Goal: Task Accomplishment & Management: Use online tool/utility

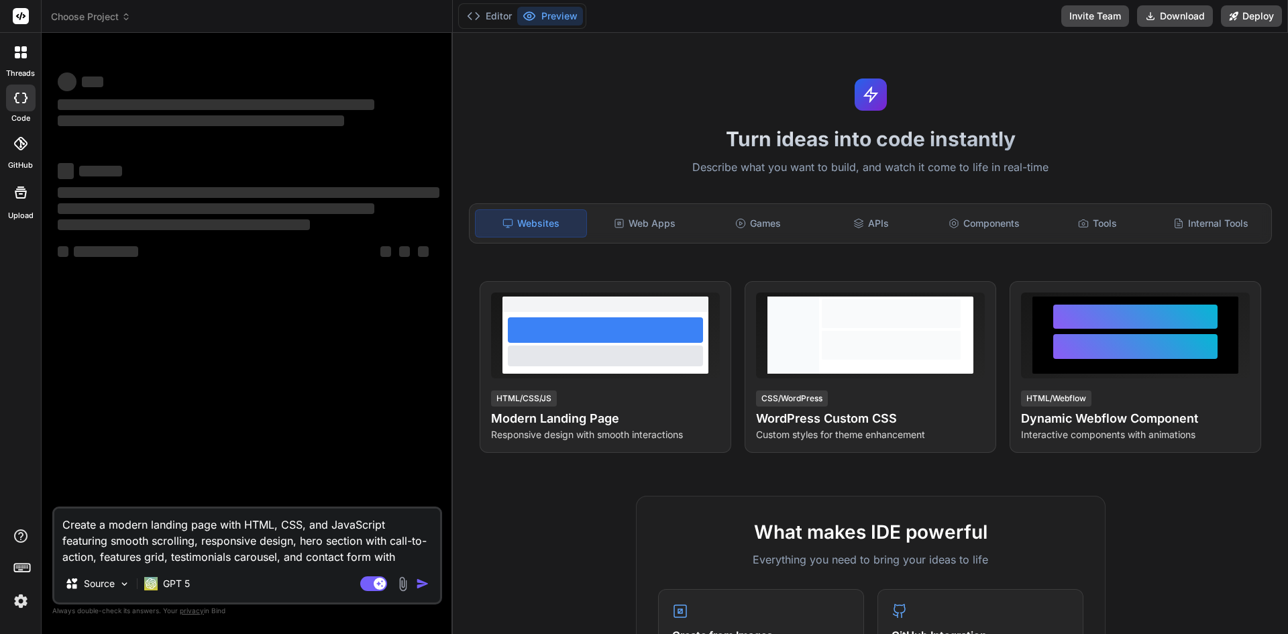
click at [263, 527] on textarea "Create a modern landing page with HTML, CSS, and JavaScript featuring smooth sc…" at bounding box center [247, 536] width 386 height 56
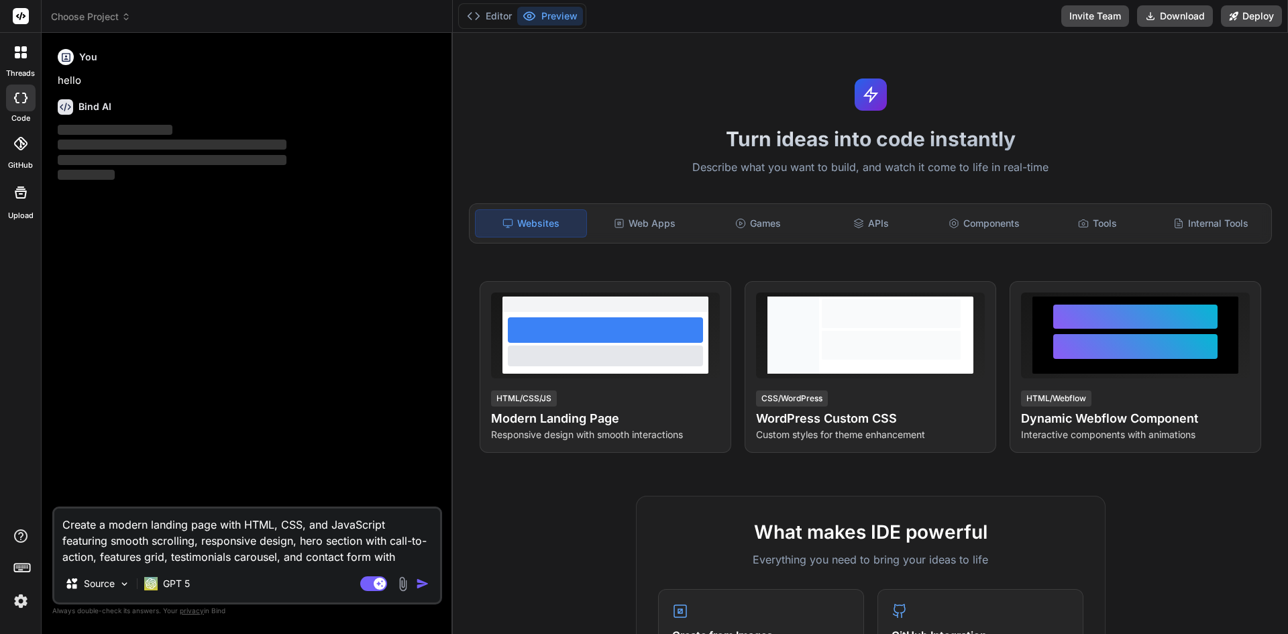
type textarea "x"
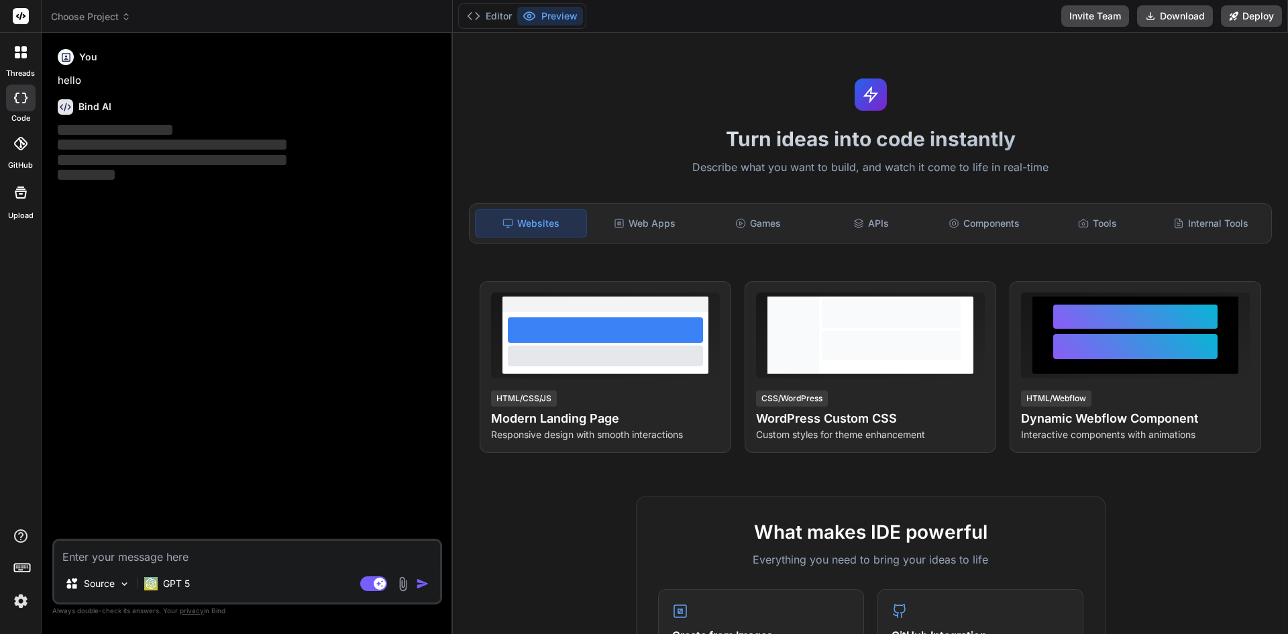
type textarea "x"
click at [27, 94] on icon at bounding box center [20, 98] width 13 height 11
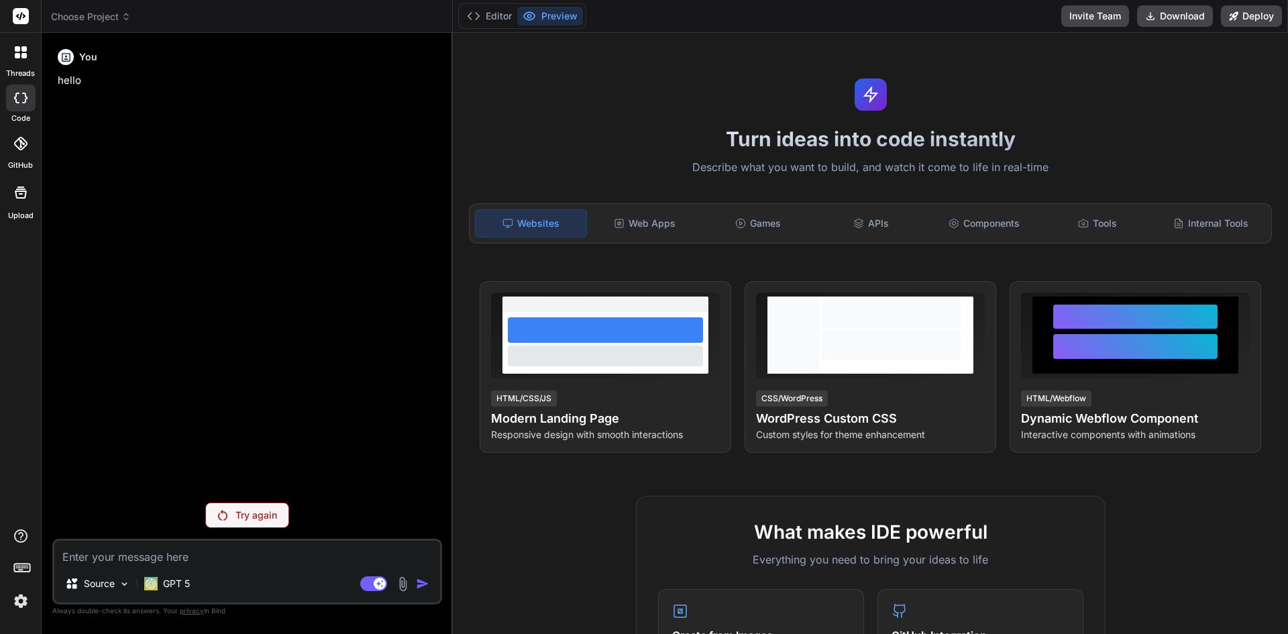
click at [15, 96] on icon at bounding box center [16, 98] width 5 height 11
click at [19, 72] on label "threads" at bounding box center [20, 73] width 29 height 11
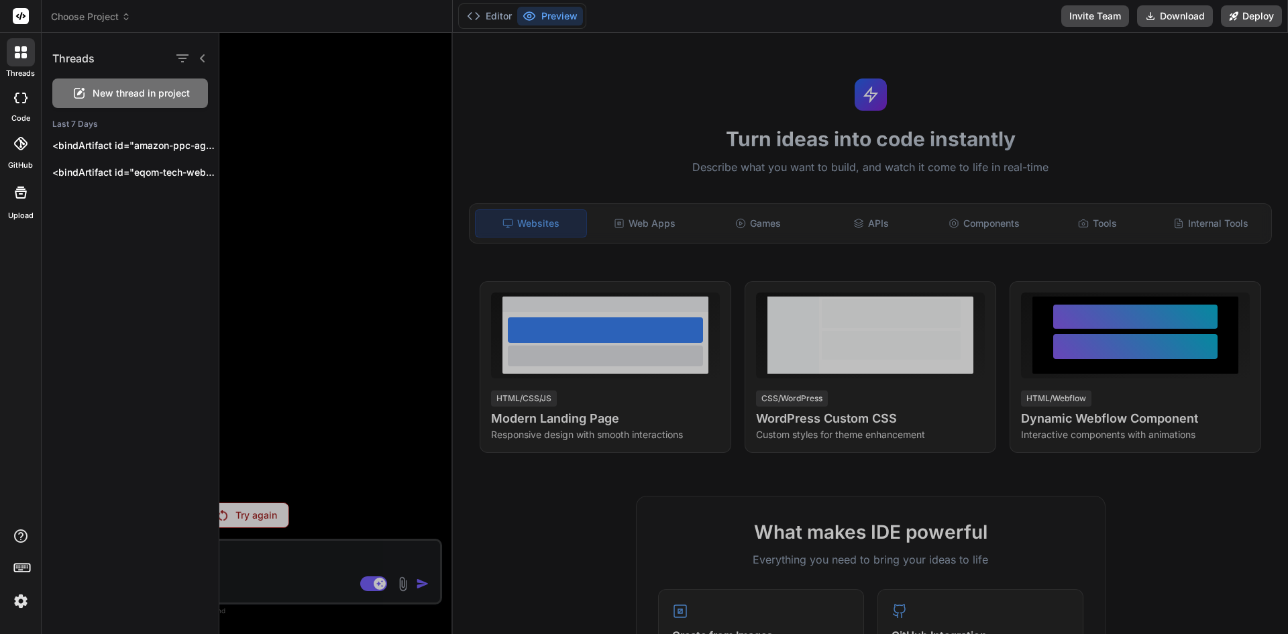
click at [19, 57] on icon at bounding box center [17, 55] width 5 height 5
click at [92, 97] on div "New thread in project" at bounding box center [130, 93] width 156 height 30
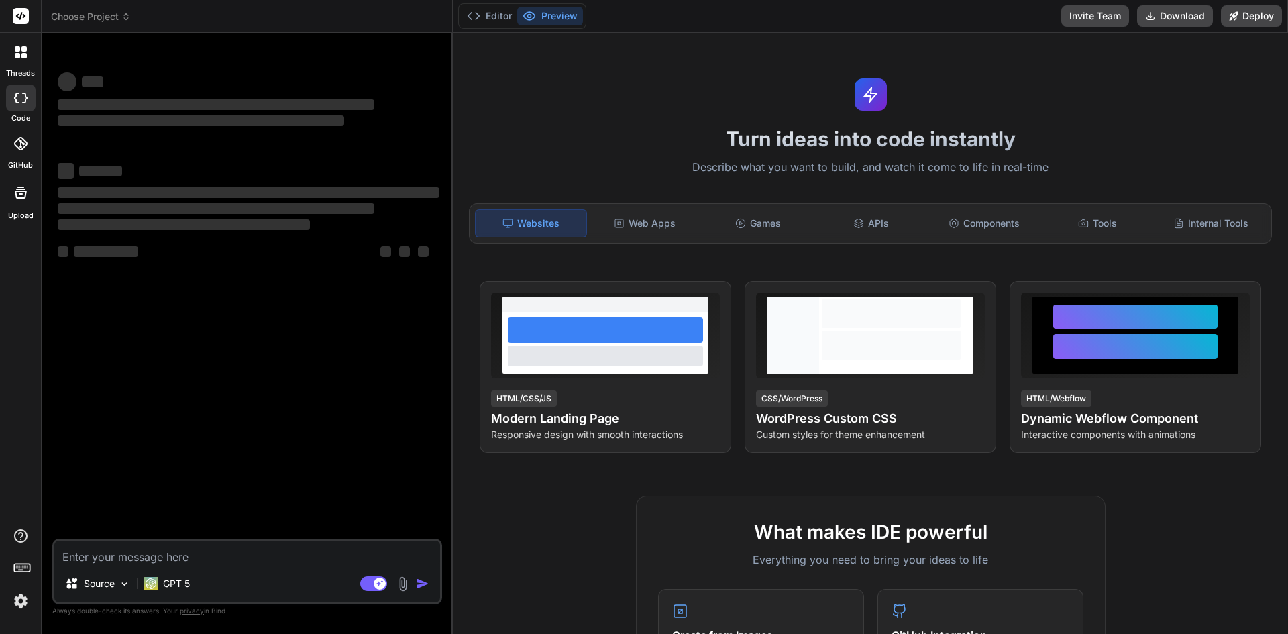
type textarea "x"
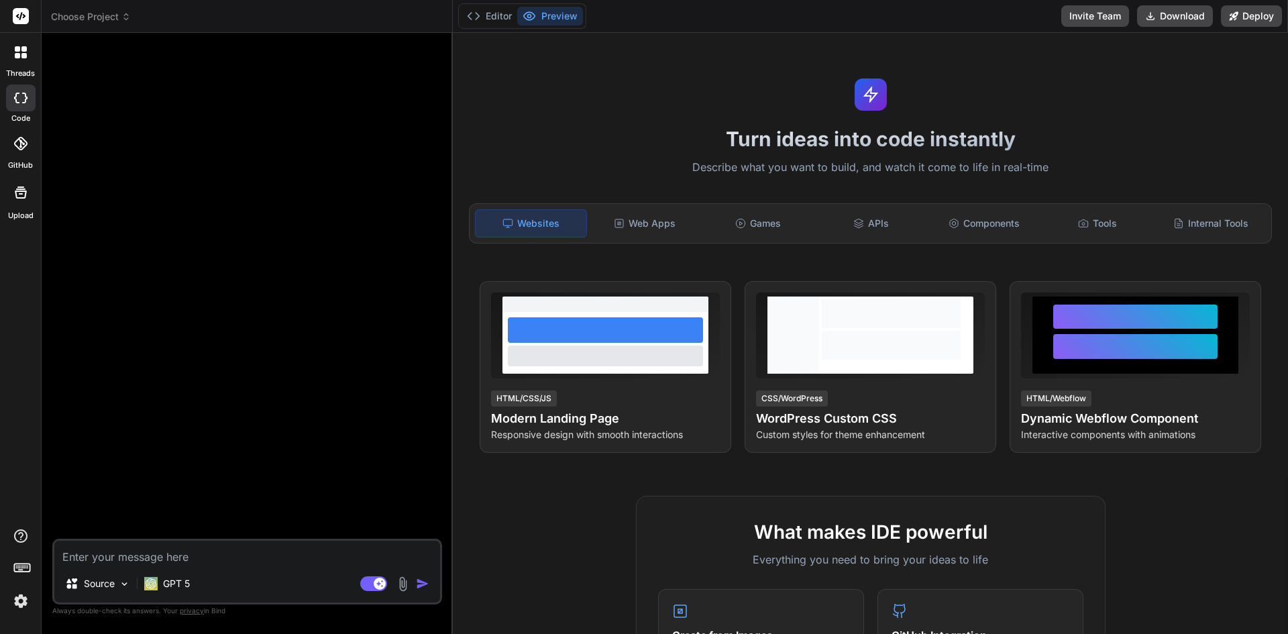
click at [25, 603] on img at bounding box center [20, 601] width 23 height 23
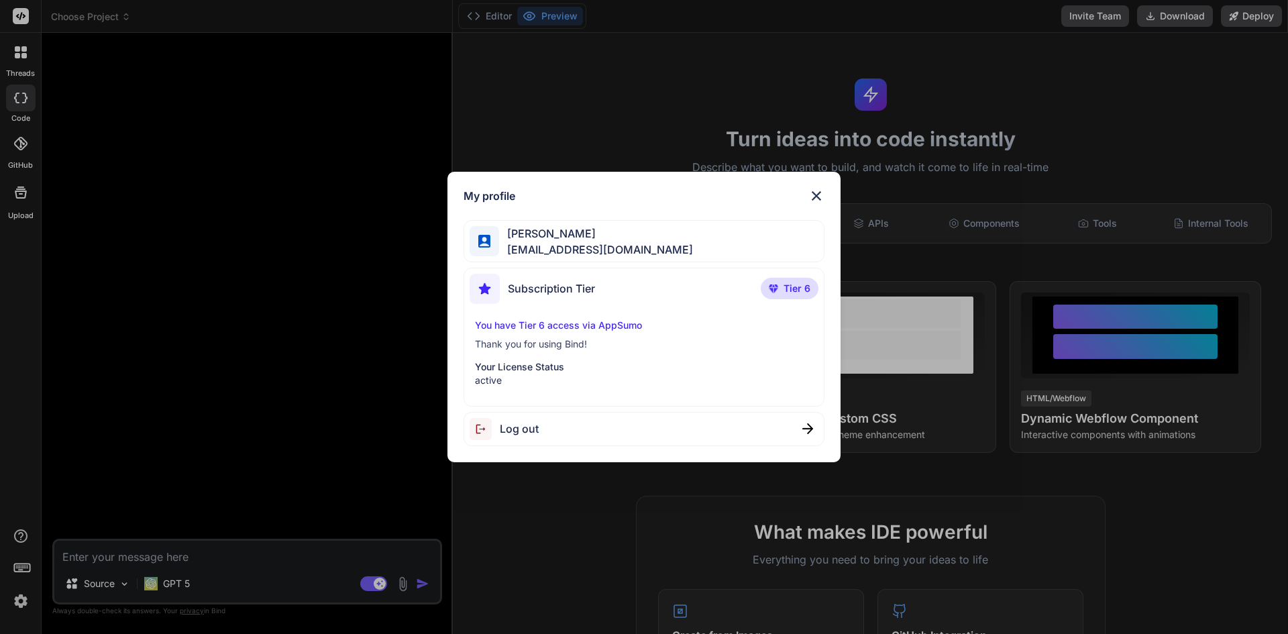
click at [826, 195] on div "My profile rhommel yap rhommelyap@gmail.com Subscription Tier Tier 6 You have T…" at bounding box center [644, 317] width 394 height 290
click at [820, 198] on img at bounding box center [816, 196] width 16 height 16
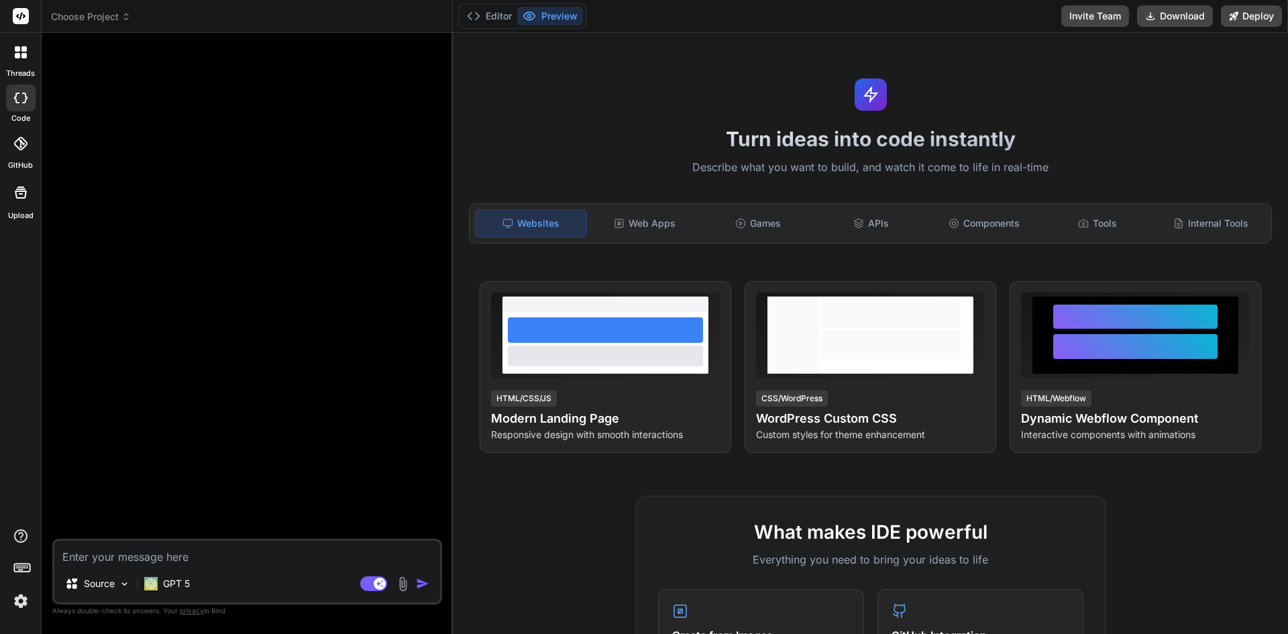
click at [178, 557] on textarea at bounding box center [247, 553] width 386 height 24
paste textarea "Build me a web-based Amazon PPC Bulk File Optimizer with the following requirem…"
type textarea "Build me a web-based Amazon PPC Bulk File Optimizer with the following requirem…"
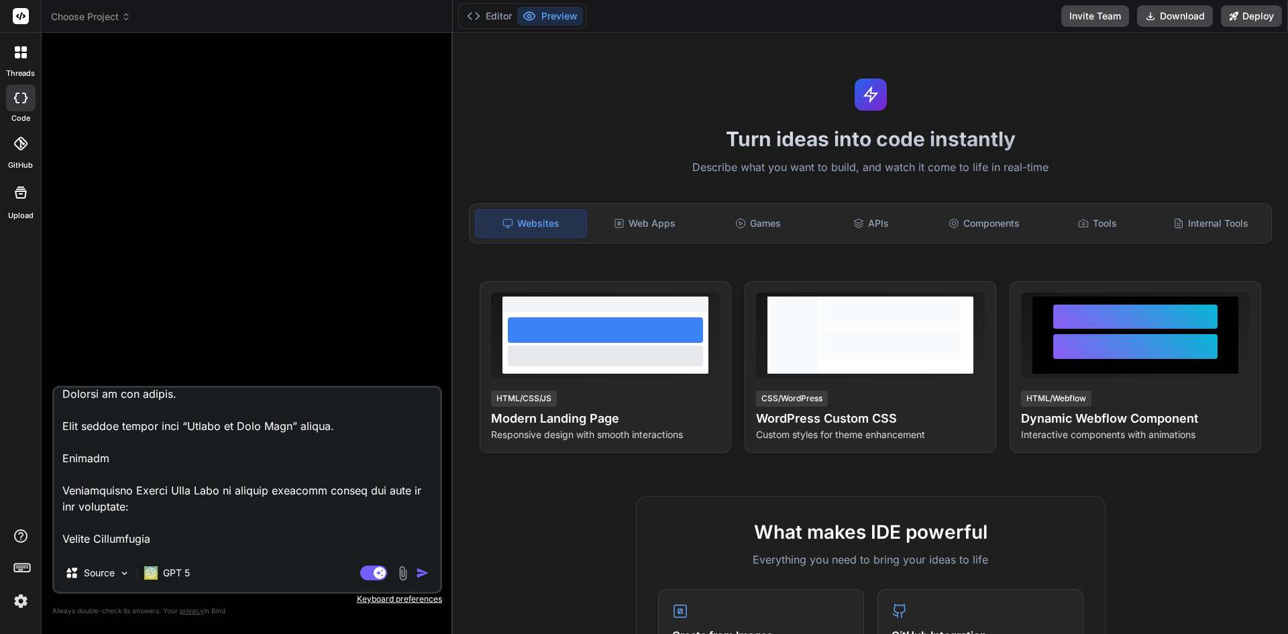
scroll to position [1629, 0]
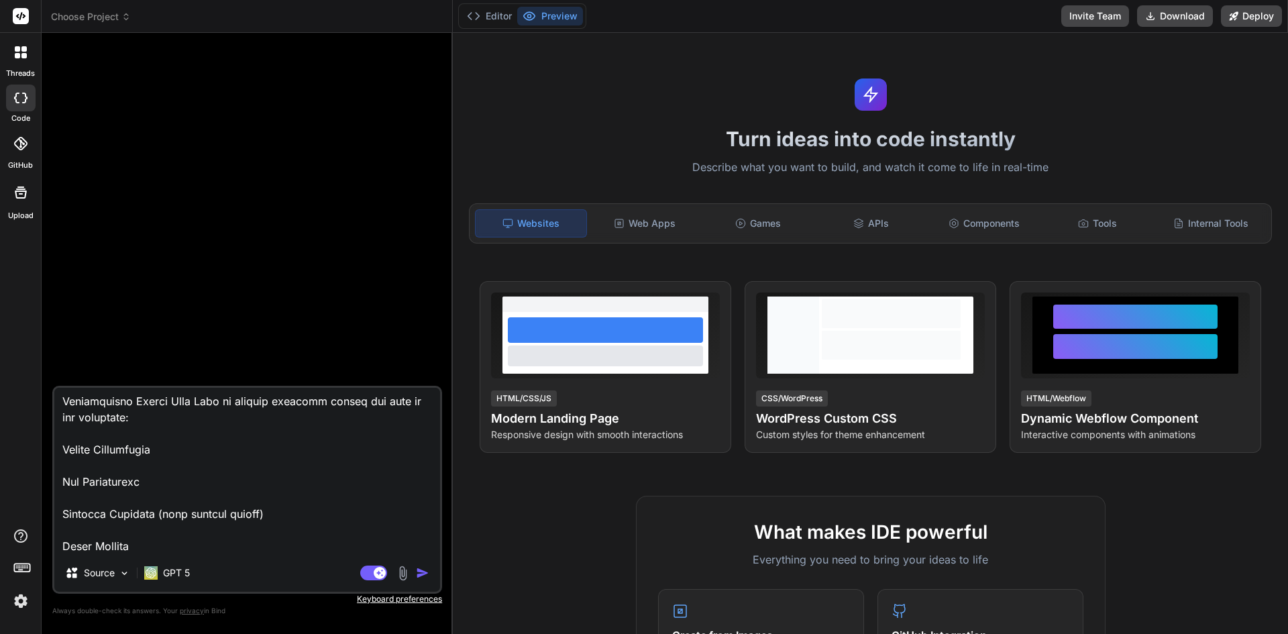
type textarea "x"
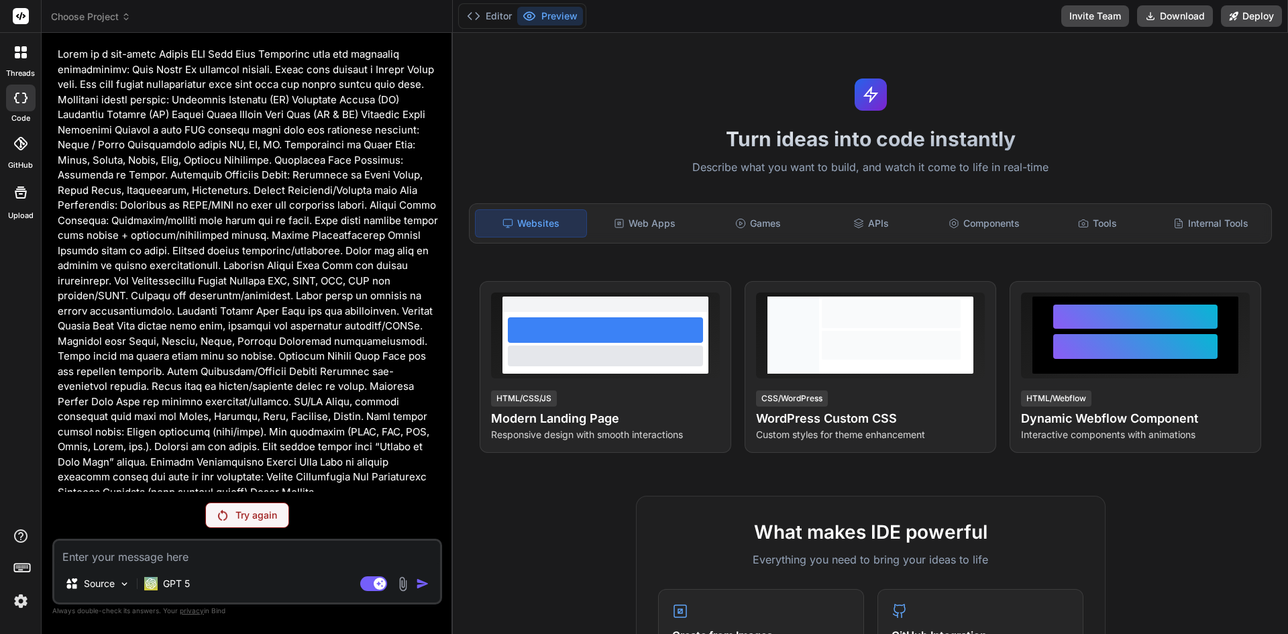
scroll to position [34, 0]
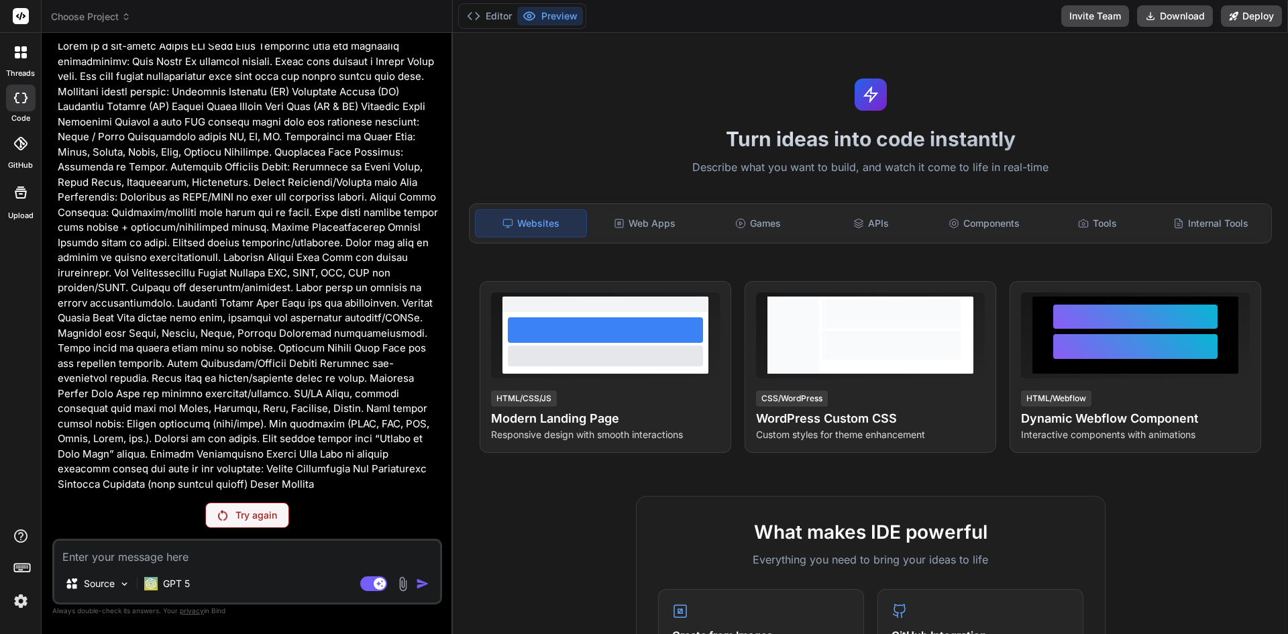
click at [257, 510] on p "Try again" at bounding box center [256, 514] width 42 height 13
click at [195, 587] on div "GPT 5" at bounding box center [167, 583] width 56 height 27
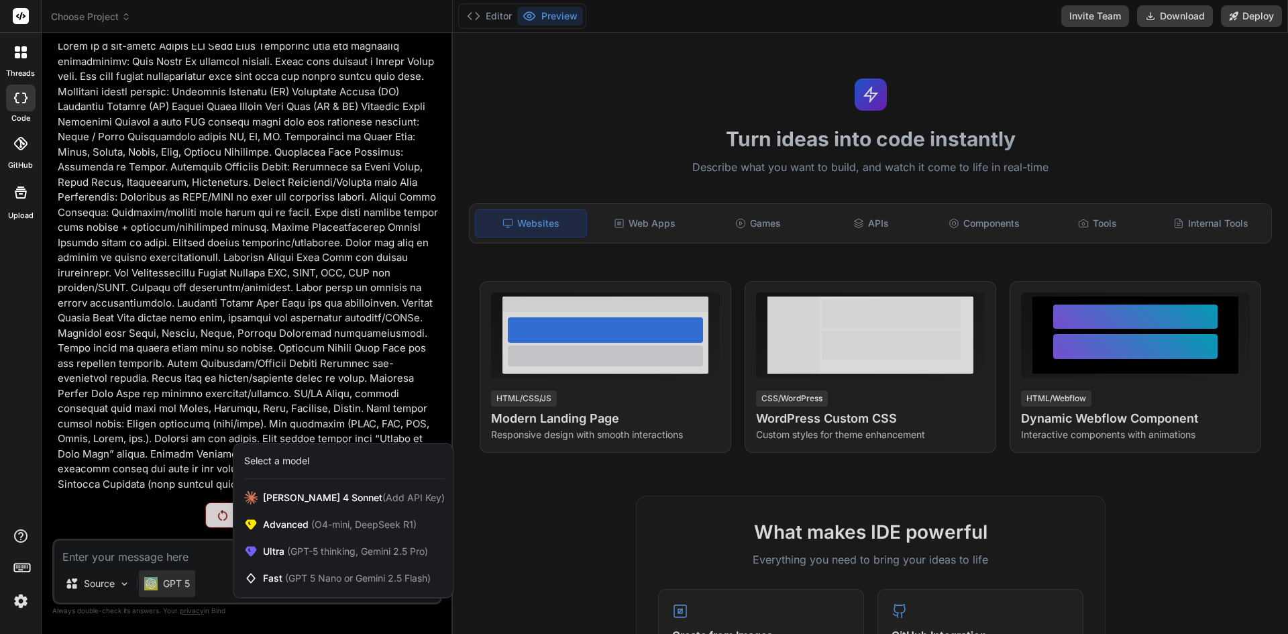
click at [168, 265] on div at bounding box center [644, 317] width 1288 height 634
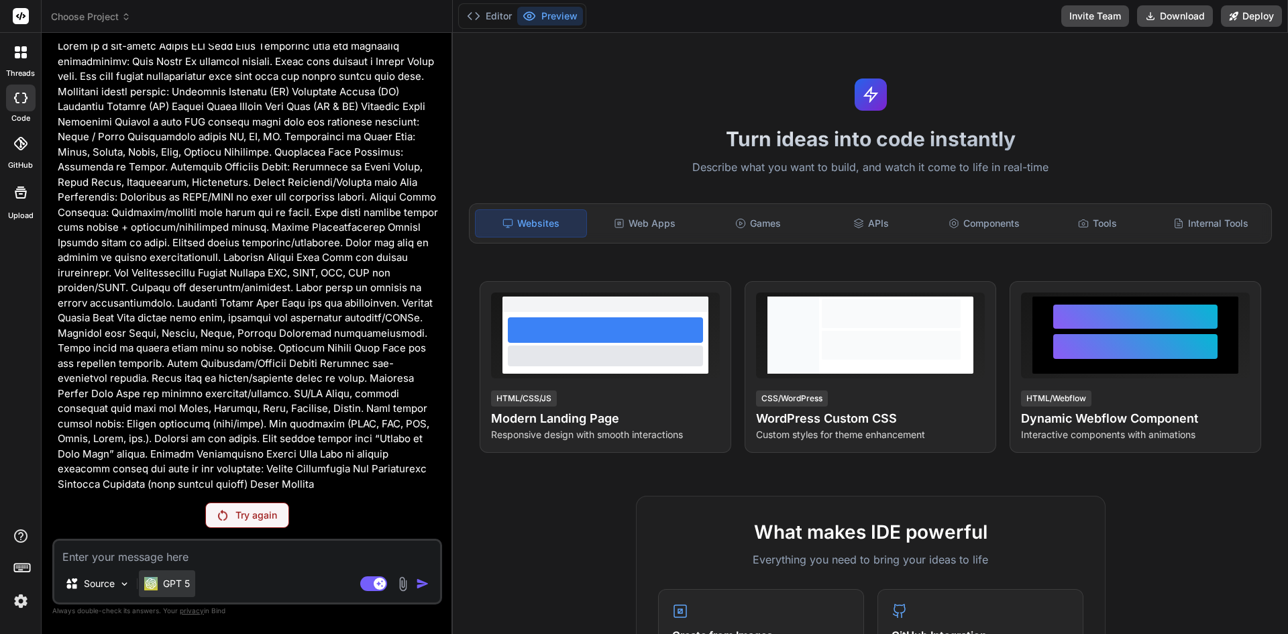
click at [174, 576] on div "GPT 5" at bounding box center [167, 583] width 56 height 27
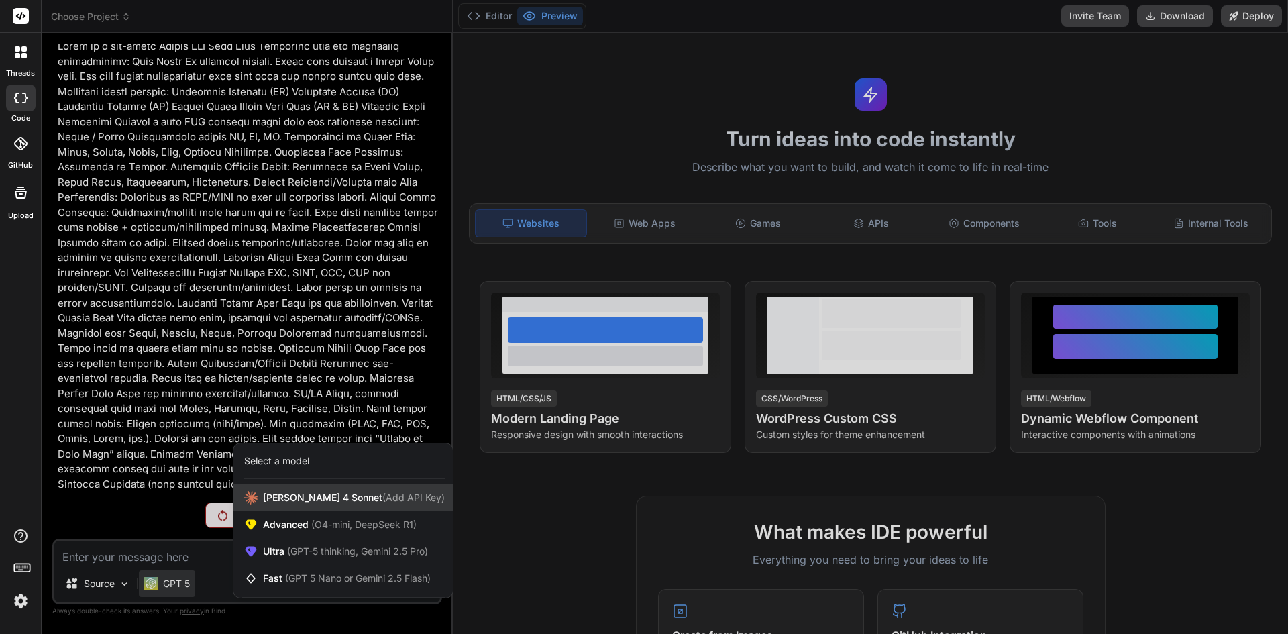
click at [284, 498] on span "Claude 4 Sonnet (Add API Key)" at bounding box center [354, 497] width 182 height 13
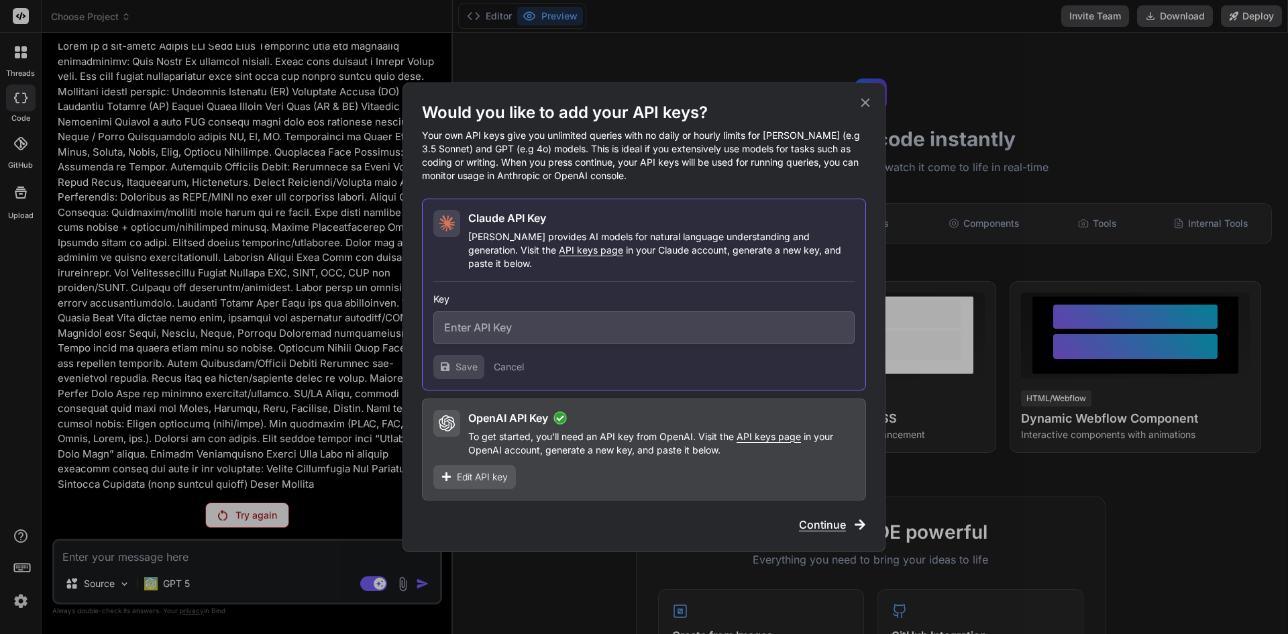
click at [828, 517] on span "Continue" at bounding box center [822, 525] width 47 height 16
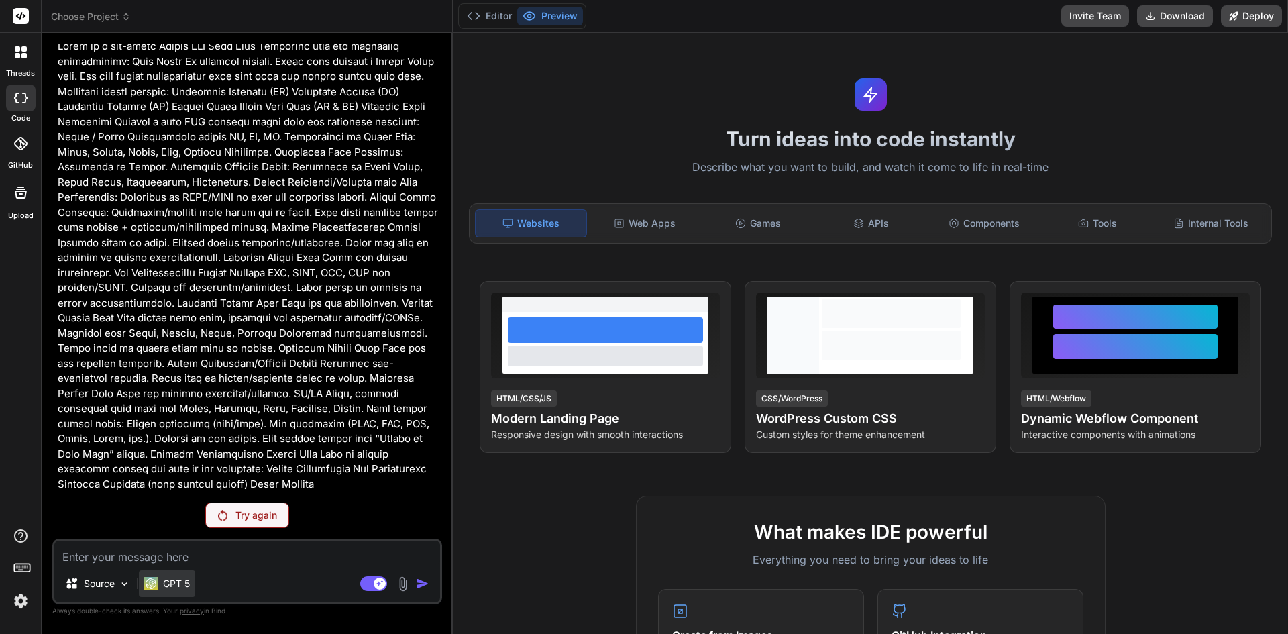
click at [177, 574] on div "GPT 5" at bounding box center [167, 583] width 56 height 27
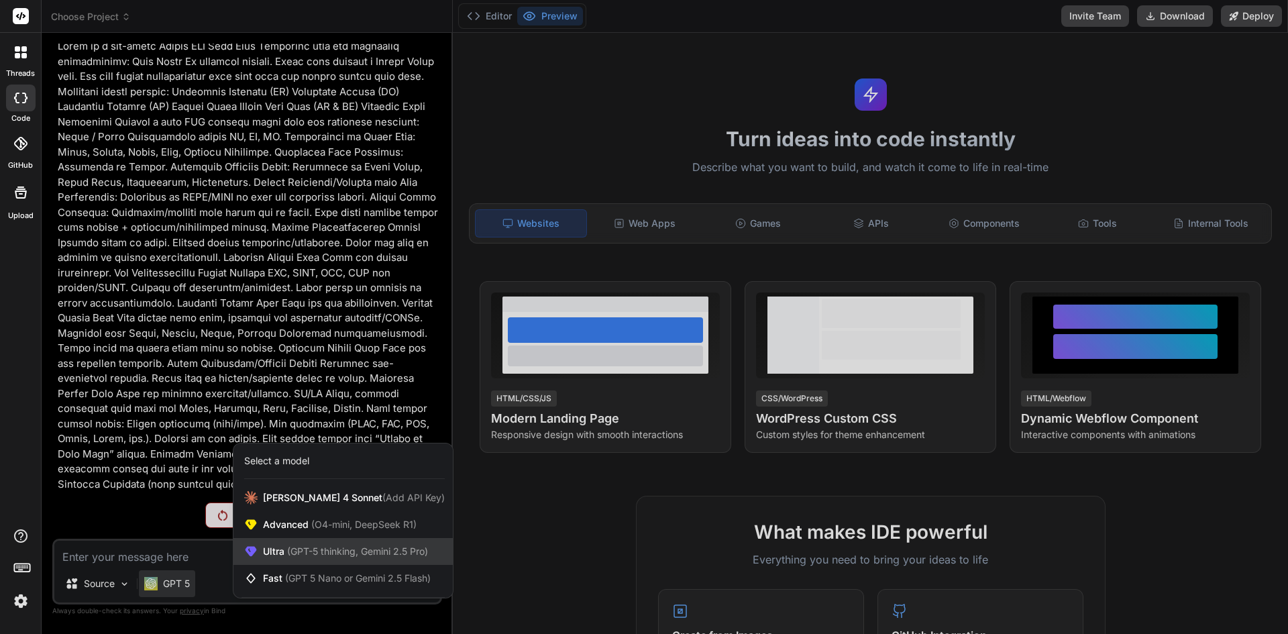
click at [302, 543] on div "Ultra (GPT-5 thinking, Gemini 2.5 Pro)" at bounding box center [342, 551] width 219 height 27
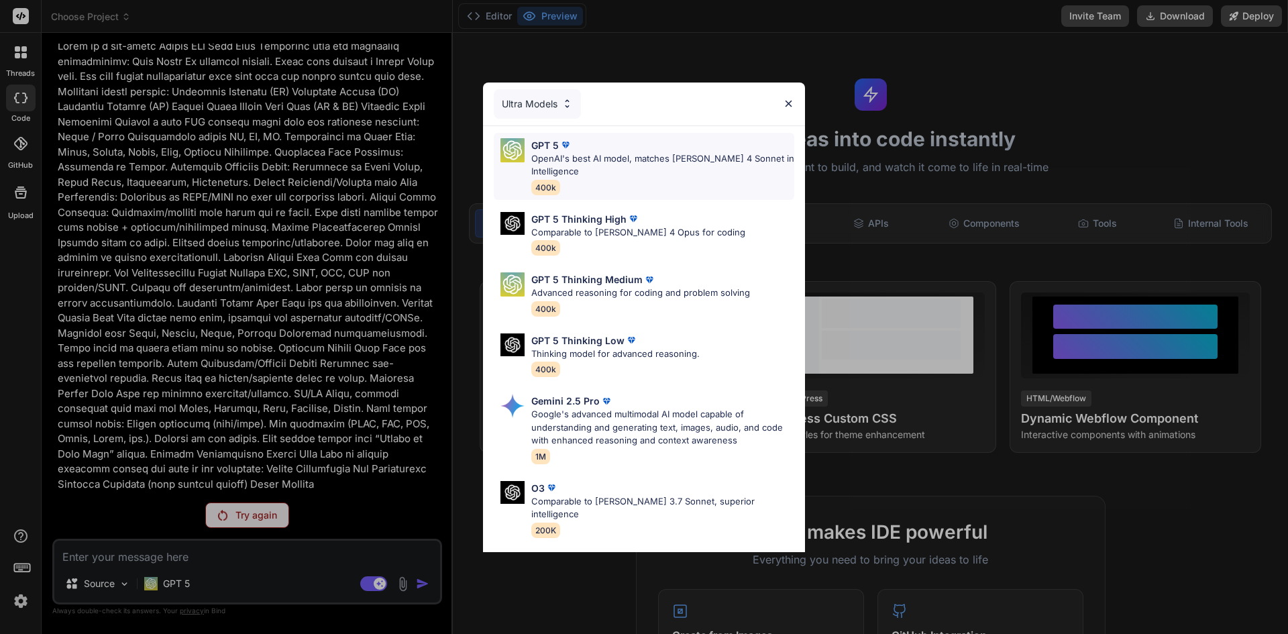
click at [579, 166] on p "OpenAI's best AI model, matches Claude 4 Sonnet in Intelligence" at bounding box center [662, 165] width 263 height 26
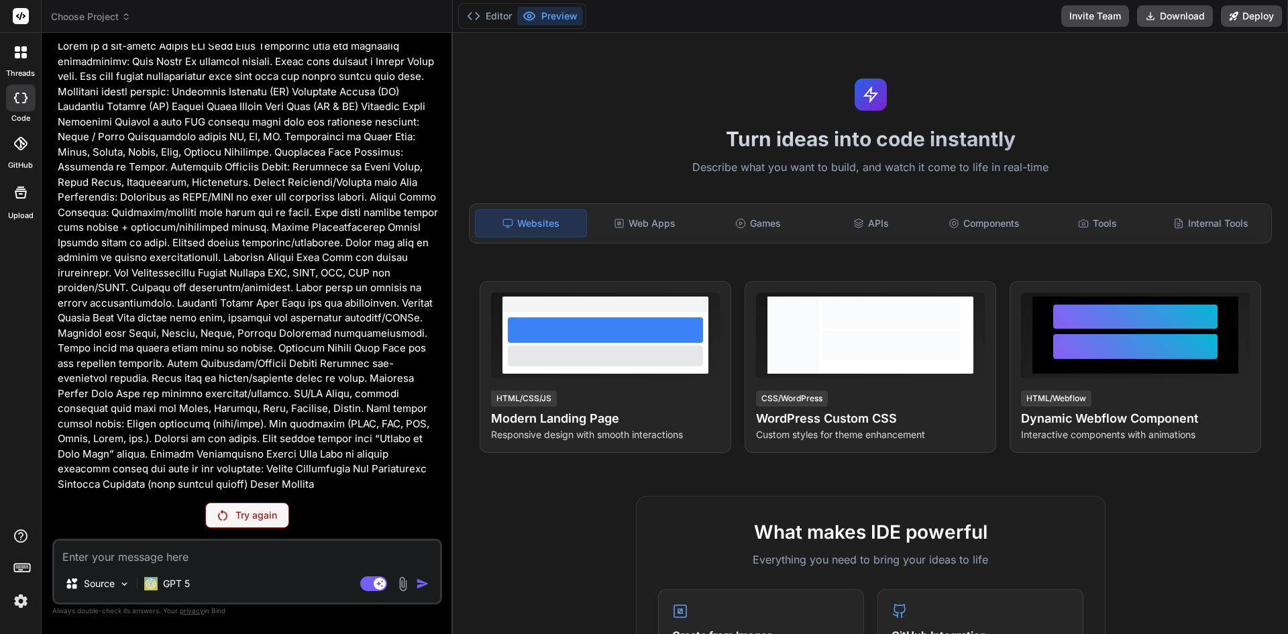
click at [254, 510] on p "Try again" at bounding box center [256, 514] width 42 height 13
click at [188, 576] on div "GPT 5" at bounding box center [167, 583] width 56 height 27
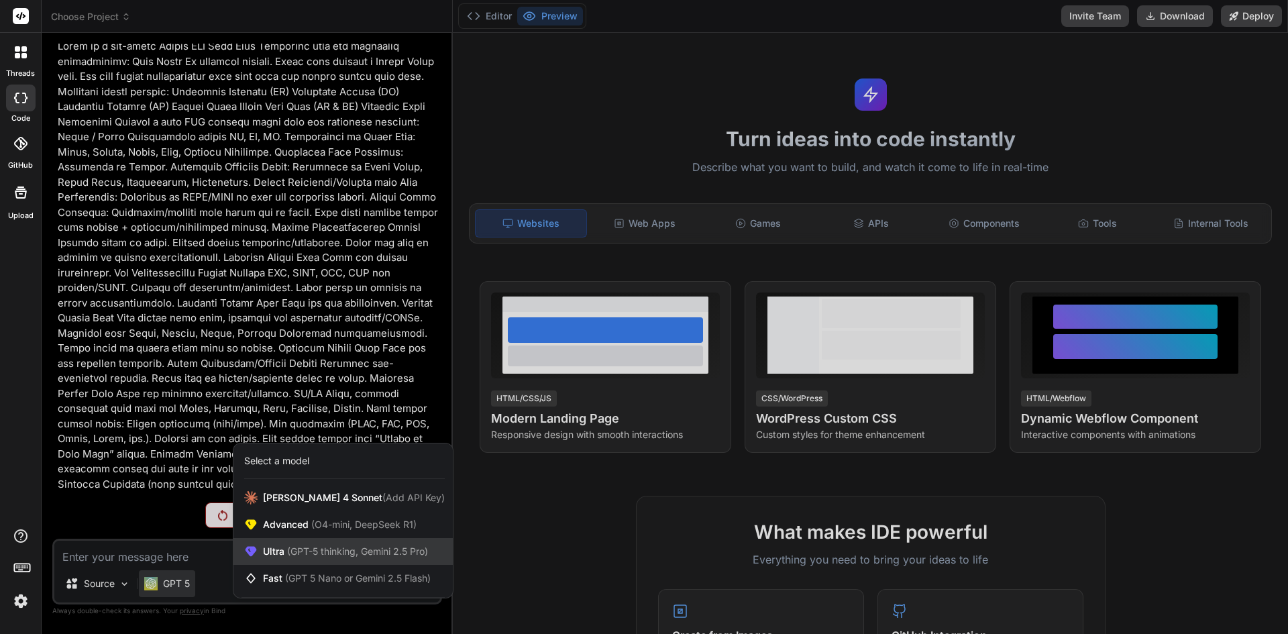
click at [299, 549] on span "(GPT-5 thinking, Gemini 2.5 Pro)" at bounding box center [356, 550] width 144 height 11
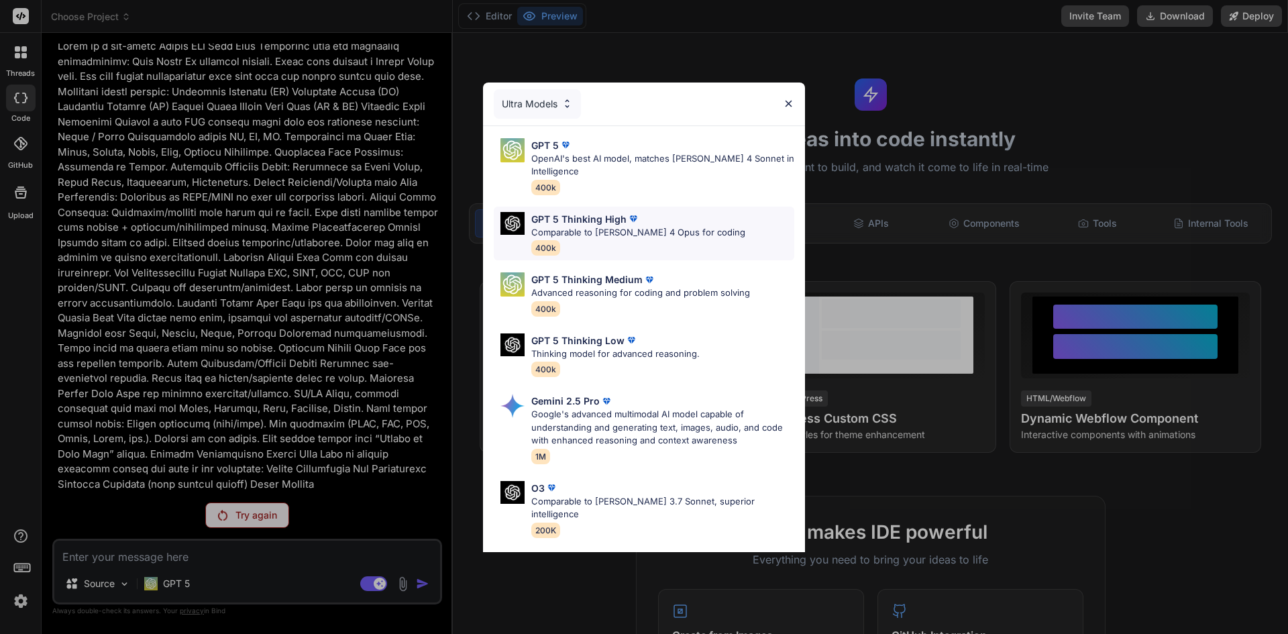
click at [576, 220] on p "GPT 5 Thinking High" at bounding box center [578, 219] width 95 height 14
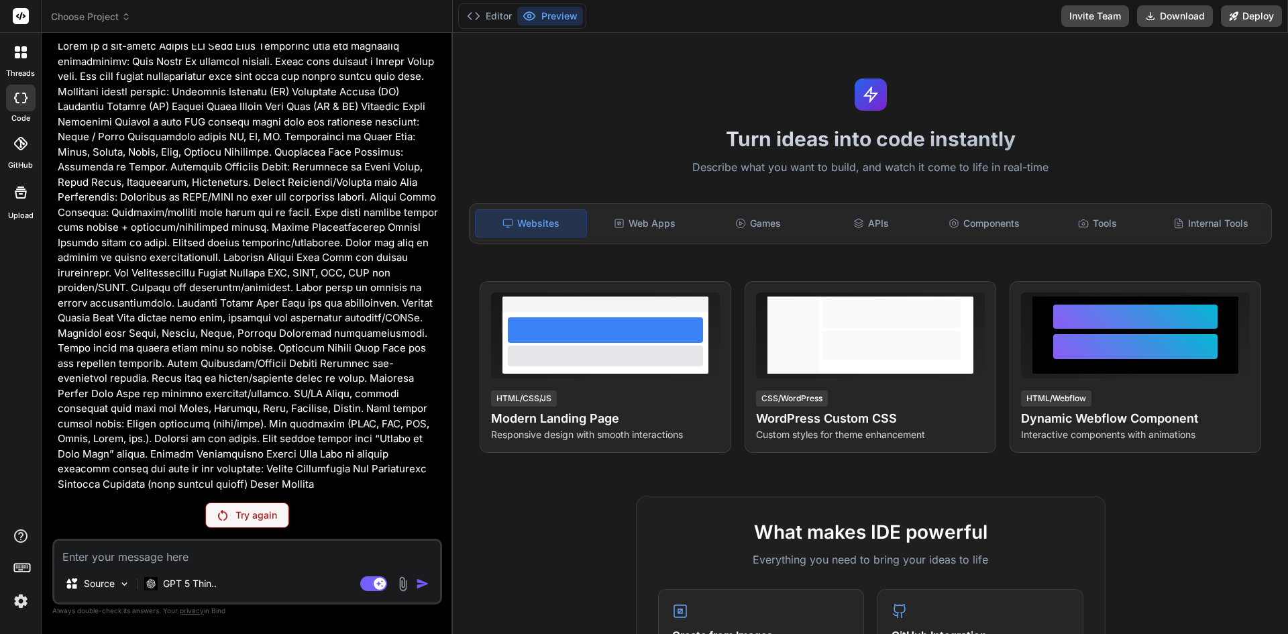
click at [229, 521] on div "Try again" at bounding box center [247, 514] width 84 height 25
click at [203, 592] on div "GPT 5 Thin.." at bounding box center [180, 583] width 83 height 27
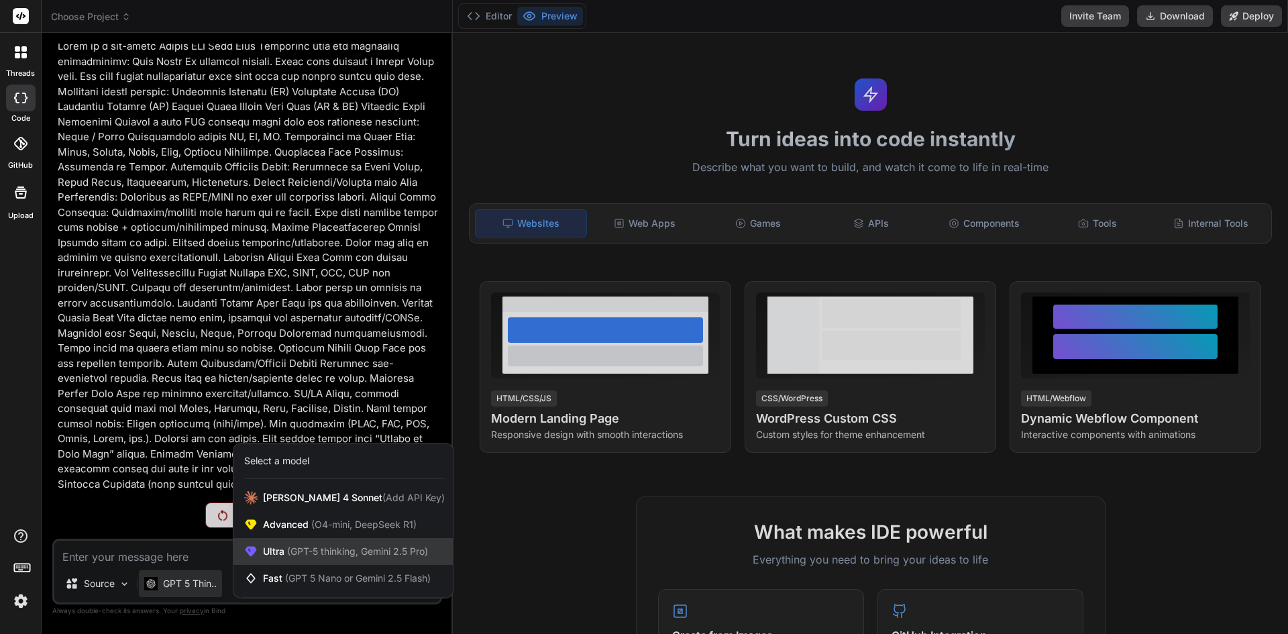
click at [299, 551] on span "(GPT-5 thinking, Gemini 2.5 Pro)" at bounding box center [356, 550] width 144 height 11
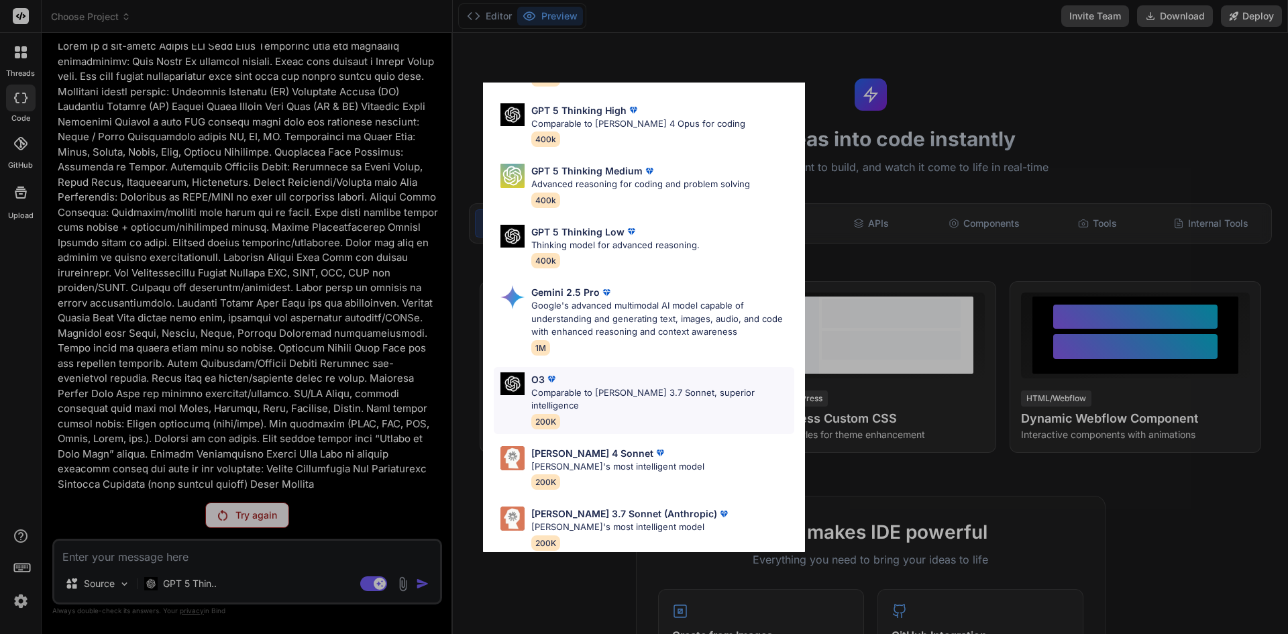
scroll to position [0, 0]
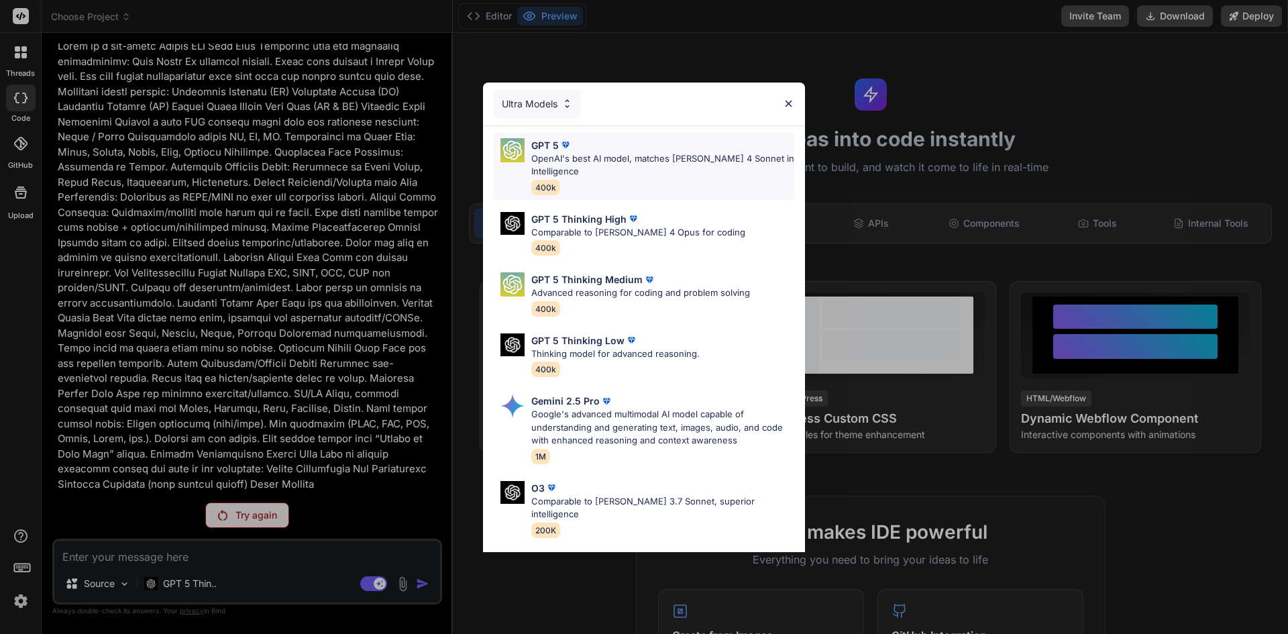
click at [577, 151] on div "GPT 5" at bounding box center [662, 145] width 263 height 14
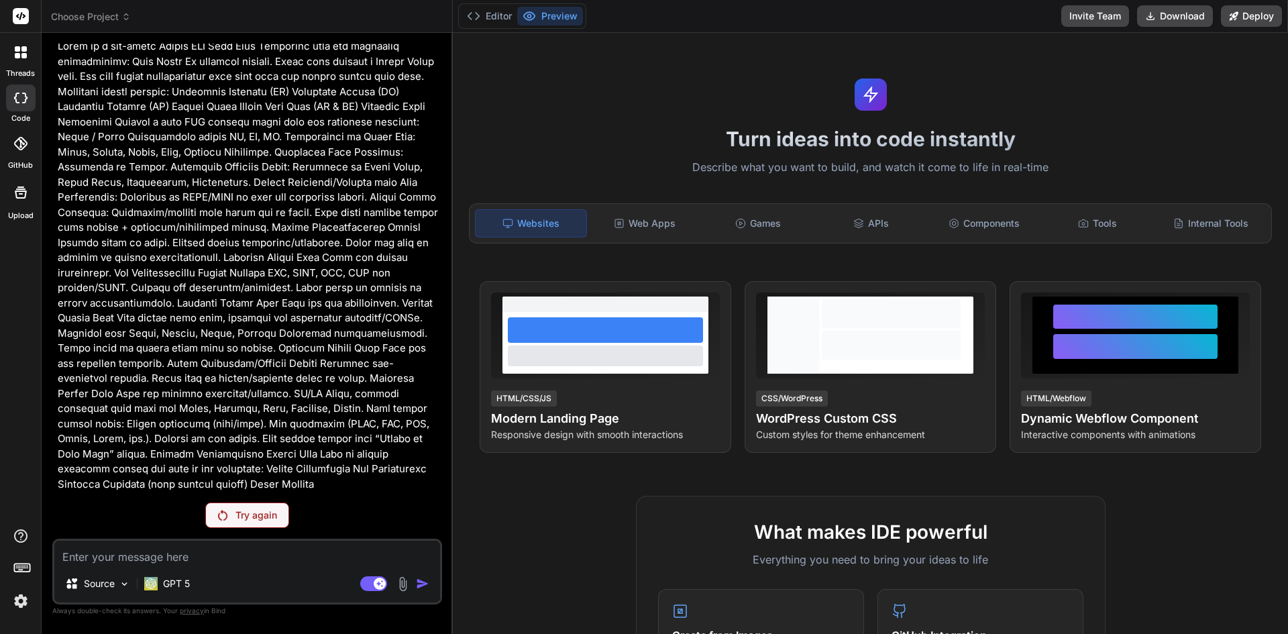
click at [222, 517] on img at bounding box center [222, 515] width 9 height 11
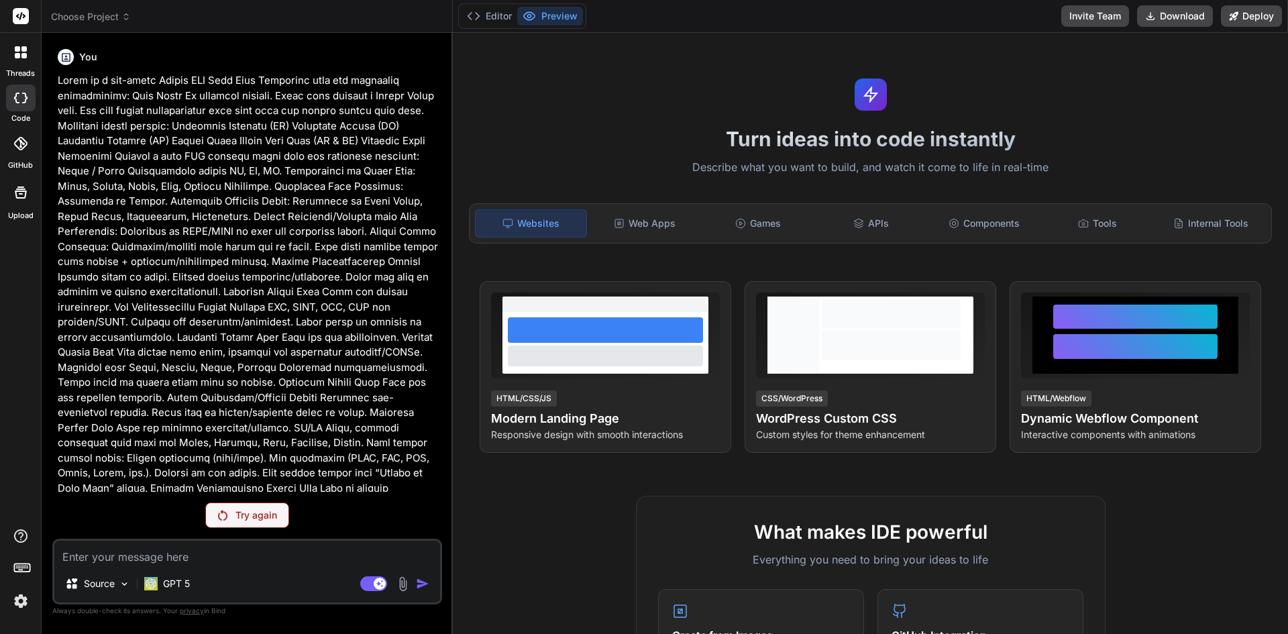
click at [222, 517] on img at bounding box center [222, 515] width 9 height 11
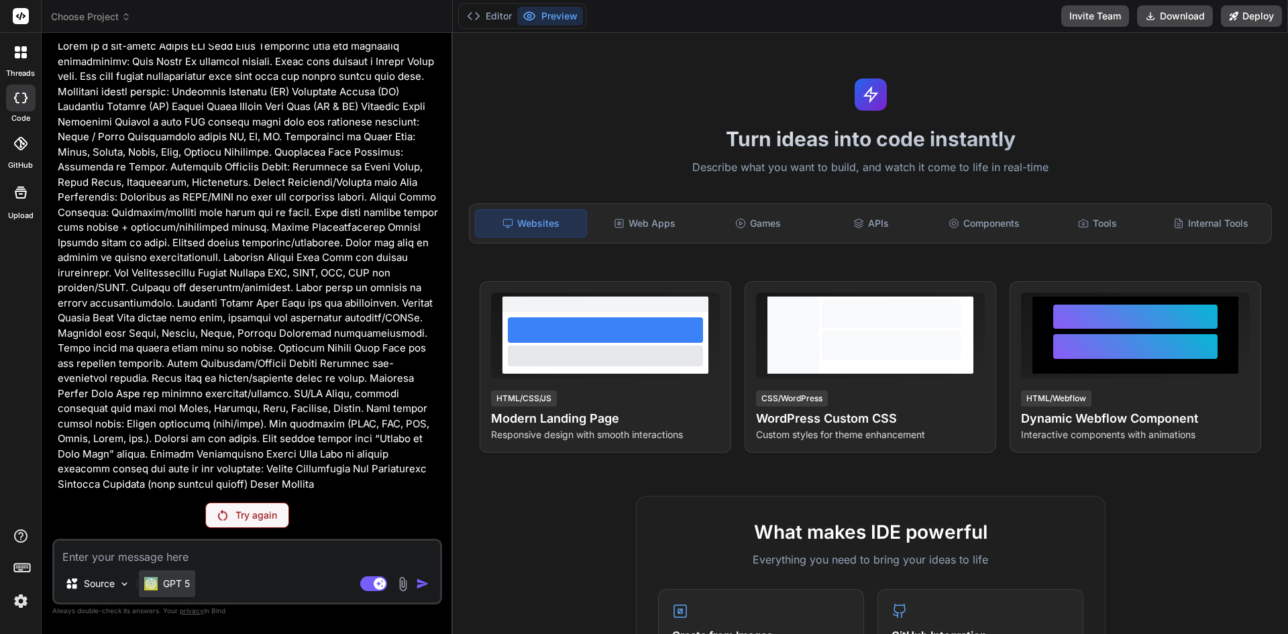
scroll to position [34, 0]
click at [182, 594] on div "GPT 5" at bounding box center [167, 583] width 56 height 27
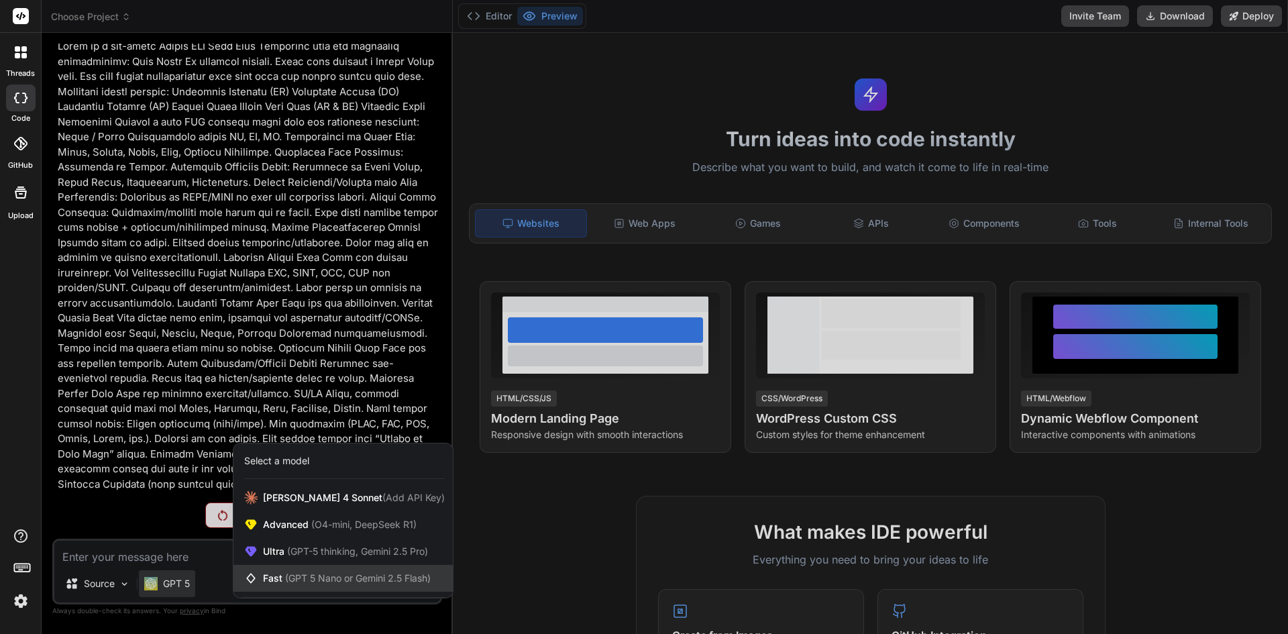
click at [292, 572] on span "Fast (GPT 5 Nano or Gemini 2.5 Flash)" at bounding box center [347, 578] width 168 height 13
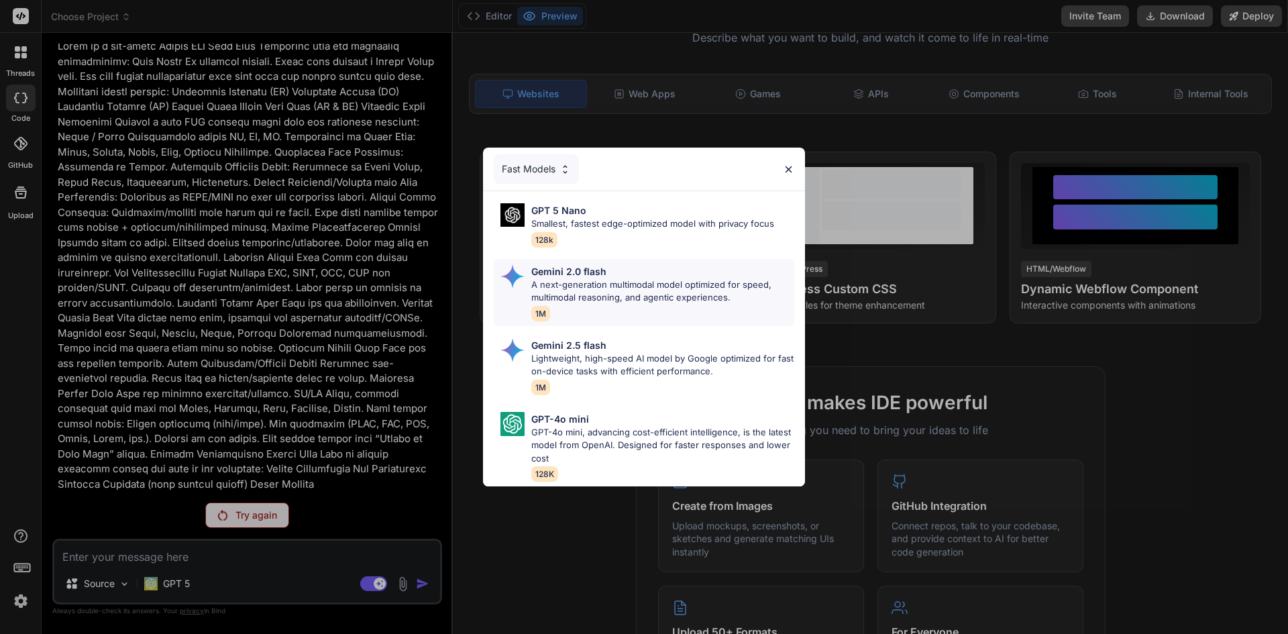
scroll to position [268, 0]
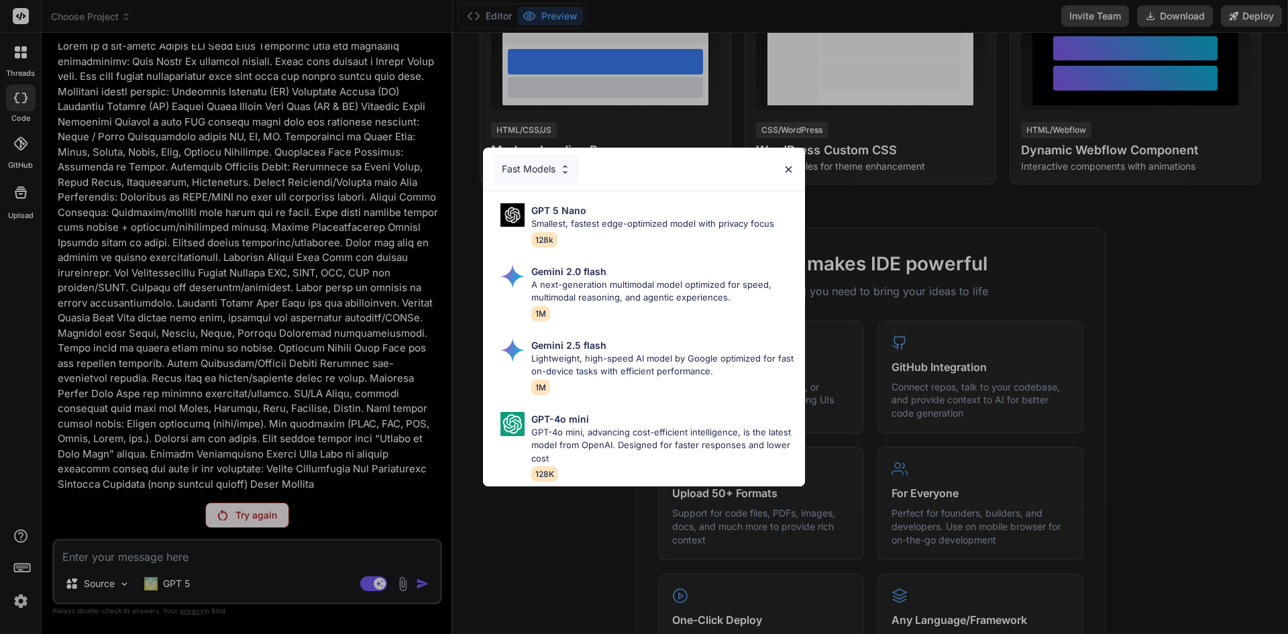
click at [786, 172] on div "Fast Models" at bounding box center [644, 169] width 322 height 43
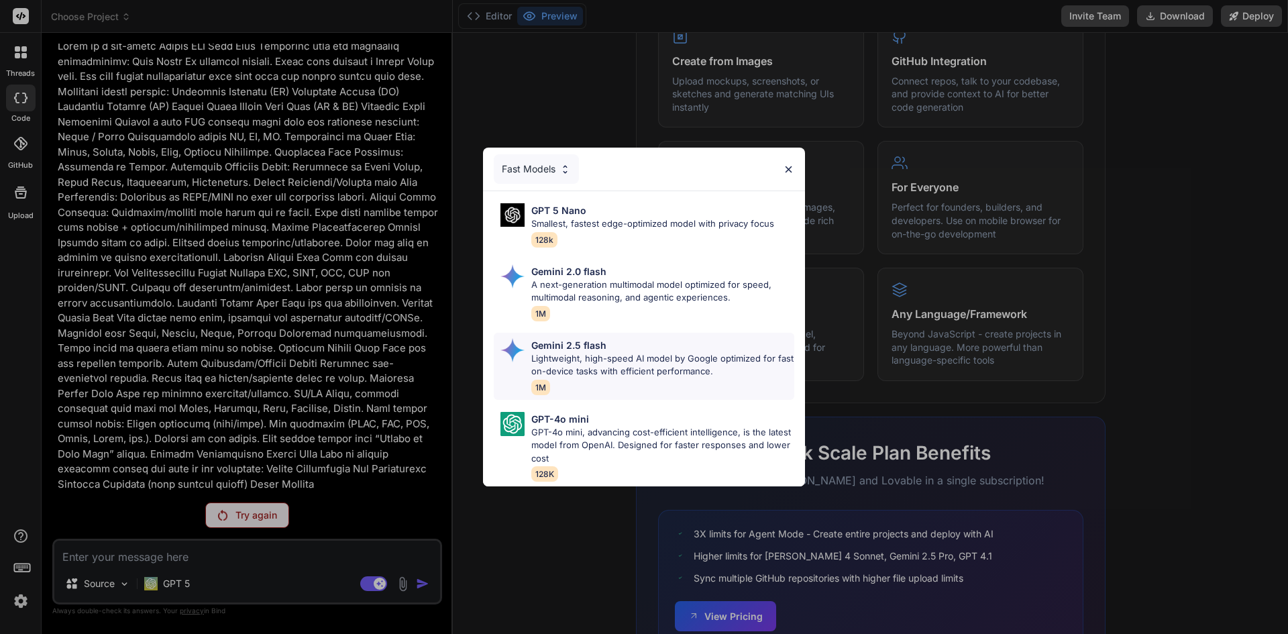
scroll to position [645, 0]
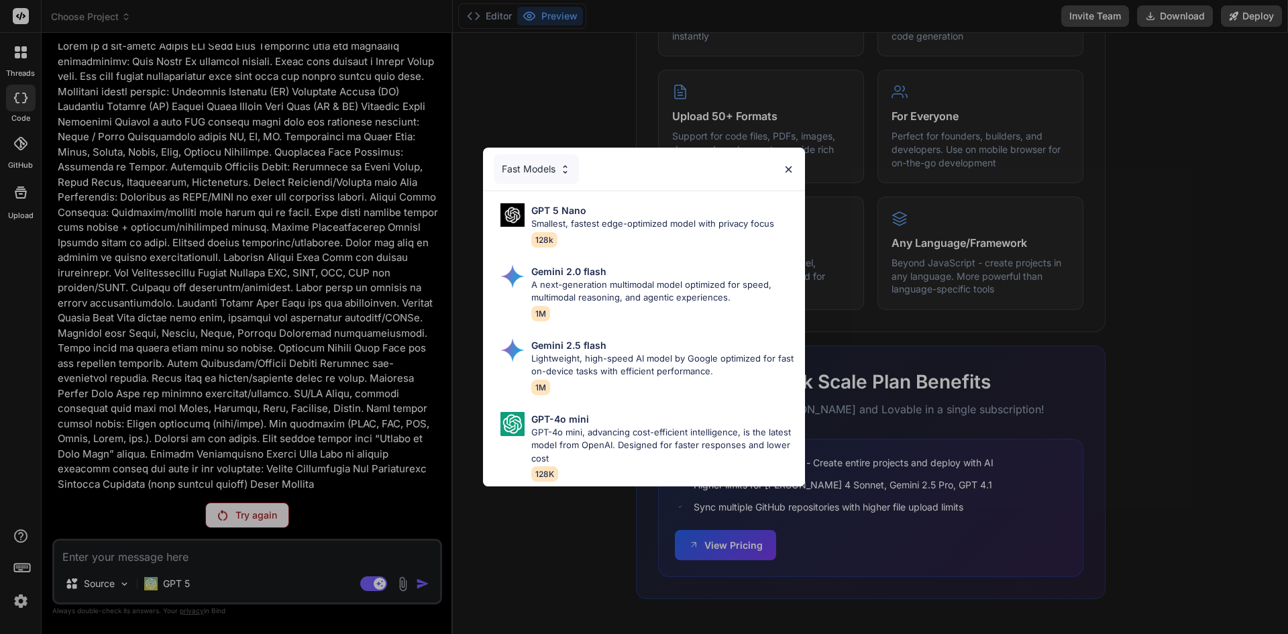
click at [796, 172] on div "Fast Models" at bounding box center [644, 169] width 322 height 43
click at [791, 164] on img at bounding box center [788, 169] width 11 height 11
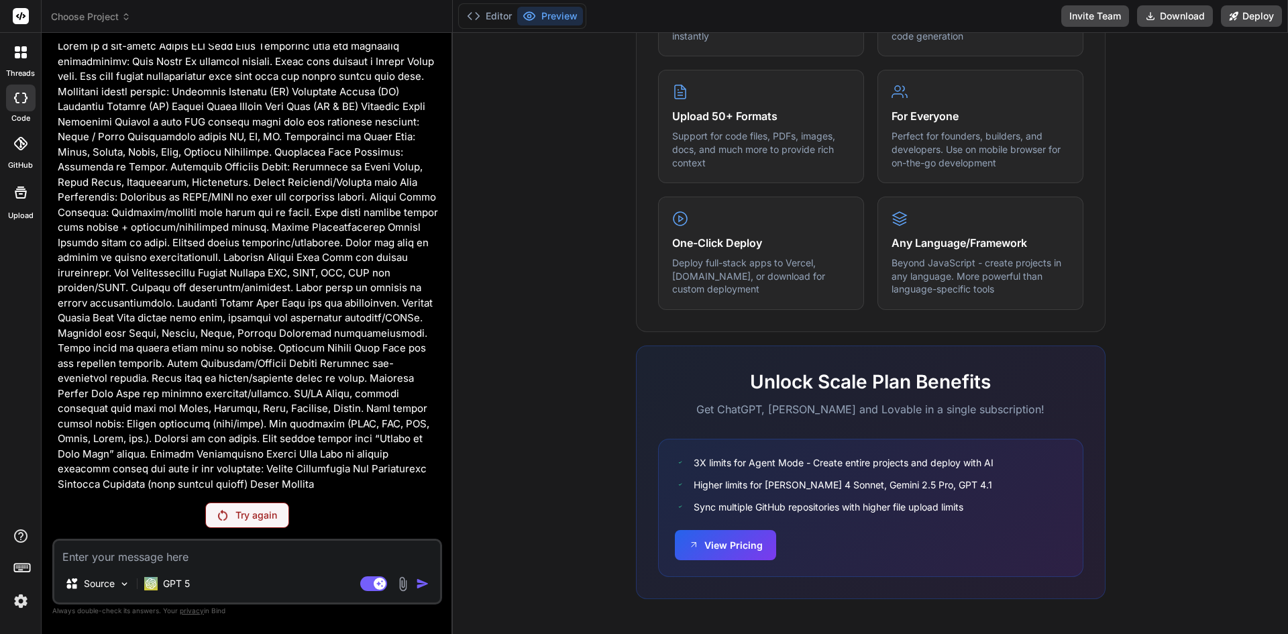
scroll to position [0, 0]
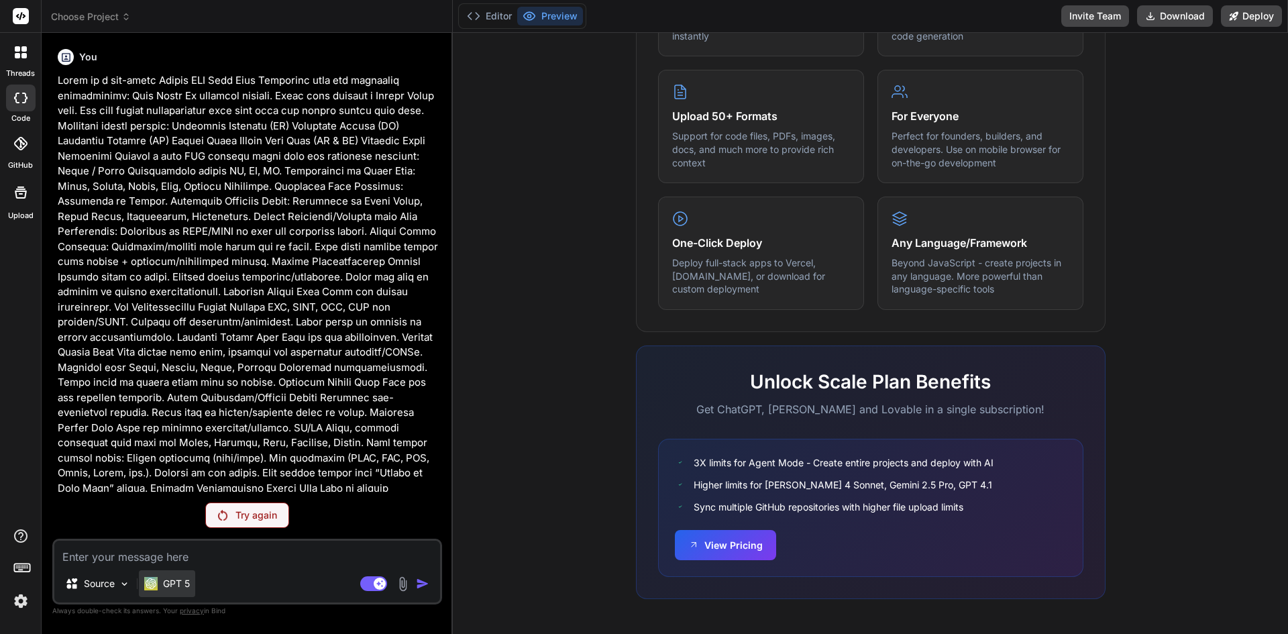
click at [188, 589] on p "GPT 5" at bounding box center [176, 583] width 27 height 13
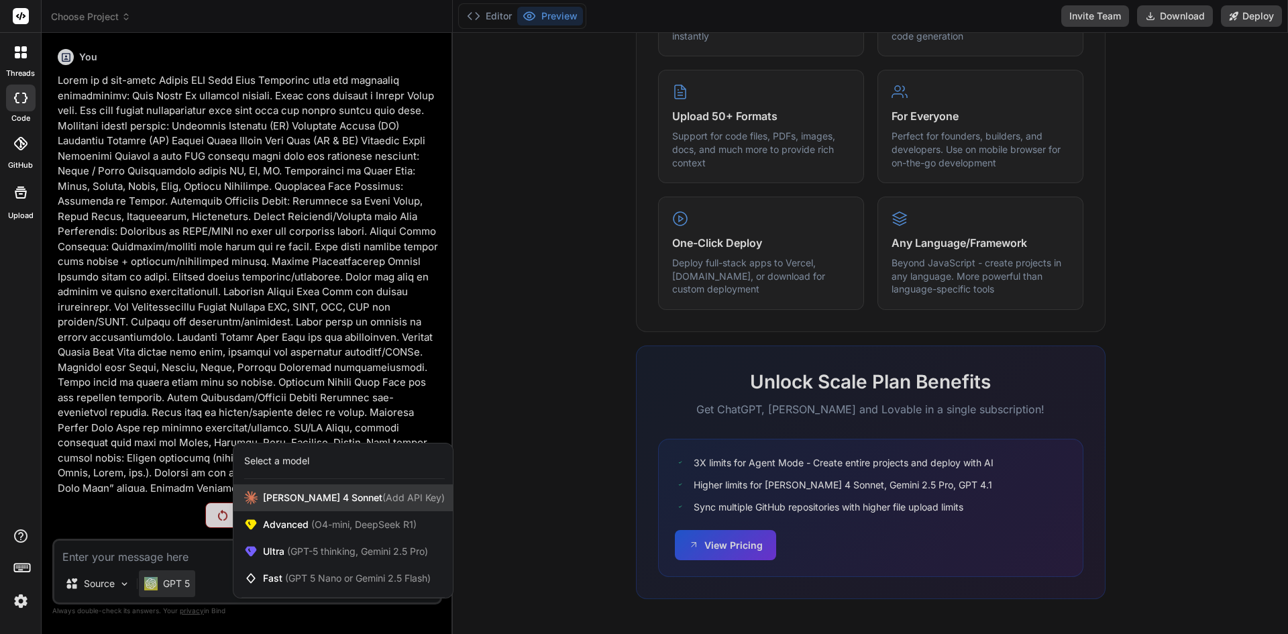
click at [323, 492] on span "Claude 4 Sonnet (Add API Key)" at bounding box center [354, 497] width 182 height 13
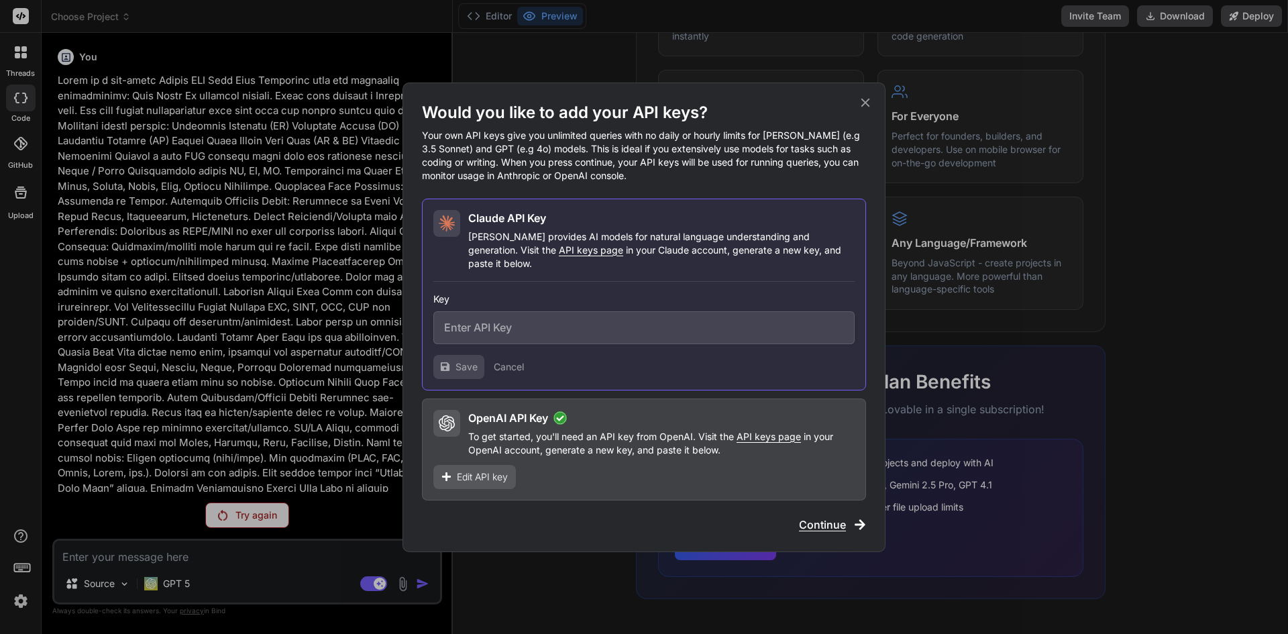
click at [841, 518] on span "Continue" at bounding box center [822, 525] width 47 height 16
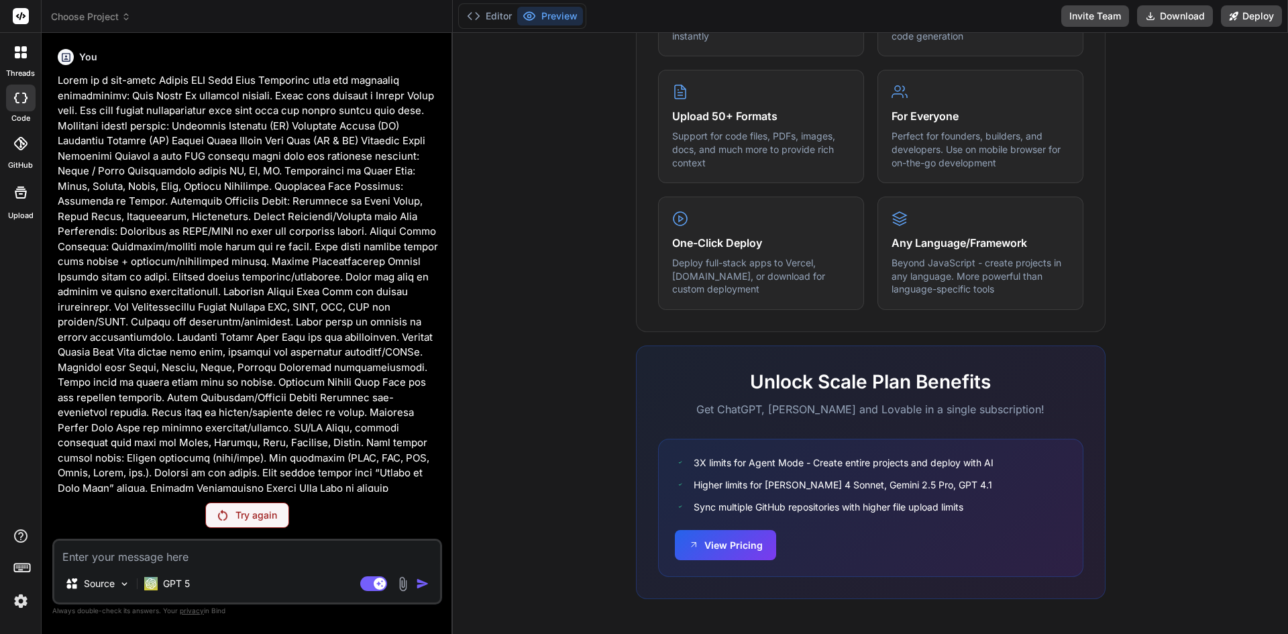
click at [208, 523] on div "Try again" at bounding box center [247, 514] width 84 height 25
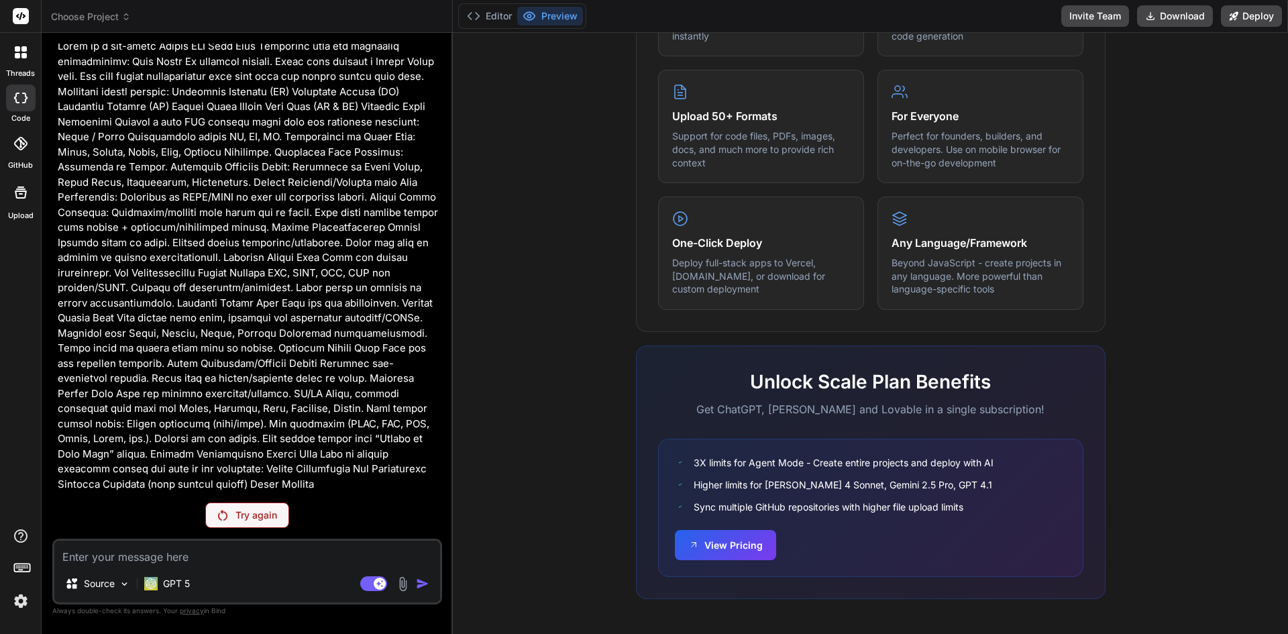
scroll to position [34, 0]
click at [479, 15] on polyline at bounding box center [477, 16] width 3 height 7
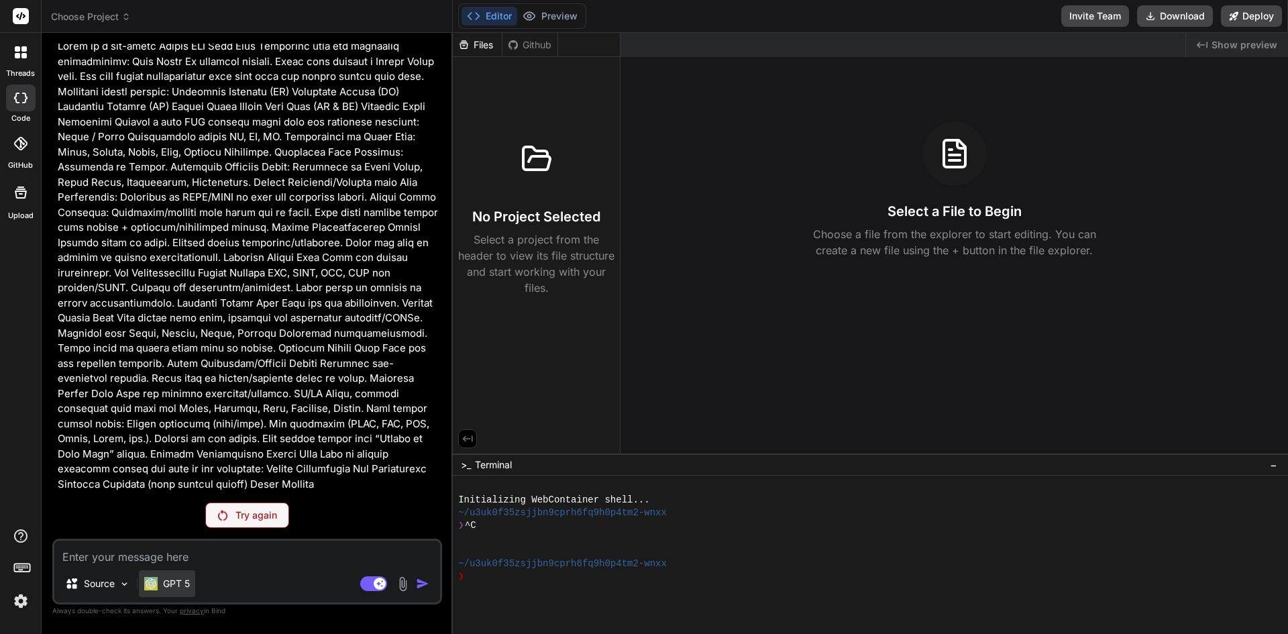
click at [174, 595] on div "GPT 5" at bounding box center [167, 583] width 56 height 27
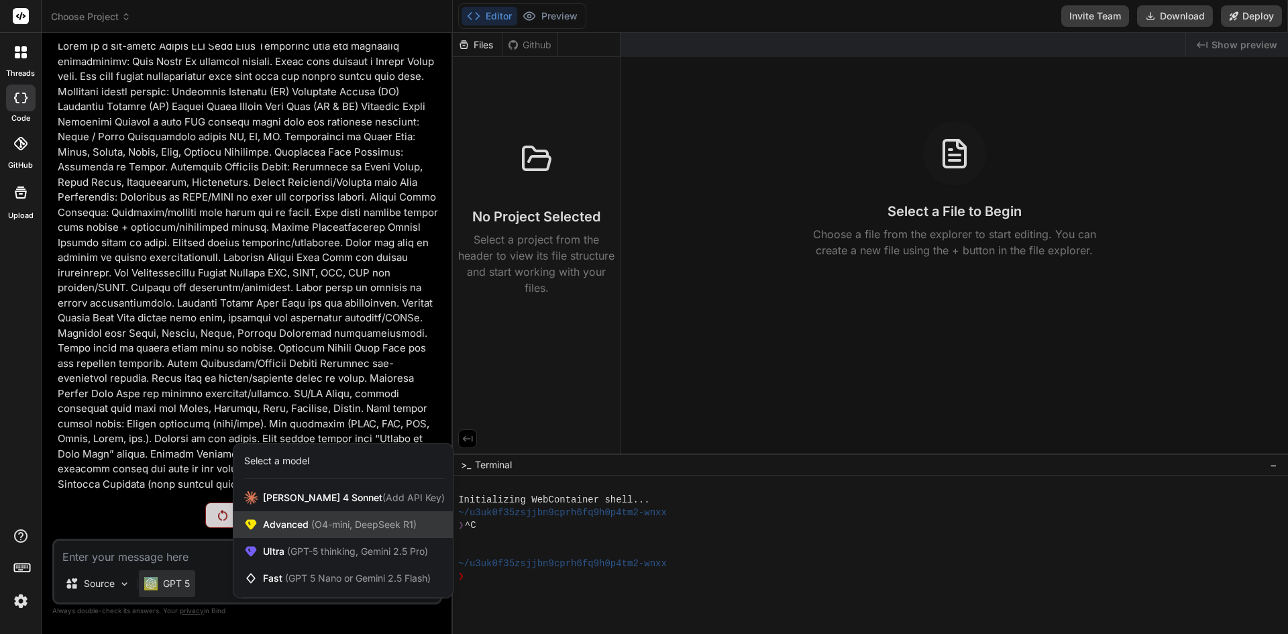
click at [279, 528] on span "Advanced (O4-mini, DeepSeek R1)" at bounding box center [340, 524] width 154 height 13
type textarea "x"
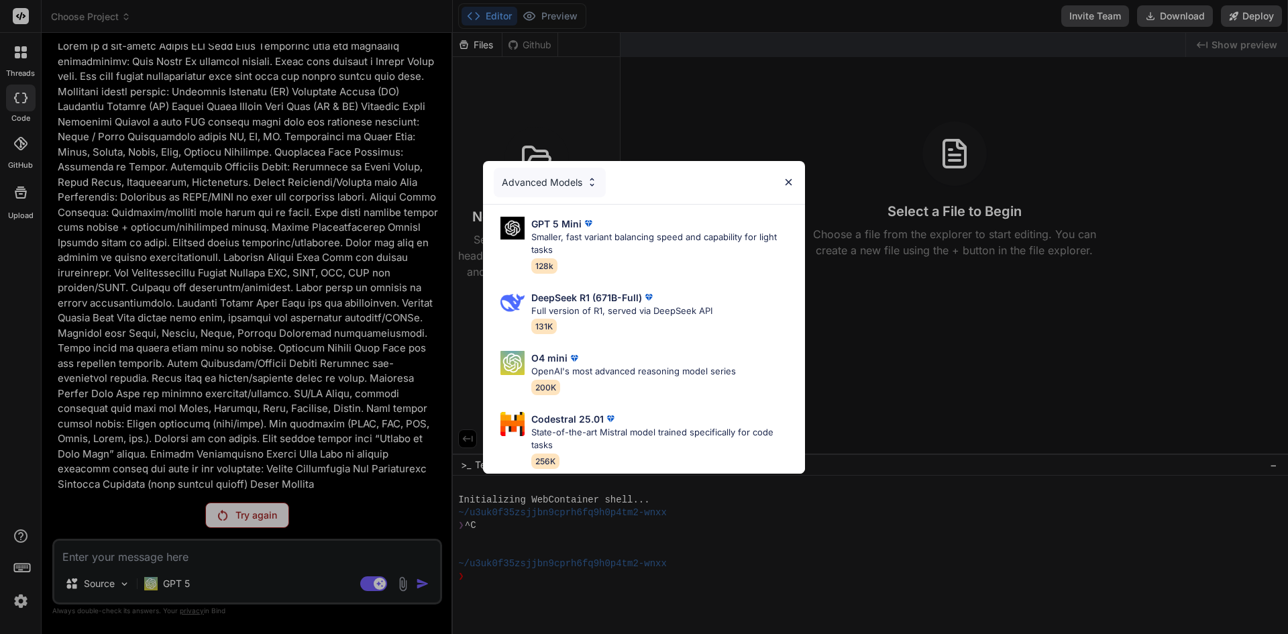
click at [785, 176] on img at bounding box center [788, 181] width 11 height 11
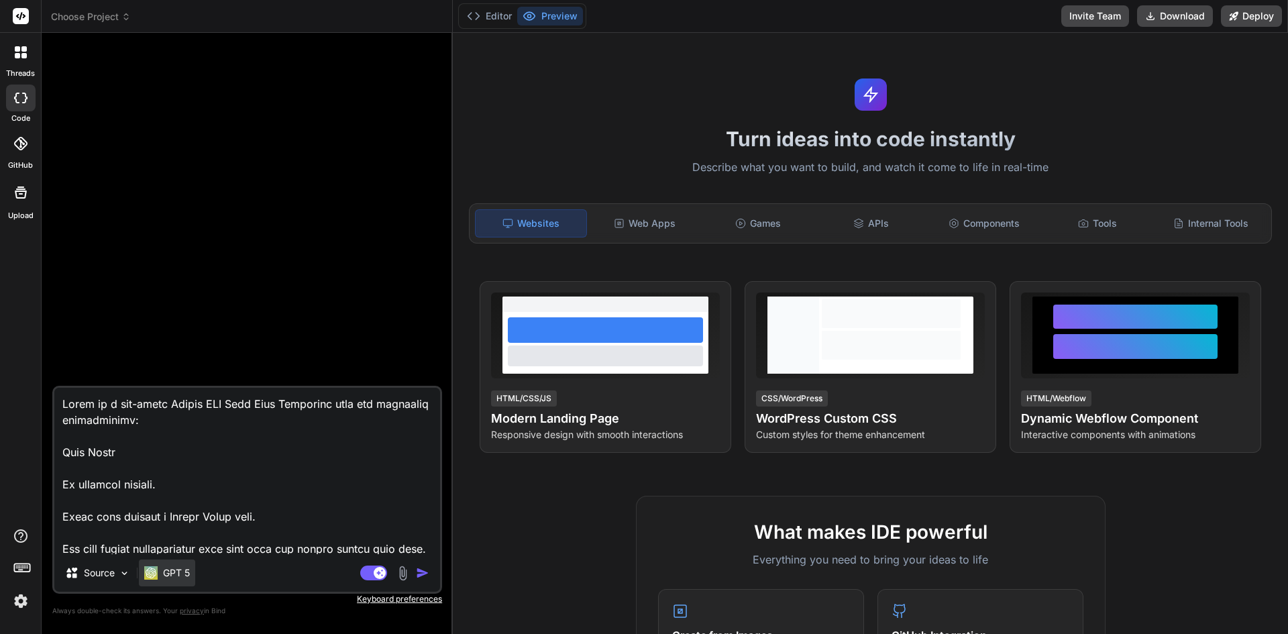
click at [185, 578] on p "GPT 5" at bounding box center [176, 572] width 27 height 13
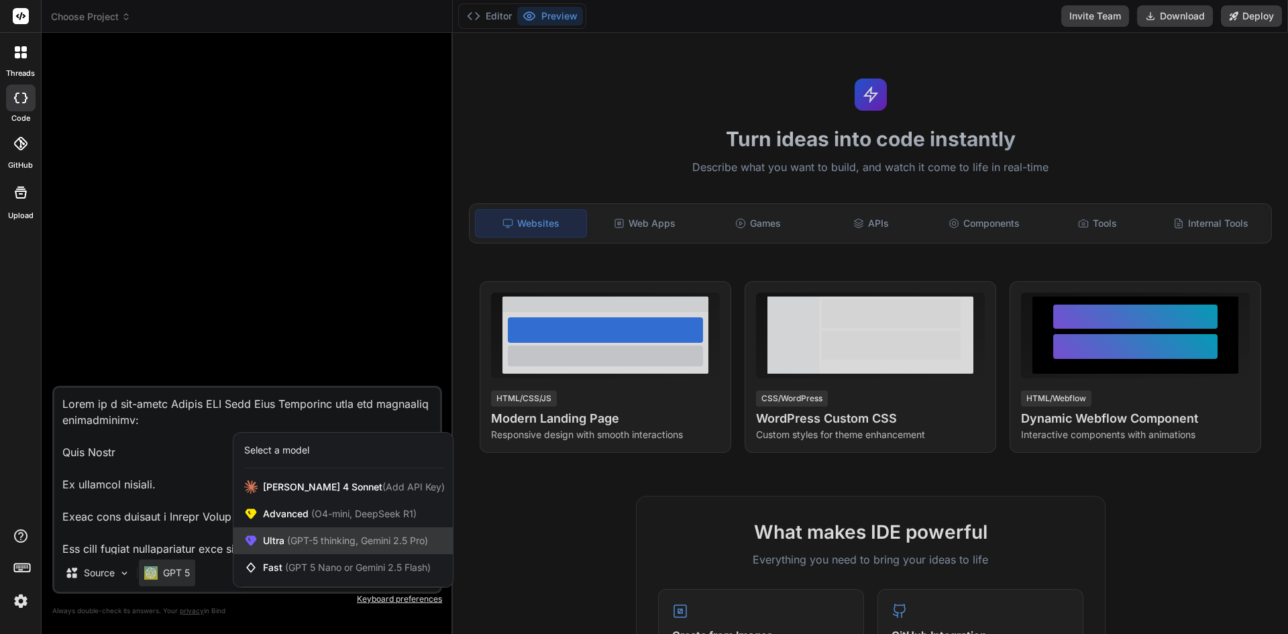
click at [285, 528] on div "Ultra (GPT-5 thinking, Gemini 2.5 Pro)" at bounding box center [342, 540] width 219 height 27
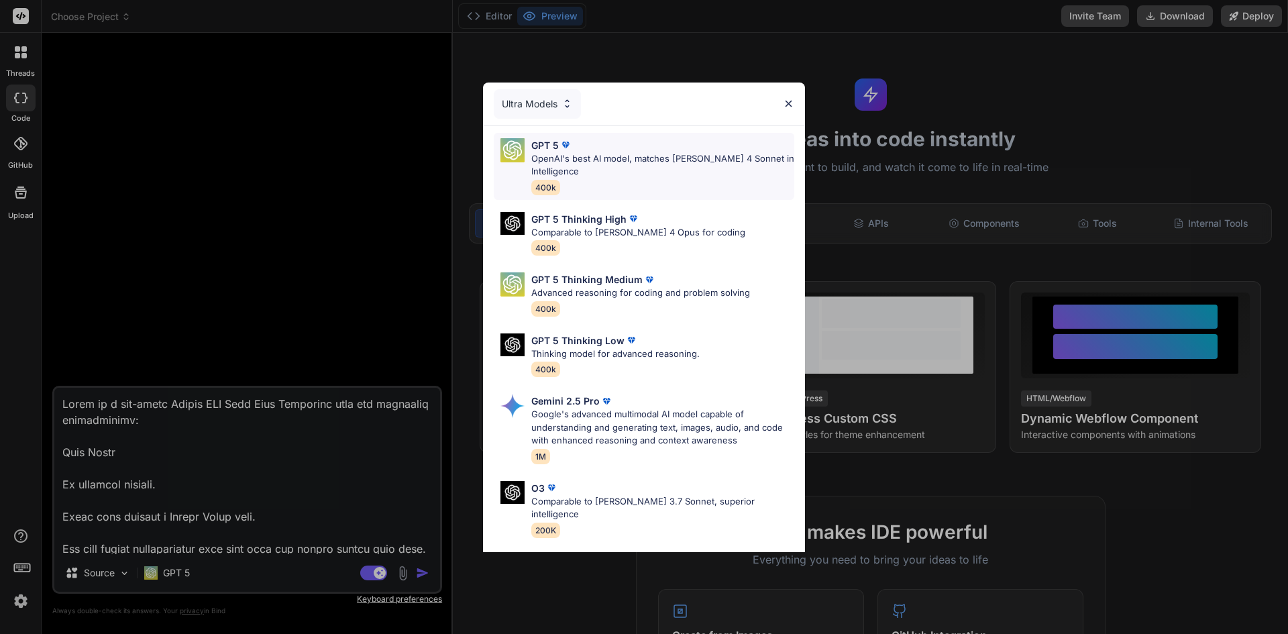
click at [590, 168] on p "OpenAI's best AI model, matches [PERSON_NAME] 4 Sonnet in Intelligence" at bounding box center [662, 165] width 263 height 26
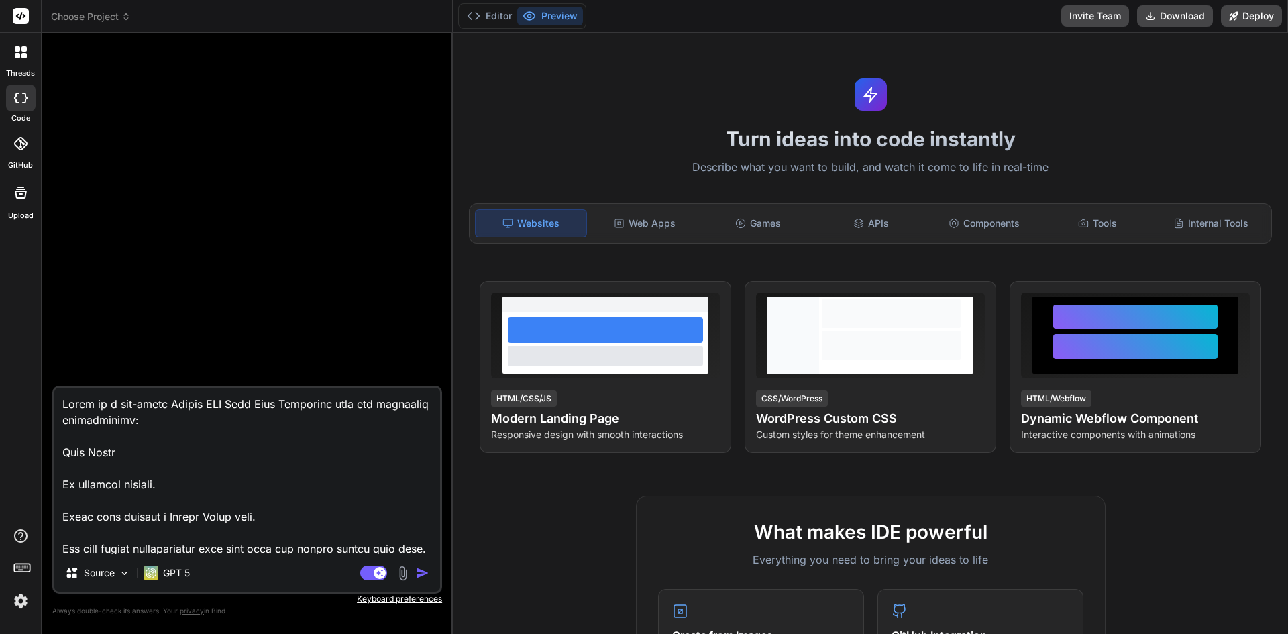
click at [418, 570] on img "button" at bounding box center [422, 572] width 13 height 13
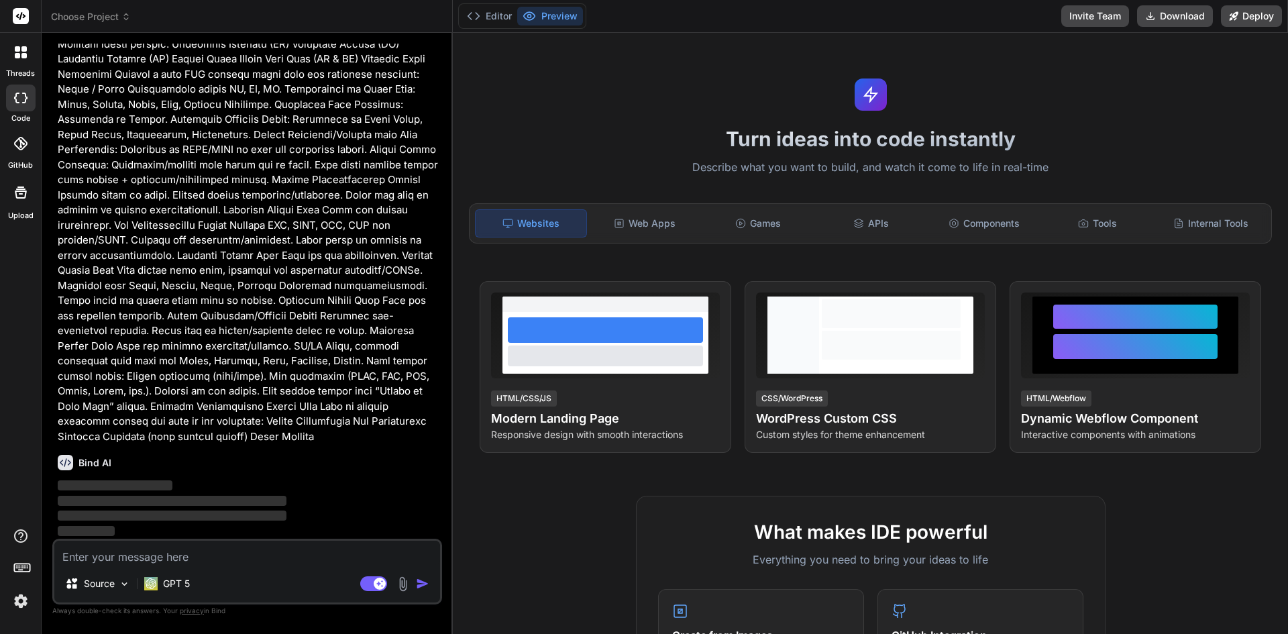
scroll to position [34, 0]
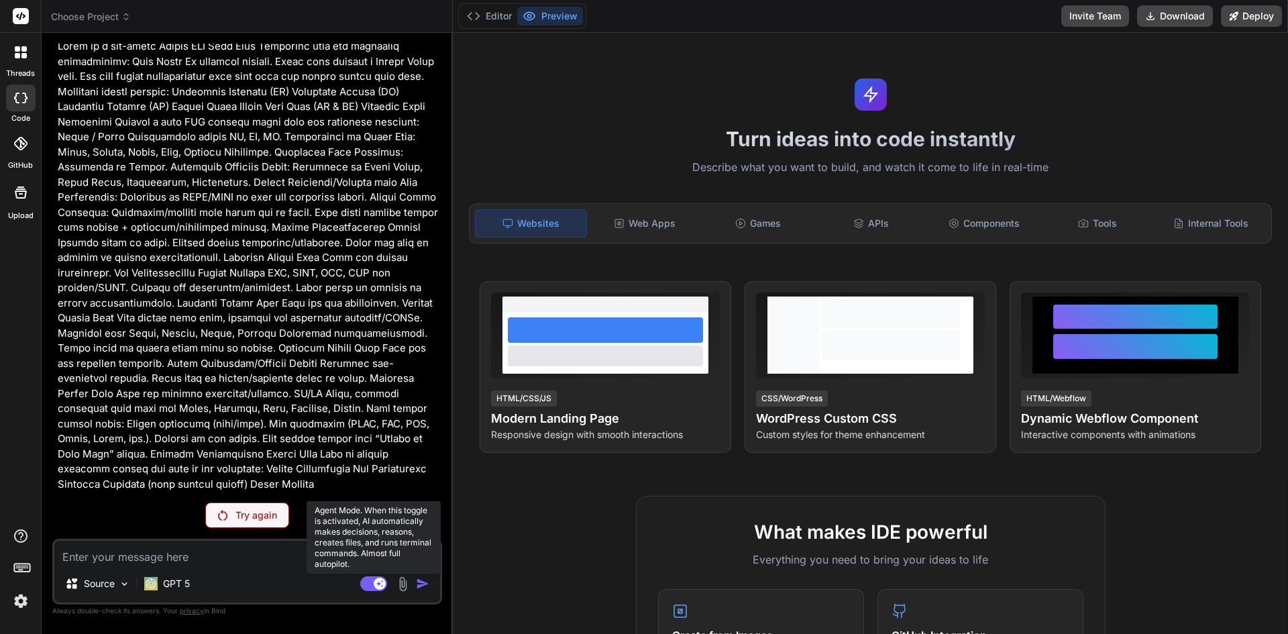
click at [374, 582] on rect at bounding box center [373, 583] width 27 height 15
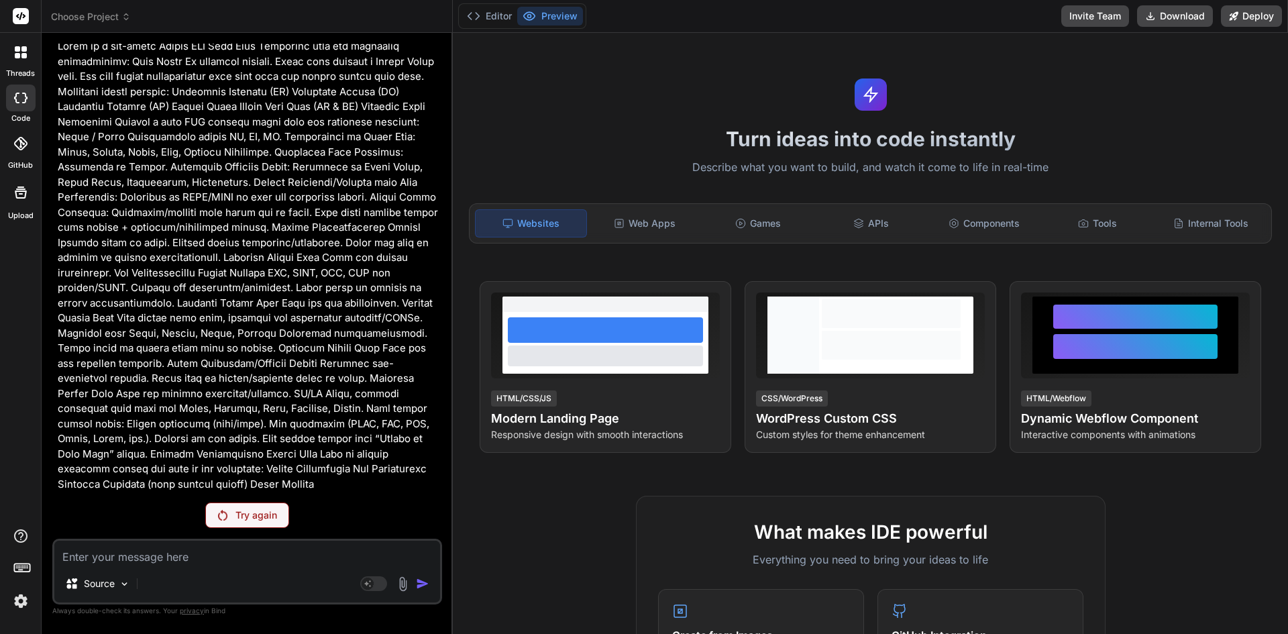
click at [222, 553] on textarea at bounding box center [247, 553] width 386 height 24
click at [216, 511] on div "Try again" at bounding box center [247, 514] width 84 height 25
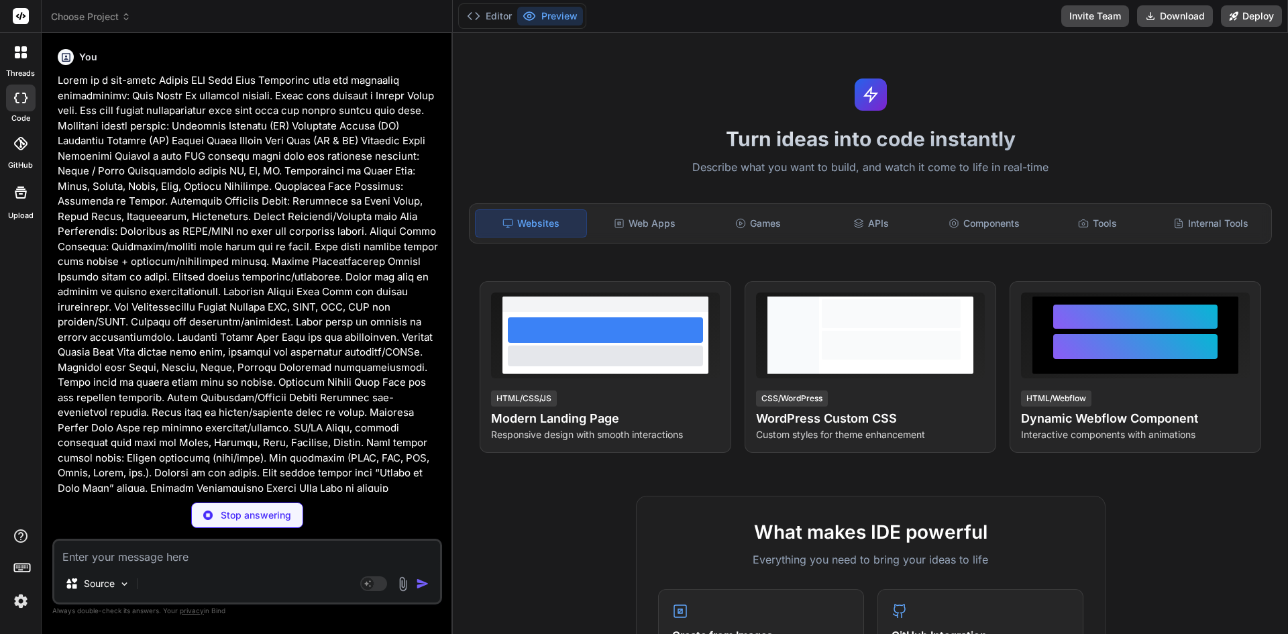
scroll to position [233, 0]
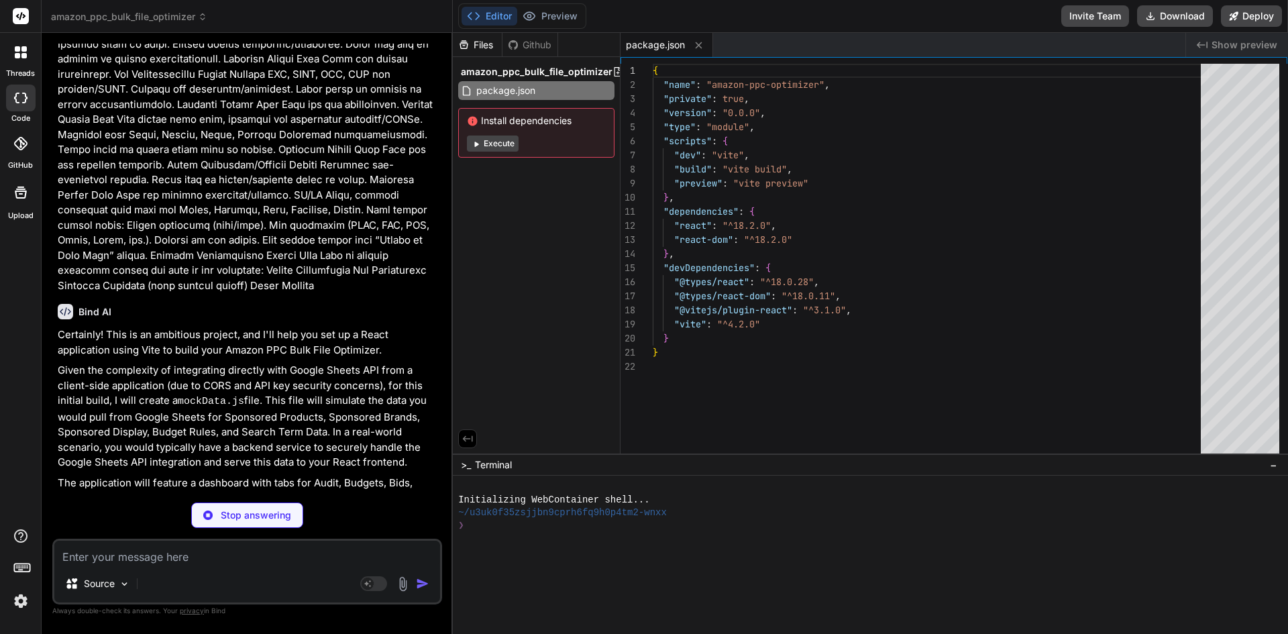
type textarea "x"
type textarea "<script type="module" src="/src/main.jsx"></script> </body> </html>"
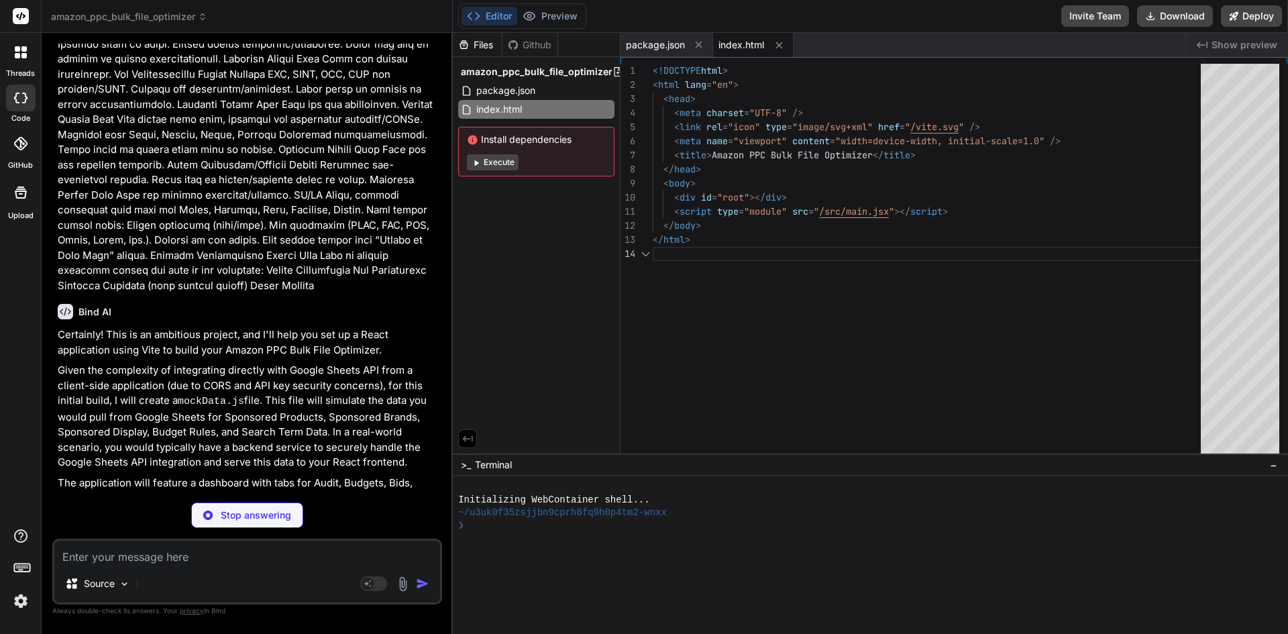
type textarea "x"
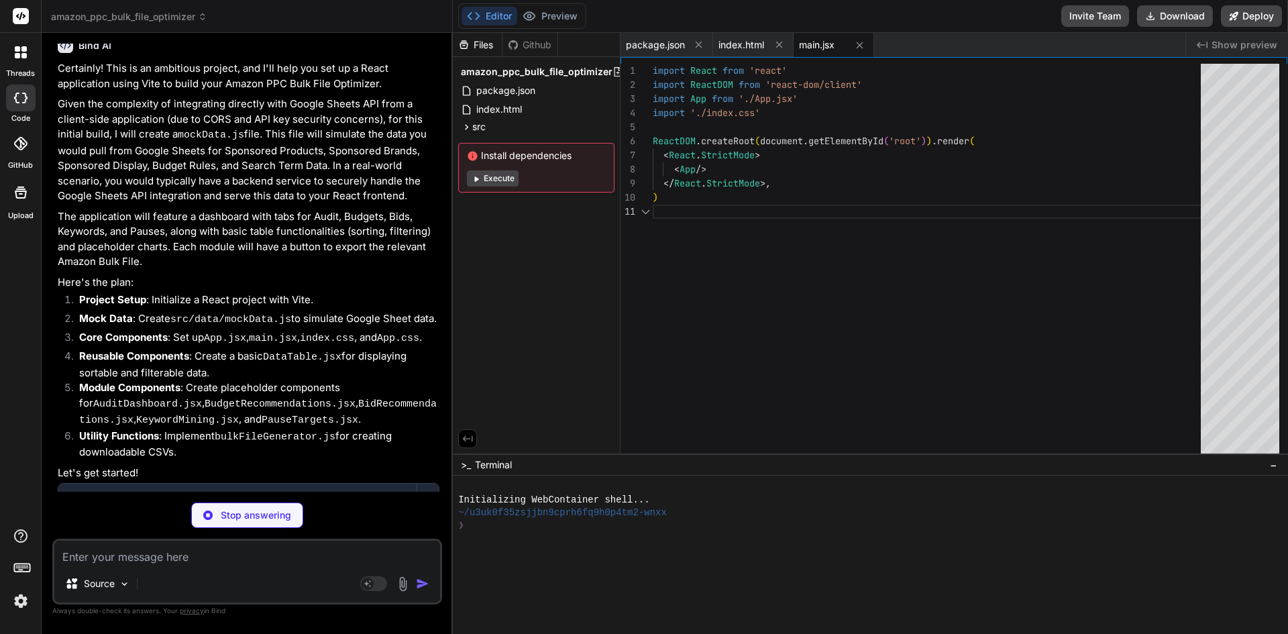
scroll to position [501, 0]
type textarea "x"
type textarea "}"
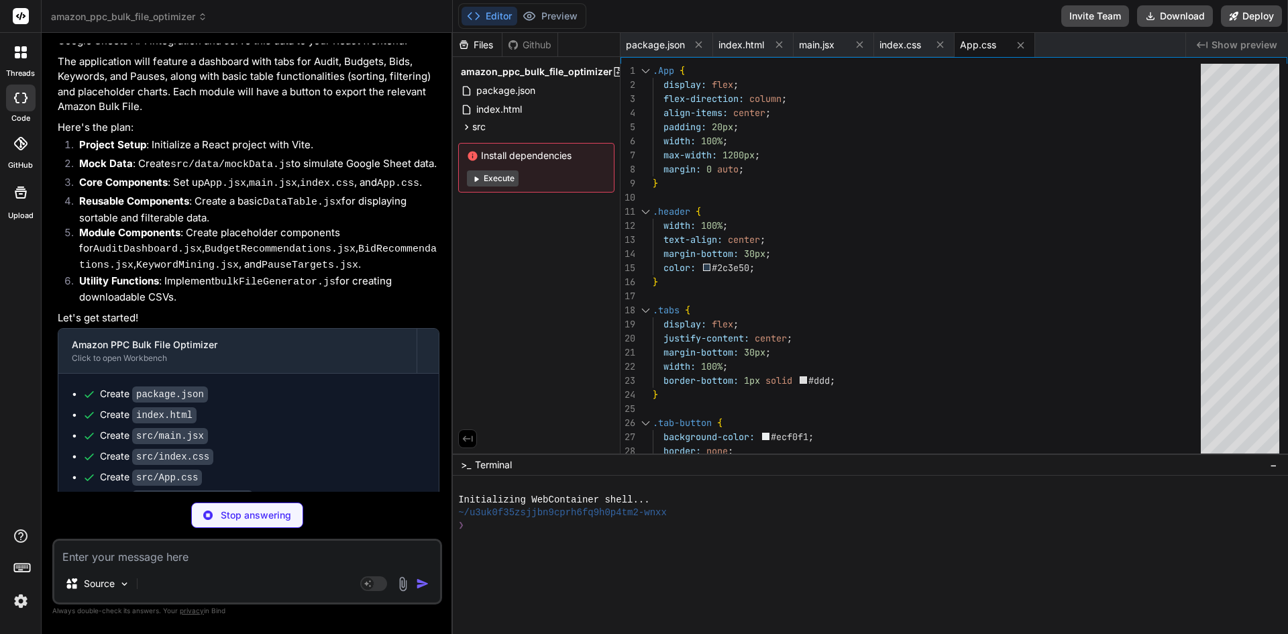
scroll to position [675, 0]
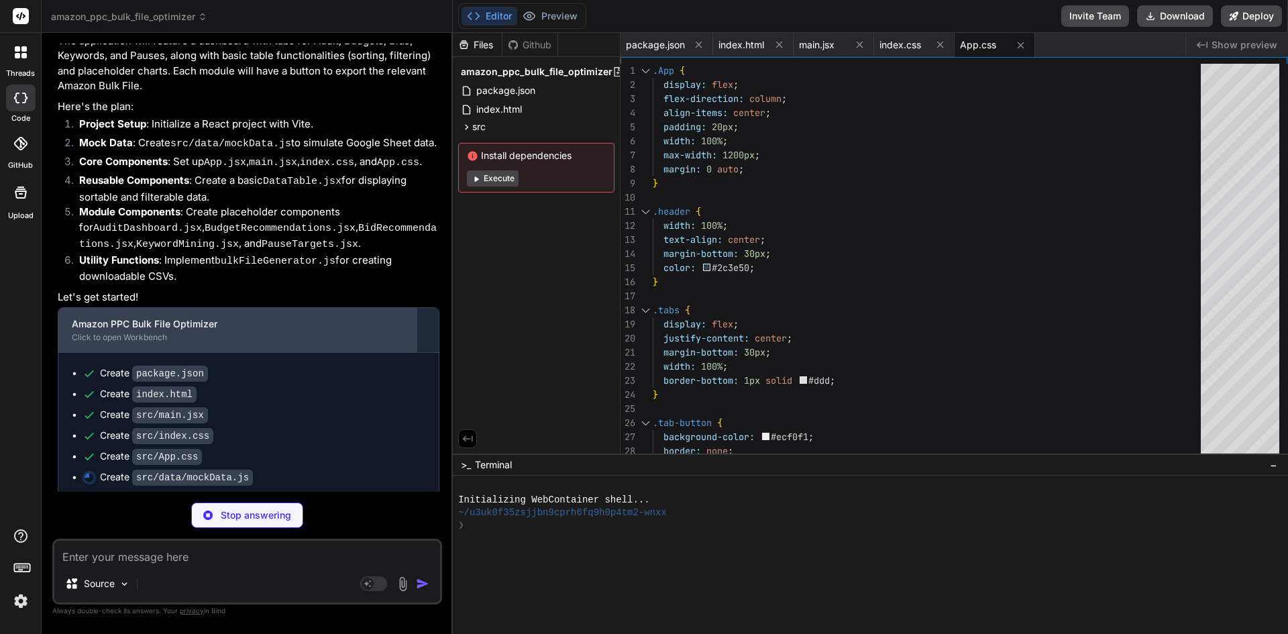
type textarea "x"
type textarea "900, clicks: 40, sales: 250, orders: 4, cpc: 1.20, ctr: 4.44, cvr: 10, matchTyp…"
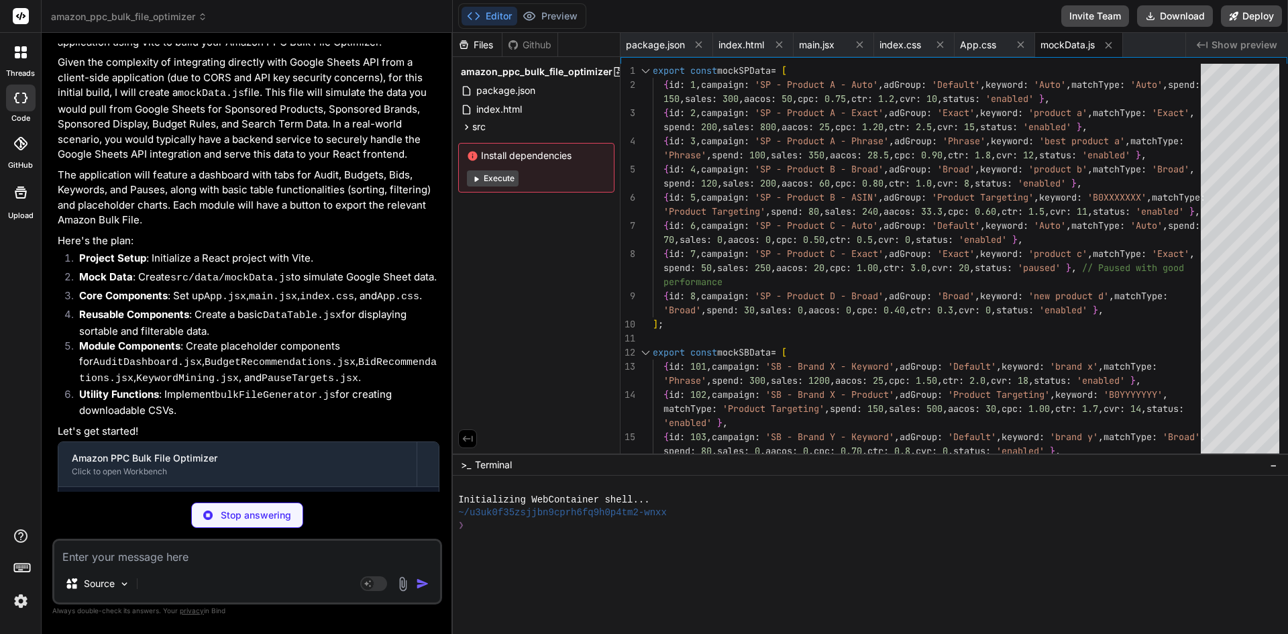
scroll to position [696, 0]
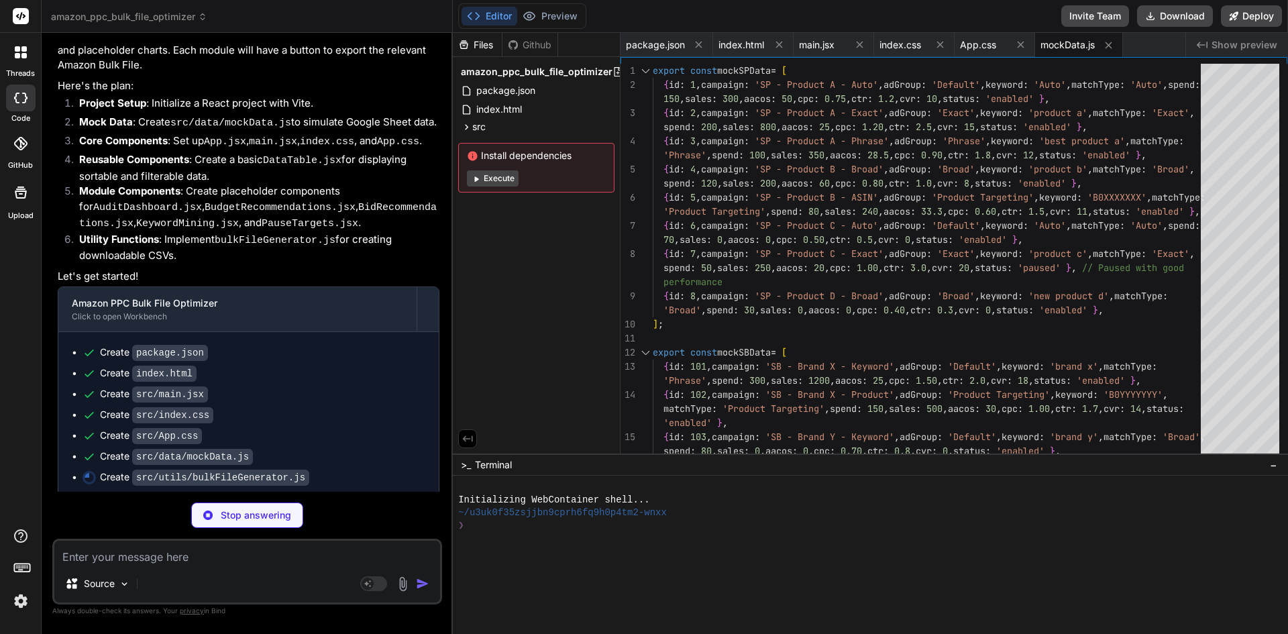
type textarea "x"
type textarea "};"
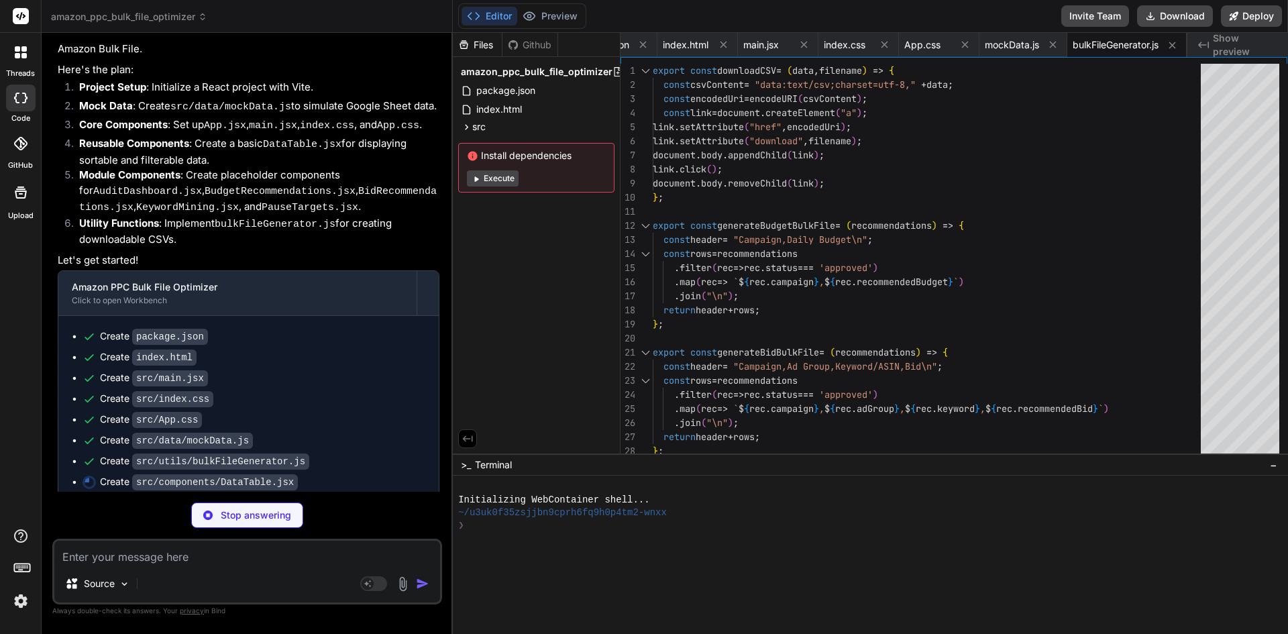
scroll to position [716, 0]
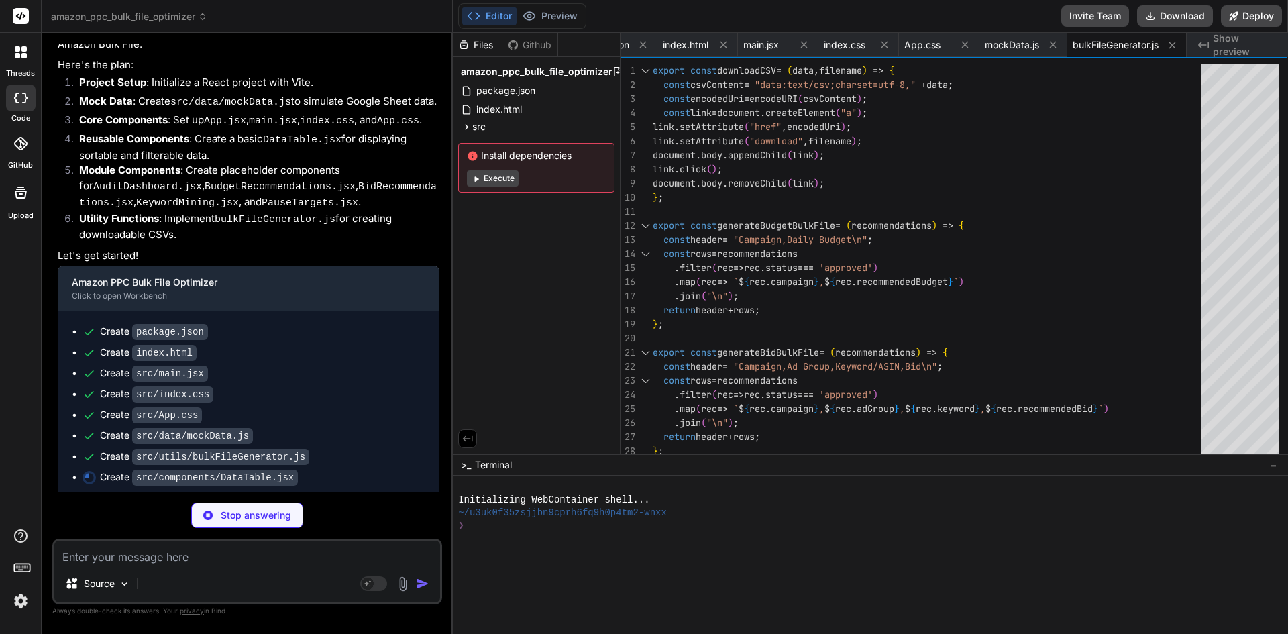
type textarea "x"
type textarea "export default DataTable;"
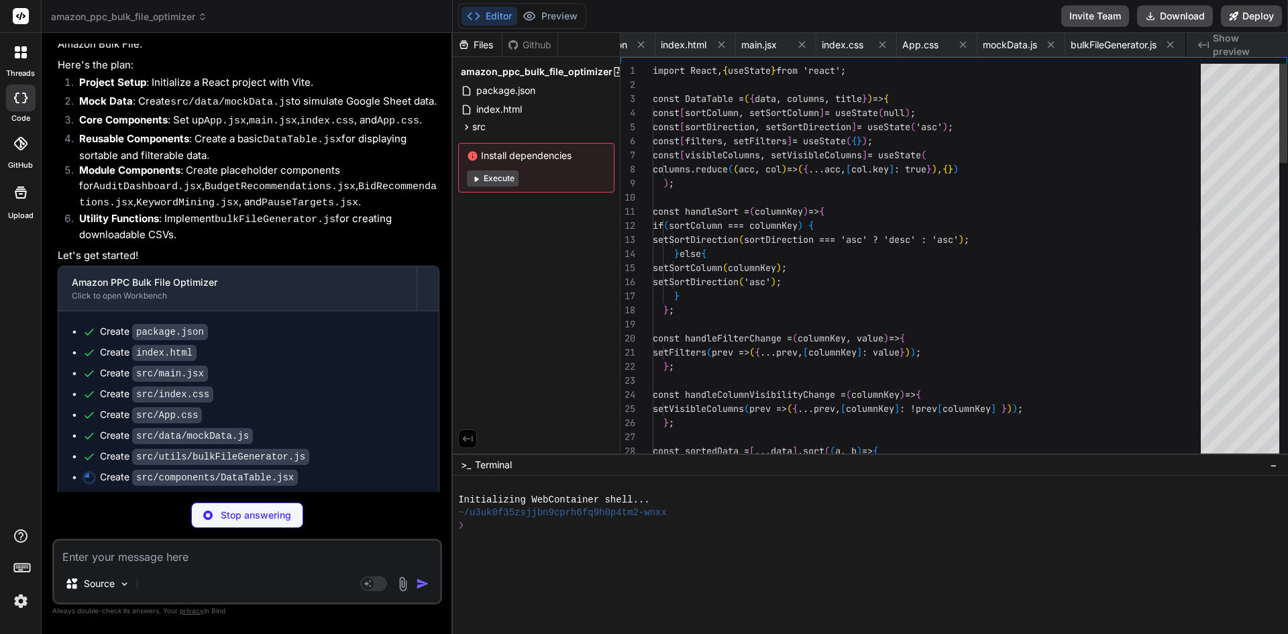
scroll to position [0, 150]
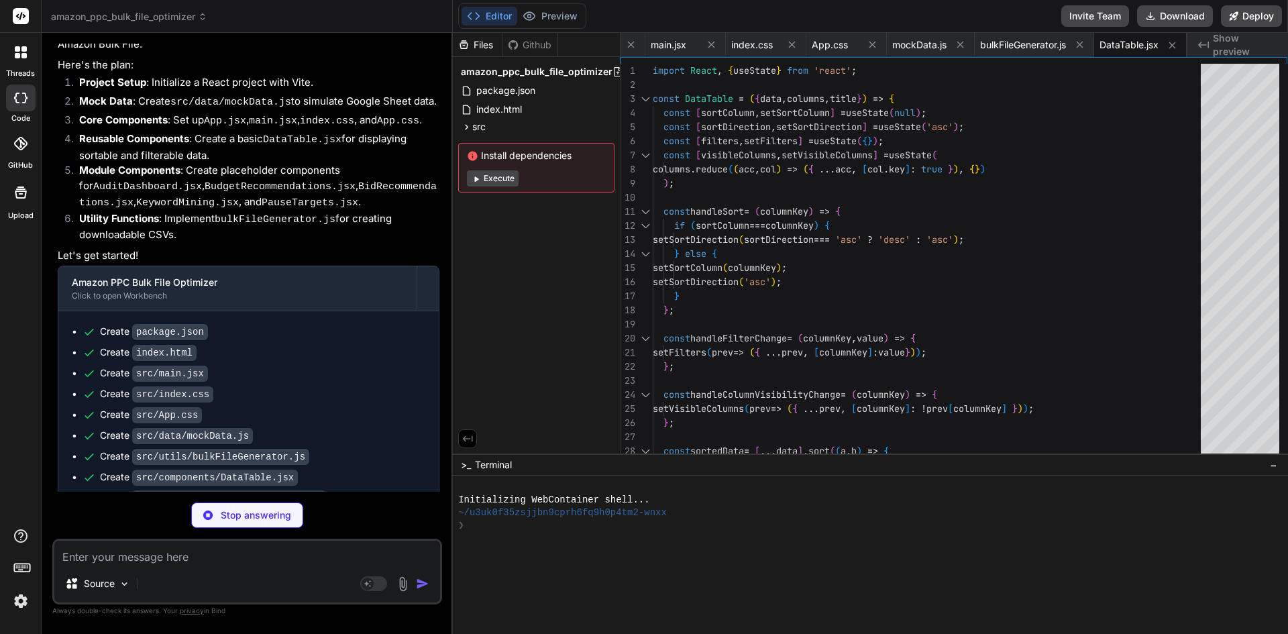
type textarea "x"
type textarea "</div> </div> ); }; export default AuditDashboard;"
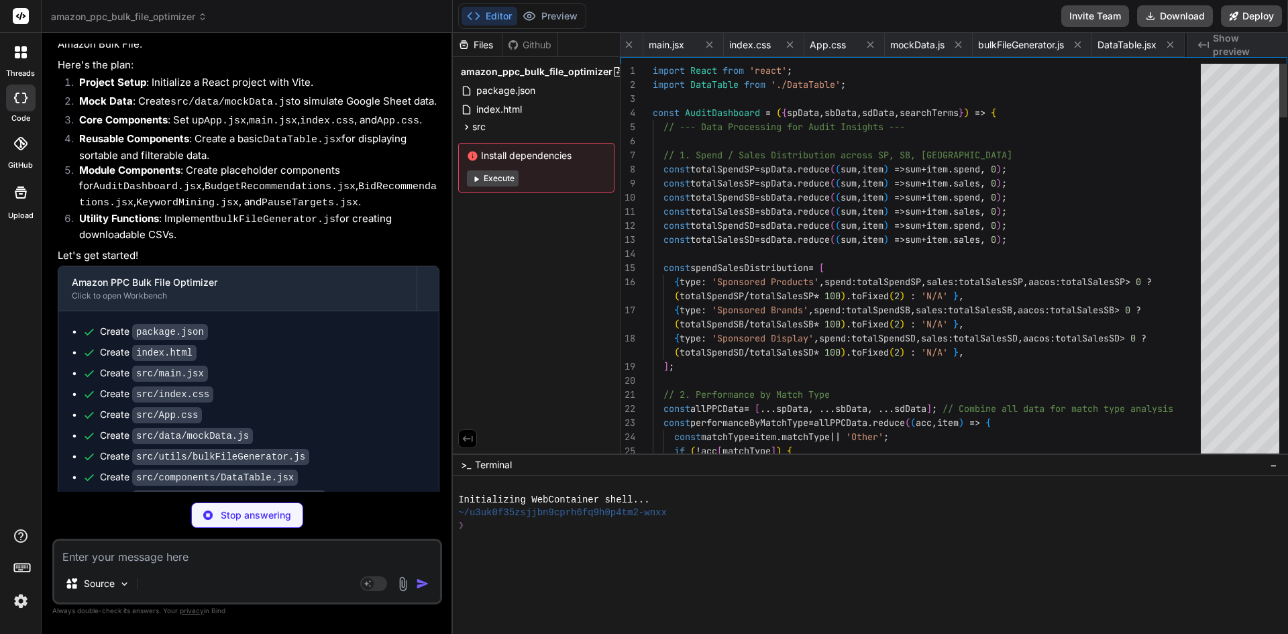
scroll to position [0, 270]
type textarea "x"
type textarea "</div> <DataTable data={recommendations} columns={columns} title="Detailed Budg…"
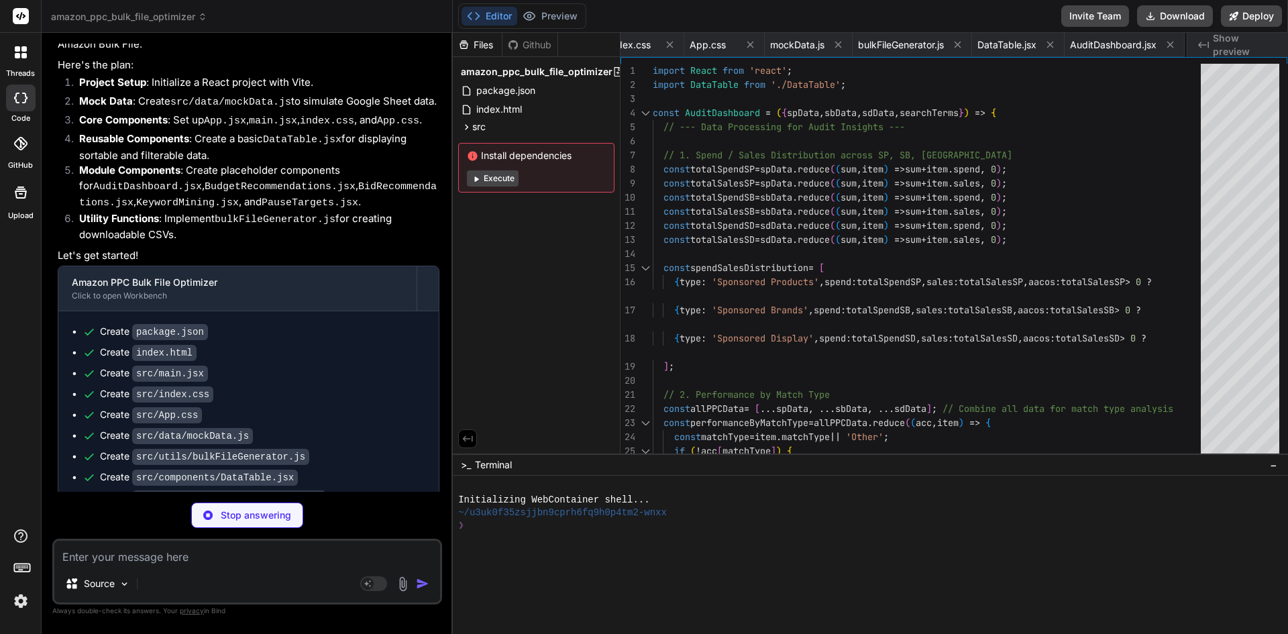
scroll to position [0, 405]
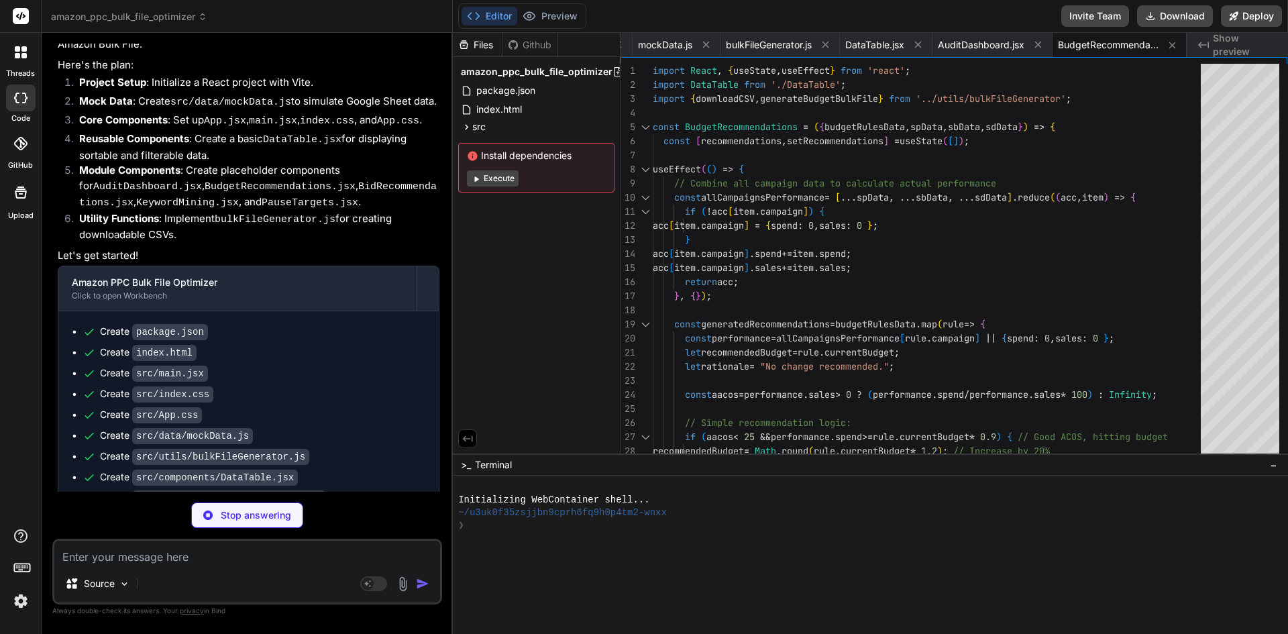
type textarea "x"
type textarea "))} </div> <DataTable data={recommendations} columns={columns} title="Detailed …"
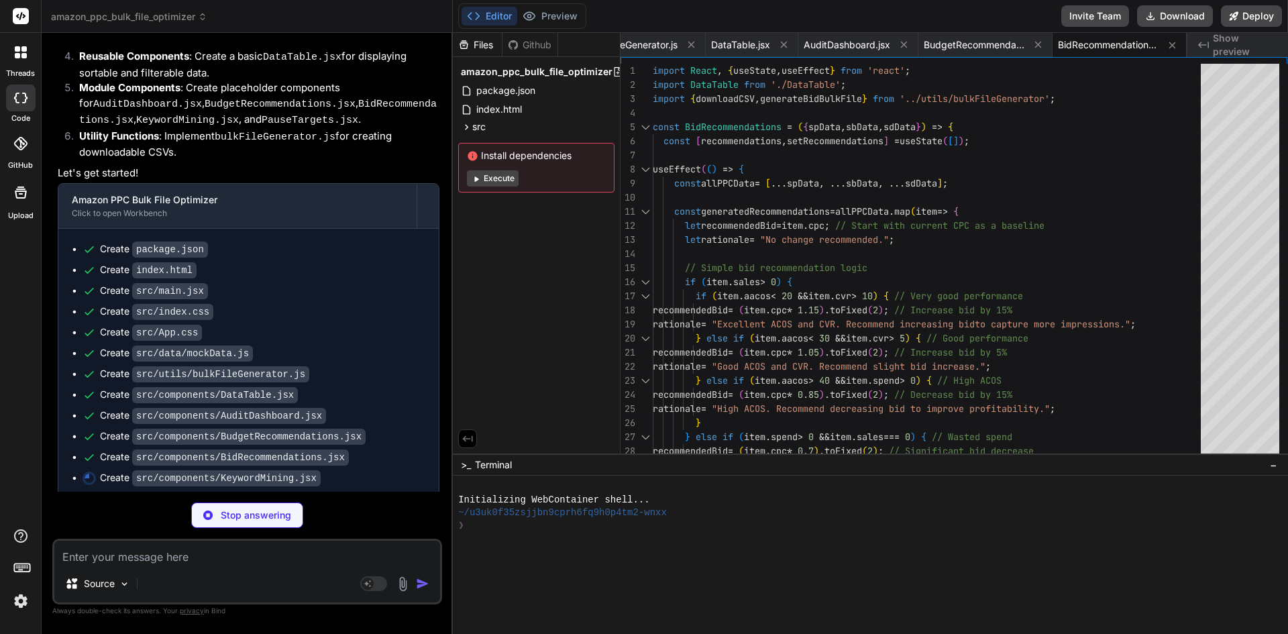
scroll to position [800, 0]
type textarea "x"
type textarea "))} </div> <DataTable data={minedKeywords} columns={columns} title="Detailed Mi…"
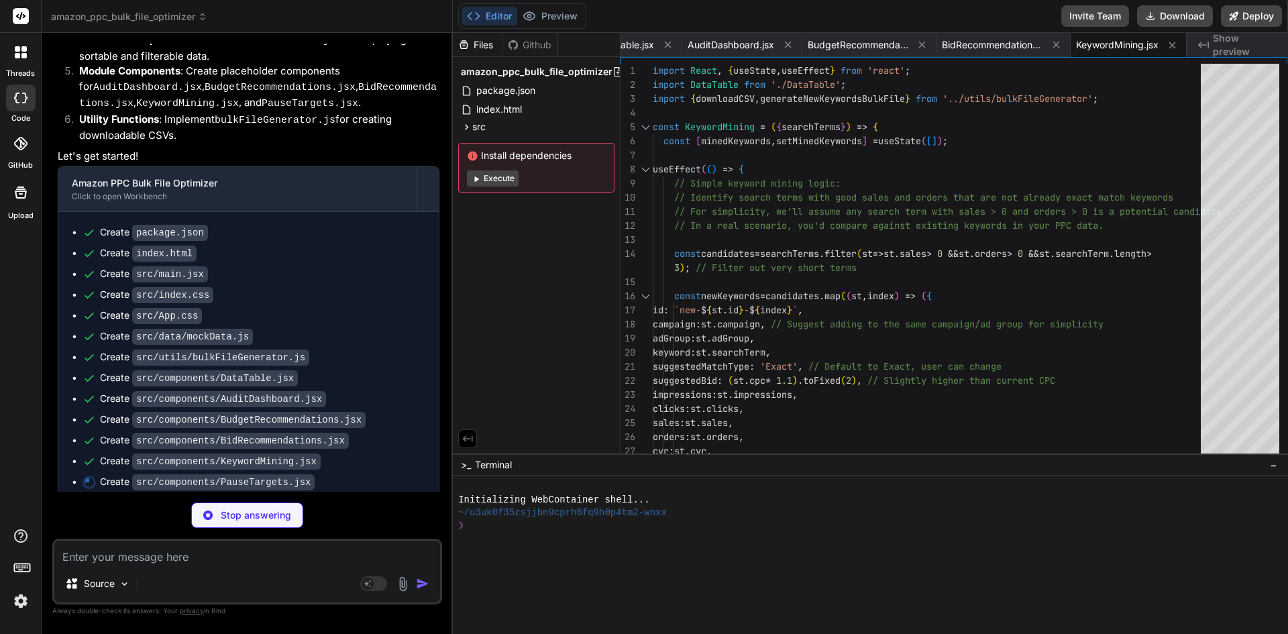
scroll to position [820, 0]
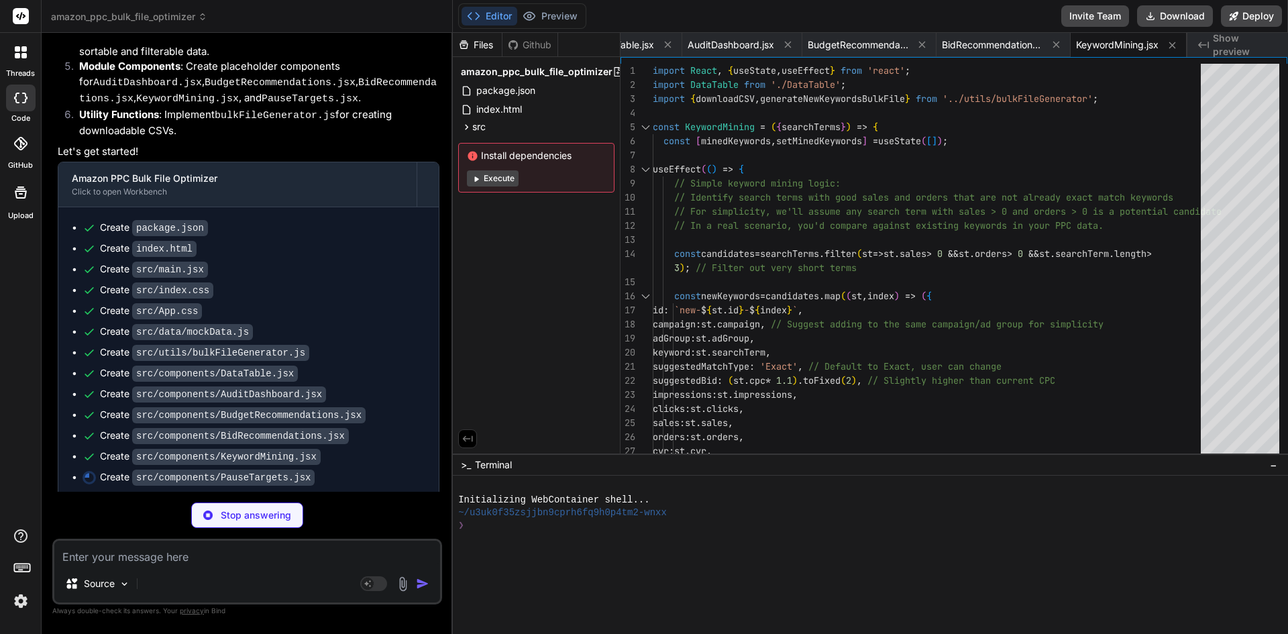
type textarea "x"
type textarea "<DataTable data={targetsToPause} columns={columns} title="Detailed Low-Performi…"
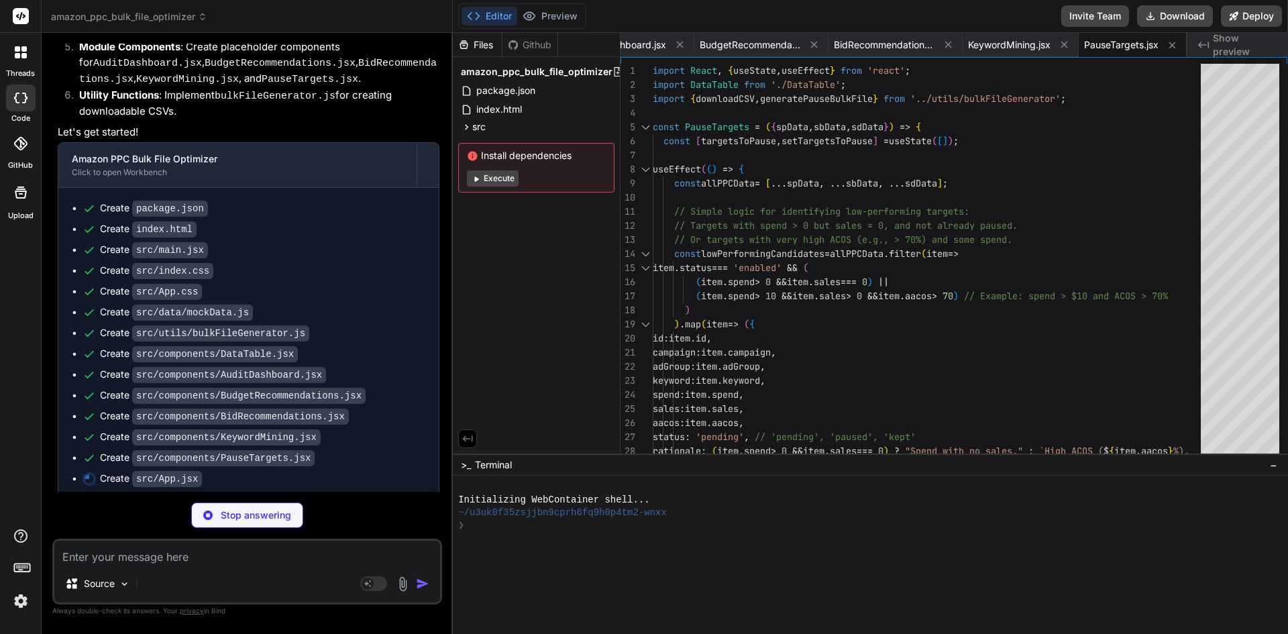
scroll to position [841, 0]
type textarea "x"
type textarea "</div> ); } export default App;"
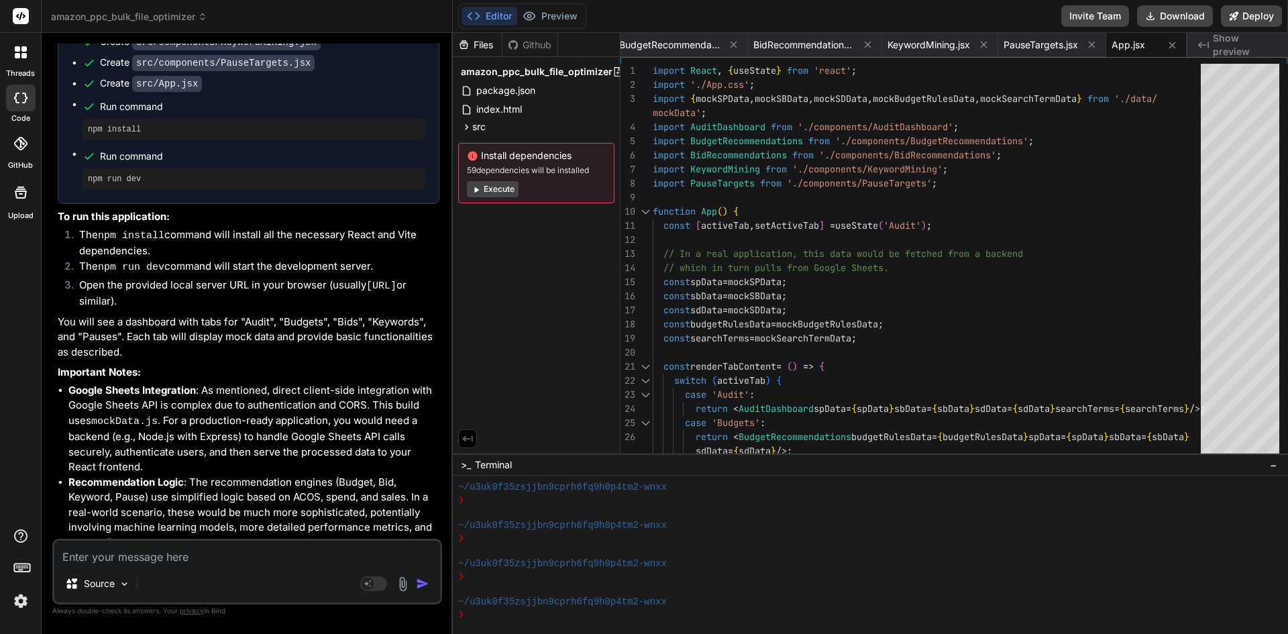
scroll to position [1417, 0]
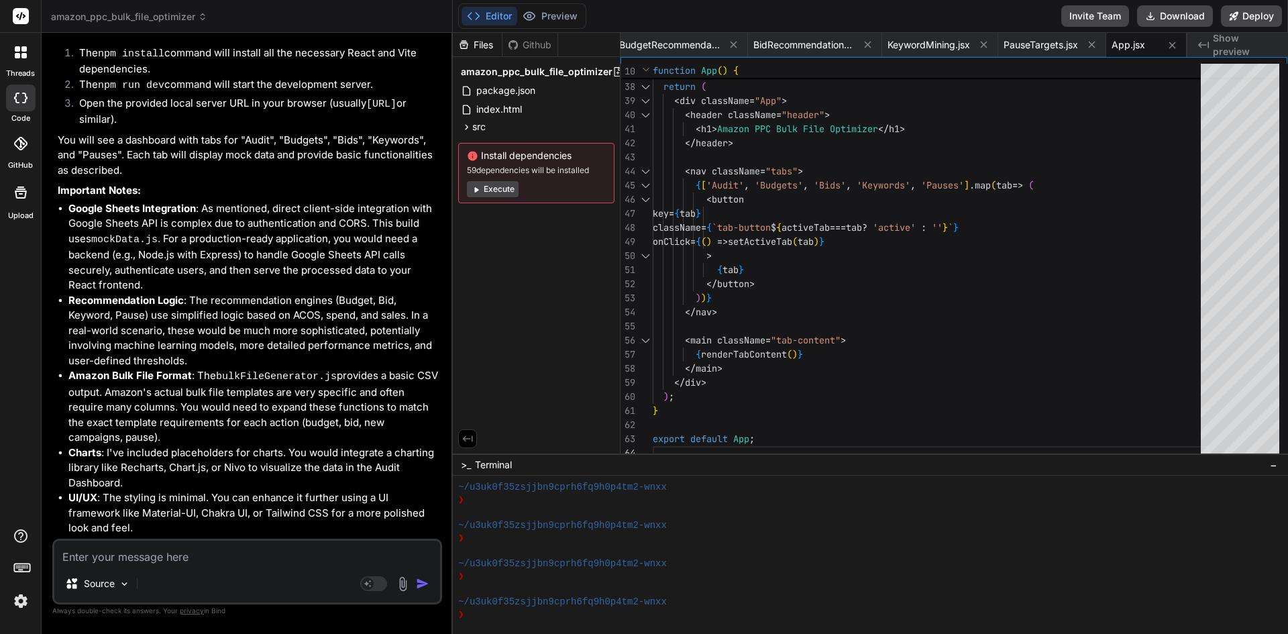
click at [491, 197] on button "Execute" at bounding box center [493, 189] width 52 height 16
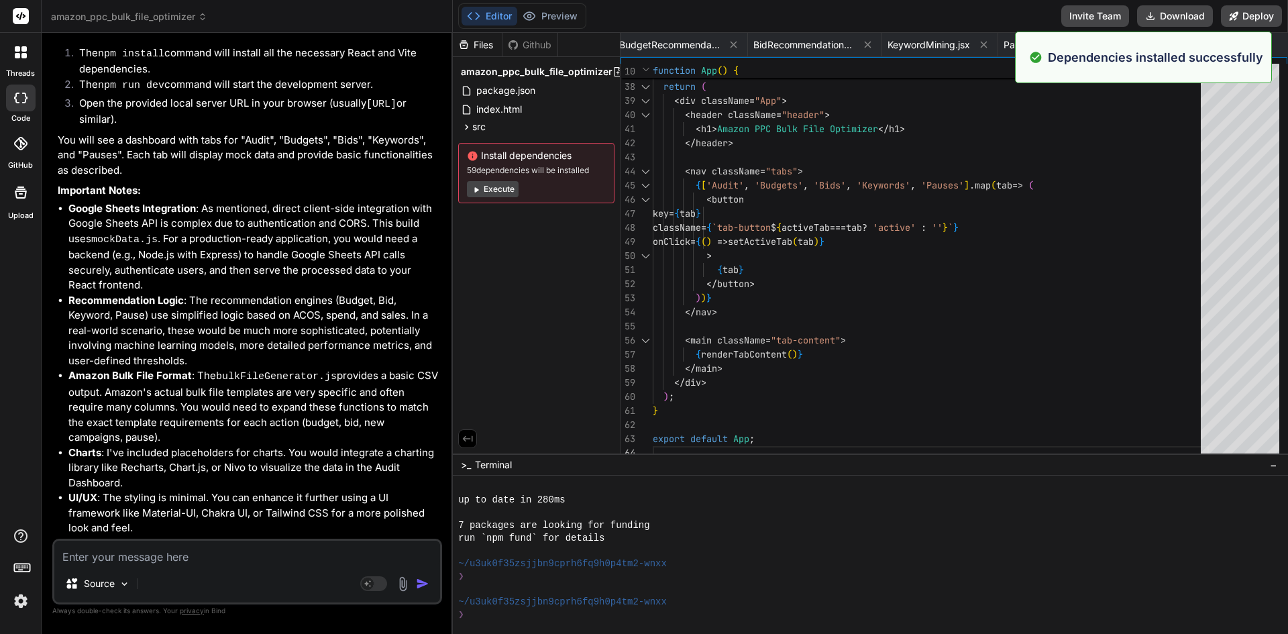
scroll to position [433, 0]
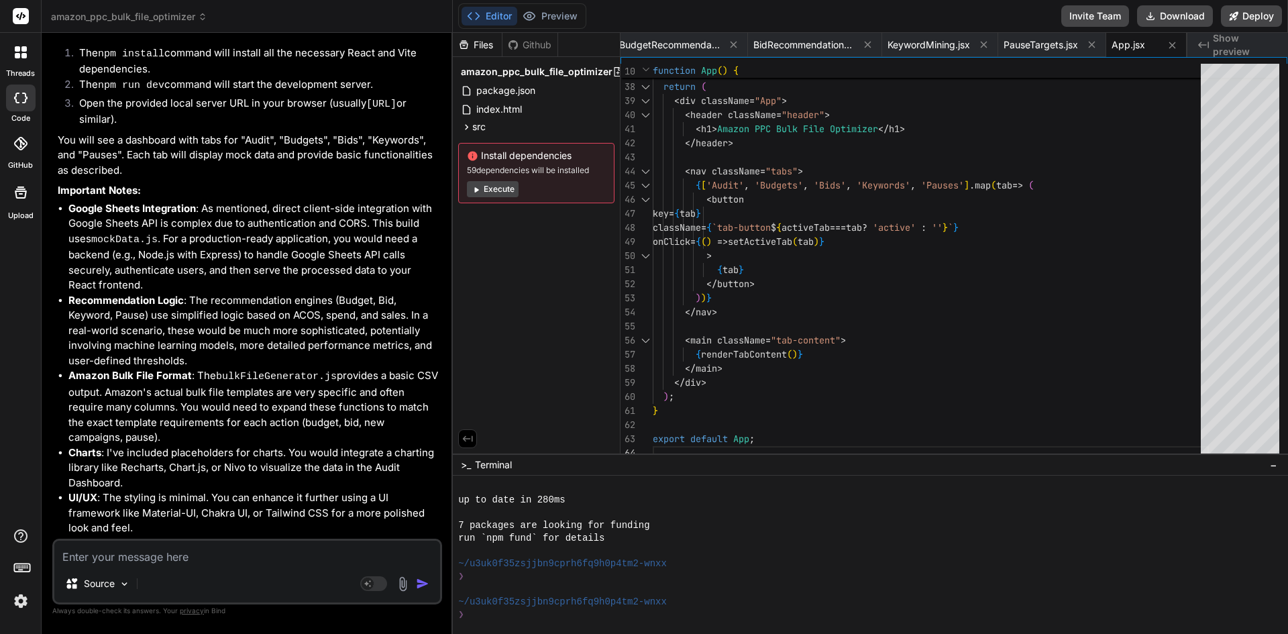
click at [200, 553] on textarea at bounding box center [247, 553] width 386 height 24
click at [378, 583] on rect at bounding box center [373, 583] width 27 height 15
click at [169, 586] on p "GPT 5" at bounding box center [176, 583] width 27 height 13
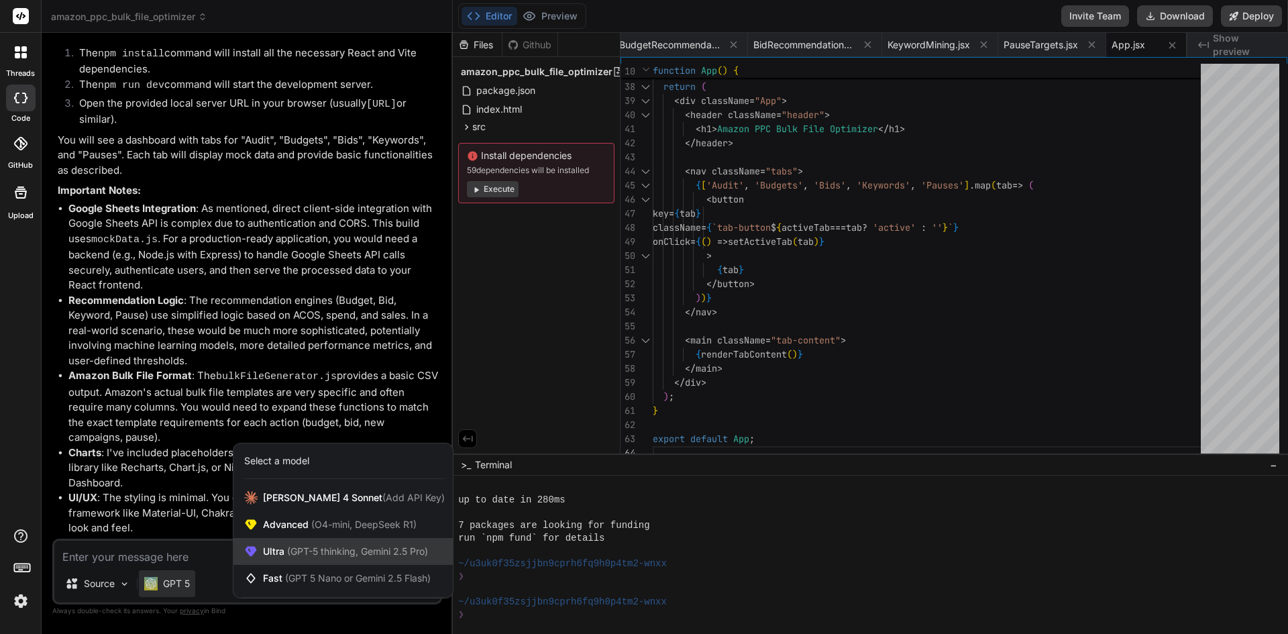
click at [281, 547] on span "Ultra (GPT-5 thinking, Gemini 2.5 Pro)" at bounding box center [345, 551] width 165 height 13
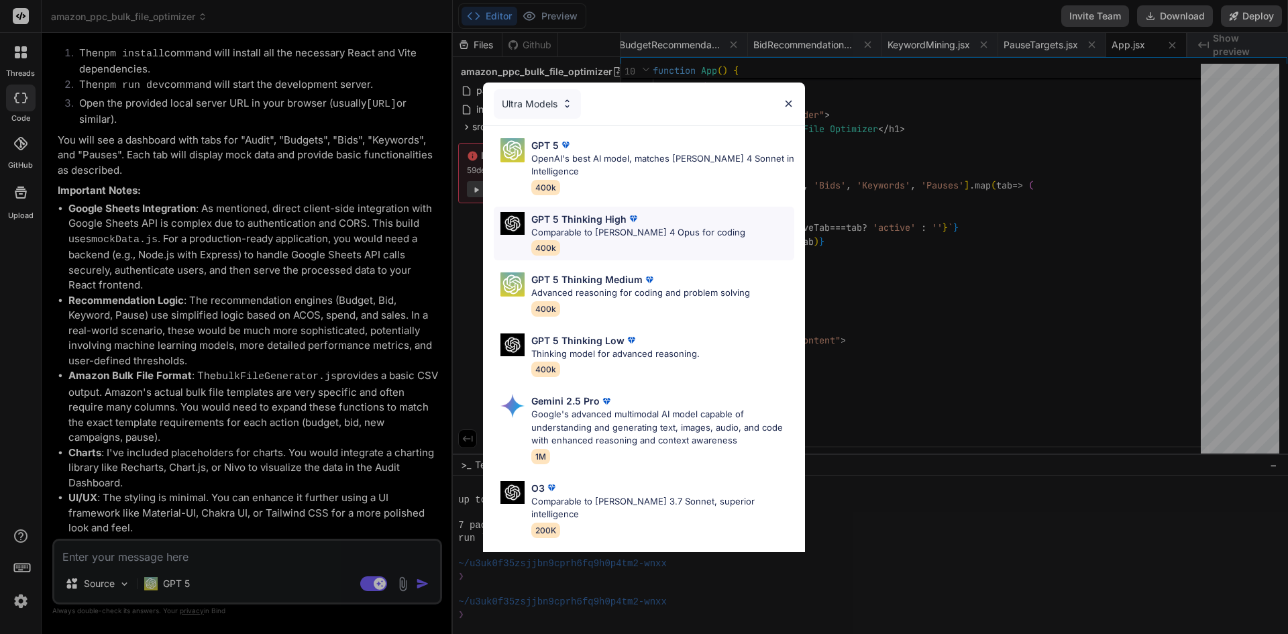
click at [627, 216] on img at bounding box center [633, 218] width 13 height 13
type textarea "x"
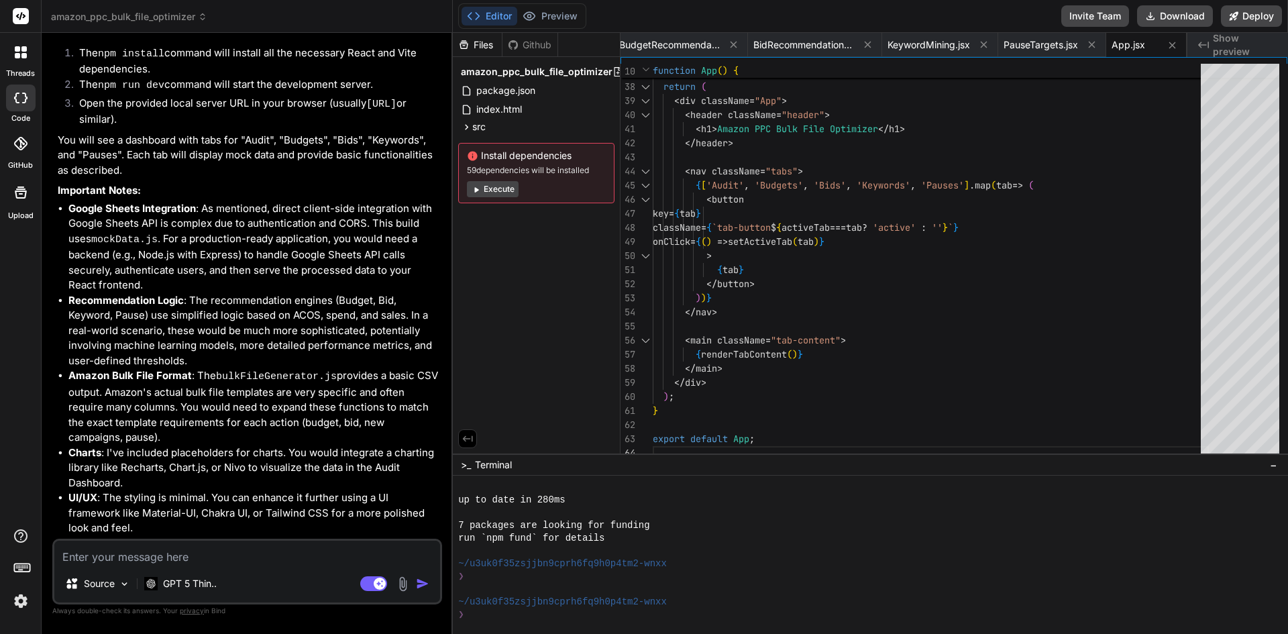
click at [256, 559] on textarea at bounding box center [247, 553] width 386 height 24
type textarea "c"
type textarea "x"
type textarea "ch"
type textarea "x"
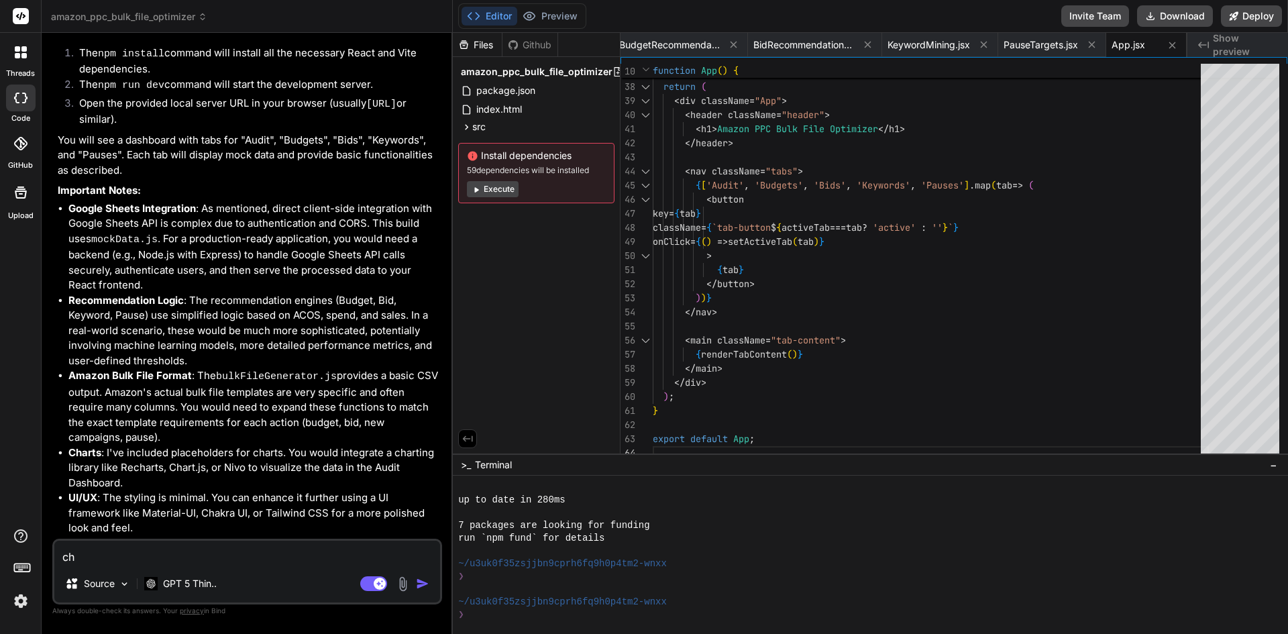
type textarea "che"
type textarea "x"
type textarea "chec"
type textarea "x"
type textarea "check"
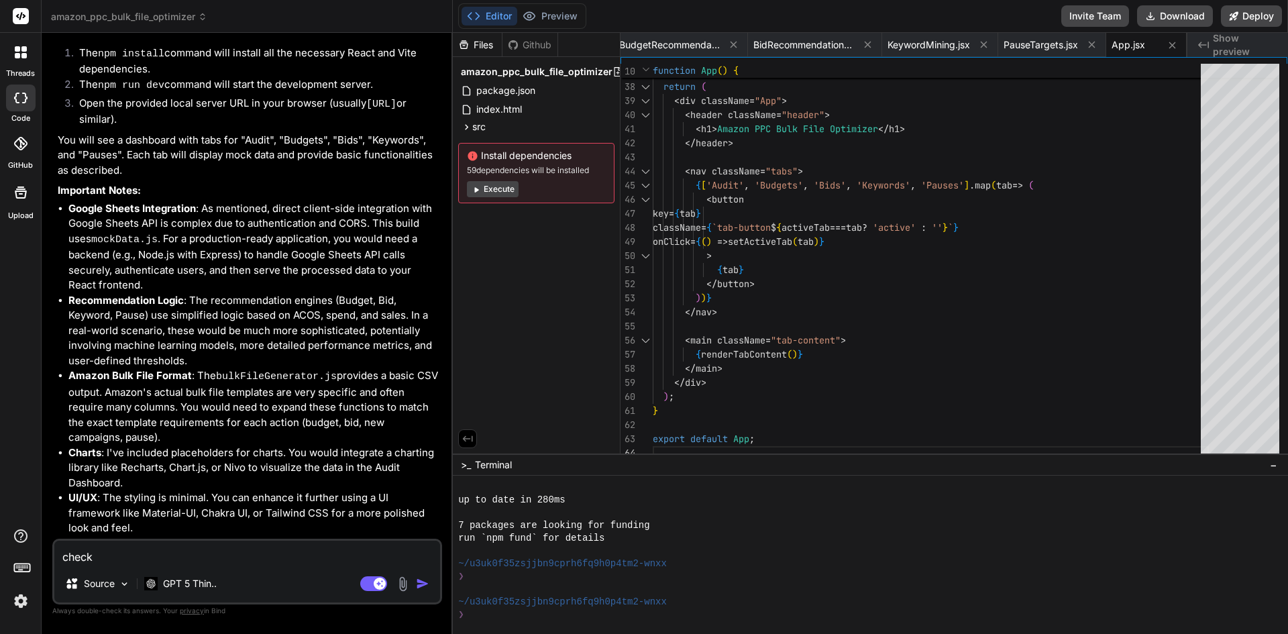
type textarea "x"
type textarea "check"
type textarea "x"
type textarea "check t"
type textarea "x"
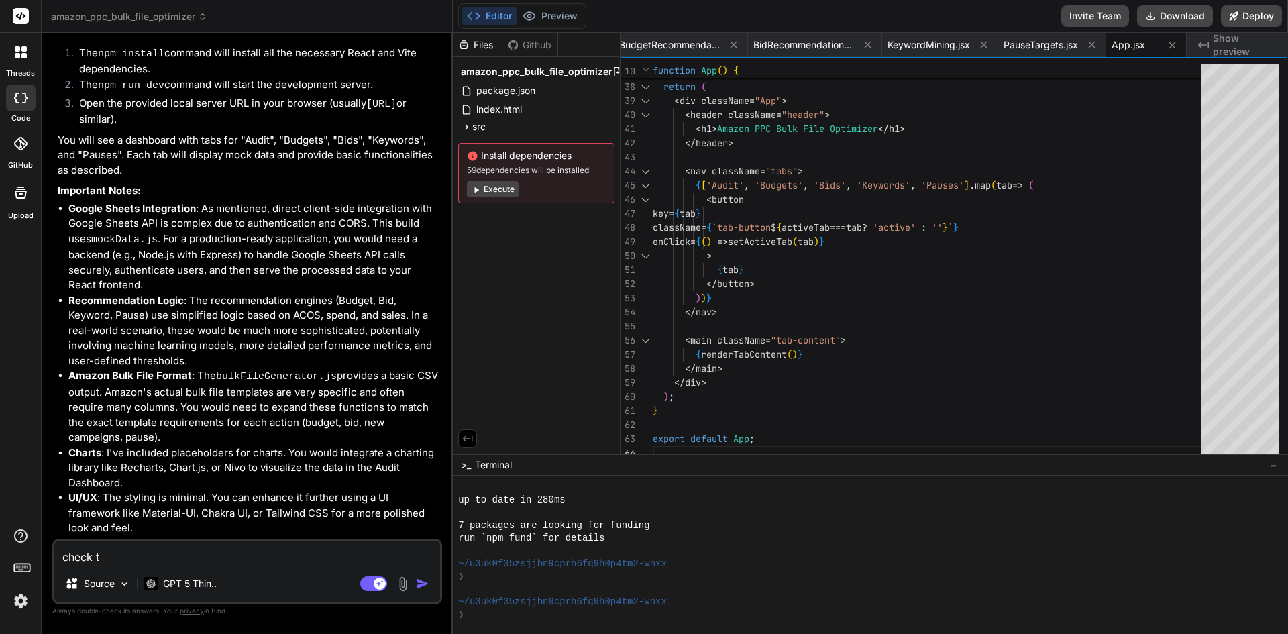
type textarea "check th"
type textarea "x"
type textarea "check the"
type textarea "x"
type textarea "check the"
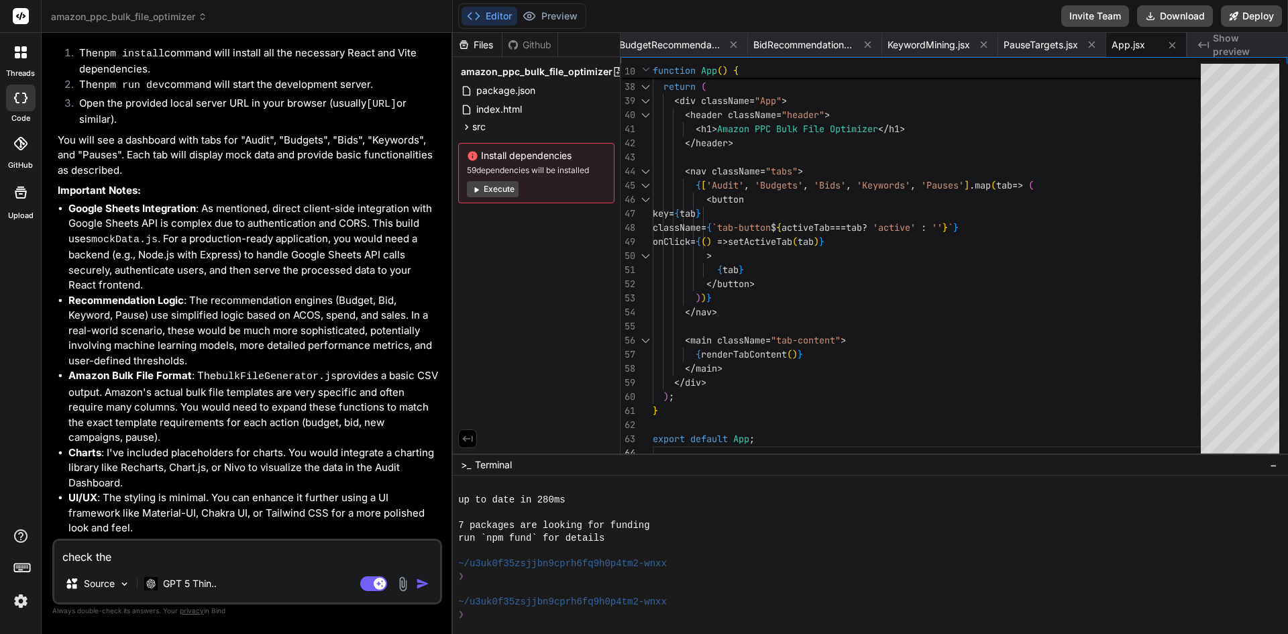
type textarea "x"
type textarea "check the w"
type textarea "x"
type textarea "check the wh"
type textarea "x"
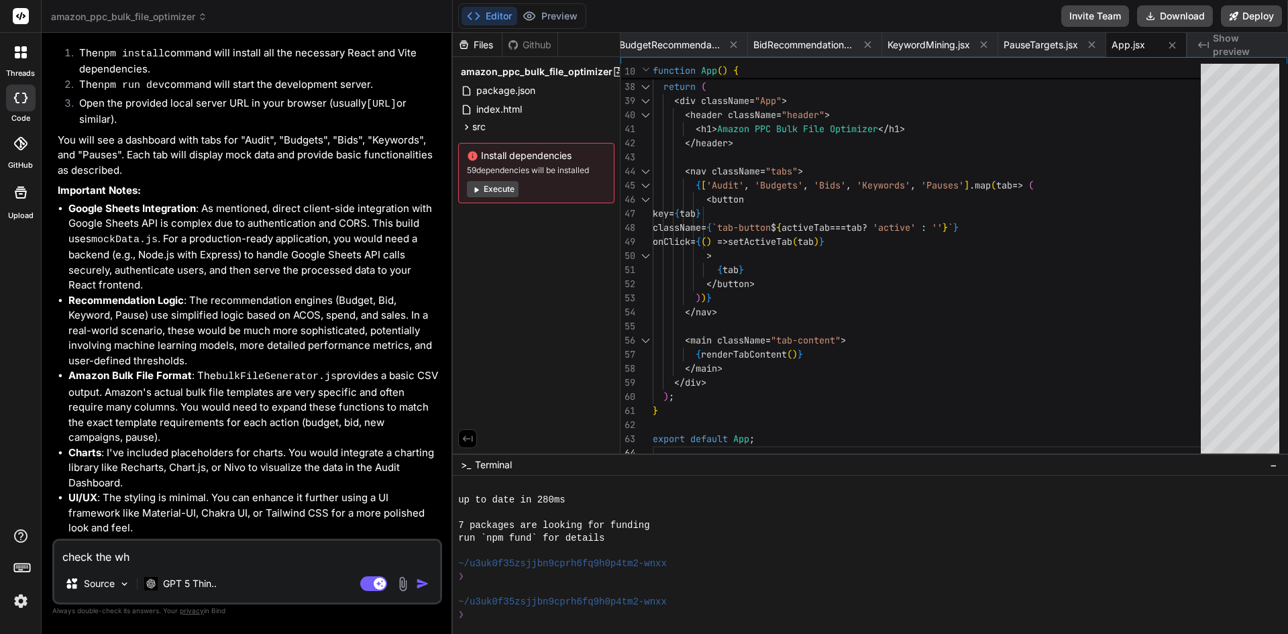
type textarea "check the who"
type textarea "x"
type textarea "check the whol"
type textarea "x"
type textarea "check the whole"
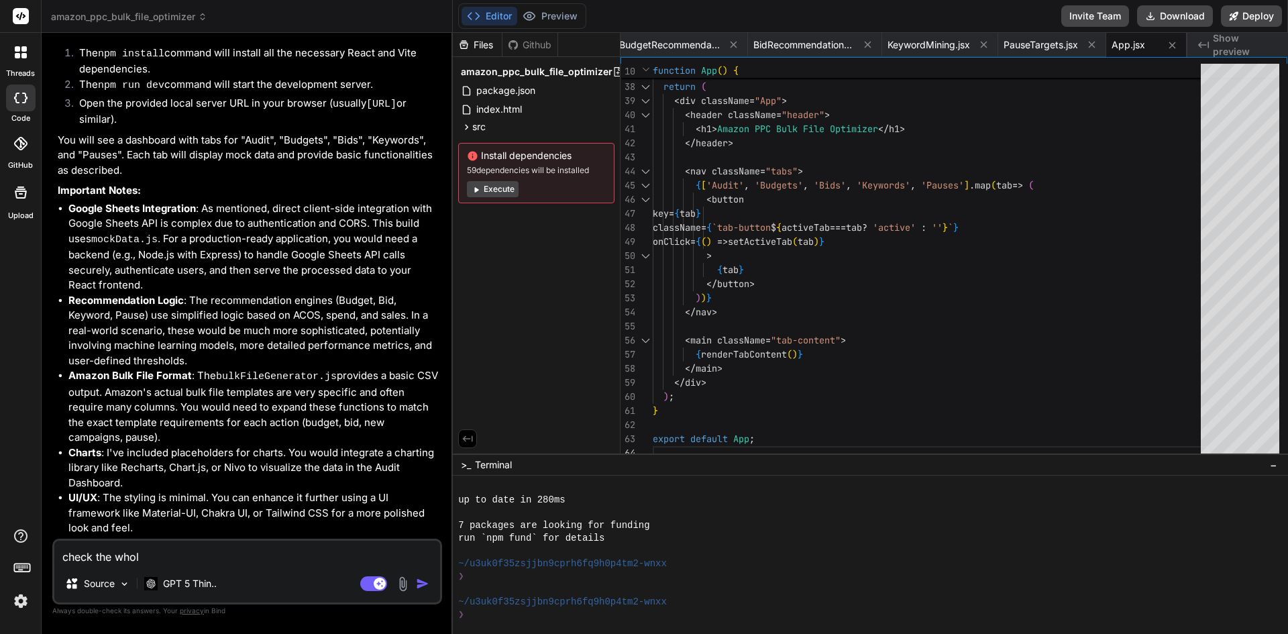
type textarea "x"
type textarea "check the whole"
type textarea "x"
type textarea "check the whole c"
type textarea "x"
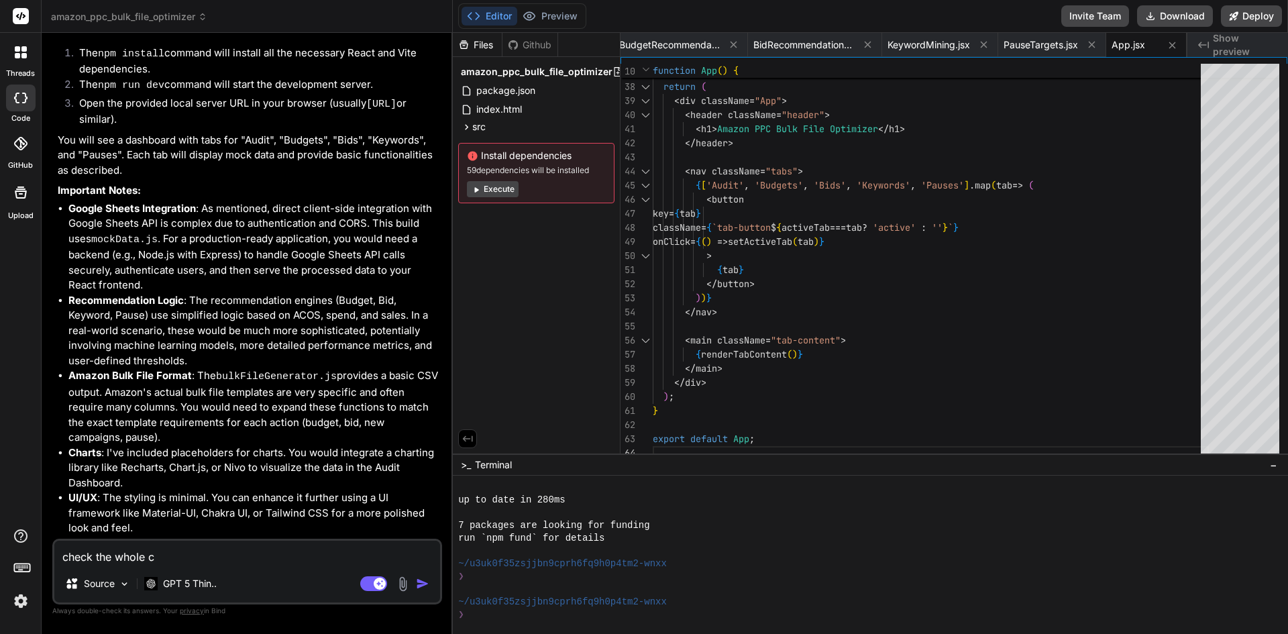
type textarea "check the whole co"
type textarea "x"
type textarea "check the whole cod"
type textarea "x"
type textarea "check the whole code"
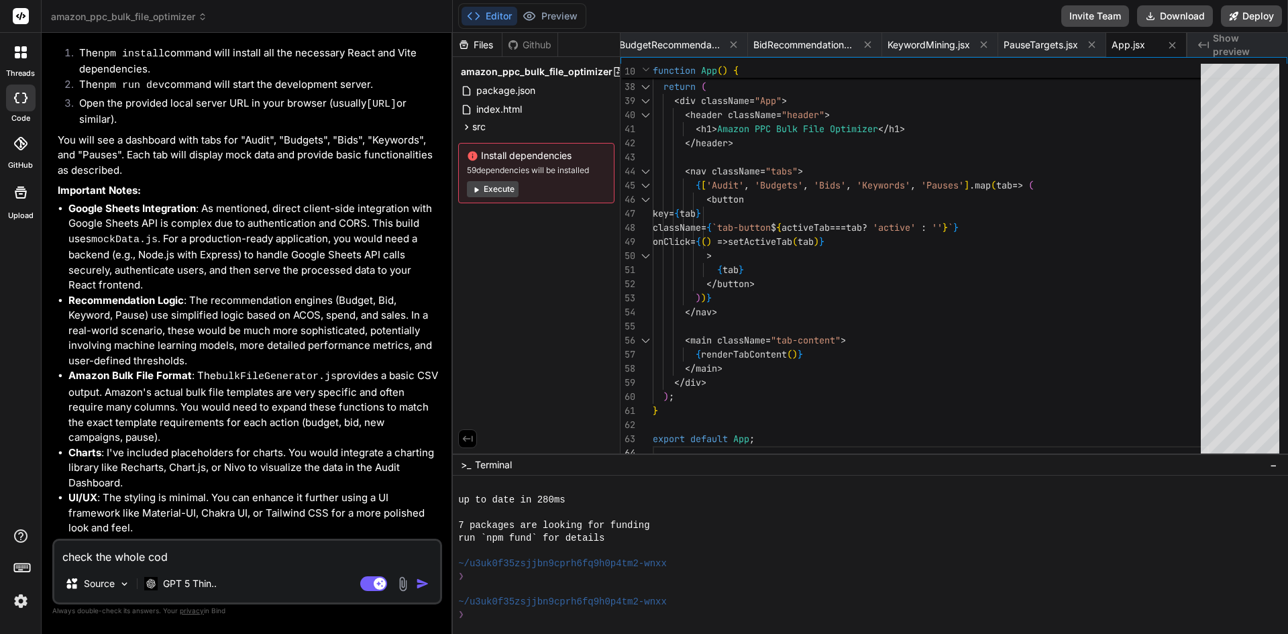
type textarea "x"
type textarea "check the whole code"
type textarea "x"
type textarea "check the whole code a"
type textarea "x"
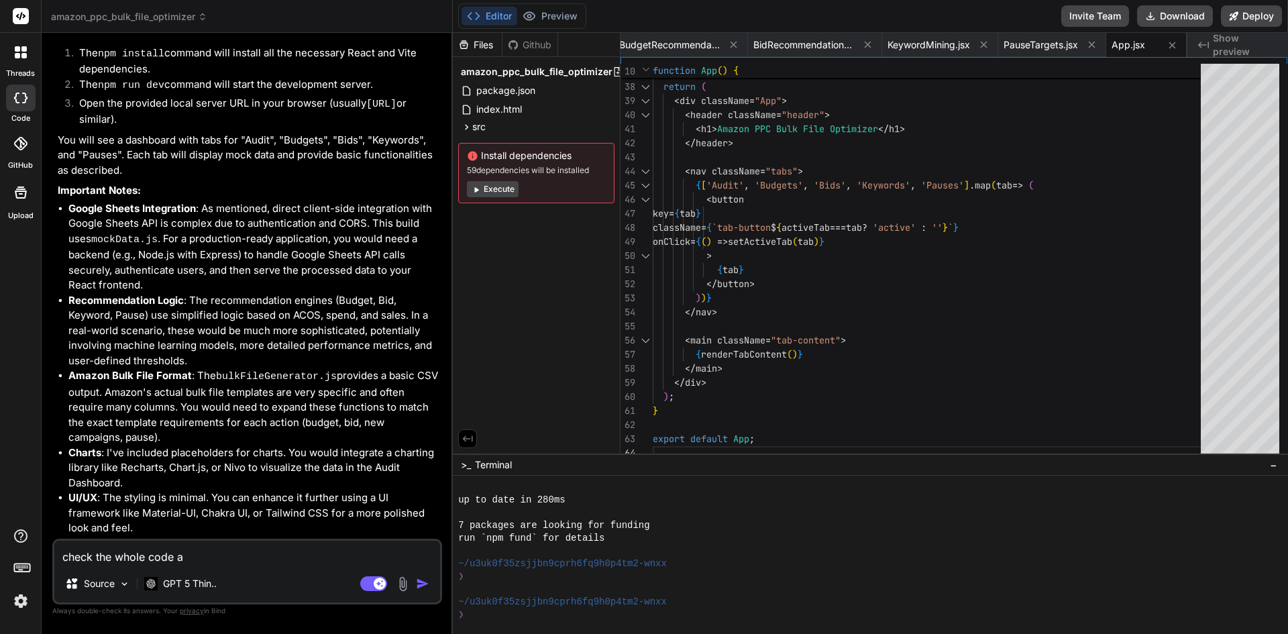
type textarea "check the whole code an"
type textarea "x"
type textarea "check the whole code and"
type textarea "x"
type textarea "check the whole code and"
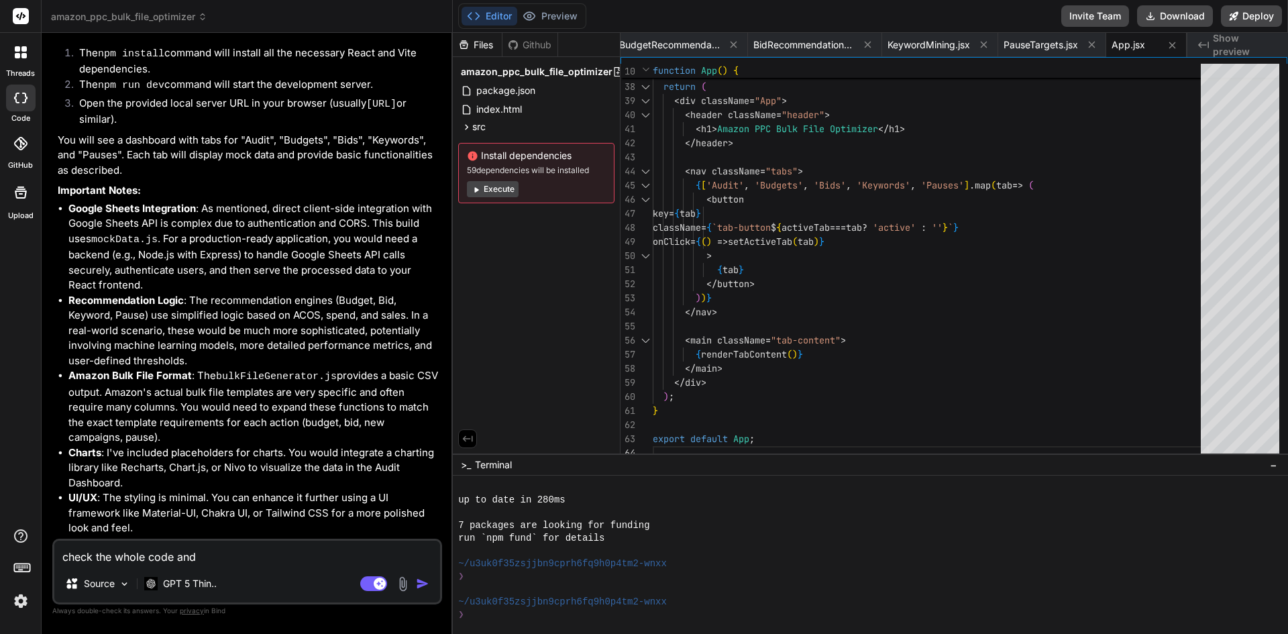
type textarea "x"
type textarea "check the whole code and c"
type textarea "x"
type textarea "check the whole code and ch"
type textarea "x"
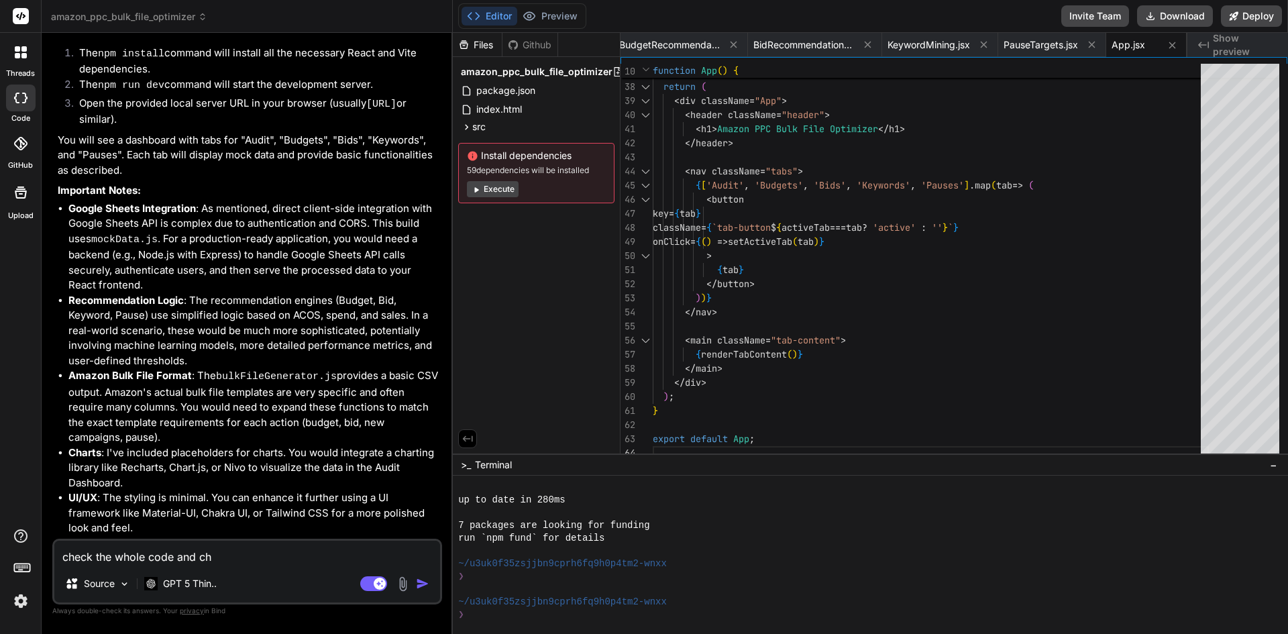
type textarea "check the whole code and che"
type textarea "x"
type textarea "check the whole code and chec"
type textarea "x"
type textarea "check the whole code and check"
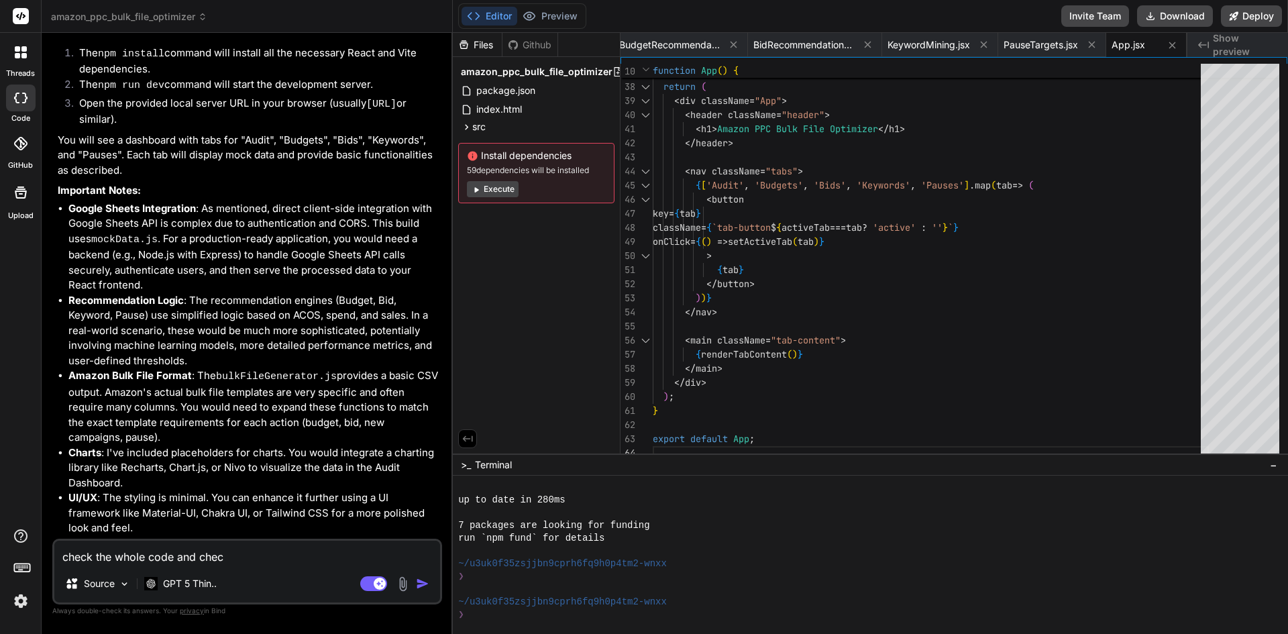
type textarea "x"
type textarea "check the whole code and check"
type textarea "x"
type textarea "check the whole code and check a"
type textarea "x"
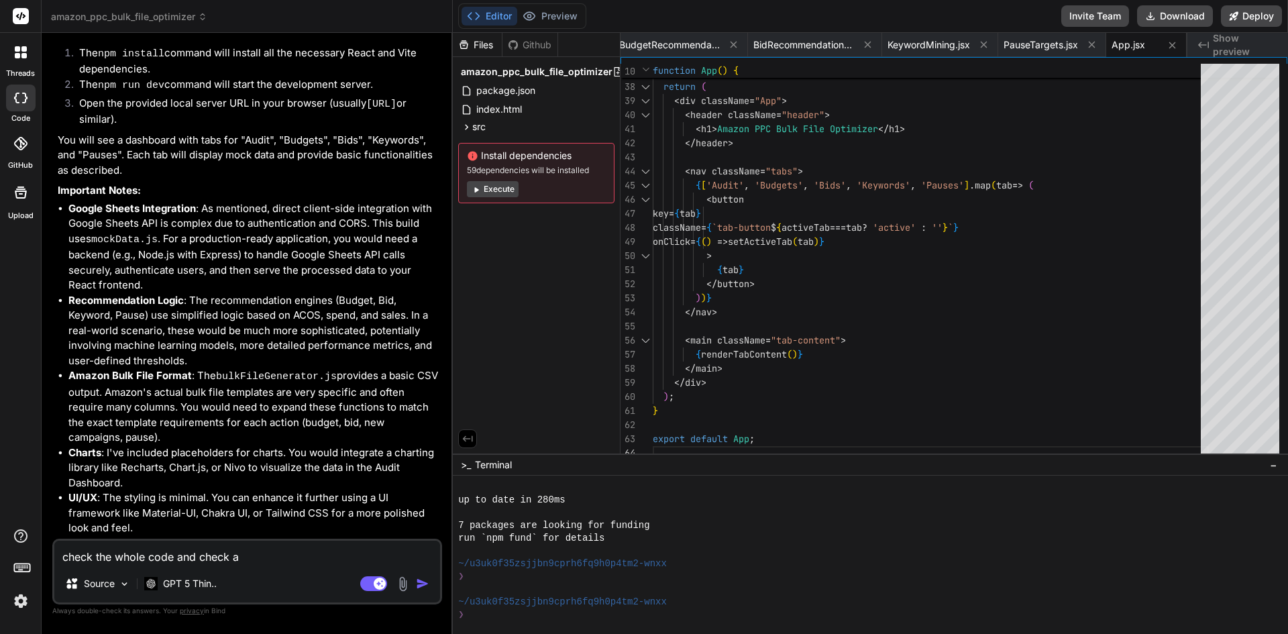
type textarea "check the whole code and check"
type textarea "x"
type textarea "check the whole code and check i"
type textarea "x"
type textarea "check the whole code and check if"
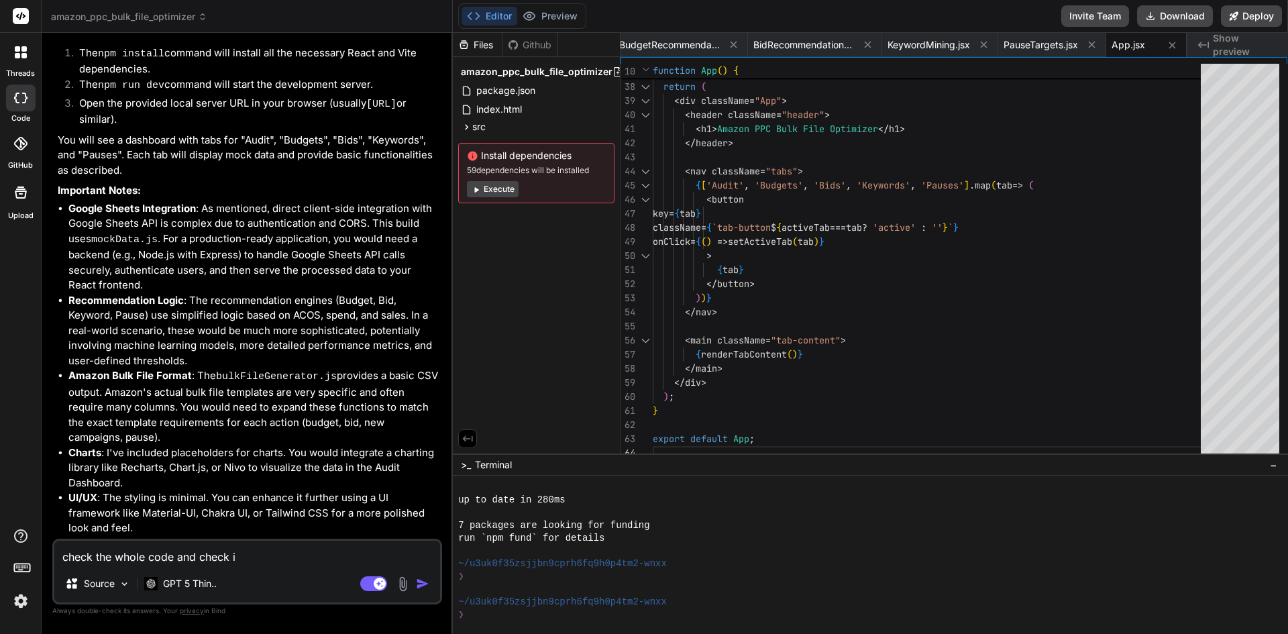
type textarea "x"
type textarea "check the whole code and check if"
type textarea "x"
type textarea "check the whole code and check if t"
type textarea "x"
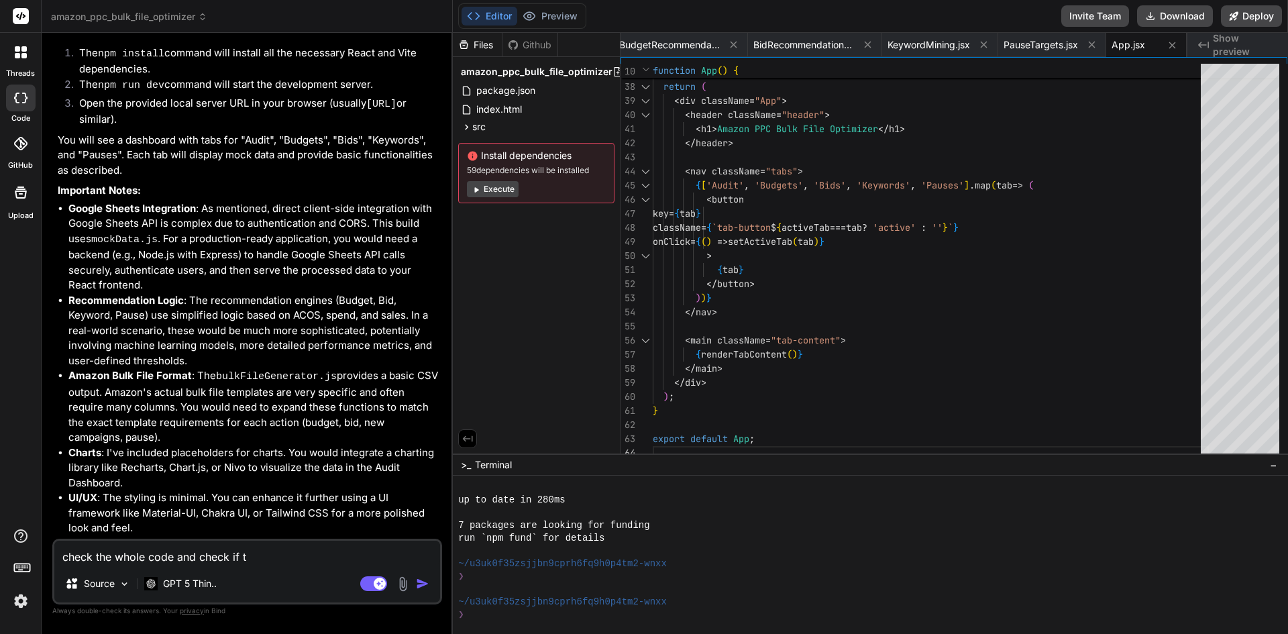
type textarea "check the whole code and check if th"
type textarea "x"
type textarea "check the whole code and check if the"
type textarea "x"
type textarea "check the whole code and check if ther"
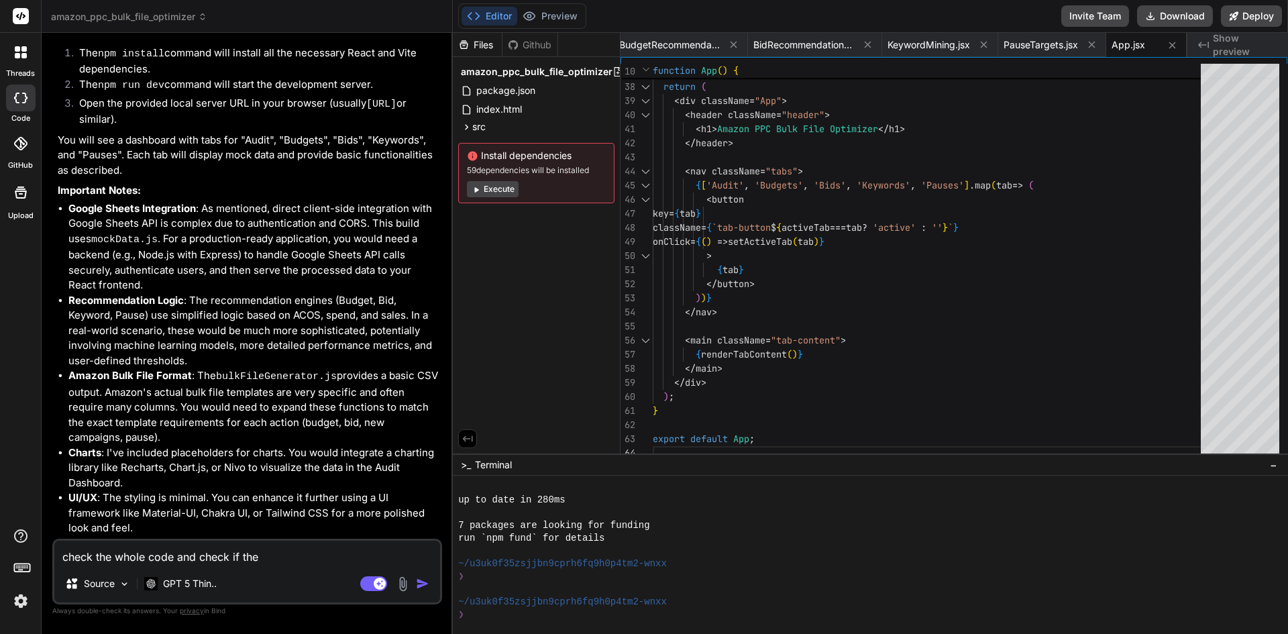
type textarea "x"
type textarea "check the whole code and check if there"
type textarea "x"
type textarea "check the whole code and check if there"
type textarea "x"
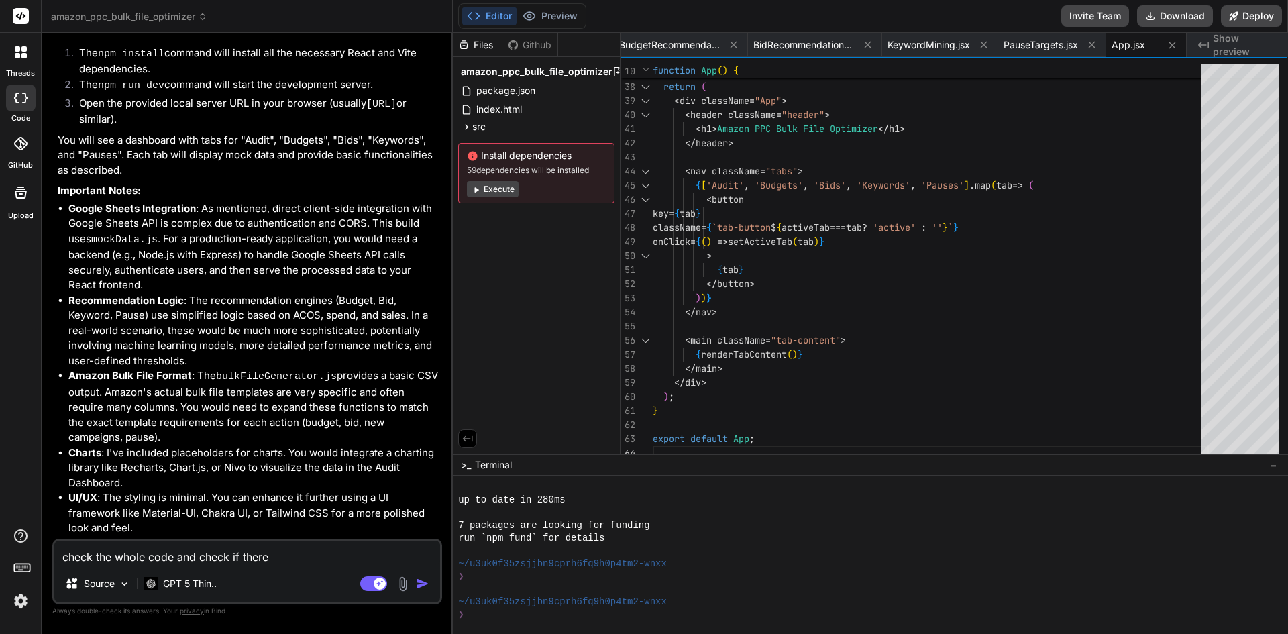
type textarea "check the whole code and check if there a"
type textarea "x"
type textarea "check the whole code and check if there ar"
type textarea "x"
type textarea "check the whole code and check if there are"
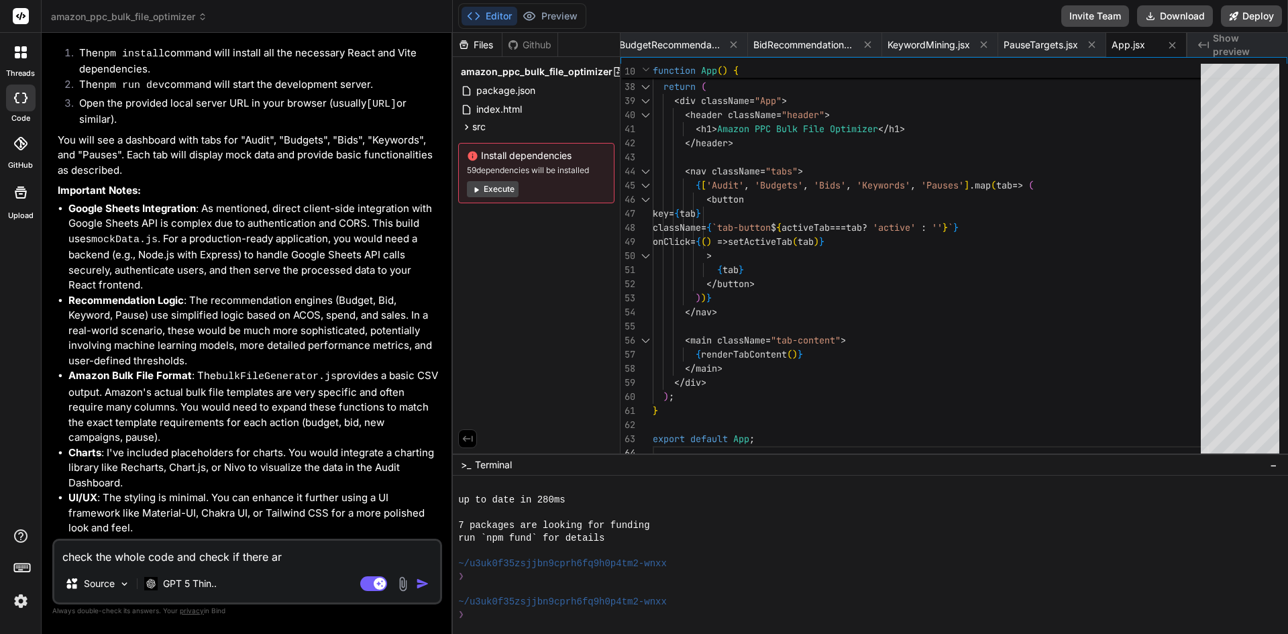
type textarea "x"
type textarea "check the whole code and check if there are"
type textarea "x"
type textarea "check the whole code and check if there are a"
type textarea "x"
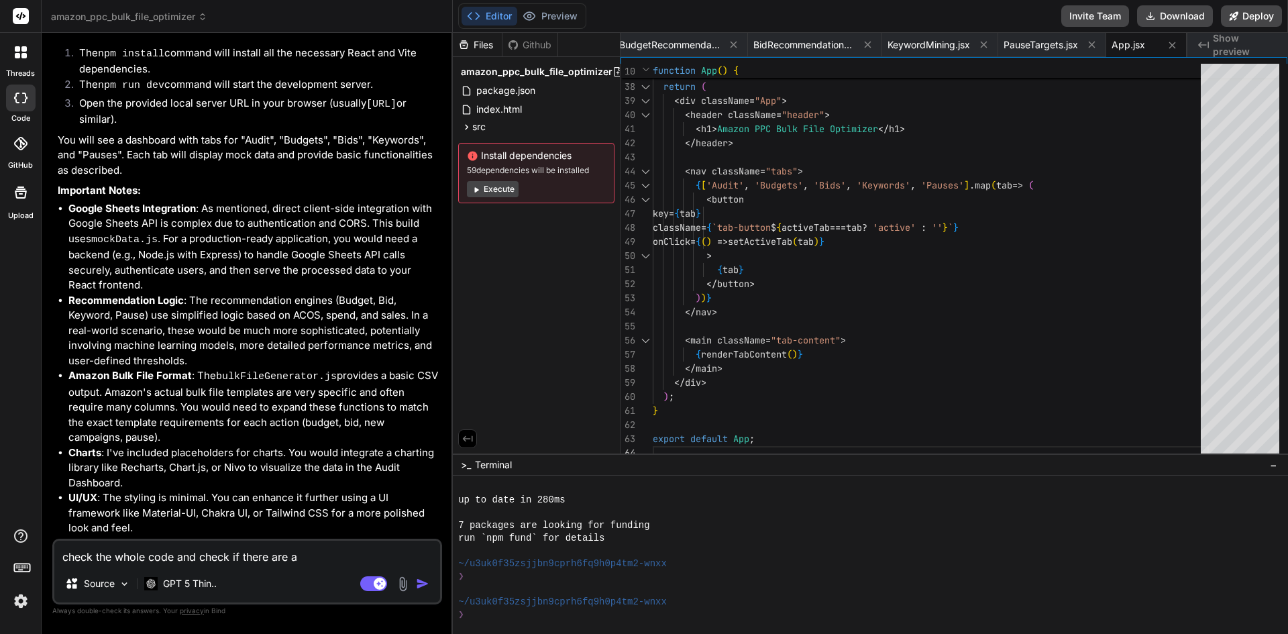
type textarea "check the whole code and check if there are an"
type textarea "x"
type textarea "check the whole code and check if there are any"
type textarea "x"
type textarea "check the whole code and check if there are any"
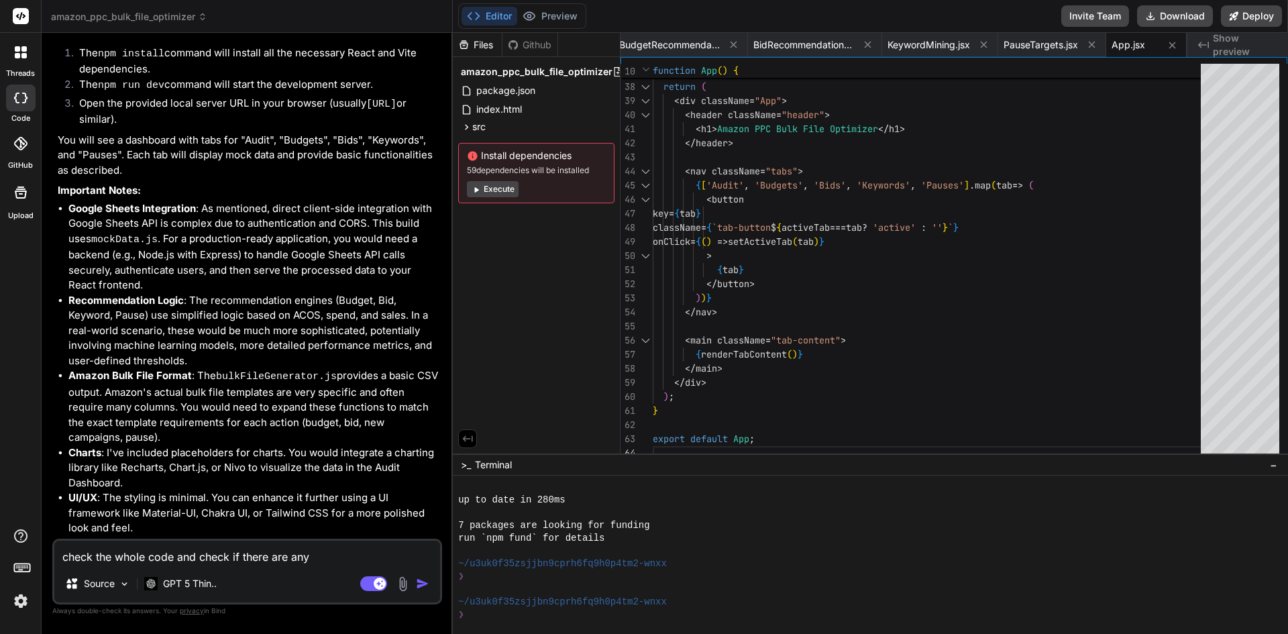
type textarea "x"
type textarea "check the whole code and check if there are any e"
type textarea "x"
type textarea "check the whole code and check if there are any er"
type textarea "x"
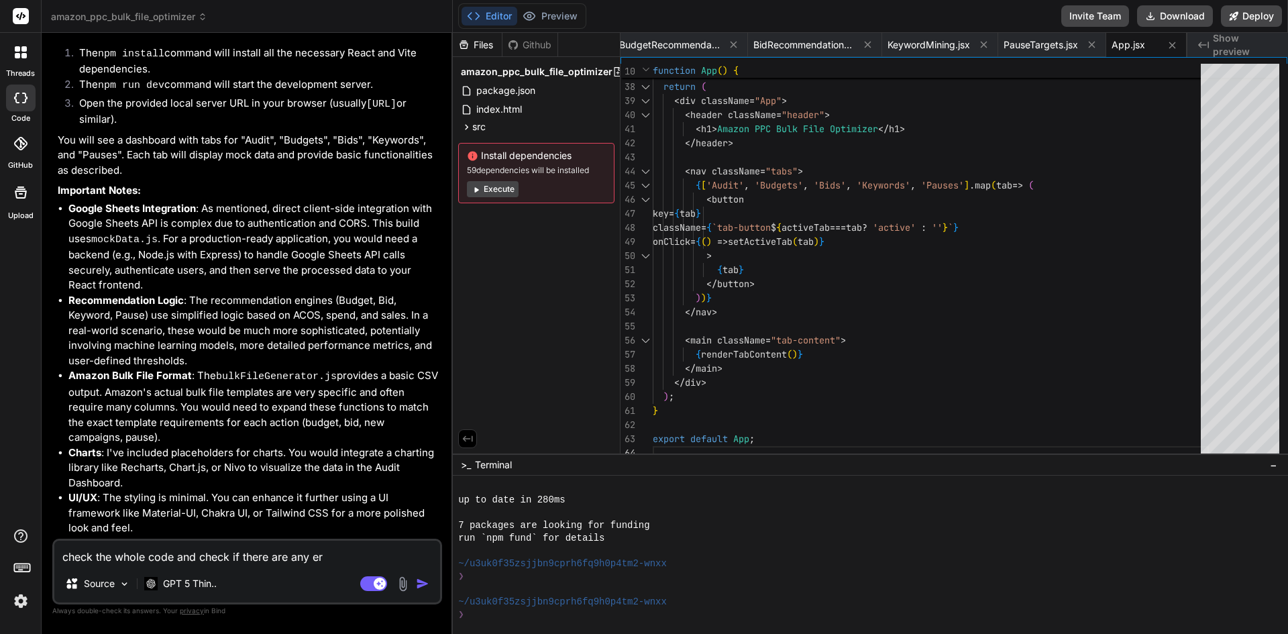
type textarea "check the whole code and check if there are any err"
type textarea "x"
type textarea "check the whole code and check if there are any erro"
type textarea "x"
type textarea "check the whole code and check if there are any error"
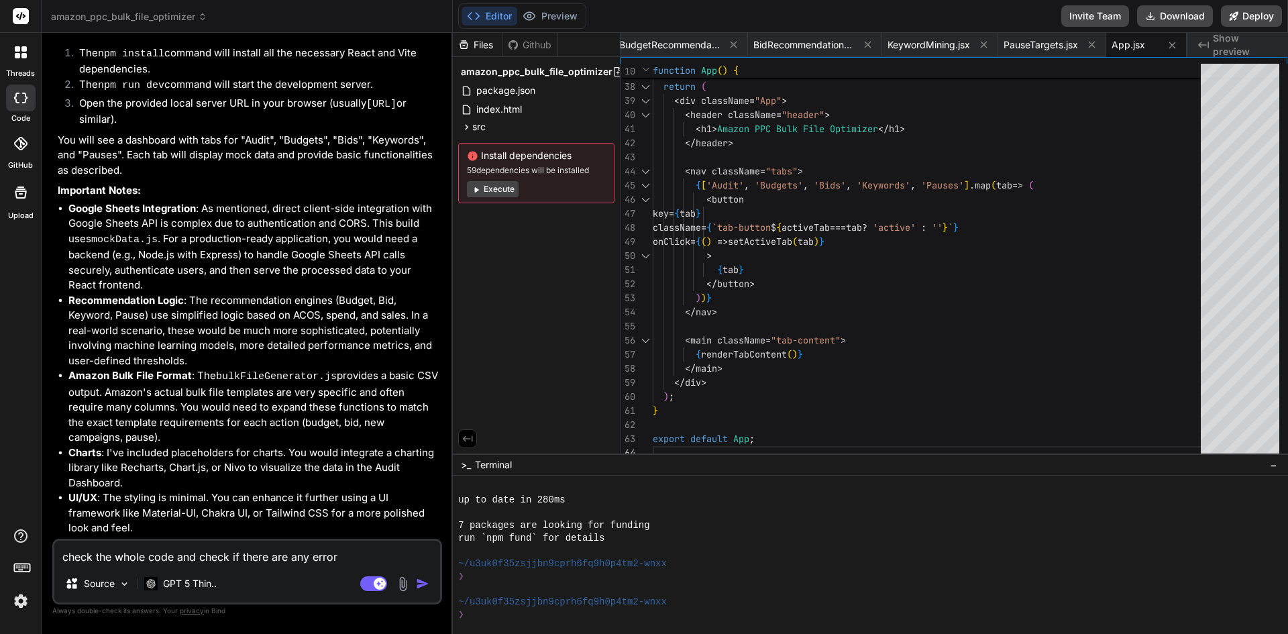
type textarea "x"
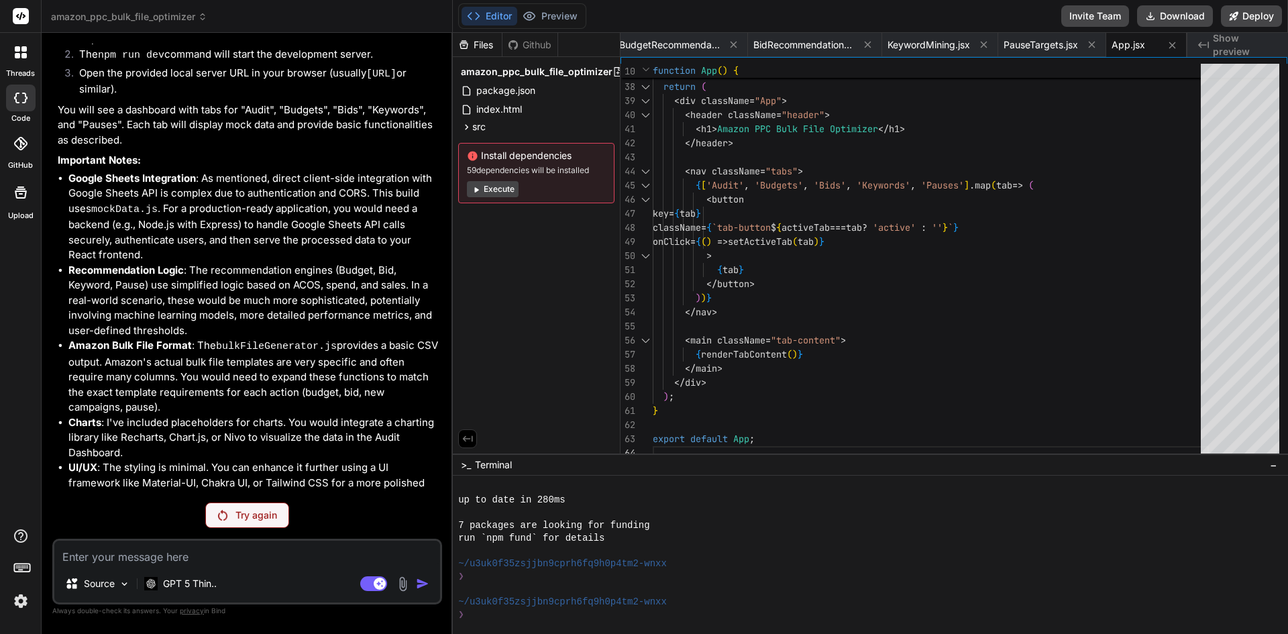
scroll to position [1509, 0]
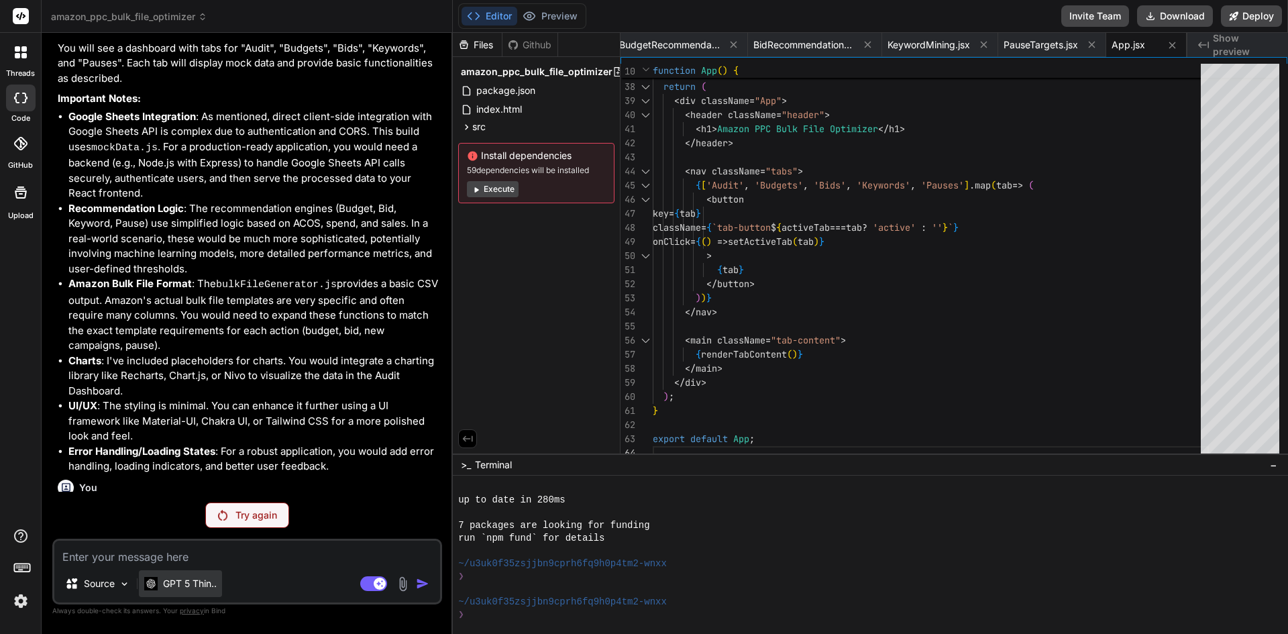
click at [204, 586] on p "GPT 5 Thin.." at bounding box center [190, 583] width 54 height 13
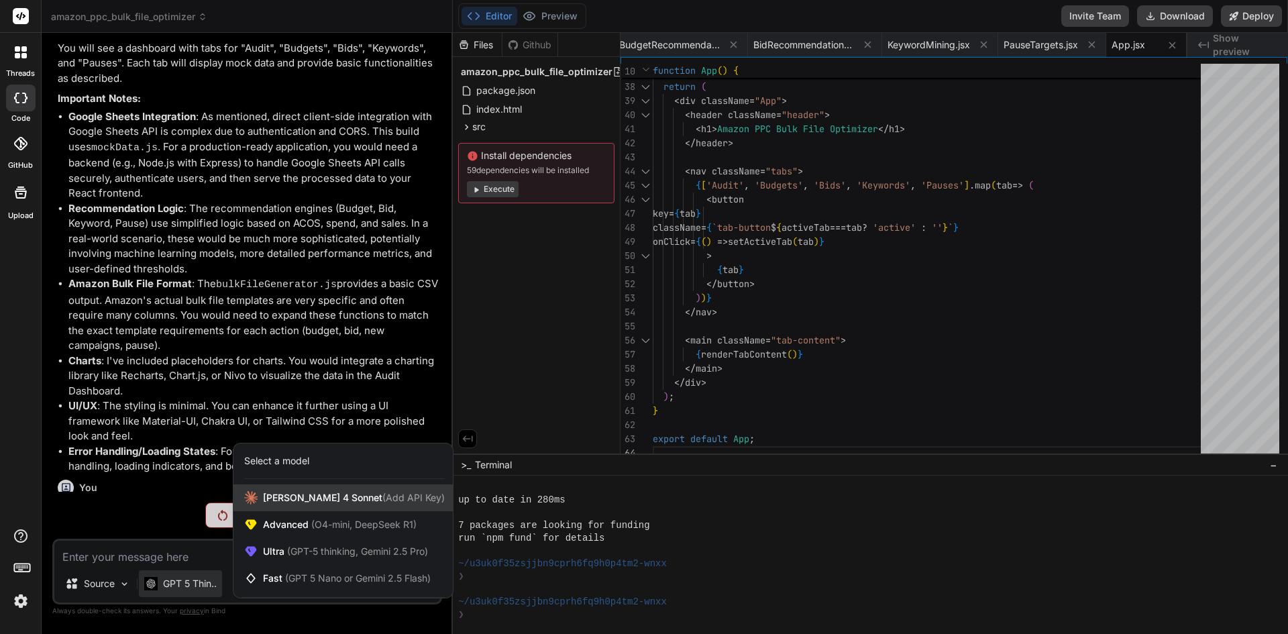
click at [308, 505] on div "Claude 4 Sonnet (Add API Key)" at bounding box center [342, 497] width 219 height 27
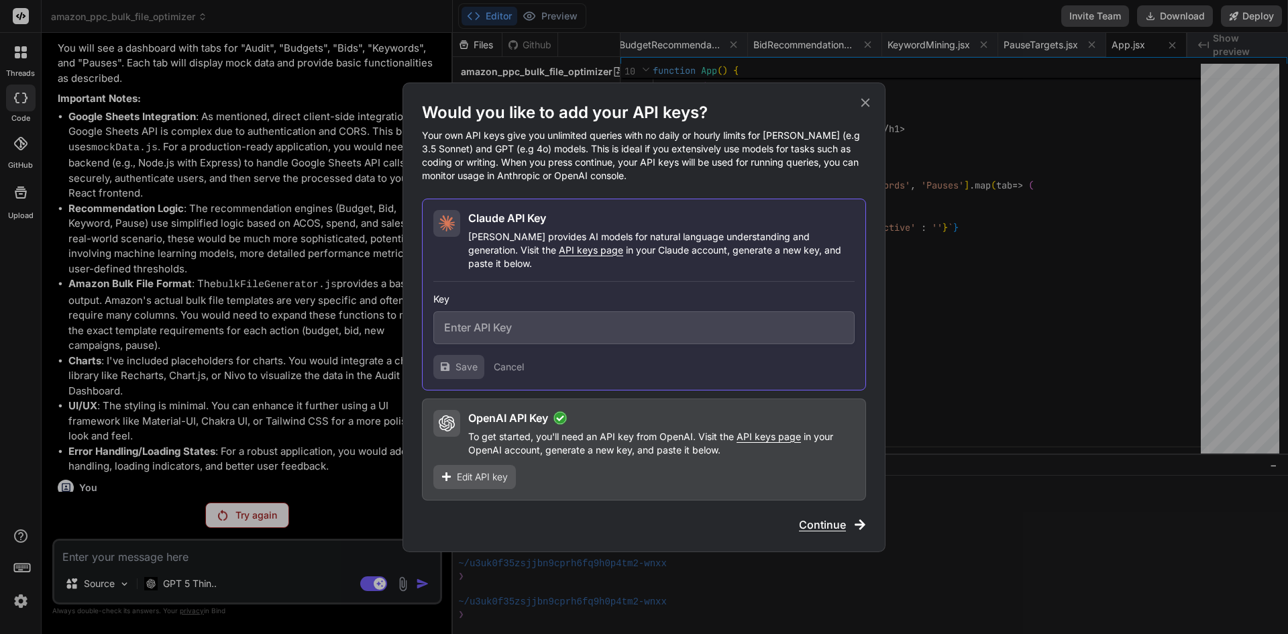
click at [806, 517] on span "Continue" at bounding box center [822, 525] width 47 height 16
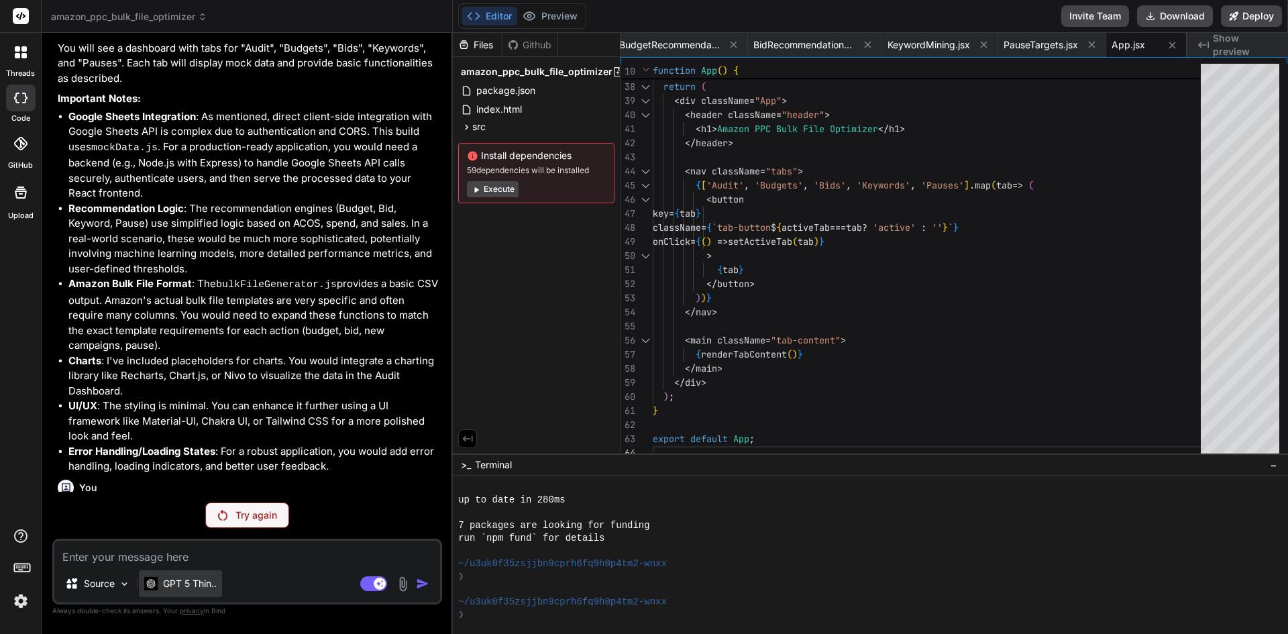
click at [211, 582] on p "GPT 5 Thin.." at bounding box center [190, 583] width 54 height 13
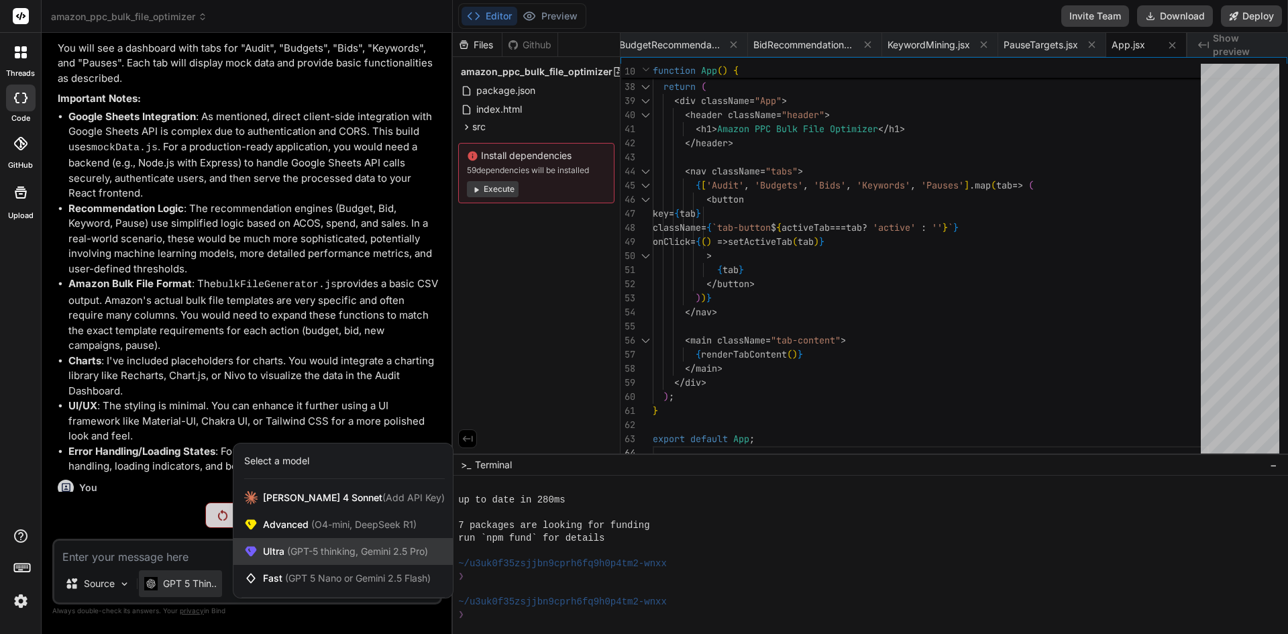
click at [313, 552] on span "(GPT-5 thinking, Gemini 2.5 Pro)" at bounding box center [356, 550] width 144 height 11
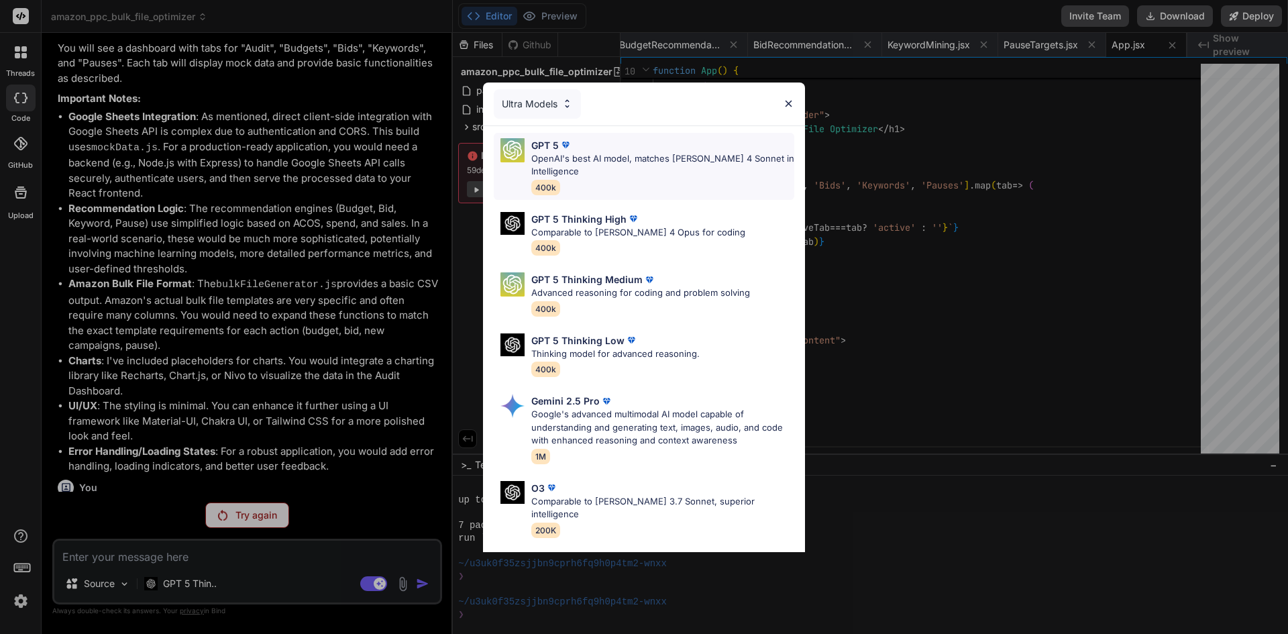
click at [580, 150] on div "GPT 5" at bounding box center [662, 145] width 263 height 14
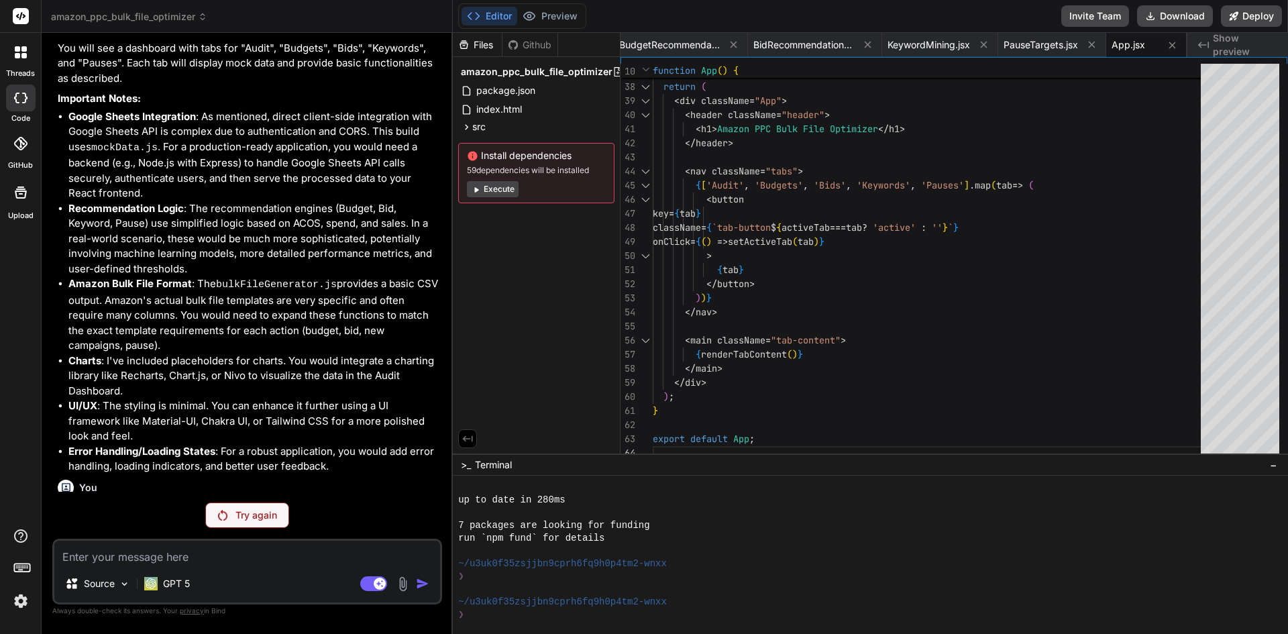
click at [260, 512] on p "Try again" at bounding box center [256, 514] width 42 height 13
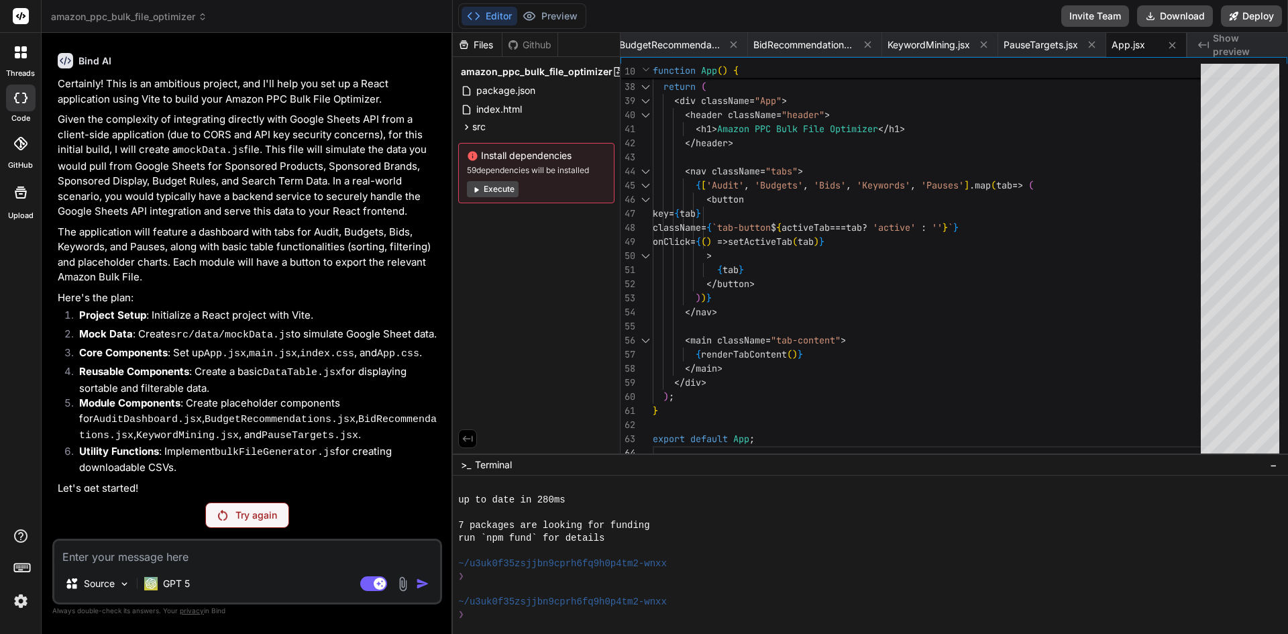
scroll to position [482, 0]
click at [377, 588] on rect at bounding box center [380, 584] width 12 height 12
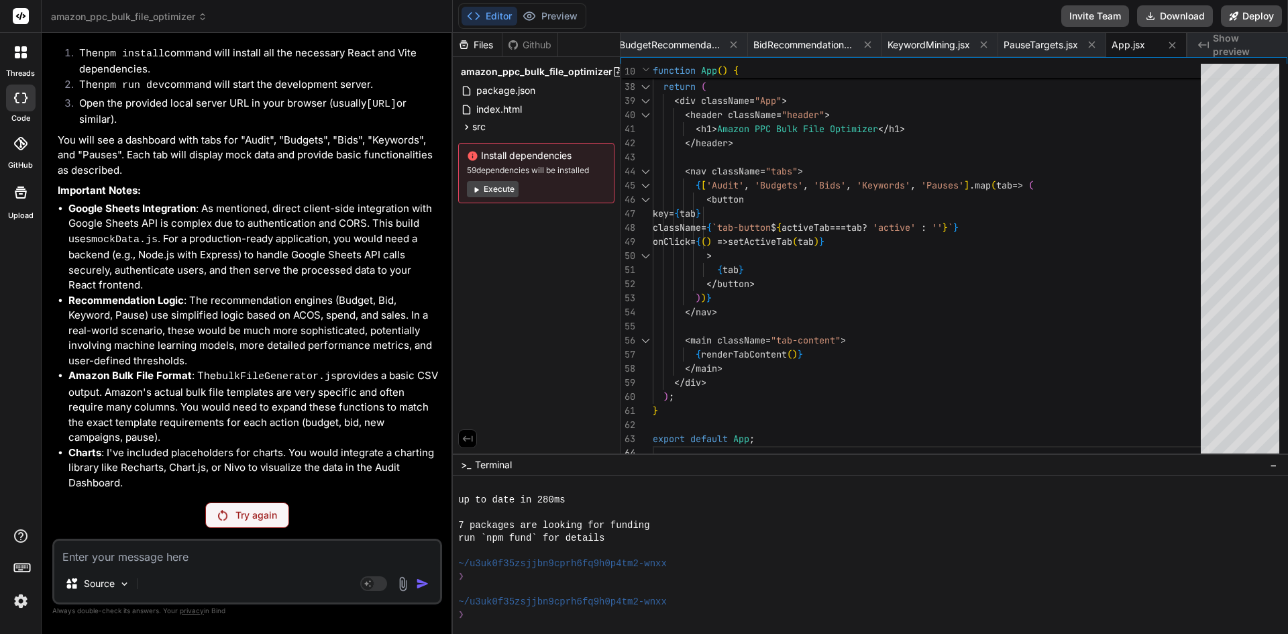
scroll to position [1509, 0]
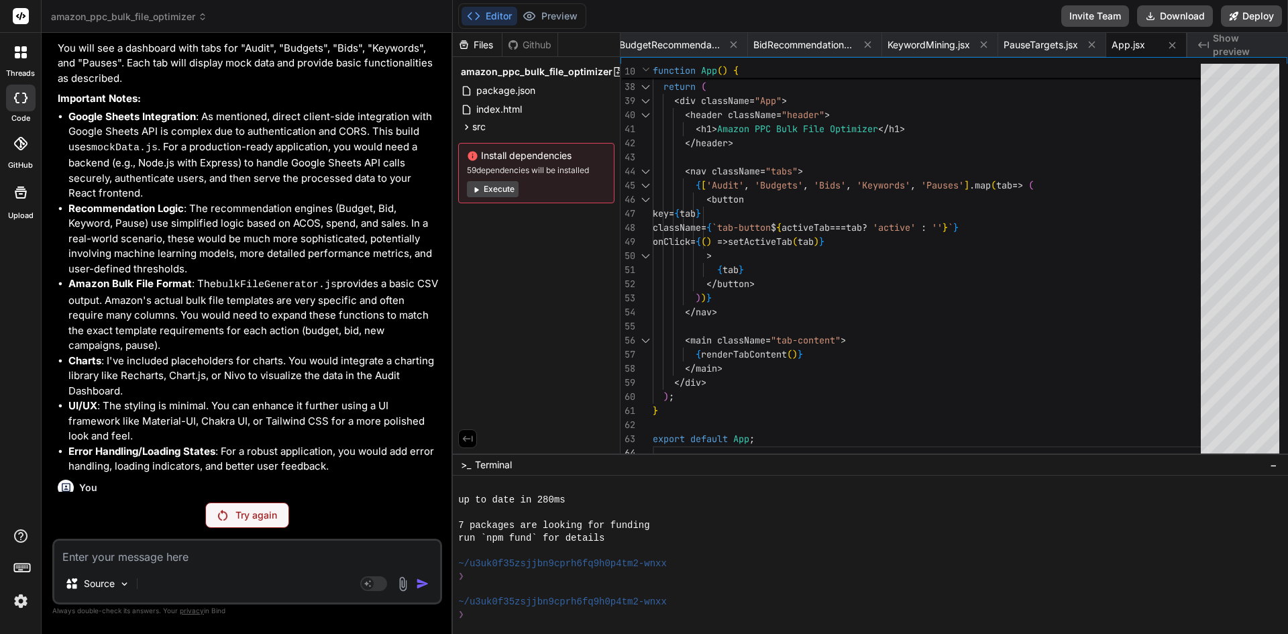
click at [246, 515] on p "Try again" at bounding box center [256, 514] width 42 height 13
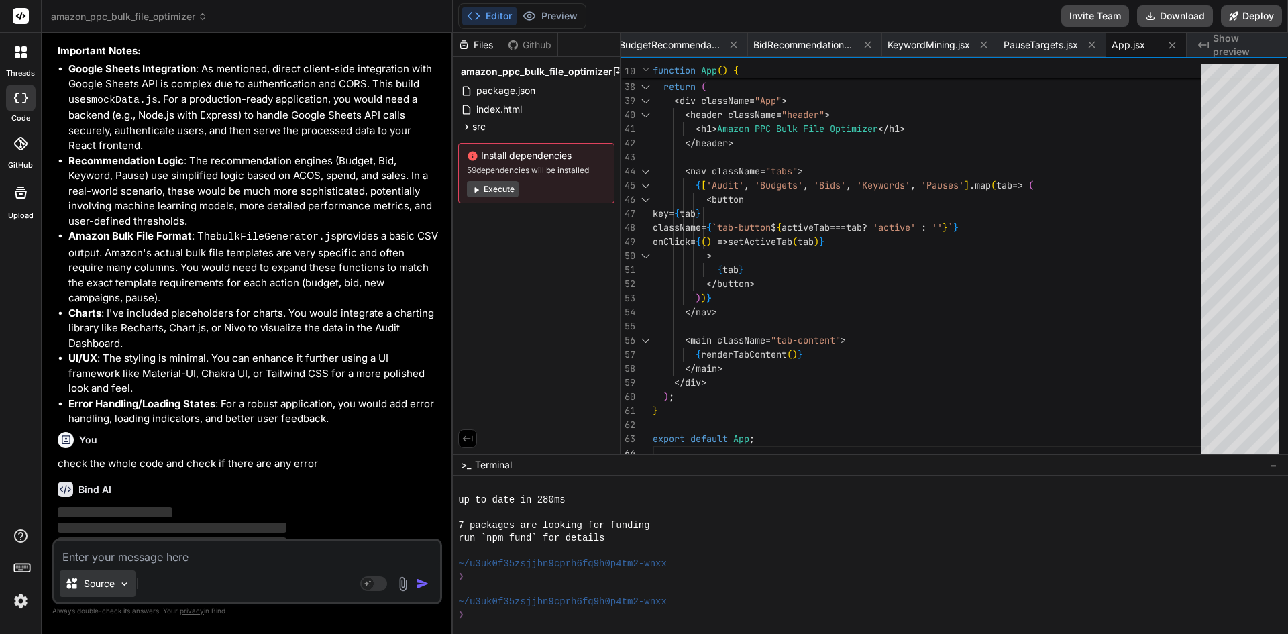
click at [96, 587] on p "Source" at bounding box center [99, 583] width 31 height 13
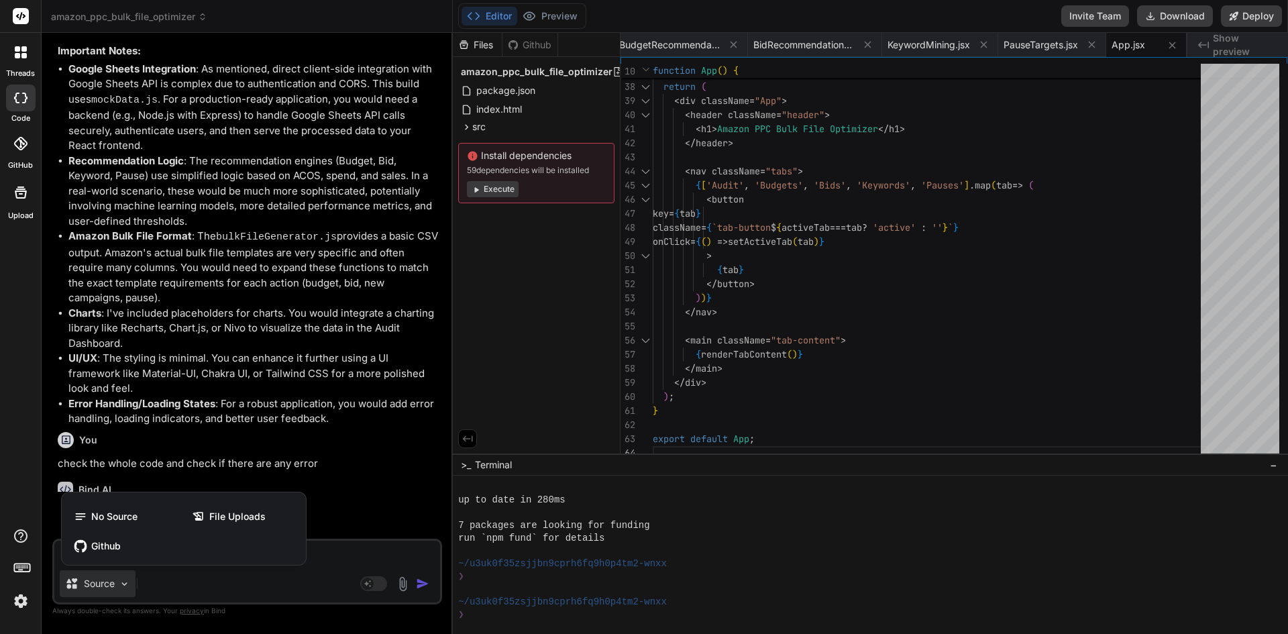
click at [184, 586] on div at bounding box center [644, 317] width 1288 height 634
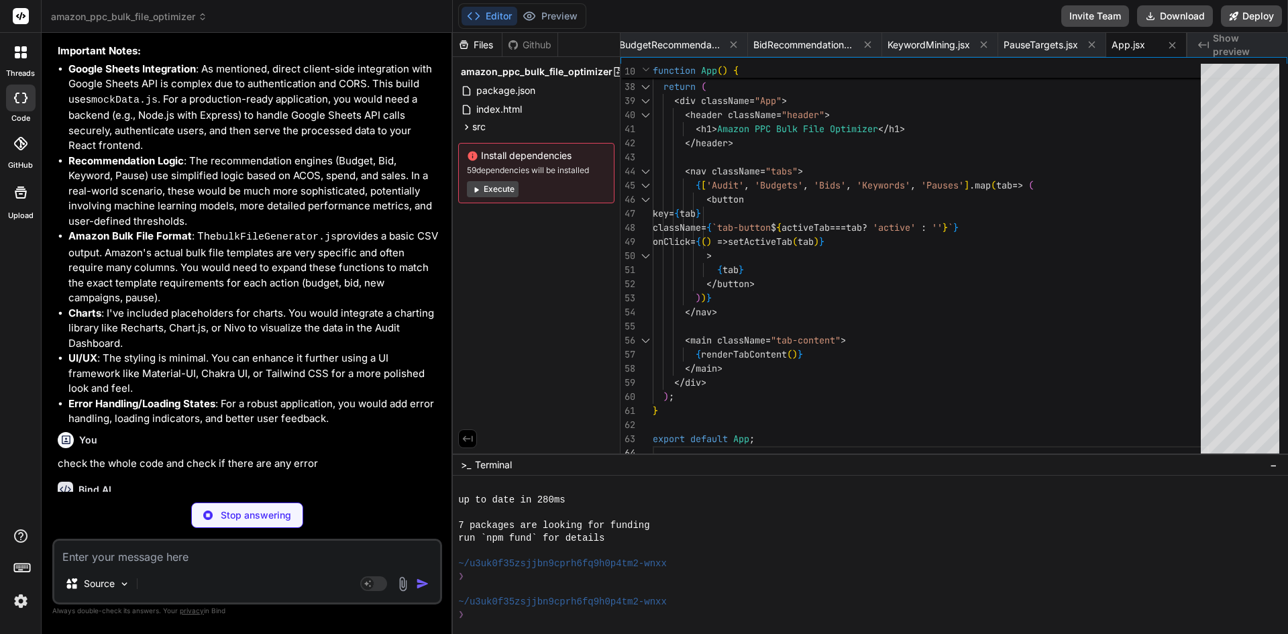
scroll to position [1690, 0]
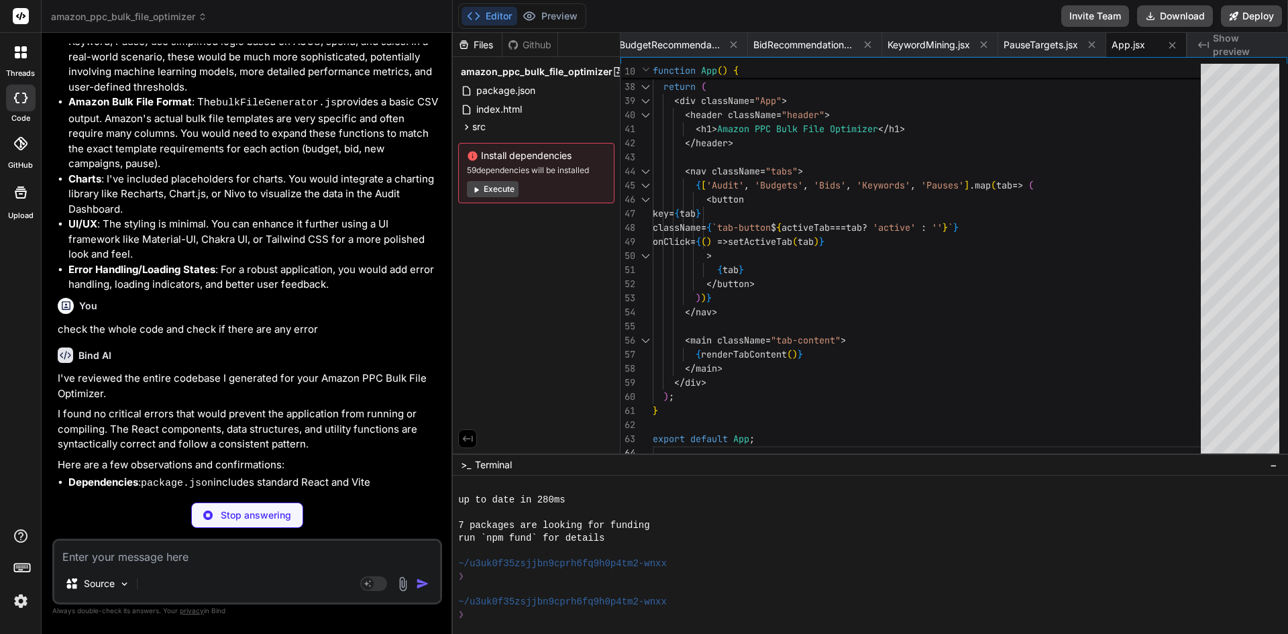
type textarea "x"
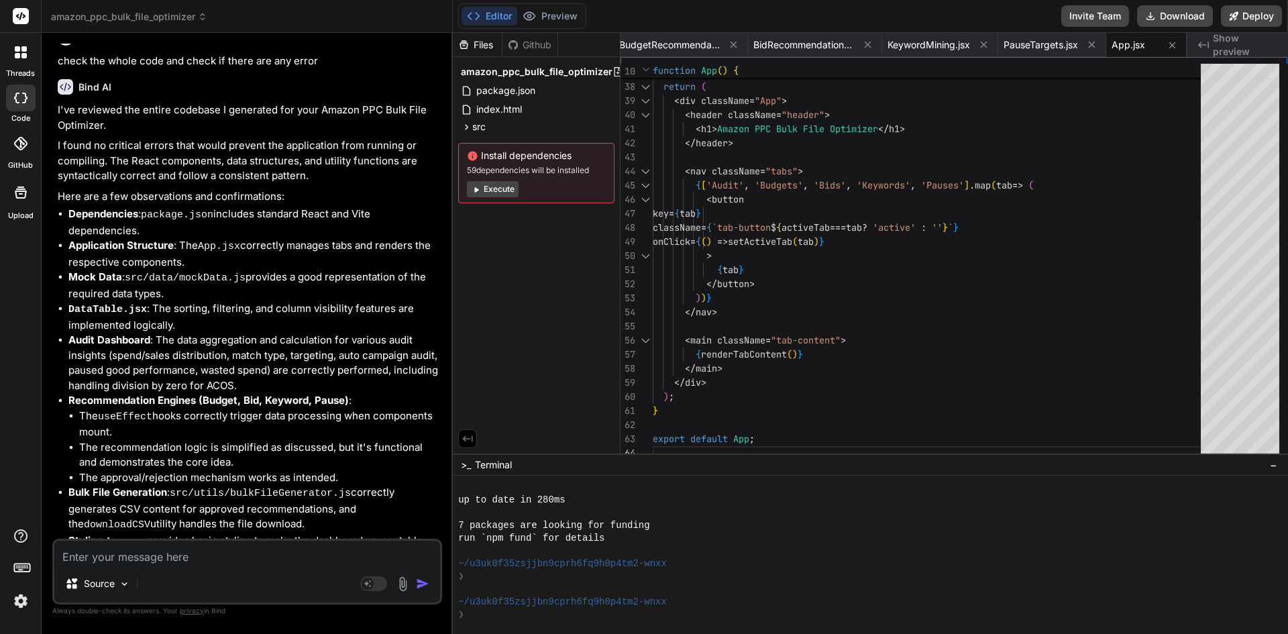
scroll to position [1985, 0]
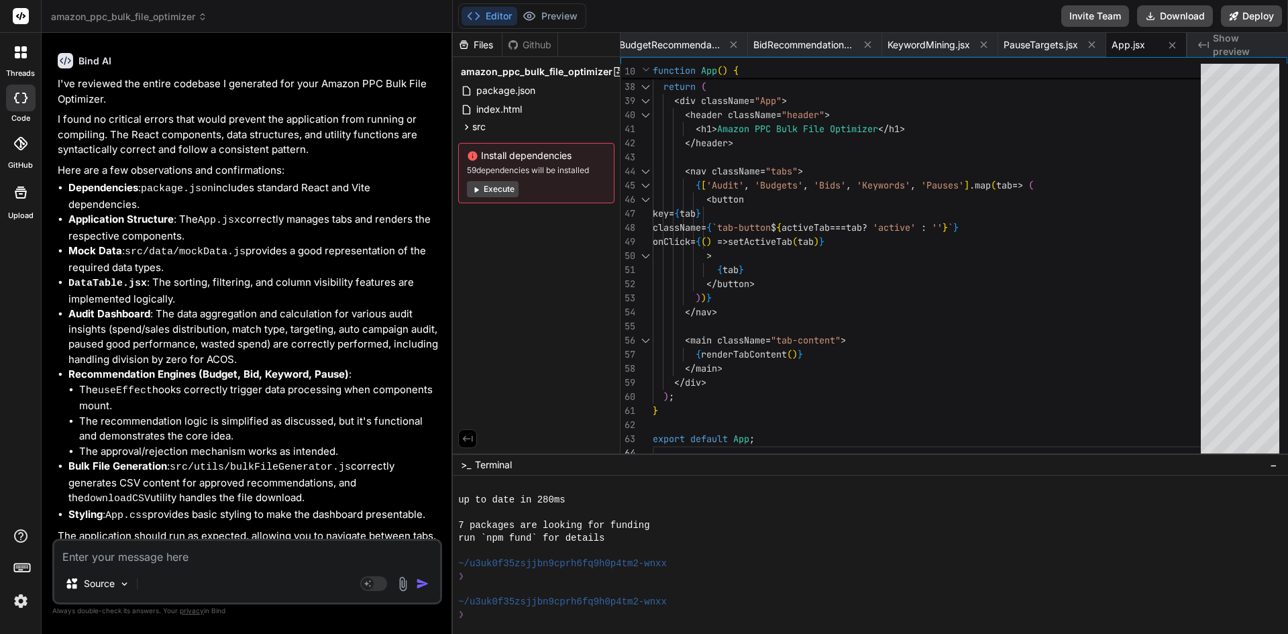
click at [500, 13] on button "Editor" at bounding box center [490, 16] width 56 height 19
click at [478, 109] on span "index.html" at bounding box center [499, 109] width 48 height 16
type textarea "<script type="module" src="/src/main.jsx"></script> </body> </html>"
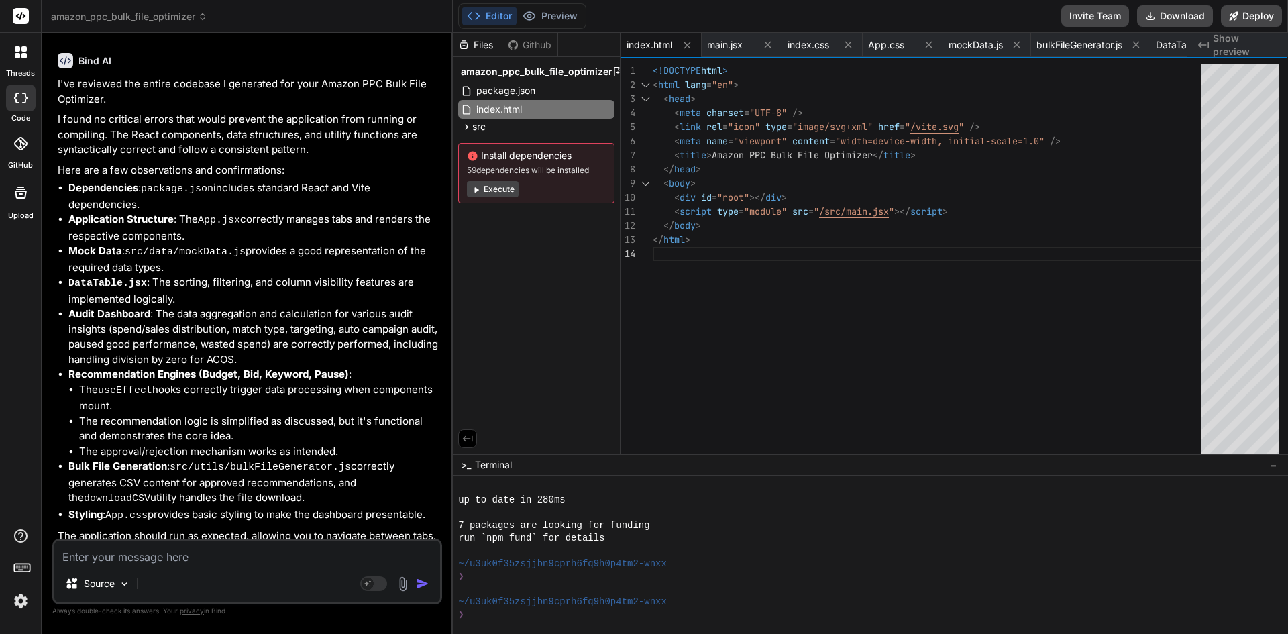
click at [156, 567] on div "Source Agent Mode. When this toggle is activated, AI automatically makes decisi…" at bounding box center [247, 572] width 390 height 66
click at [103, 558] on textarea at bounding box center [247, 553] width 386 height 24
type textarea "i"
type textarea "x"
type textarea "i"
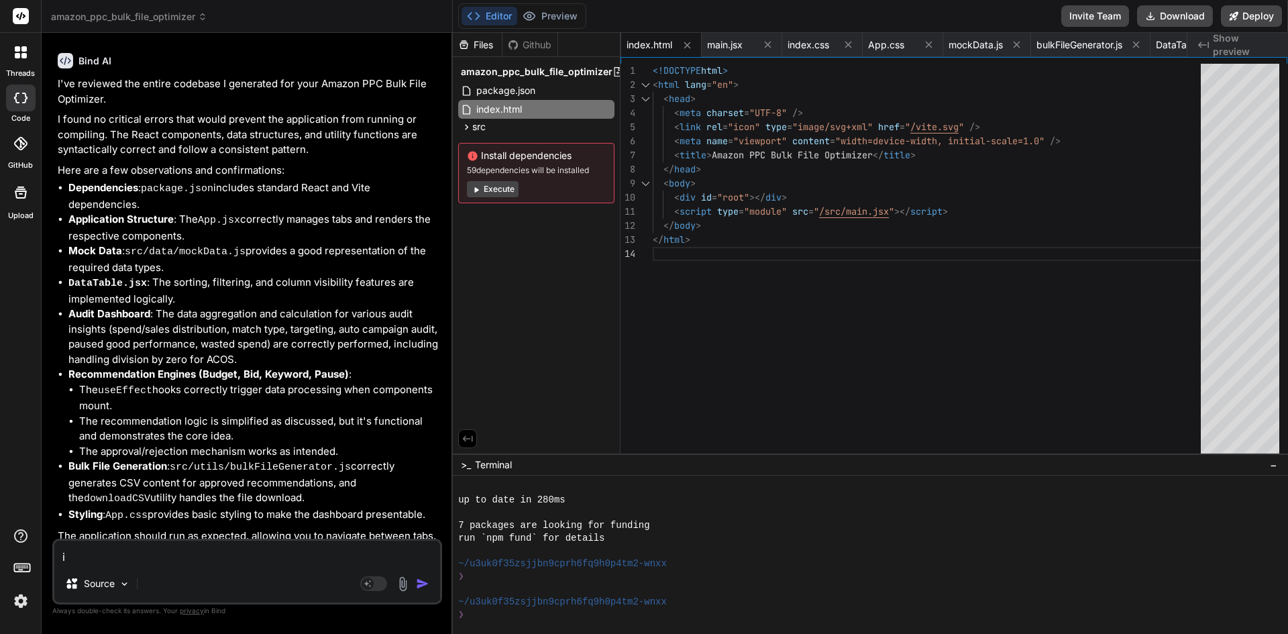
type textarea "x"
type textarea "i c"
type textarea "x"
type textarea "i ca"
type textarea "x"
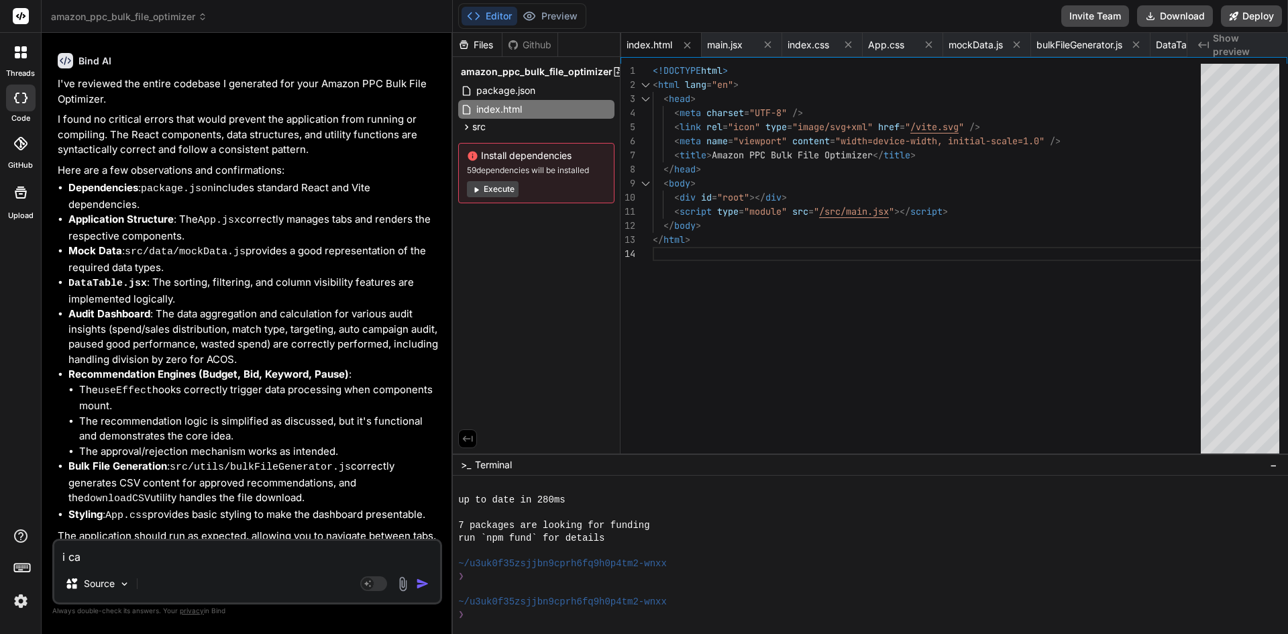
type textarea "i can"
type textarea "x"
type textarea "i cant"
type textarea "x"
type textarea "i cant"
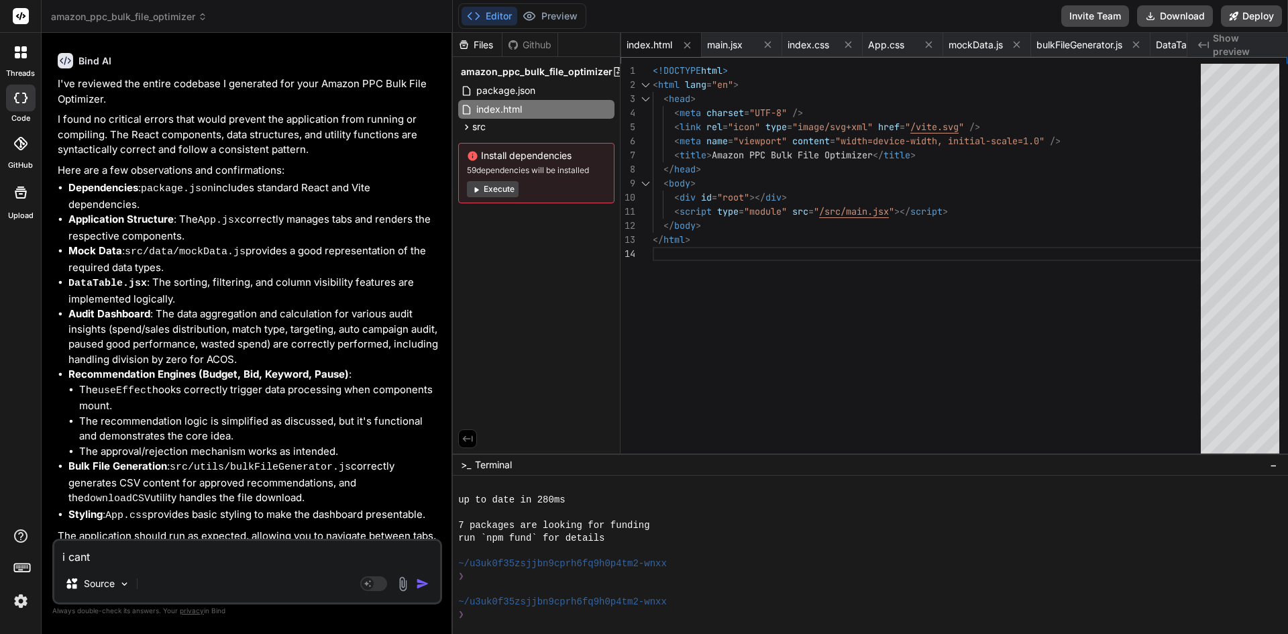
type textarea "x"
type textarea "i cant p"
type textarea "x"
type textarea "i cant pr"
type textarea "x"
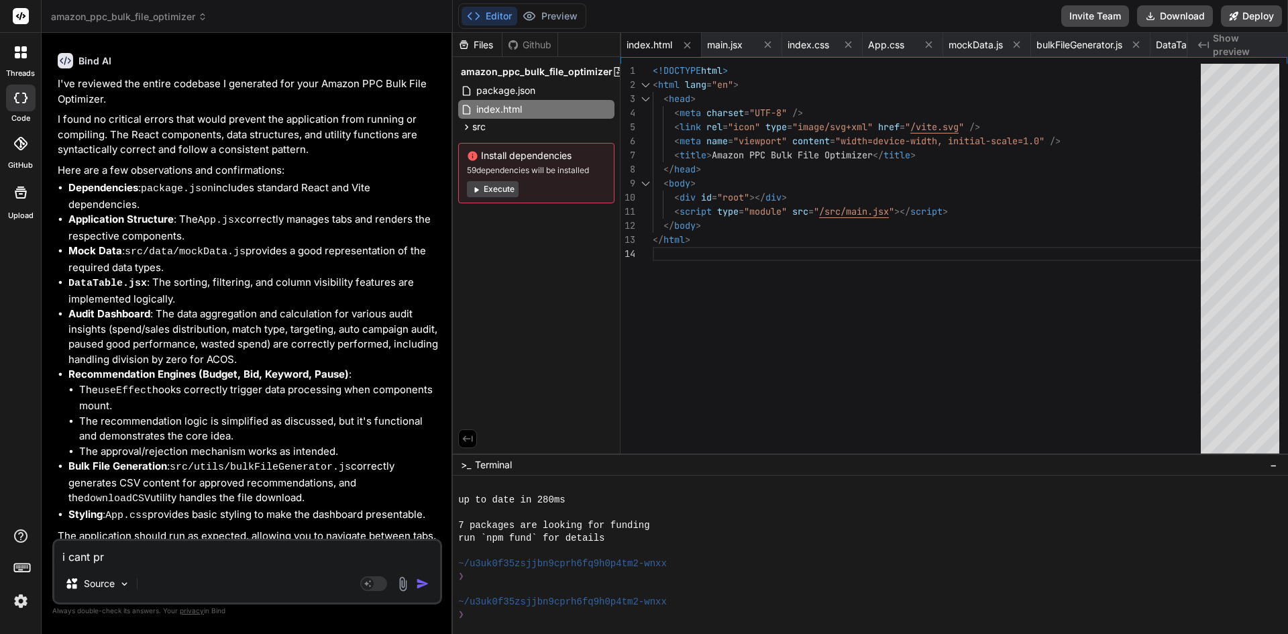
type textarea "i cant pre"
type textarea "x"
type textarea "i cant prev"
type textarea "x"
type textarea "i cant previ"
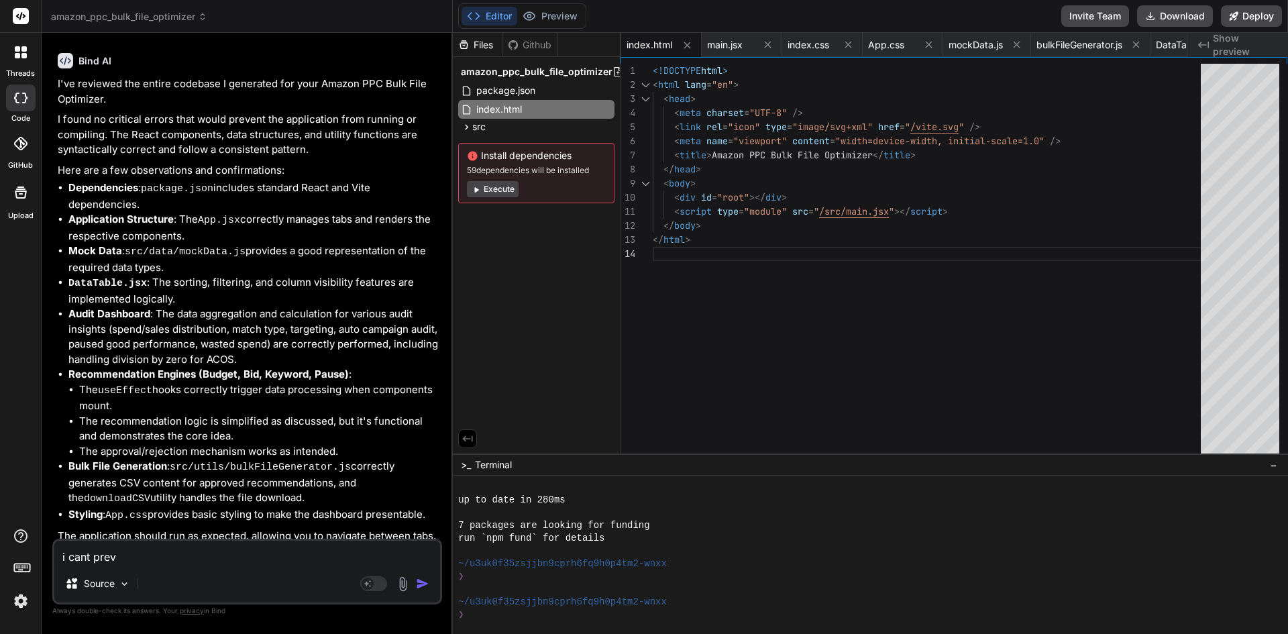
type textarea "x"
type textarea "i cant previe"
type textarea "x"
type textarea "i cant preview"
type textarea "x"
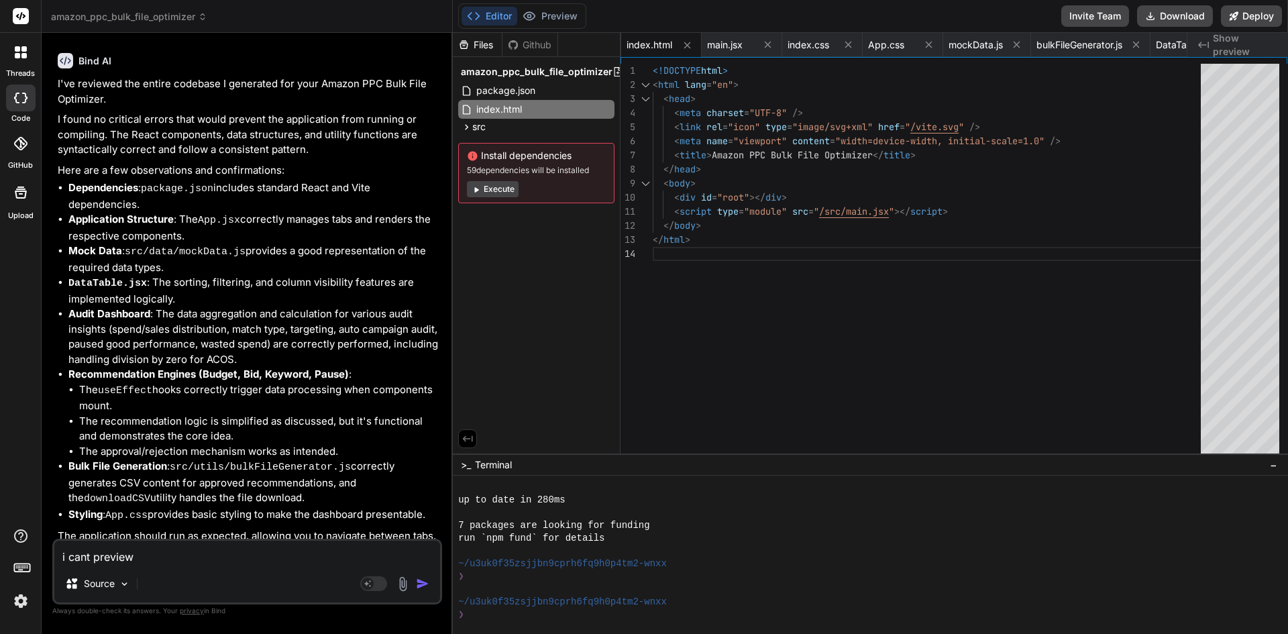
type textarea "i cant preview"
type textarea "x"
type textarea "i cant preview i"
type textarea "x"
type textarea "i cant preview it"
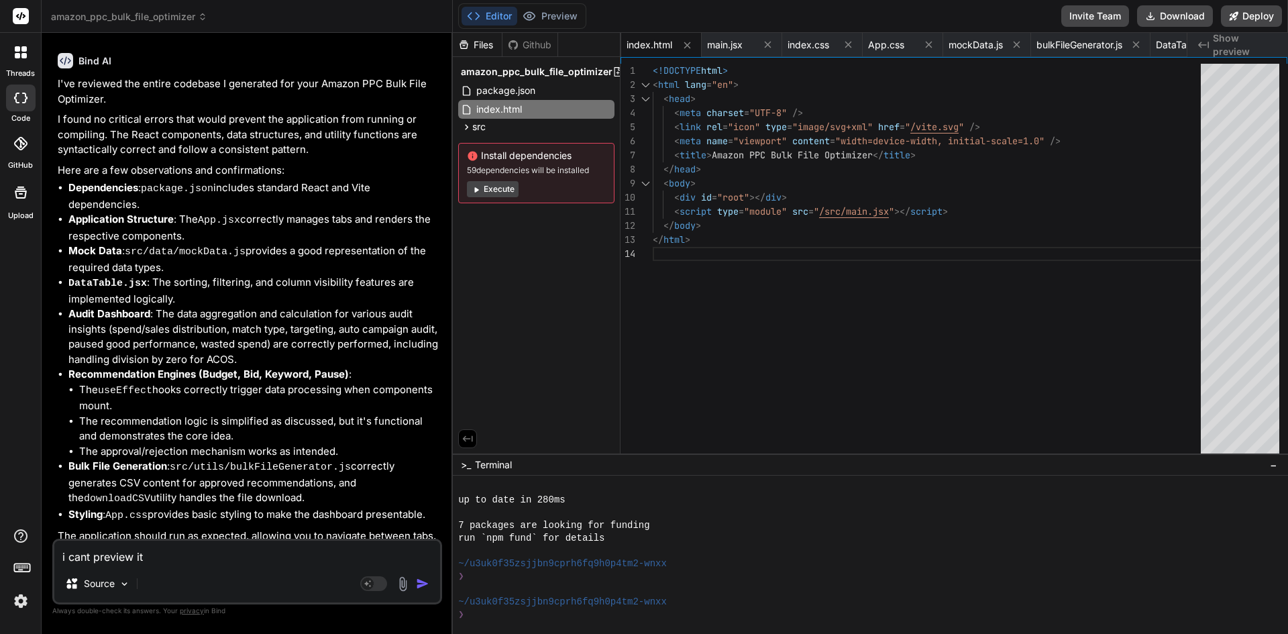
type textarea "x"
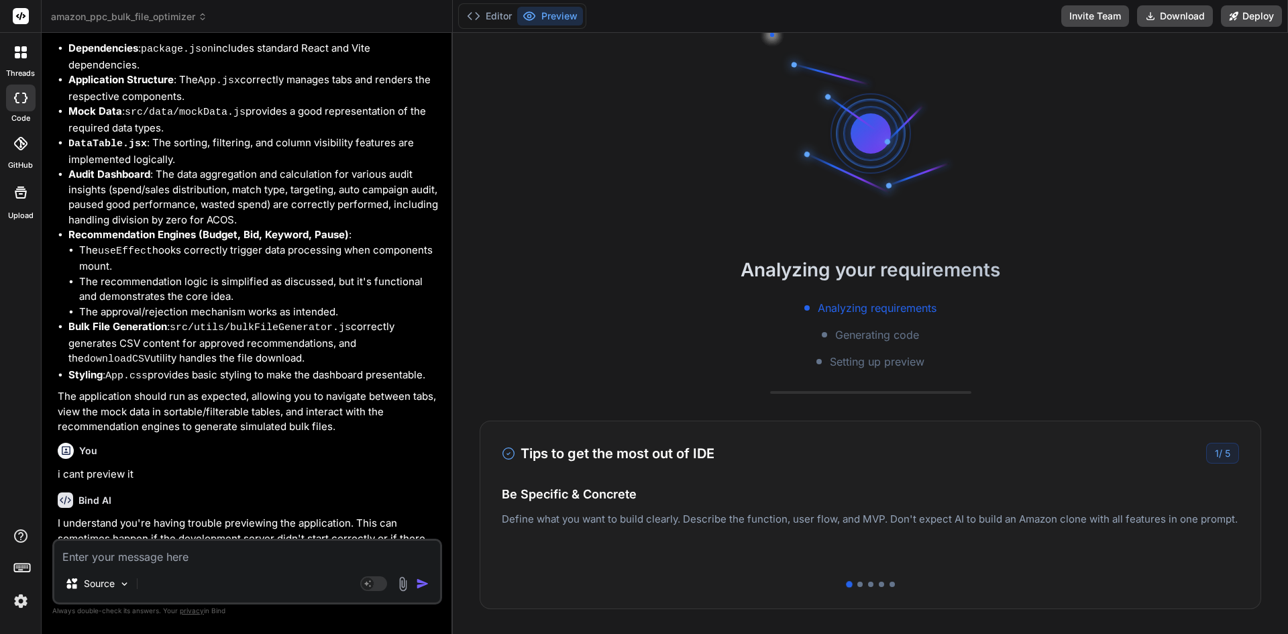
scroll to position [586, 0]
type textarea "x"
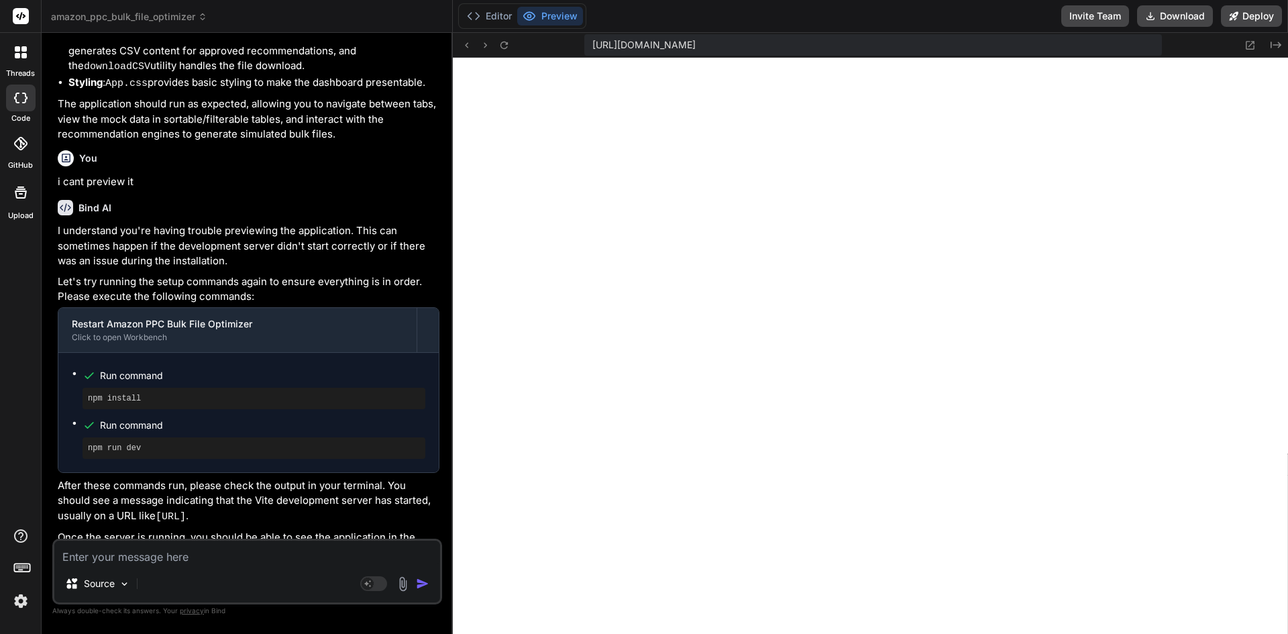
scroll to position [981, 0]
click at [165, 553] on textarea at bounding box center [247, 553] width 386 height 24
type textarea "o"
type textarea "x"
type textarea "ok"
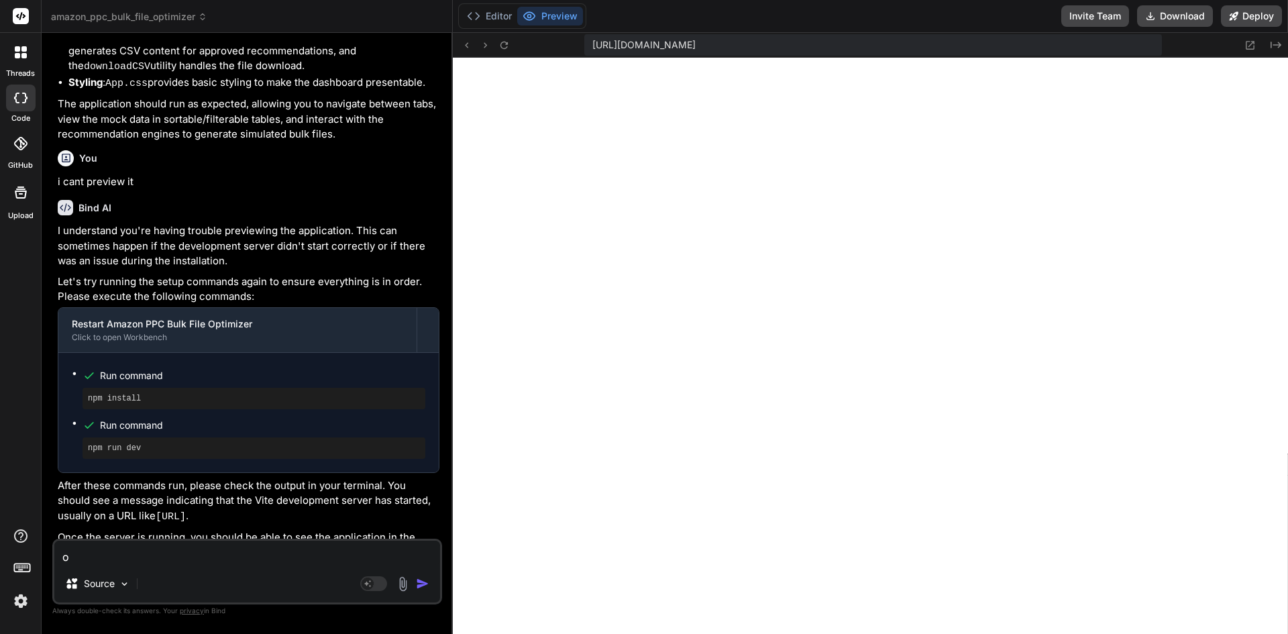
type textarea "x"
type textarea "oka"
type textarea "x"
type textarea "okay"
type textarea "x"
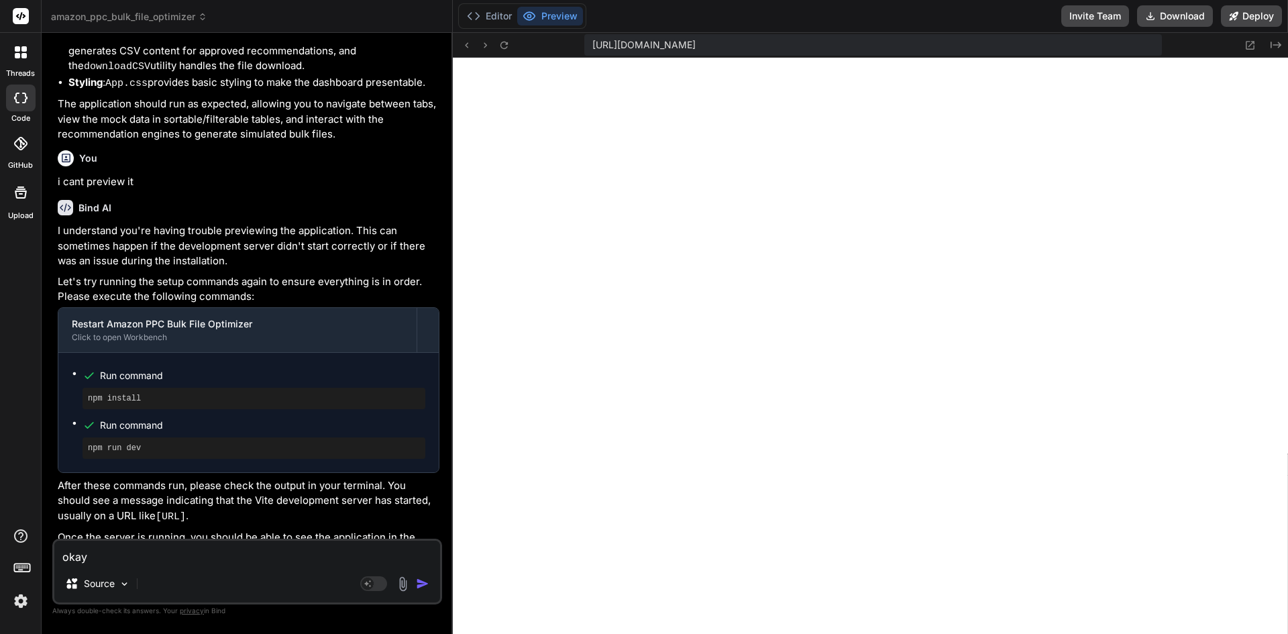
type textarea "okay"
type textarea "x"
type textarea "okay i"
type textarea "x"
type textarea "okay i"
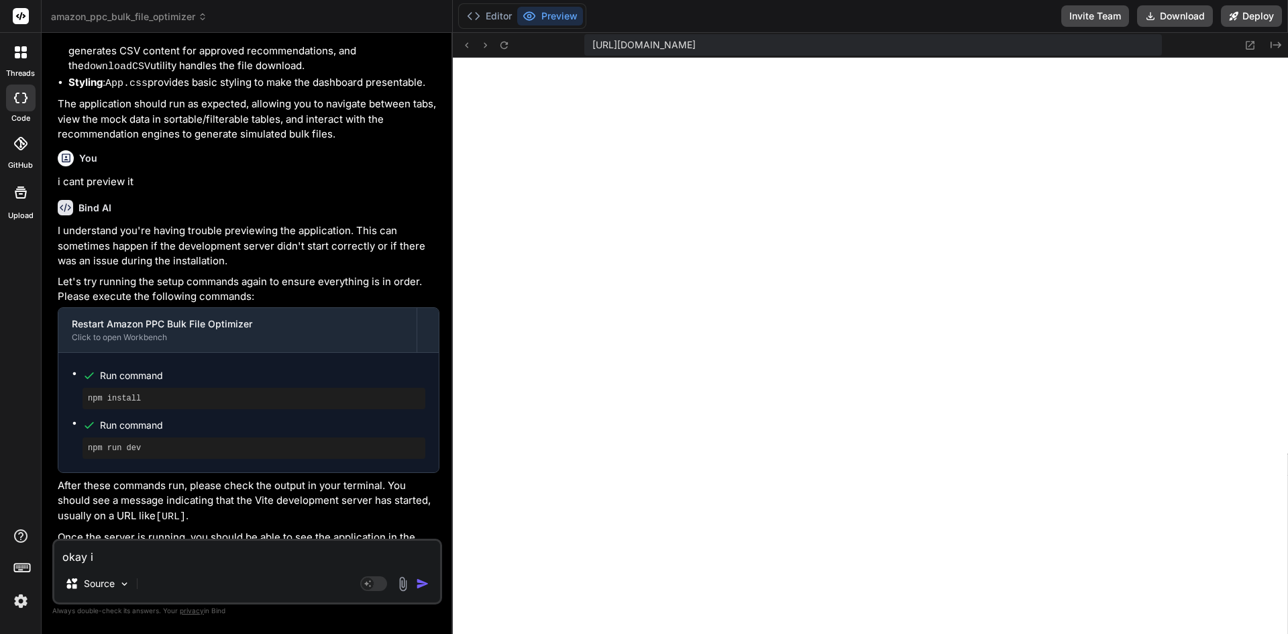
type textarea "x"
type textarea "okay i"
type textarea "x"
type textarea "okay it"
type textarea "x"
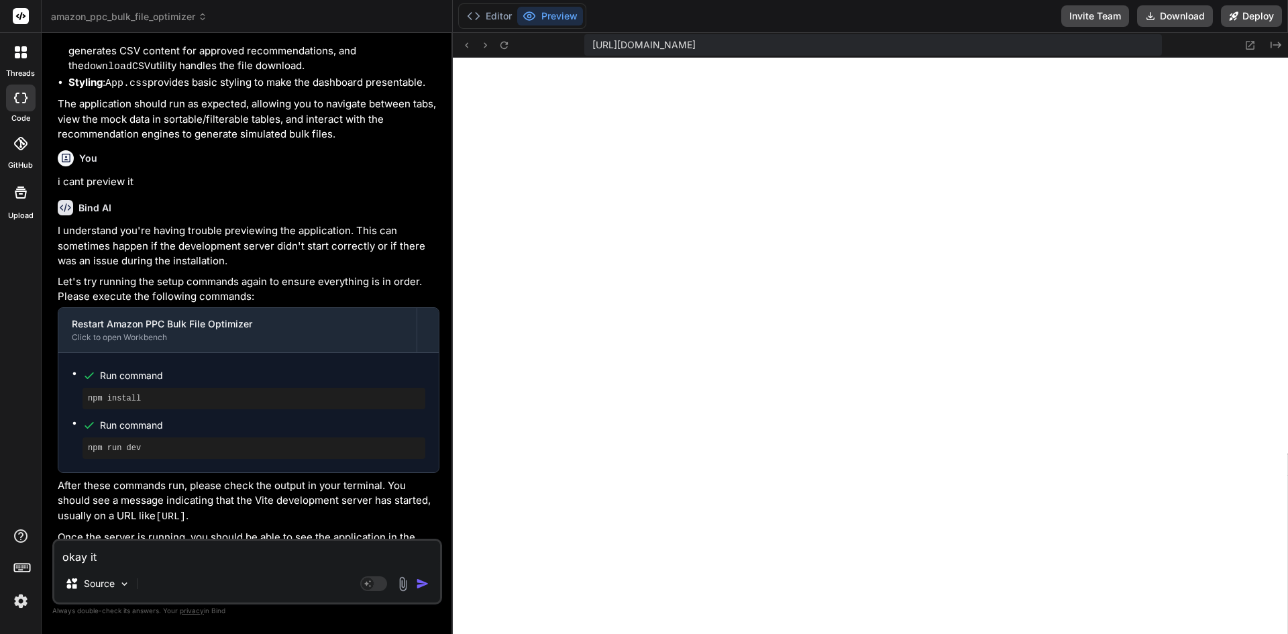
type textarea "okay it"
type textarea "x"
type textarea "okay it i"
type textarea "x"
type textarea "okay it is"
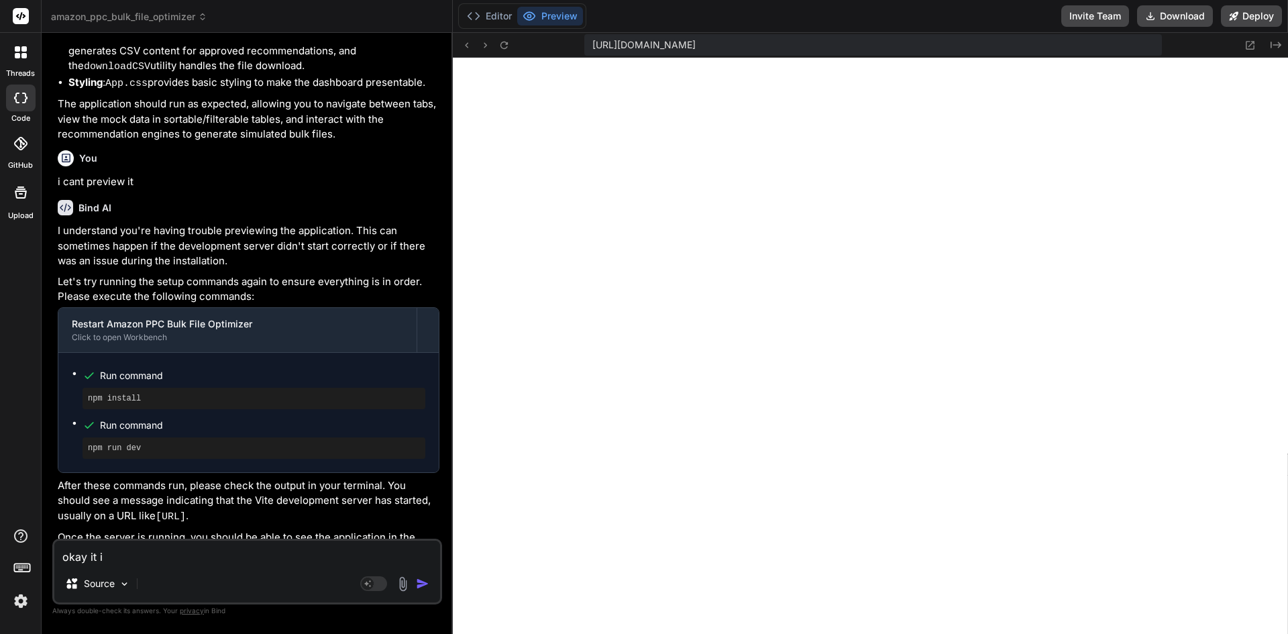
type textarea "x"
type textarea "okay it is"
type textarea "x"
click at [376, 584] on rect at bounding box center [373, 583] width 27 height 15
click at [188, 584] on p "GPT 5" at bounding box center [176, 583] width 27 height 13
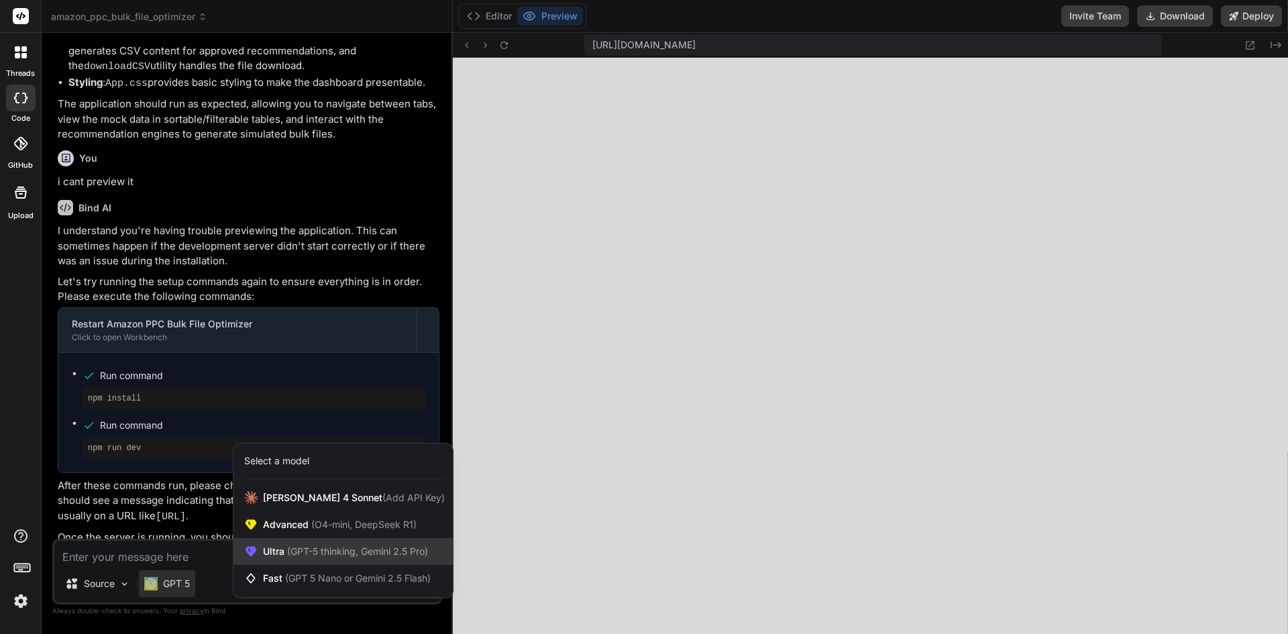
click at [284, 547] on span "(GPT-5 thinking, Gemini 2.5 Pro)" at bounding box center [356, 550] width 144 height 11
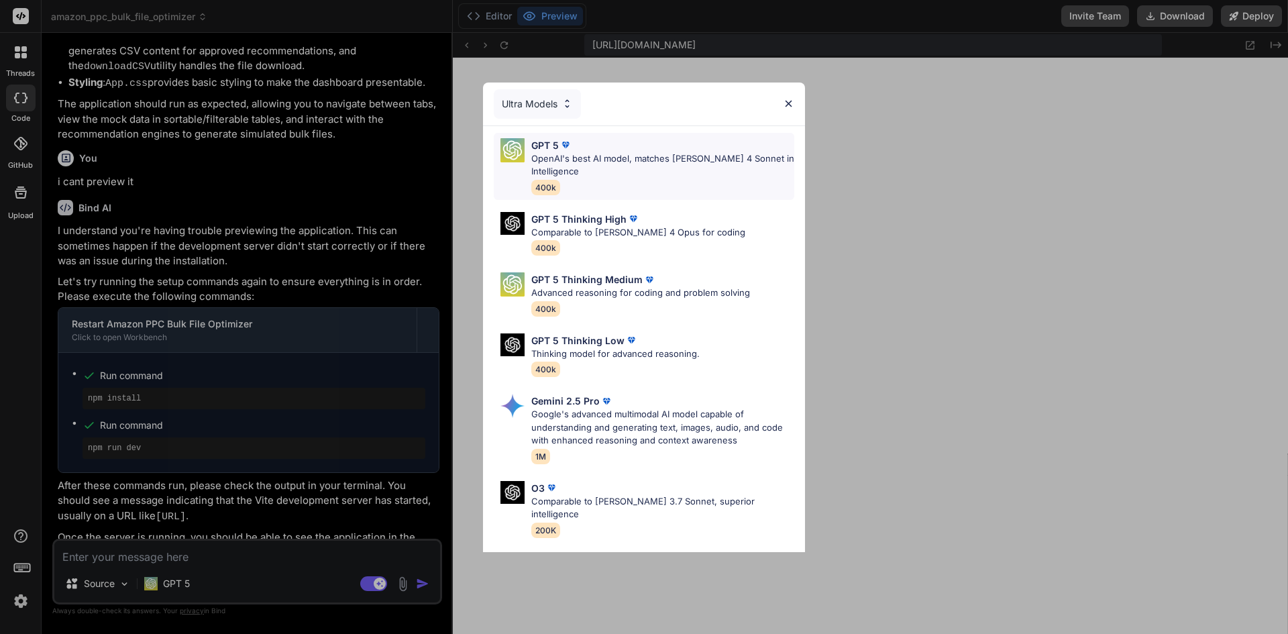
click at [586, 149] on div "GPT 5" at bounding box center [662, 145] width 263 height 14
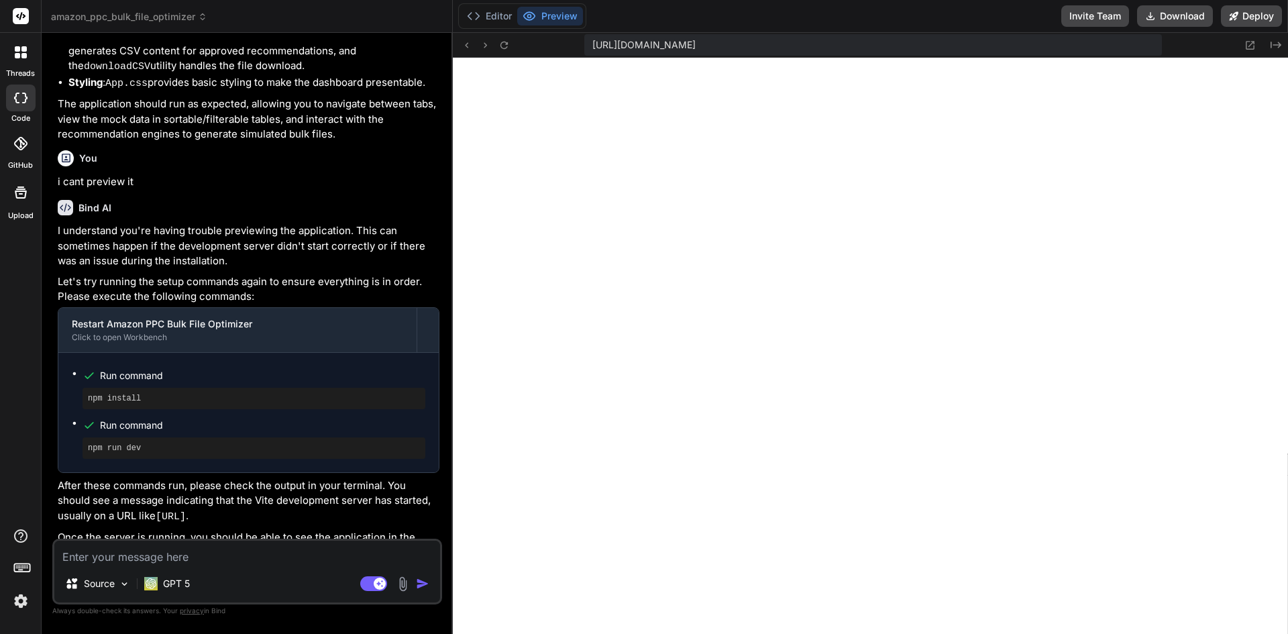
click at [228, 553] on textarea at bounding box center [247, 553] width 386 height 24
paste textarea "okay it is working but where can user put the google sheet link which data will…"
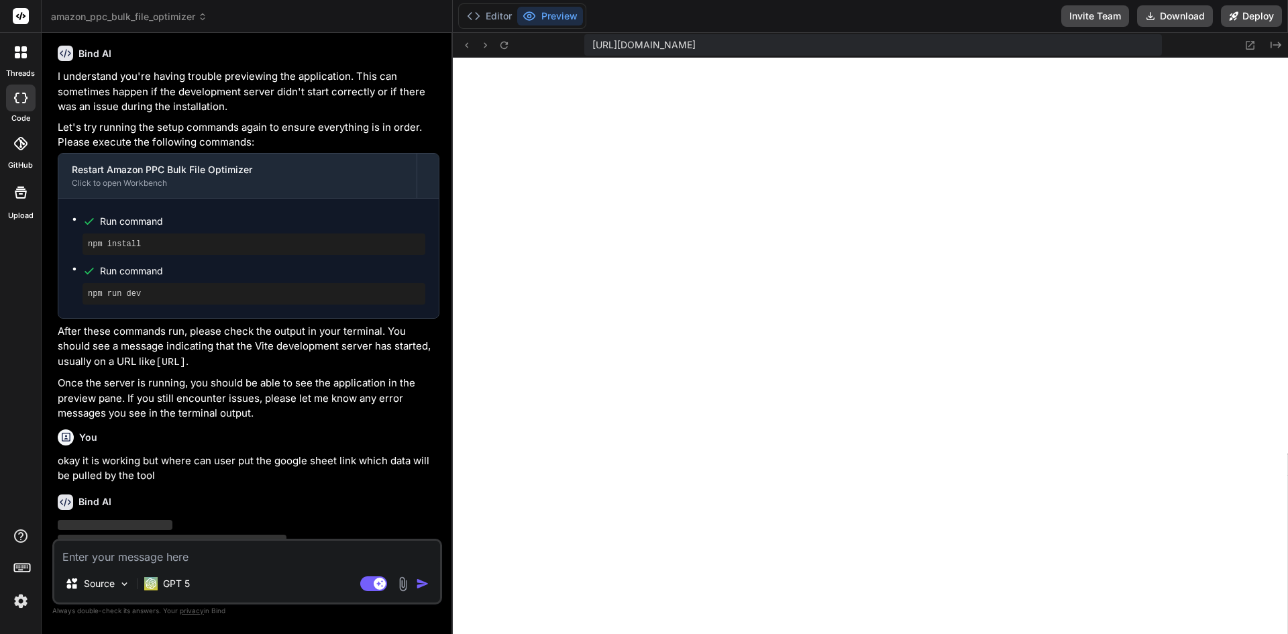
scroll to position [2524, 0]
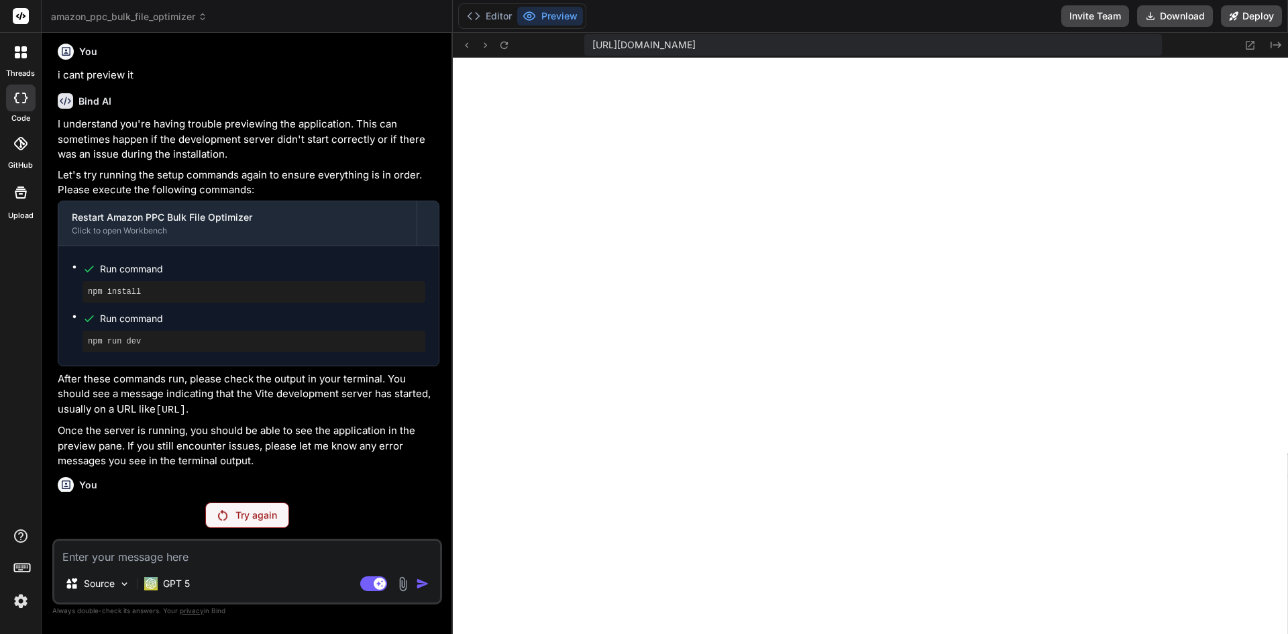
click at [255, 517] on p "Try again" at bounding box center [256, 514] width 42 height 13
click at [362, 579] on icon at bounding box center [373, 583] width 27 height 15
click at [208, 557] on textarea at bounding box center [247, 553] width 386 height 24
click at [158, 588] on div "Source" at bounding box center [247, 586] width 386 height 32
click at [138, 560] on textarea at bounding box center [247, 553] width 386 height 24
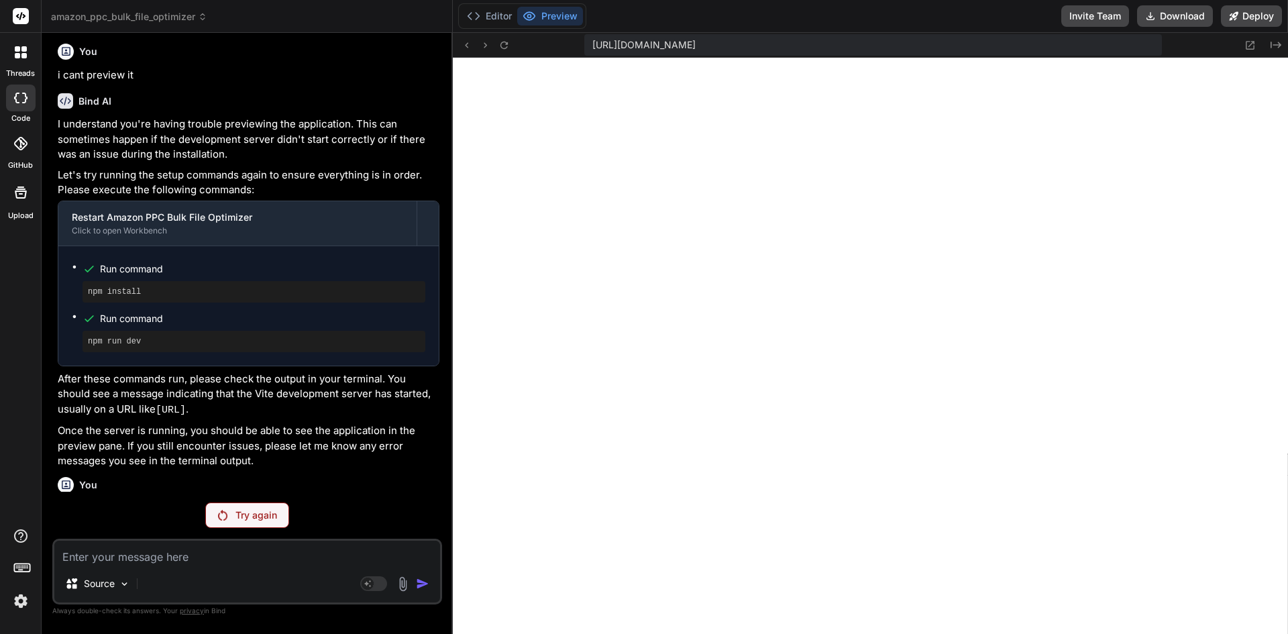
click at [244, 516] on p "Try again" at bounding box center [256, 514] width 42 height 13
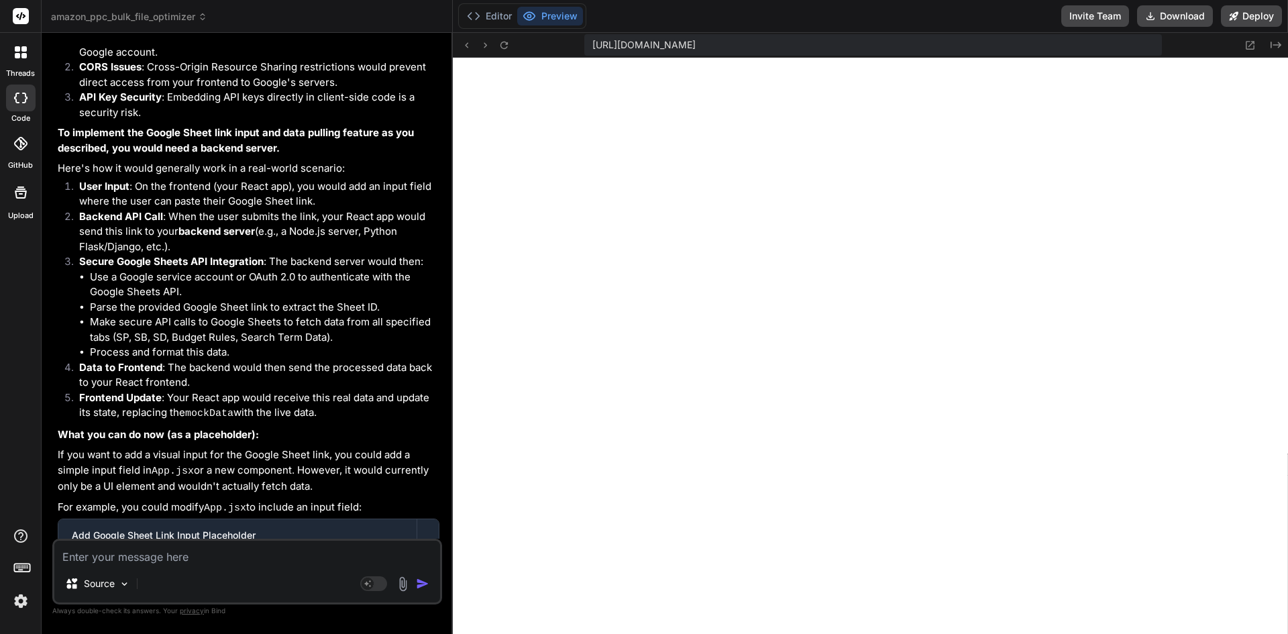
scroll to position [3386, 0]
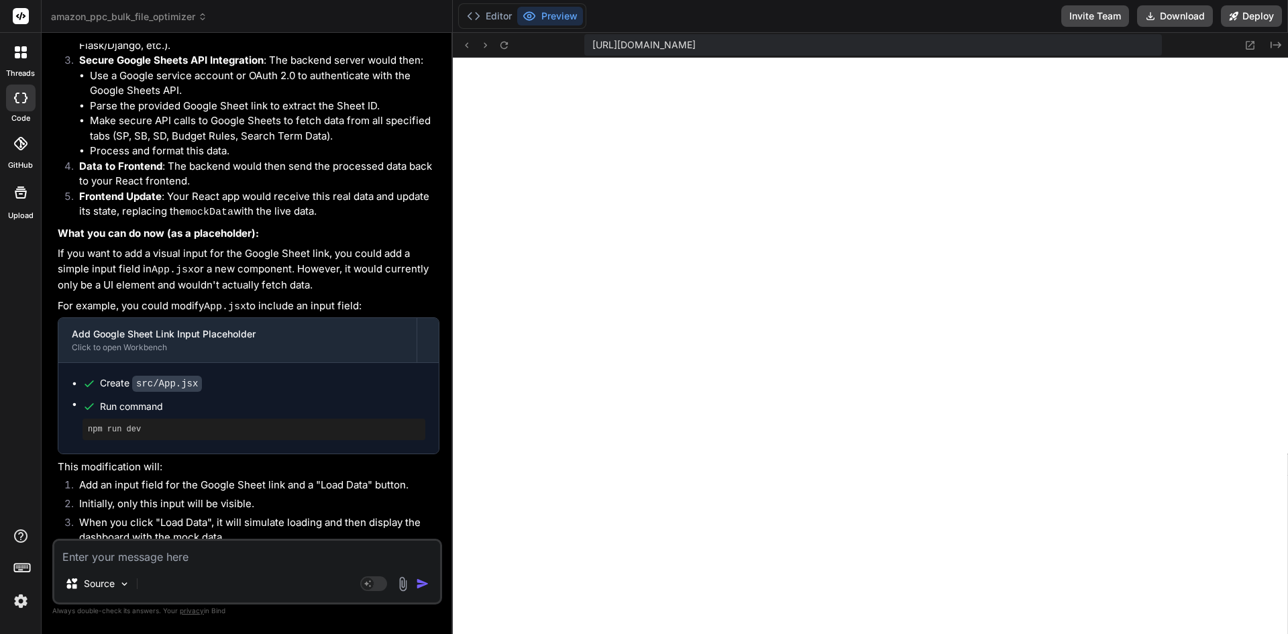
click at [182, 568] on div "Source Agent Mode. When this toggle is activated, AI automatically makes decisi…" at bounding box center [247, 572] width 390 height 66
click at [179, 561] on textarea at bounding box center [247, 553] width 386 height 24
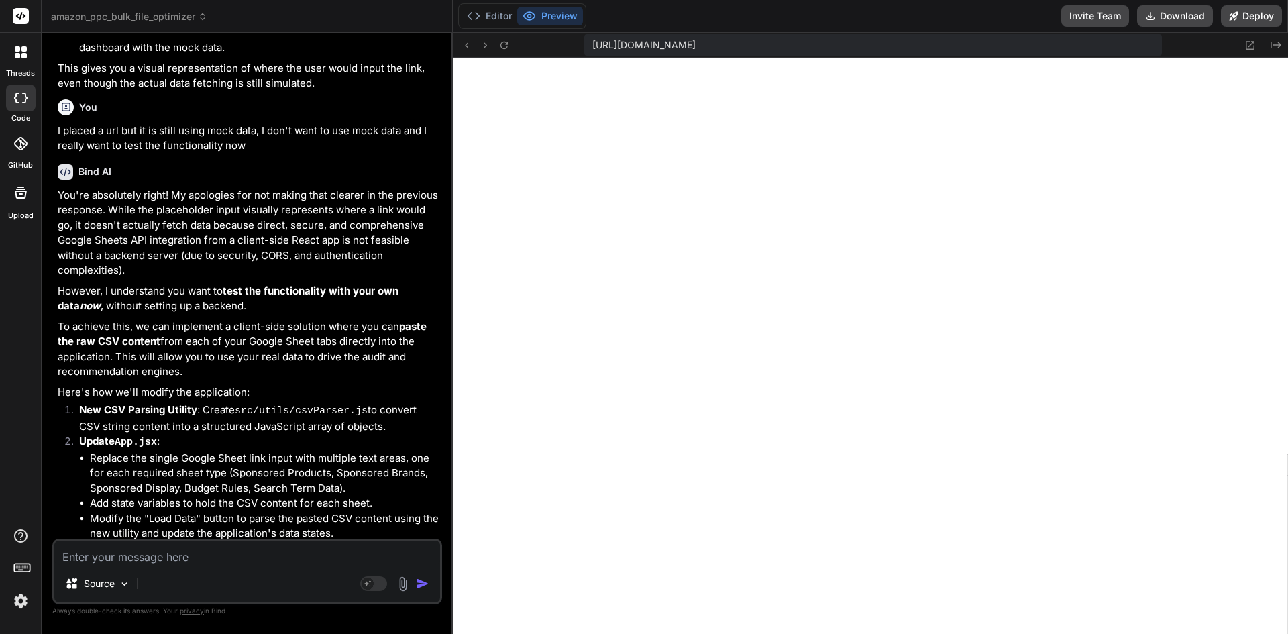
scroll to position [4279, 0]
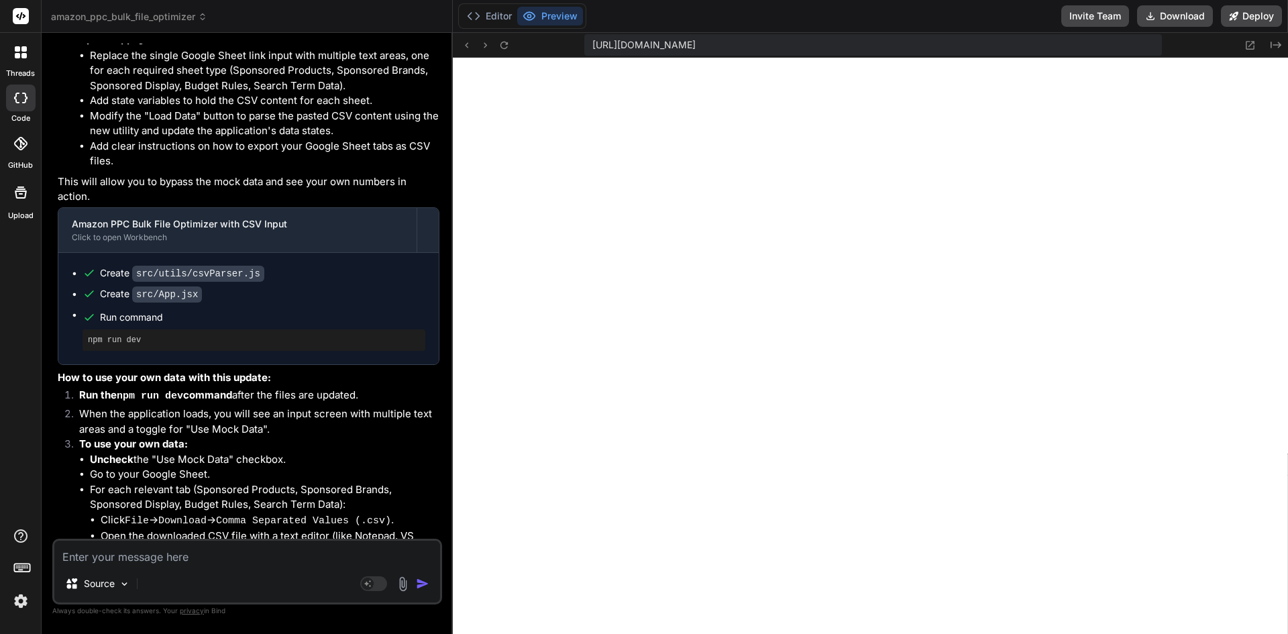
click at [237, 554] on textarea at bounding box center [247, 553] width 386 height 24
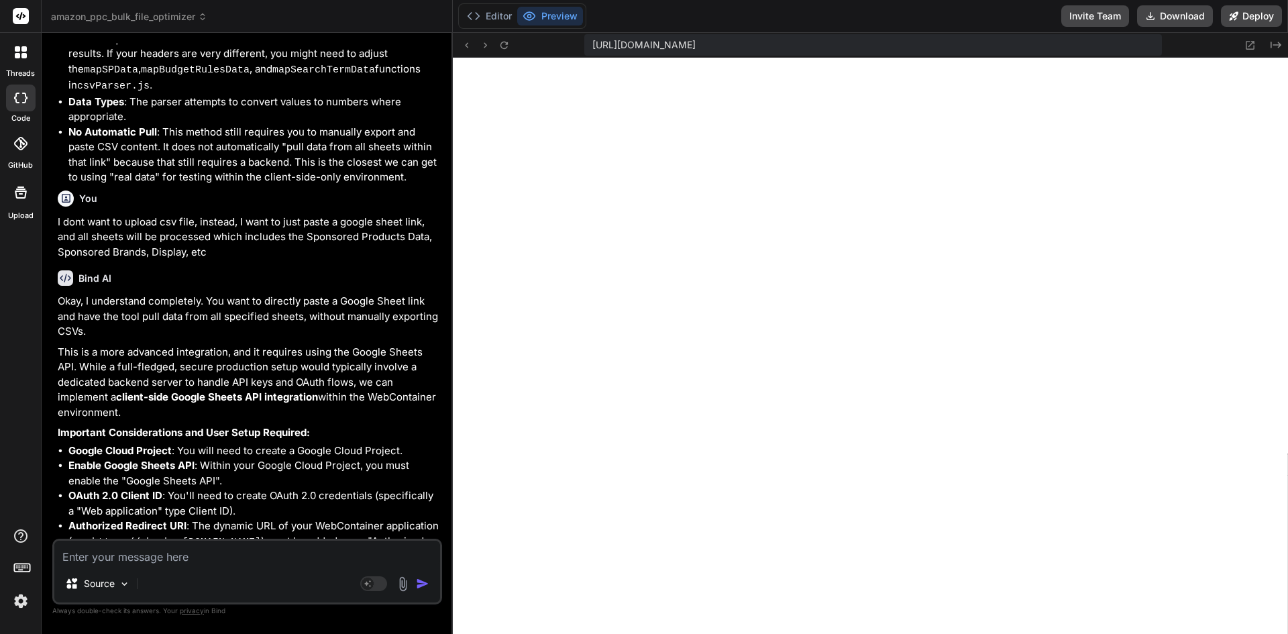
scroll to position [5111, 0]
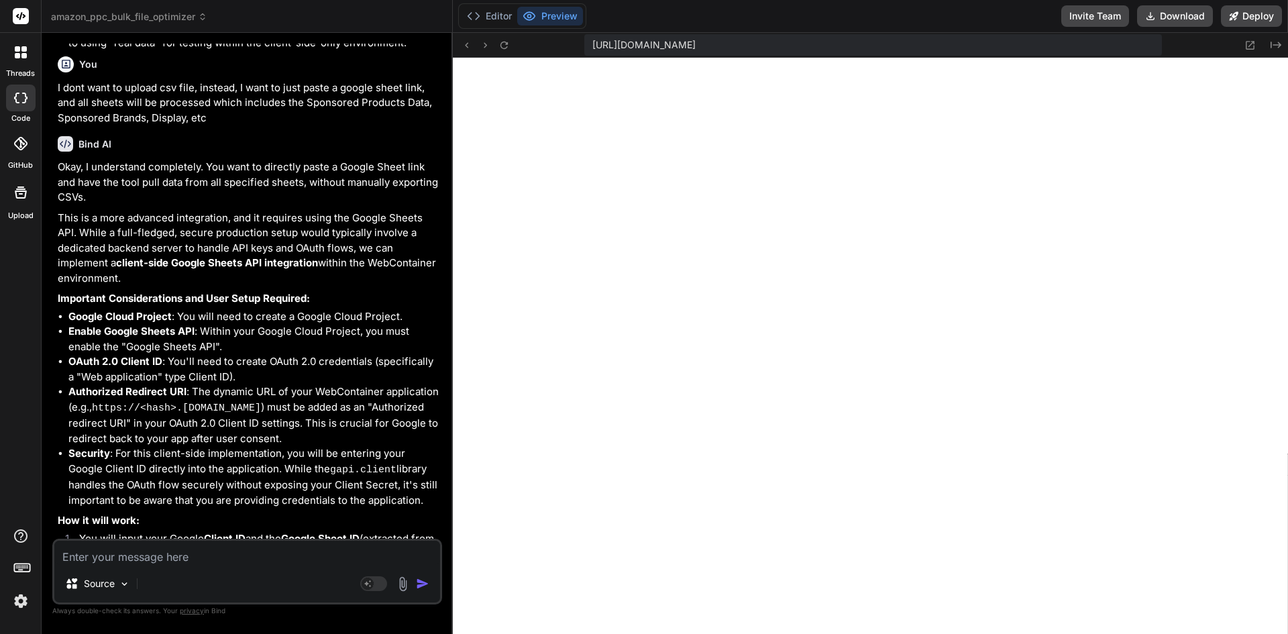
click at [207, 554] on textarea at bounding box center [247, 553] width 386 height 24
click at [160, 558] on textarea at bounding box center [247, 553] width 386 height 24
paste textarea "the google sheet link I will paste are shared with anyone who has the link as v…"
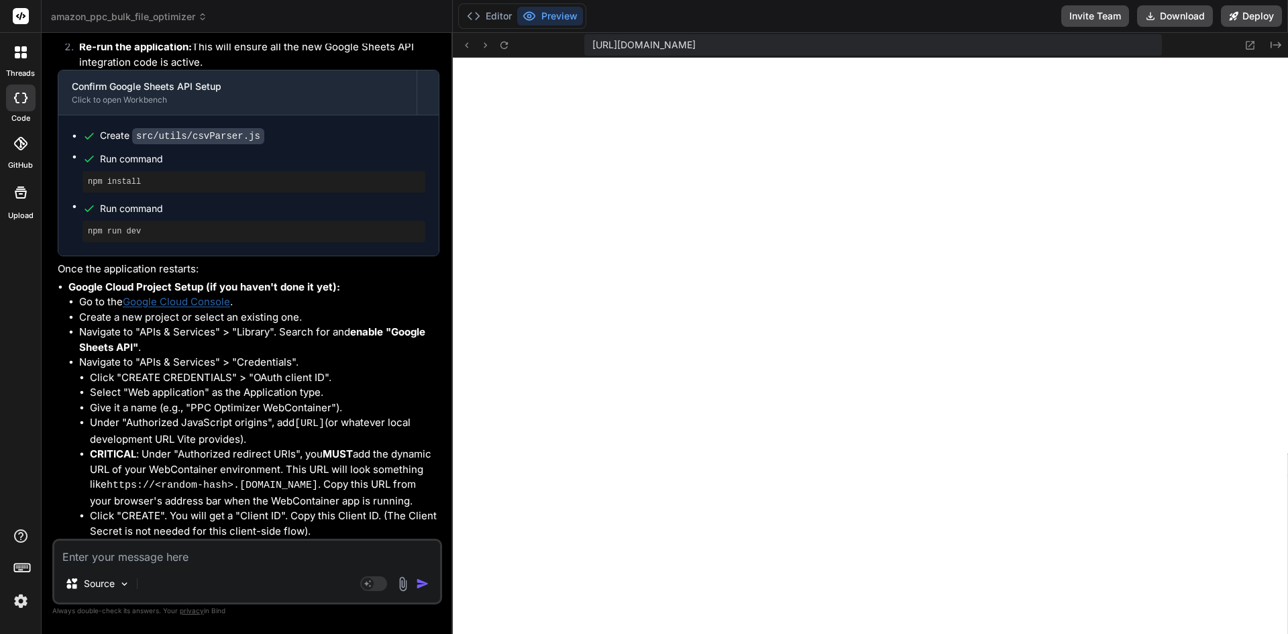
scroll to position [7111, 0]
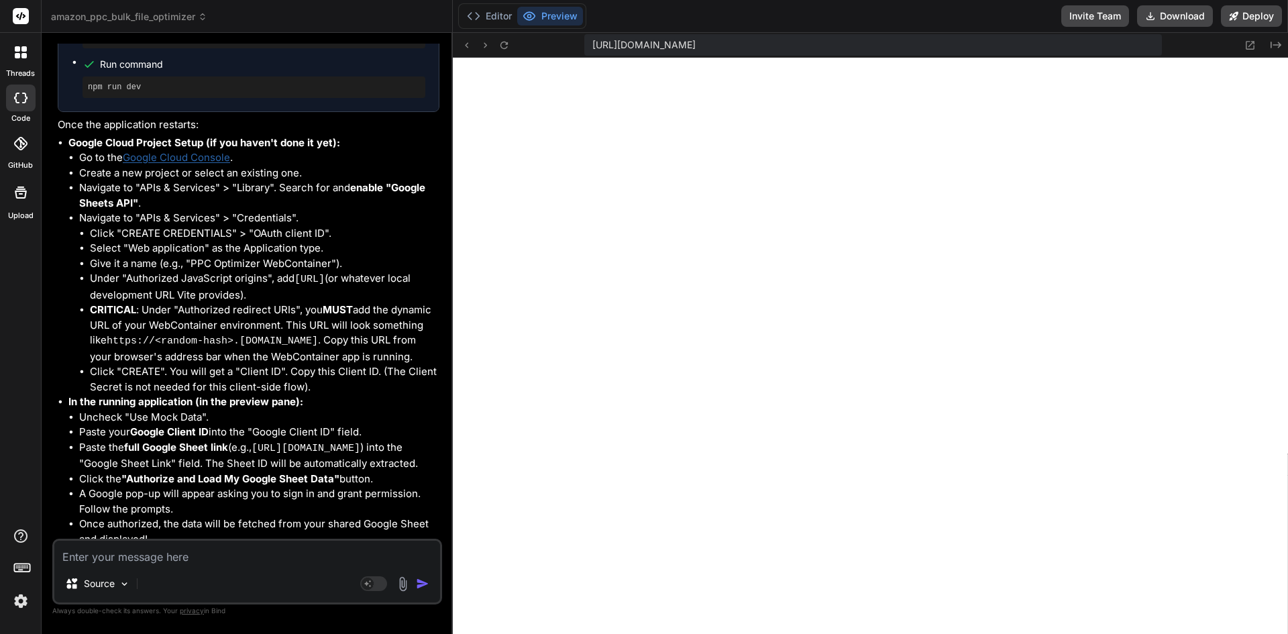
click at [157, 547] on textarea at bounding box center [247, 553] width 386 height 24
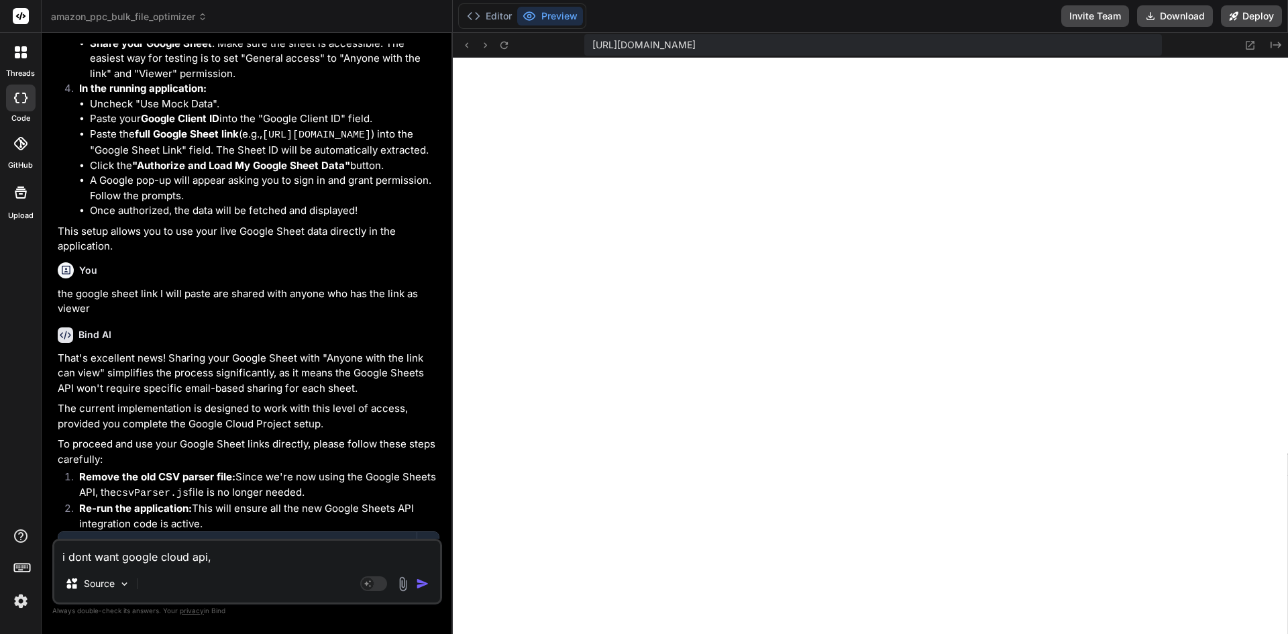
scroll to position [6440, 0]
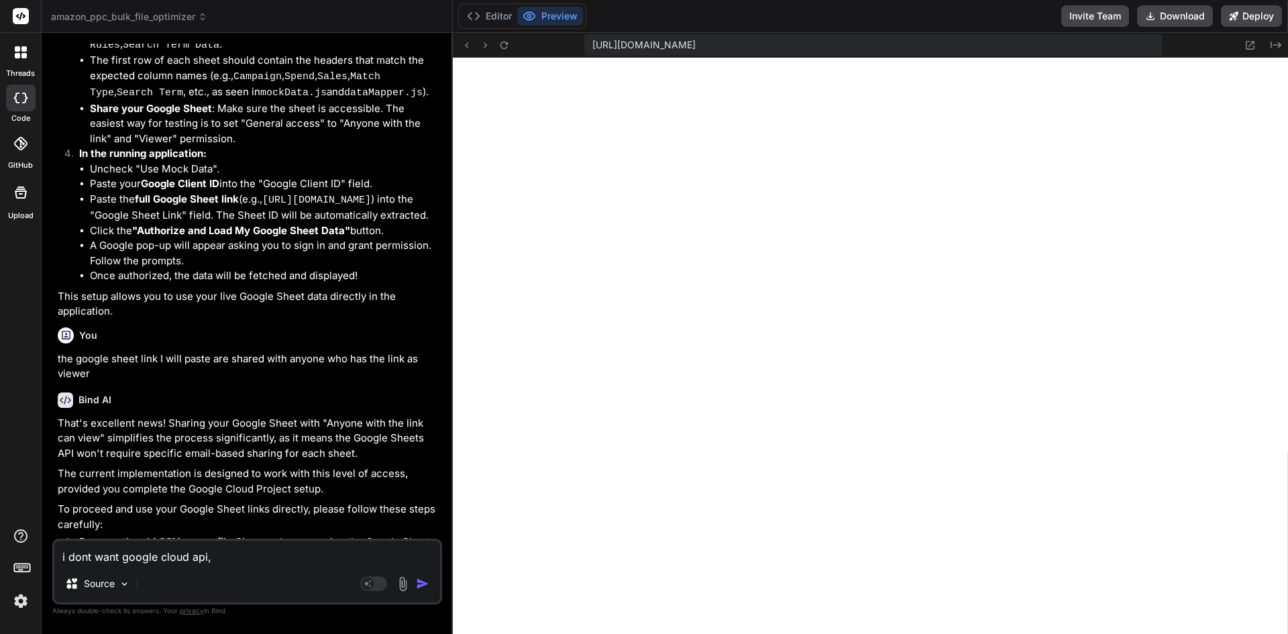
click at [104, 352] on p "the google sheet link I will paste are shared with anyone who has the link as v…" at bounding box center [249, 367] width 382 height 30
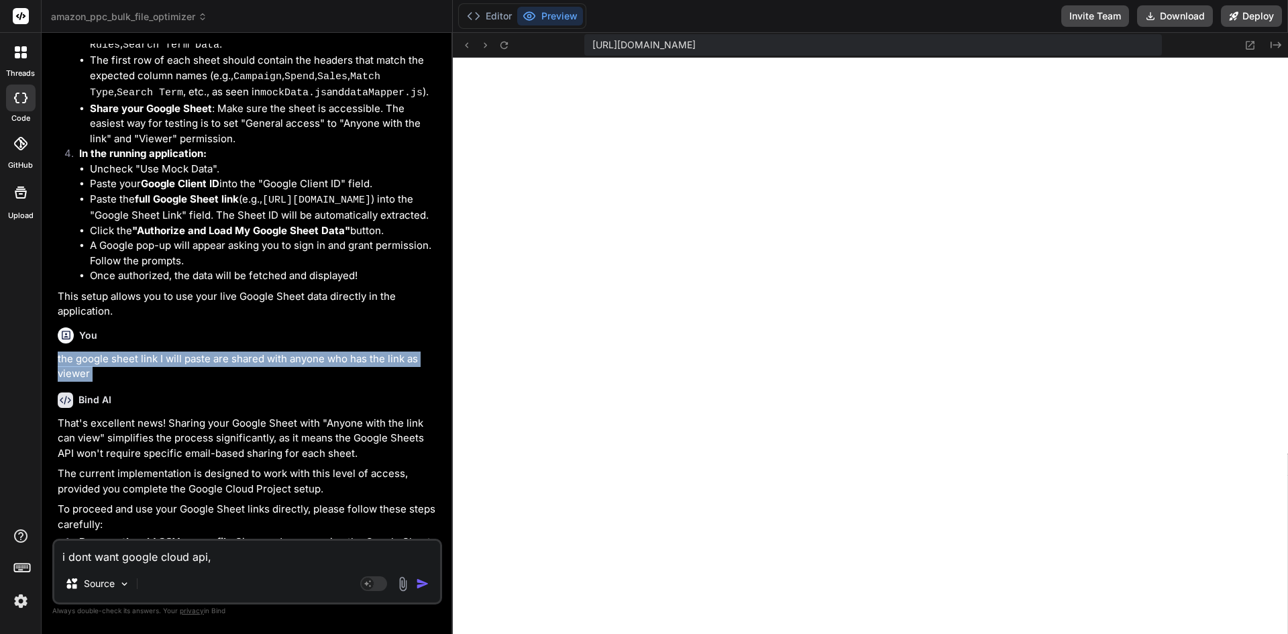
click at [104, 352] on p "the google sheet link I will paste are shared with anyone who has the link as v…" at bounding box center [249, 367] width 382 height 30
copy div "the google sheet link I will paste are shared with anyone who has the link as v…"
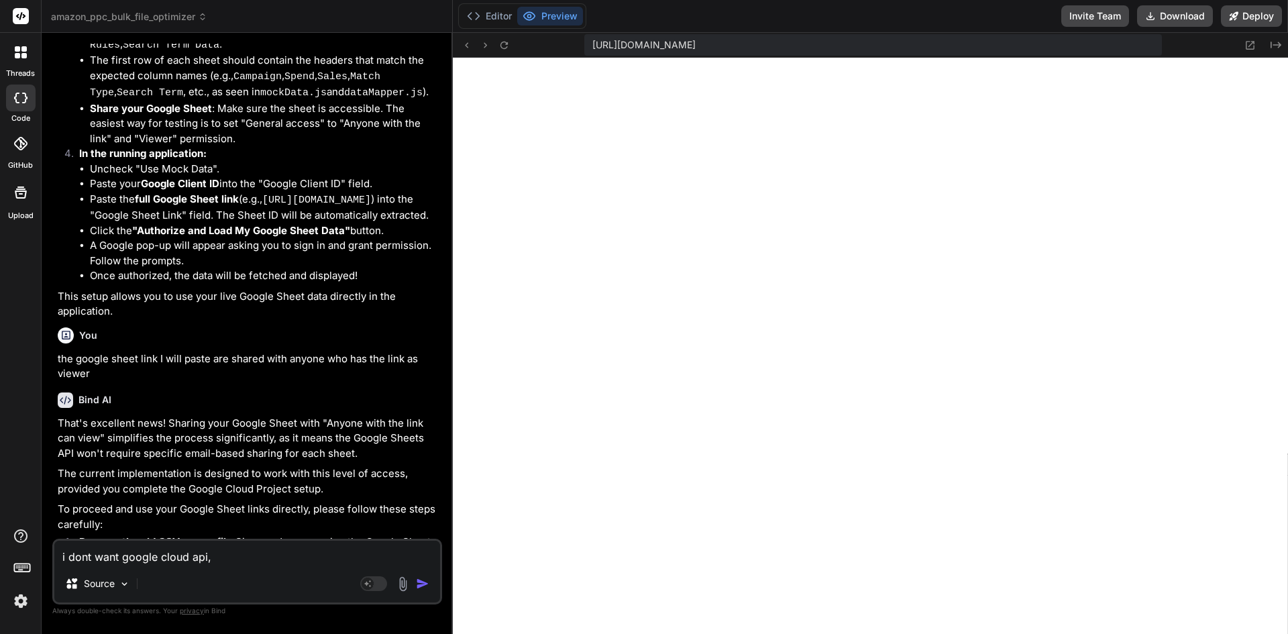
click at [253, 552] on textarea "i dont want google cloud api," at bounding box center [247, 553] width 386 height 24
paste textarea "the google sheet link I will paste are shared with anyone who has the link as v…"
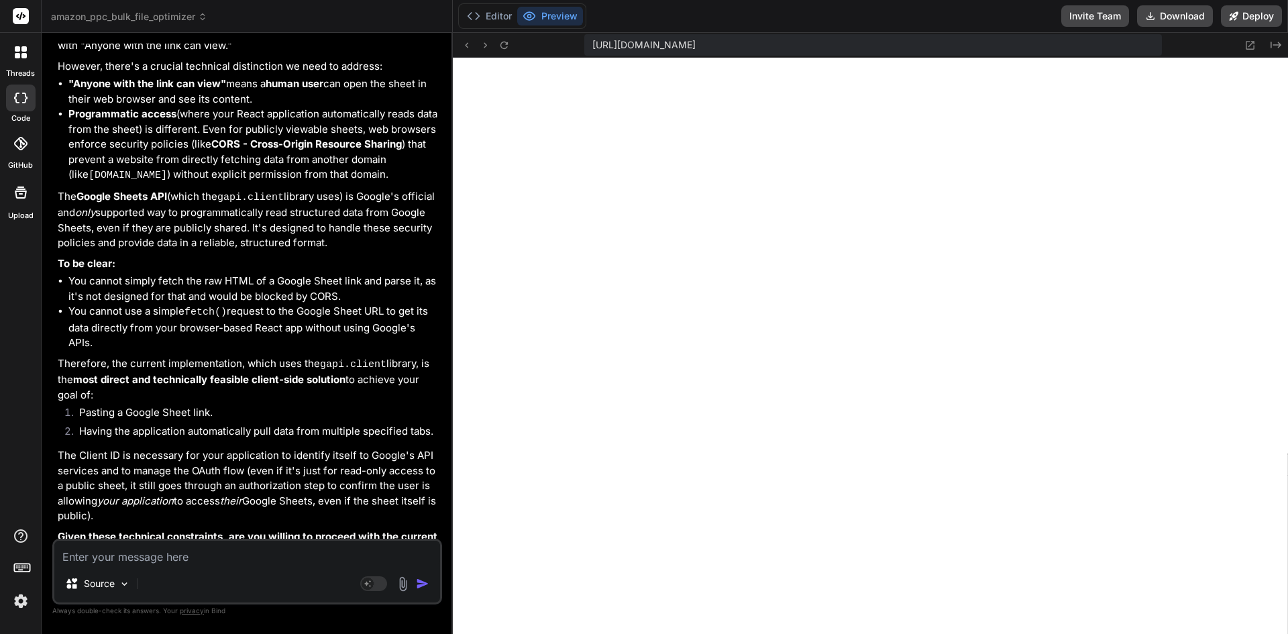
scroll to position [7849, 0]
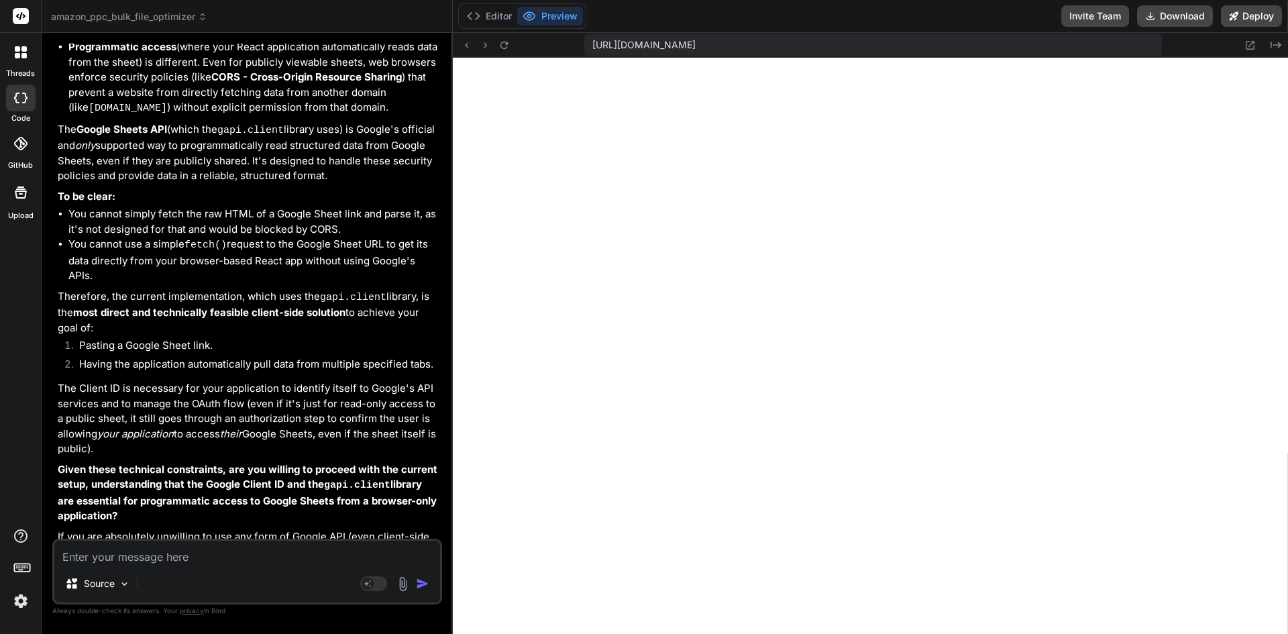
click at [162, 566] on div "Source Agent Mode. When this toggle is activated, AI automatically makes decisi…" at bounding box center [247, 572] width 390 height 66
click at [89, 546] on textarea at bounding box center [247, 553] width 386 height 24
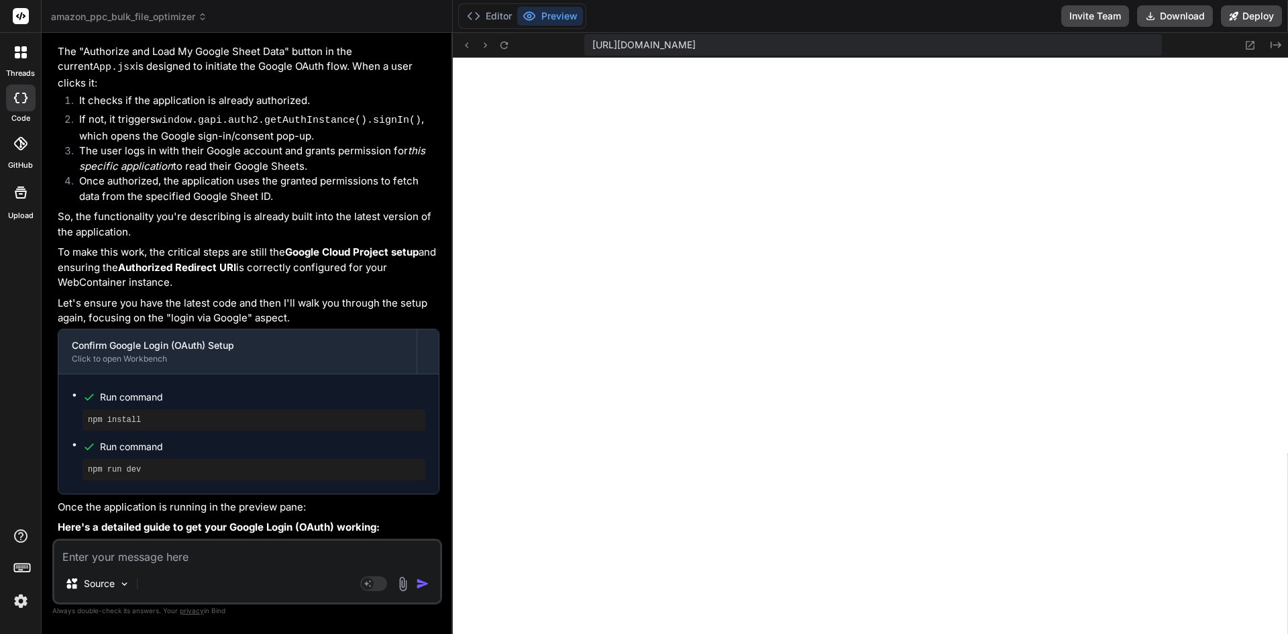
scroll to position [8825, 0]
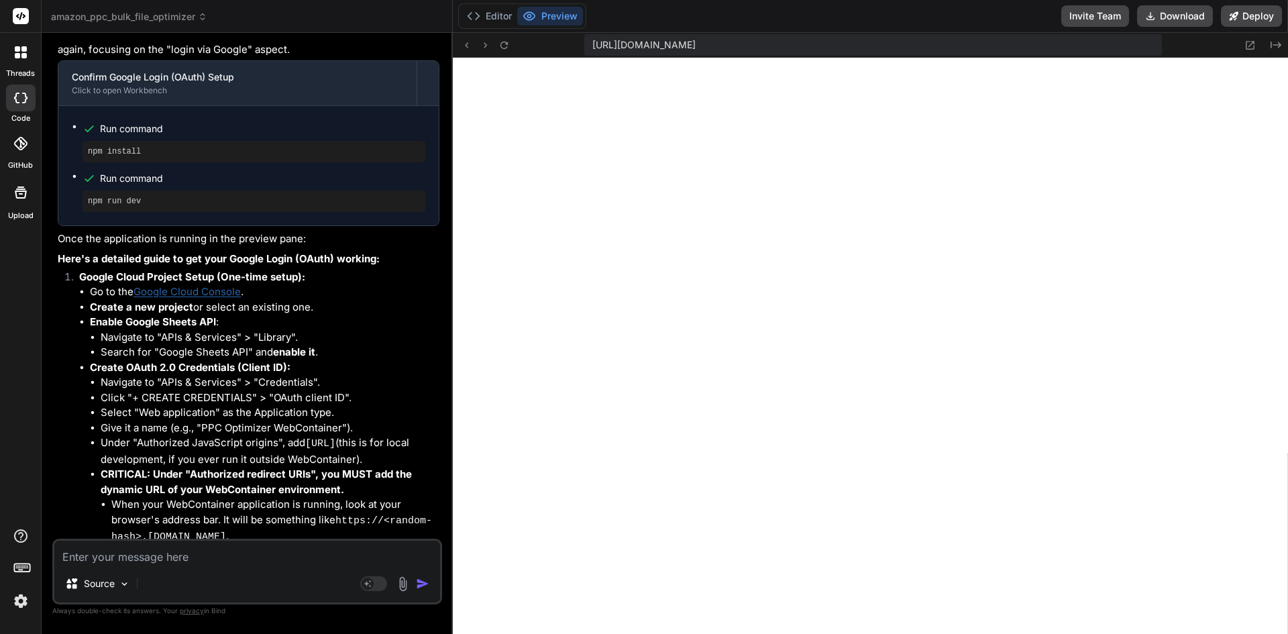
click at [200, 567] on div "Source Agent Mode. When this toggle is activated, AI automatically makes decisi…" at bounding box center [247, 572] width 390 height 66
click at [226, 547] on textarea at bounding box center [247, 553] width 386 height 24
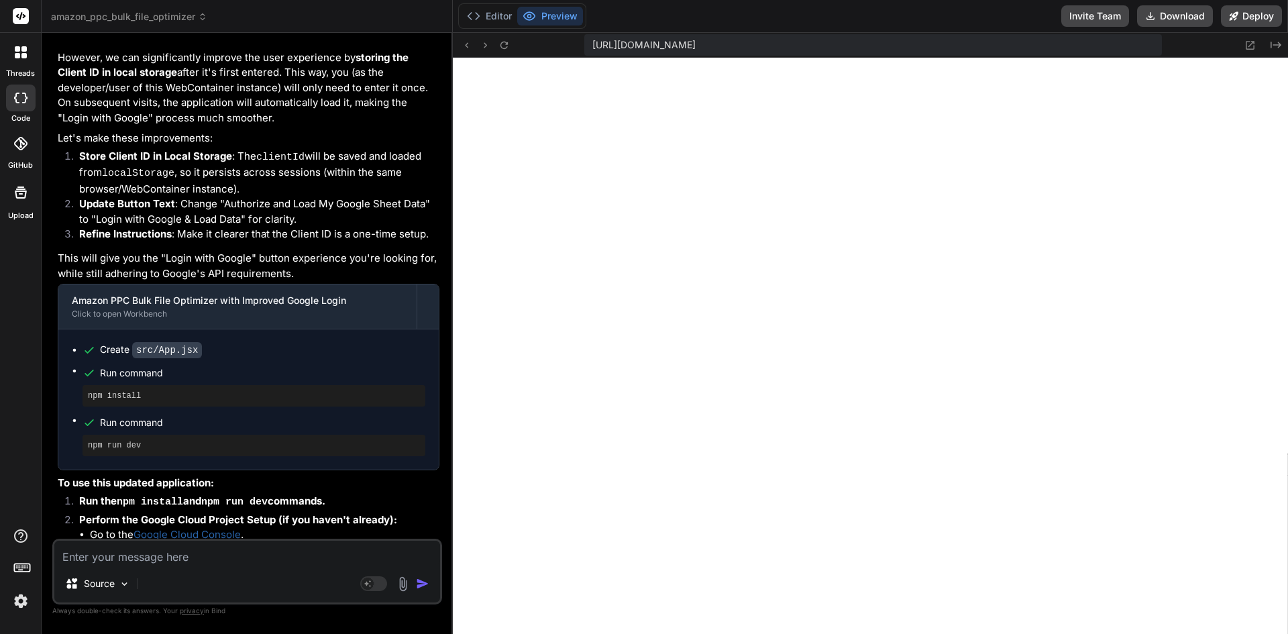
scroll to position [10274, 0]
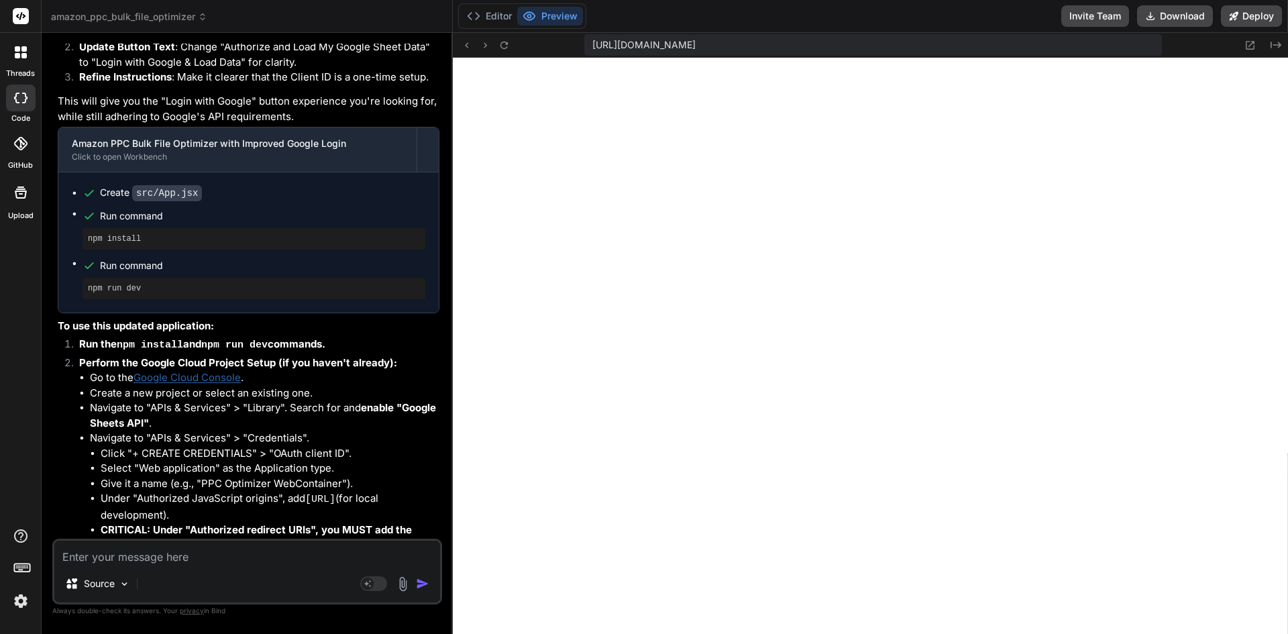
click at [223, 371] on link "Google Cloud Console" at bounding box center [186, 377] width 107 height 13
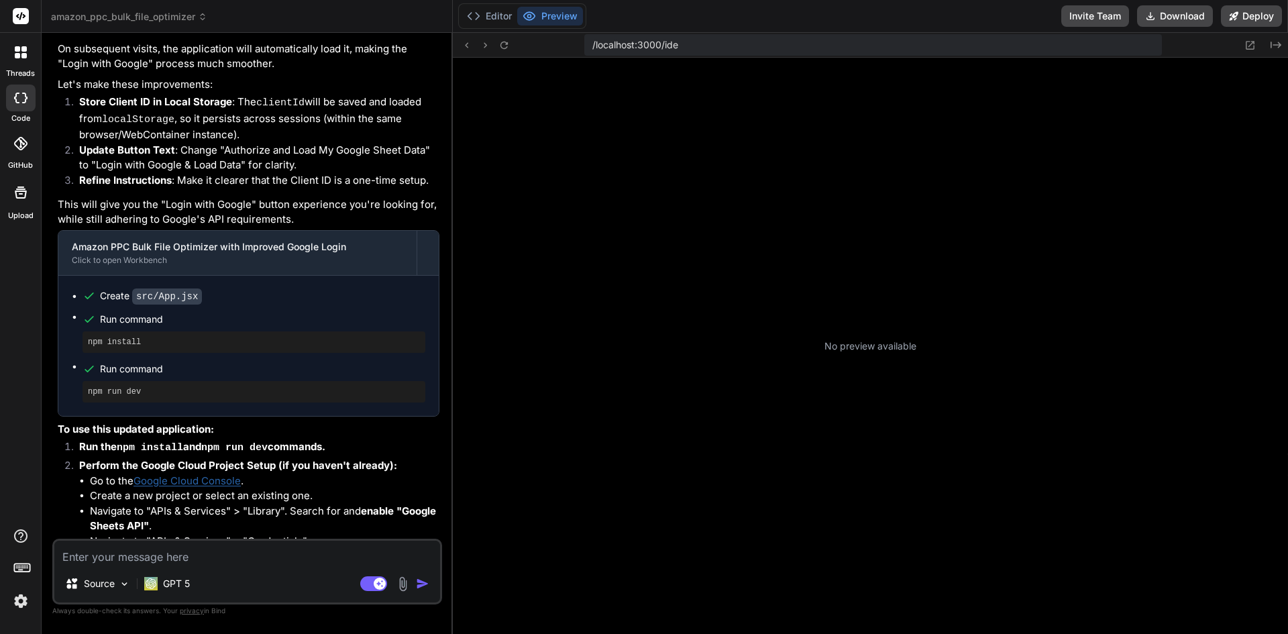
scroll to position [127, 0]
type textarea "x"
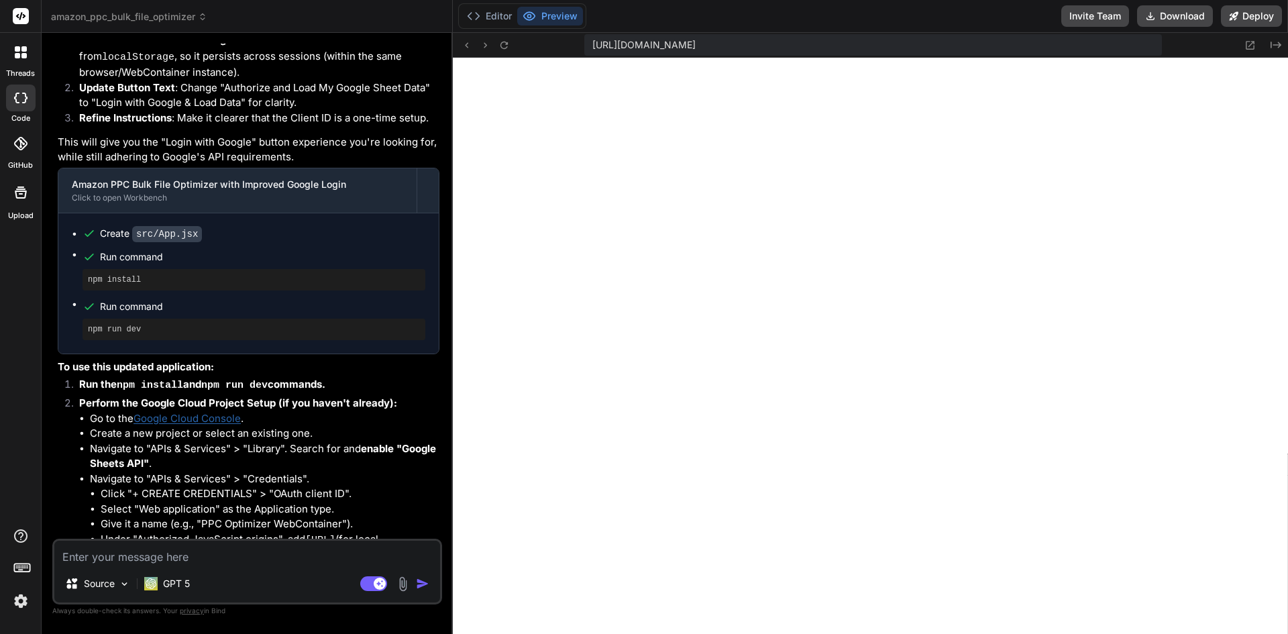
scroll to position [5254, 0]
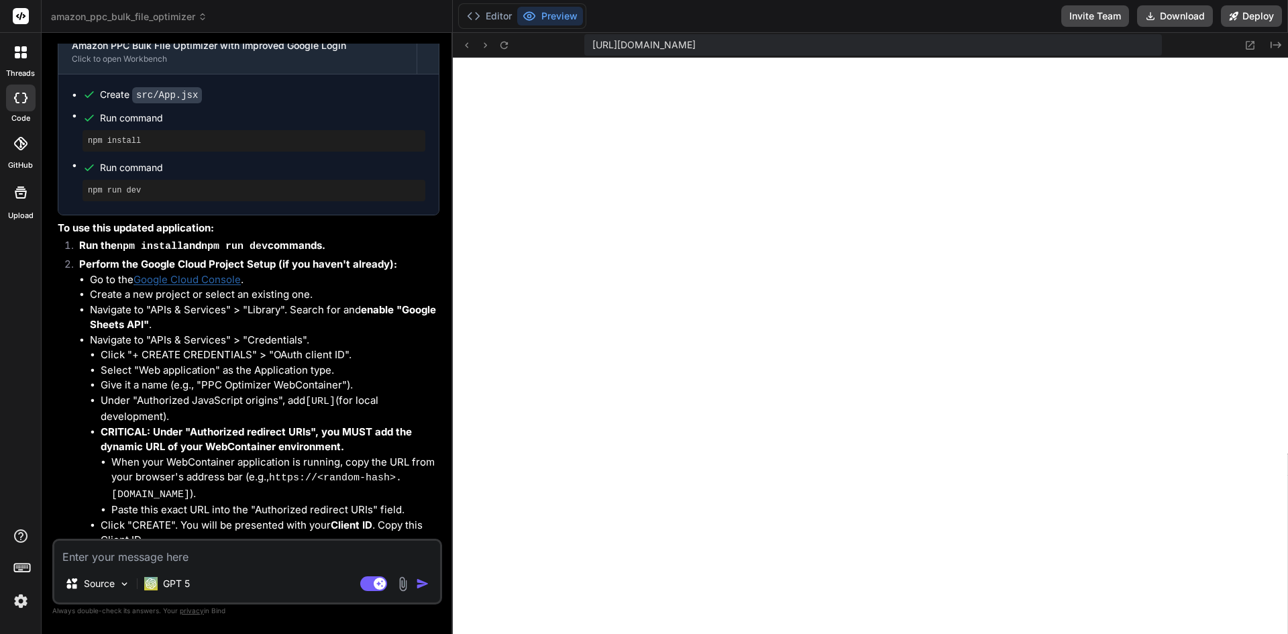
click at [213, 552] on textarea at bounding box center [247, 553] width 386 height 24
type textarea "i"
type textarea "x"
type textarea "if"
type textarea "x"
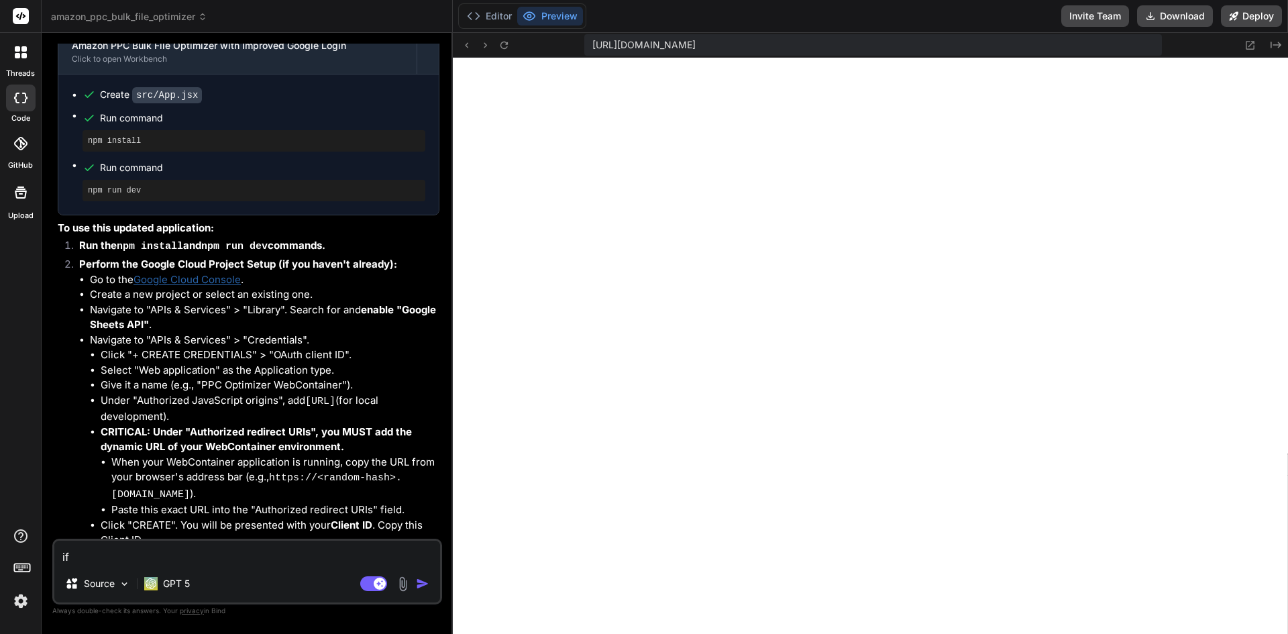
type textarea "if"
type textarea "x"
type textarea "if t"
type textarea "x"
type textarea "if th"
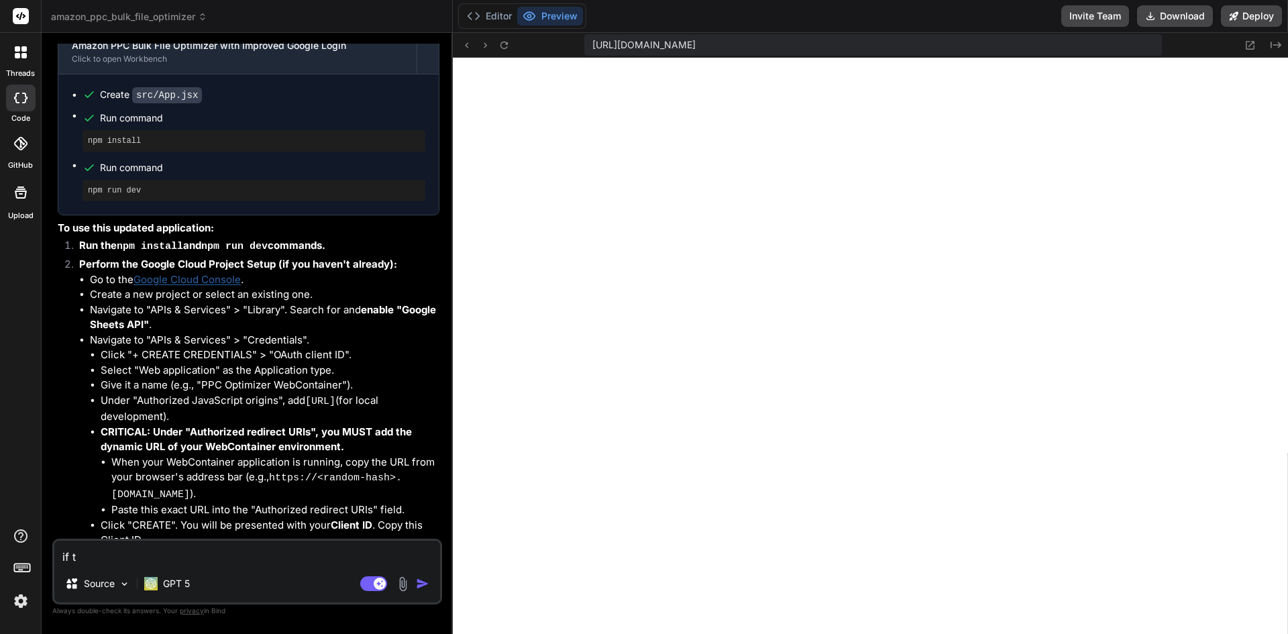
type textarea "x"
type textarea "if tha"
type textarea "x"
type textarea "if that"
type textarea "x"
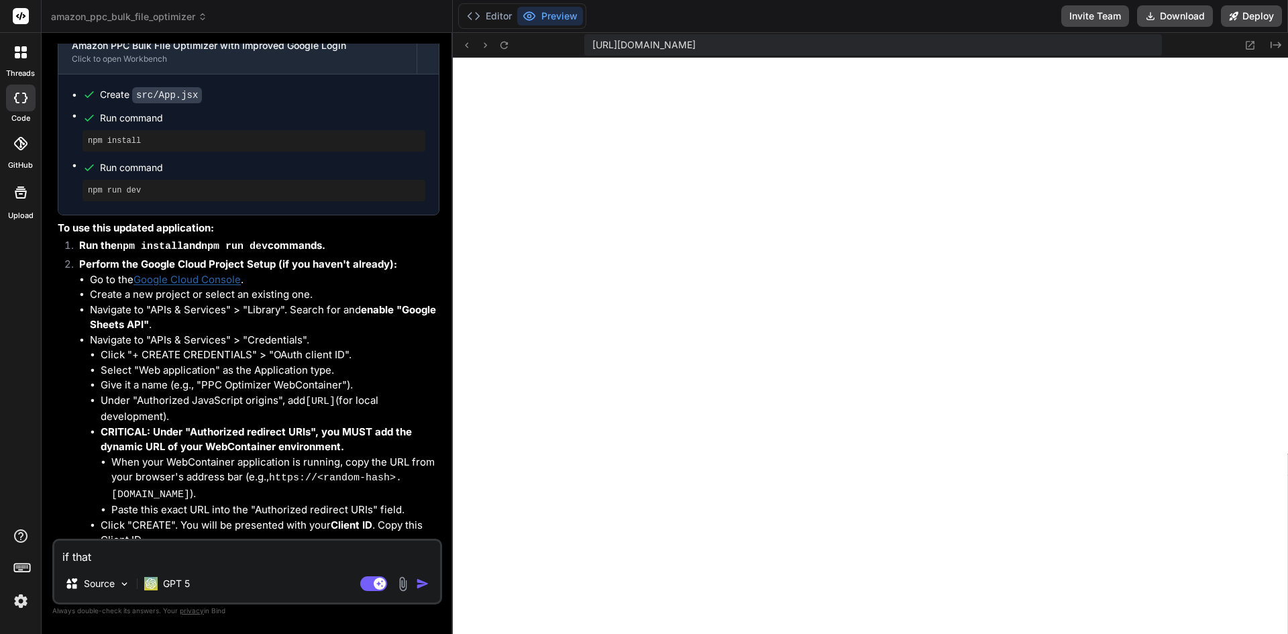
type textarea "if that'"
type textarea "x"
type textarea "if that's"
type textarea "x"
type textarea "if that's"
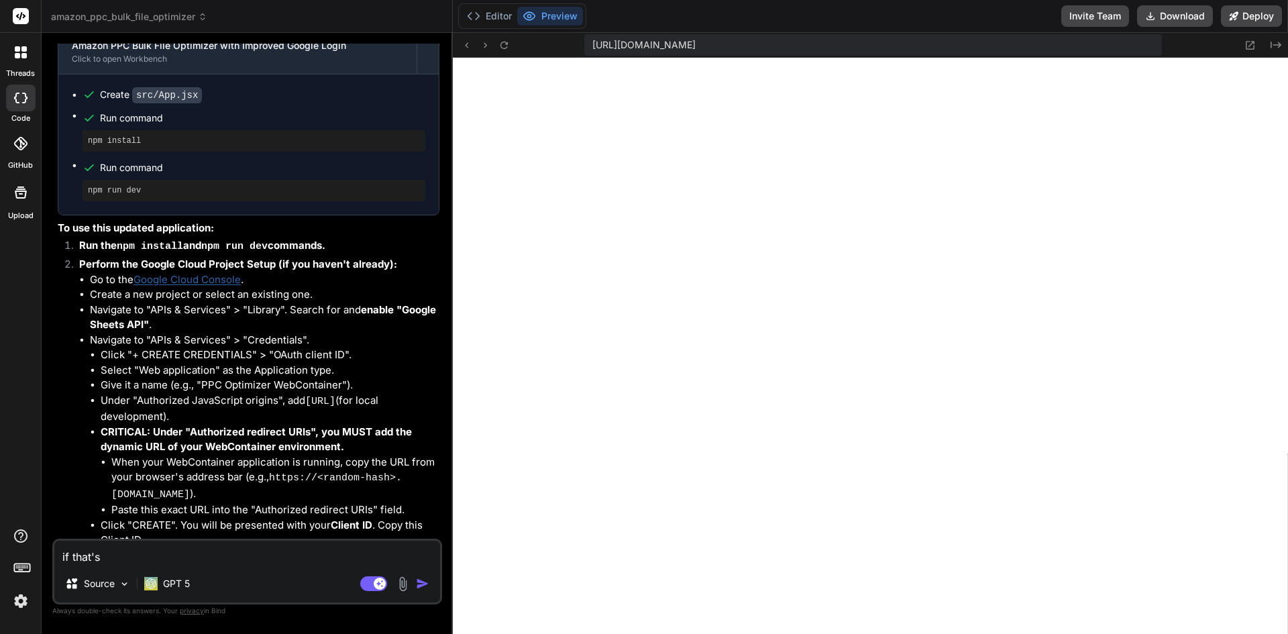
type textarea "x"
type textarea "if that's t"
type textarea "x"
type textarea "if that's th"
type textarea "x"
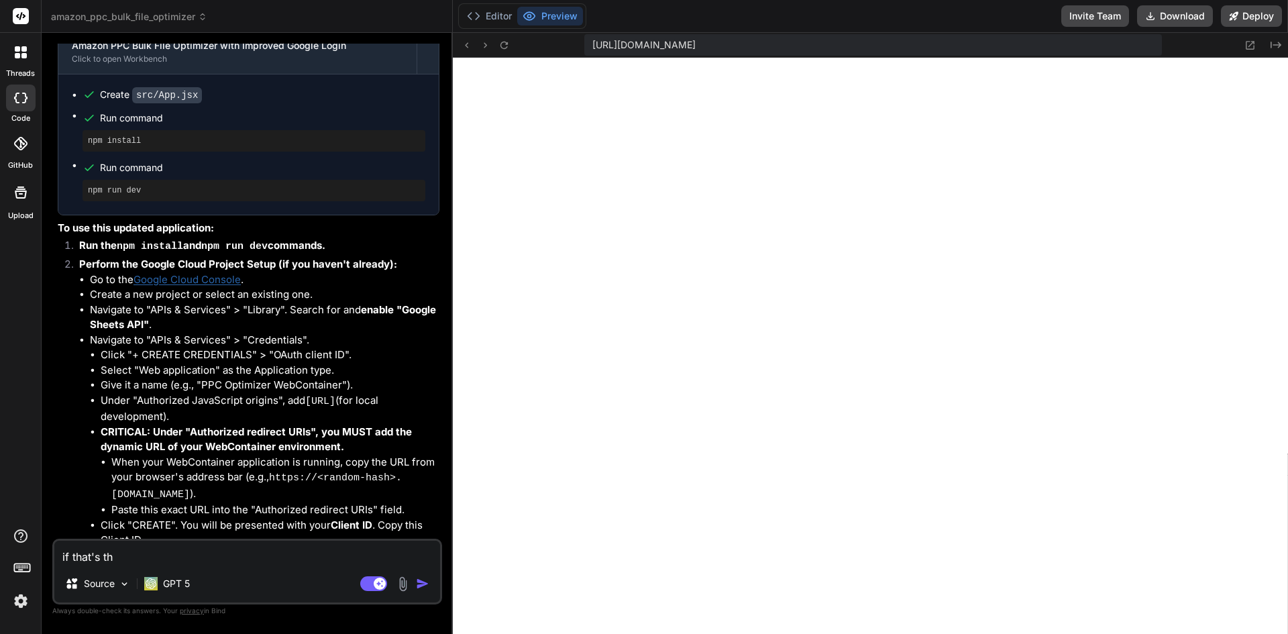
type textarea "if that's the"
type textarea "x"
type textarea "if that's the"
type textarea "x"
type textarea "if that's the c"
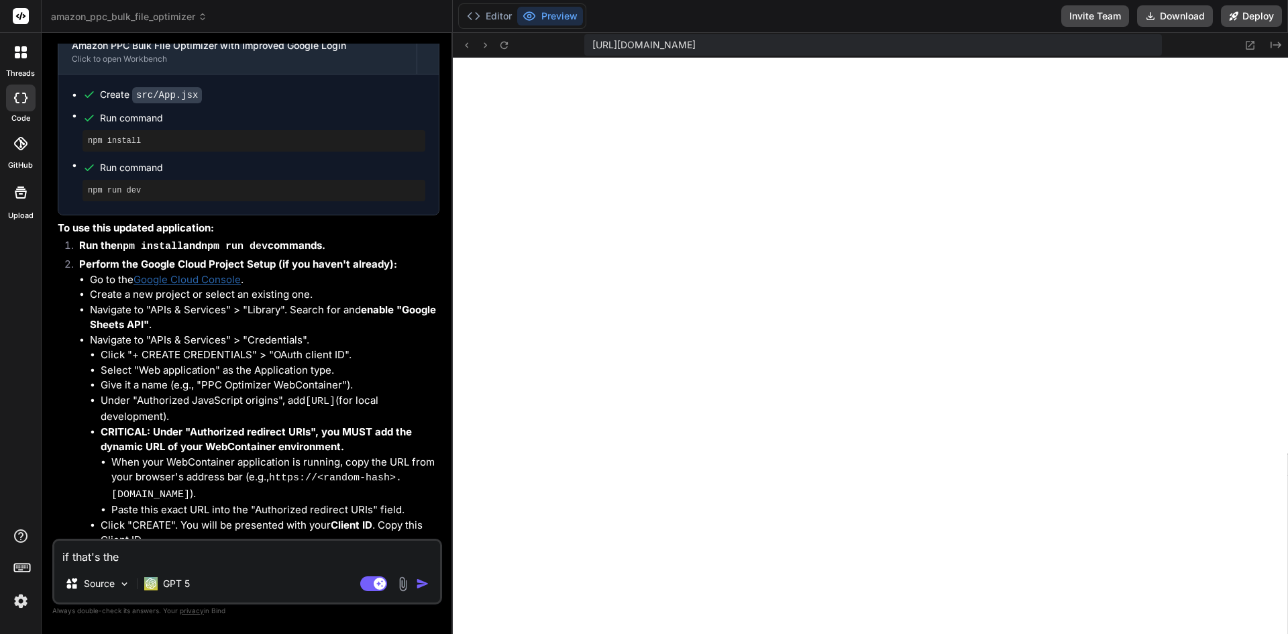
type textarea "x"
type textarea "if that's the ca"
type textarea "x"
type textarea "if that's the cas"
type textarea "x"
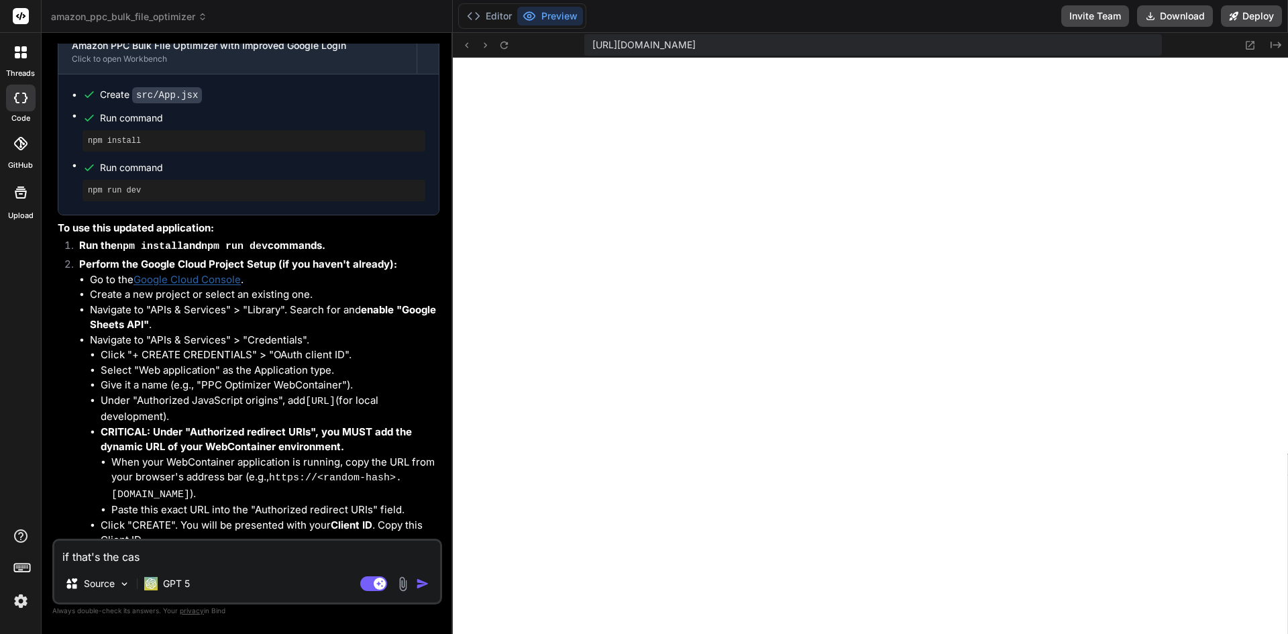
type textarea "if that's the case"
type textarea "x"
type textarea "if that's the case"
type textarea "x"
type textarea "if that's the case t"
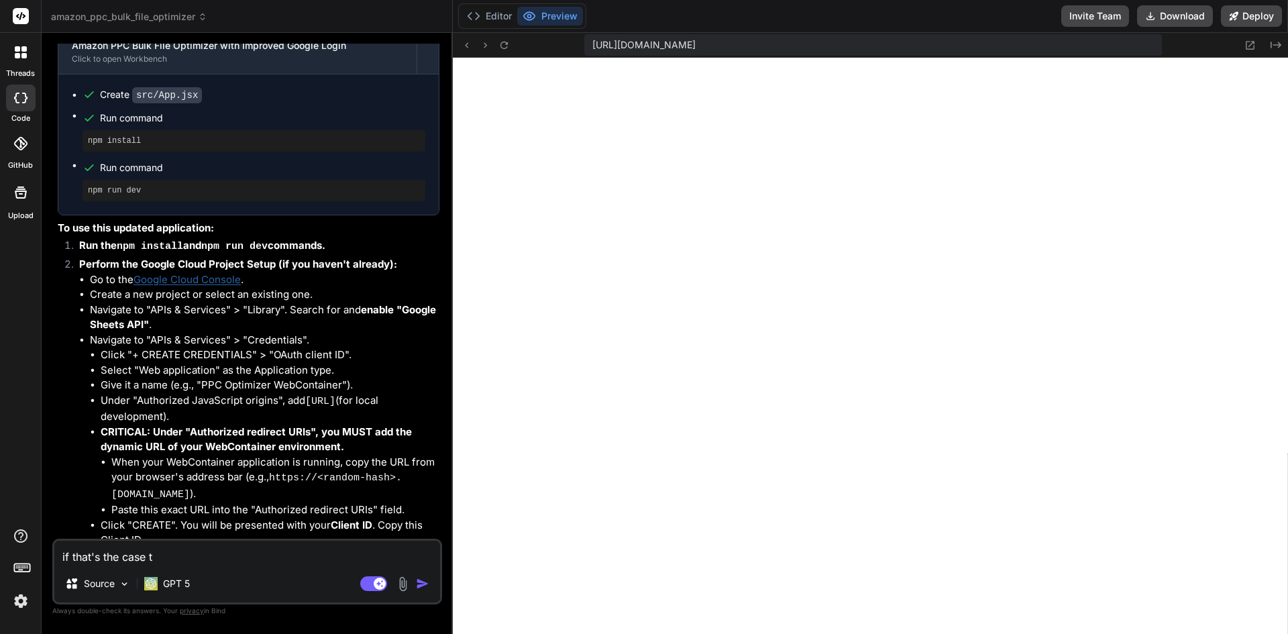
type textarea "x"
type textarea "if that's the case th"
type textarea "x"
type textarea "if that's the case the"
type textarea "x"
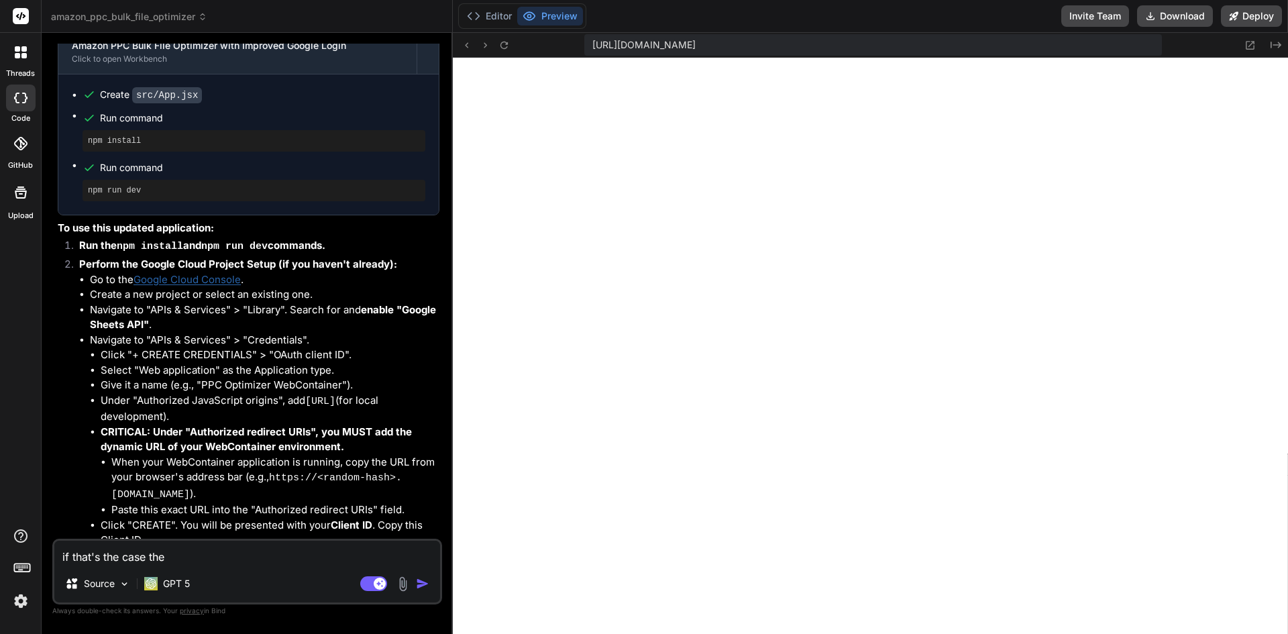
type textarea "if that's the case then"
type textarea "x"
type textarea "if that's the case then"
type textarea "x"
type textarea "if that's the case then I"
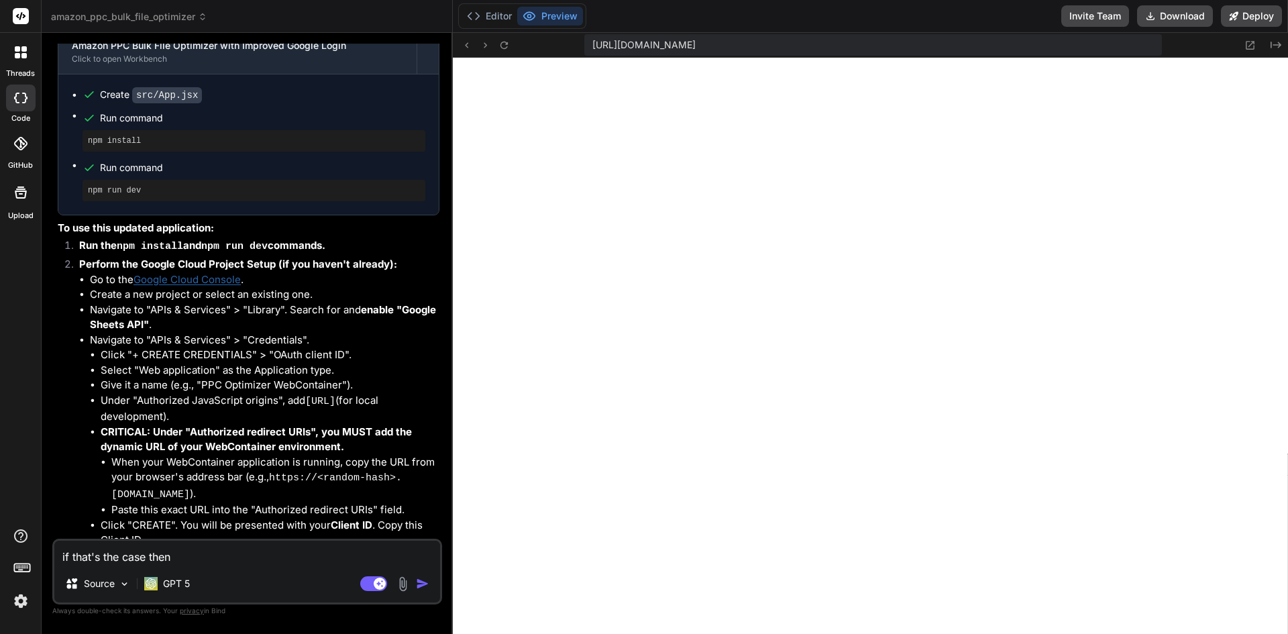
type textarea "x"
type textarea "if that's the case then I"
type textarea "x"
type textarea "if that's the case then I w"
type textarea "x"
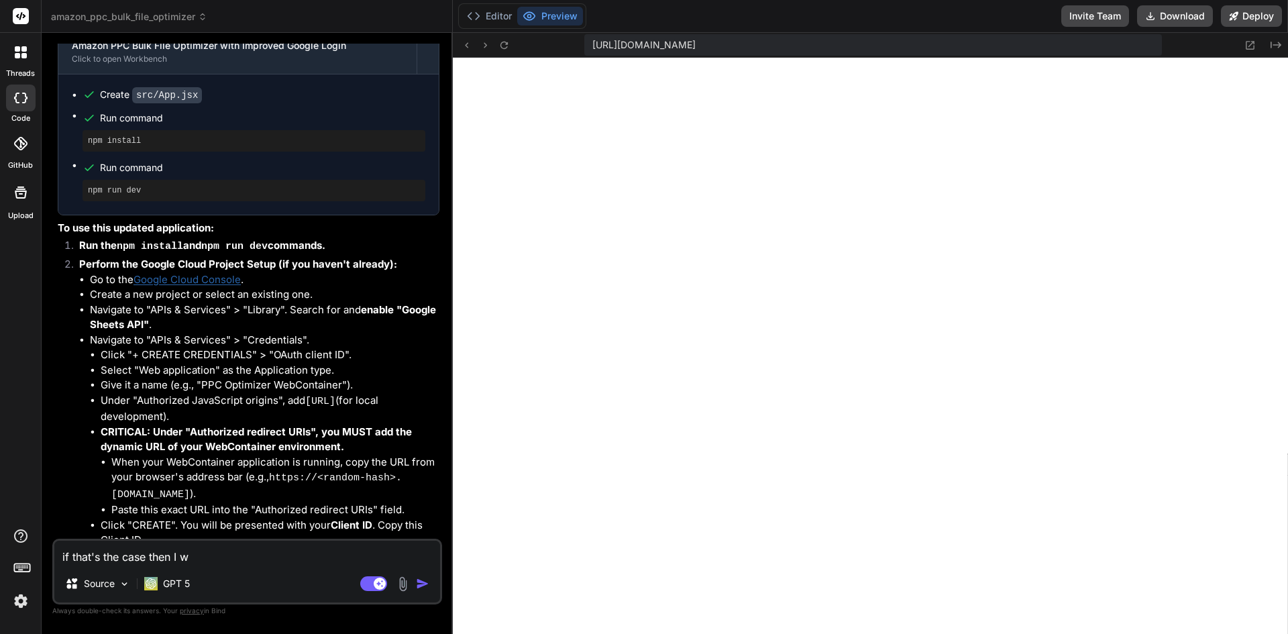
type textarea "if that's the case then I wa"
type textarea "x"
type textarea "if that's the case then I wan"
type textarea "x"
type textarea "if that's the case then I want"
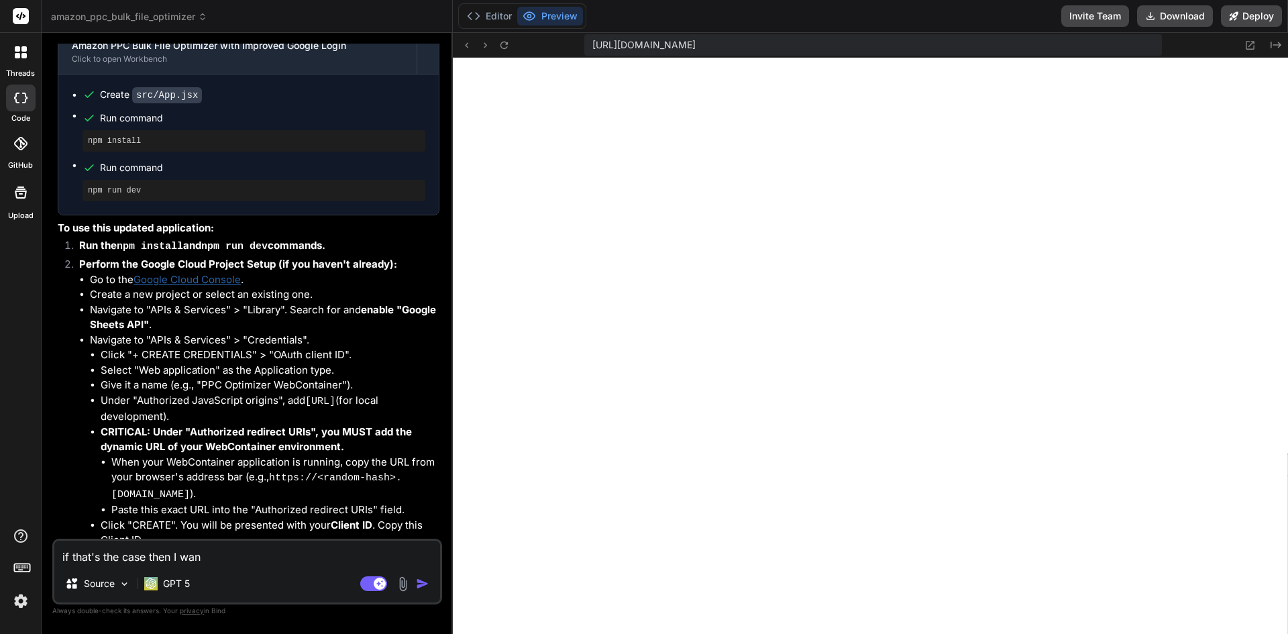
type textarea "x"
type textarea "if that's the case then I want"
type textarea "x"
type textarea "if that's the case then I want t"
type textarea "x"
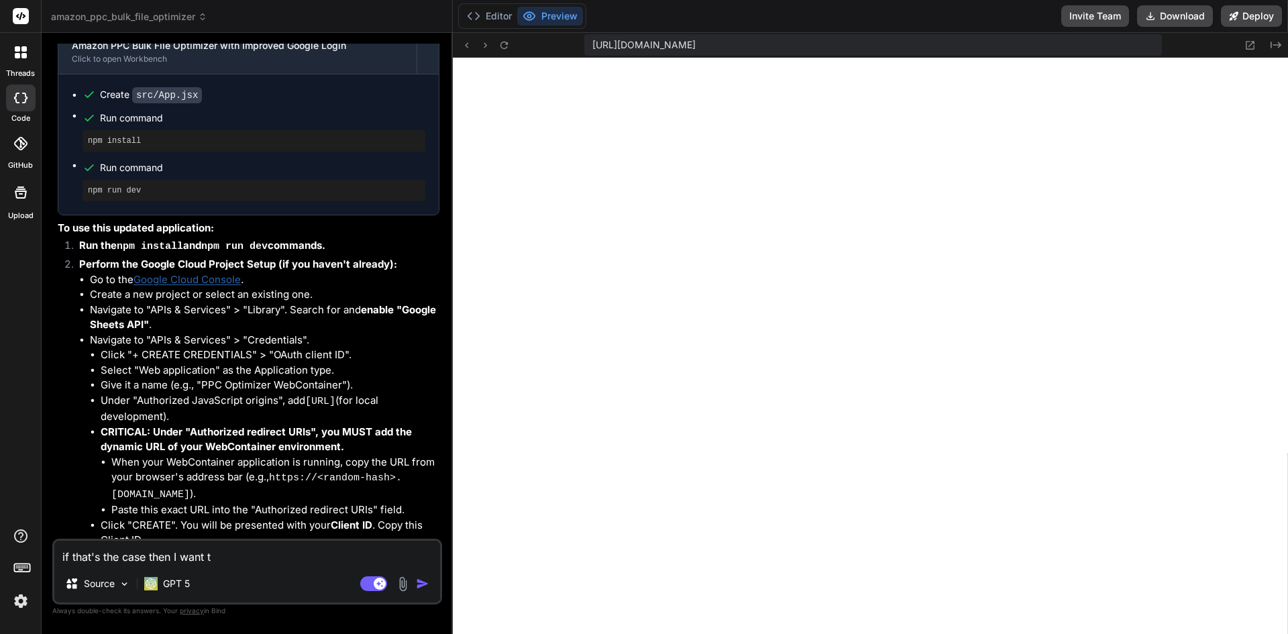
type textarea "if that's the case then I want th"
type textarea "x"
type textarea "if that's the case then I want the"
type textarea "x"
type textarea "if that's the case then I want the"
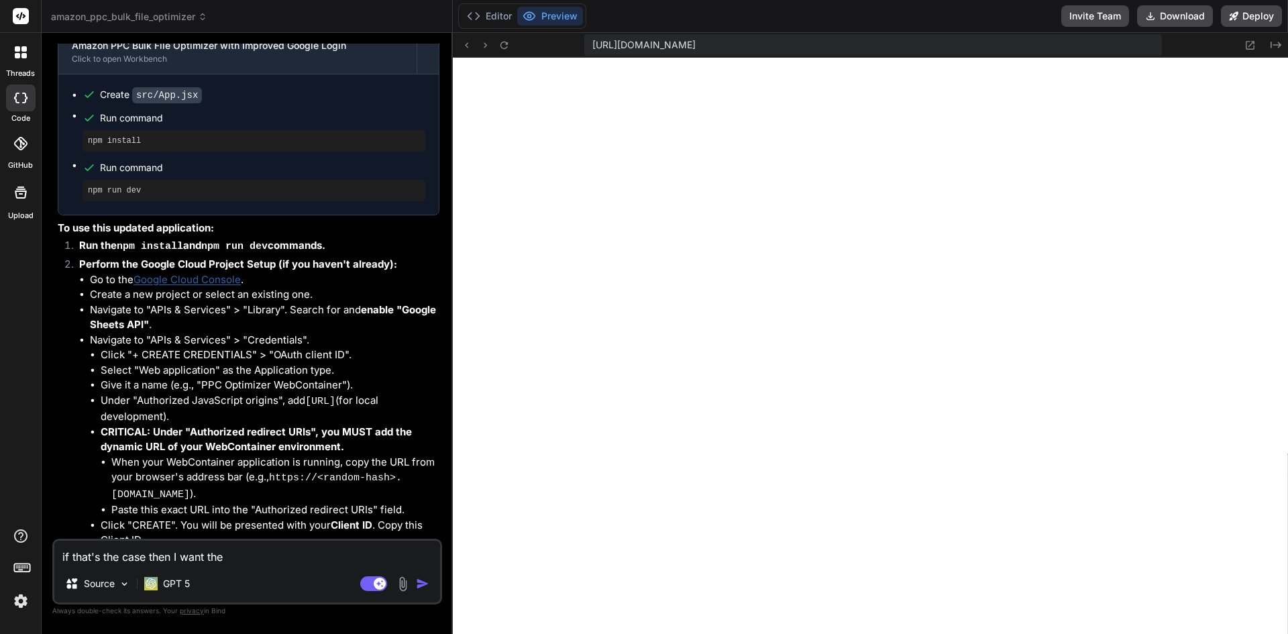
type textarea "x"
type textarea "if that's the case then I want the c"
type textarea "x"
type textarea "if that's the case then I want the cl"
type textarea "x"
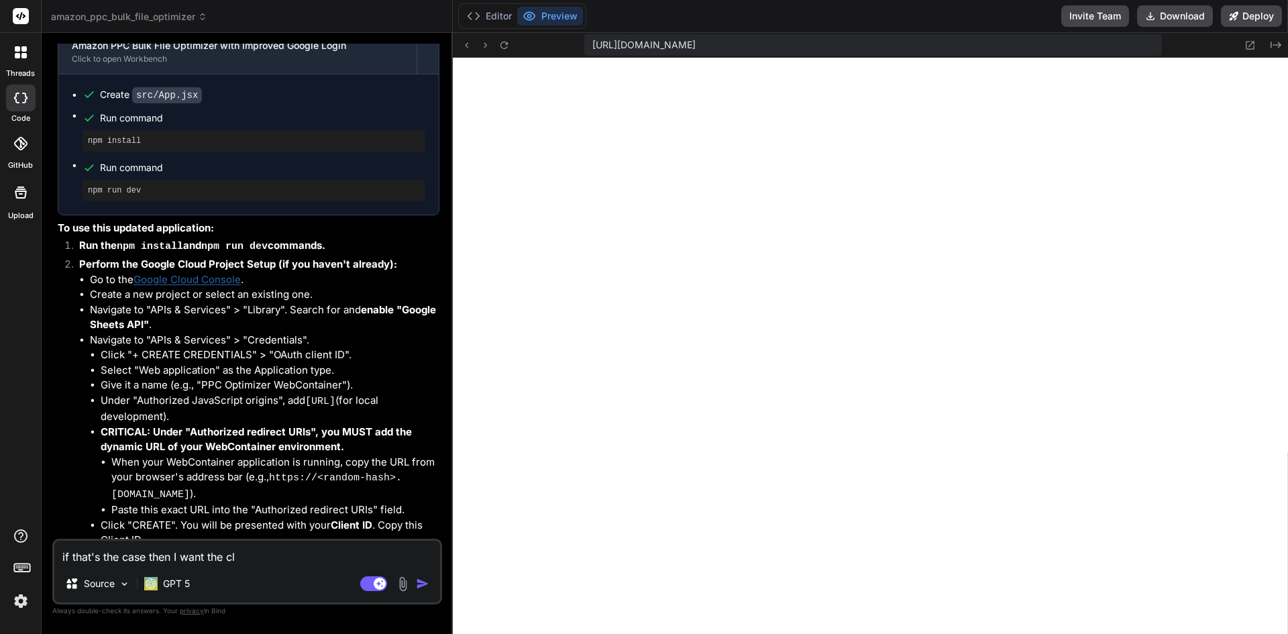
type textarea "if that's the case then I want the cli"
type textarea "x"
type textarea "if that's the case then I want the clie"
type textarea "x"
type textarea "if that's the case then I want the clien"
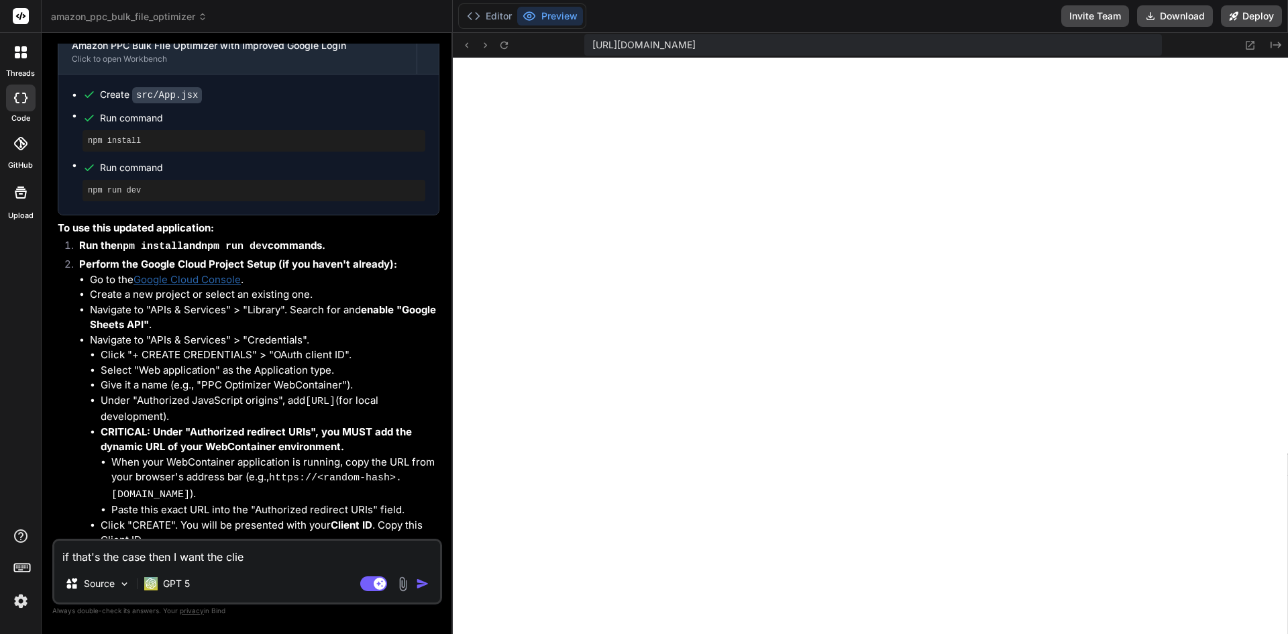
type textarea "x"
type textarea "if that's the case then I want the client"
type textarea "x"
type textarea "if that's the case then I want the client"
type textarea "x"
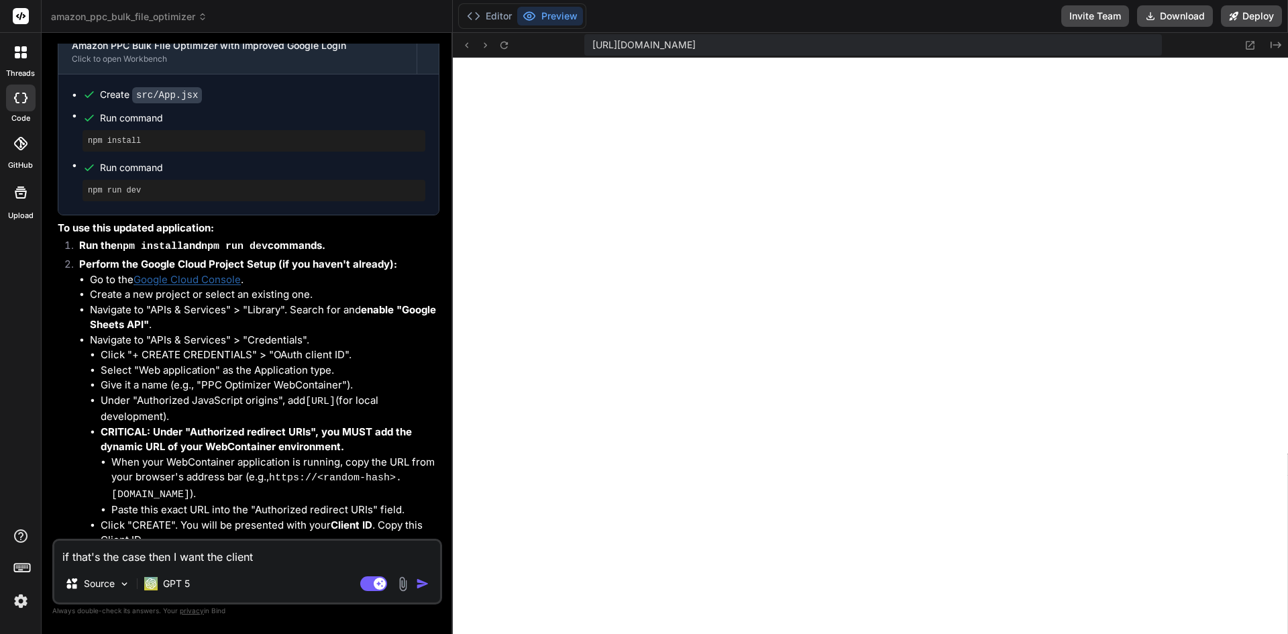
type textarea "if that's the case then I want the client i"
type textarea "x"
type textarea "if that's the case then I want the client id"
type textarea "x"
type textarea "if that's the case then I want the client id"
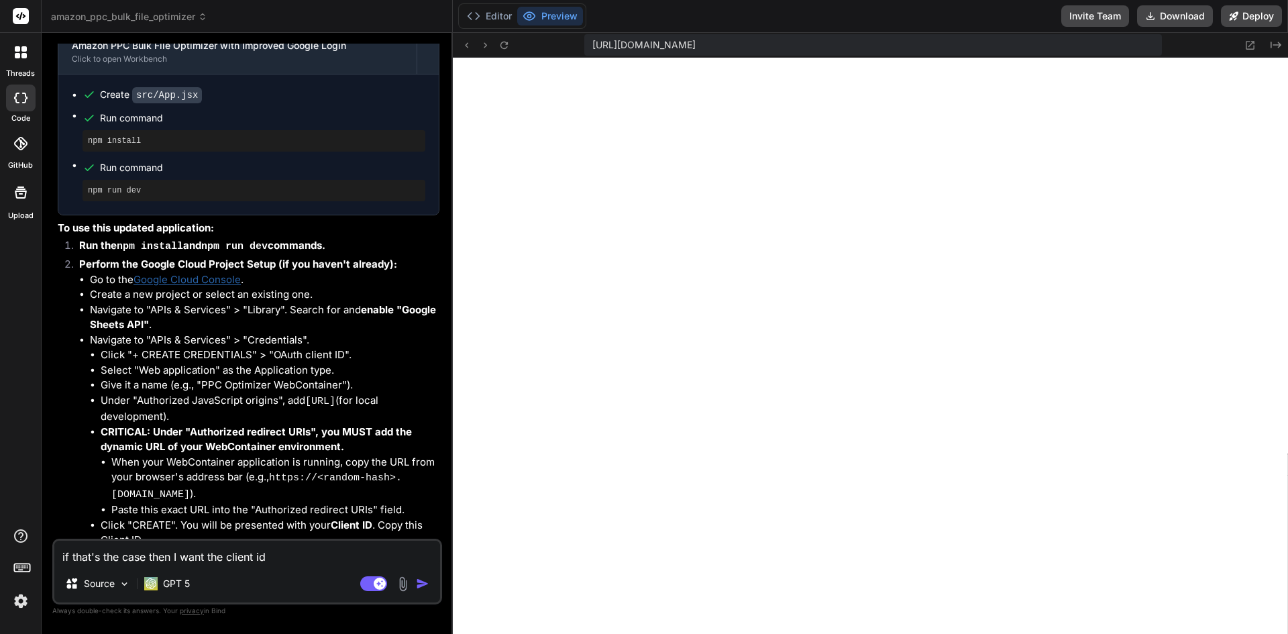
type textarea "x"
type textarea "if that's the case then I want the client id f"
type textarea "x"
type textarea "if that's the case then I want the client id fo"
type textarea "x"
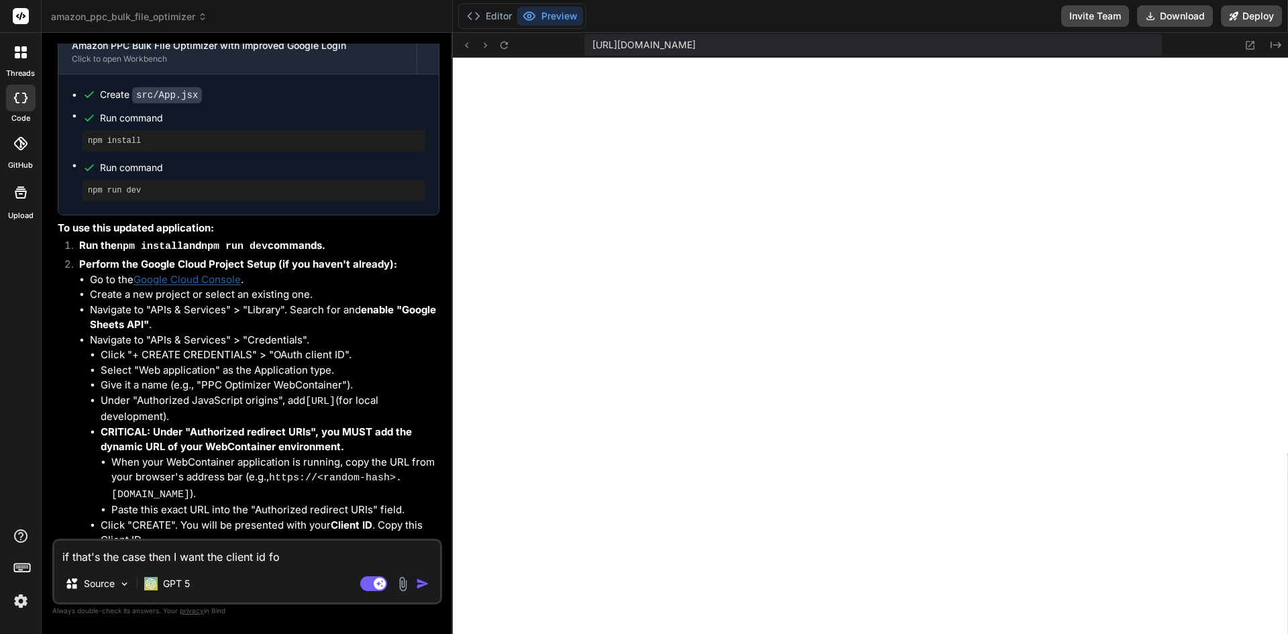
type textarea "if that's the case then I want the client id for"
type textarea "x"
type textarea "if that's the case then I want the client id for"
type textarea "x"
type textarea "if that's the case then I want the client id for a"
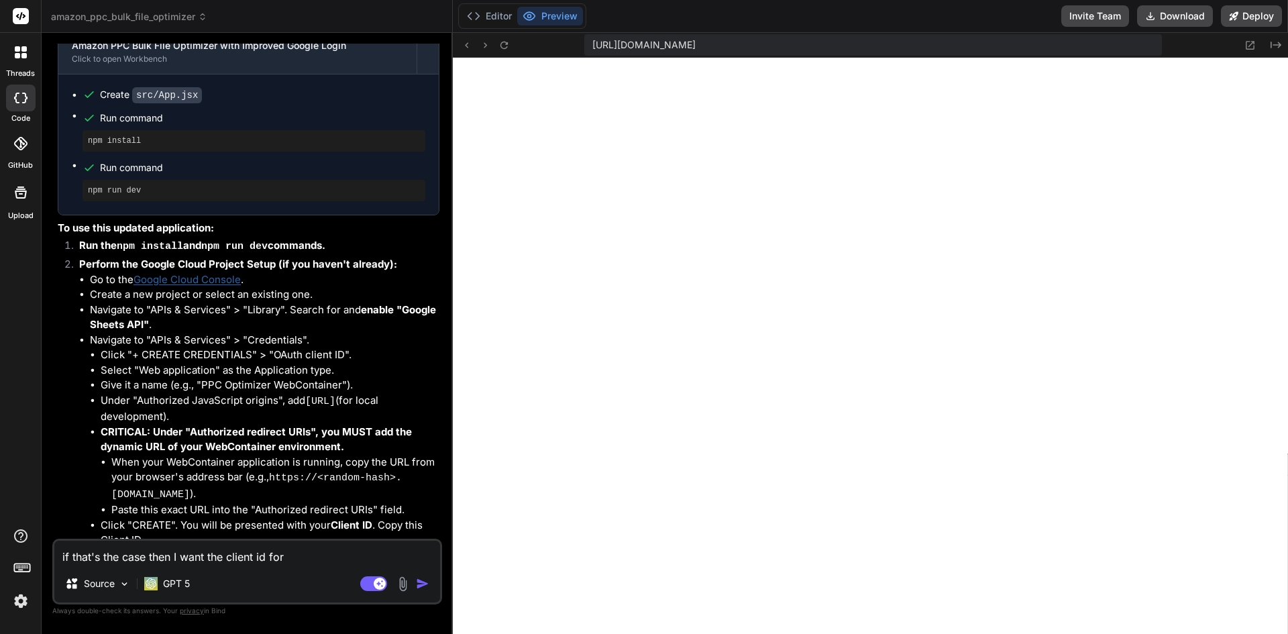
type textarea "x"
type textarea "if that's the case then I want the client id for al"
type textarea "x"
type textarea "if that's the case then I want the client id for a"
type textarea "x"
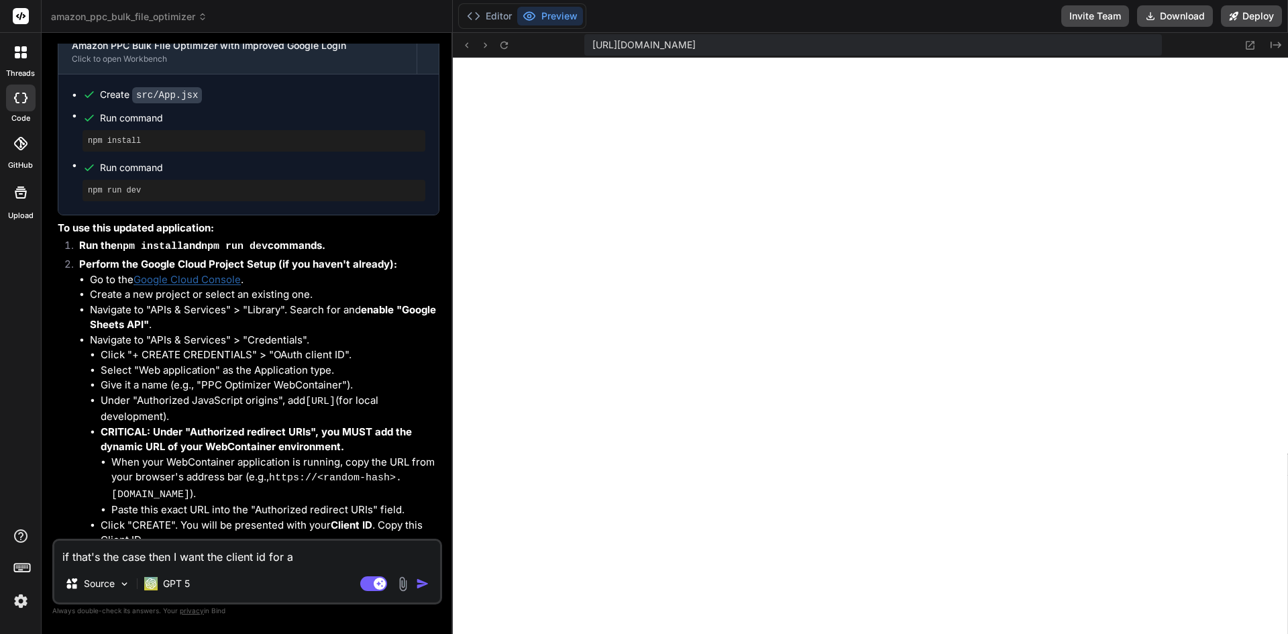
type textarea "if that's the case then I want the client id for"
type textarea "x"
type textarea "if that's the case then I want the client id for l"
type textarea "x"
type textarea "if that's the case then I want the client id for lo"
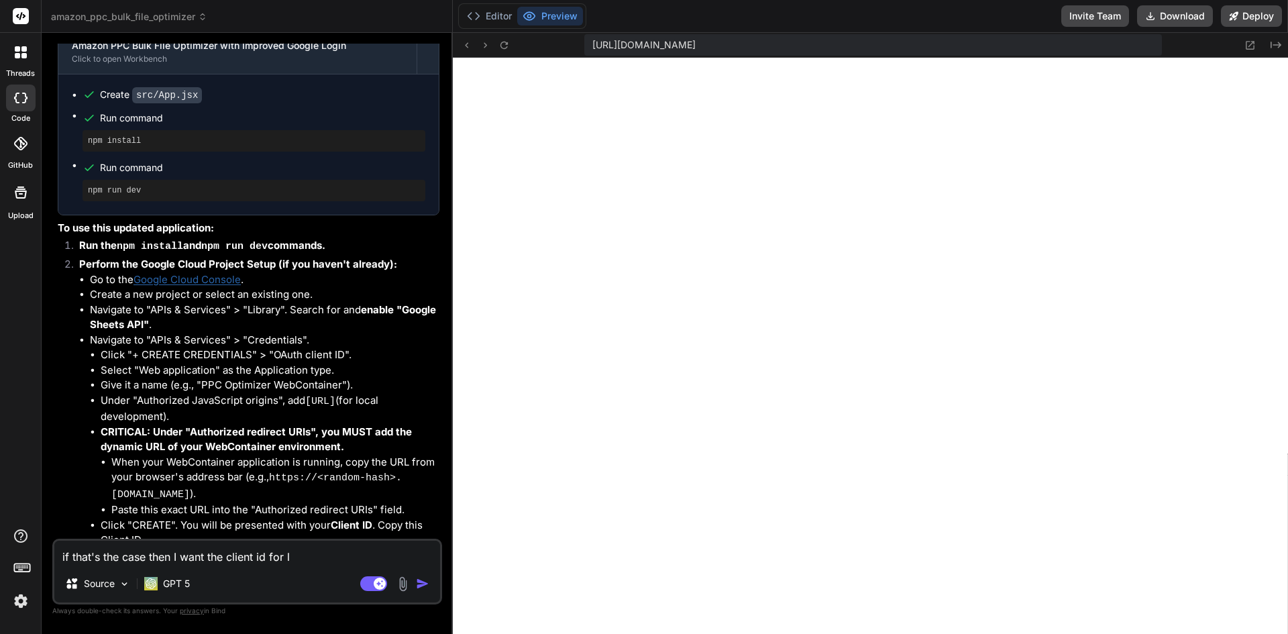
type textarea "x"
type textarea "if that's the case then I want the client id for log"
type textarea "x"
type textarea "if that's the case then I want the client id for logi"
type textarea "x"
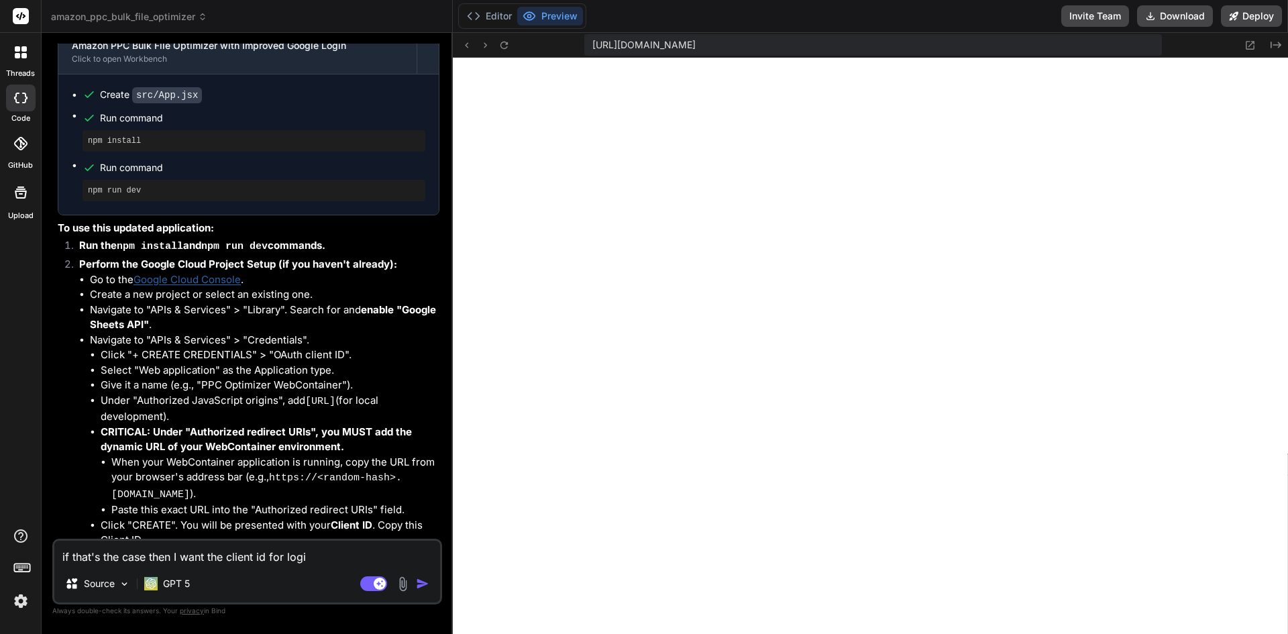
type textarea "if that's the case then I want the client id for login"
type textarea "x"
type textarea "if that's the case then I want the client id for login"
type textarea "x"
type textarea "if that's the case then I want the client id for login w"
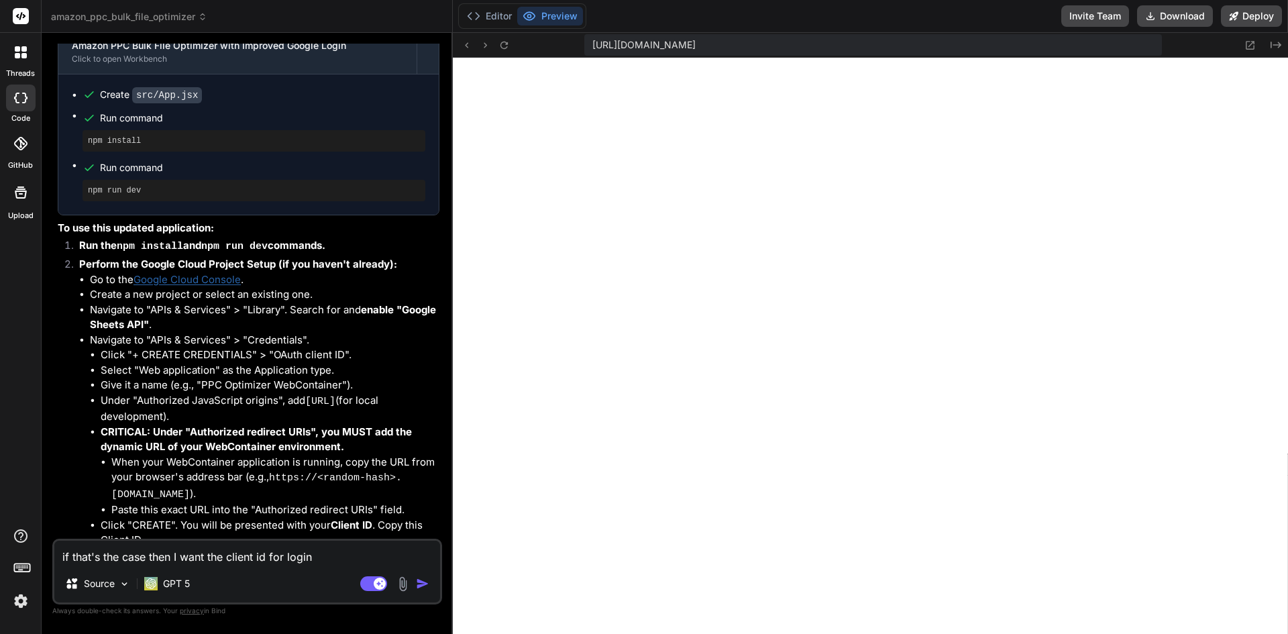
type textarea "x"
type textarea "if that's the case then I want the client id for login wi"
type textarea "x"
type textarea "if that's the case then I want the client id for login wit"
type textarea "x"
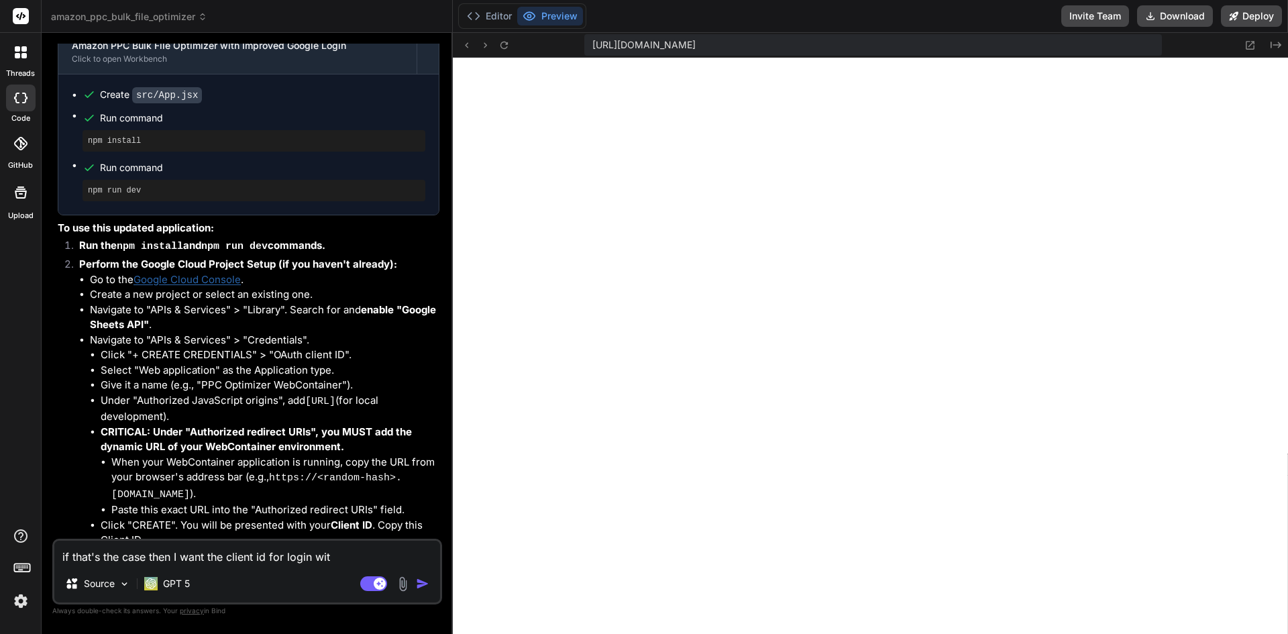
type textarea "if that's the case then I want the client id for login with"
type textarea "x"
type textarea "if that's the case then I want the client id for login with"
type textarea "x"
type textarea "if that's the case then I want the client id for login with a"
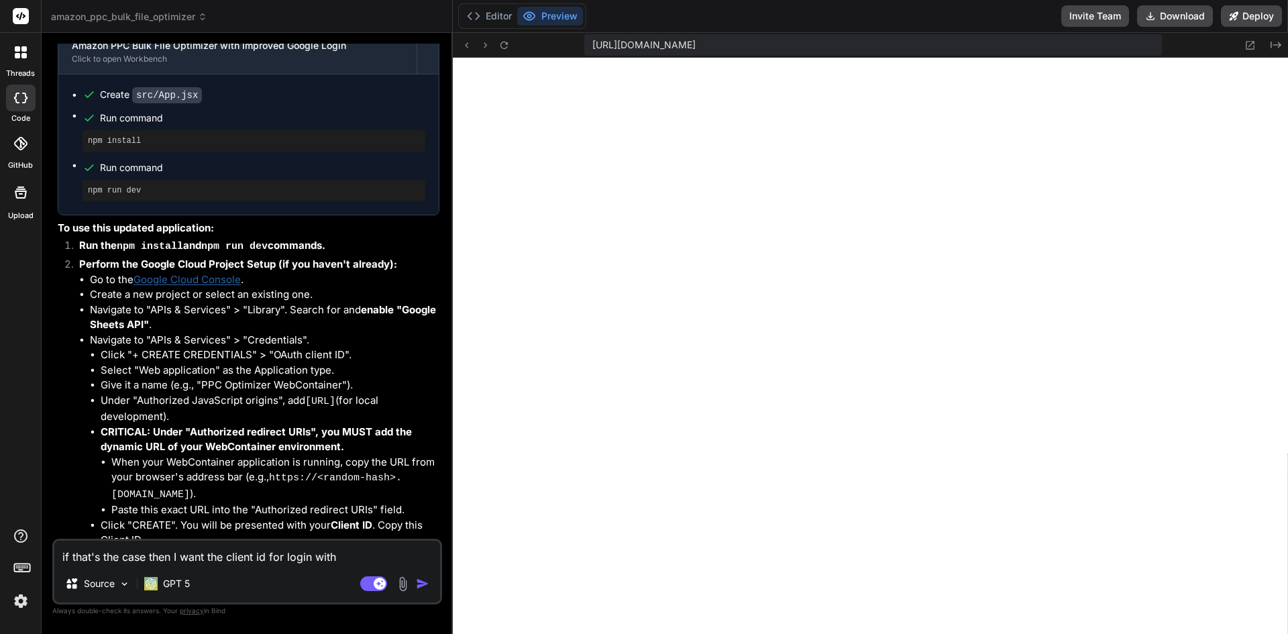
type textarea "x"
type textarea "if that's the case then I want the client id for login with am"
type textarea "x"
type textarea "if that's the case then I want the client id for login with a"
type textarea "x"
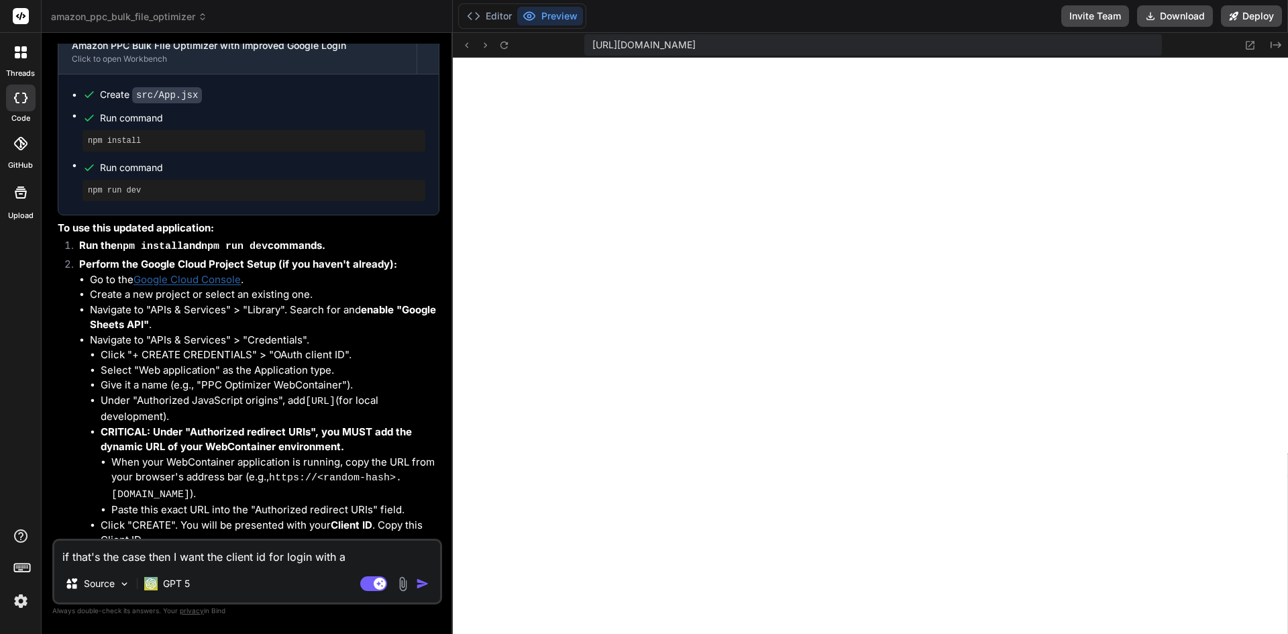
type textarea "if that's the case then I want the client id for login with"
type textarea "x"
type textarea "if that's the case then I want the client id for login with g"
type textarea "x"
type textarea "if that's the case then I want the client id for login with go"
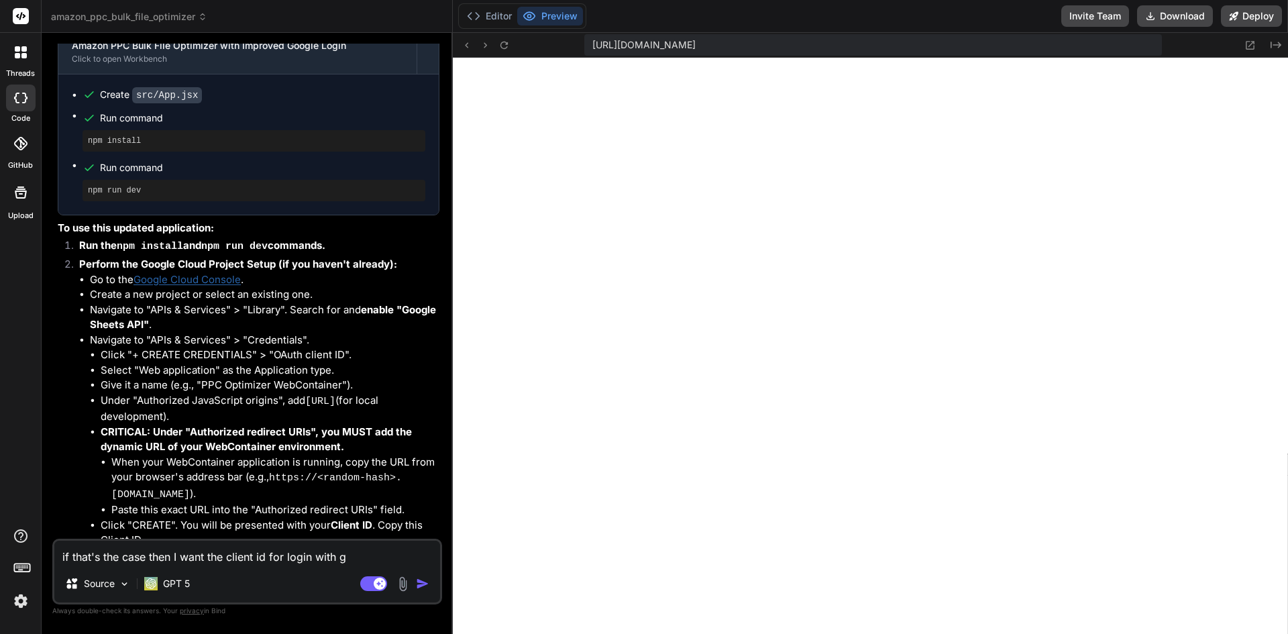
type textarea "x"
type textarea "if that's the case then I want the client id for login with goo"
type textarea "x"
type textarea "if that's the case then I want the client id for login with goog"
type textarea "x"
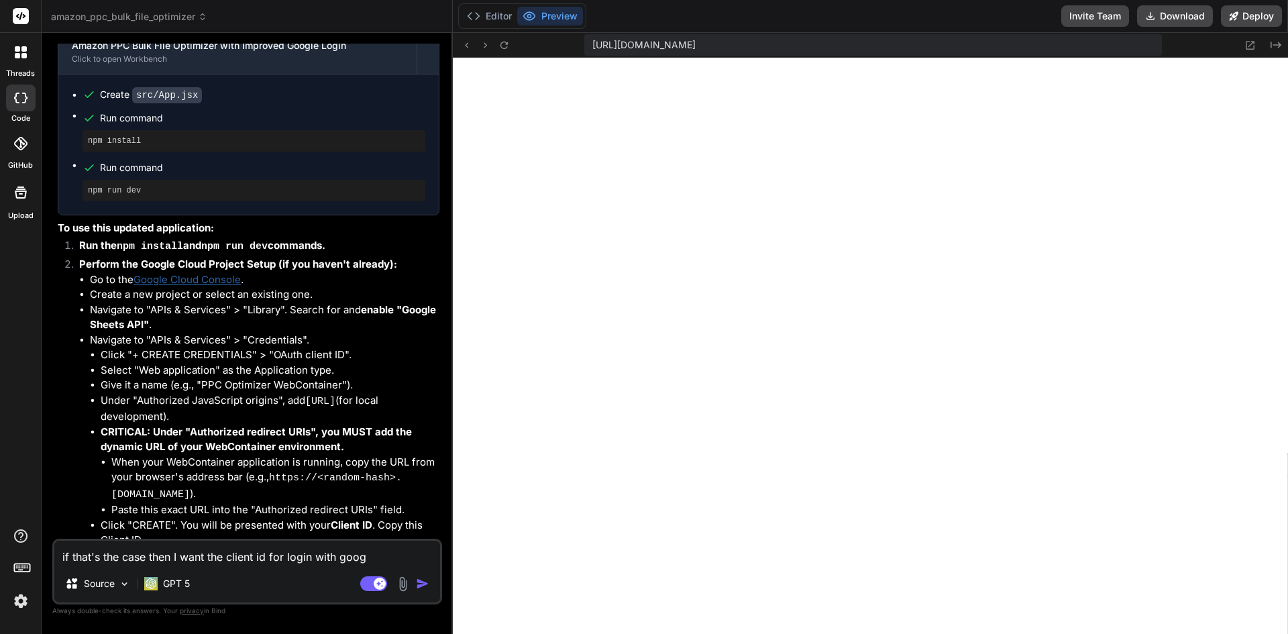
type textarea "if that's the case then I want the client id for login with googl"
type textarea "x"
type textarea "if that's the case then I want the client id for login with google"
type textarea "x"
type textarea "if that's the case then I want the client id for login with google"
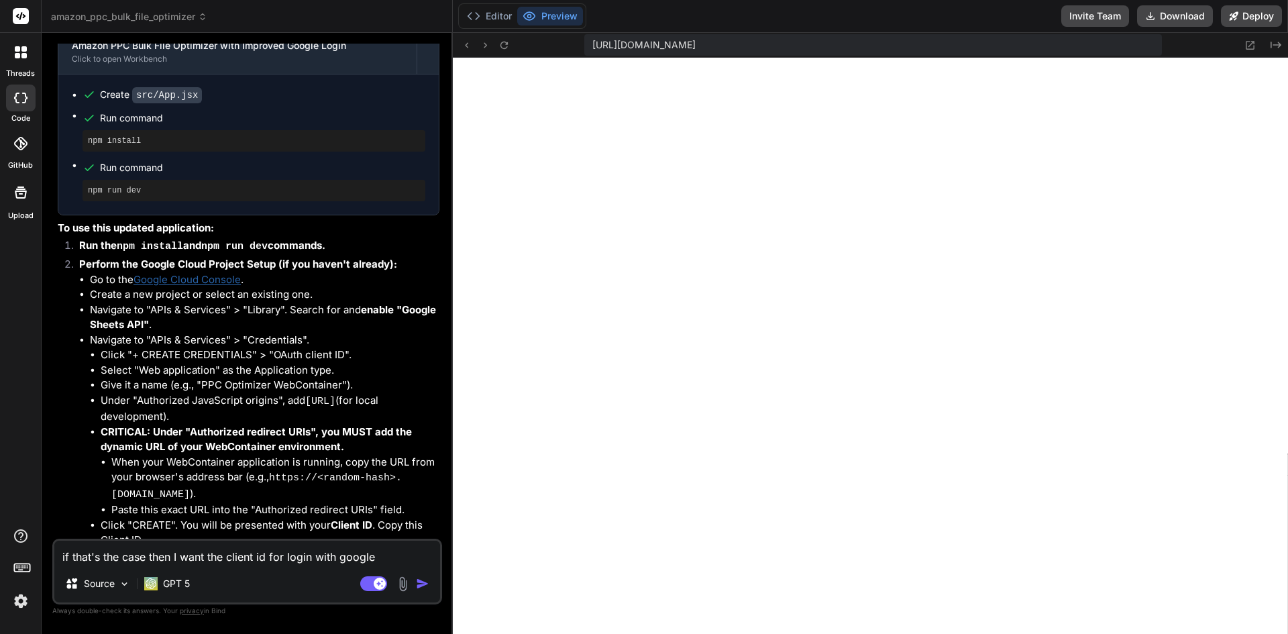
type textarea "x"
type textarea "if that's the case then I want the client id for login with google h"
type textarea "x"
type textarea "if that's the case then I want the client id for login with google ha"
type textarea "x"
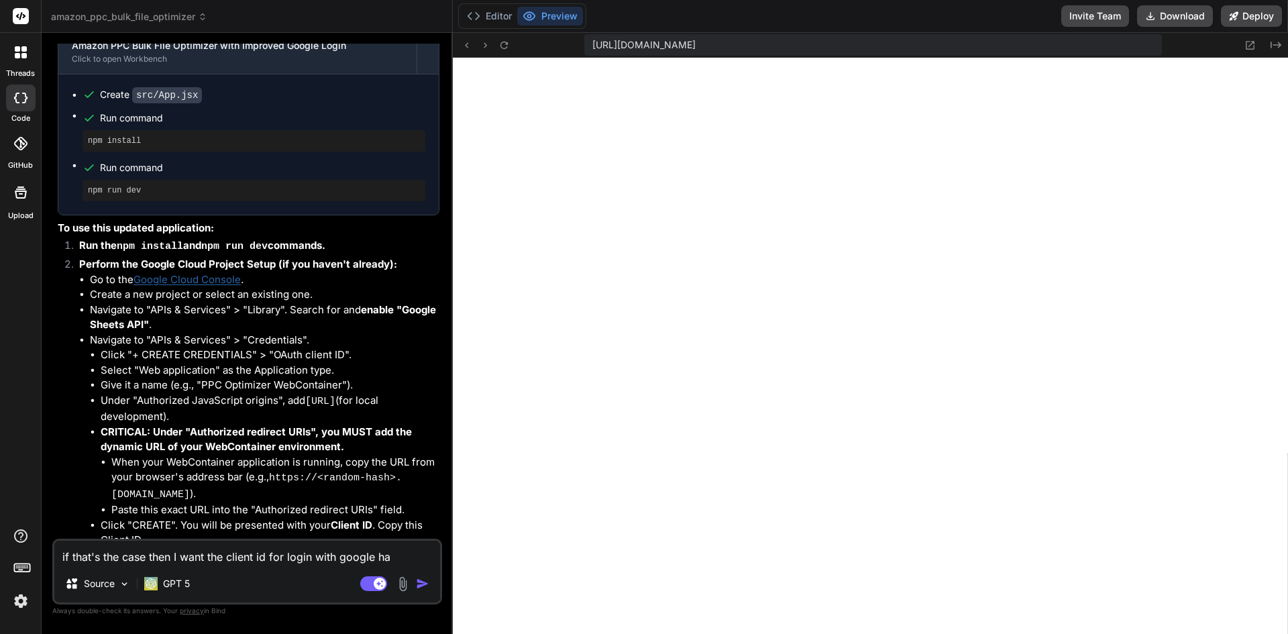
type textarea "if that's the case then I want the client id for login with google har"
type textarea "x"
type textarea "if that's the case then I want the client id for login with google hard"
type textarea "x"
type textarea "if that's the case then I want the client id for login with google hardc"
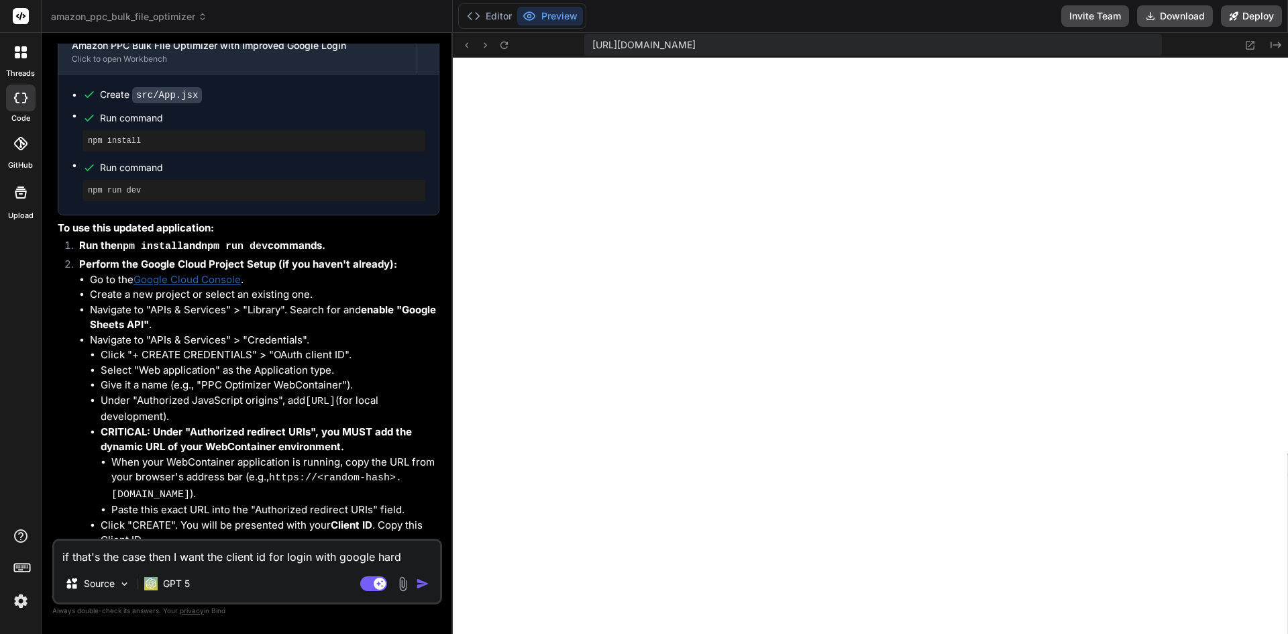
type textarea "x"
type textarea "if that's the case then I want the client id for login with google hardco"
type textarea "x"
type textarea "if that's the case then I want the client id for login with google hardcod"
type textarea "x"
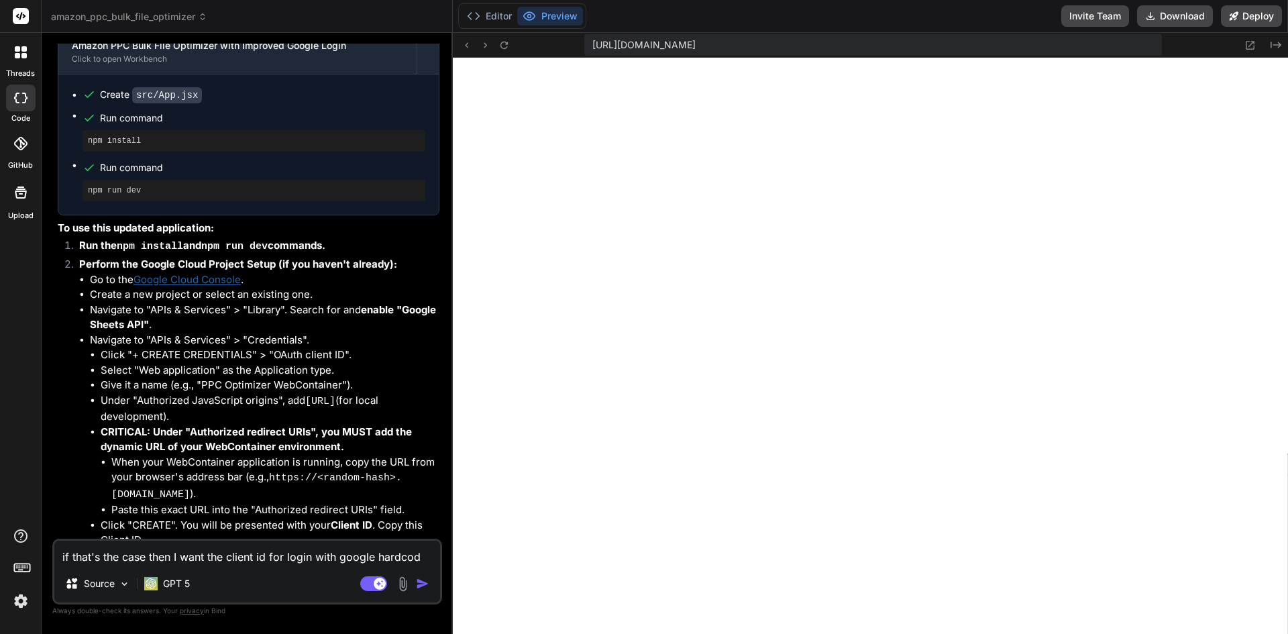
type textarea "if that's the case then I want the client id for login with google hardcode"
type textarea "x"
type textarea "if that's the case then I want the client id for login with google hardcoded"
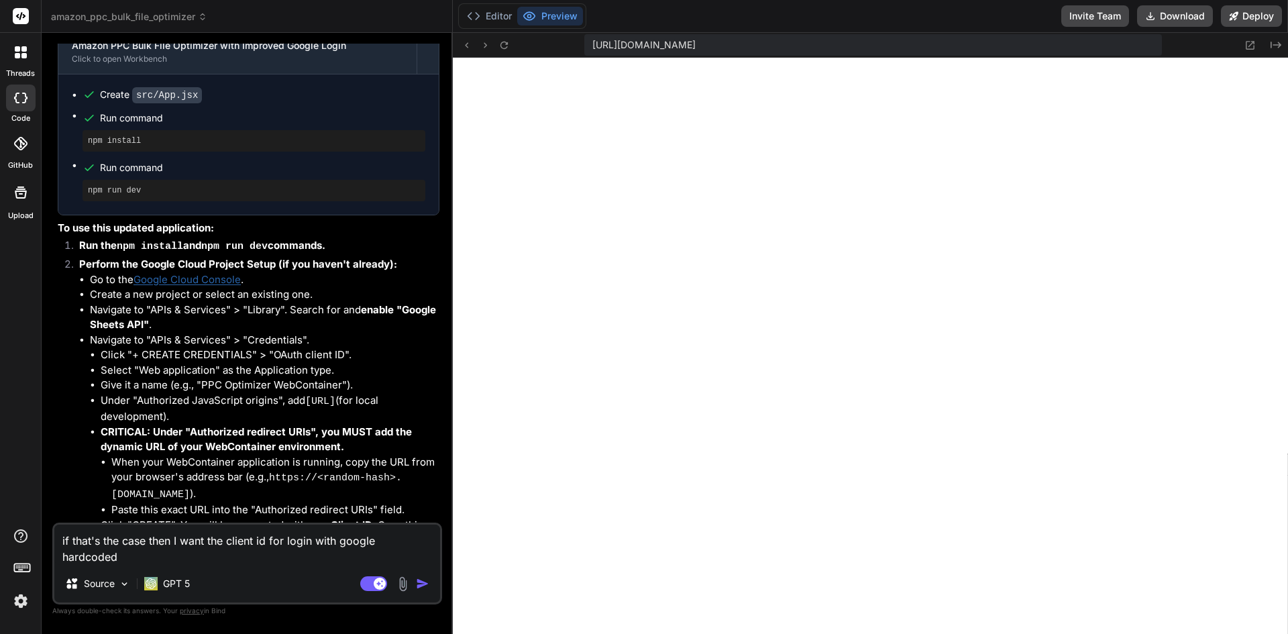
type textarea "x"
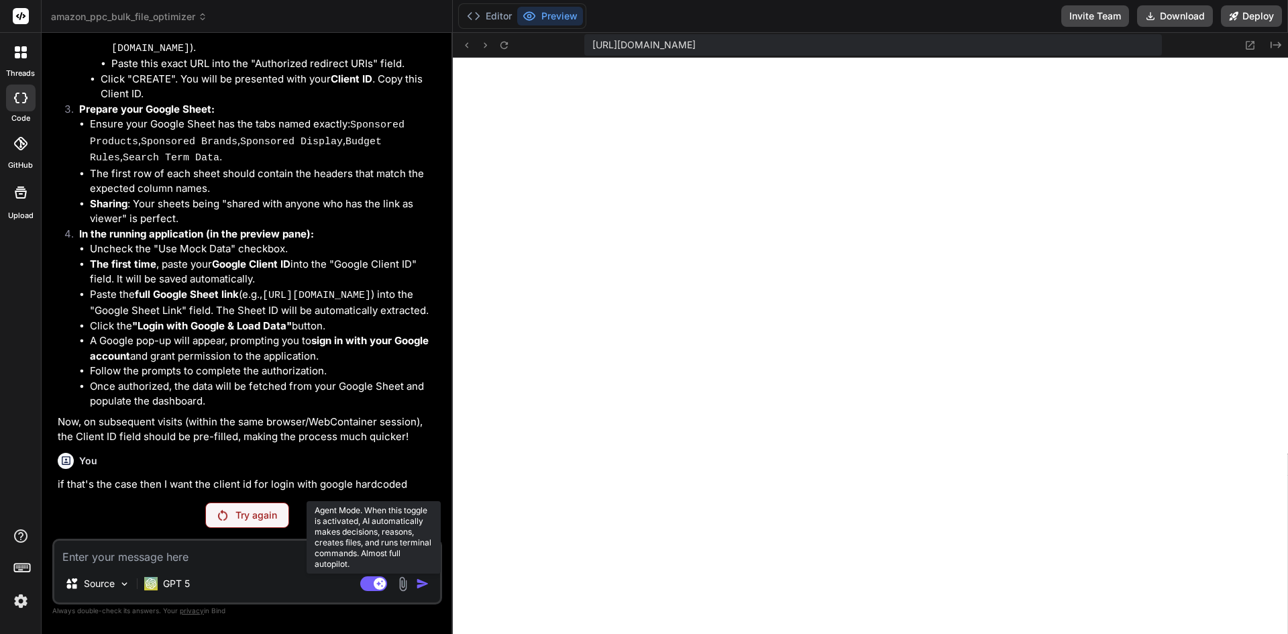
scroll to position [5748, 0]
click at [176, 578] on p "GPT 5" at bounding box center [176, 583] width 27 height 13
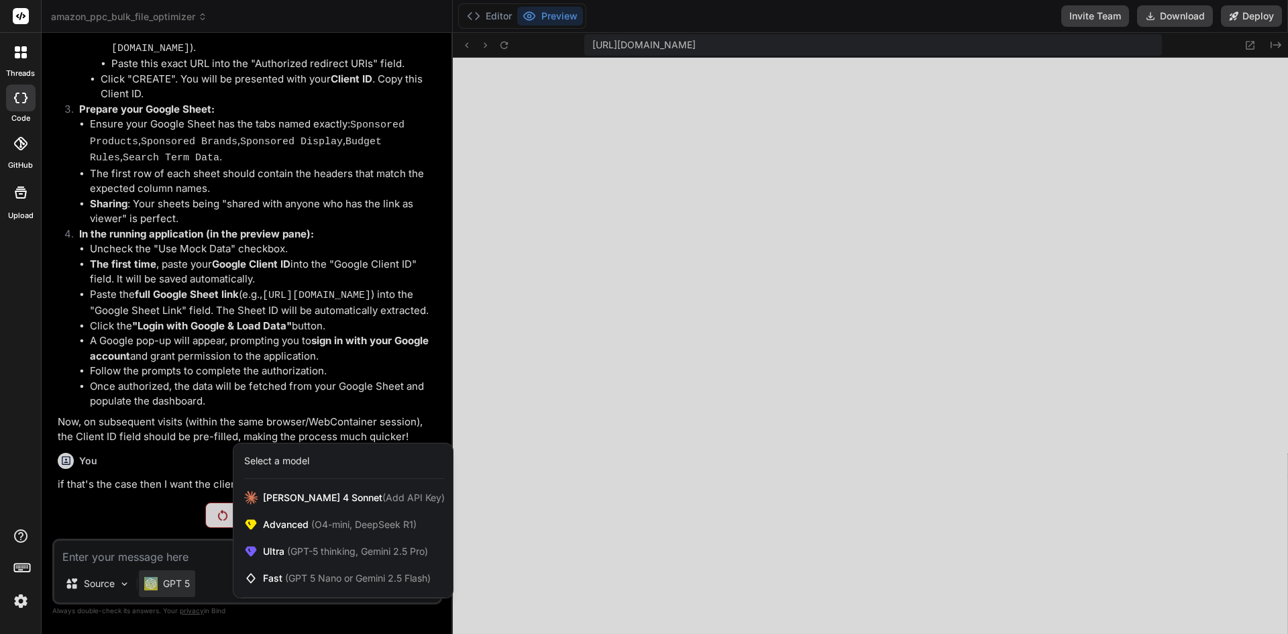
click at [184, 561] on div at bounding box center [644, 317] width 1288 height 634
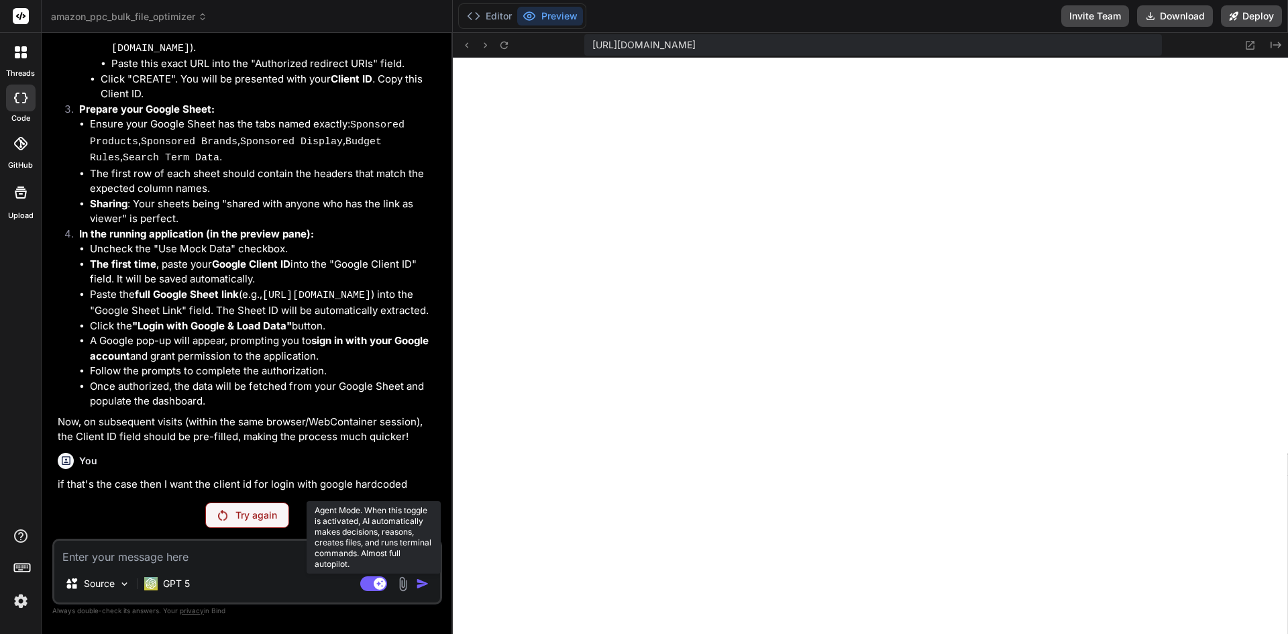
click at [372, 582] on rect at bounding box center [373, 583] width 27 height 15
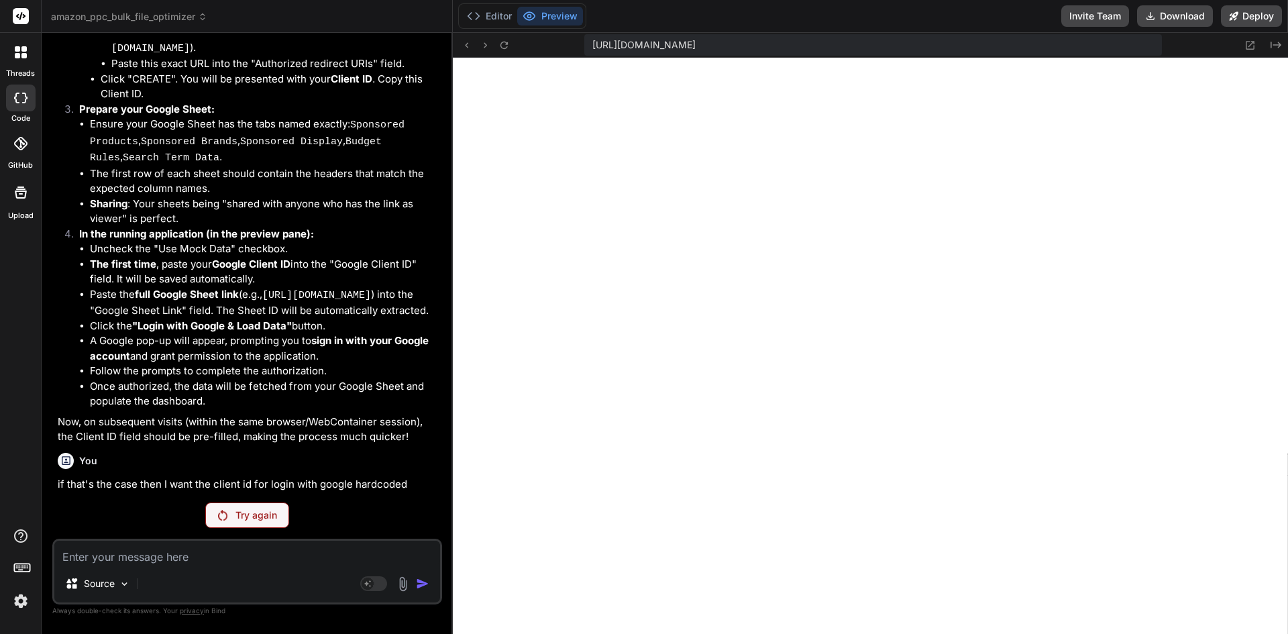
click at [227, 519] on div "Try again" at bounding box center [247, 514] width 84 height 25
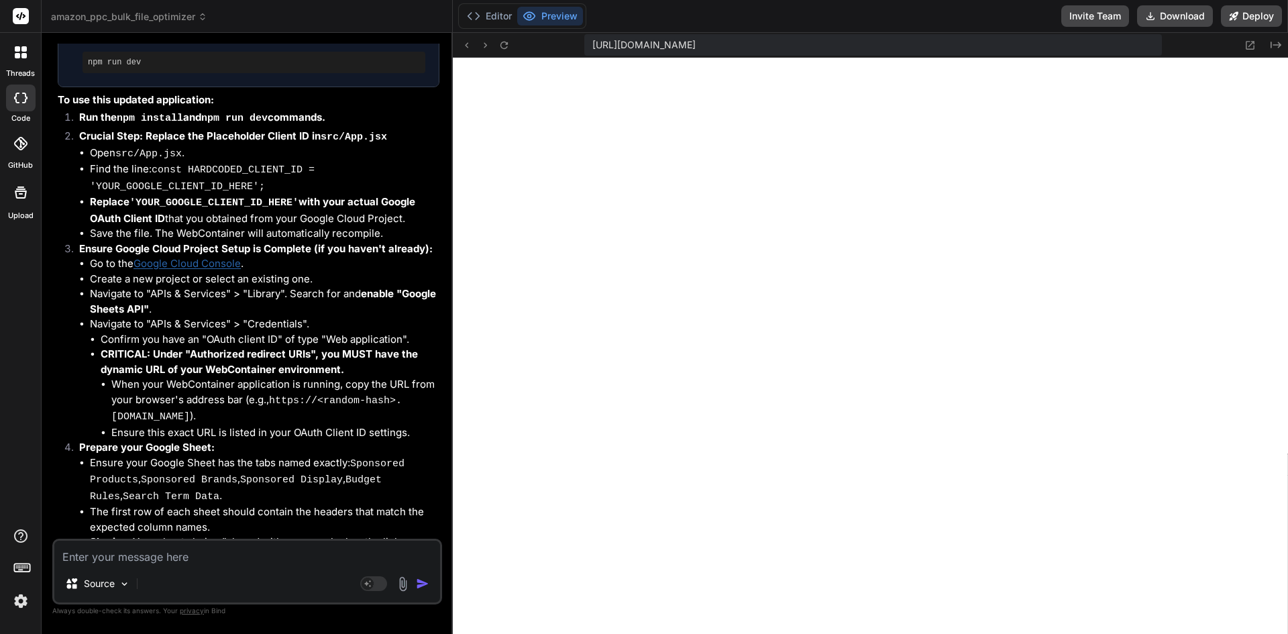
scroll to position [6668, 0]
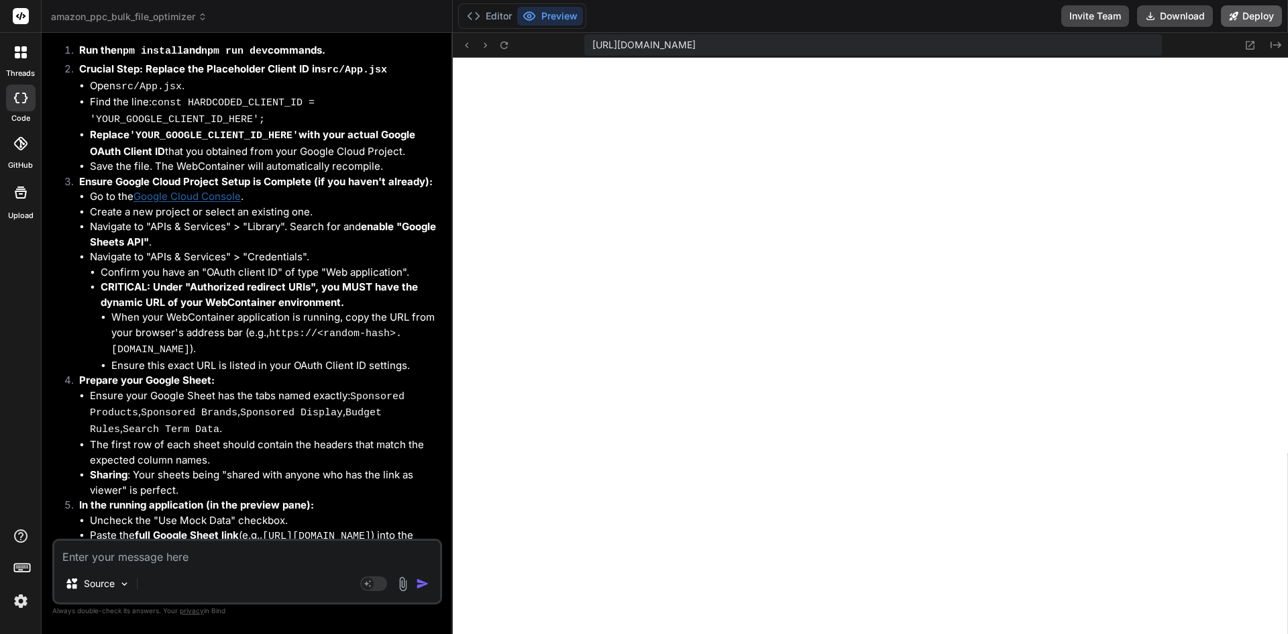
click at [1243, 19] on button "Deploy" at bounding box center [1251, 15] width 61 height 21
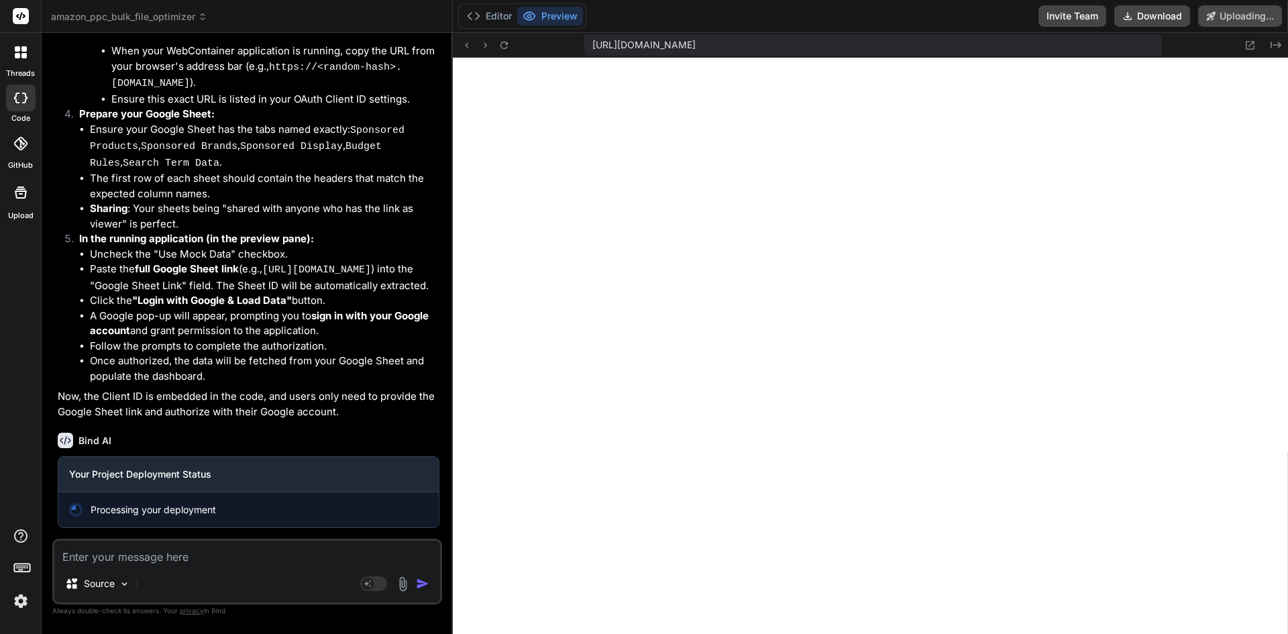
scroll to position [6980, 0]
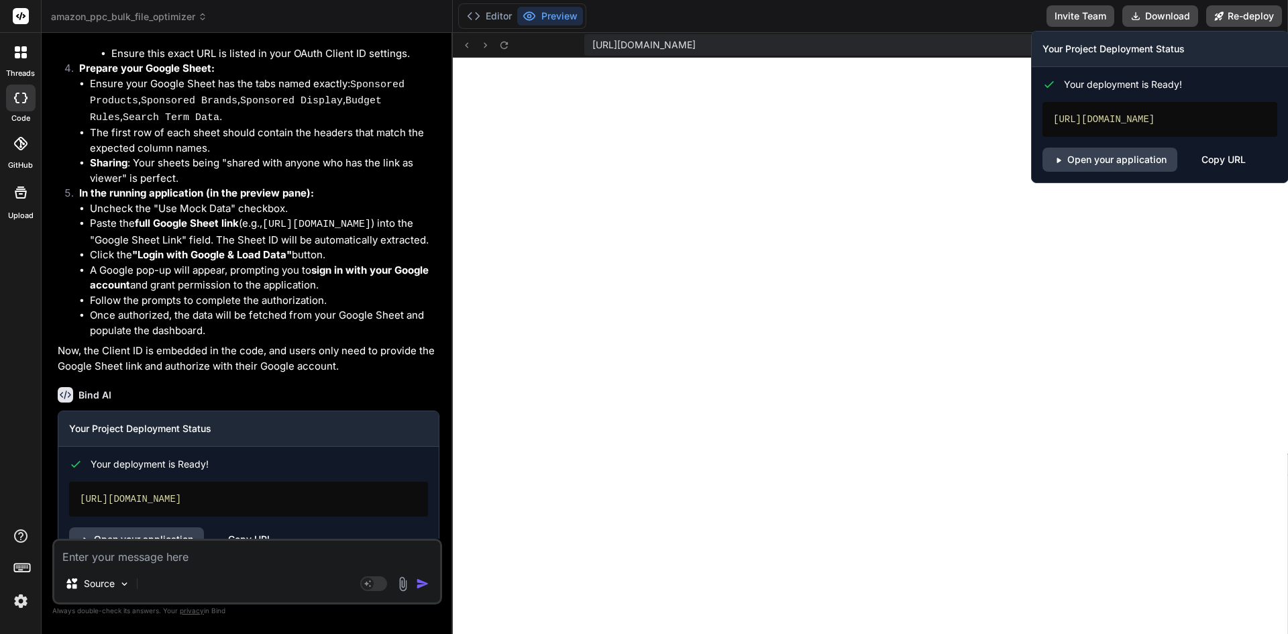
type textarea "x"
click at [1065, 125] on div "[URL][DOMAIN_NAME]" at bounding box center [1159, 119] width 235 height 35
click at [1215, 172] on div "Copy URL" at bounding box center [1223, 160] width 44 height 24
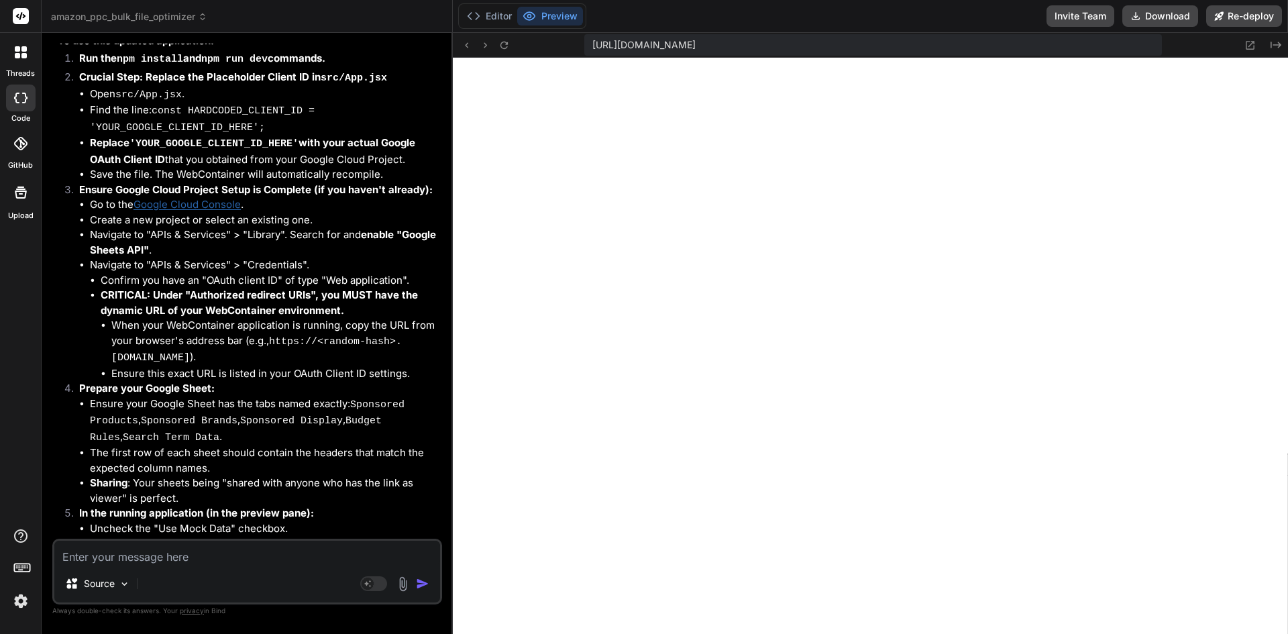
scroll to position [6658, 0]
click at [696, 47] on span "[URL][DOMAIN_NAME]" at bounding box center [643, 44] width 103 height 13
copy div "https://u3uk0f35zsjjbn9cprh6fq9h0p4tm2-wnxx--5173--96435430.local-corp.webconta…"
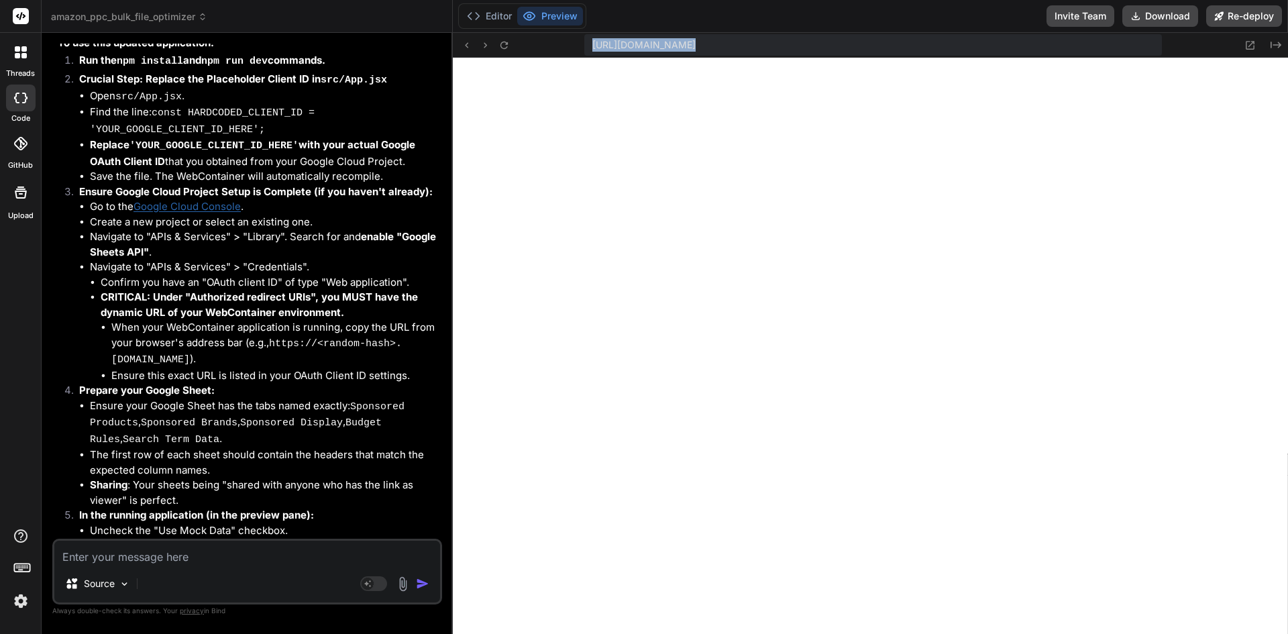
scroll to position [6792, 0]
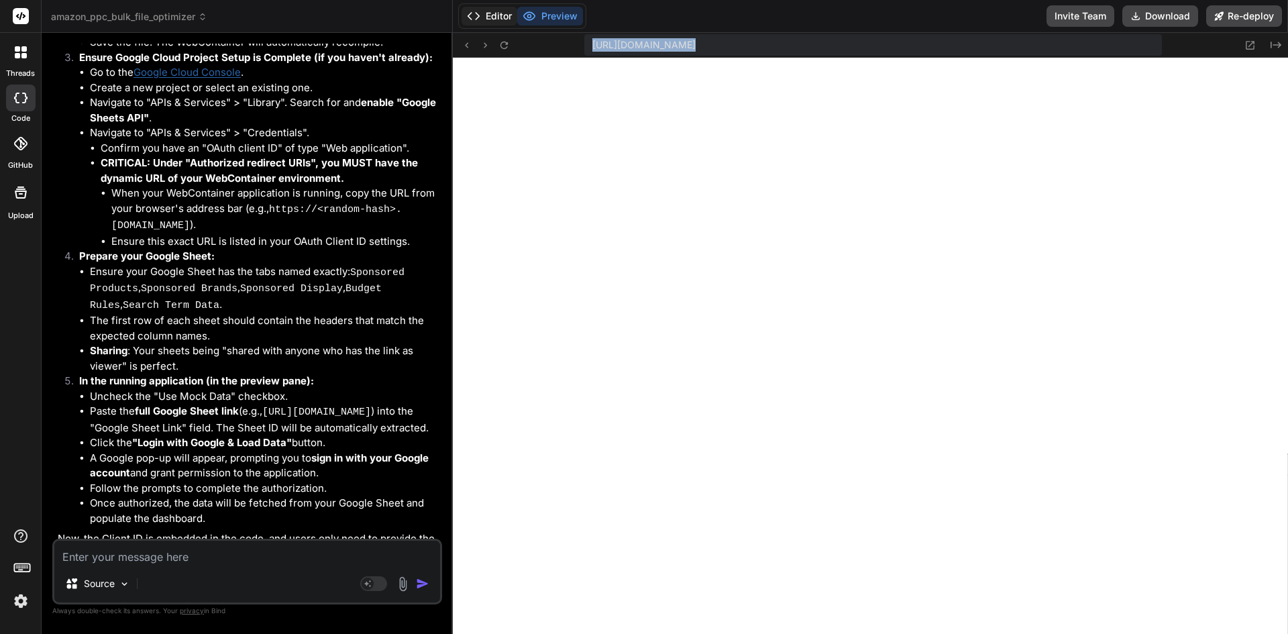
click at [496, 15] on button "Editor" at bounding box center [490, 16] width 56 height 19
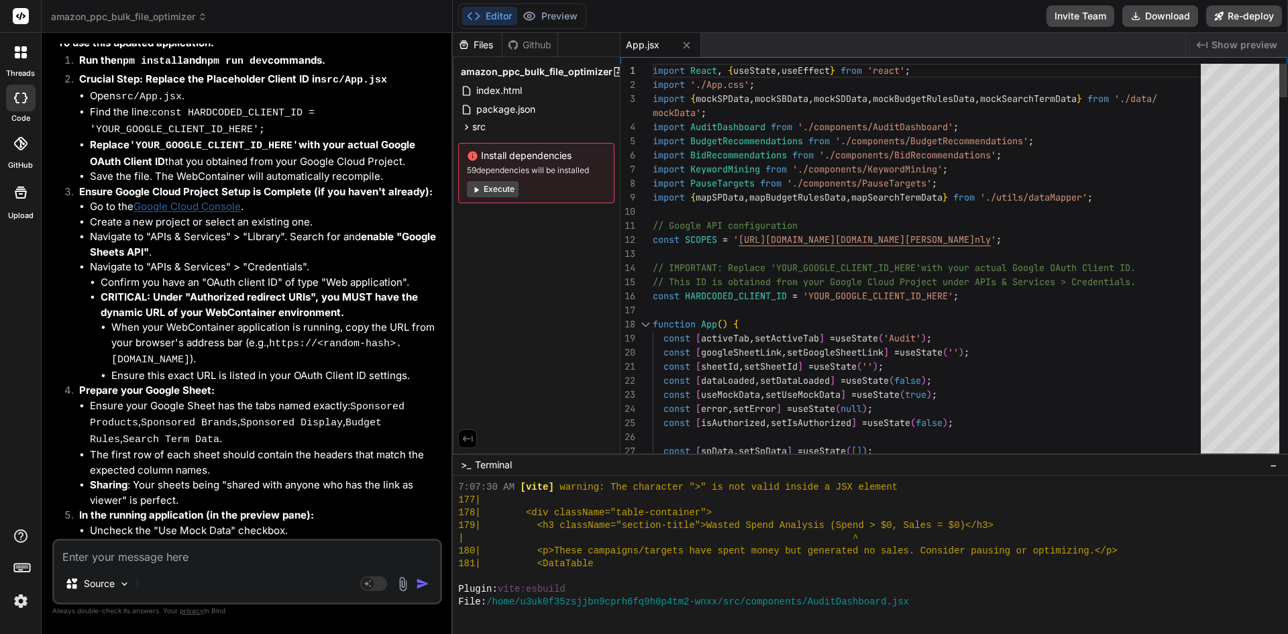
scroll to position [0, 0]
drag, startPoint x: 1031, startPoint y: 241, endPoint x: 937, endPoint y: 233, distance: 94.3
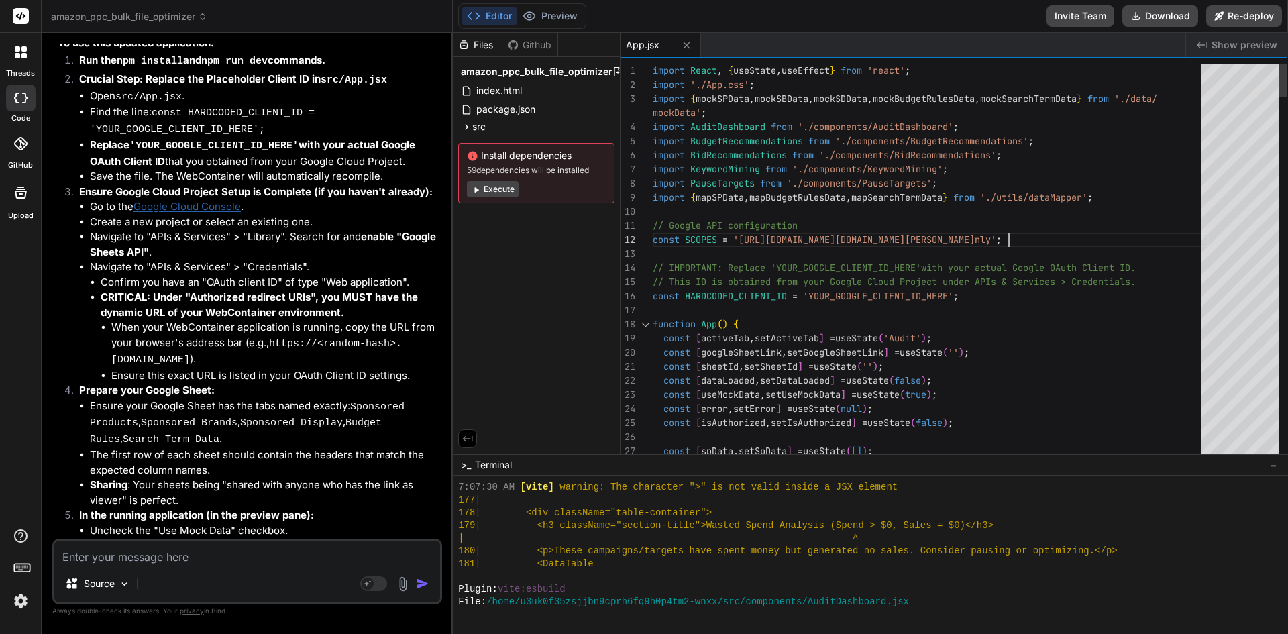
drag, startPoint x: 739, startPoint y: 239, endPoint x: 1037, endPoint y: 238, distance: 298.5
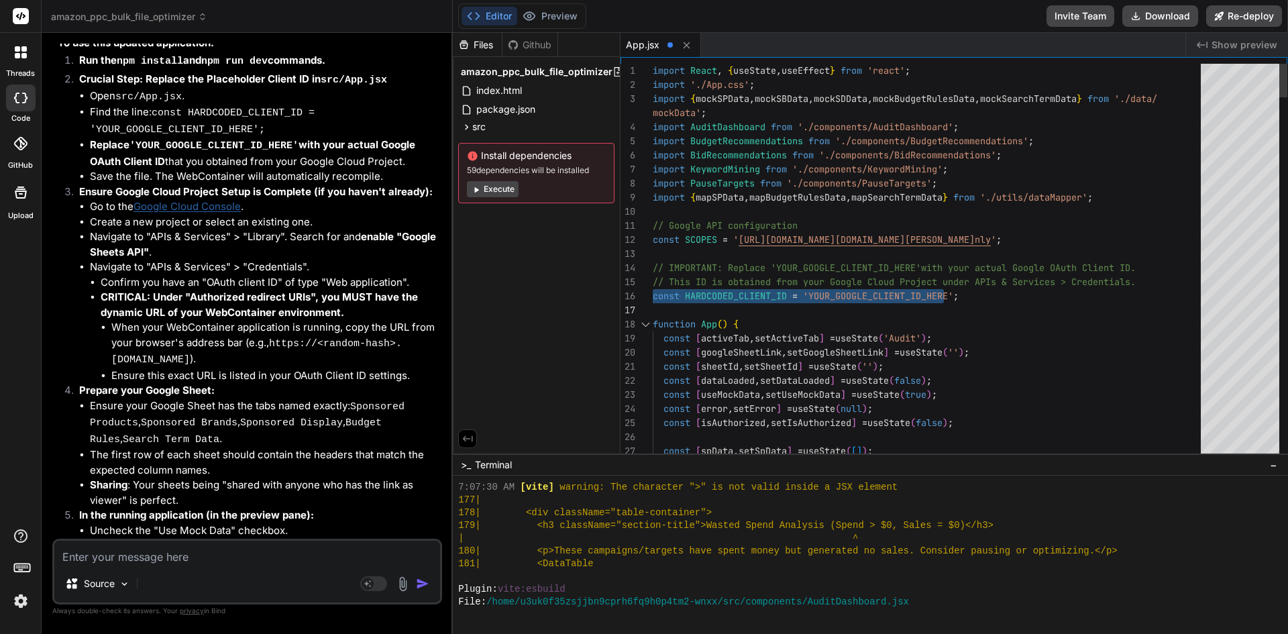
drag, startPoint x: 812, startPoint y: 294, endPoint x: 837, endPoint y: 290, distance: 25.8
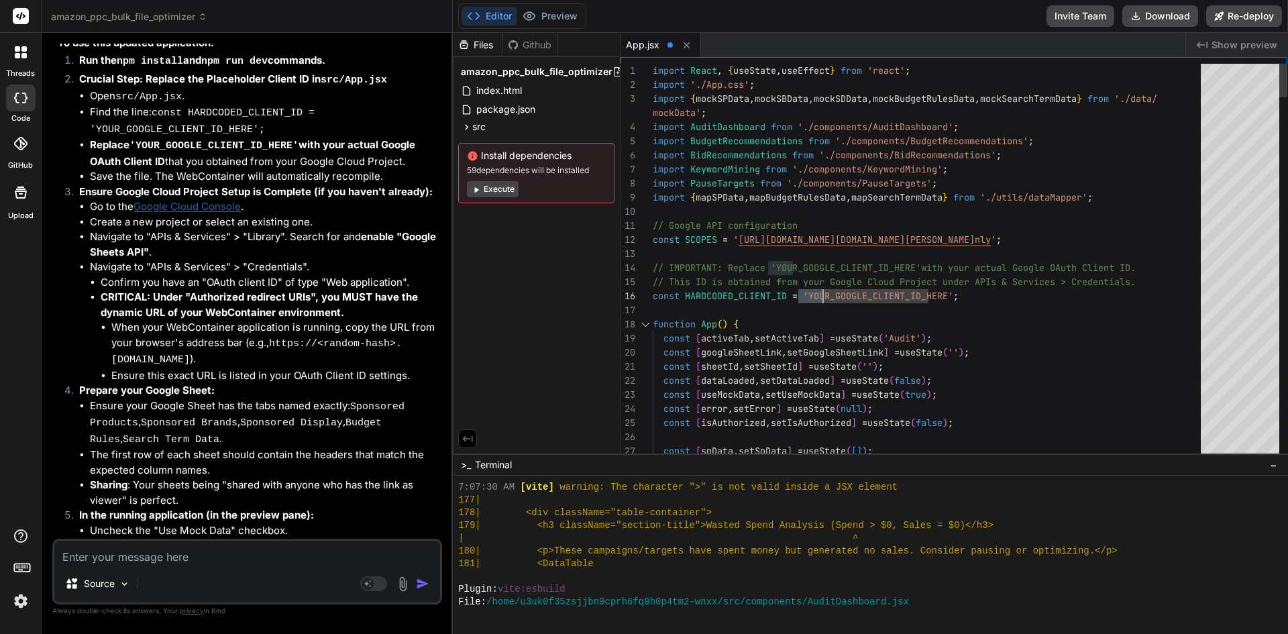
click at [481, 123] on span "src" at bounding box center [478, 126] width 13 height 13
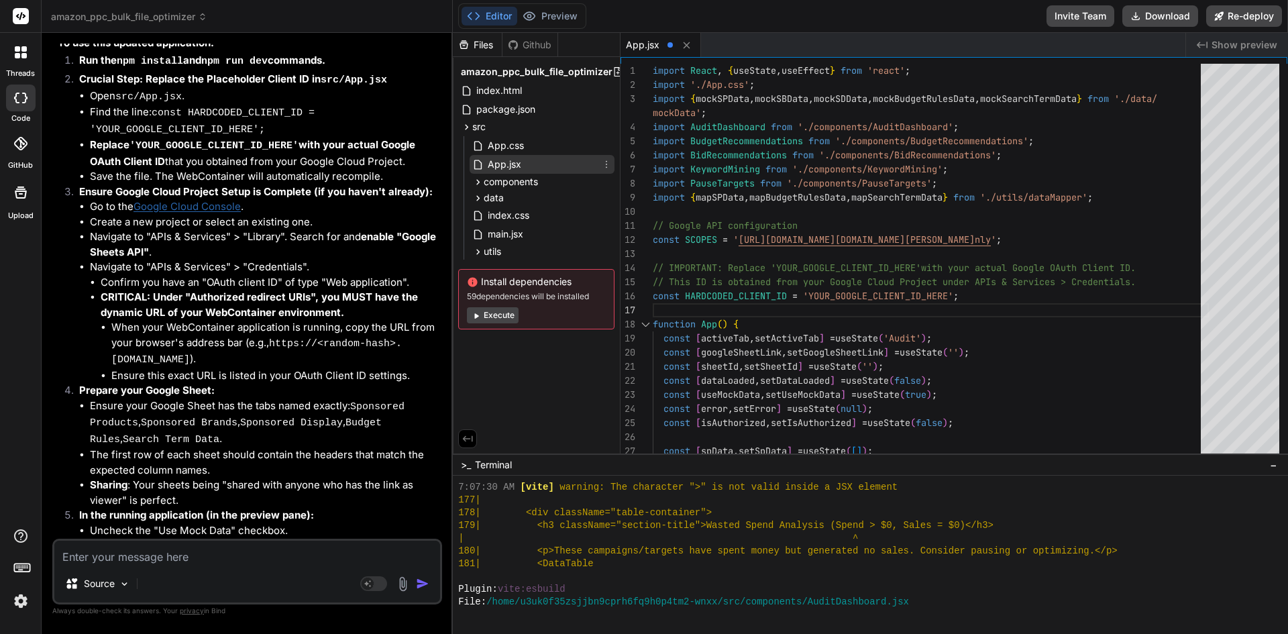
click at [484, 169] on icon at bounding box center [477, 164] width 11 height 11
click at [604, 169] on icon at bounding box center [606, 164] width 11 height 11
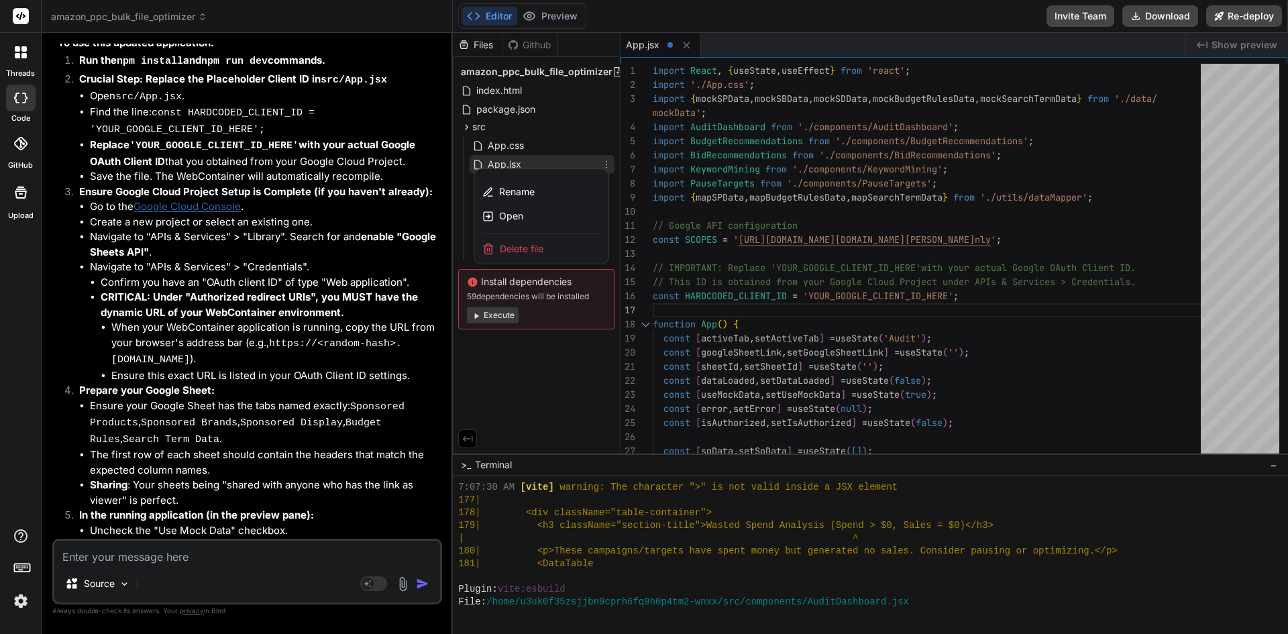
click at [808, 331] on div at bounding box center [870, 333] width 835 height 601
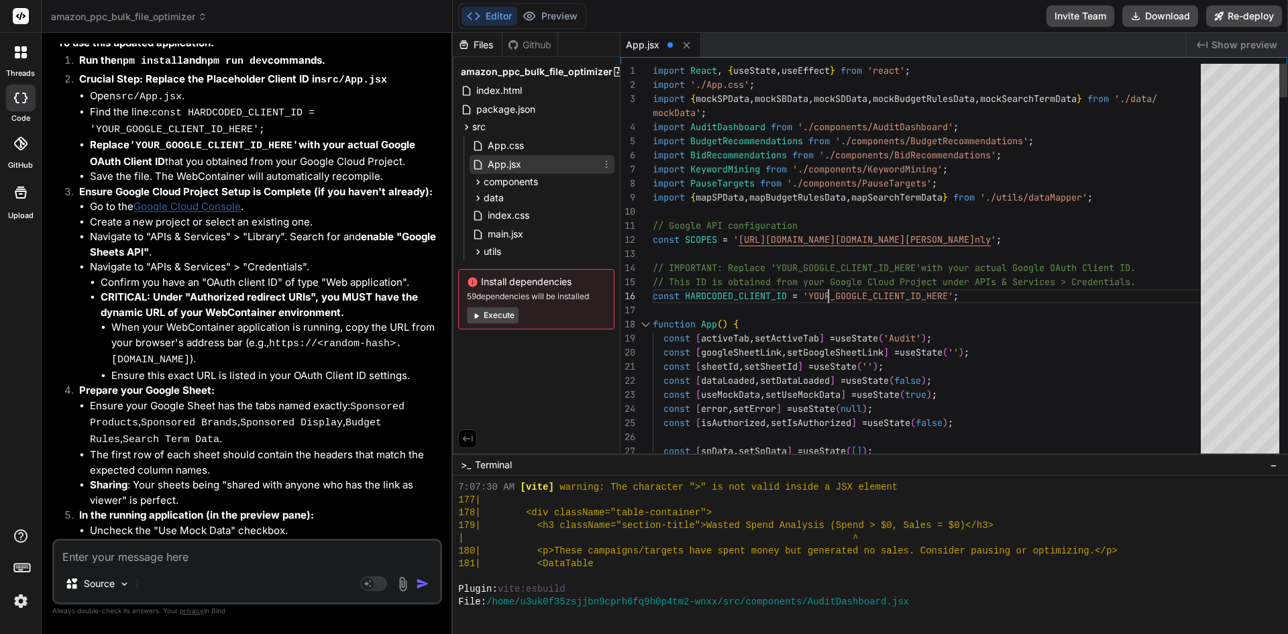
type textarea "// Google API configuration const SCOPES = 'https://www.googleapis.com/auth/spr…"
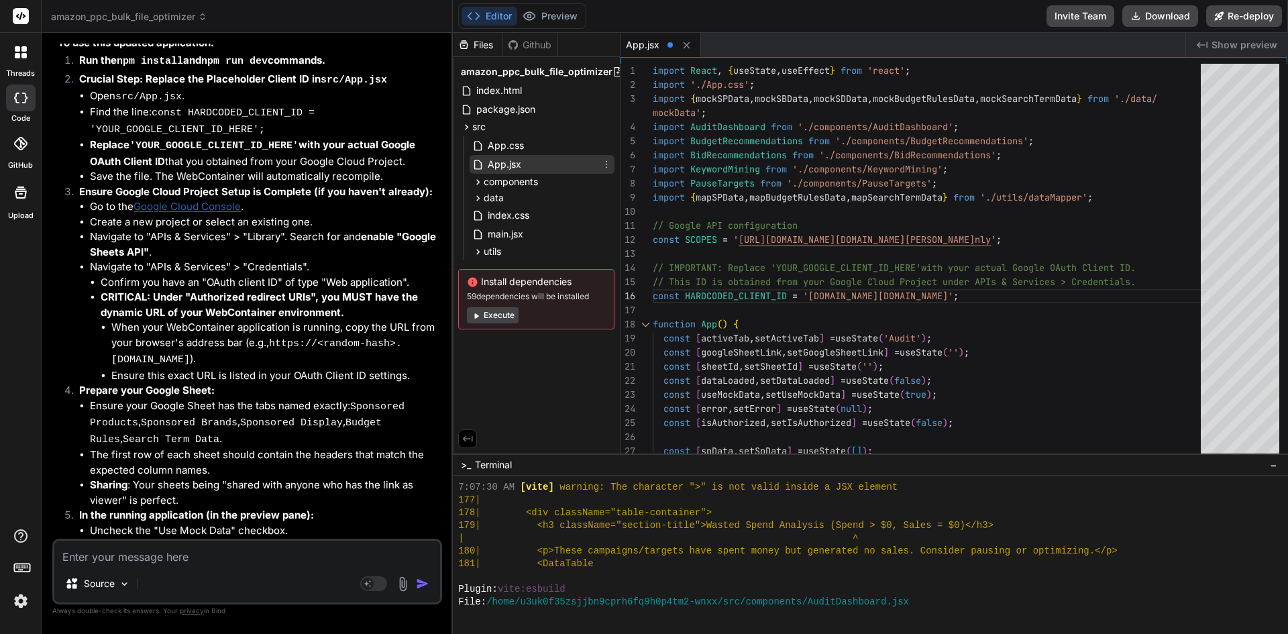
click at [223, 565] on div "Source Agent Mode. When this toggle is activated, AI automatically makes decisi…" at bounding box center [247, 572] width 390 height 66
click at [214, 561] on textarea at bounding box center [247, 553] width 386 height 24
type textarea "i"
type textarea "x"
type textarea "i"
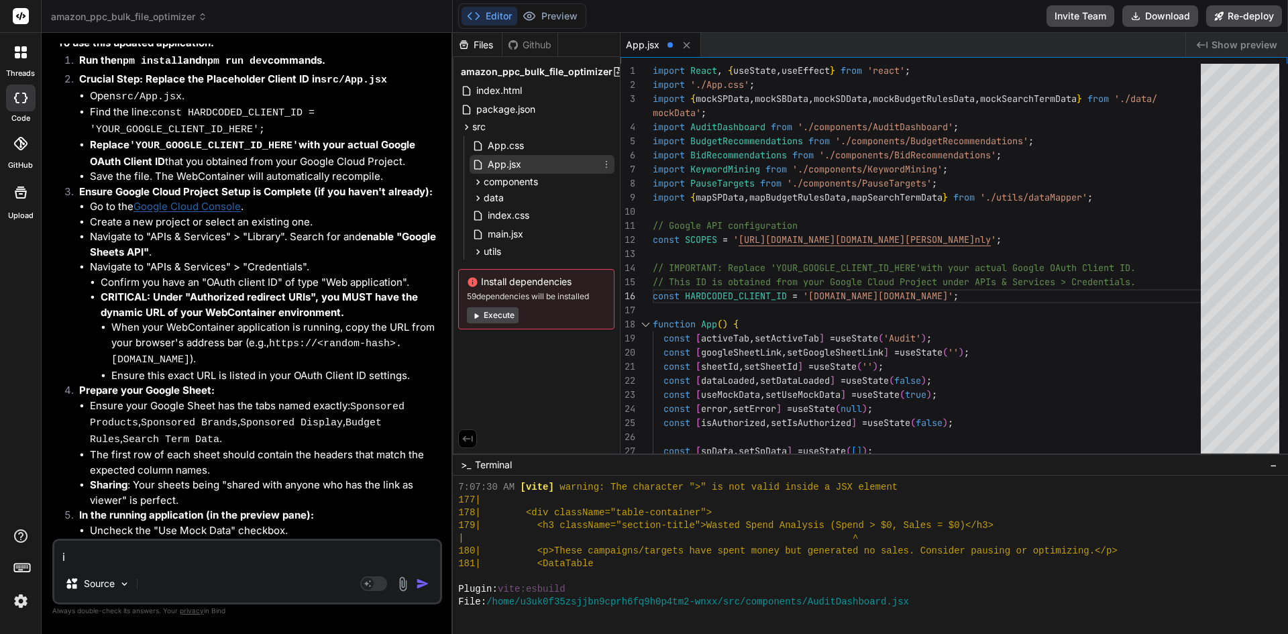
type textarea "x"
type textarea "i h"
type textarea "x"
type textarea "i ha"
type textarea "x"
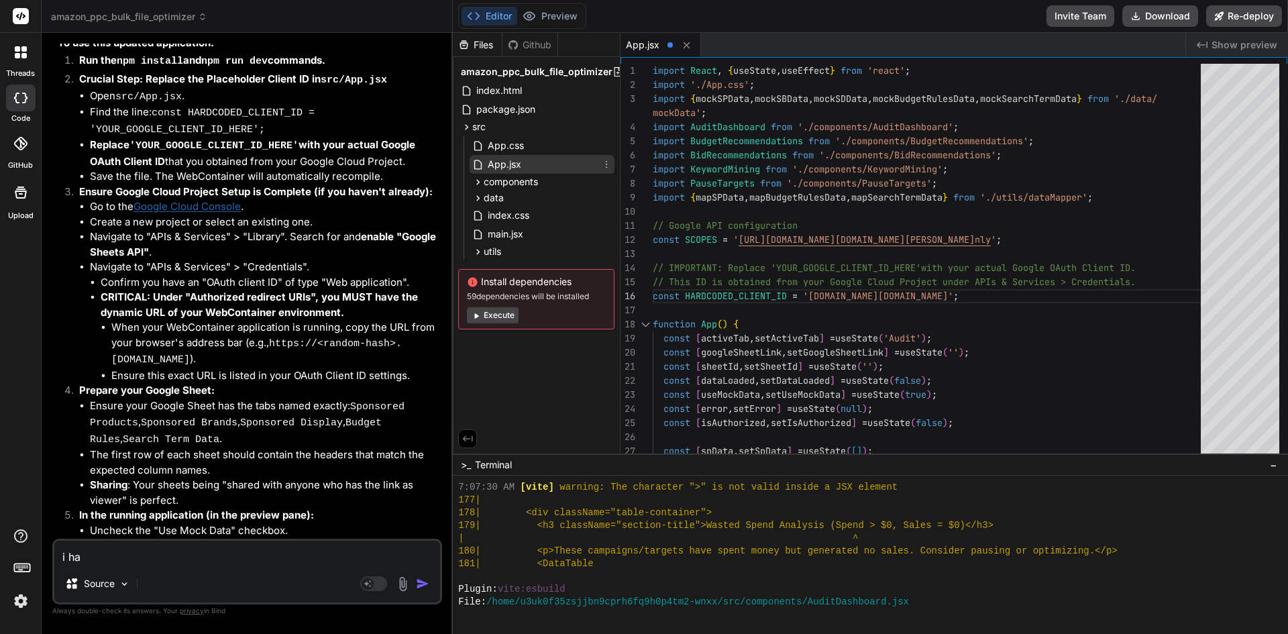
type textarea "i hav"
type textarea "x"
type textarea "i have"
type textarea "x"
type textarea "i have"
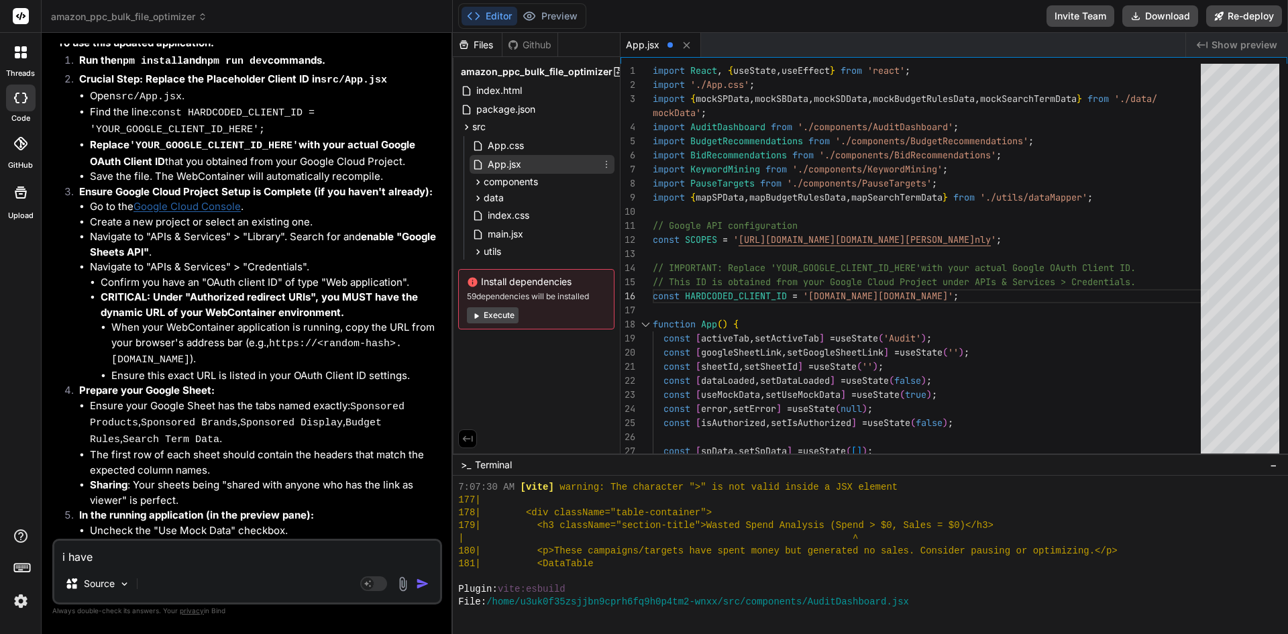
type textarea "x"
type textarea "i have p"
type textarea "x"
type textarea "i have pl"
type textarea "x"
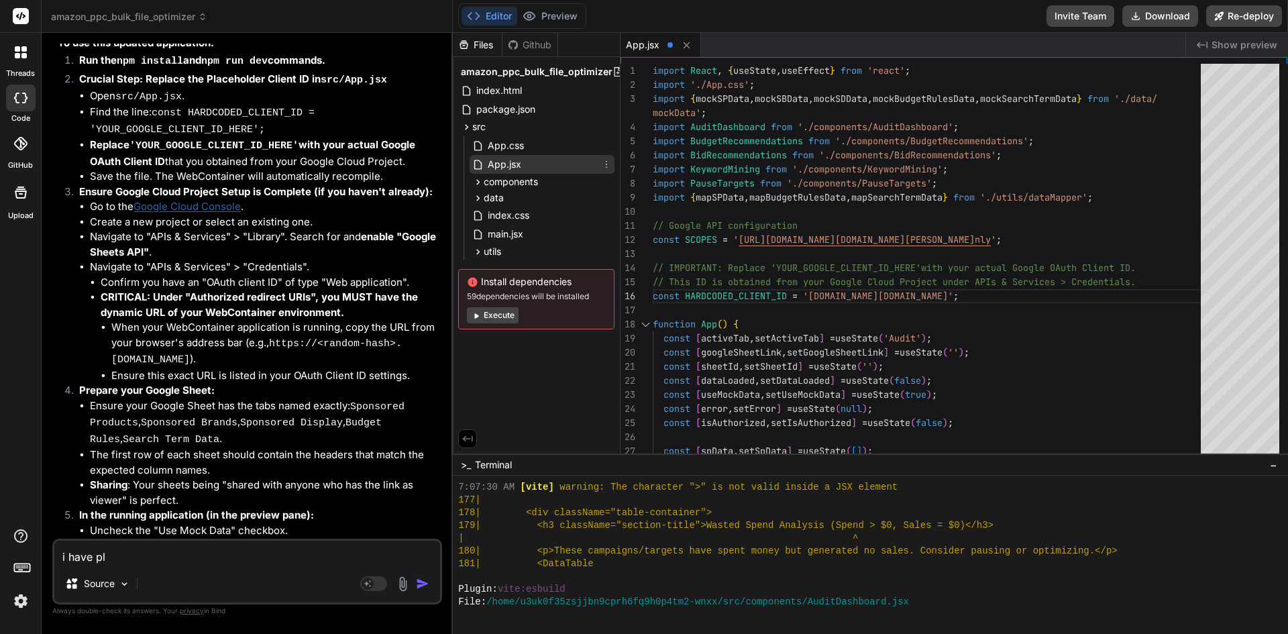
type textarea "i have pla"
type textarea "x"
type textarea "i have plac"
type textarea "x"
type textarea "i have place"
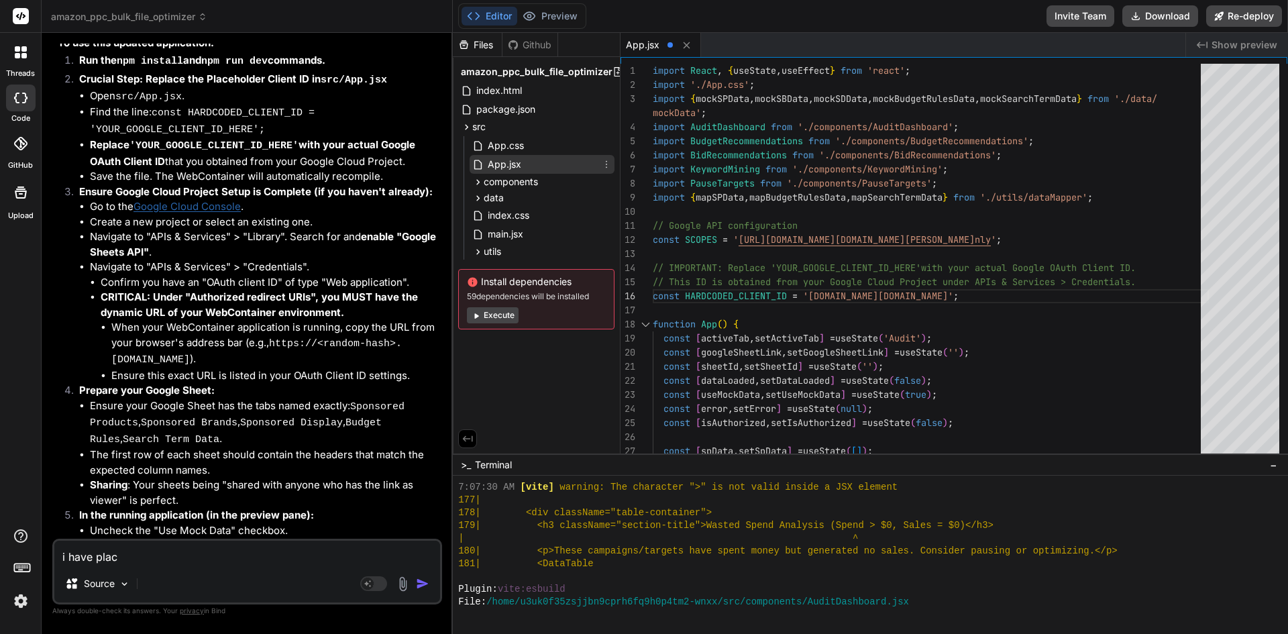
type textarea "x"
type textarea "i have placed"
type textarea "x"
type textarea "i have placed"
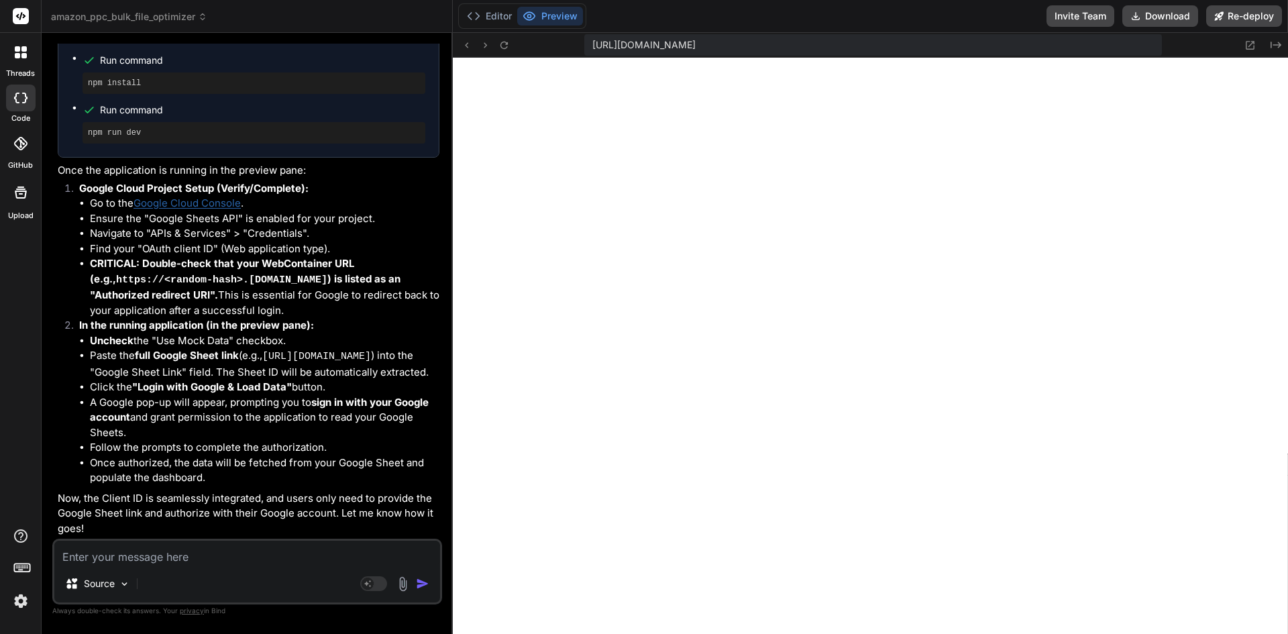
scroll to position [7767, 0]
click at [199, 551] on textarea at bounding box center [247, 553] width 386 height 24
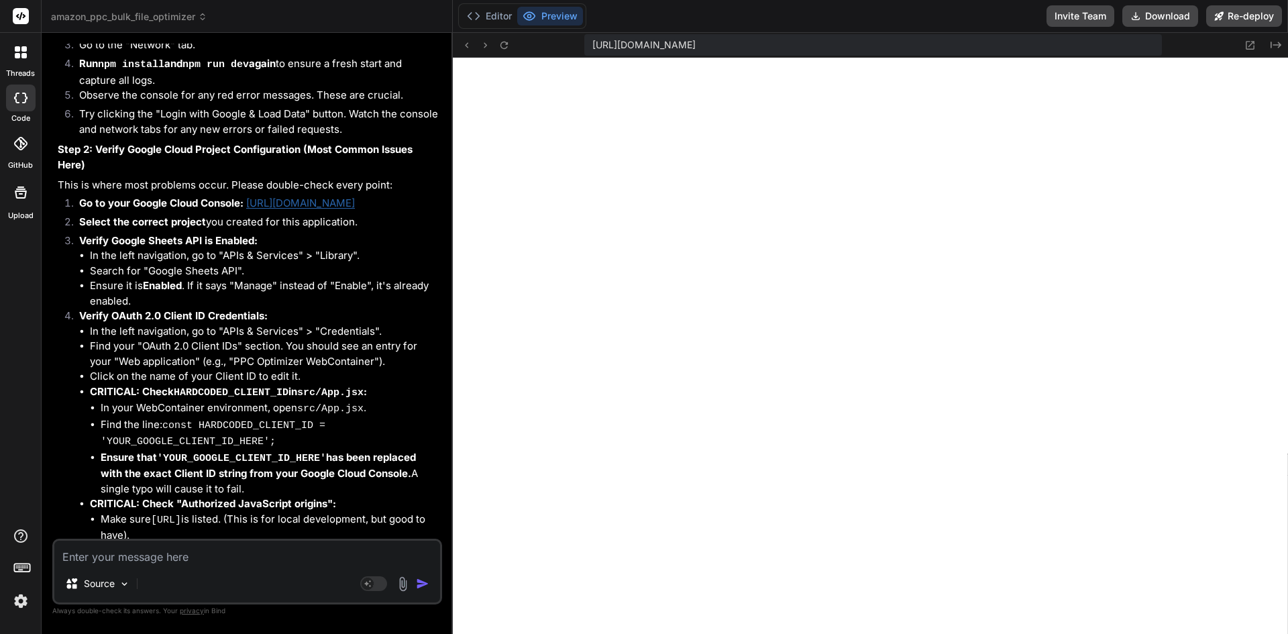
scroll to position [8510, 0]
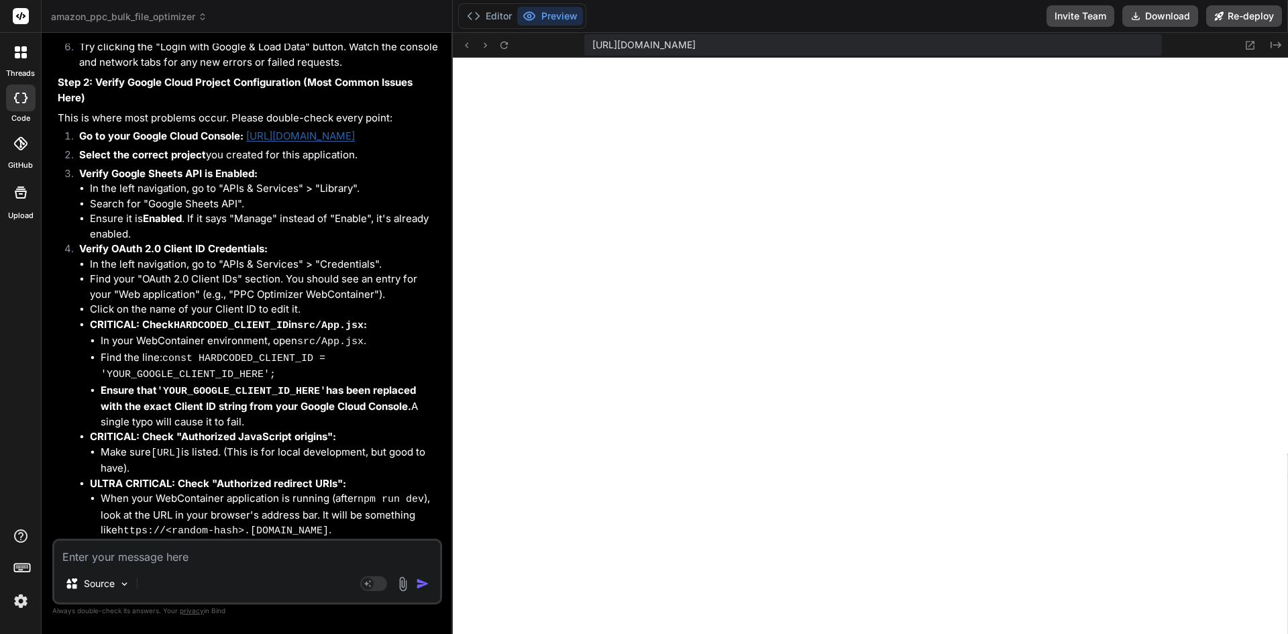
click at [198, 555] on textarea at bounding box center [247, 553] width 386 height 24
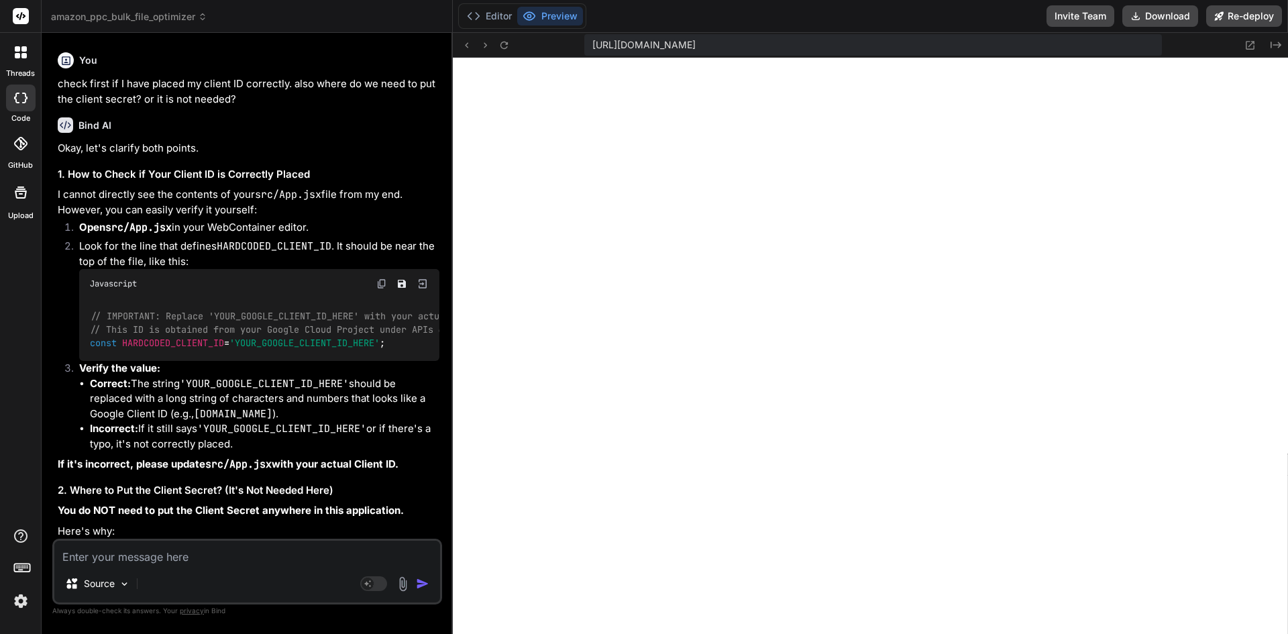
scroll to position [9402, 0]
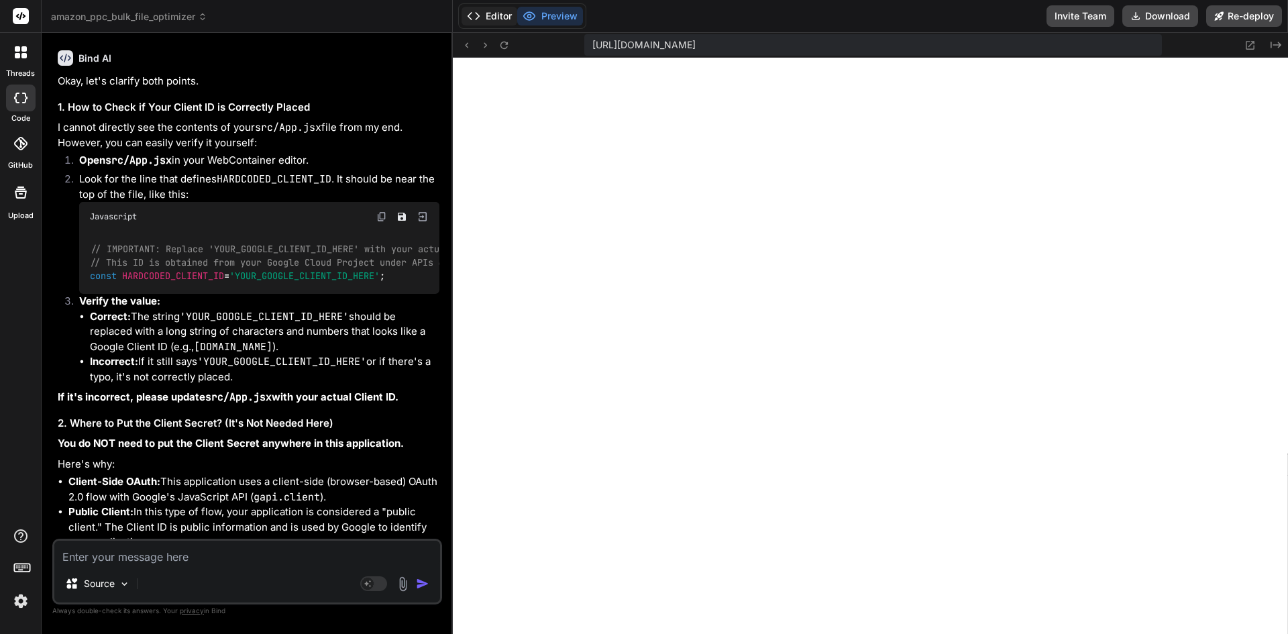
click at [480, 14] on icon at bounding box center [473, 15] width 13 height 13
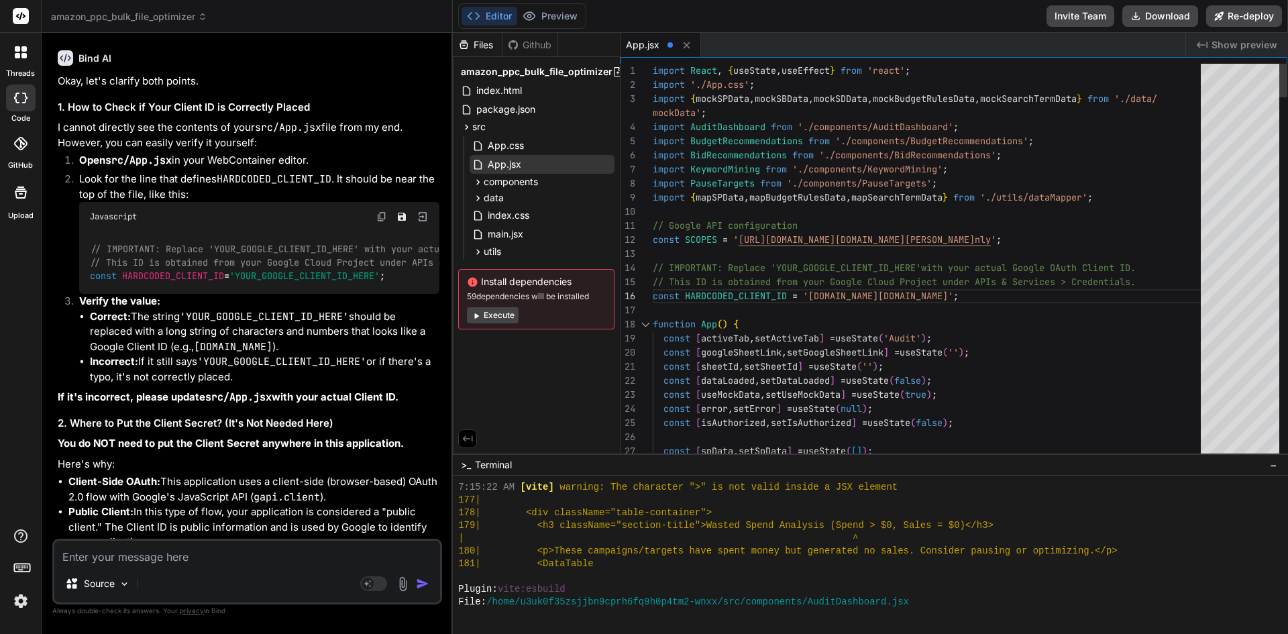
scroll to position [0, 0]
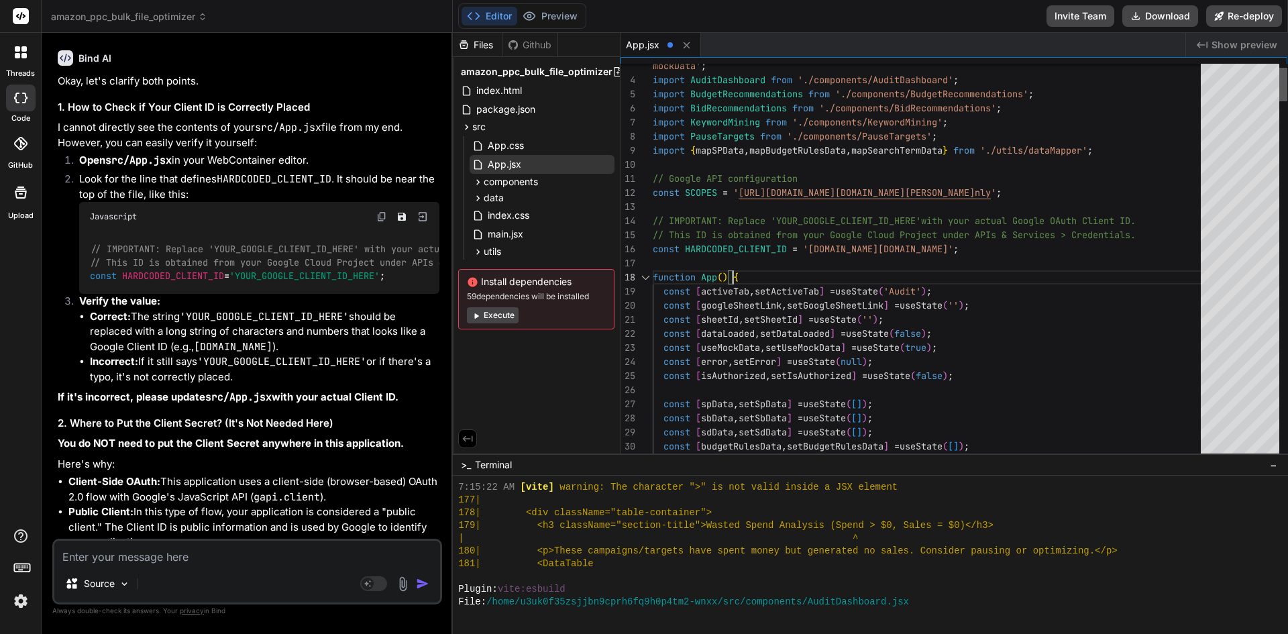
click at [1285, 85] on div at bounding box center [1283, 85] width 8 height 34
drag, startPoint x: 1105, startPoint y: 247, endPoint x: 1277, endPoint y: 249, distance: 172.4
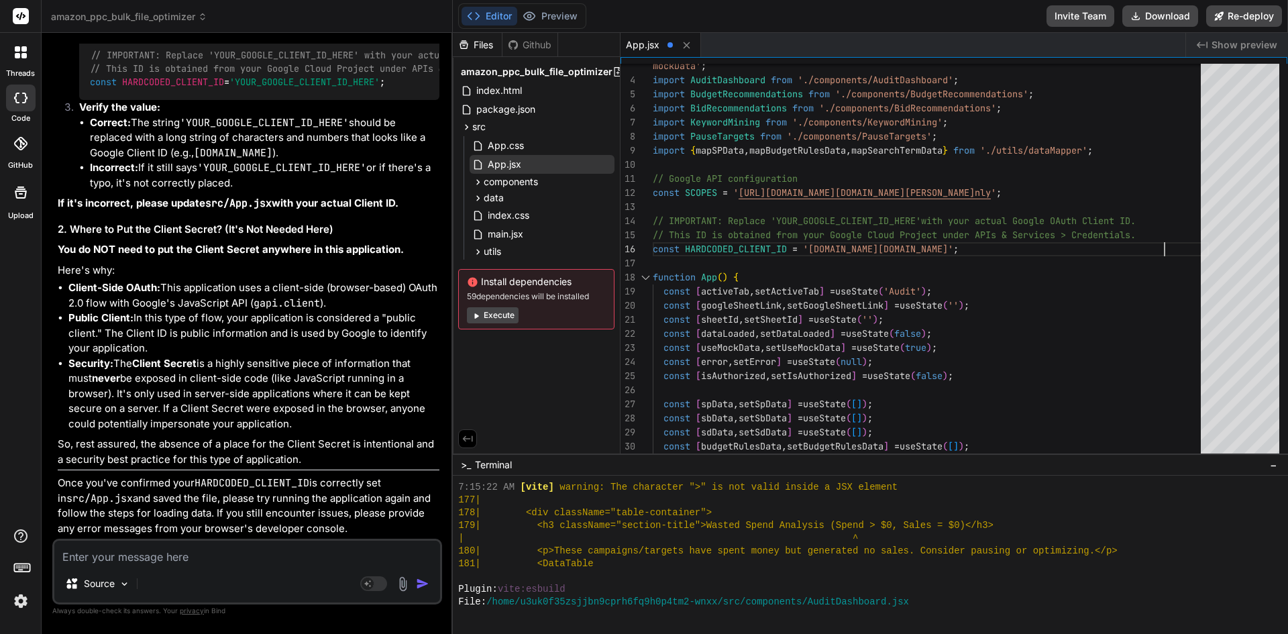
scroll to position [9772, 0]
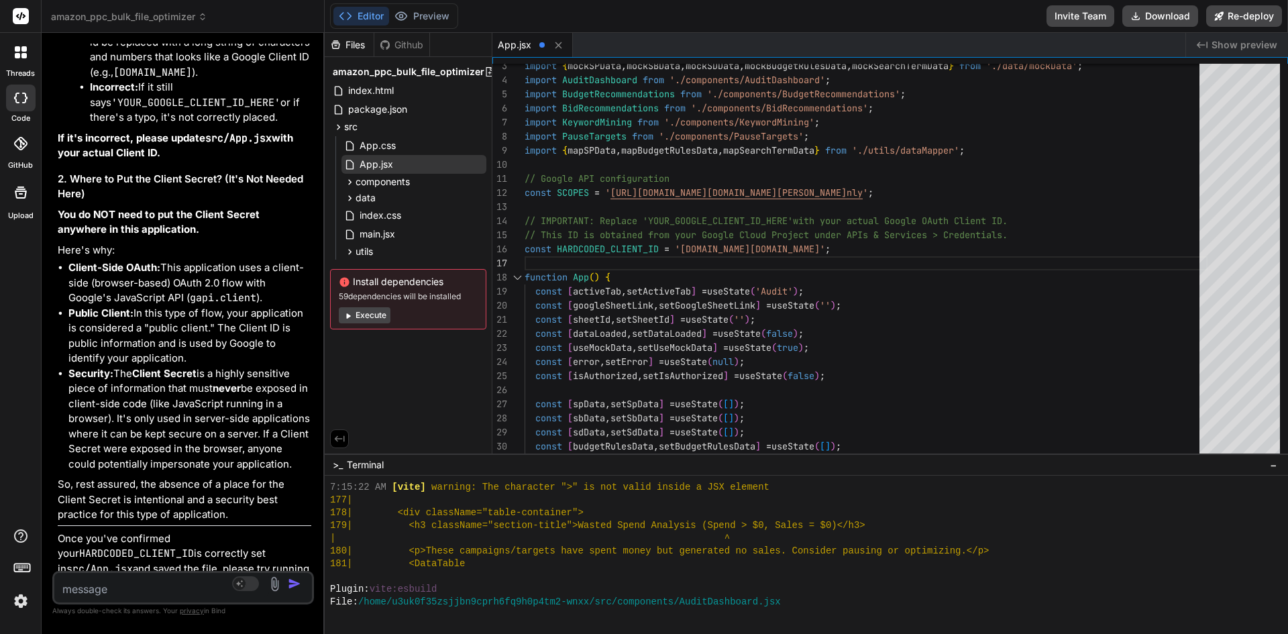
scroll to position [11815, 0]
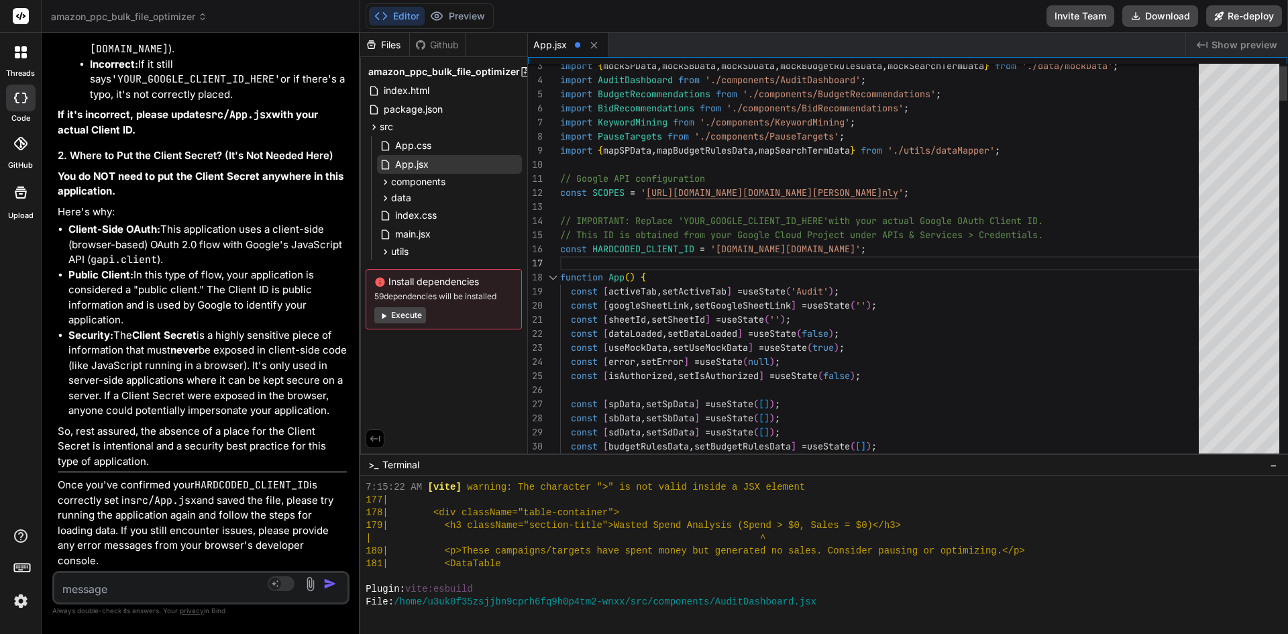
drag, startPoint x: 453, startPoint y: 284, endPoint x: 329, endPoint y: 305, distance: 125.3
click at [329, 305] on div "Bind AI Web Search Created with Pixso. Code Generator You I dont want to upload…" at bounding box center [201, 333] width 319 height 601
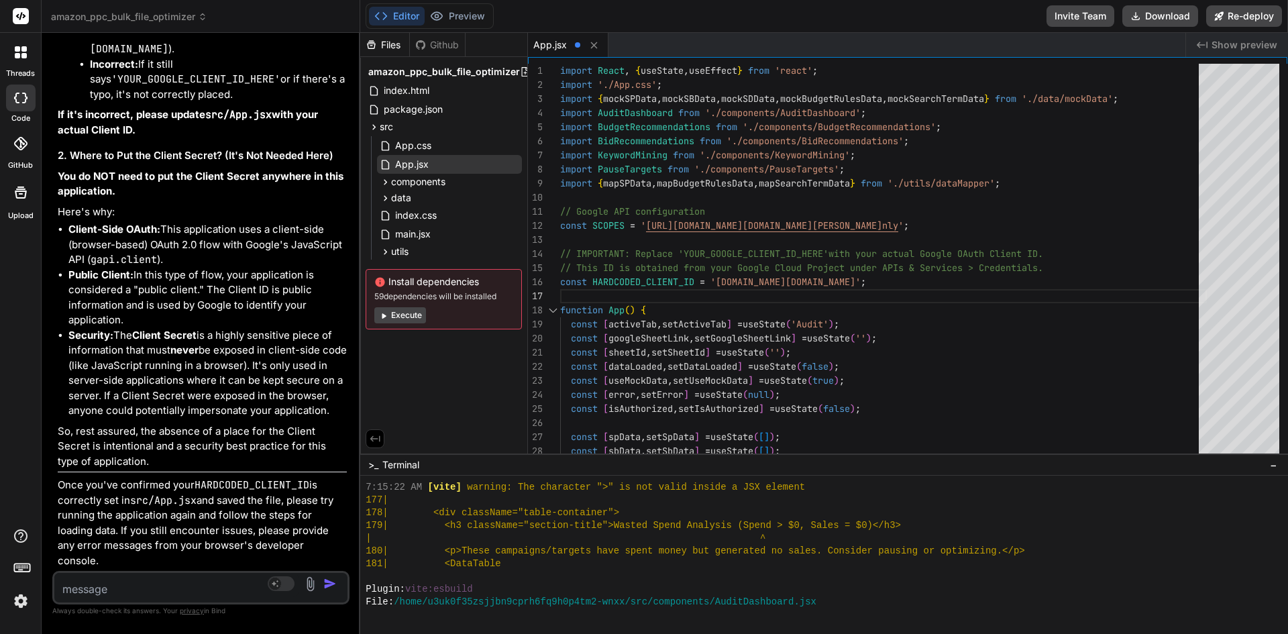
scroll to position [11933, 0]
click at [173, 574] on textarea at bounding box center [176, 585] width 244 height 24
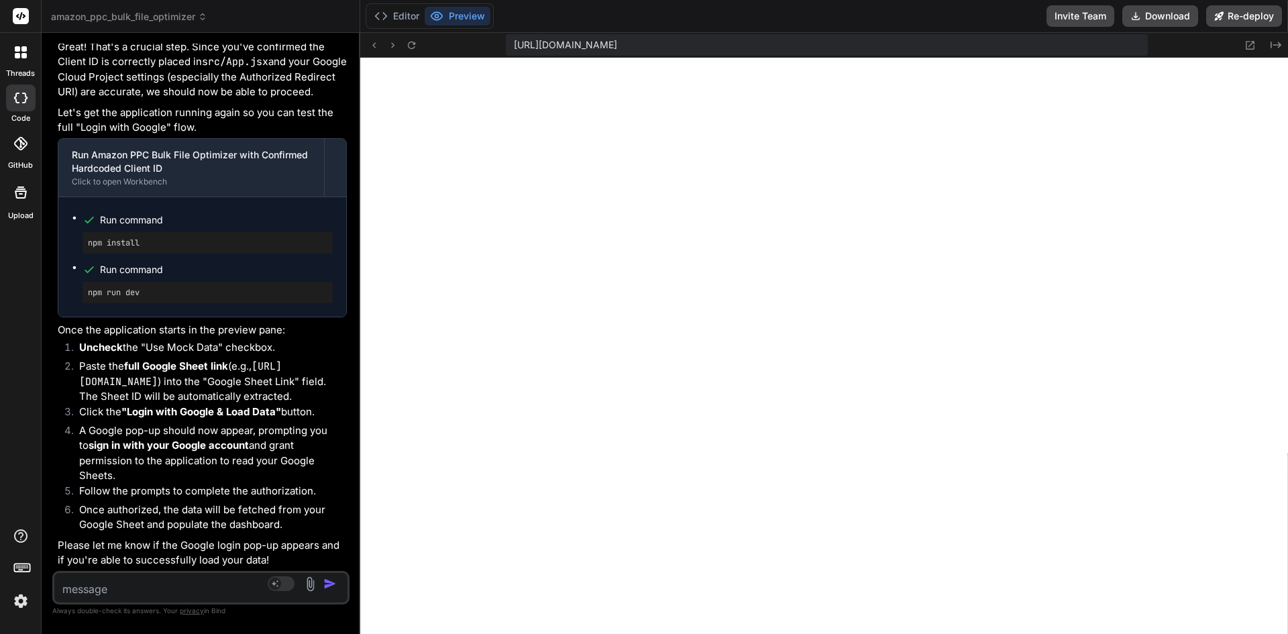
scroll to position [12559, 0]
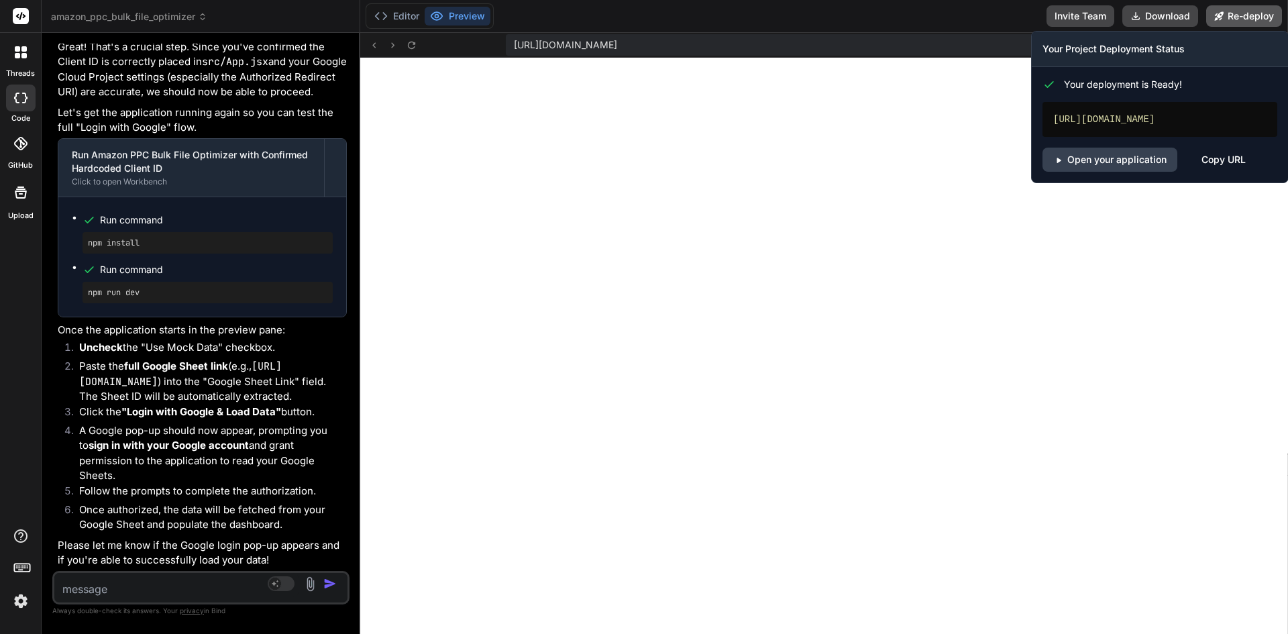
click at [1225, 18] on button "Re-deploy" at bounding box center [1244, 15] width 76 height 21
drag, startPoint x: 1226, startPoint y: 12, endPoint x: 1212, endPoint y: 103, distance: 92.3
click at [1212, 27] on div "Re-deploy Your Project Deployment Status Your deployment is Ready! https://amaz…" at bounding box center [1244, 15] width 76 height 21
click at [1110, 167] on link "Open your application" at bounding box center [1109, 160] width 135 height 24
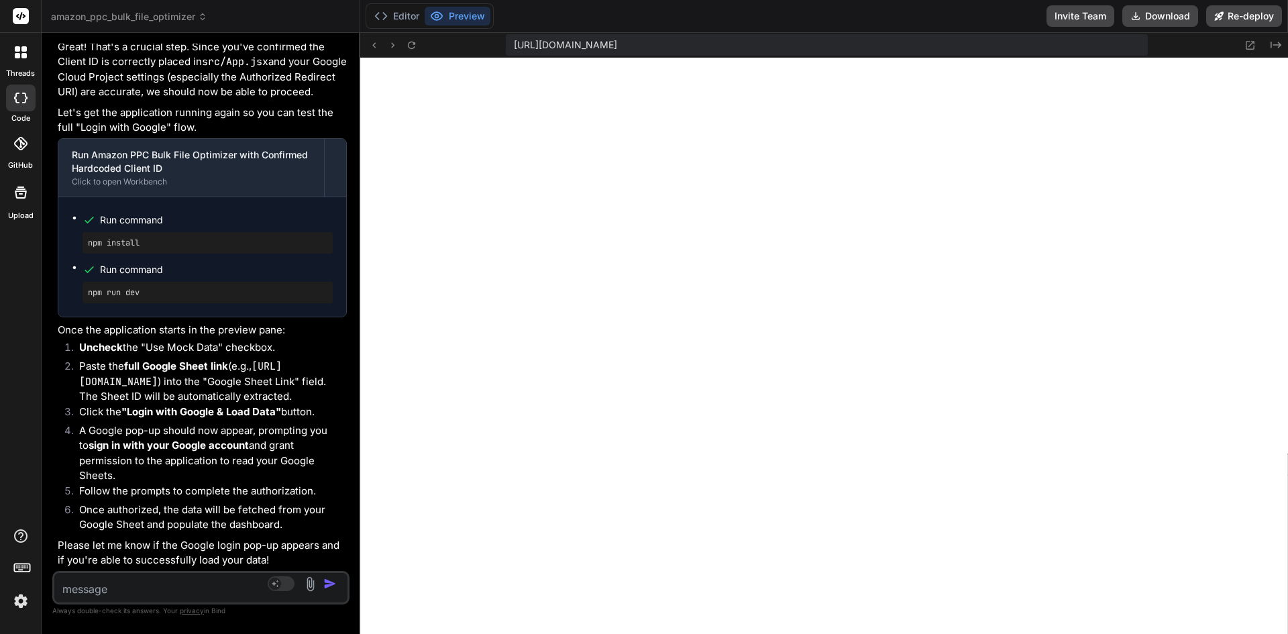
click at [115, 589] on textarea at bounding box center [176, 585] width 244 height 24
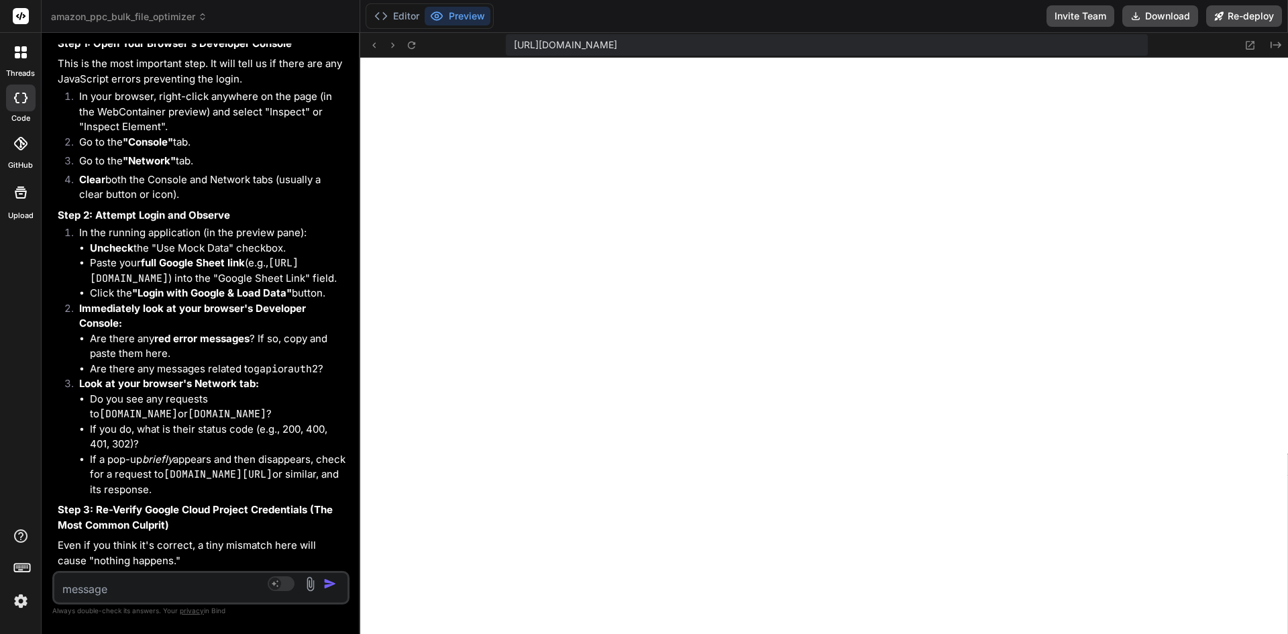
scroll to position [13368, 0]
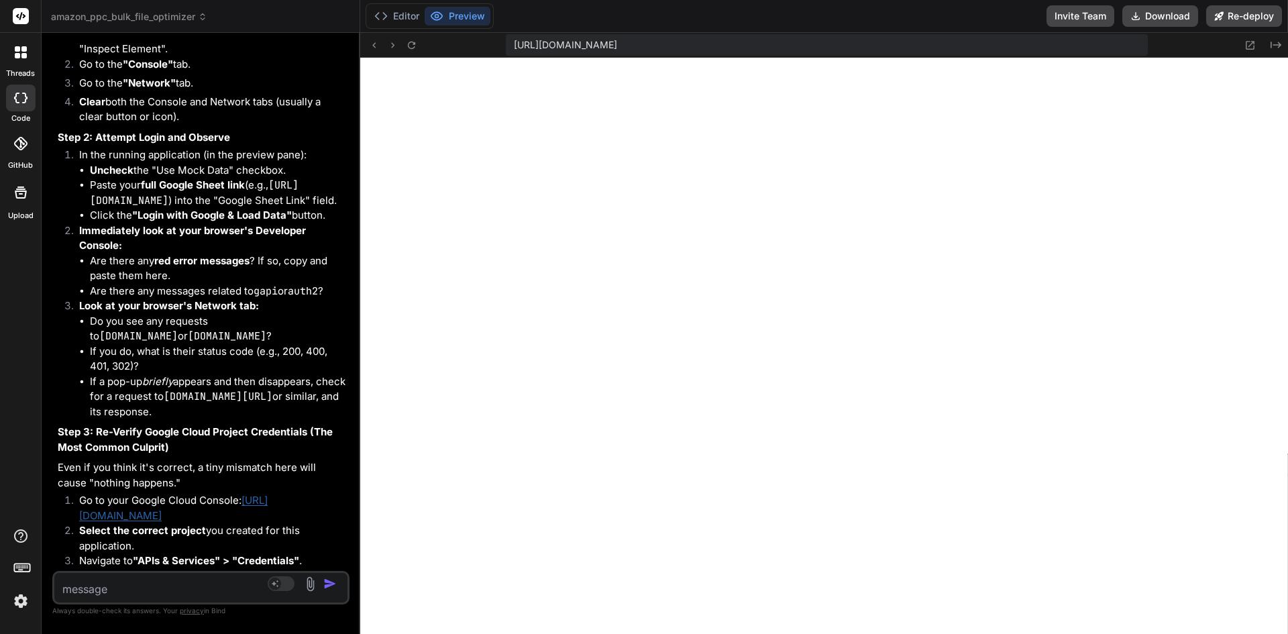
click at [150, 581] on textarea at bounding box center [176, 585] width 244 height 24
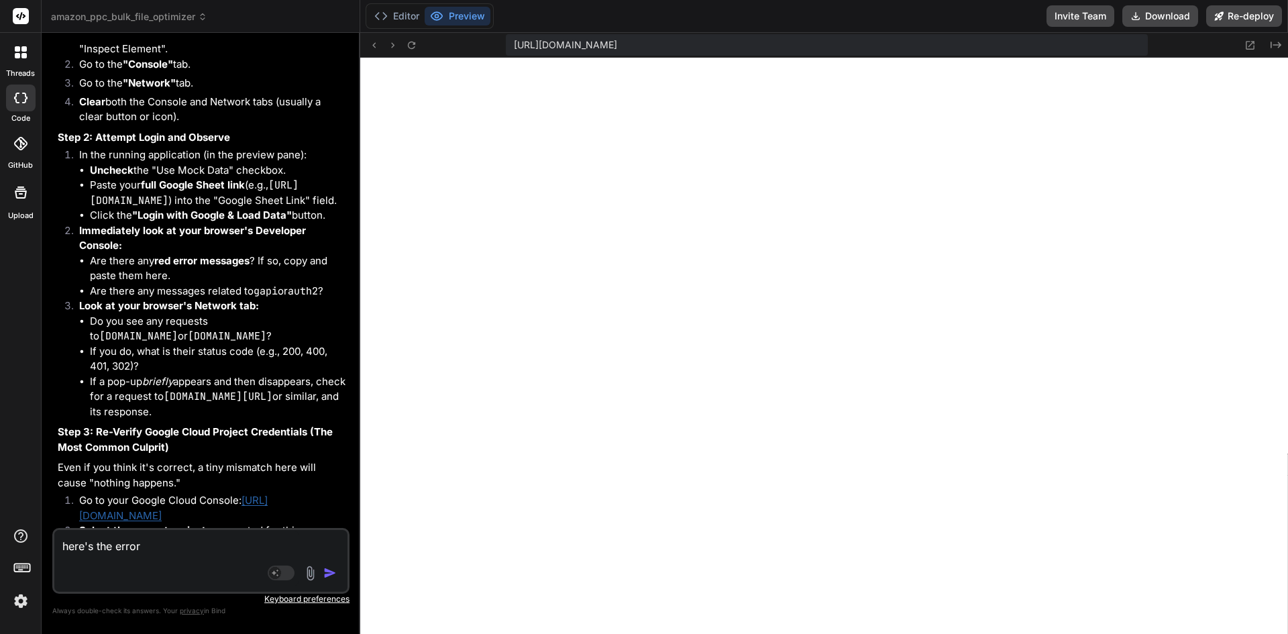
paste textarea "index-9b4766f3.js:40 Google Client ID is not set. Please replace 'YOUR_GOOGLE_C…"
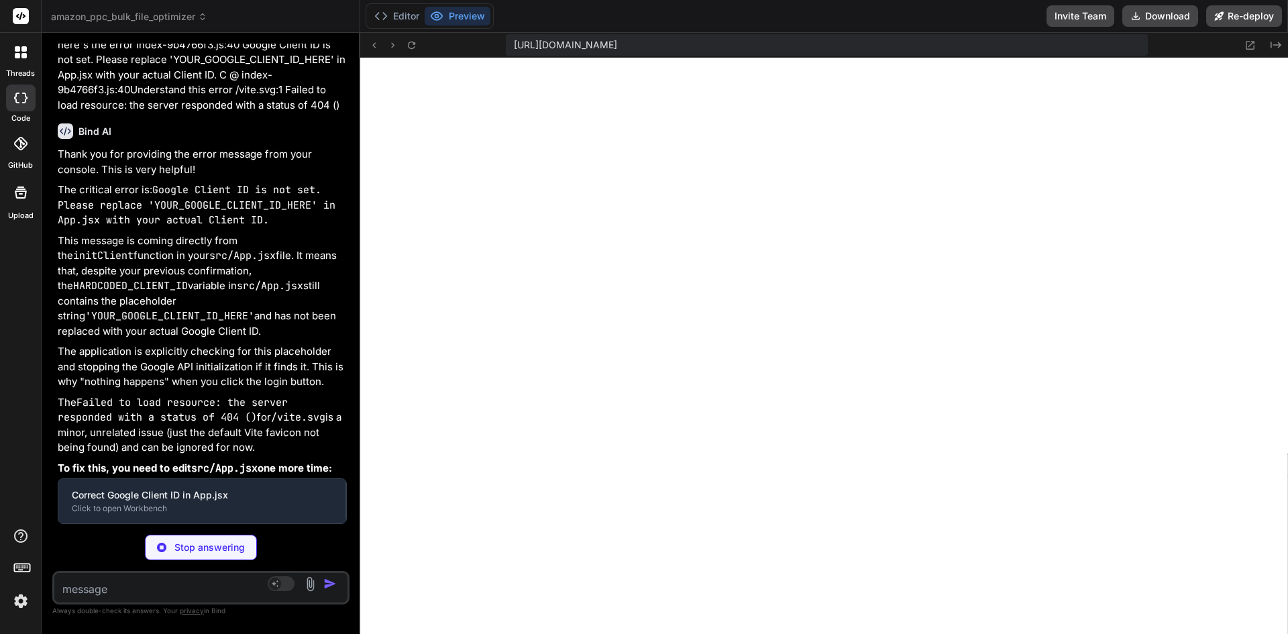
scroll to position [14785, 0]
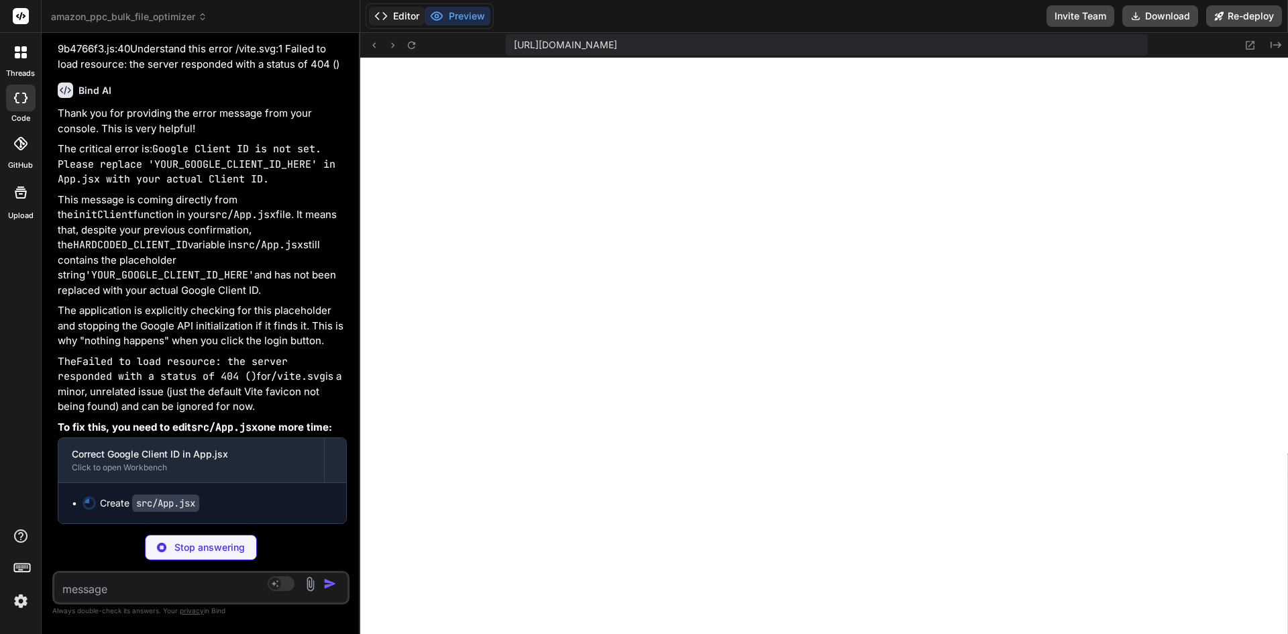
click at [409, 17] on button "Editor" at bounding box center [397, 16] width 56 height 19
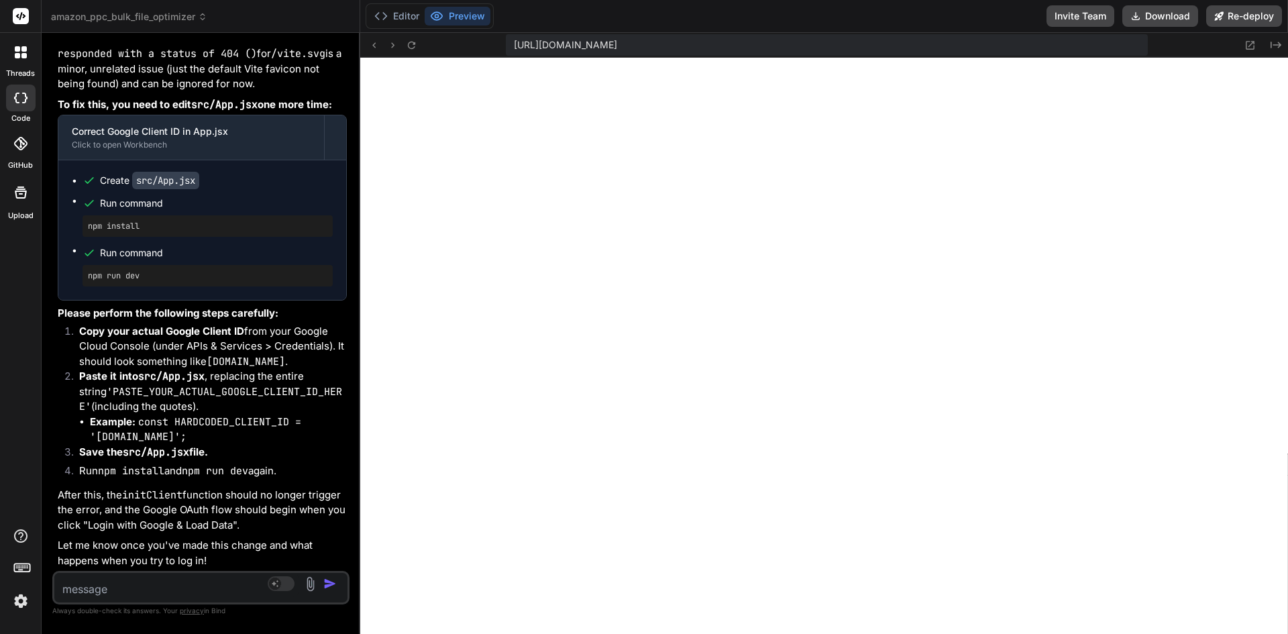
scroll to position [15304, 0]
click at [159, 590] on textarea at bounding box center [176, 585] width 244 height 24
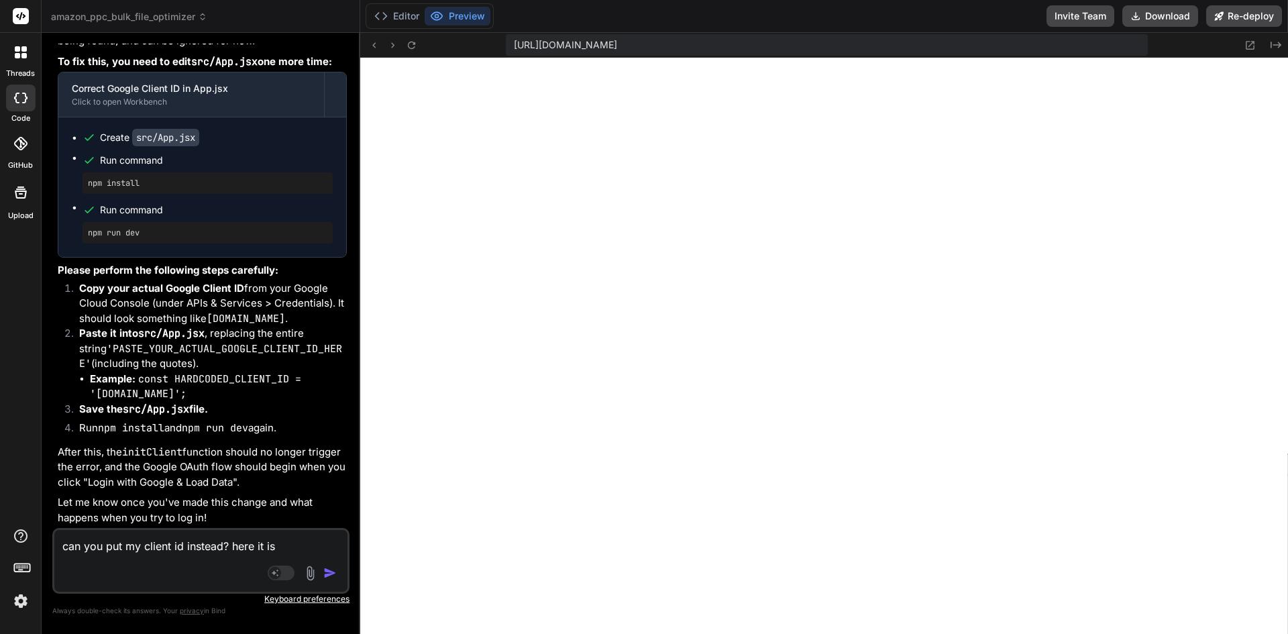
paste textarea "[DOMAIN_NAME]"
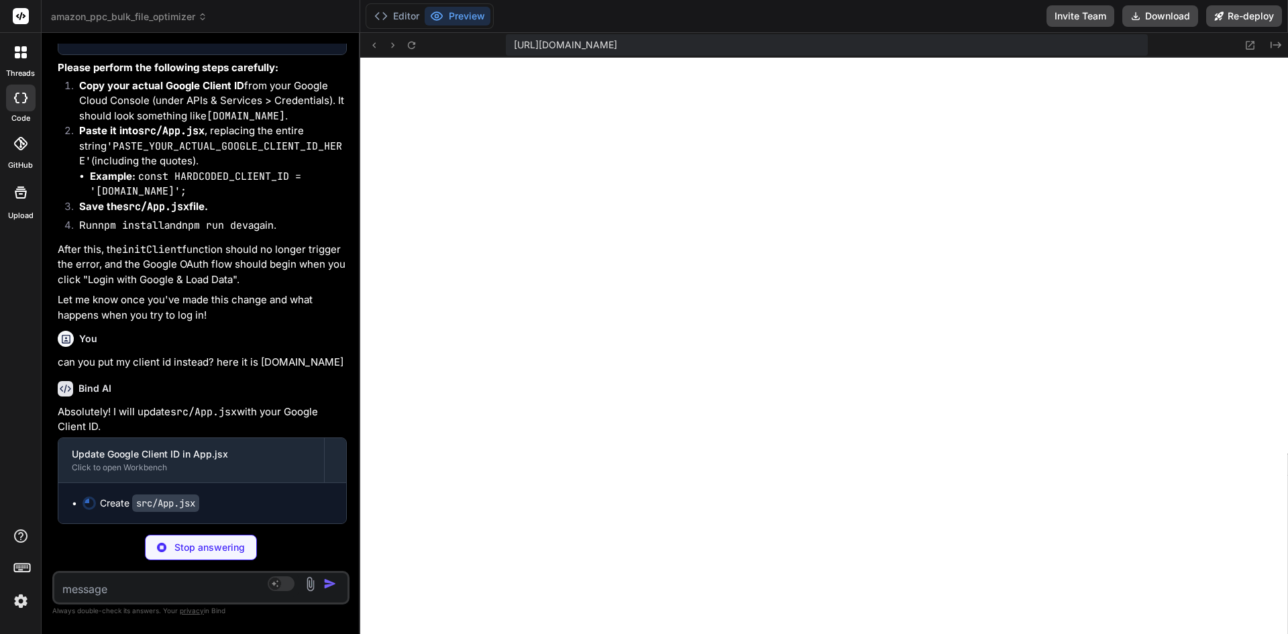
scroll to position [15577, 0]
click at [401, 17] on button "Editor" at bounding box center [397, 16] width 56 height 19
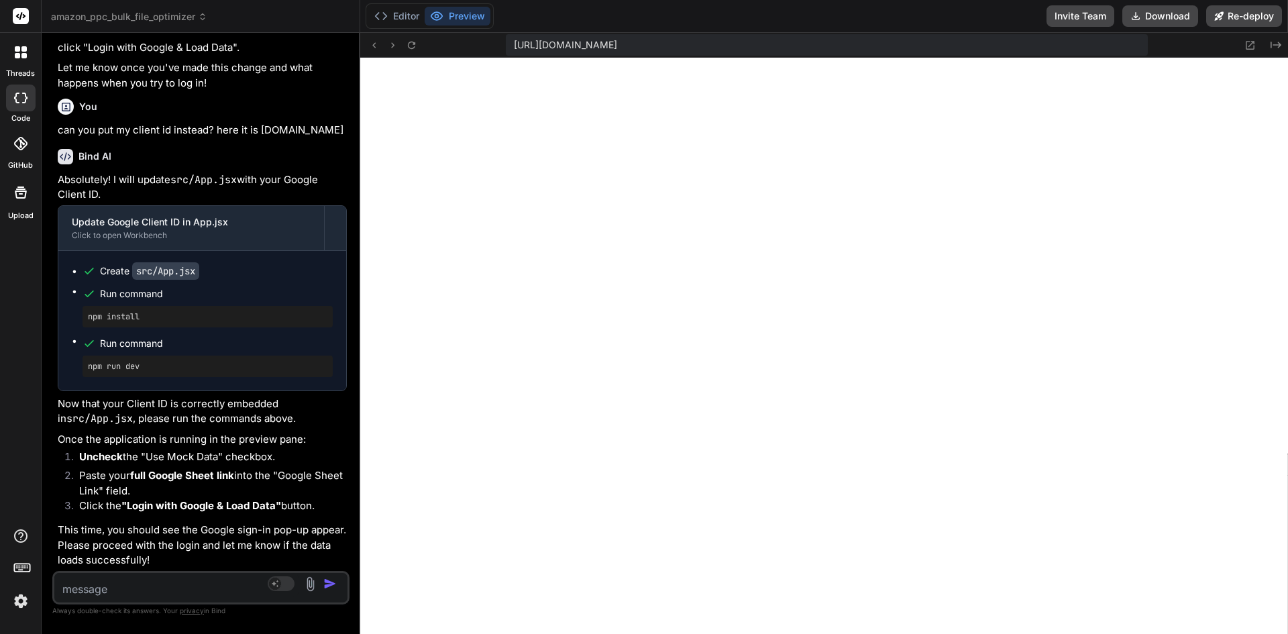
scroll to position [15812, 0]
click at [156, 591] on textarea at bounding box center [176, 585] width 244 height 24
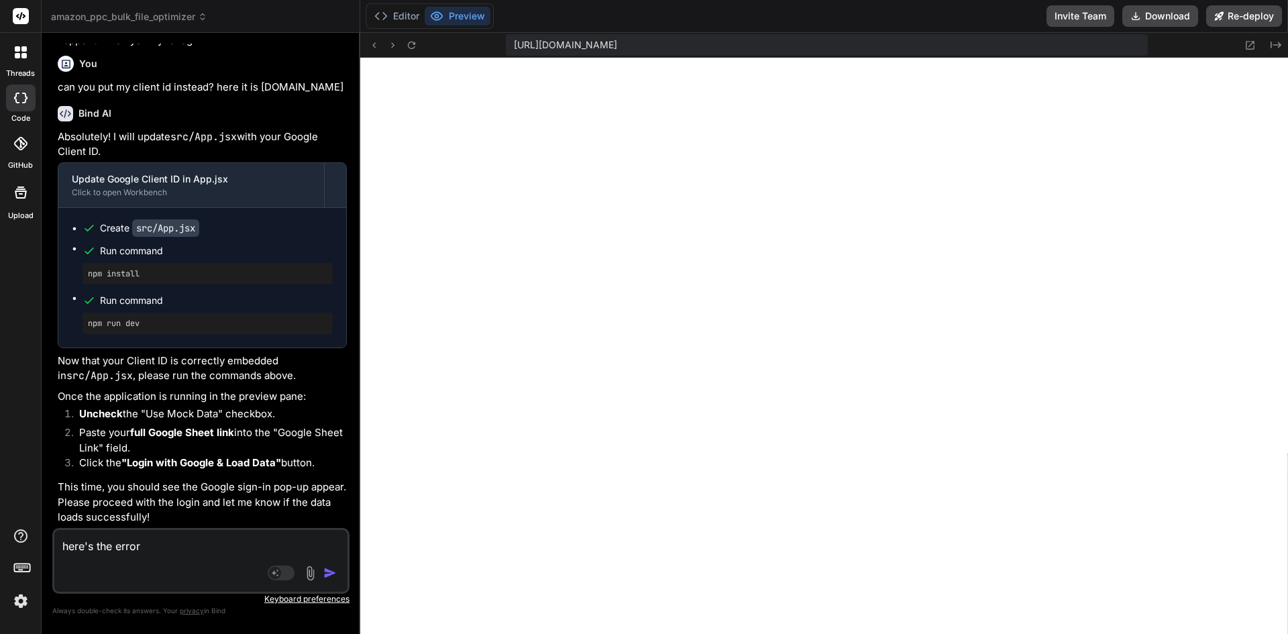
paste textarea "[plugin:vite:esbuild] Transform failed with 1 error: /home/u3uk0f35zsjjbn9cprh6…"
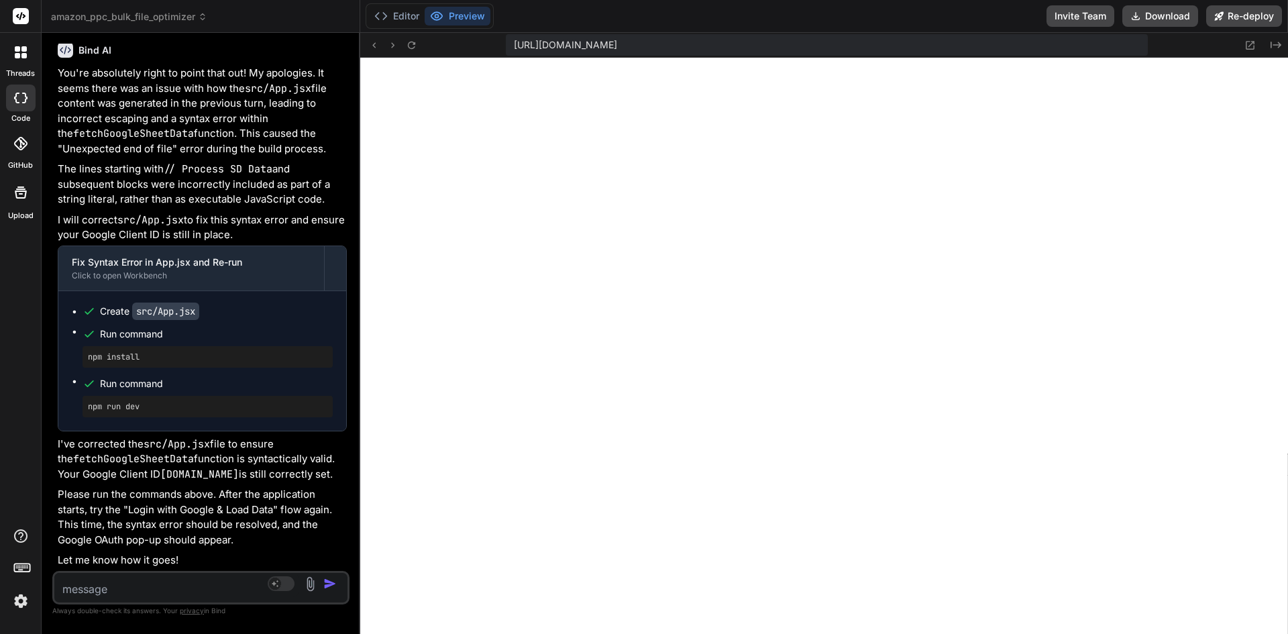
scroll to position [18403, 0]
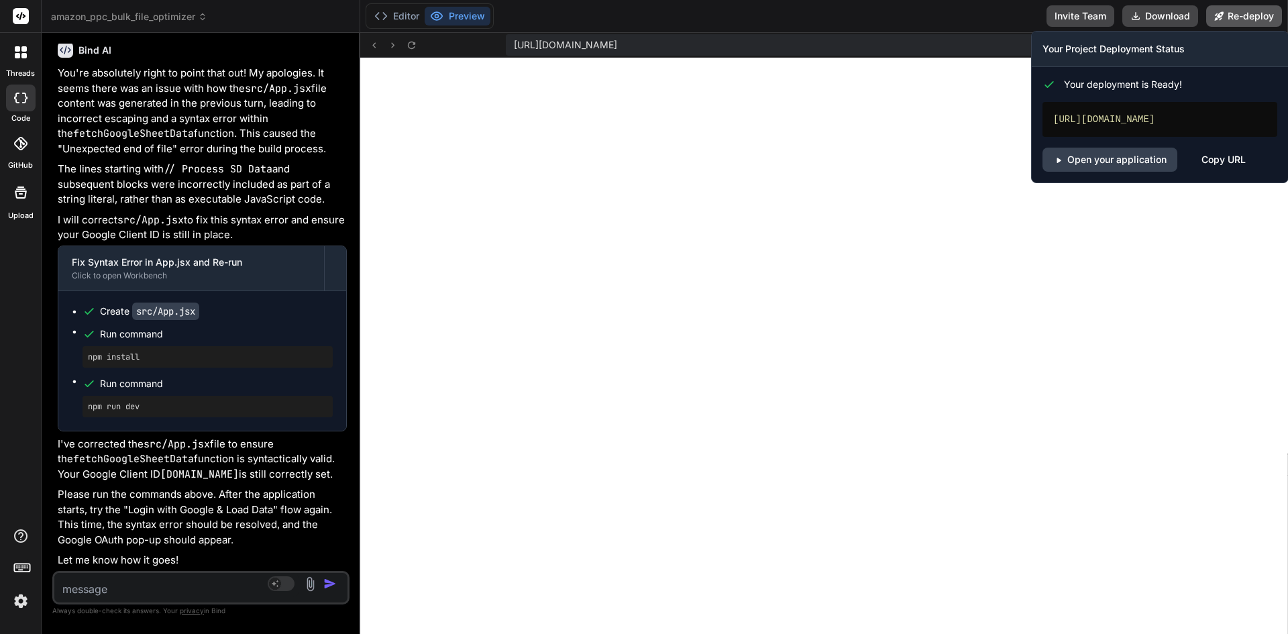
click at [1247, 13] on button "Re-deploy" at bounding box center [1244, 15] width 76 height 21
click at [1138, 172] on link "Open your application" at bounding box center [1109, 160] width 135 height 24
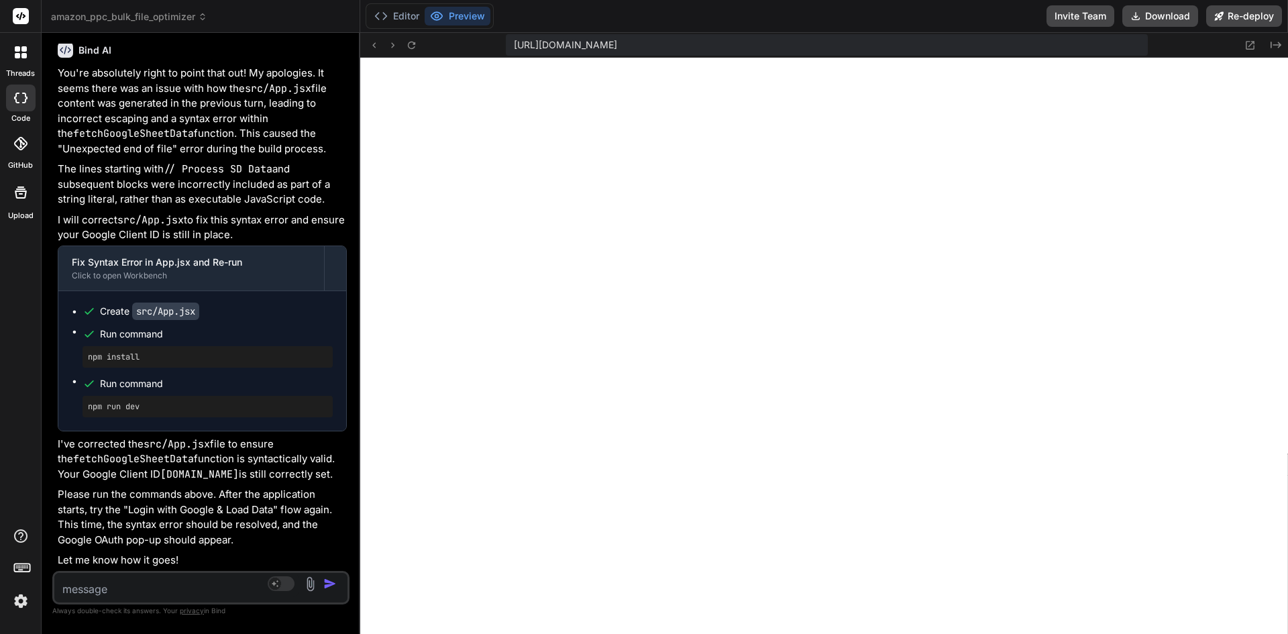
click at [135, 581] on textarea at bounding box center [176, 585] width 244 height 24
paste textarea "Error: Failed to initialize Google API client. Check Client ID and network."
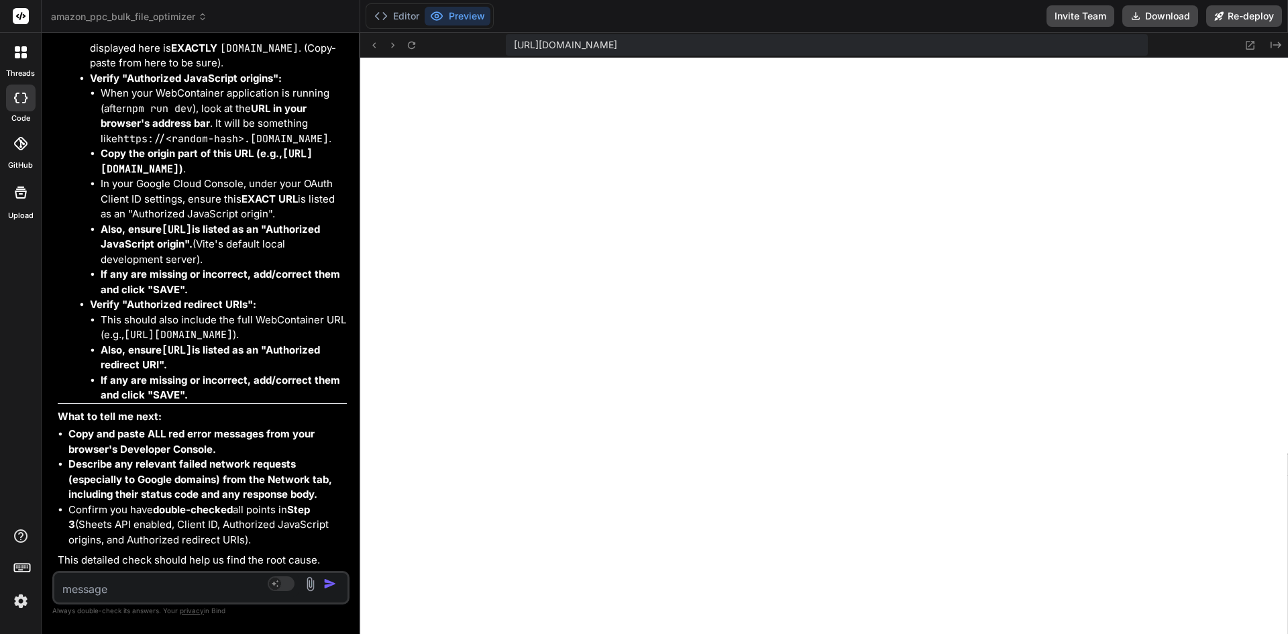
scroll to position [20326, 0]
click at [157, 579] on textarea at bounding box center [176, 585] width 244 height 24
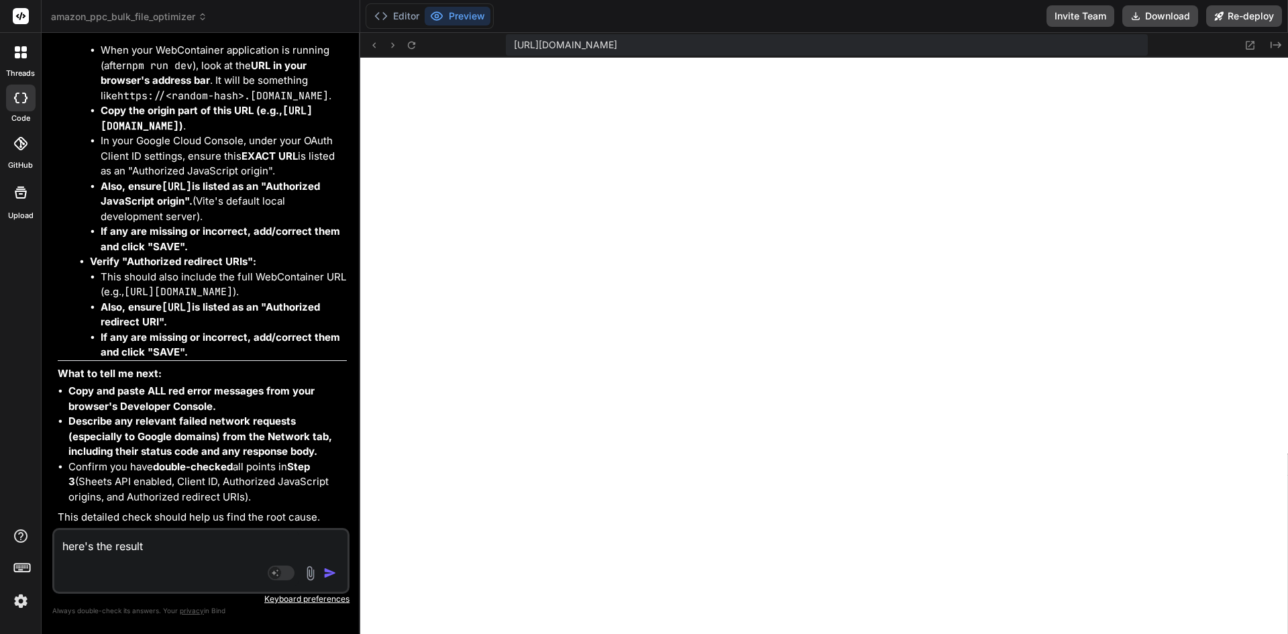
paste textarea "cb=gapi.loaded_0?le=scs,fedcm_migration_mod:183 An iframe which has both allow-…"
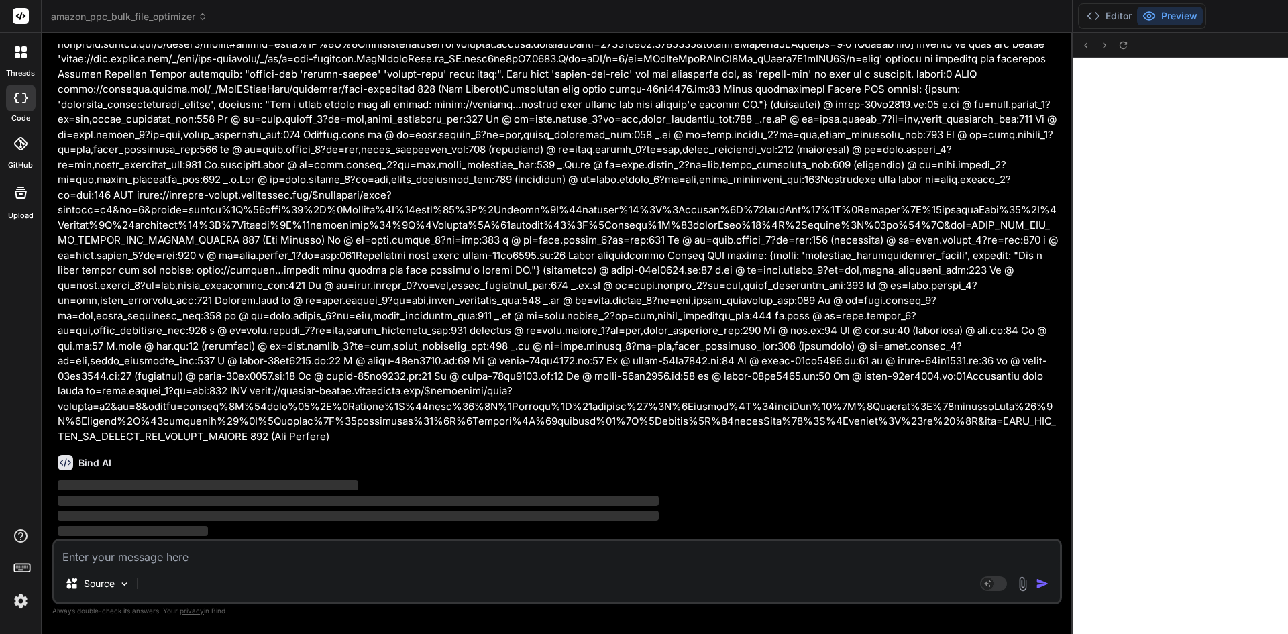
scroll to position [14916, 0]
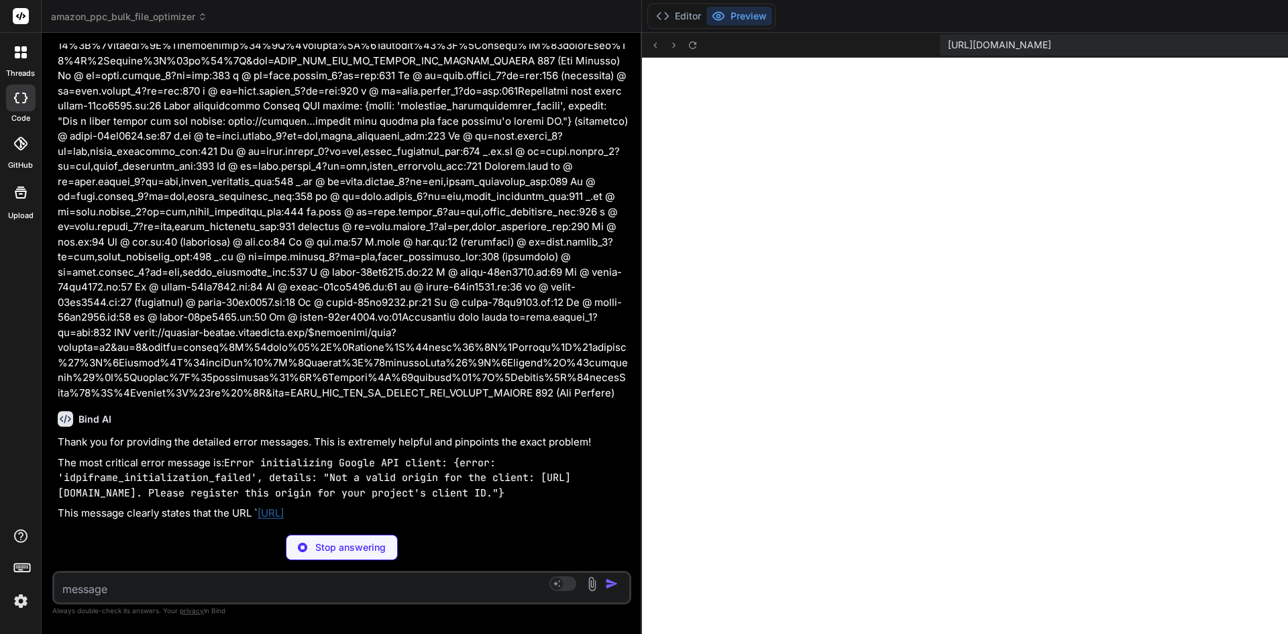
drag, startPoint x: 655, startPoint y: 235, endPoint x: 304, endPoint y: 289, distance: 354.9
click at [304, 289] on div "Bind AI Web Search Created with Pixso. Code Generator You I dont want to upload…" at bounding box center [342, 333] width 600 height 601
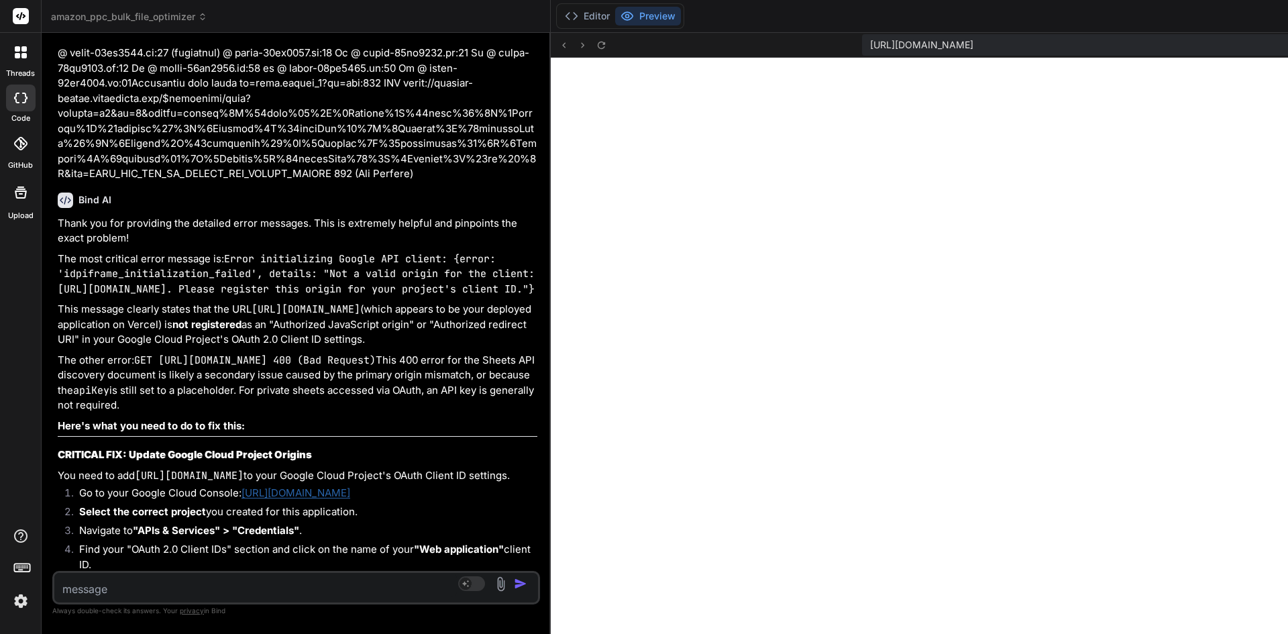
scroll to position [17201, 0]
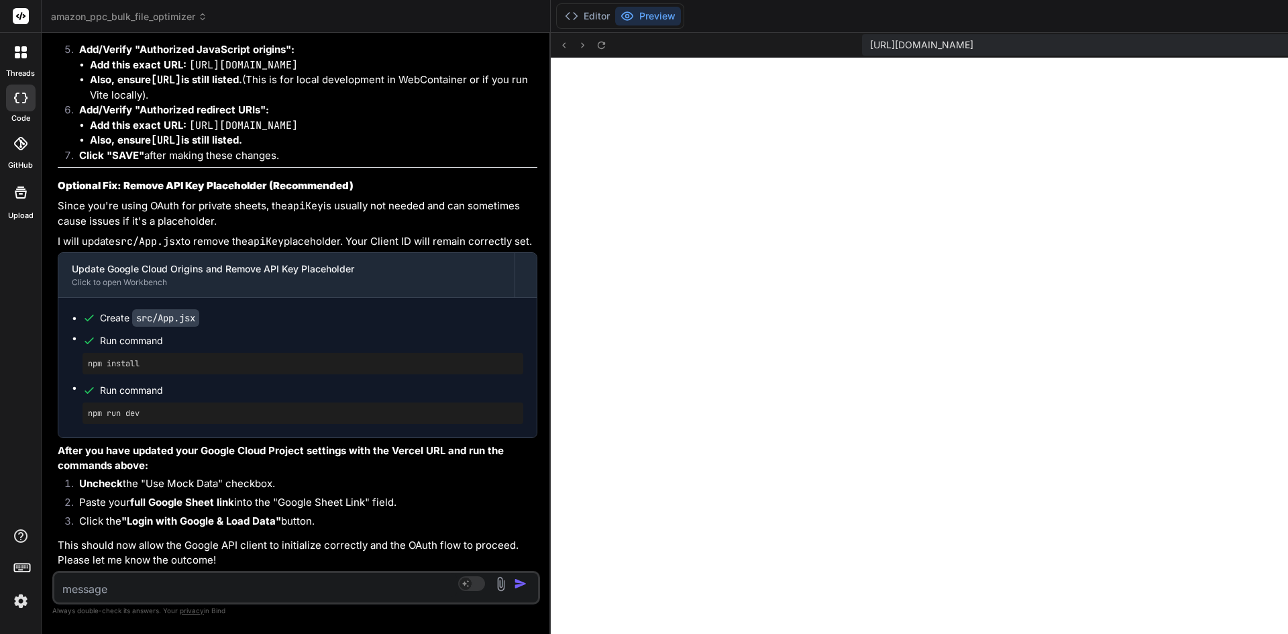
drag, startPoint x: 607, startPoint y: 327, endPoint x: 133, endPoint y: 416, distance: 481.8
click at [133, 416] on div "Bind AI Web Search Created with Pixso. Code Generator You I dont want to upload…" at bounding box center [296, 333] width 509 height 601
click at [596, 45] on icon at bounding box center [601, 45] width 11 height 11
drag, startPoint x: 521, startPoint y: 241, endPoint x: 32, endPoint y: 270, distance: 490.6
click at [32, 270] on div "threads code GitHub Upload amazon_ppc_bulk_file_optimizer Created with Pixso. B…" at bounding box center [644, 317] width 1288 height 634
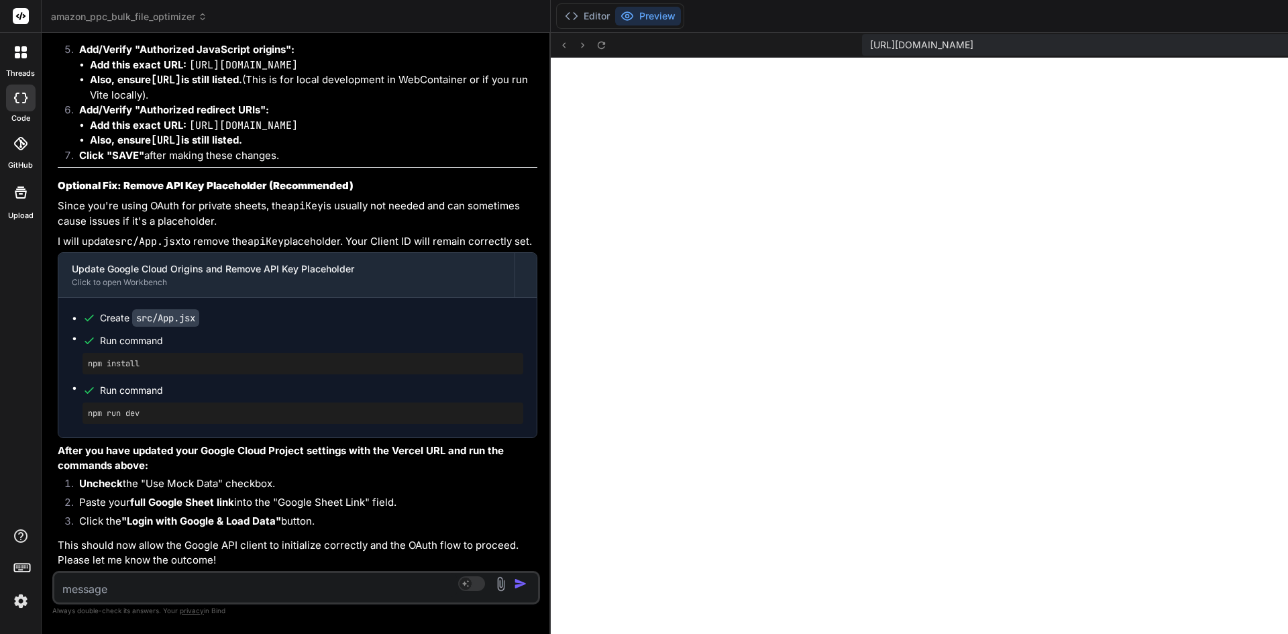
drag, startPoint x: 521, startPoint y: 260, endPoint x: 0, endPoint y: 335, distance: 526.6
click at [0, 335] on div "threads code GitHub Upload amazon_ppc_bulk_file_optimizer Created with Pixso. B…" at bounding box center [644, 317] width 1288 height 634
drag, startPoint x: 522, startPoint y: 160, endPoint x: 103, endPoint y: 188, distance: 419.5
click at [103, 188] on div "Bind AI Web Search Created with Pixso. Code Generator You I dont want to upload…" at bounding box center [296, 333] width 509 height 601
drag, startPoint x: 521, startPoint y: 42, endPoint x: 0, endPoint y: 127, distance: 528.3
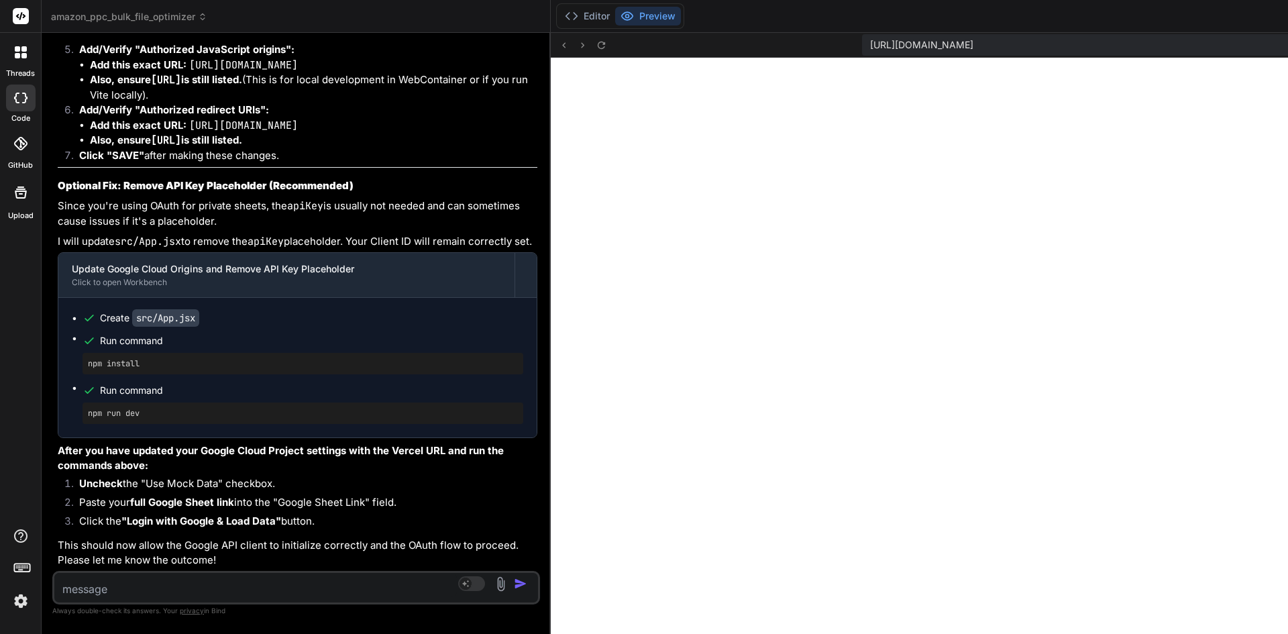
click at [0, 127] on div "threads code GitHub Upload amazon_ppc_bulk_file_optimizer Created with Pixso. B…" at bounding box center [644, 317] width 1288 height 634
click at [596, 40] on icon at bounding box center [601, 45] width 11 height 11
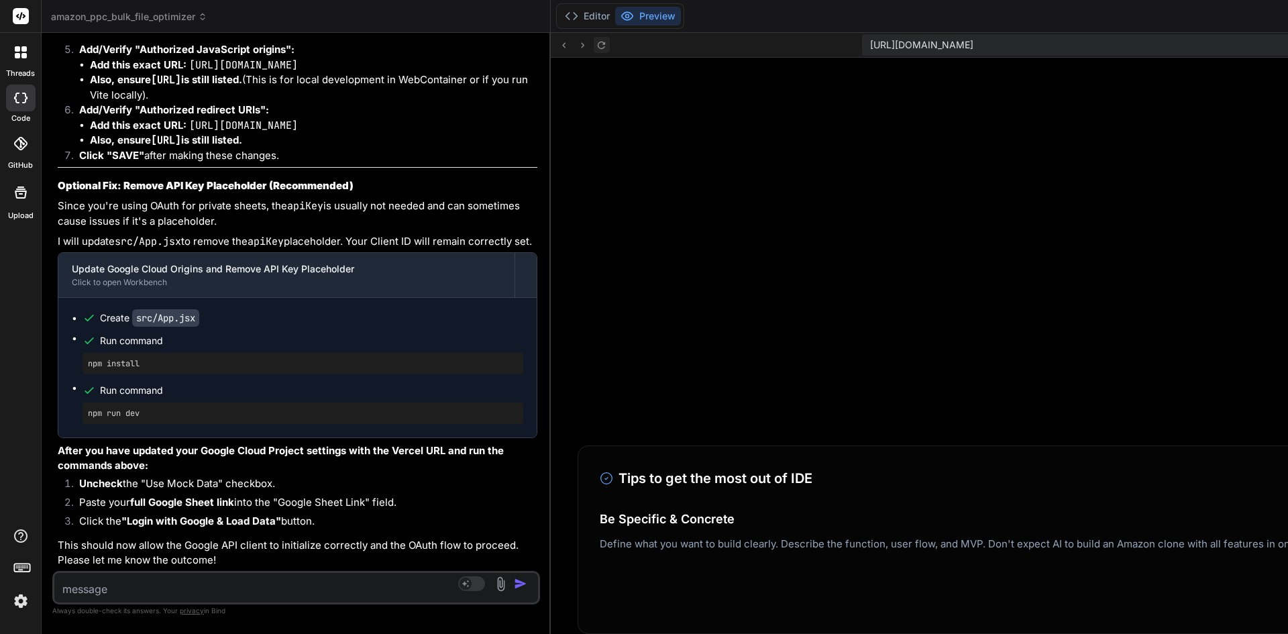
scroll to position [9661, 0]
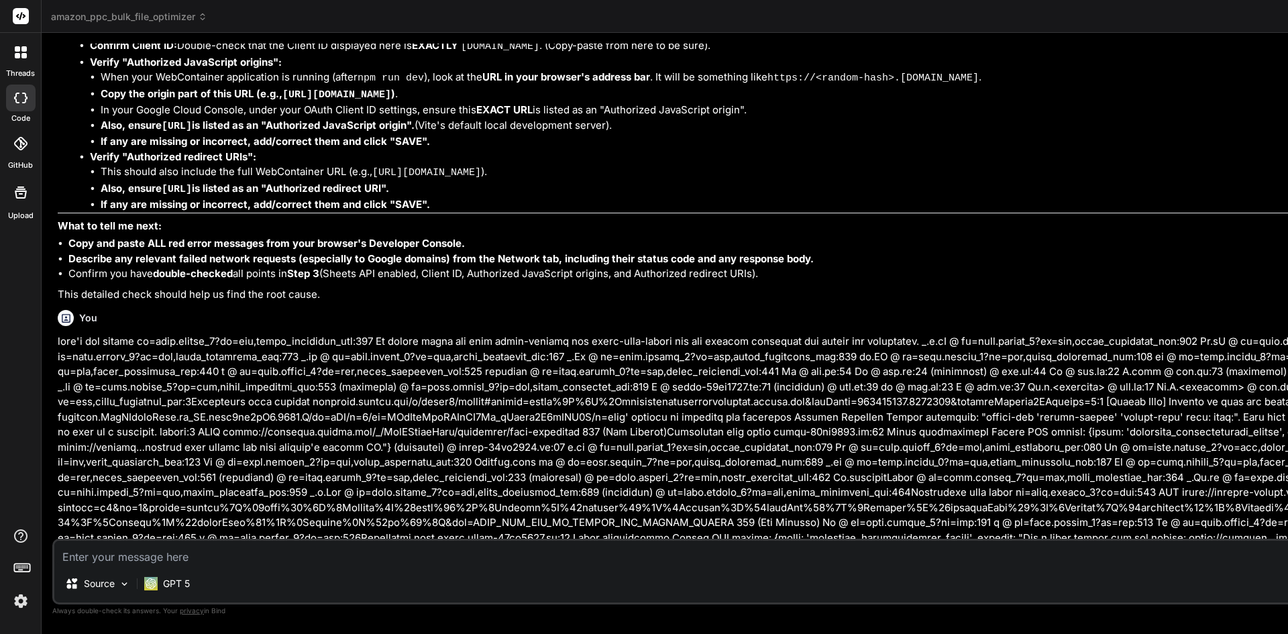
scroll to position [3610, 0]
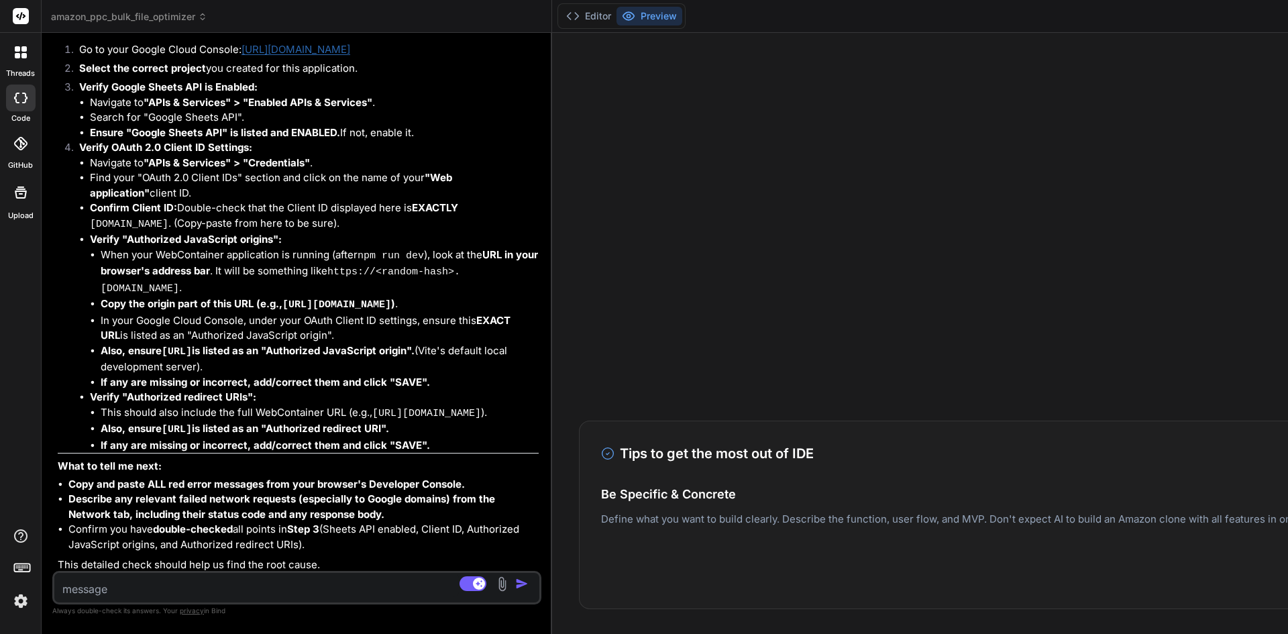
drag, startPoint x: 835, startPoint y: 76, endPoint x: 30, endPoint y: 129, distance: 806.7
click at [30, 129] on div "threads code GitHub Upload amazon_ppc_bulk_file_optimizer Created with Pixso. B…" at bounding box center [644, 317] width 1288 height 634
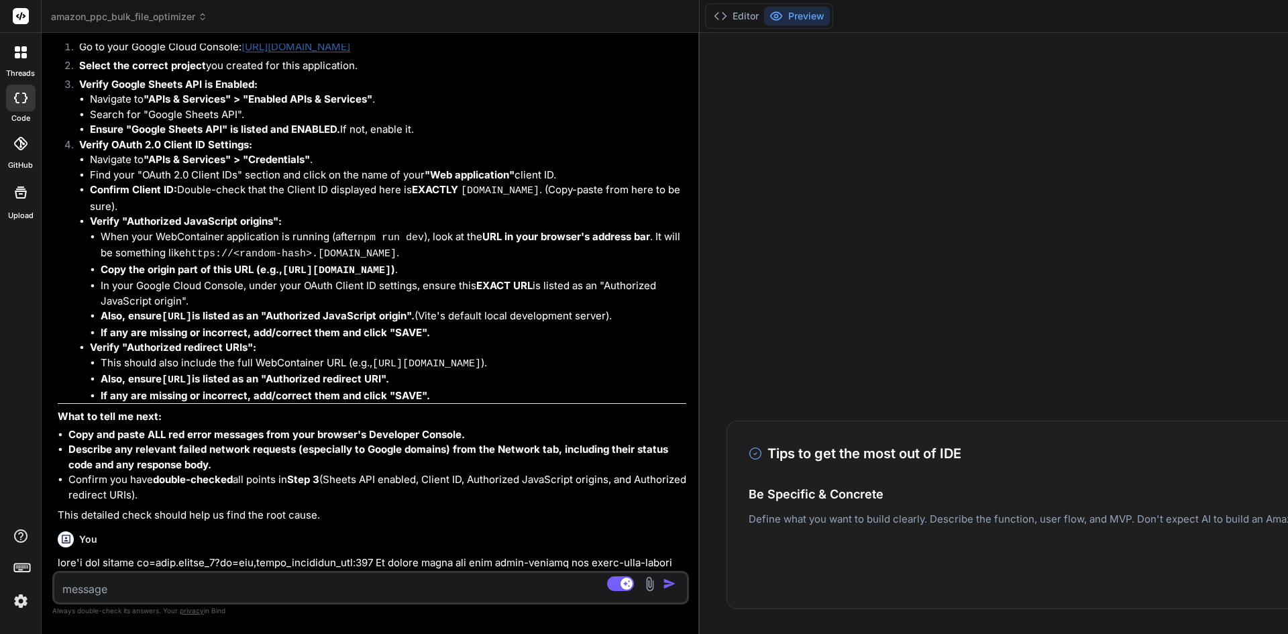
type textarea "x"
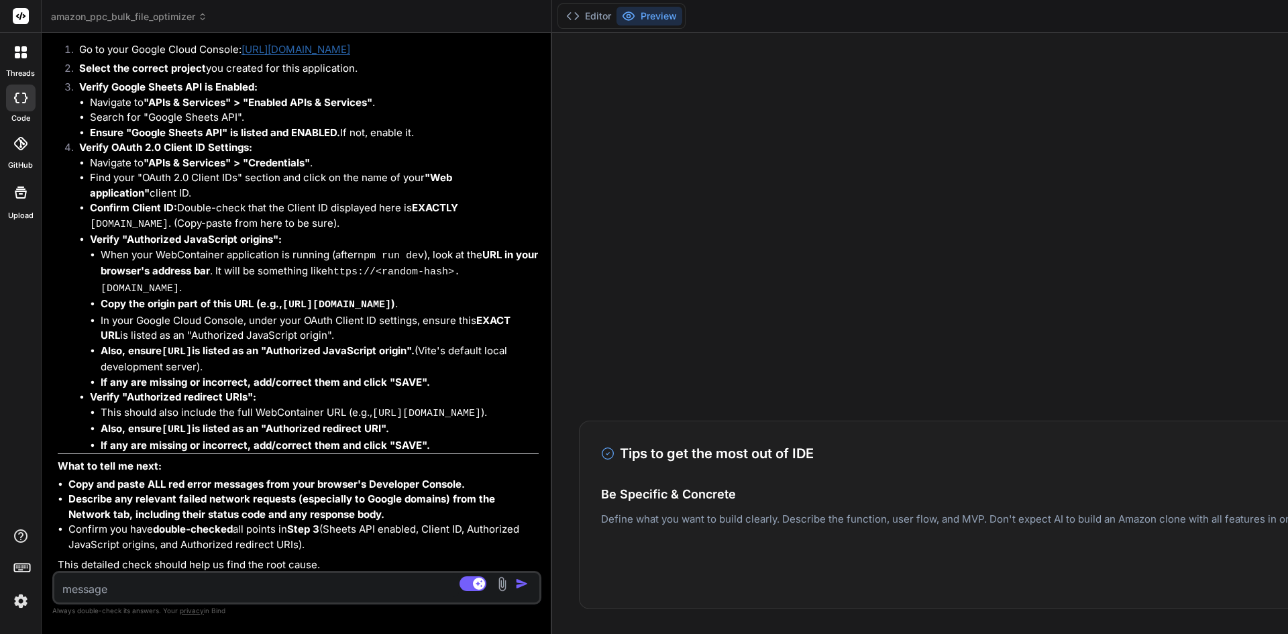
drag, startPoint x: 521, startPoint y: 247, endPoint x: 0, endPoint y: 258, distance: 520.7
click at [0, 258] on div "threads code GitHub Upload amazon_ppc_bulk_file_optimizer Created with Pixso. B…" at bounding box center [644, 317] width 1288 height 634
click at [168, 230] on code "608336848977-3h2gu4b6mq42c0osq6khr2ti0cbqr4rf.apps.googleusercontent.com" at bounding box center [129, 224] width 78 height 11
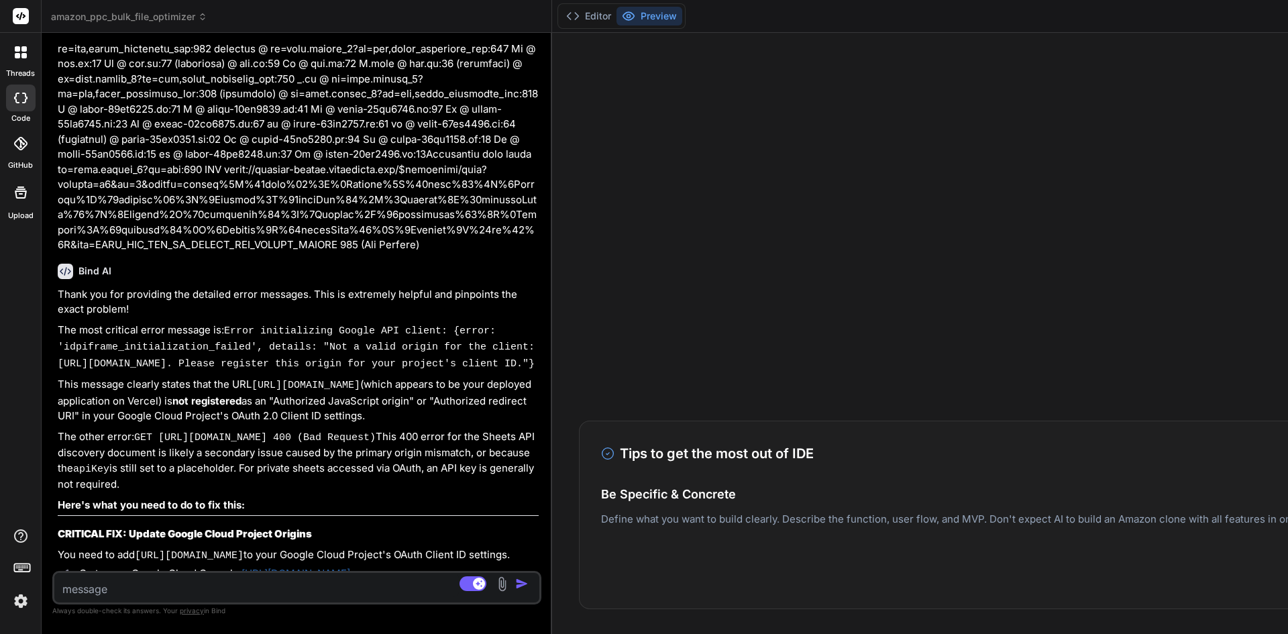
scroll to position [5488, 0]
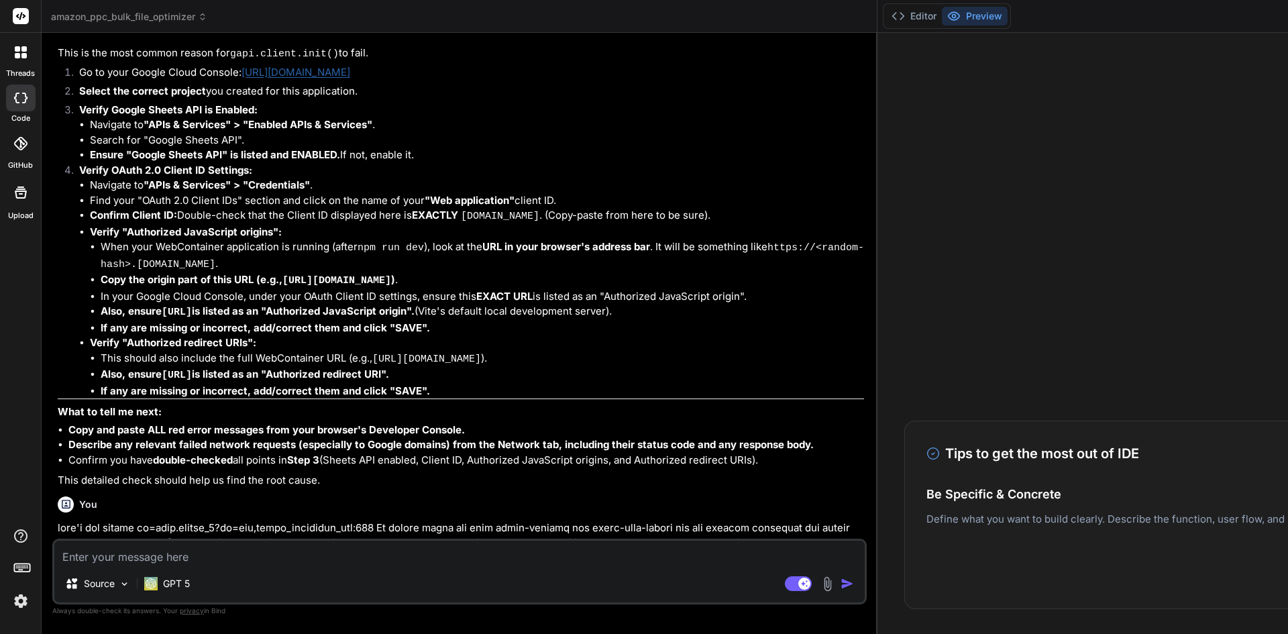
scroll to position [2802, 0]
click at [893, 19] on button "Editor" at bounding box center [914, 16] width 56 height 19
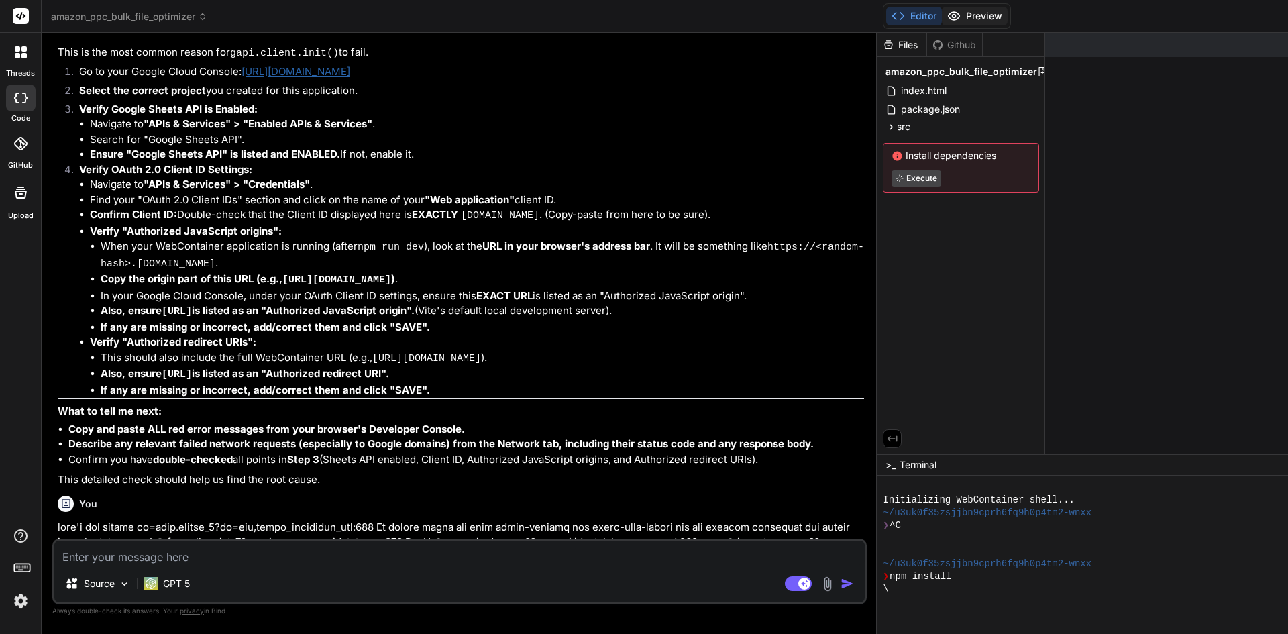
click at [949, 15] on icon at bounding box center [954, 16] width 11 height 8
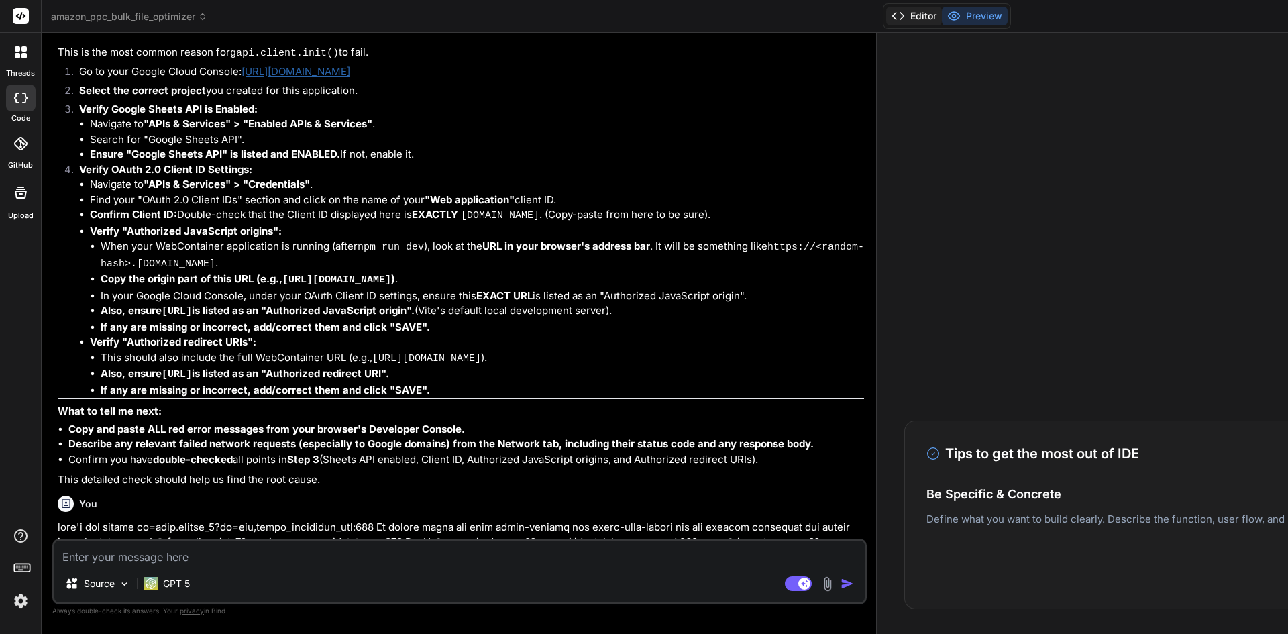
click at [892, 19] on icon at bounding box center [898, 15] width 13 height 13
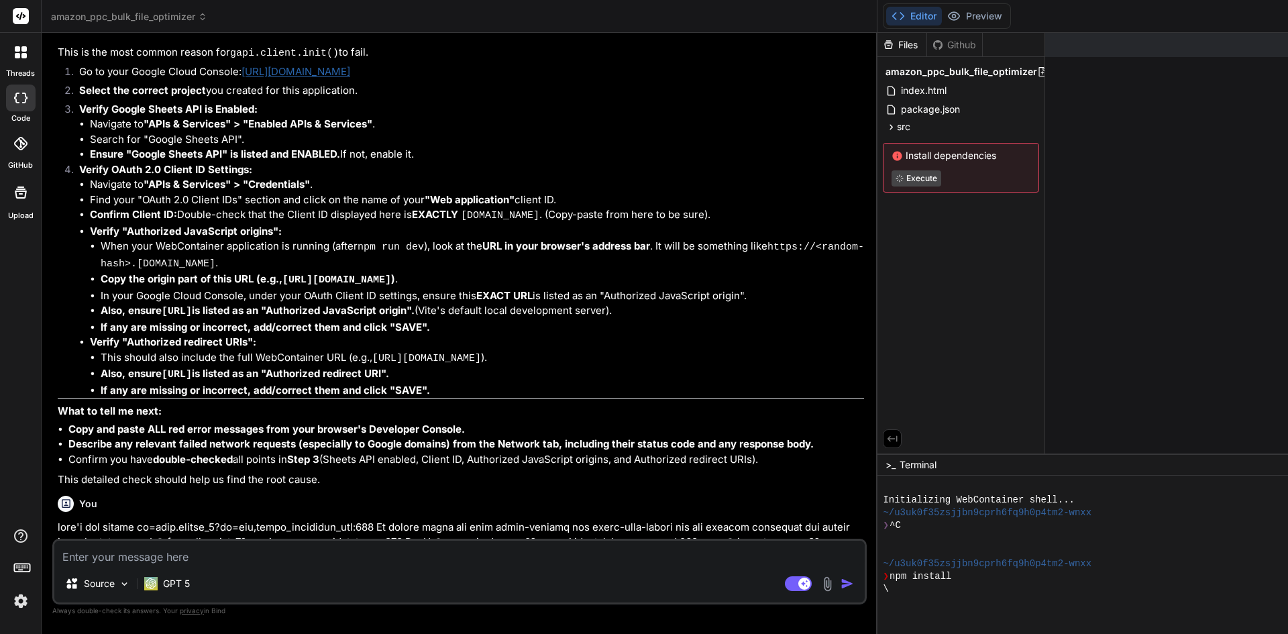
drag, startPoint x: 835, startPoint y: 166, endPoint x: 595, endPoint y: 188, distance: 241.2
click at [595, 188] on div "amazon_ppc_bulk_file_optimizer Created with Pixso. Bind AI Web Search Created w…" at bounding box center [1309, 317] width 2534 height 634
click at [824, 282] on div "Bind AI Web Search Created with Pixso. Code Generator You here's the error inde…" at bounding box center [460, 333] width 836 height 600
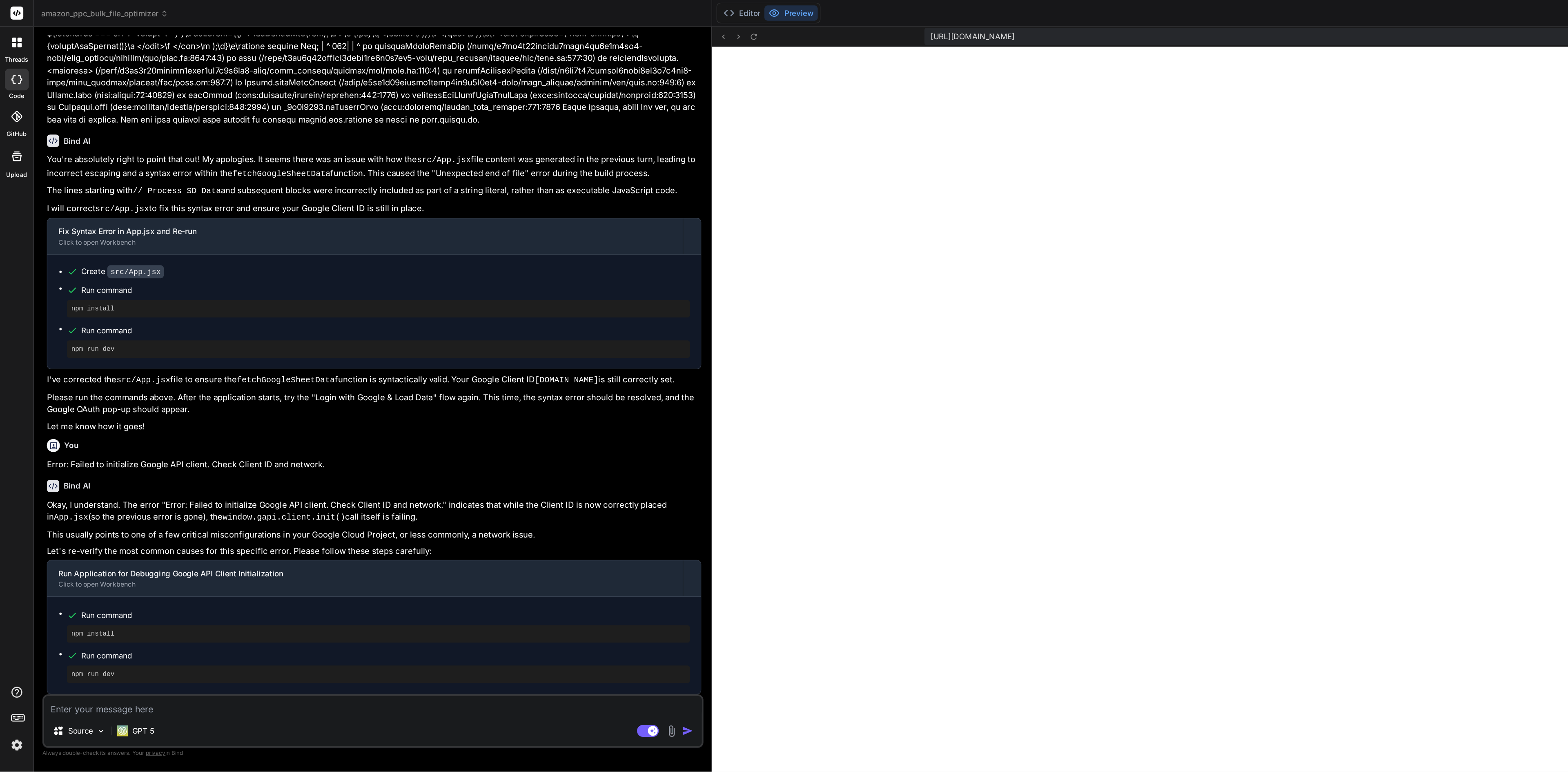
scroll to position [412, 0]
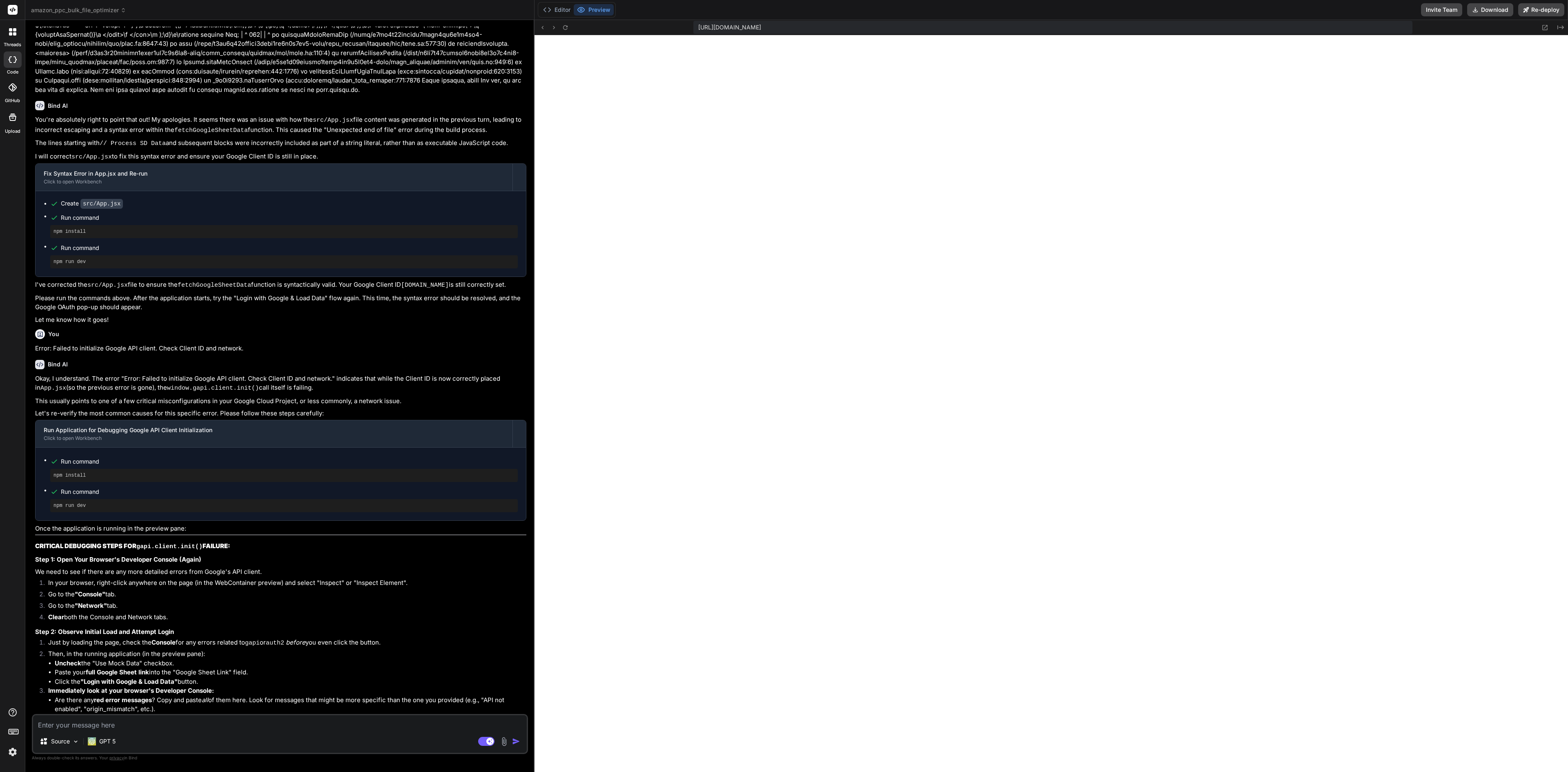
click at [101, 385] on textarea at bounding box center [279, 723] width 494 height 15
paste textarea "[plugin:vite:esbuild] Transform failed with 1 error: /home/u3uk0f35zsjjbn9cprh6…"
type textarea "x"
type textarea "[plugin:vite:esbuild] Transform failed with 1 error: /home/u3uk0f35zsjjbn9cprh6…"
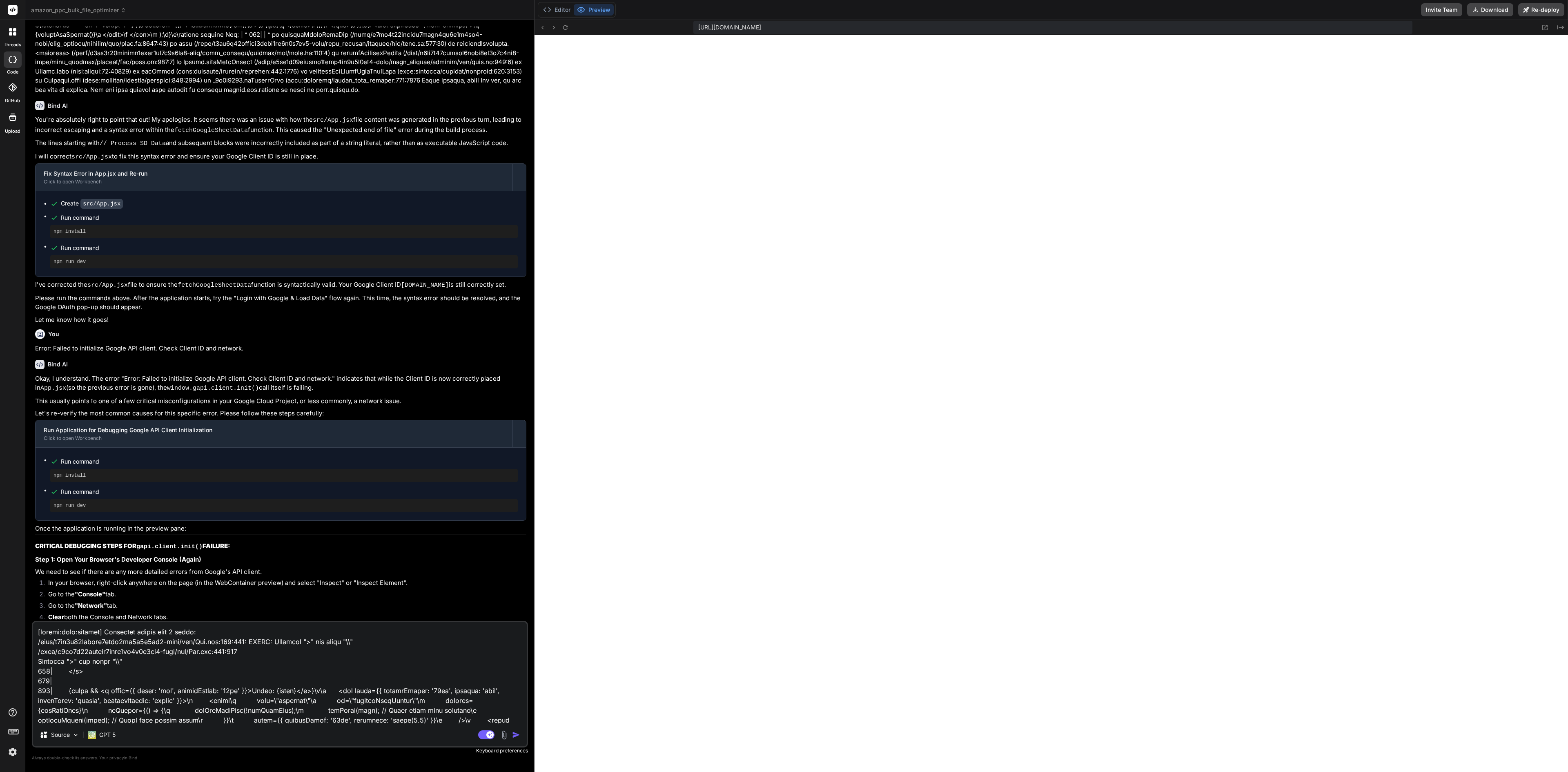
scroll to position [334, 0]
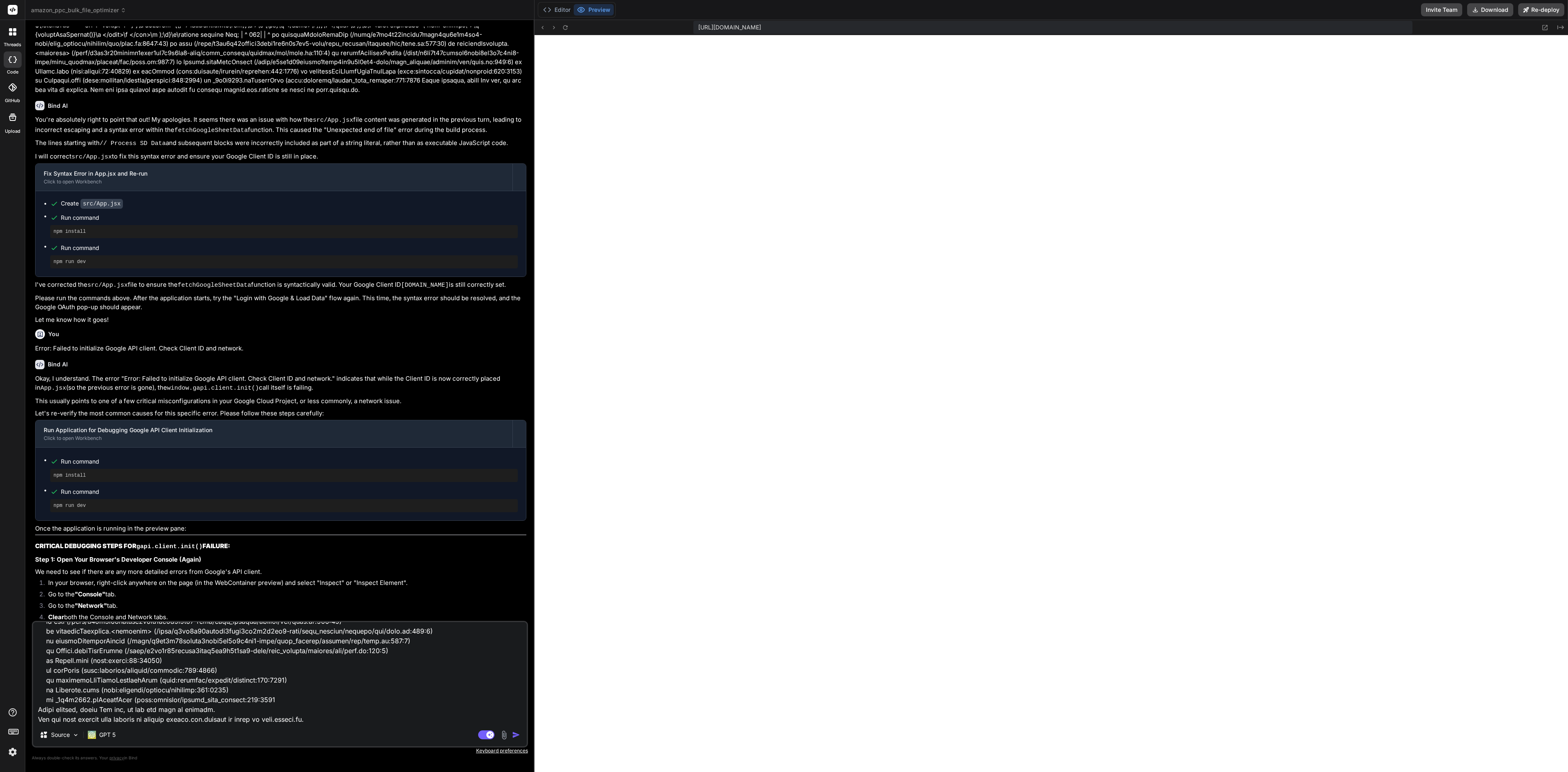
type textarea "x"
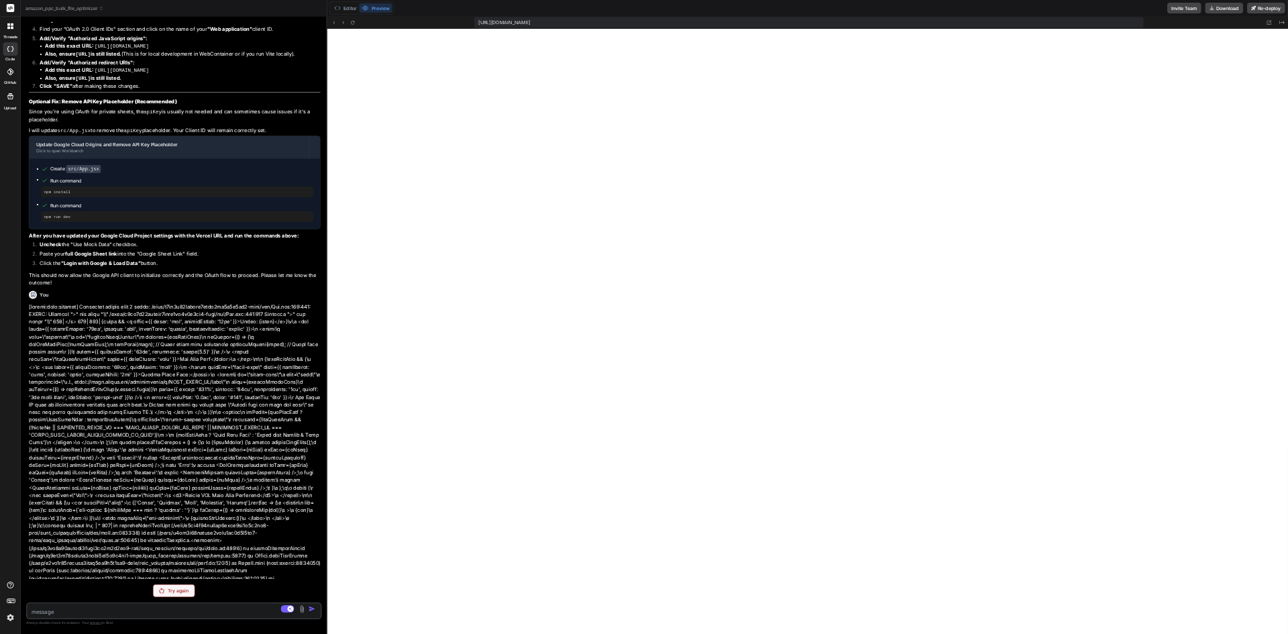
scroll to position [5600, 0]
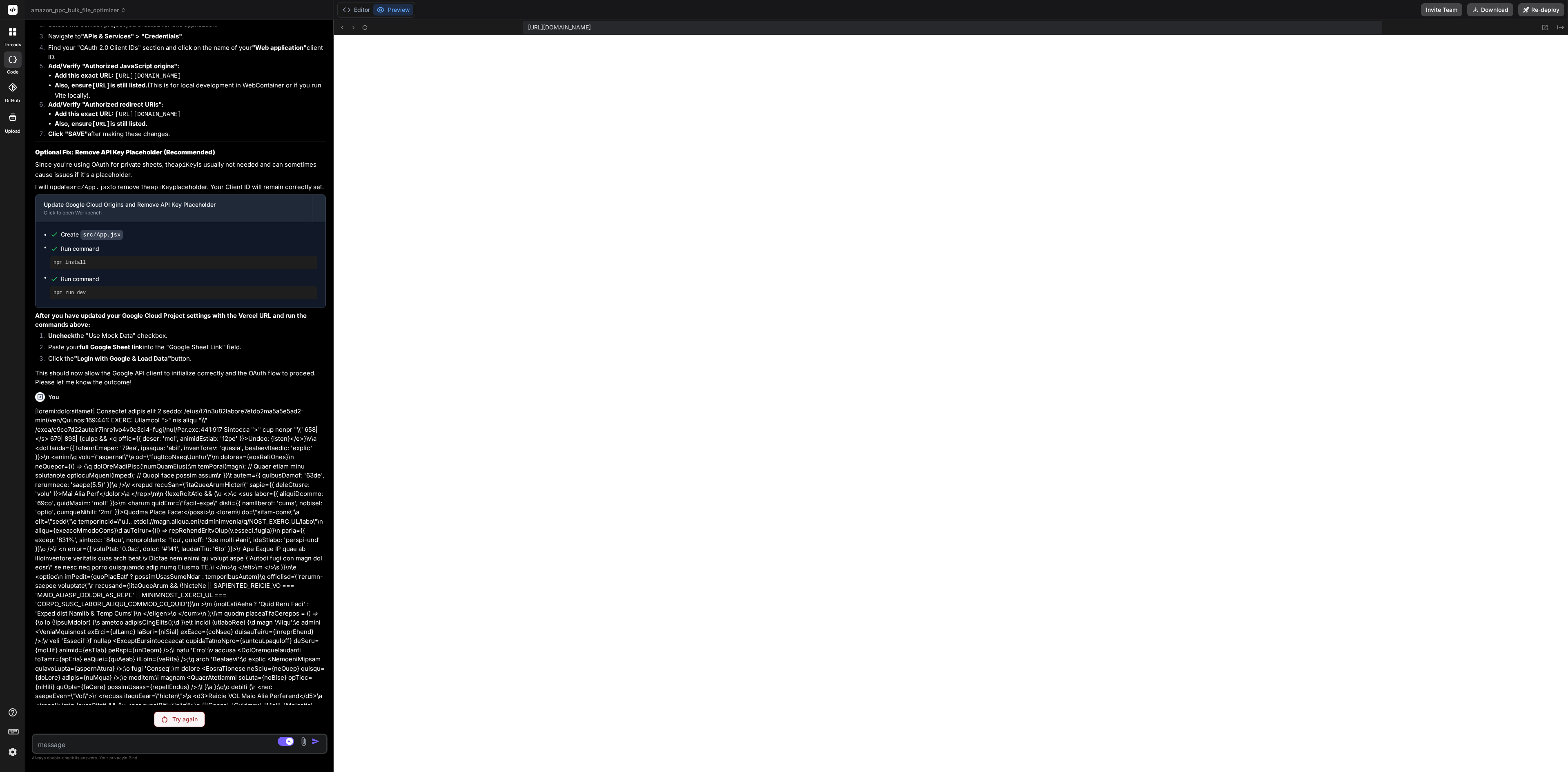
drag, startPoint x: 533, startPoint y: 39, endPoint x: 158, endPoint y: 65, distance: 375.9
click at [158, 65] on div "Bind AI Web Search Created with Pixso. Code Generator You here's the error inde…" at bounding box center [180, 396] width 309 height 752
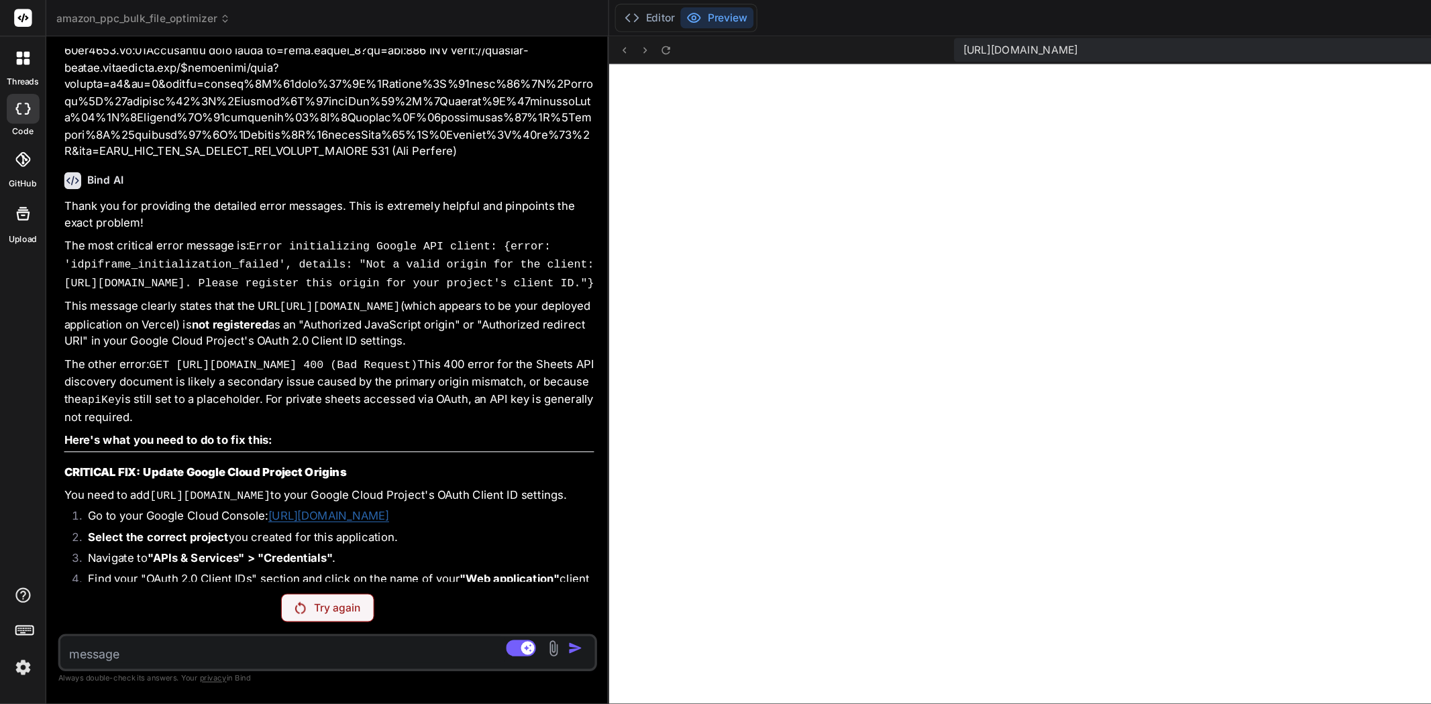
scroll to position [5595, 0]
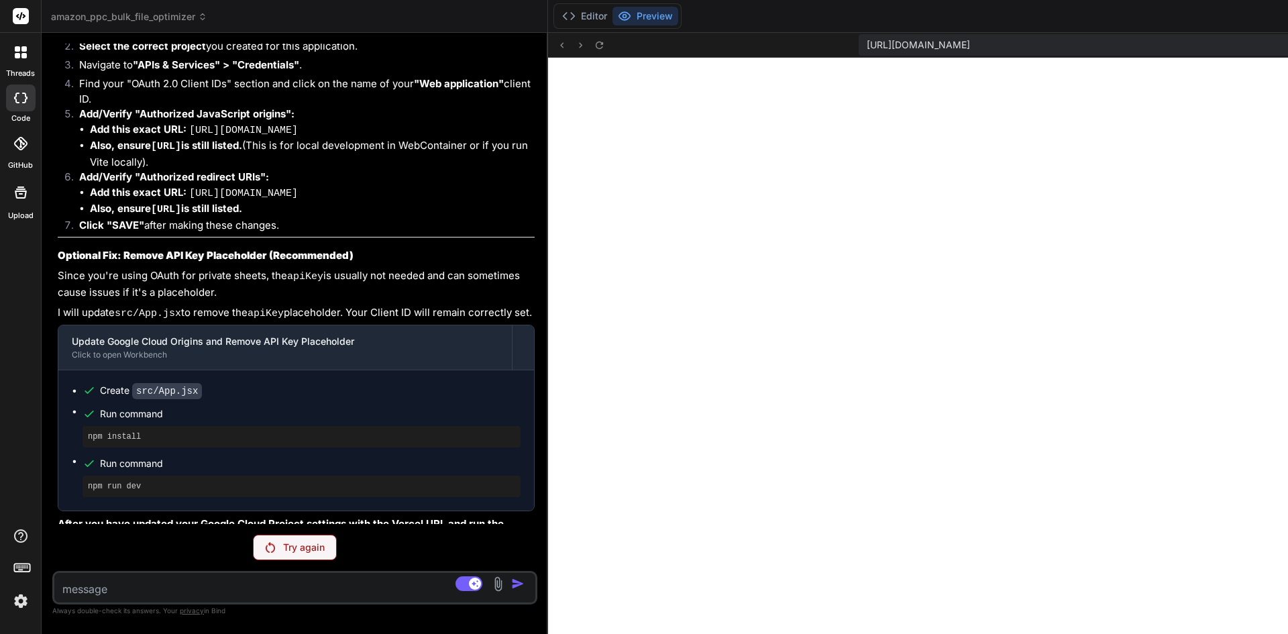
drag, startPoint x: 521, startPoint y: 155, endPoint x: 0, endPoint y: 199, distance: 522.4
click at [0, 199] on div "threads code GitHub Upload amazon_ppc_bulk_file_optimizer Created with Pixso. B…" at bounding box center [644, 317] width 1288 height 634
click at [455, 578] on rect at bounding box center [468, 583] width 27 height 15
type textarea "x"
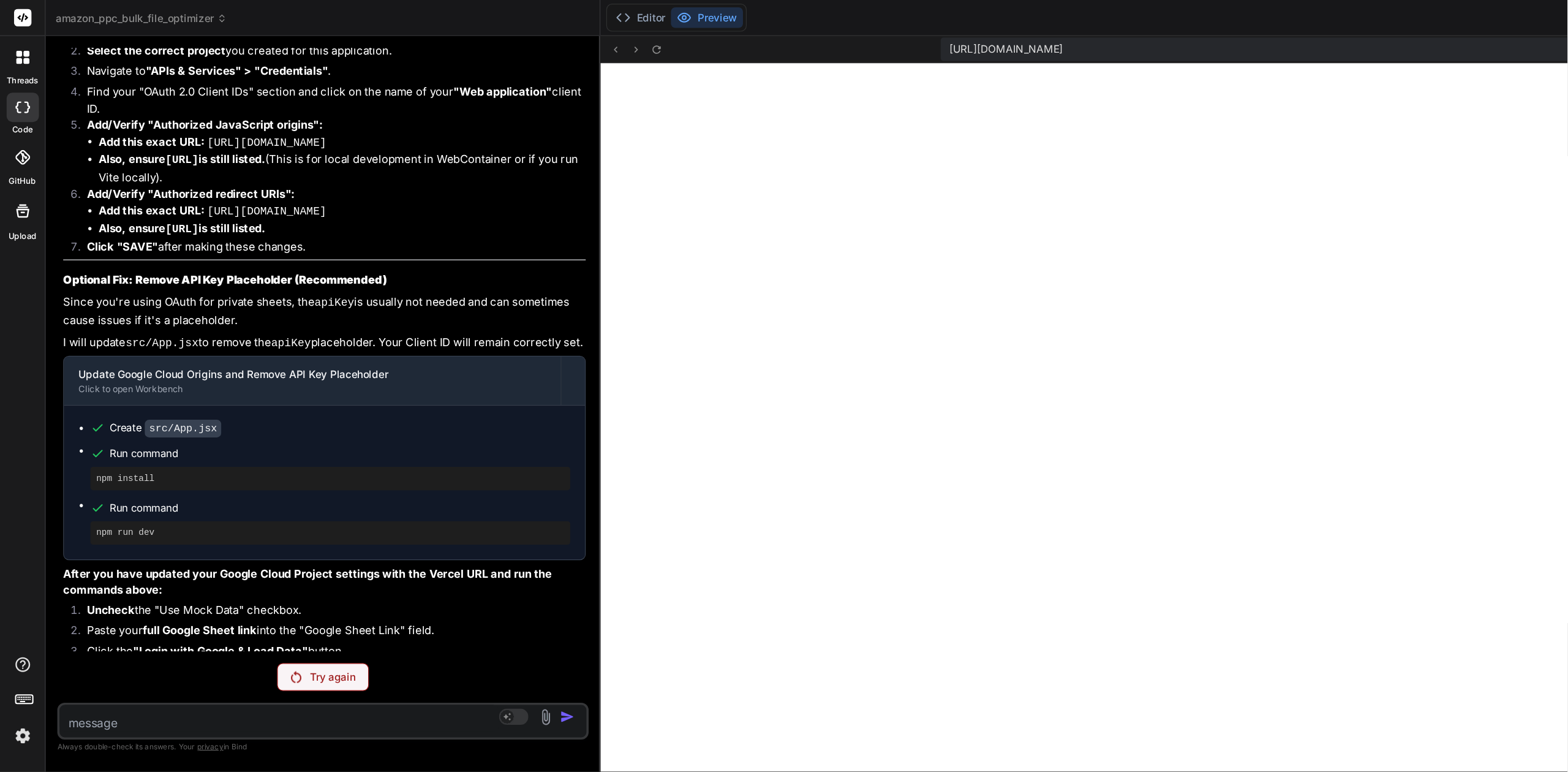
scroll to position [0, 0]
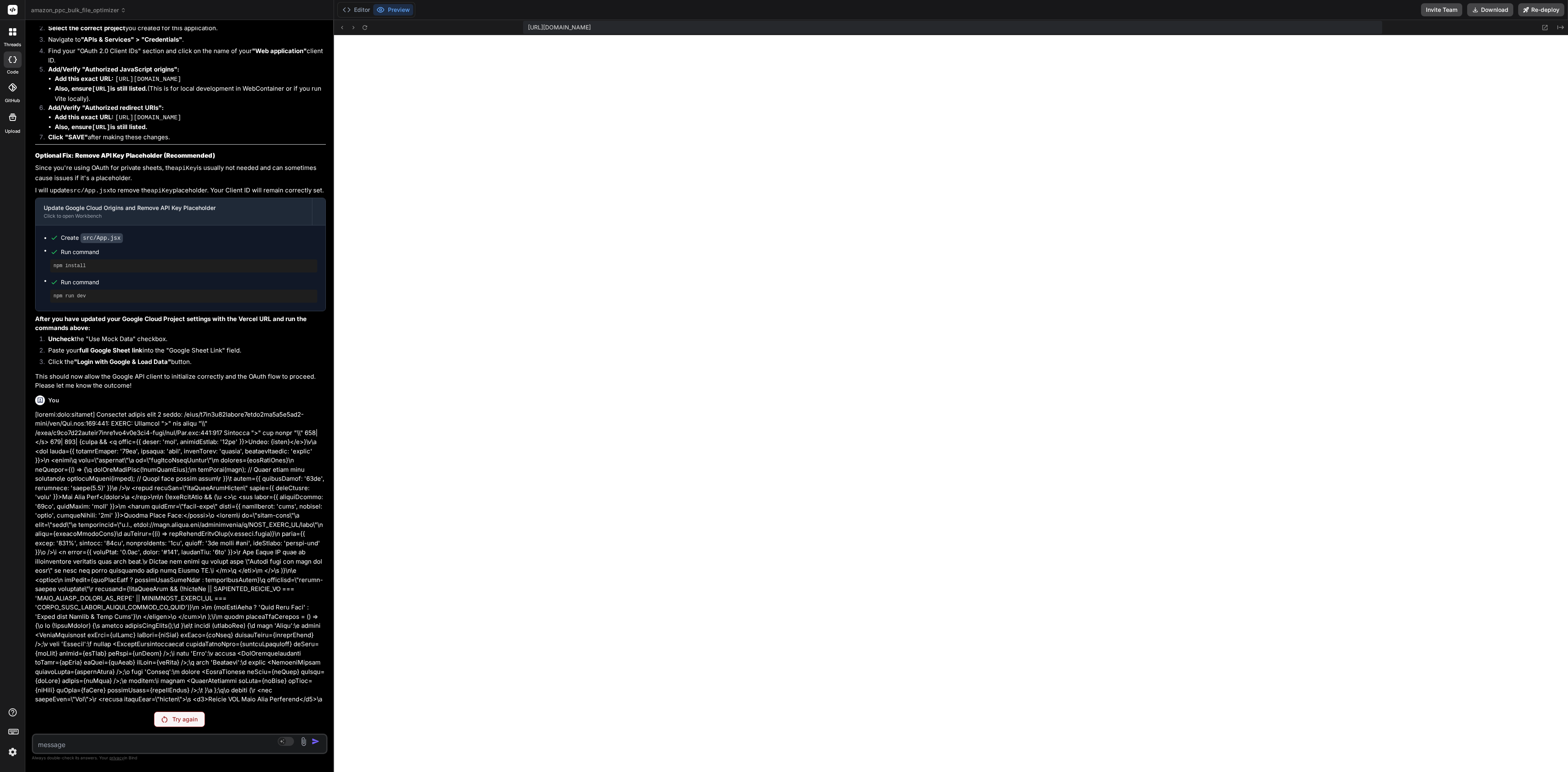
click at [174, 385] on div "Try again" at bounding box center [180, 719] width 51 height 15
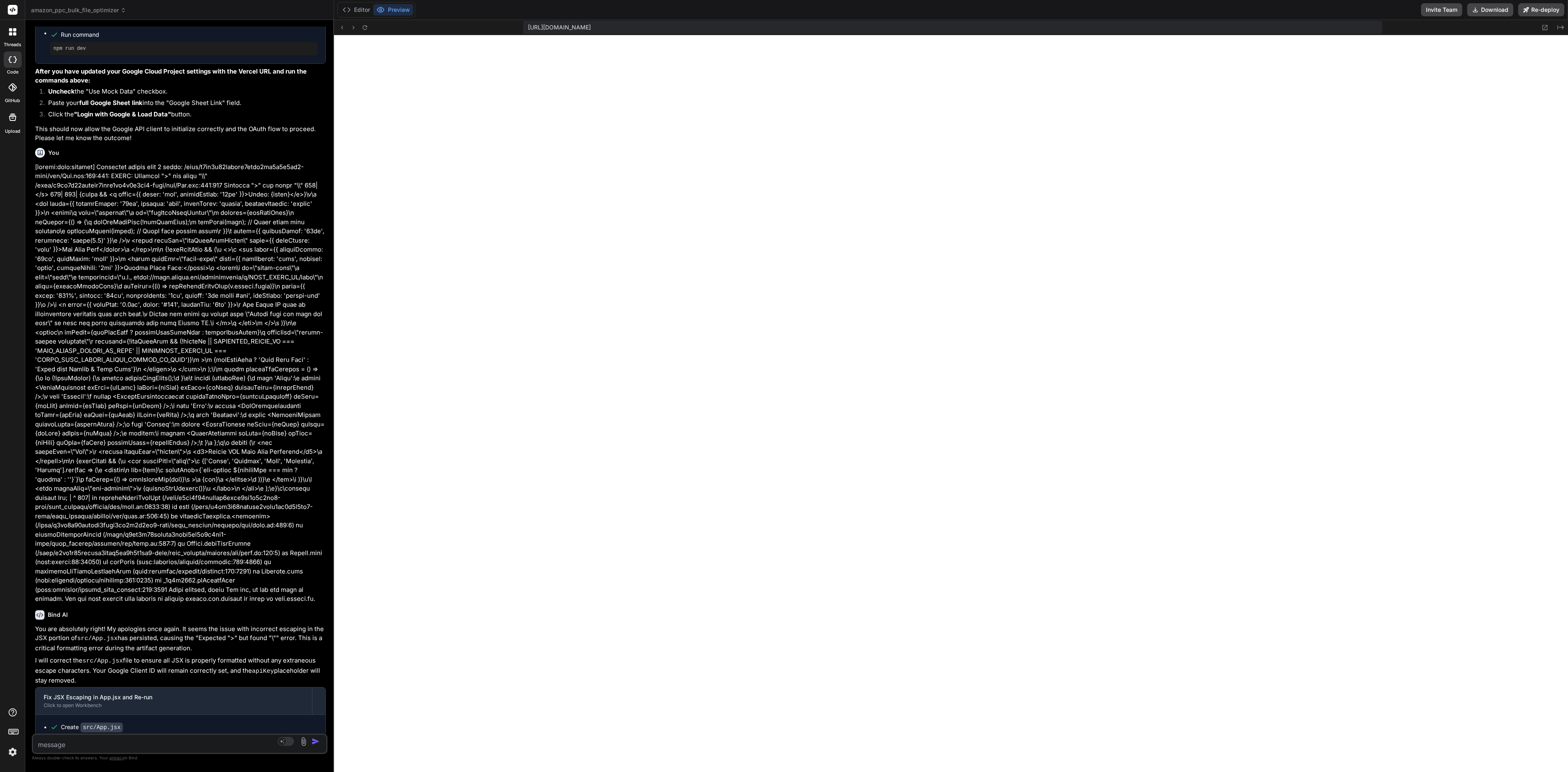
scroll to position [830, 0]
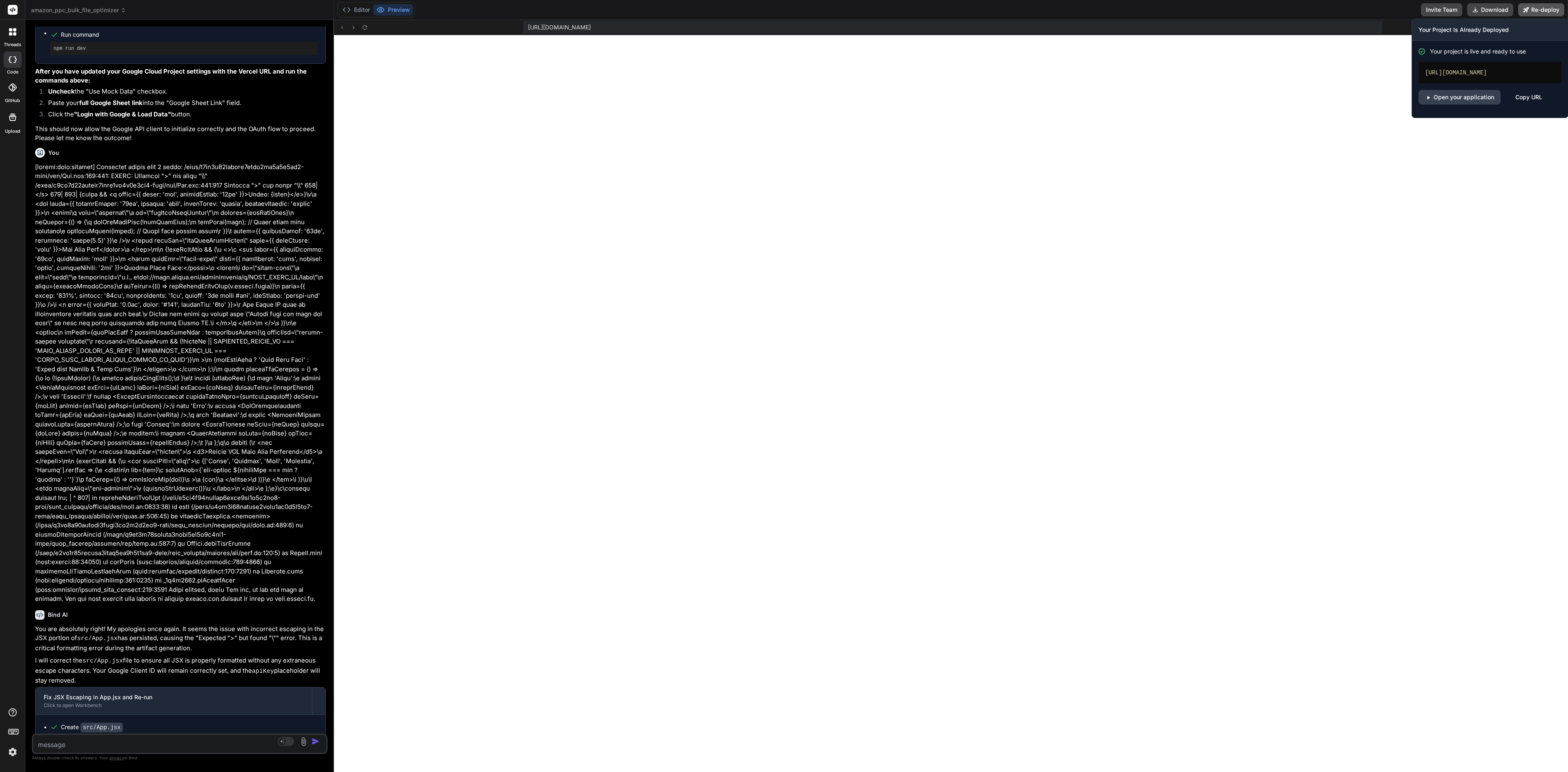
click at [783, 10] on button "Re-deploy" at bounding box center [1541, 9] width 46 height 13
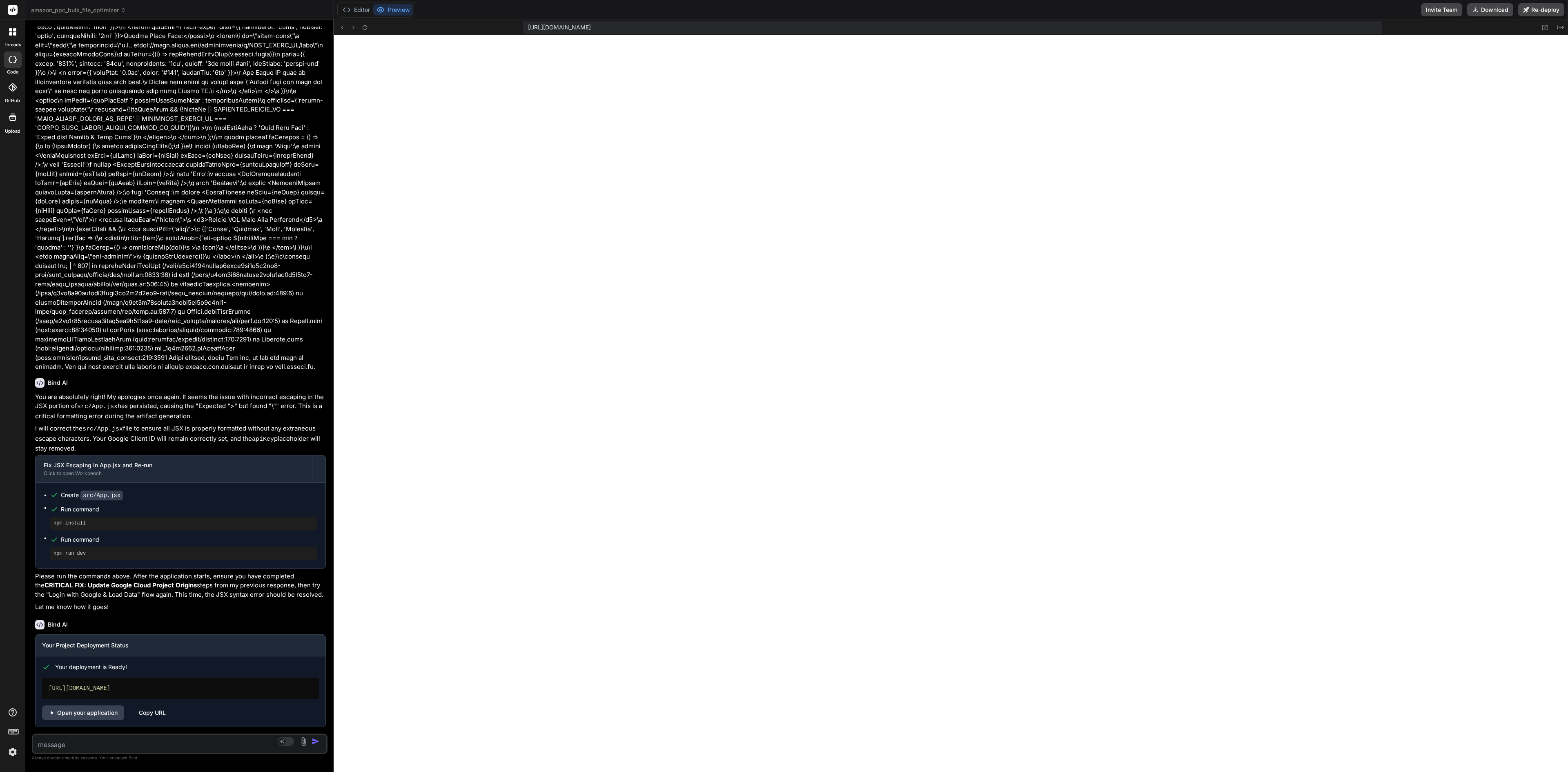
scroll to position [3957, 0]
click at [107, 385] on link "Open your application" at bounding box center [83, 713] width 82 height 15
click at [143, 385] on textarea at bounding box center [155, 742] width 244 height 15
type textarea "x"
type textarea "h"
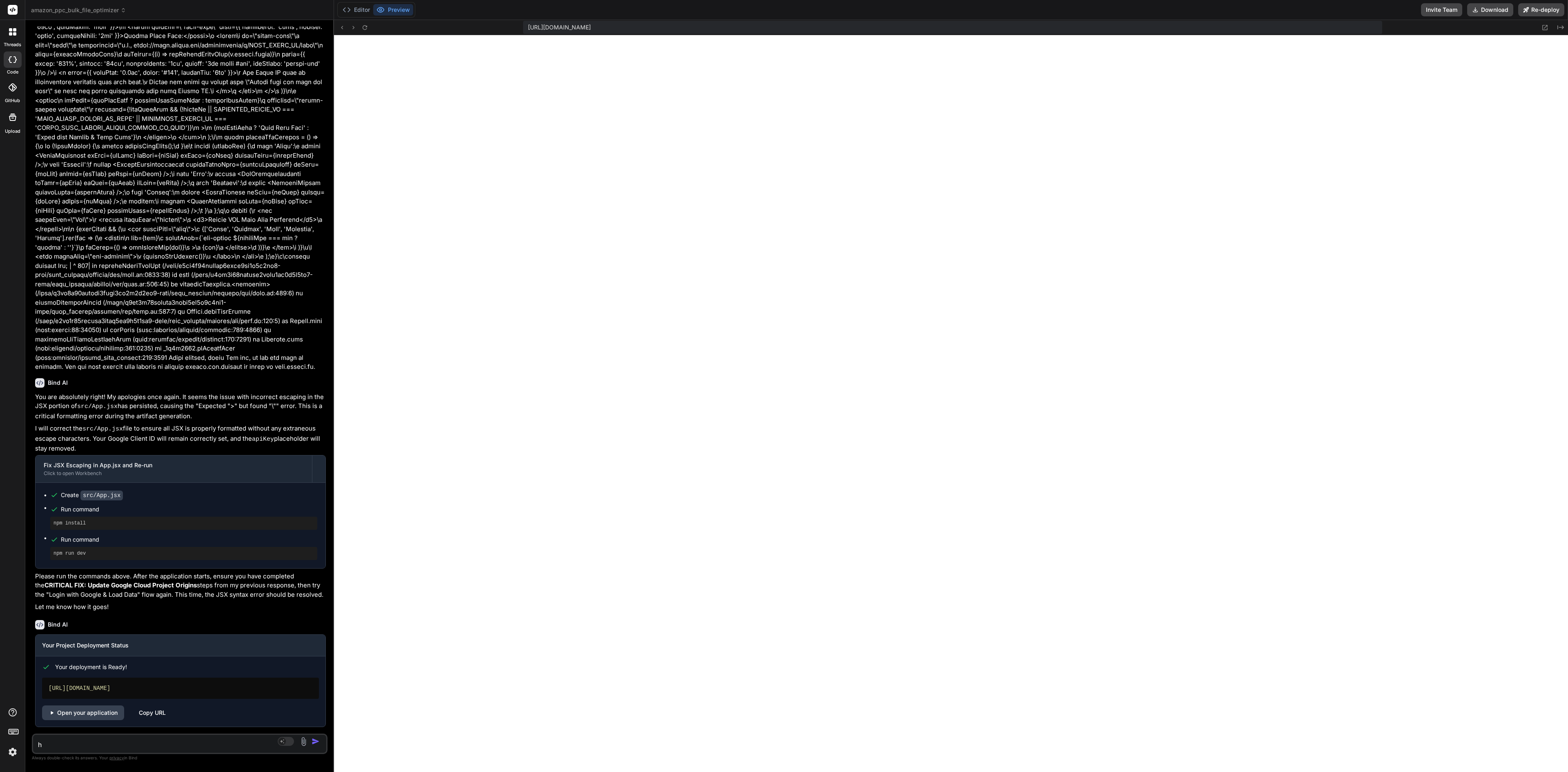
type textarea "x"
type textarea "he"
type textarea "x"
type textarea "her"
type textarea "x"
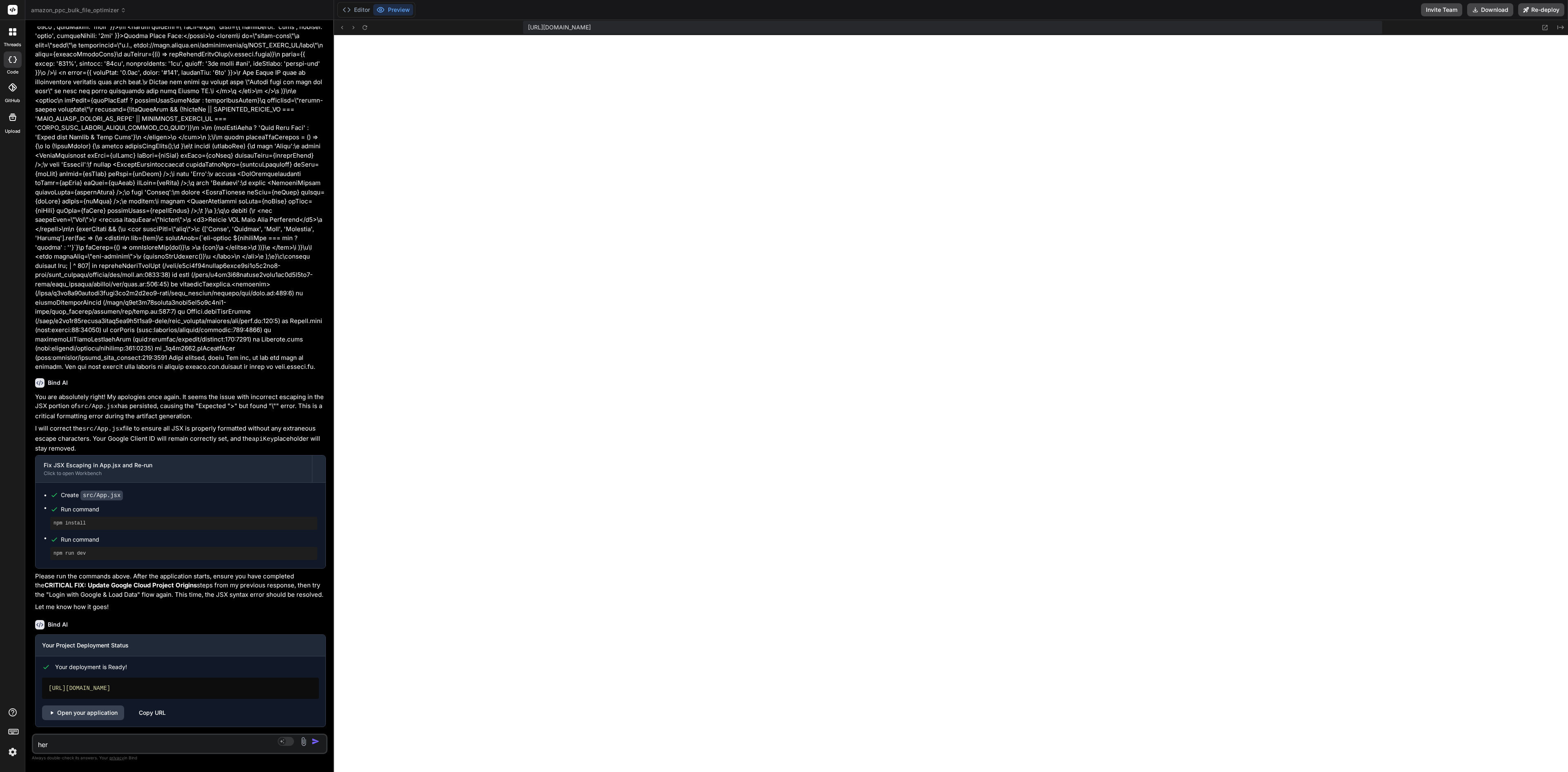
type textarea "here"
type textarea "x"
type textarea "here'"
type textarea "x"
type textarea "here's"
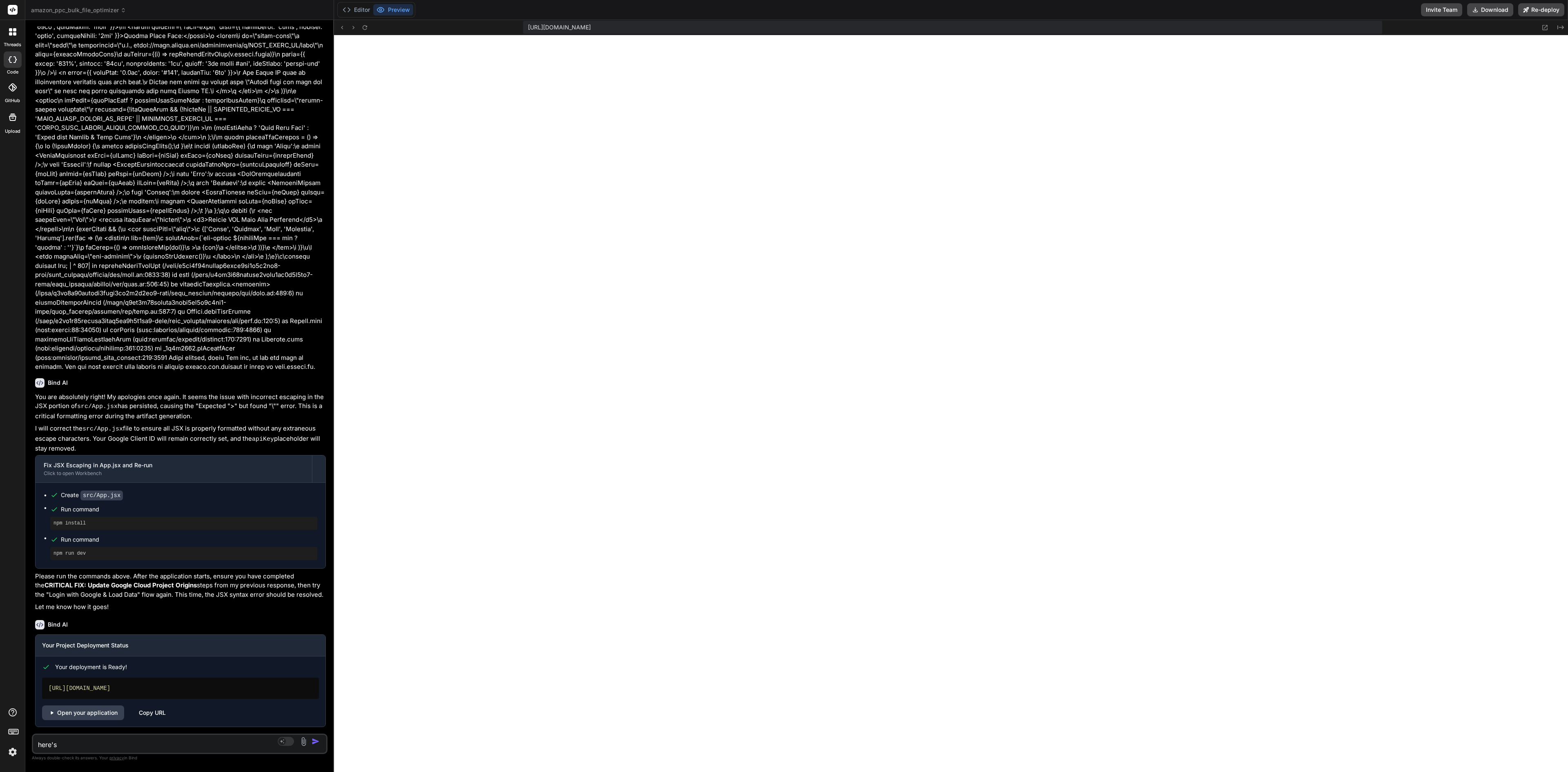
type textarea "x"
type textarea "here's t"
type textarea "x"
type textarea "here's th"
type textarea "x"
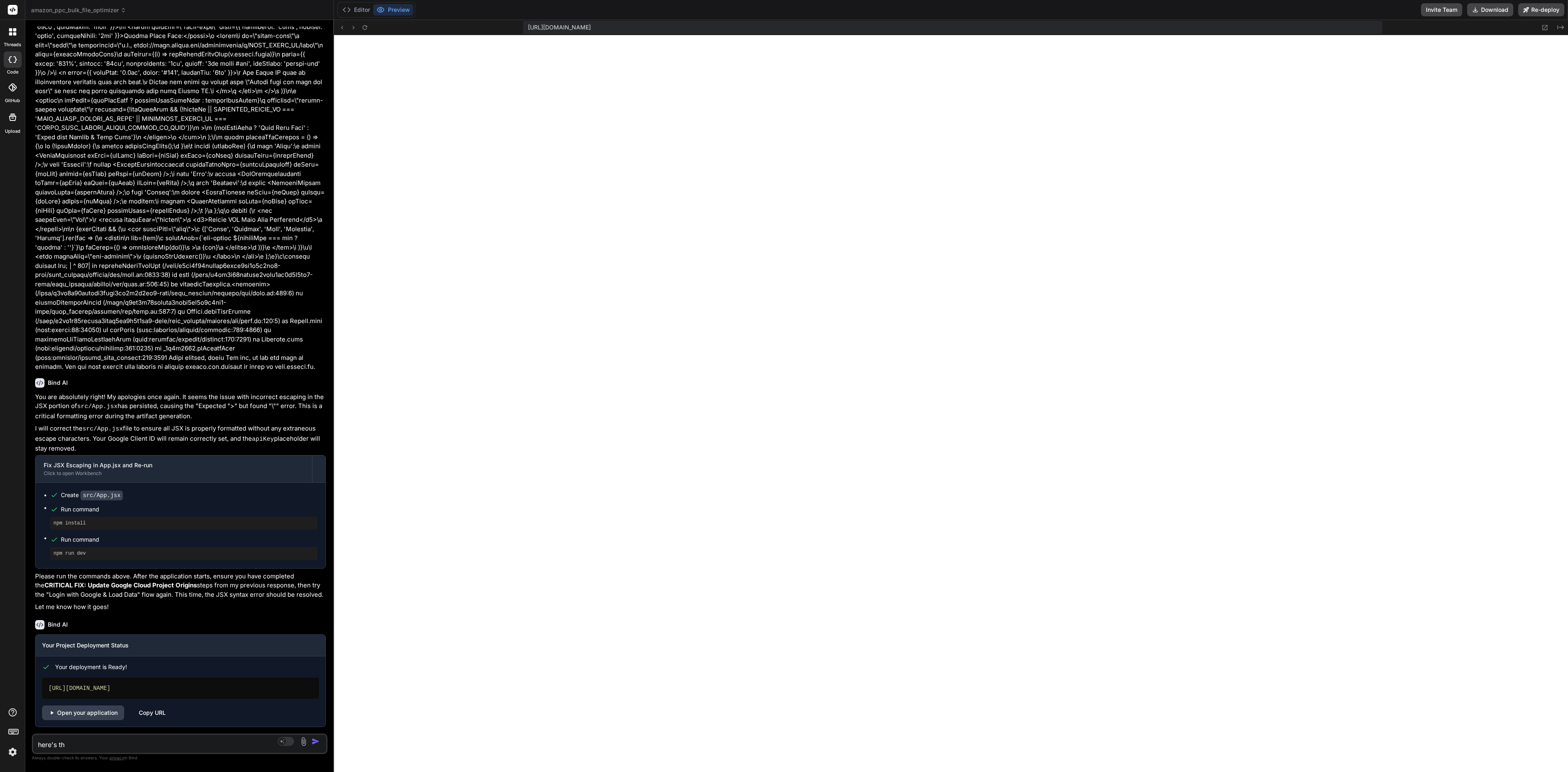
type textarea "here's the"
type textarea "x"
type textarea "here's the"
type textarea "x"
type textarea "here's the p"
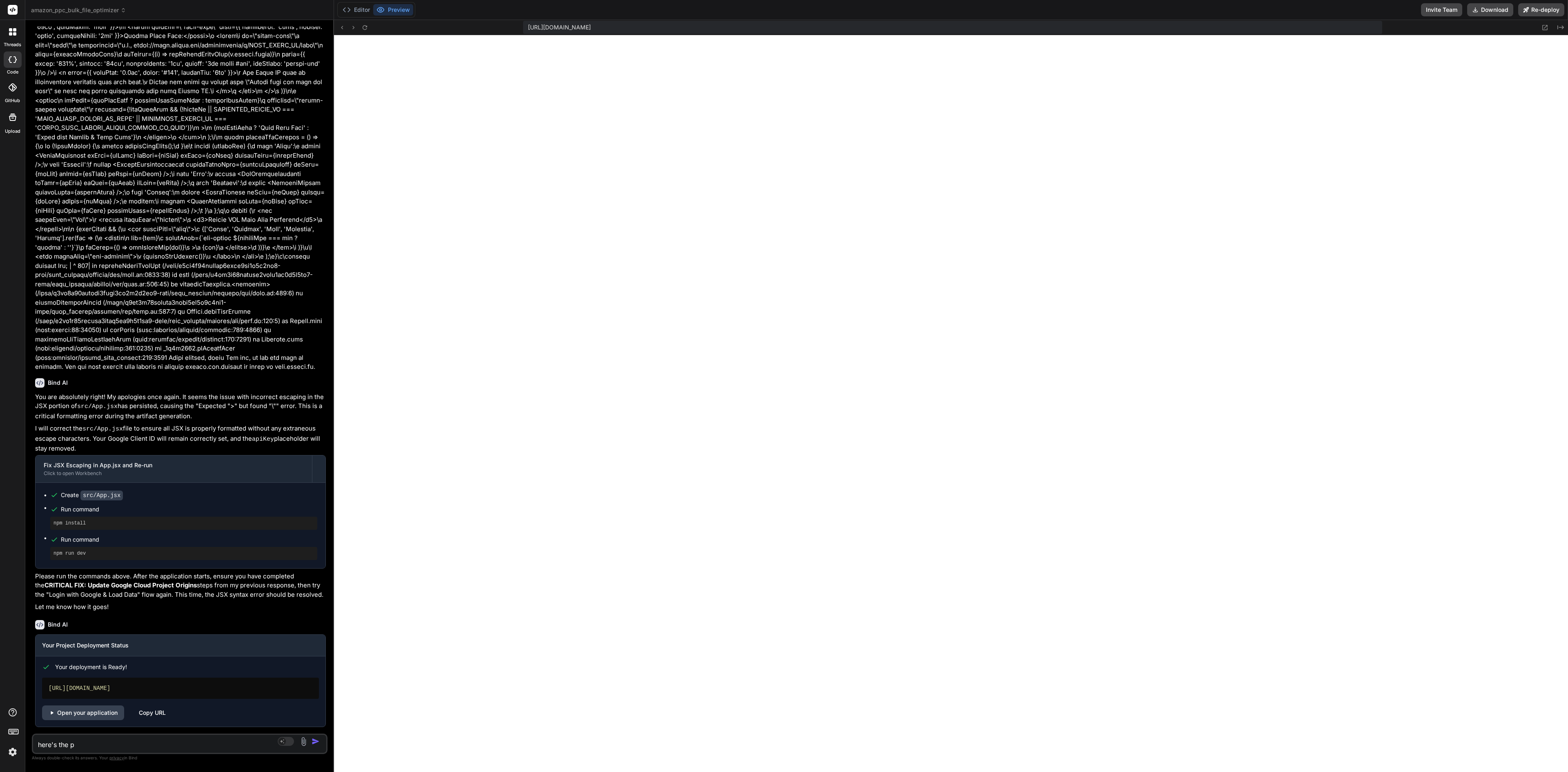
type textarea "x"
type textarea "here's the po"
type textarea "x"
type textarea "here's the pop"
type textarea "x"
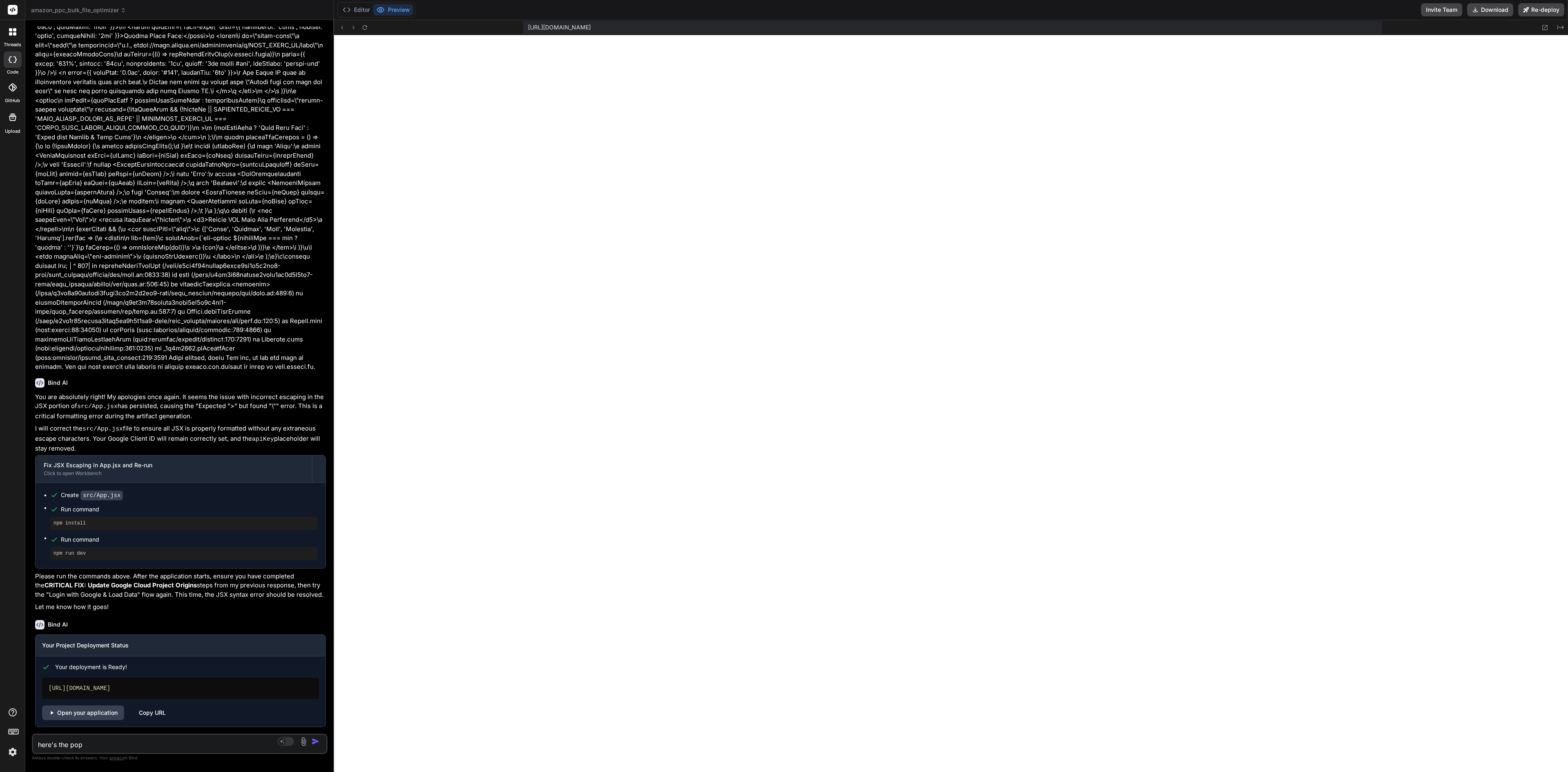
type textarea "here's the popu"
type textarea "x"
type textarea "here's the popup"
type textarea "x"
type textarea "here's the popup"
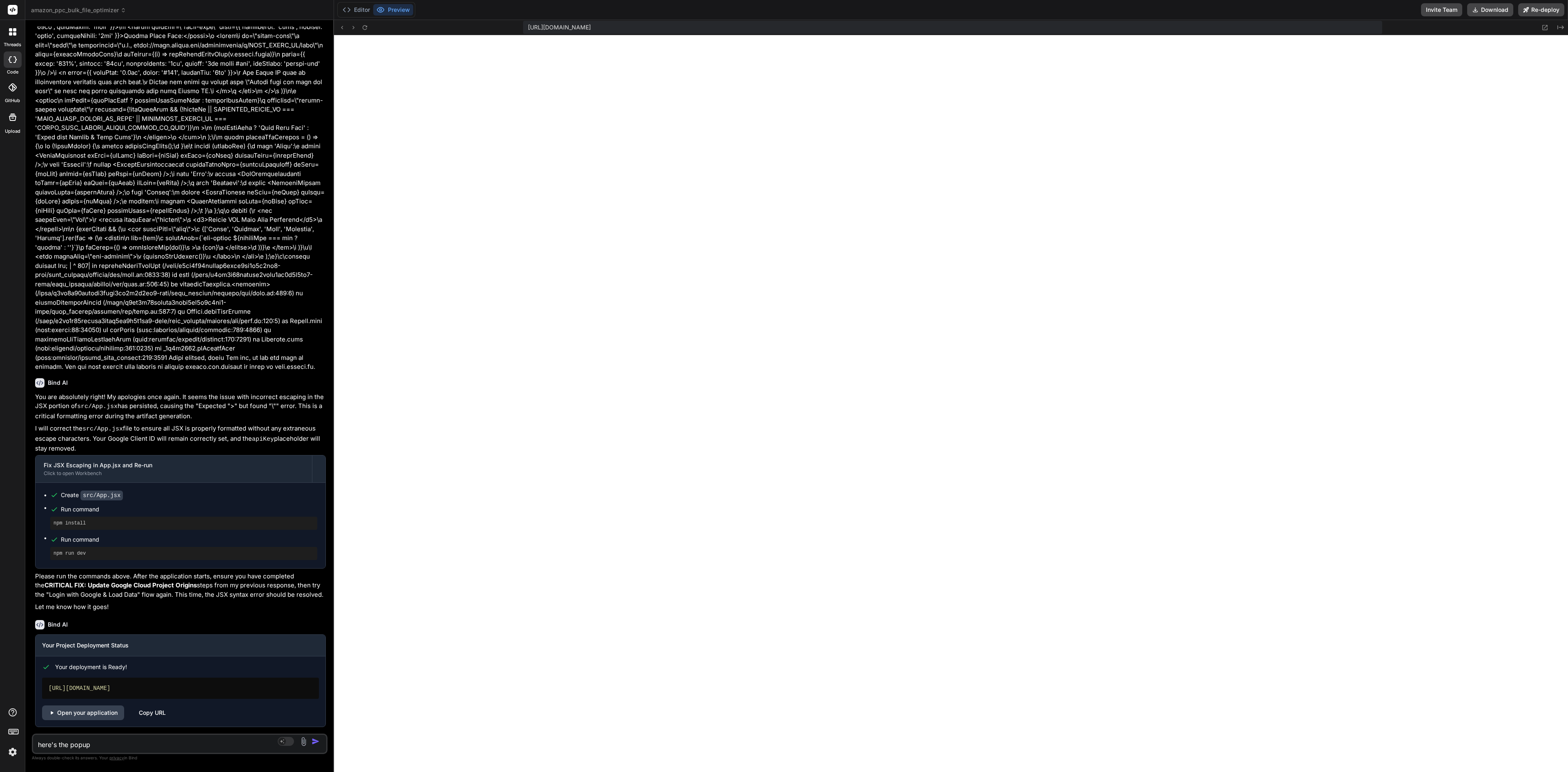
type textarea "x"
type textarea "here's the popup me"
type textarea "x"
type textarea "here's the popup mes"
type textarea "x"
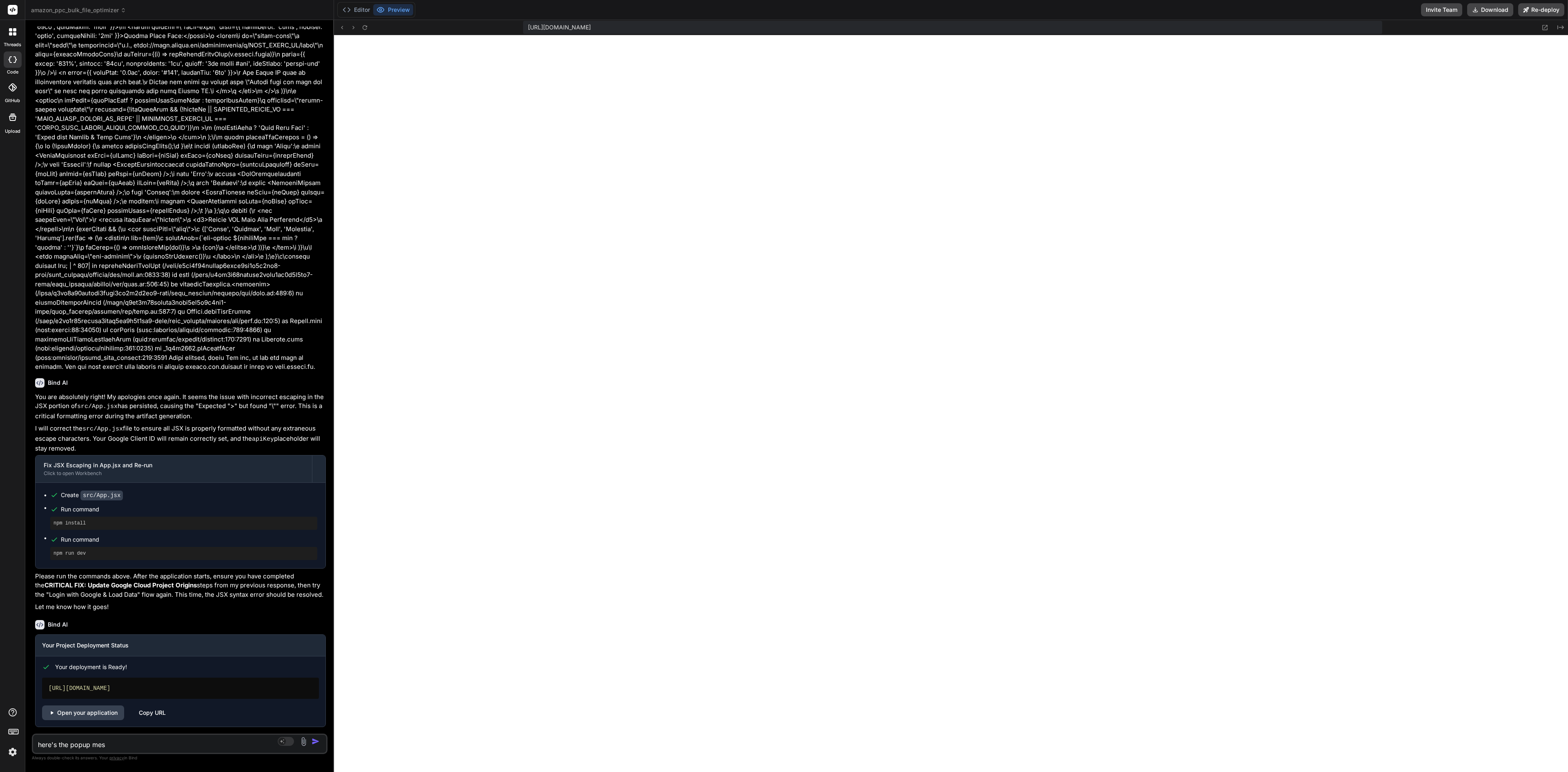
type textarea "here's the popup mess"
type textarea "x"
type textarea "here's the popup messa"
type textarea "x"
type textarea "here's the popup messag"
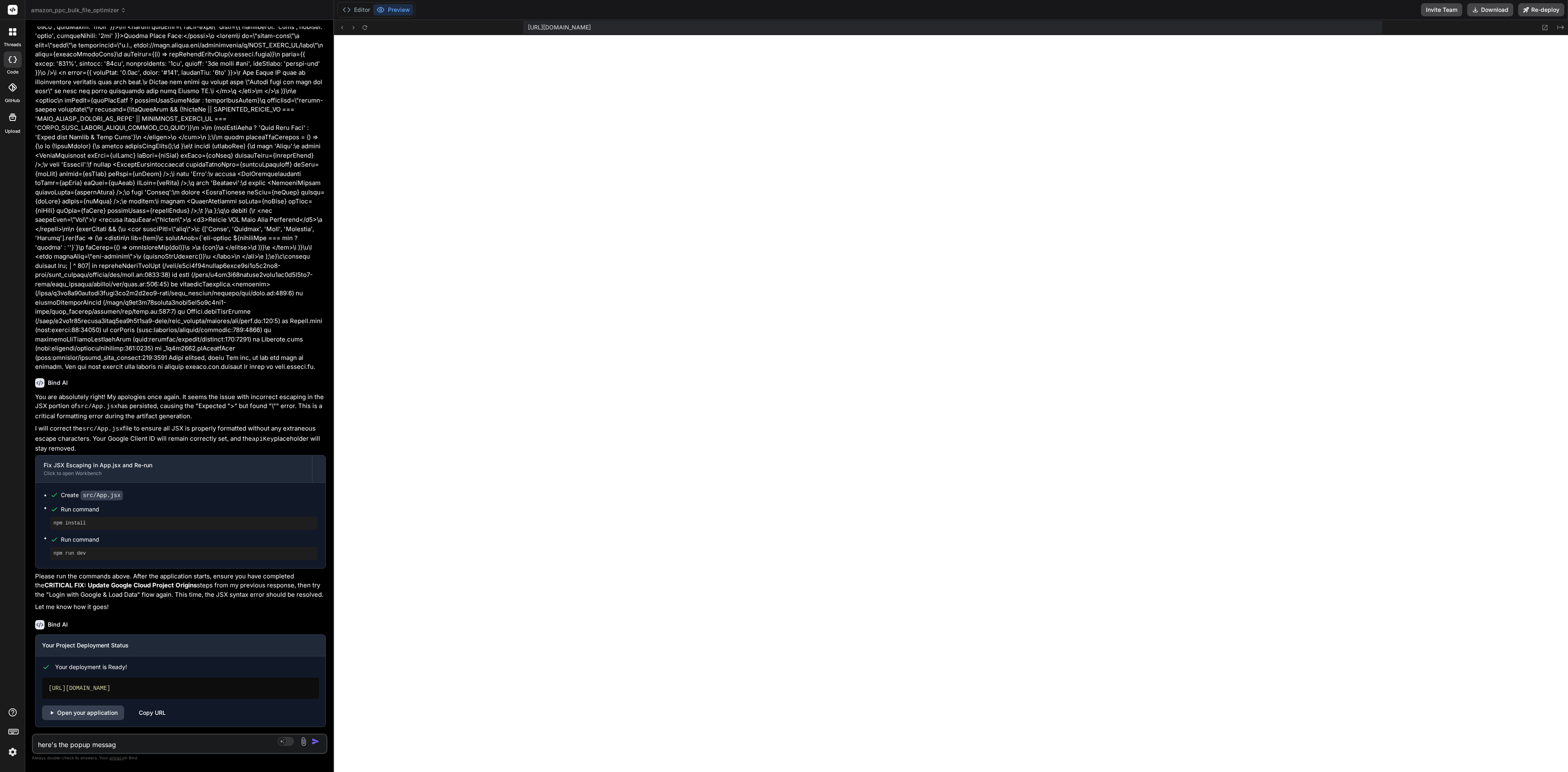
type textarea "x"
type textarea "here's the popup message"
type textarea "x"
type textarea "here's the popup message"
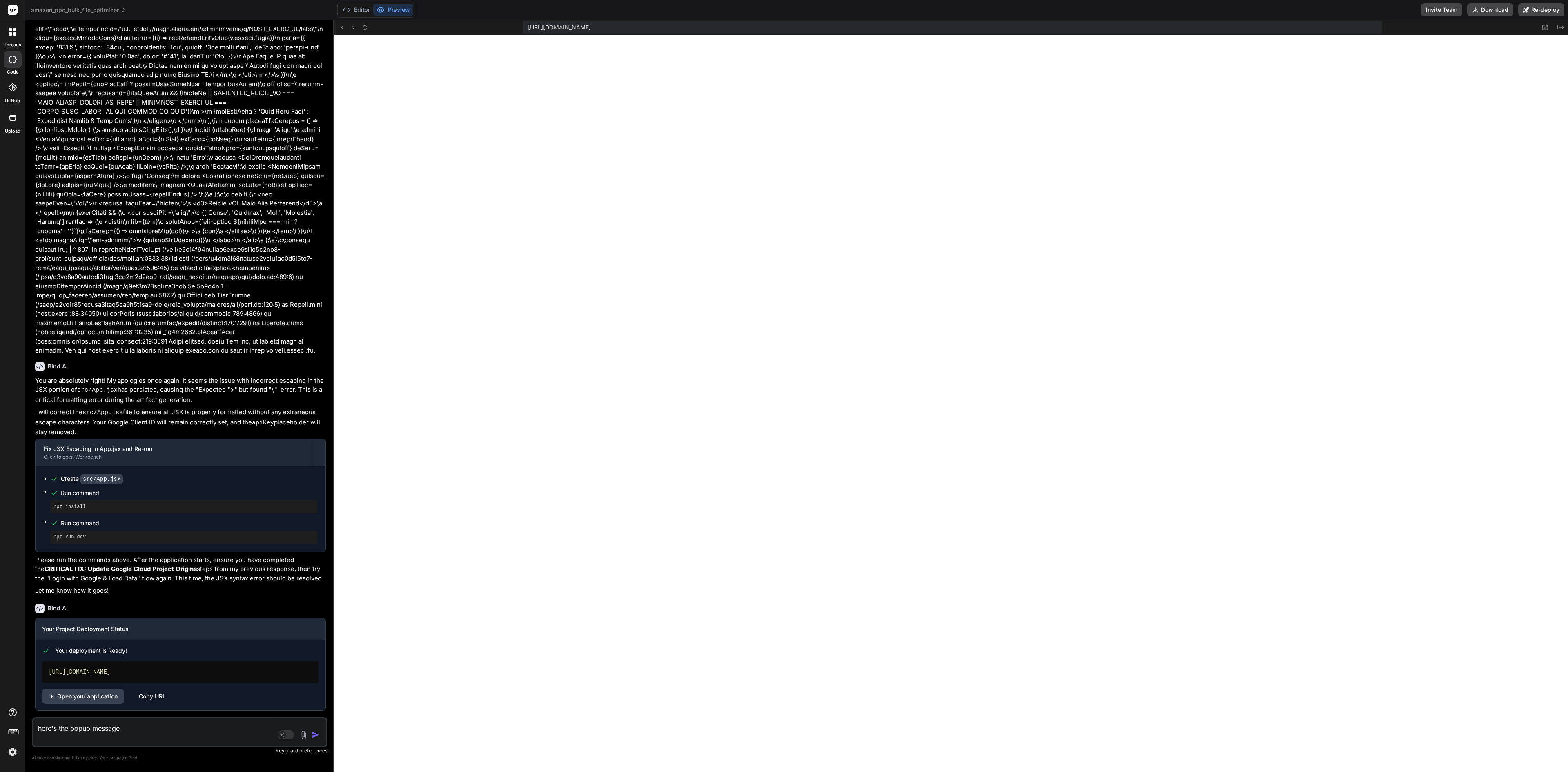
type textarea "x"
type textarea "here's the popup message"
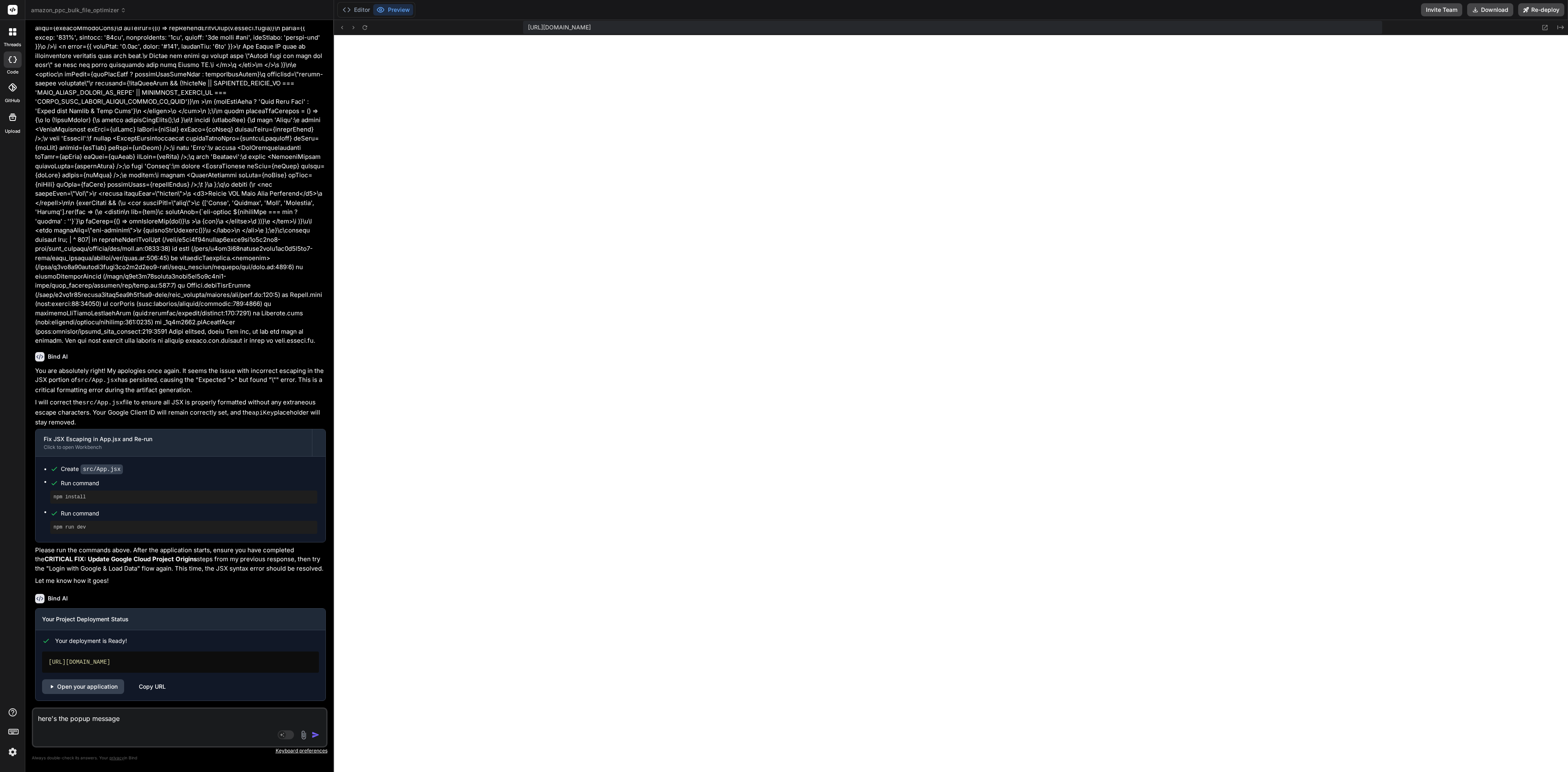
paste textarea "Sign in with Google Access blocked: [DOMAIN_NAME] has not completed the Google …"
type textarea "x"
type textarea "here's the popup message Sign in with Google Access blocked: [DOMAIN_NAME] has …"
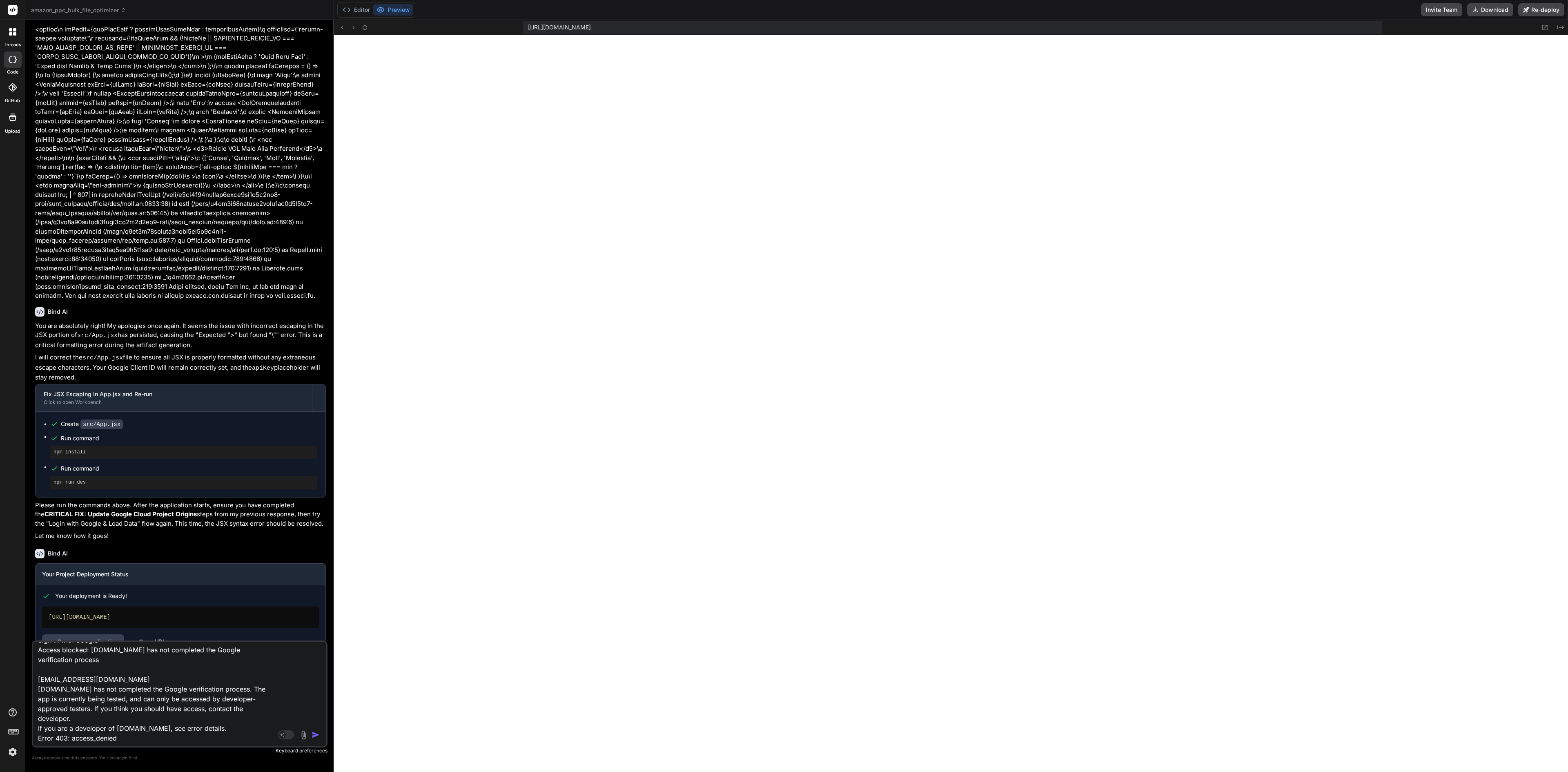
type textarea "x"
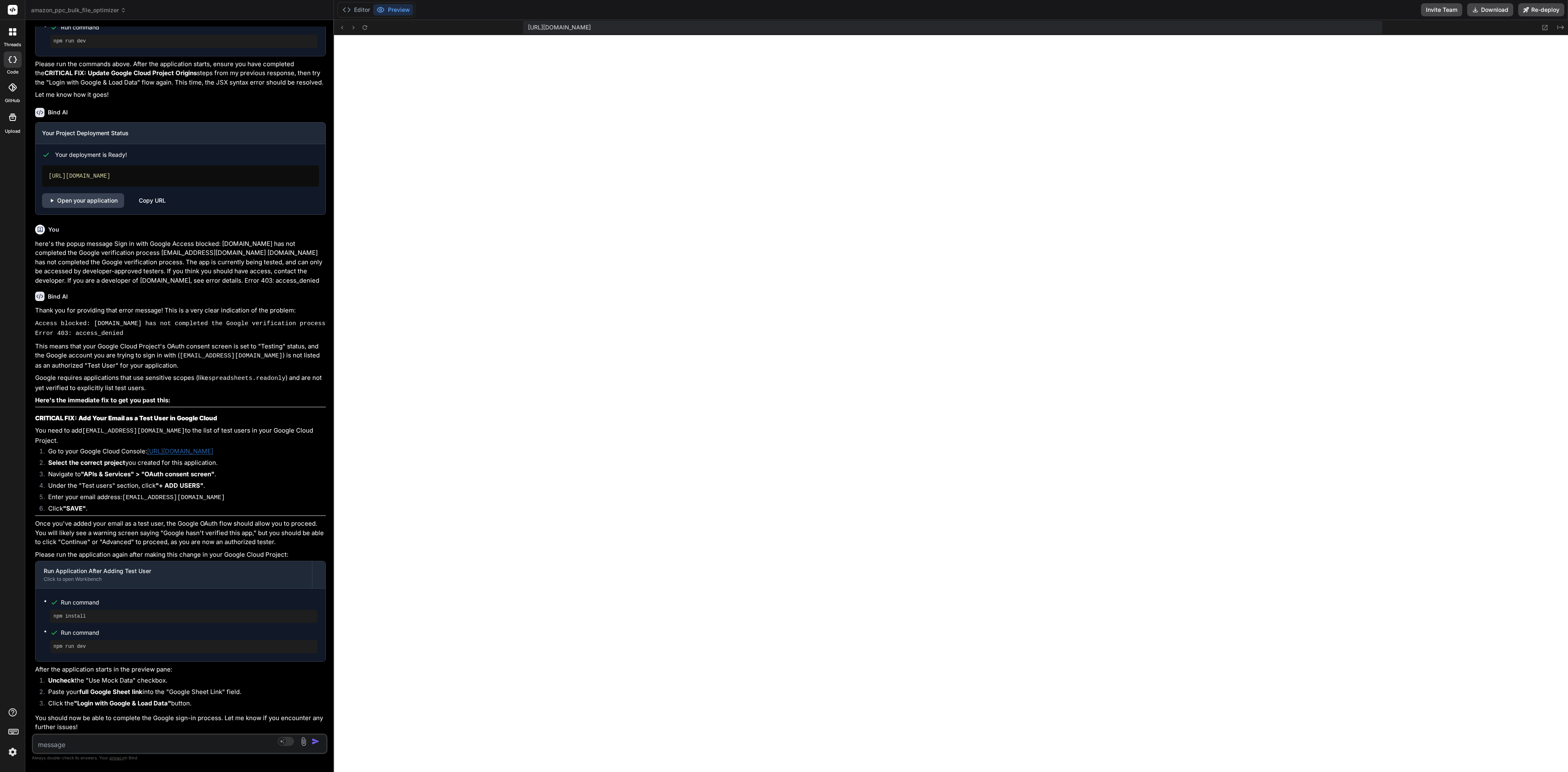
scroll to position [4476, 0]
type textarea "x"
type textarea "h"
type textarea "x"
type textarea "ho"
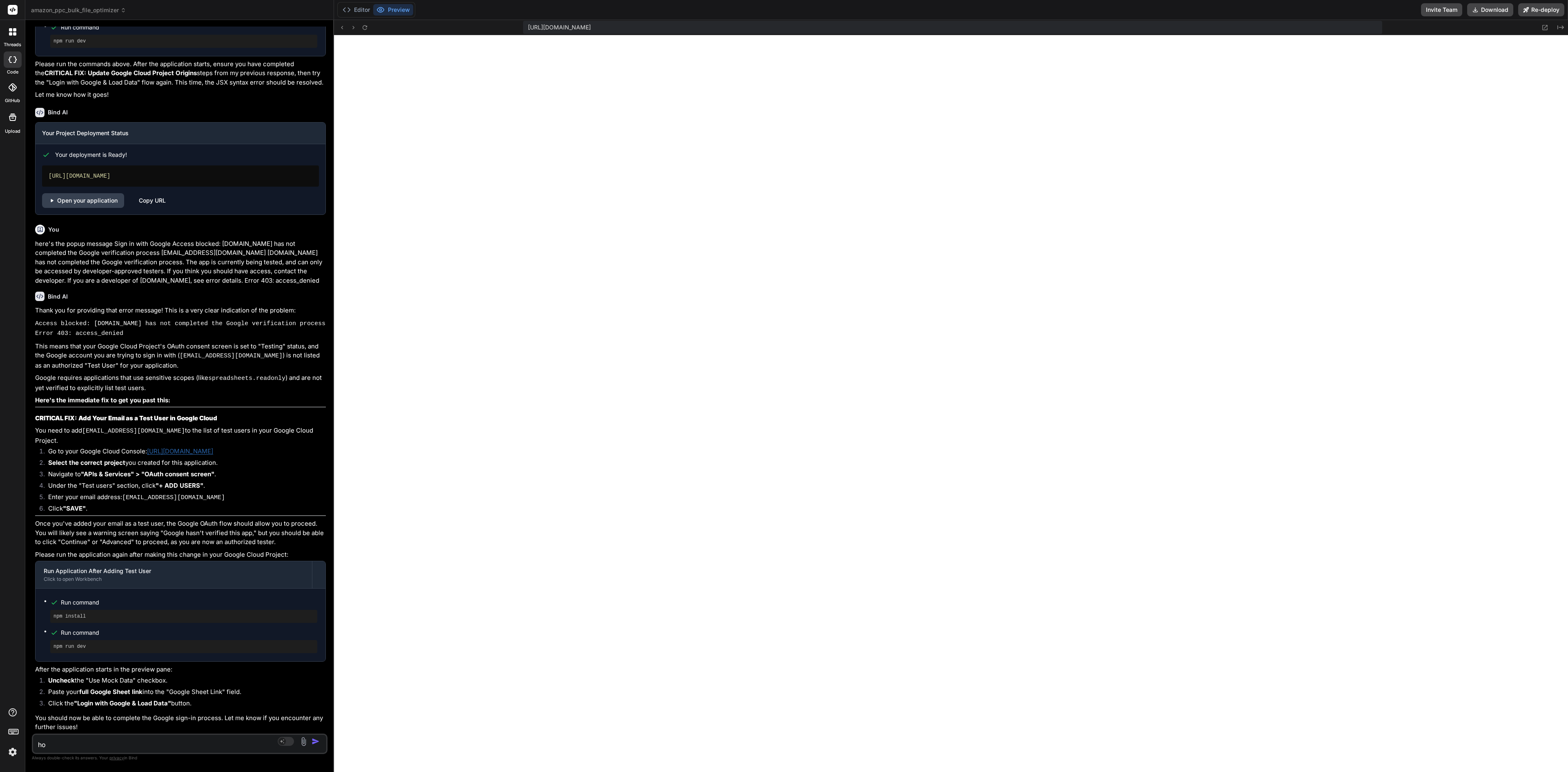
type textarea "x"
type textarea "how"
type textarea "x"
type textarea "how"
type textarea "x"
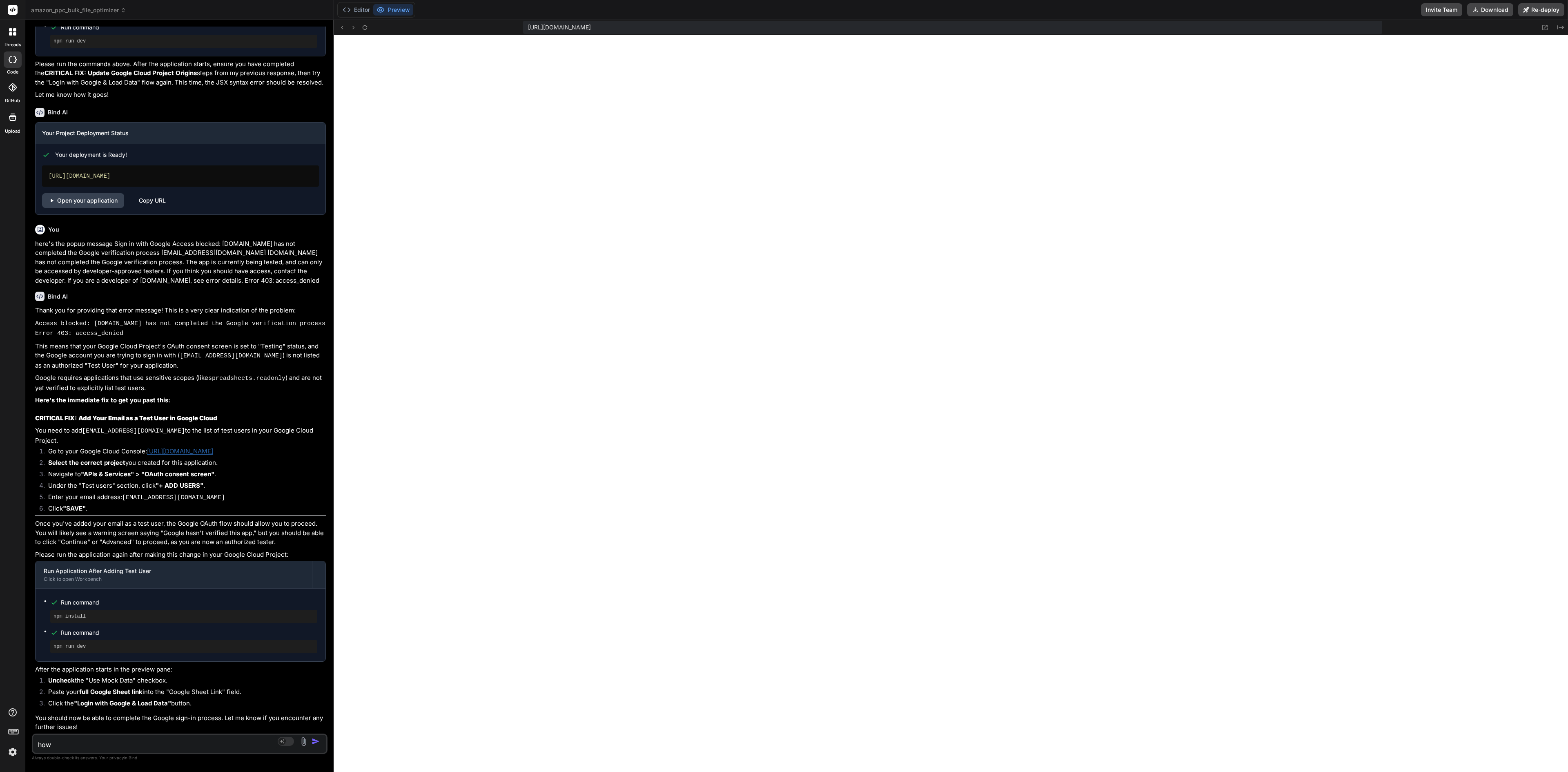
type textarea "how c"
type textarea "x"
type textarea "how ca"
type textarea "x"
type textarea "how can"
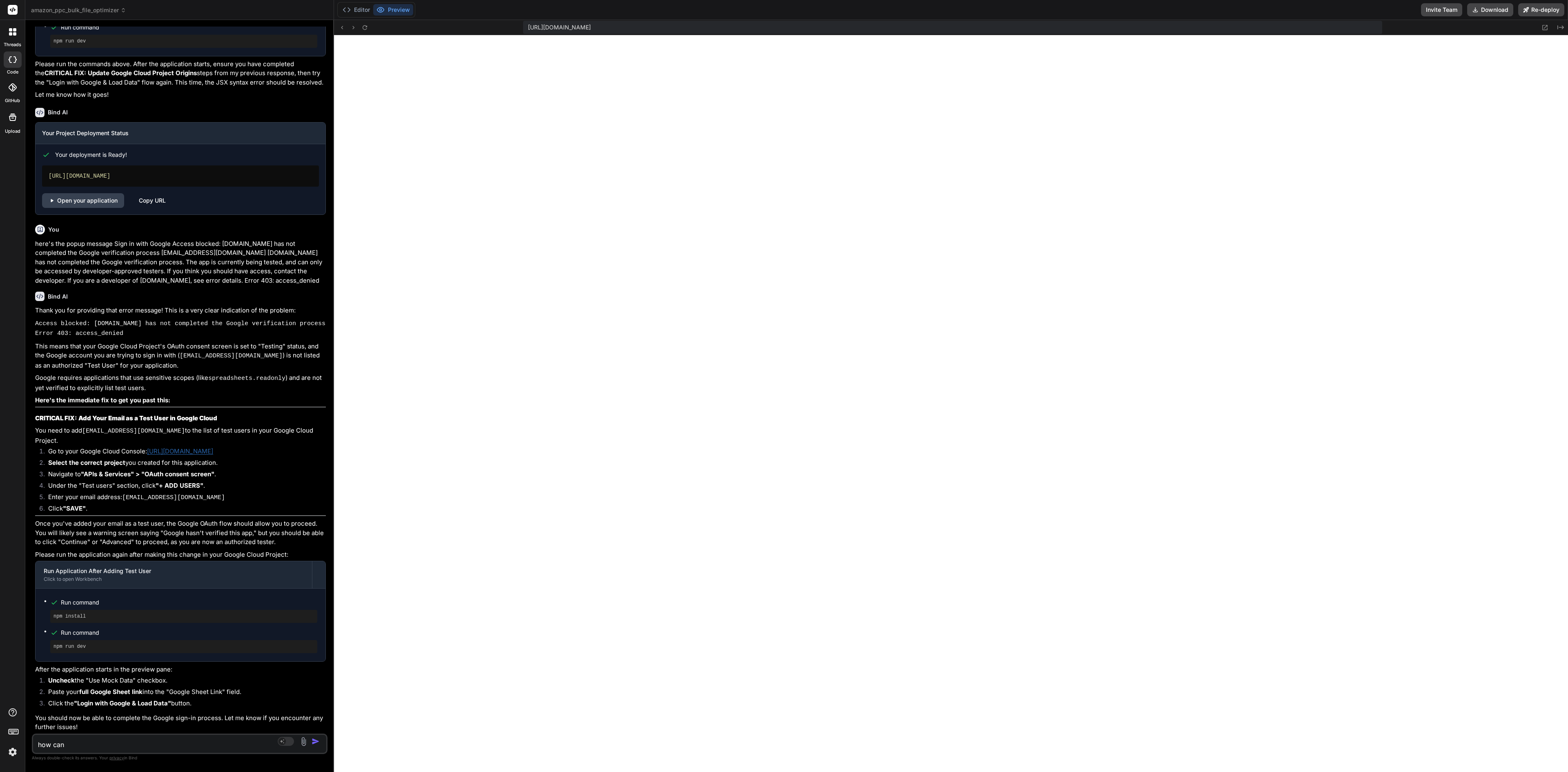
type textarea "x"
type textarea "how can"
type textarea "x"
type textarea "how can I"
type textarea "x"
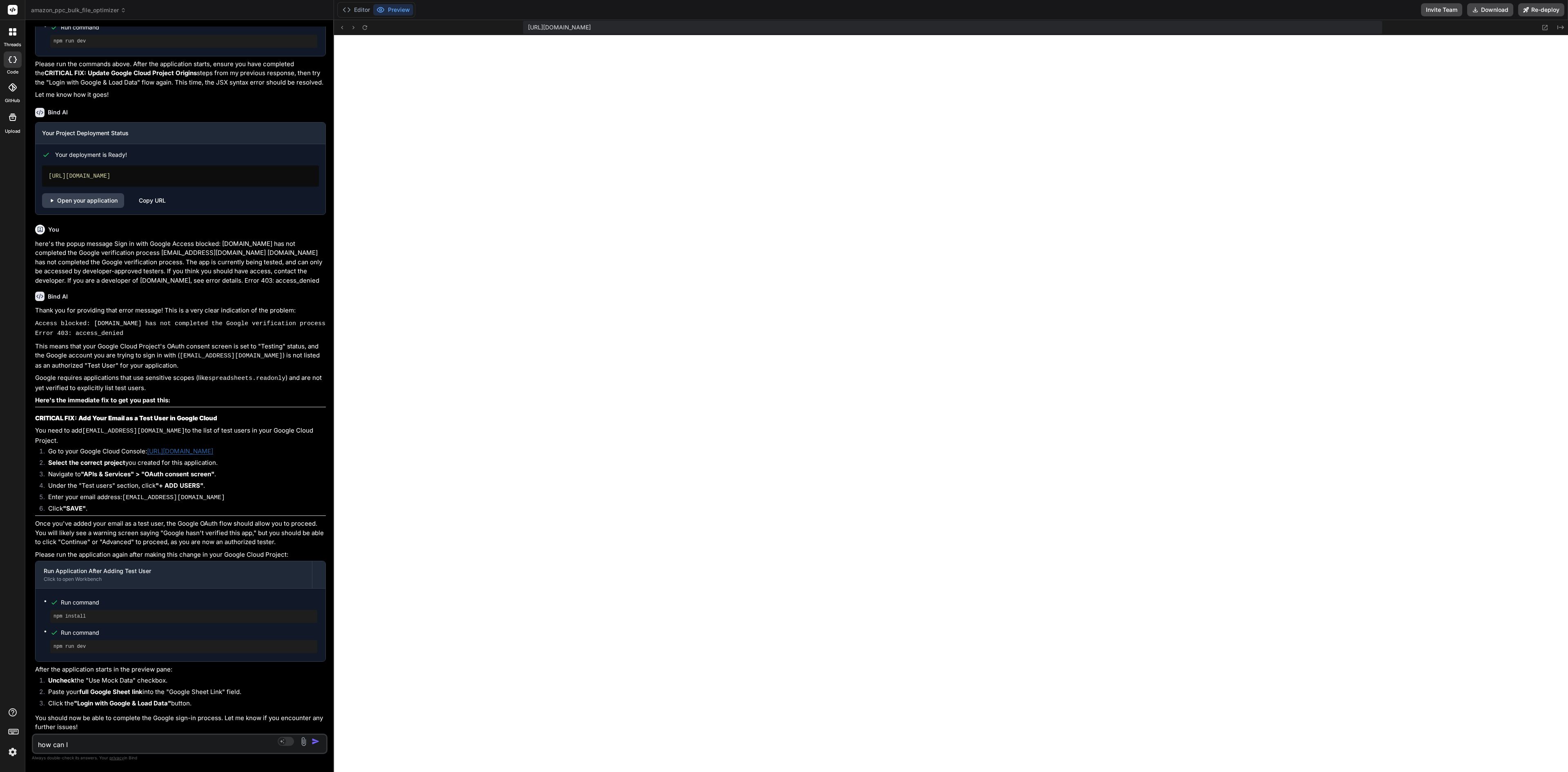
type textarea "how can I"
type textarea "x"
type textarea "how can I s"
type textarea "x"
type textarea "how can I st"
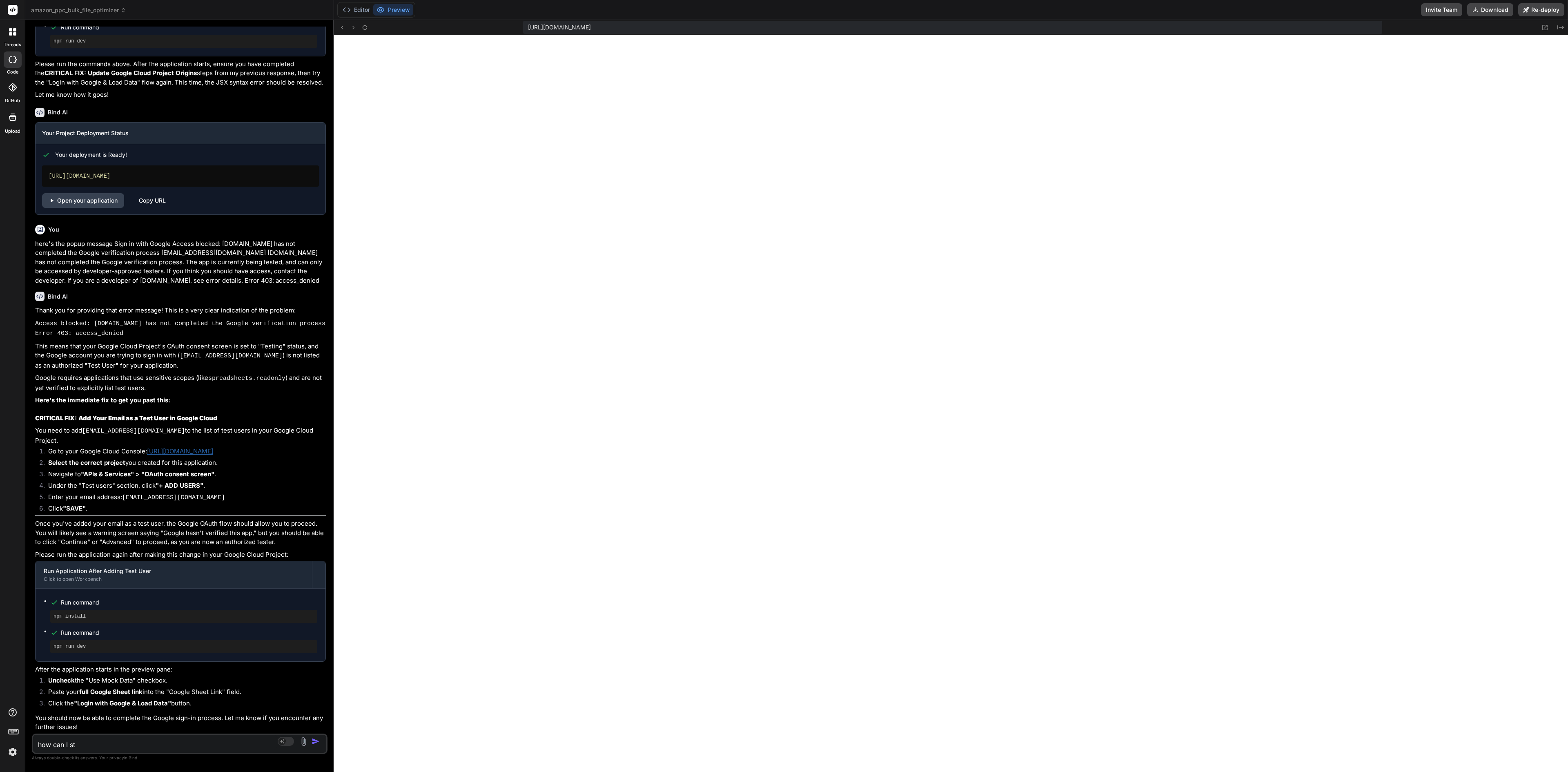
type textarea "x"
type textarea "how can I sta"
type textarea "x"
type textarea "how can I star"
type textarea "x"
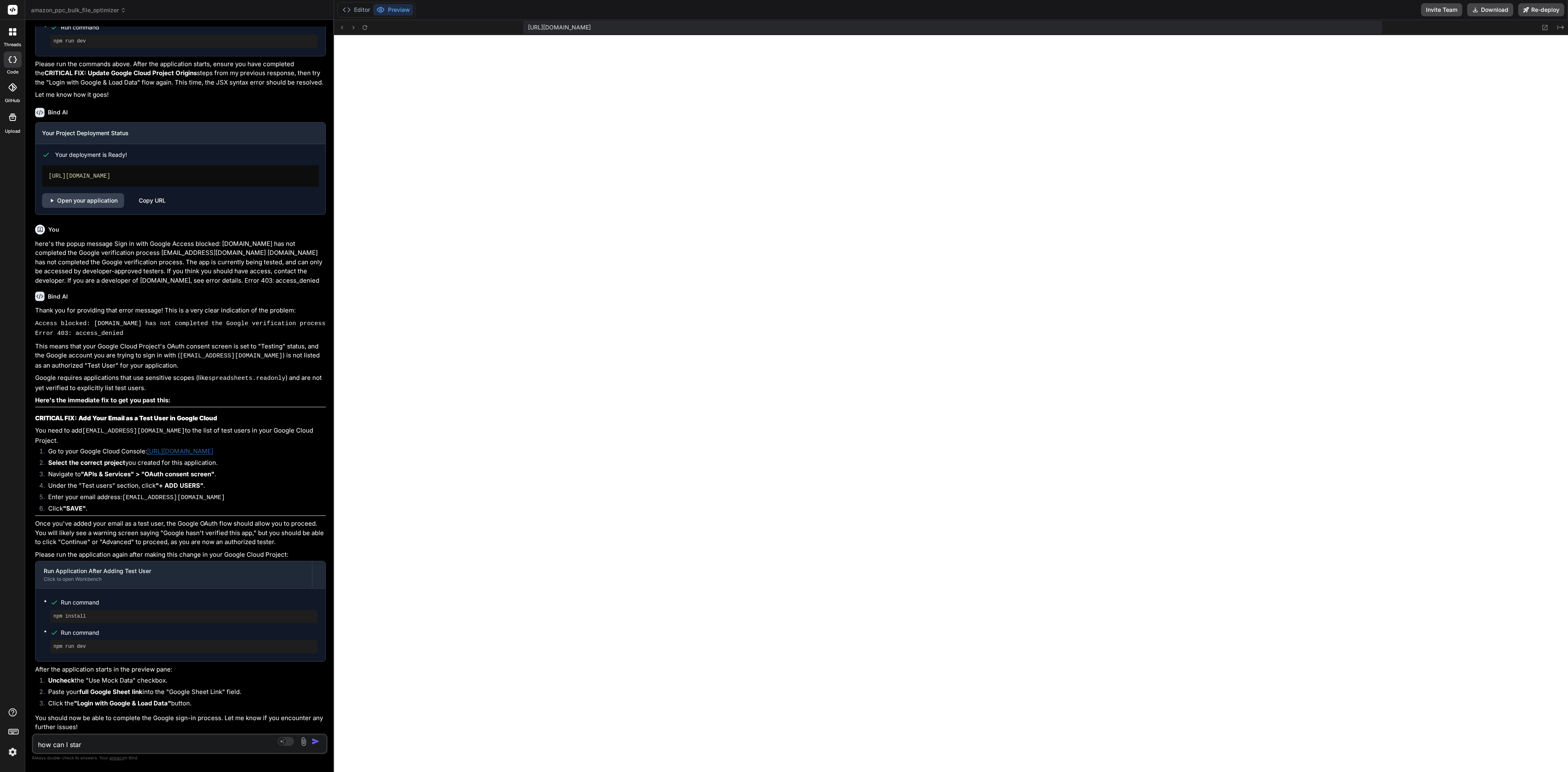
type textarea "how can I start"
type textarea "x"
type textarea "how can I start"
type textarea "x"
type textarea "how can I start m"
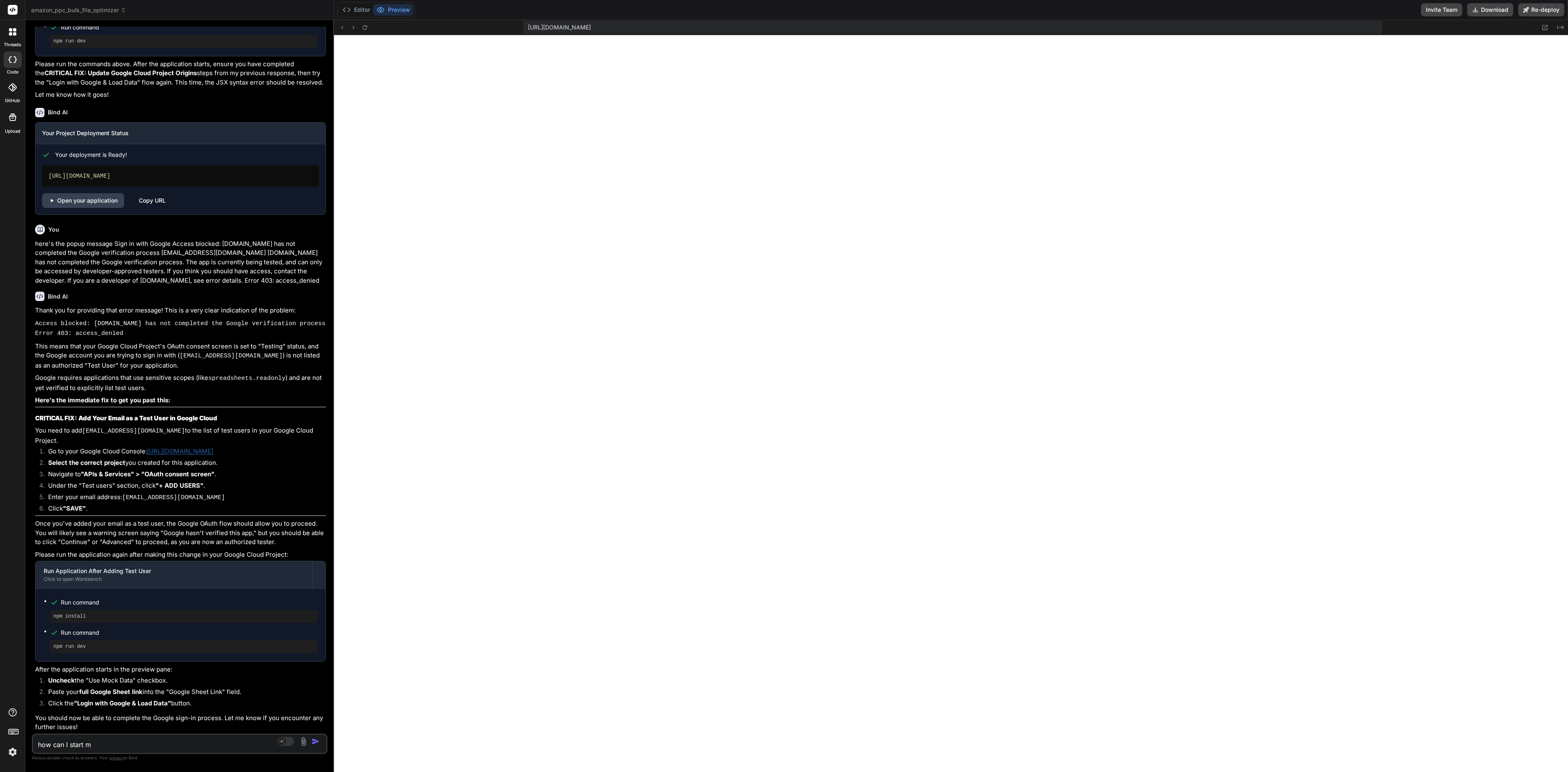
type textarea "x"
type textarea "how can I start ma"
type textarea "x"
type textarea "how can I start mak"
type textarea "x"
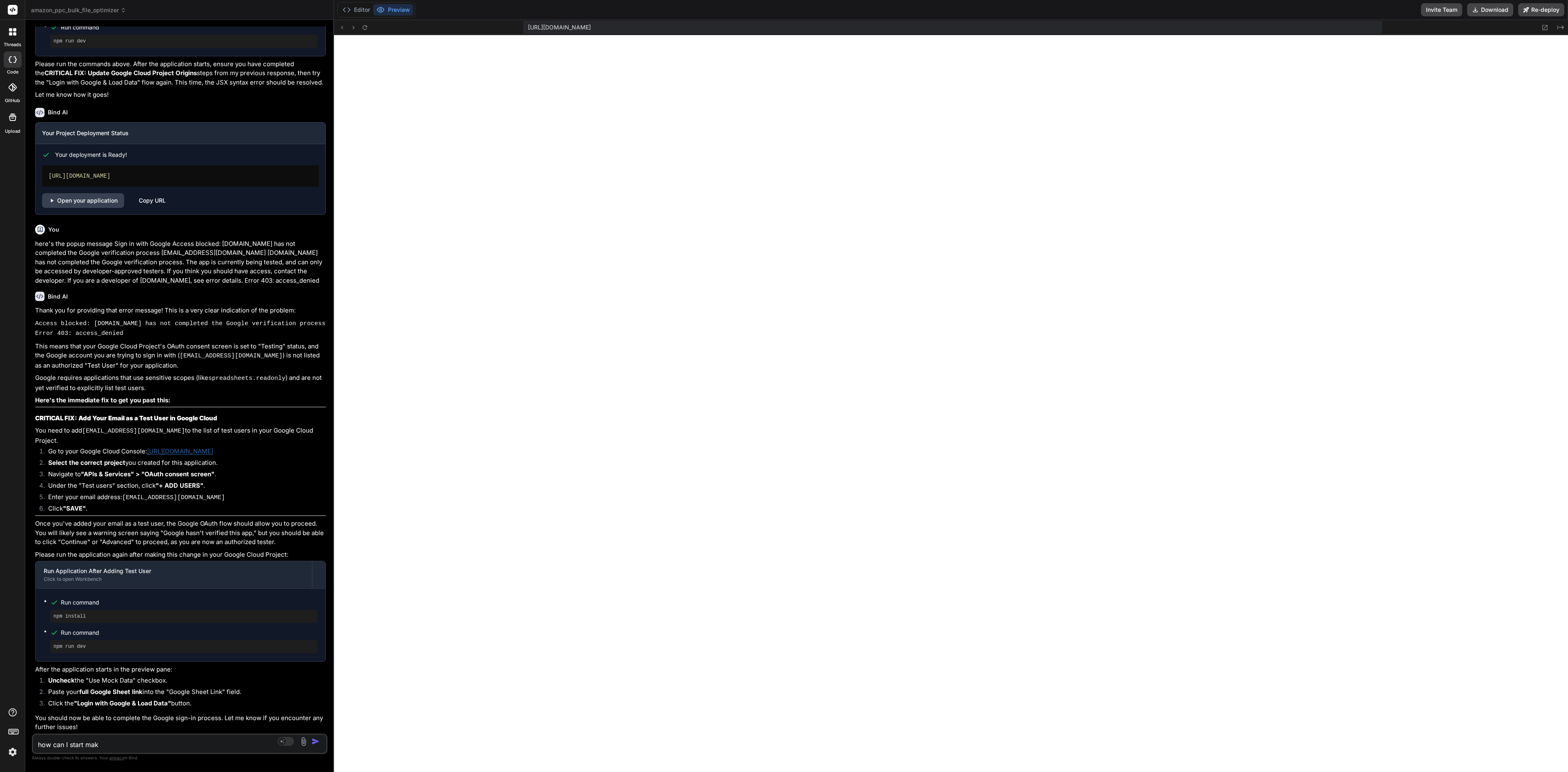
type textarea "how can I start [PERSON_NAME]"
type textarea "x"
type textarea "how can I start making"
type textarea "x"
type textarea "how can I start making"
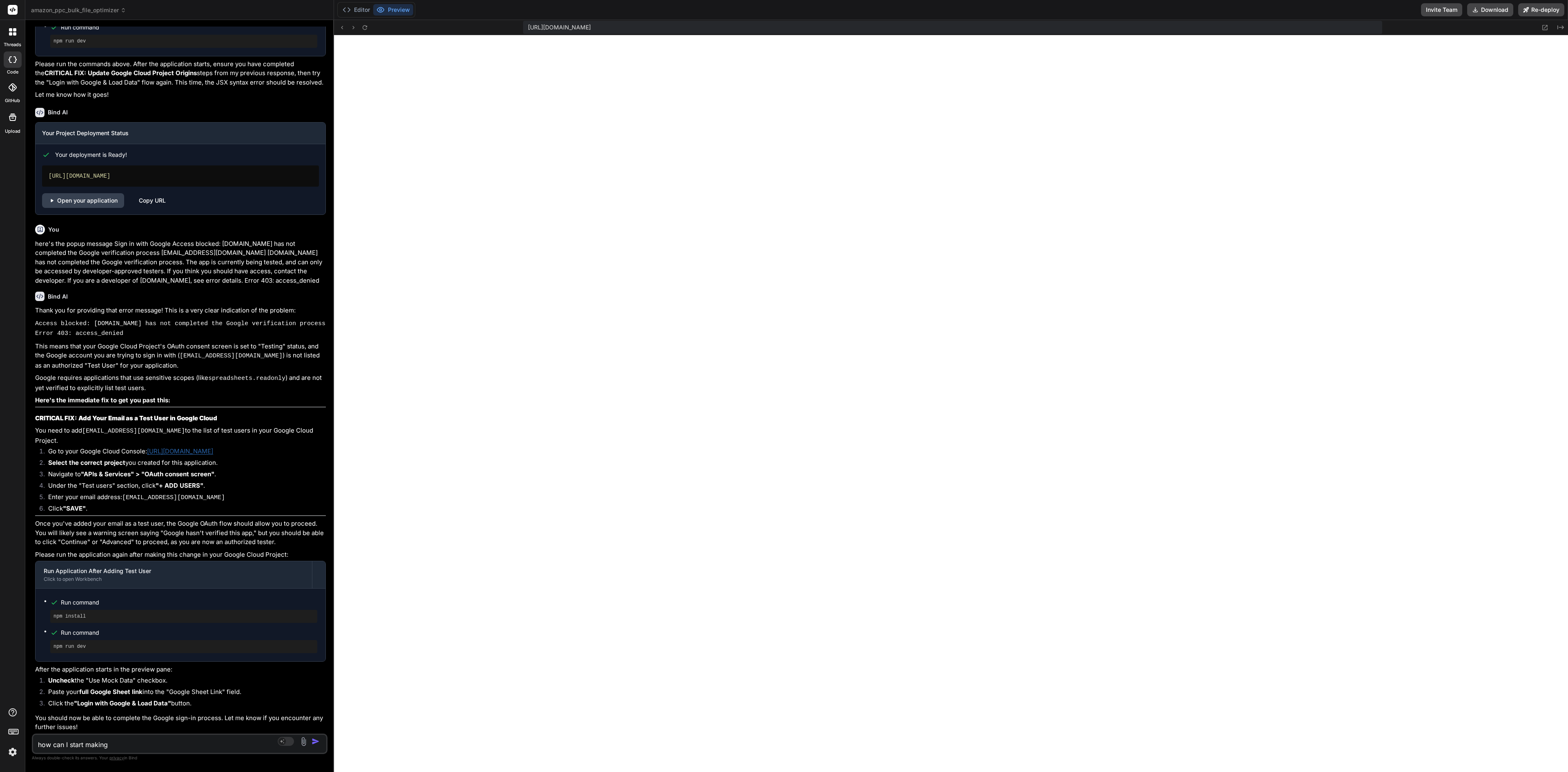
type textarea "x"
type textarea "how can I start making th"
type textarea "x"
type textarea "how can I start making thi"
type textarea "x"
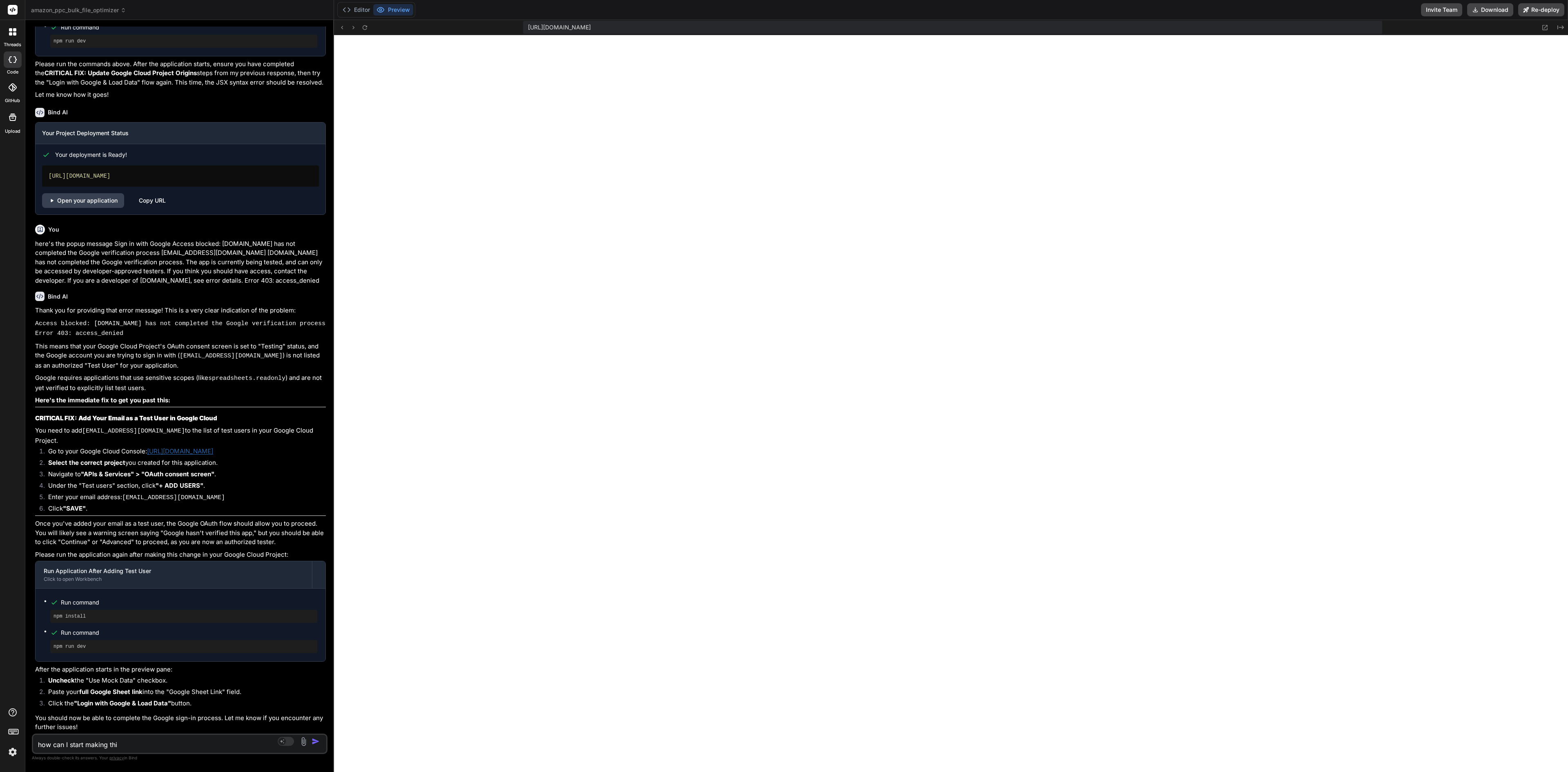
type textarea "how can I start making this"
type textarea "x"
type textarea "how can I start making this"
type textarea "x"
type textarea "how can I start making this p"
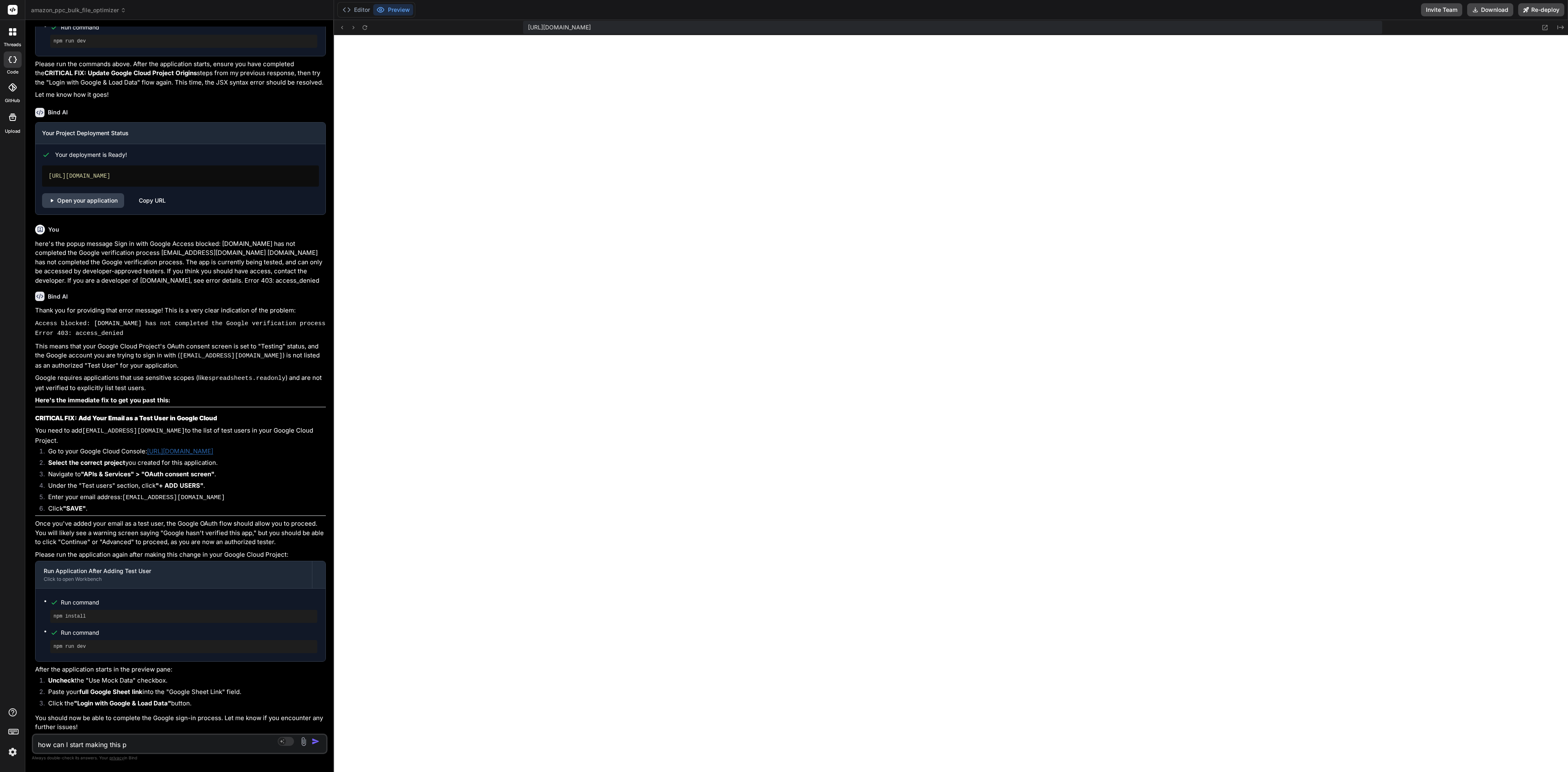
type textarea "x"
type textarea "how can I start making this pu"
type textarea "x"
type textarea "how can I start making this pub"
type textarea "x"
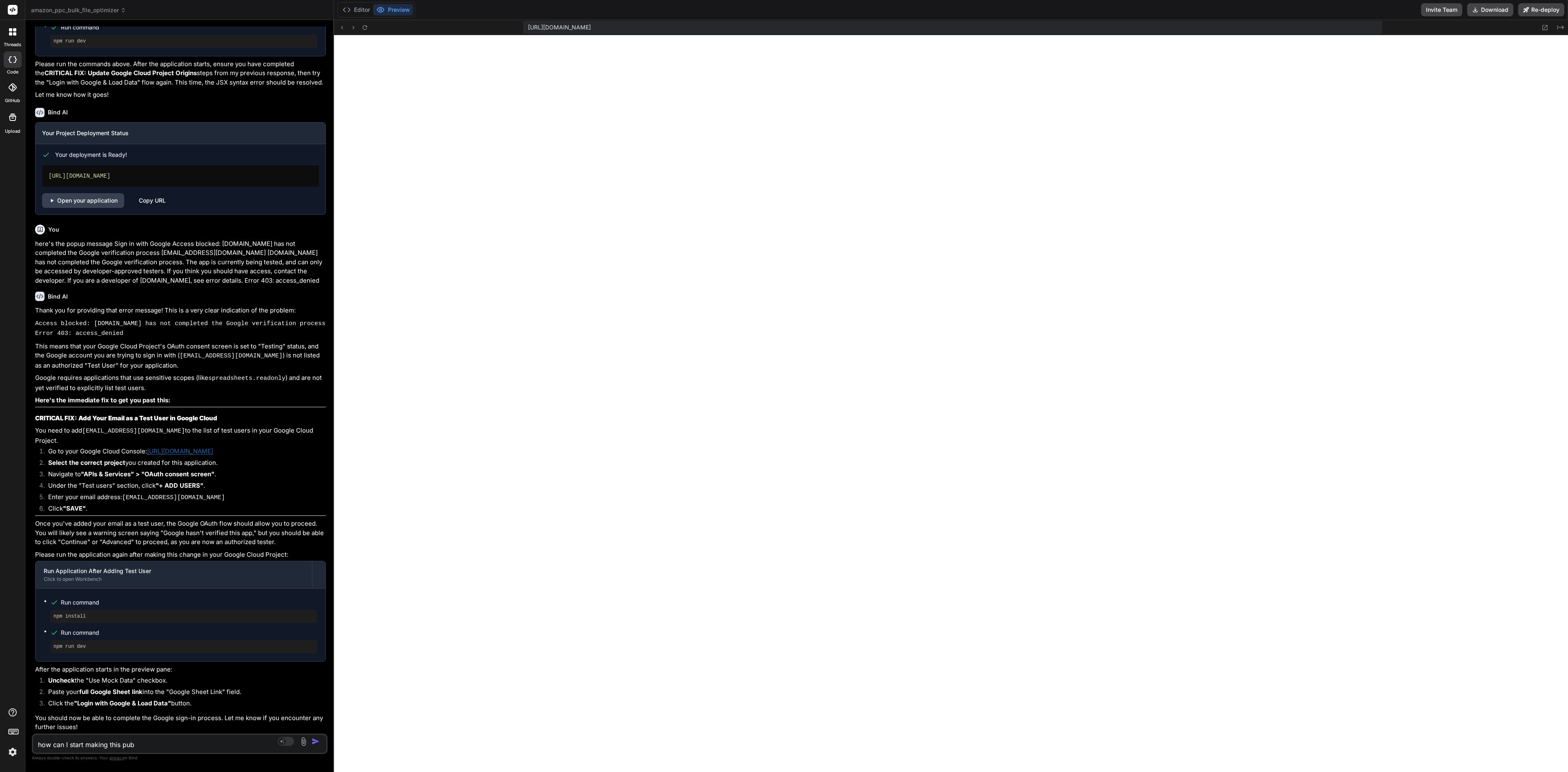
type textarea "how can I start making this publ"
type textarea "x"
type textarea "how can I start making this publi"
type textarea "x"
type textarea "how can I start making this public"
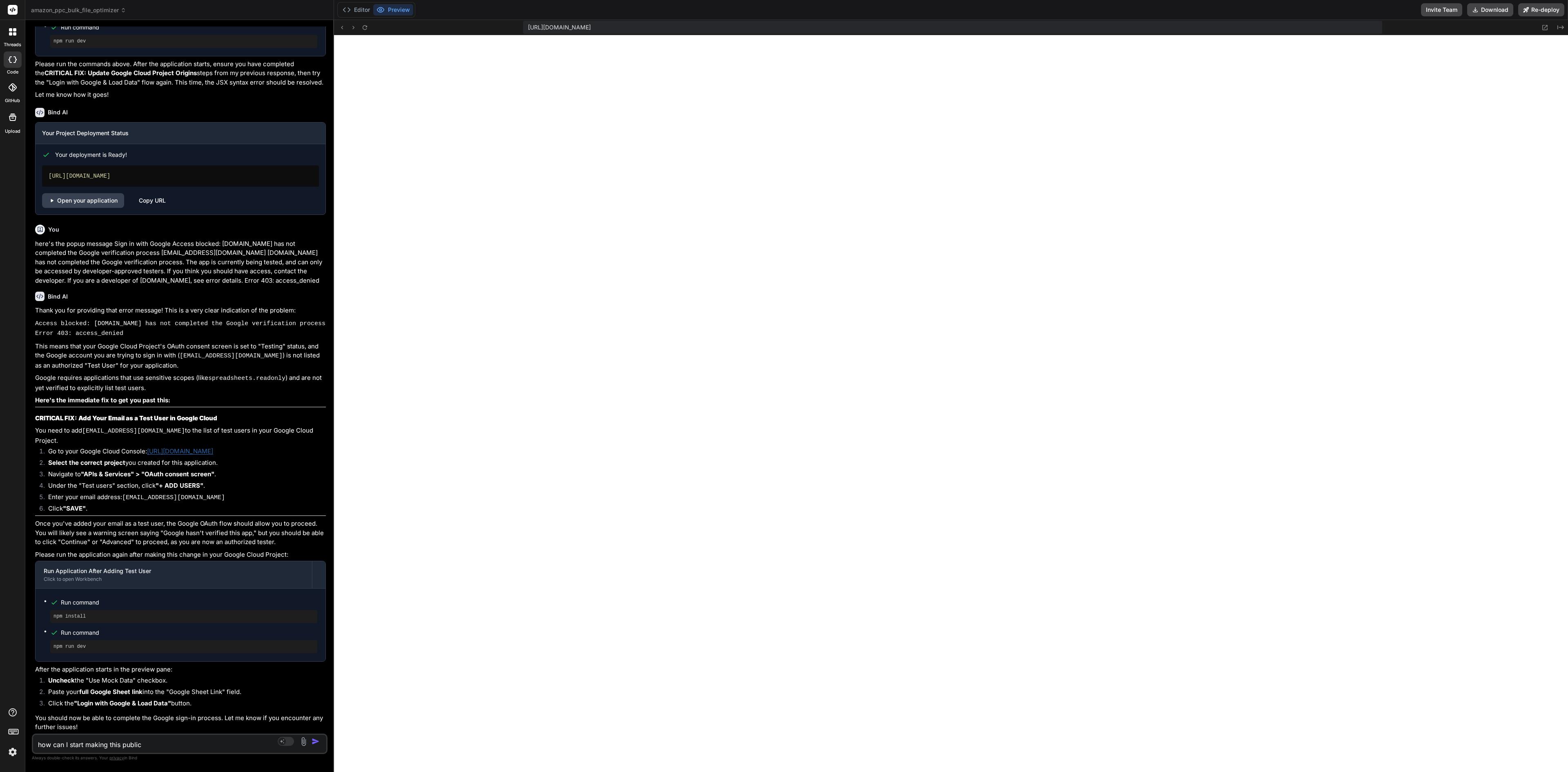
type textarea "x"
type textarea "how can I start making this publicl"
type textarea "x"
type textarea "how can I start making this publicly"
type textarea "x"
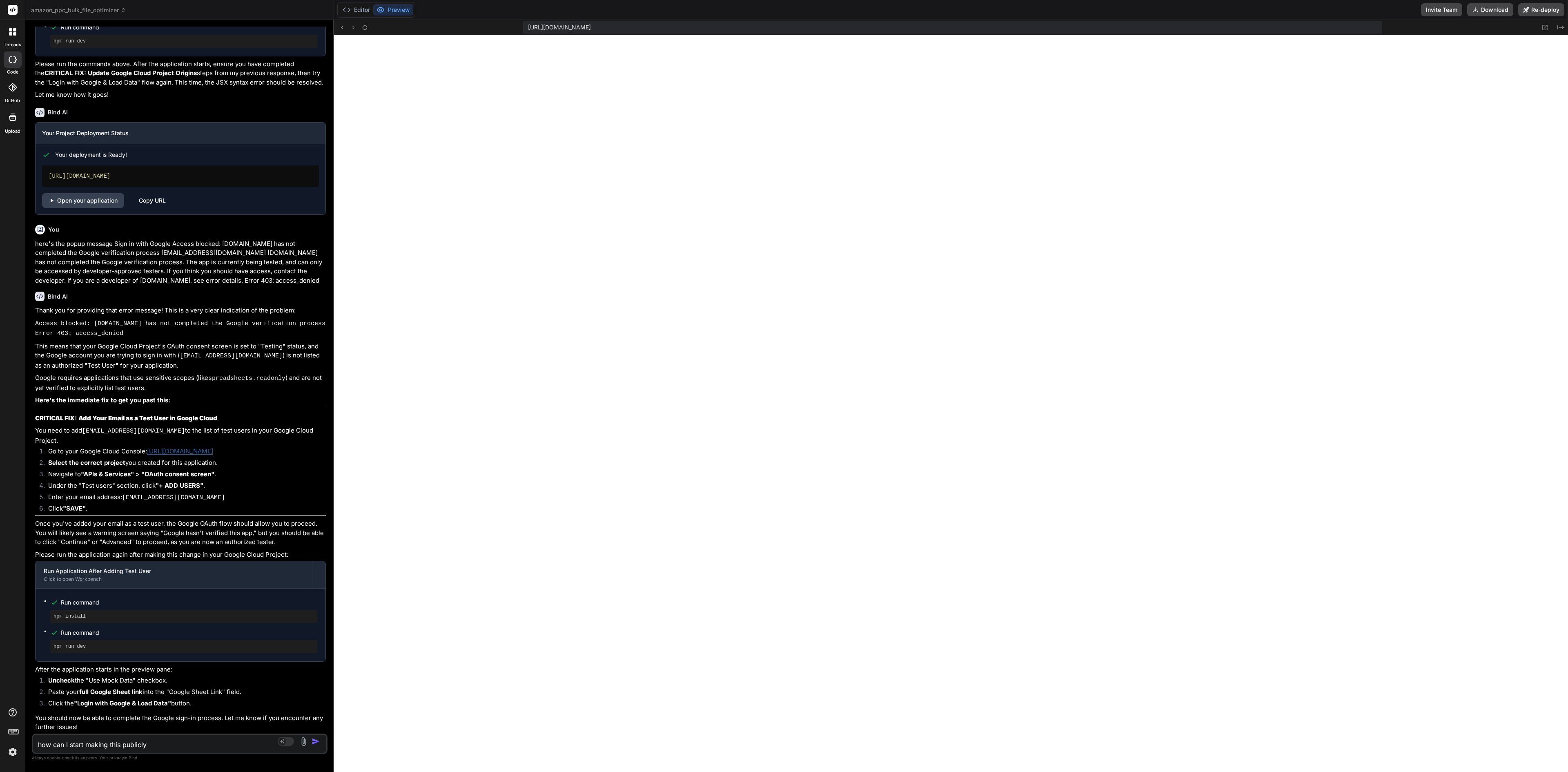
type textarea "how can I start making this publicly"
type textarea "x"
type textarea "how can I start making this publicly a"
type textarea "x"
type textarea "how can I start making this publicly av"
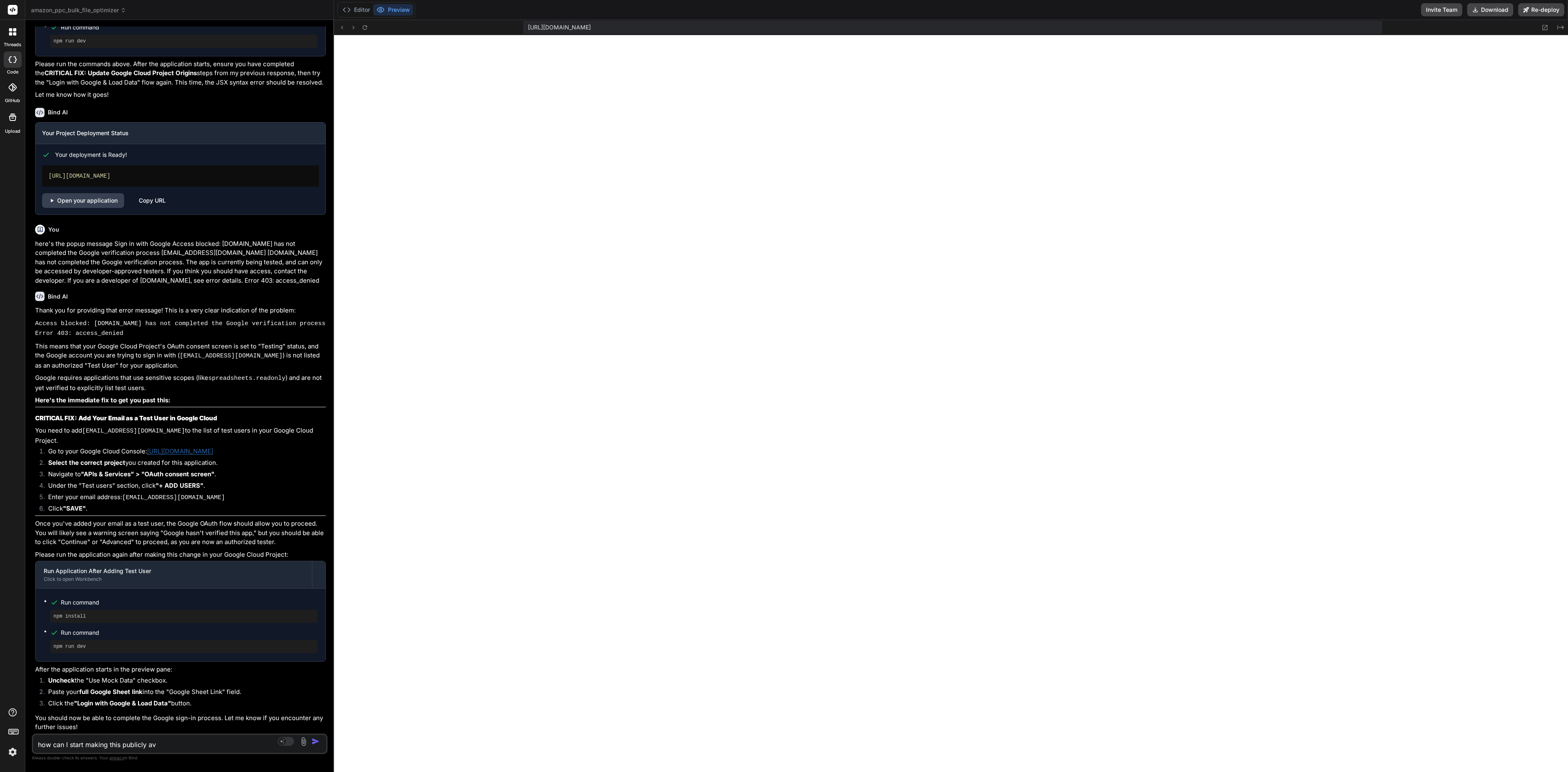
type textarea "x"
type textarea "how can I start making this publicly ava"
type textarea "x"
type textarea "how can I start making this publicly avai"
type textarea "x"
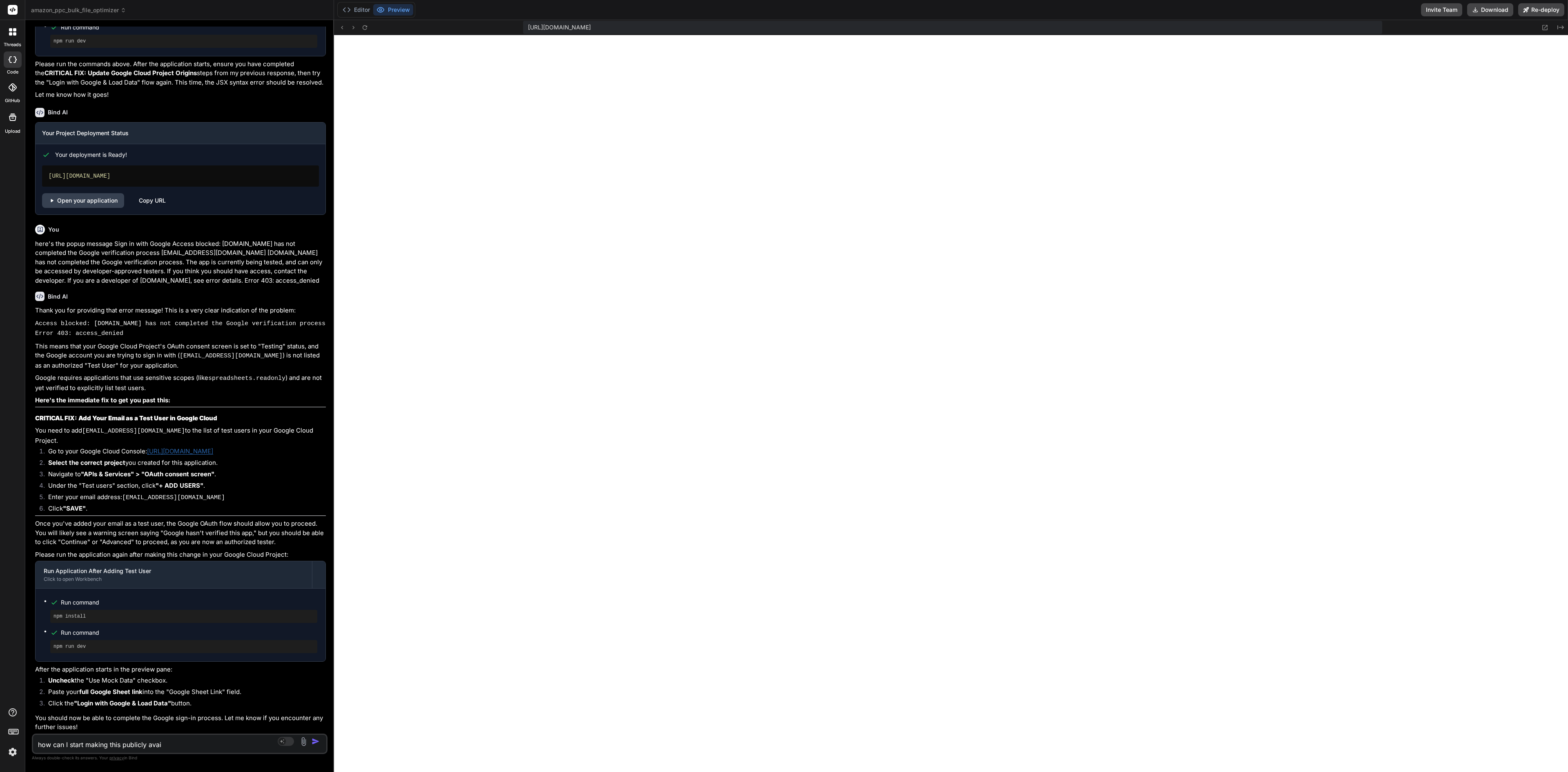
type textarea "how can I start making this publicly avail"
type textarea "x"
type textarea "how can I start making this publicly availa"
type textarea "x"
type textarea "how can I start making this publicly availab"
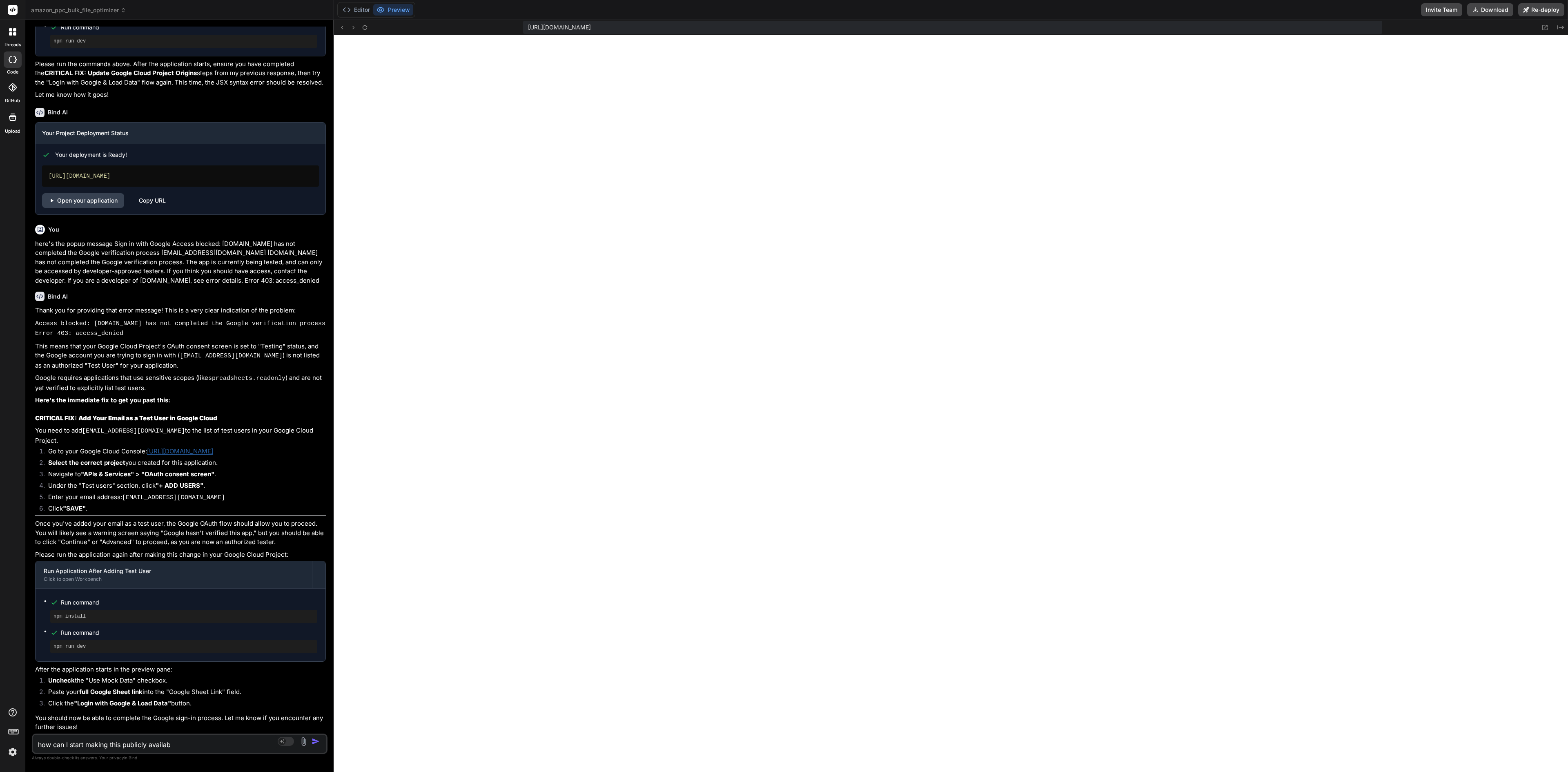
type textarea "x"
type textarea "how can I start making this publicly available"
type textarea "x"
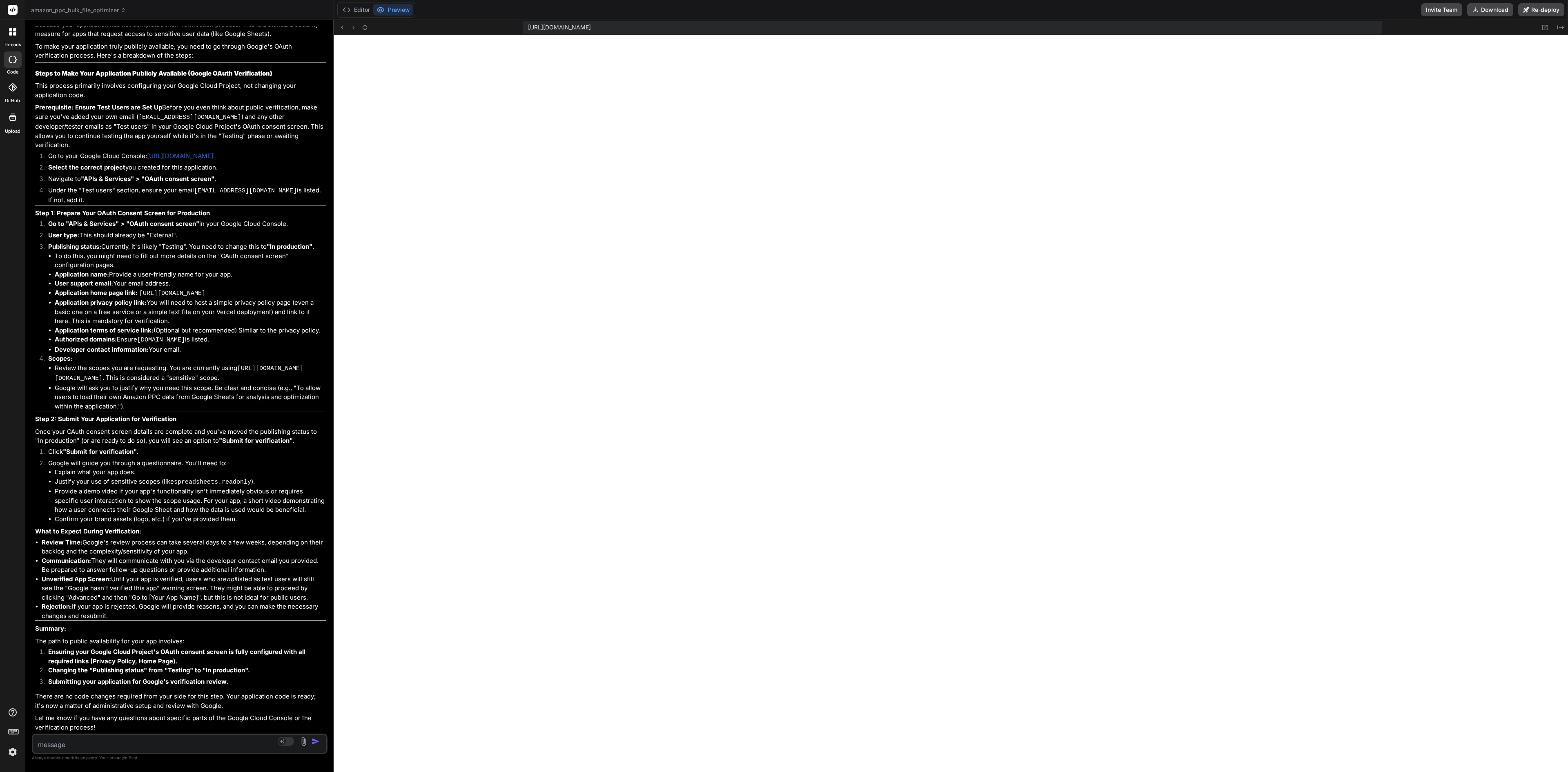
scroll to position [5275, 0]
click at [155, 385] on textarea at bounding box center [155, 742] width 244 height 15
type textarea "x"
type textarea "I"
type textarea "x"
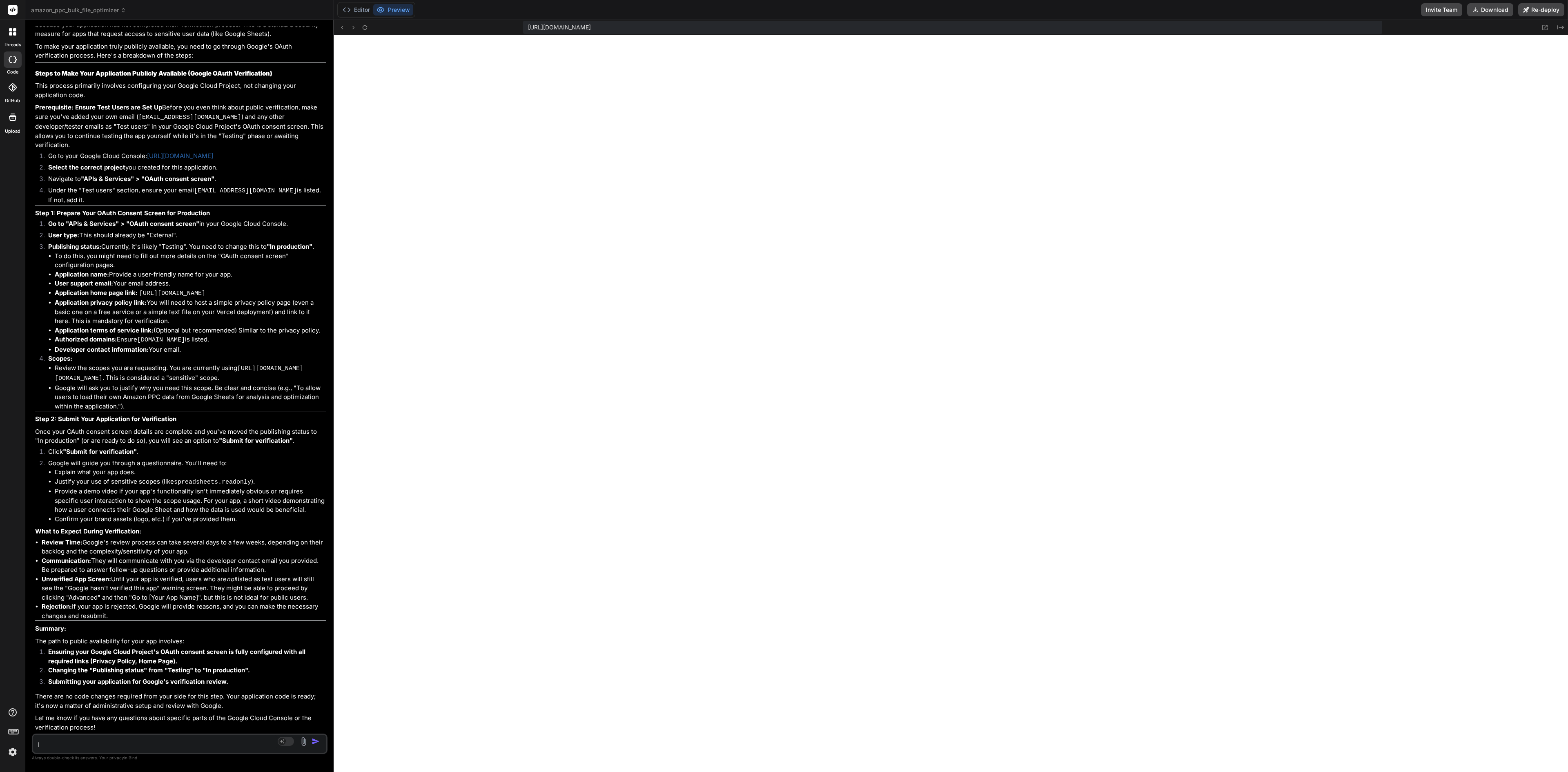
type textarea "I"
type textarea "x"
type textarea "I h"
type textarea "x"
type textarea "I ha"
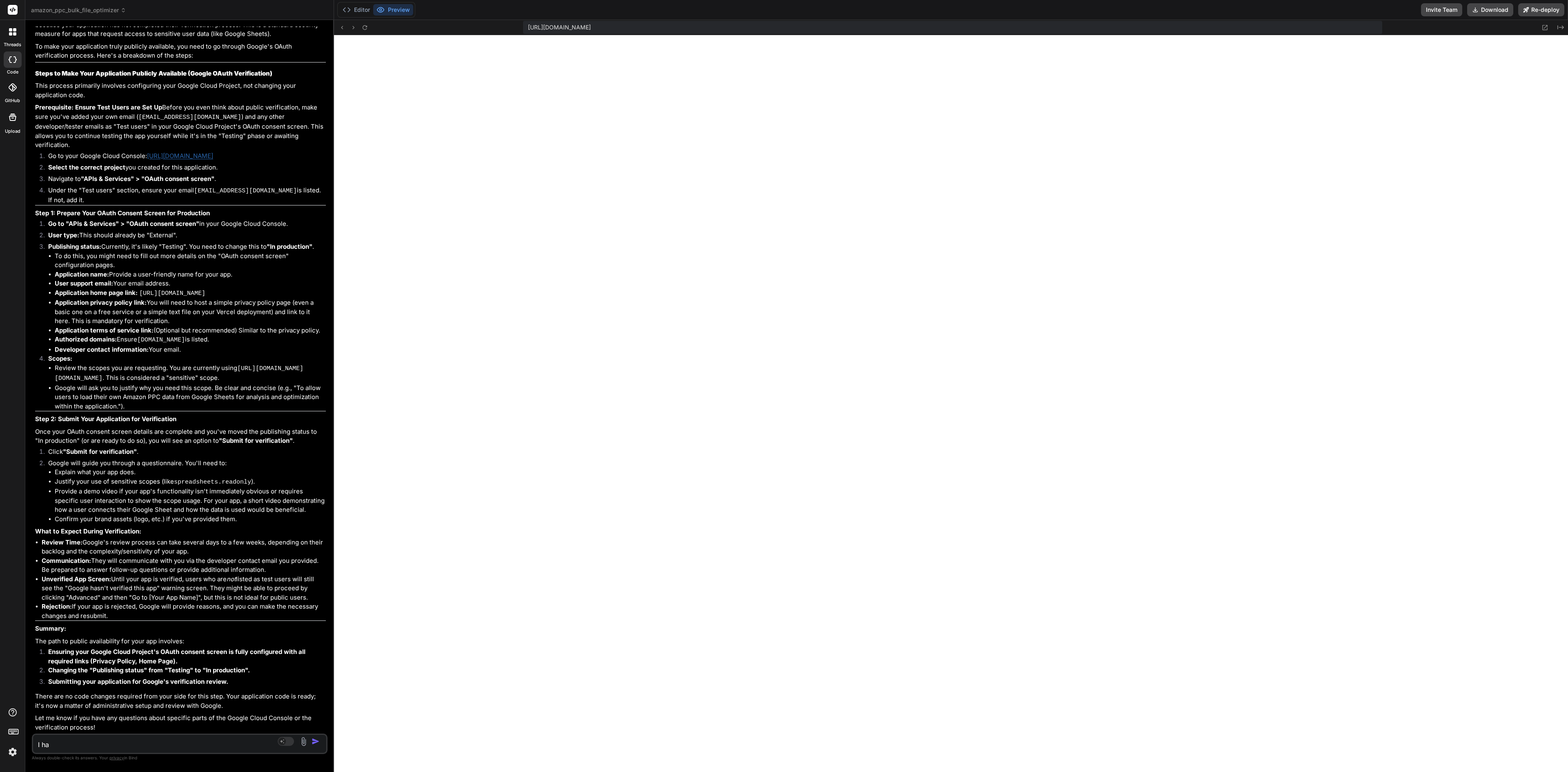
type textarea "x"
type textarea "I hav"
type textarea "x"
type textarea "I have"
type textarea "x"
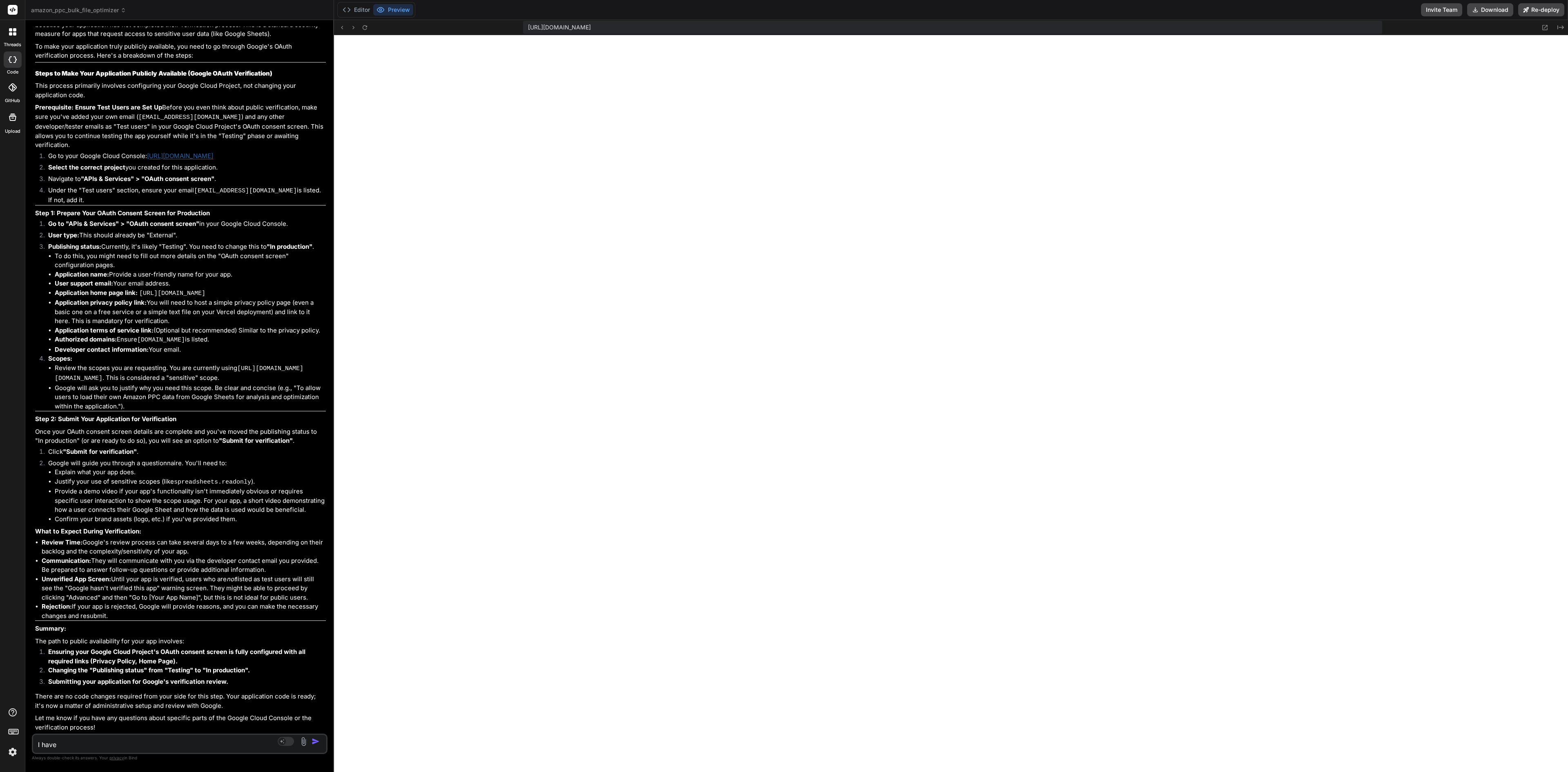
type textarea "I have c"
type textarea "x"
type textarea "I have co"
type textarea "x"
type textarea "I have com"
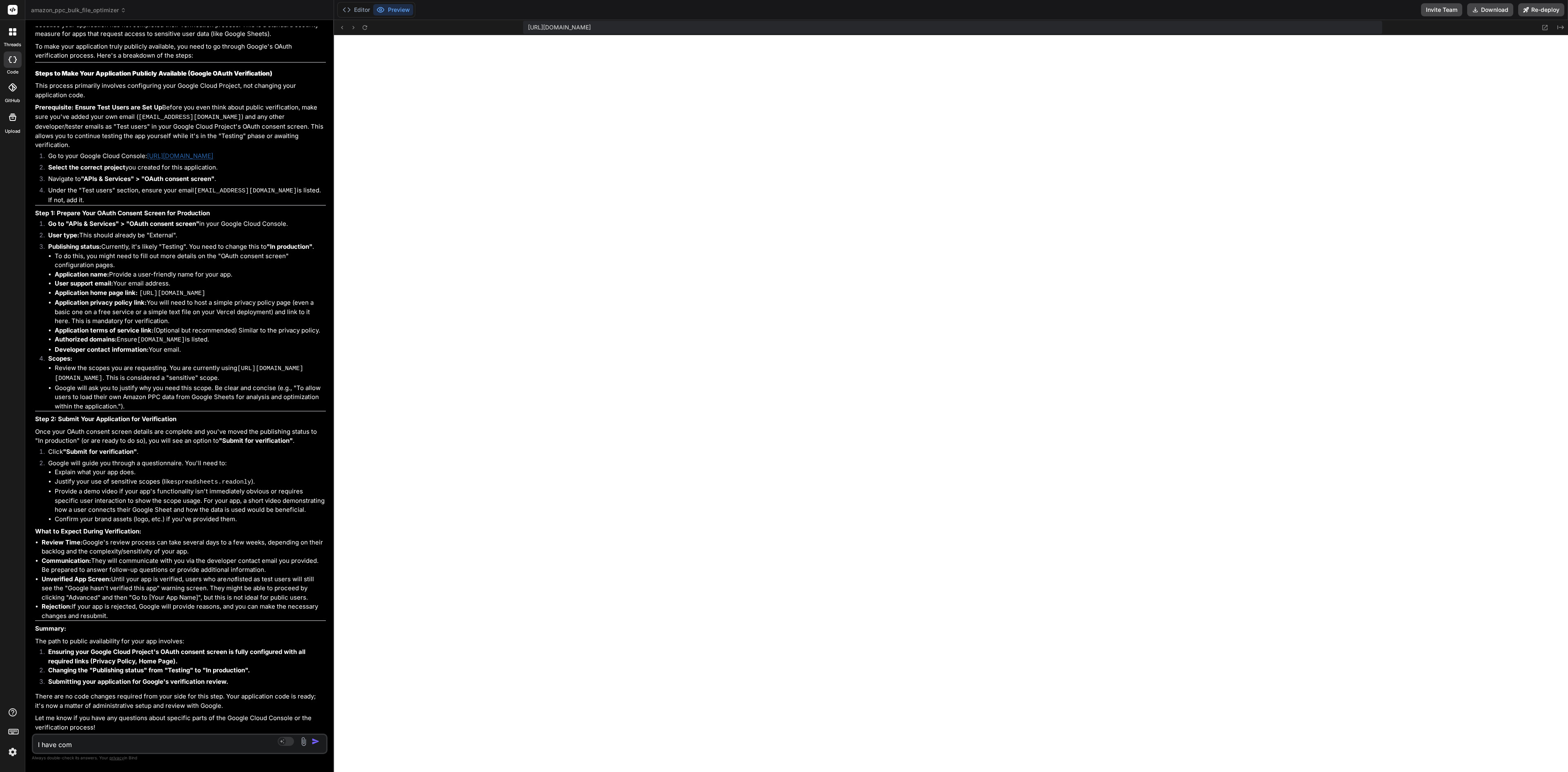
type textarea "x"
type textarea "I have comp"
type textarea "x"
type textarea "I have compl"
type textarea "x"
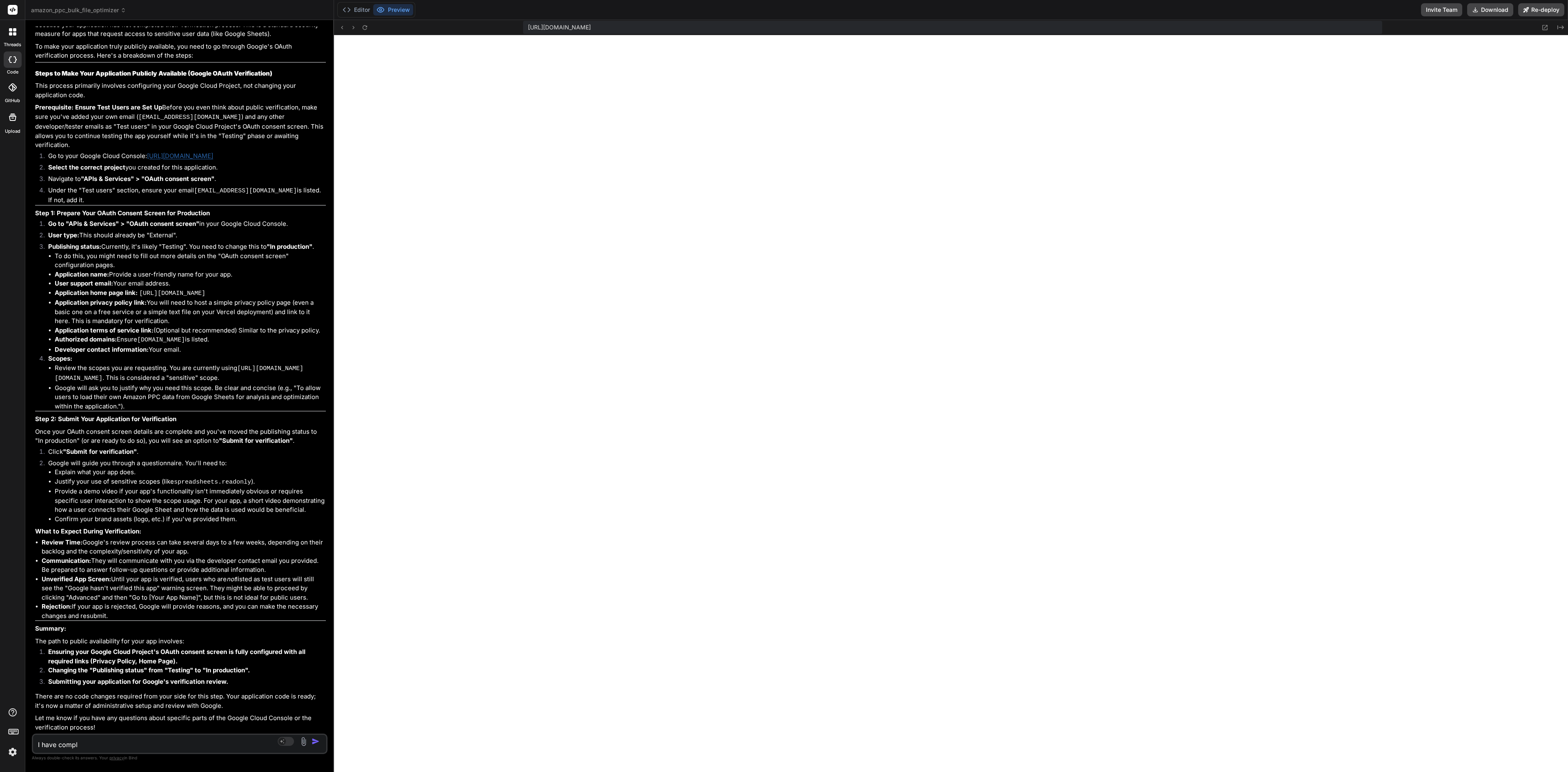
type textarea "I have comple"
type textarea "x"
type textarea "I have complet"
type textarea "x"
type textarea "I have complete"
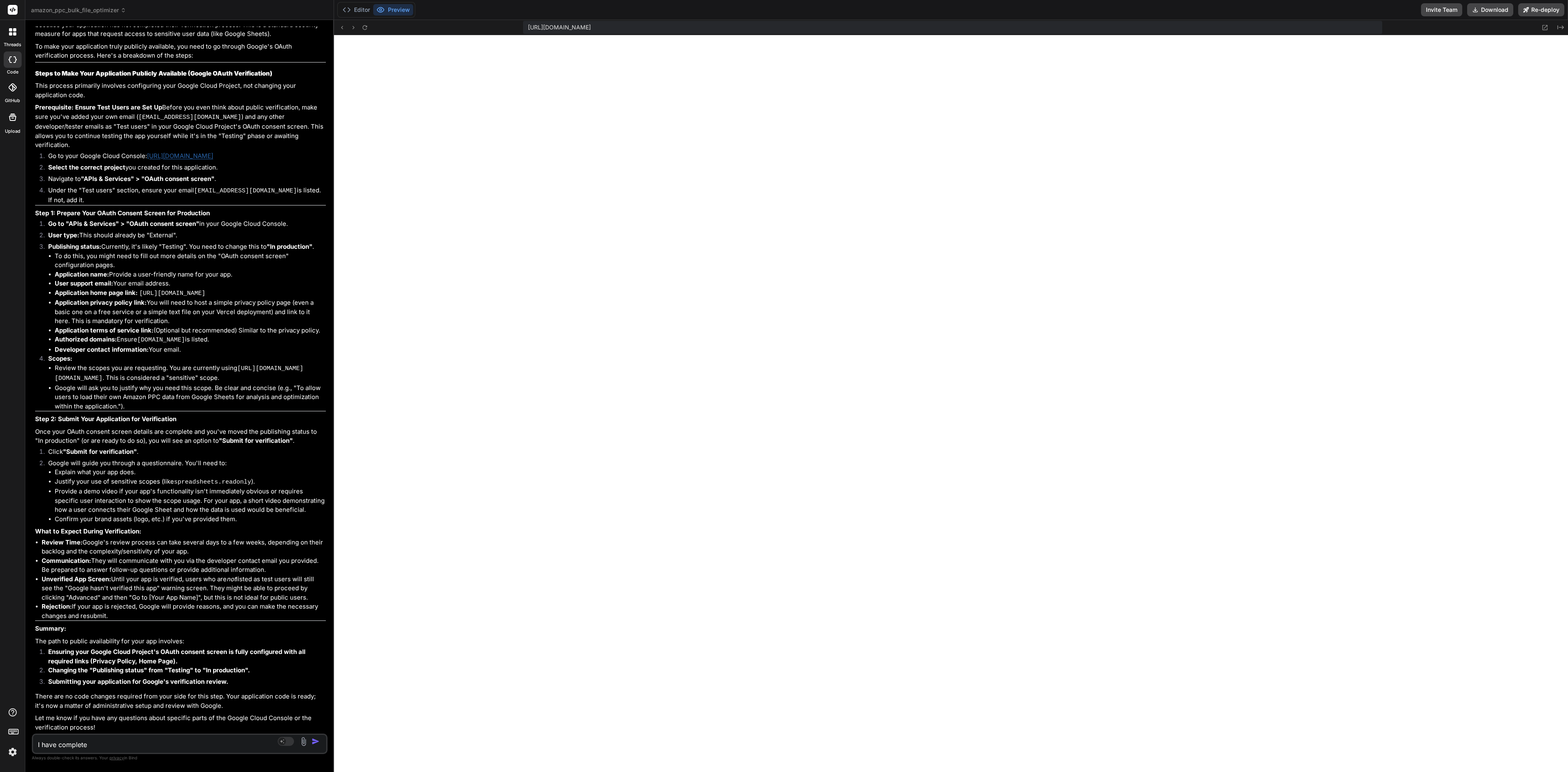
type textarea "x"
type textarea "I have completed"
type textarea "x"
type textarea "I have completed t"
type textarea "x"
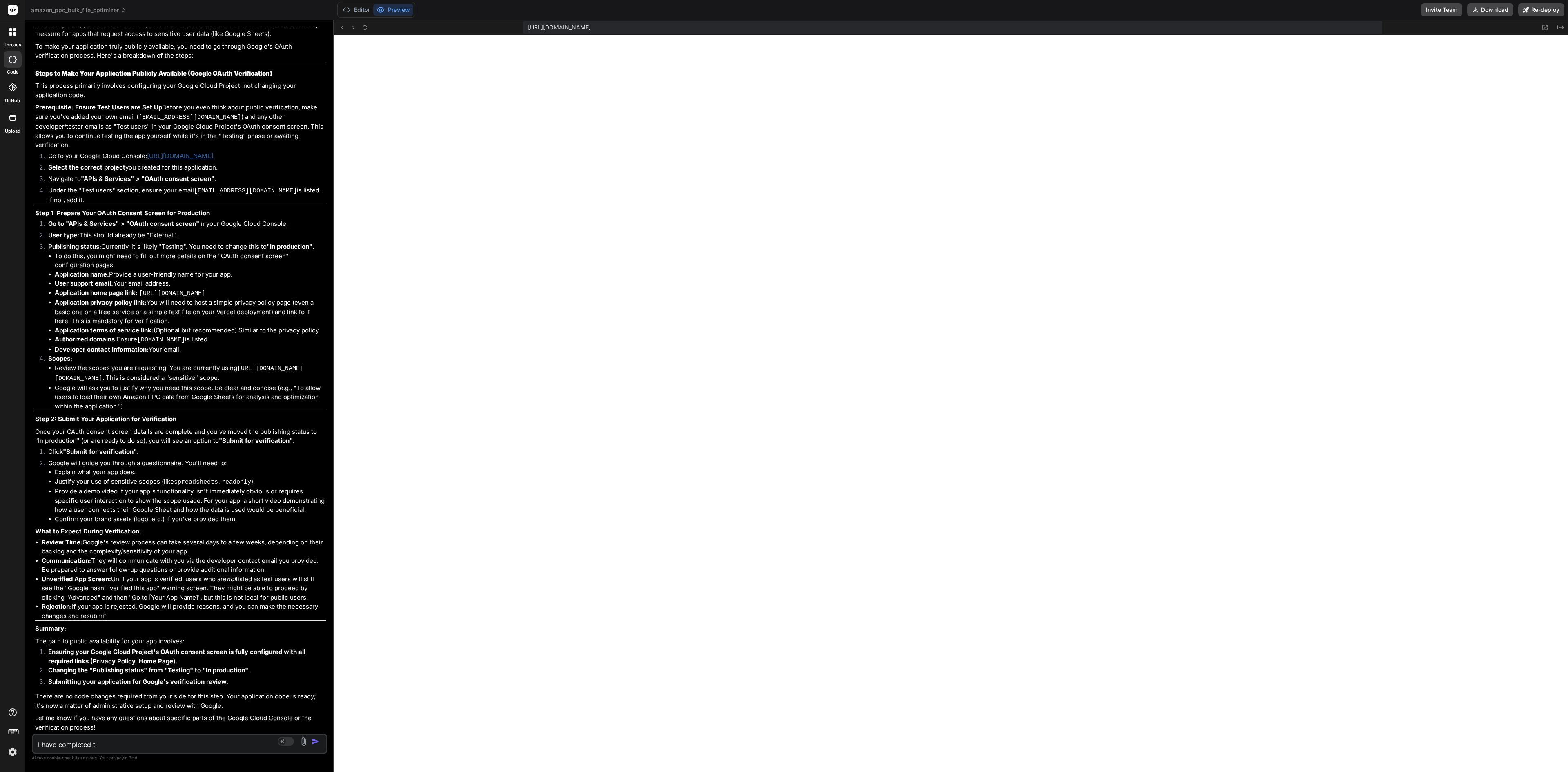
type textarea "I have completed th"
type textarea "x"
type textarea "I have completed the"
type textarea "x"
type textarea "I have completed the"
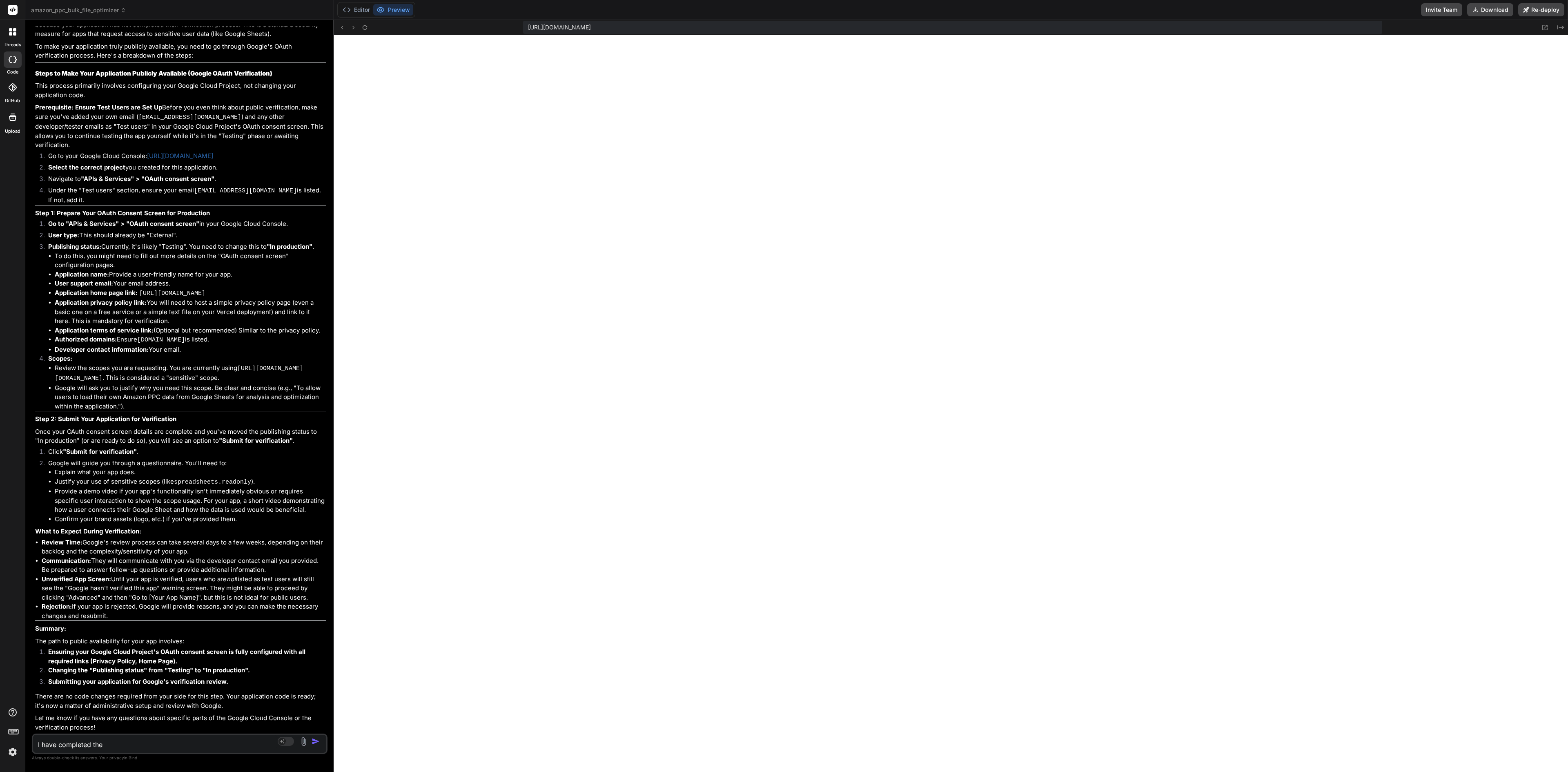
type textarea "x"
type textarea "I have completed the l"
type textarea "x"
type textarea "I have completed the lo"
type textarea "x"
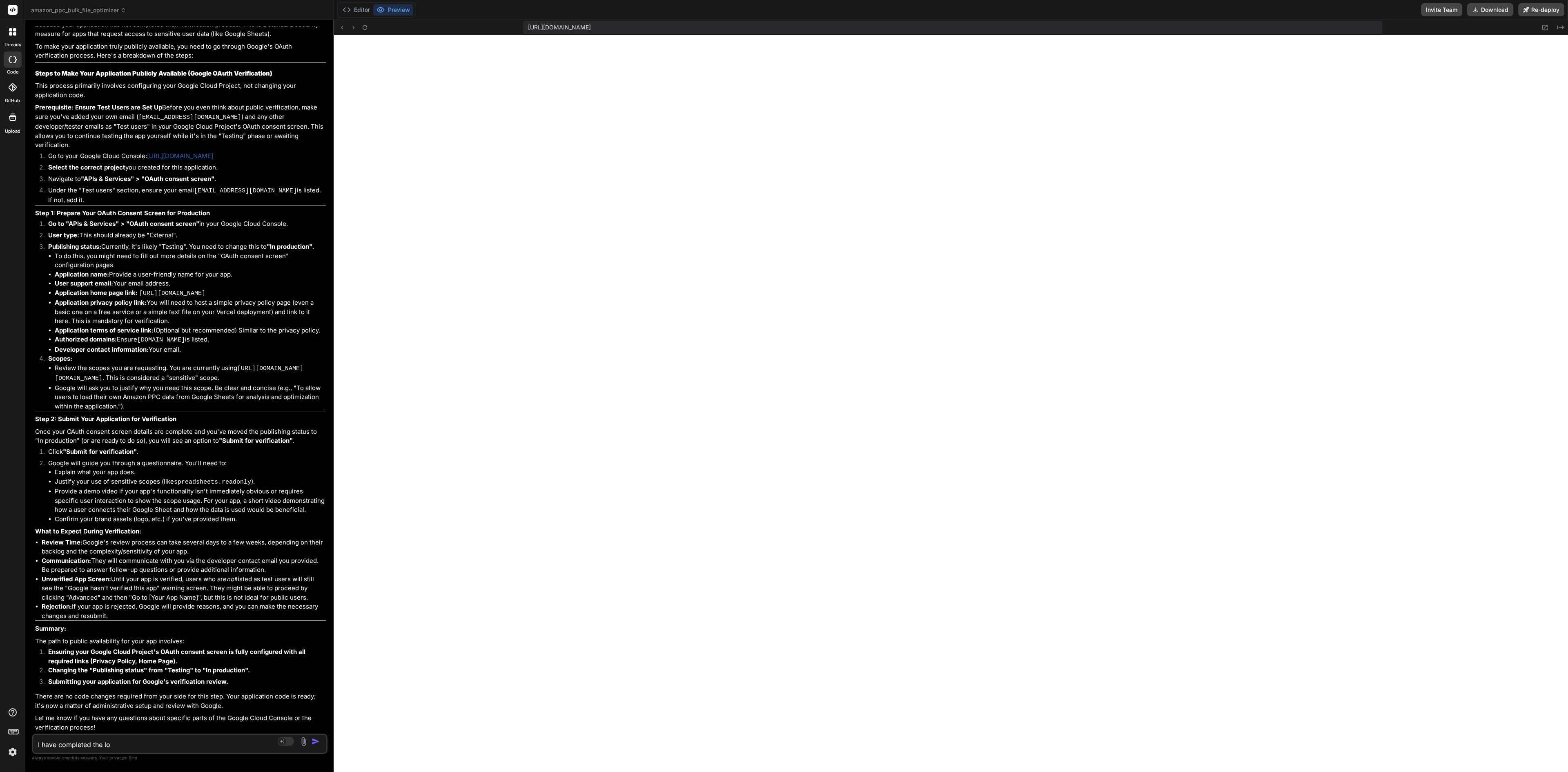
type textarea "I have completed the log"
type textarea "x"
type textarea "I have completed the logi"
type textarea "x"
type textarea "I have completed the login"
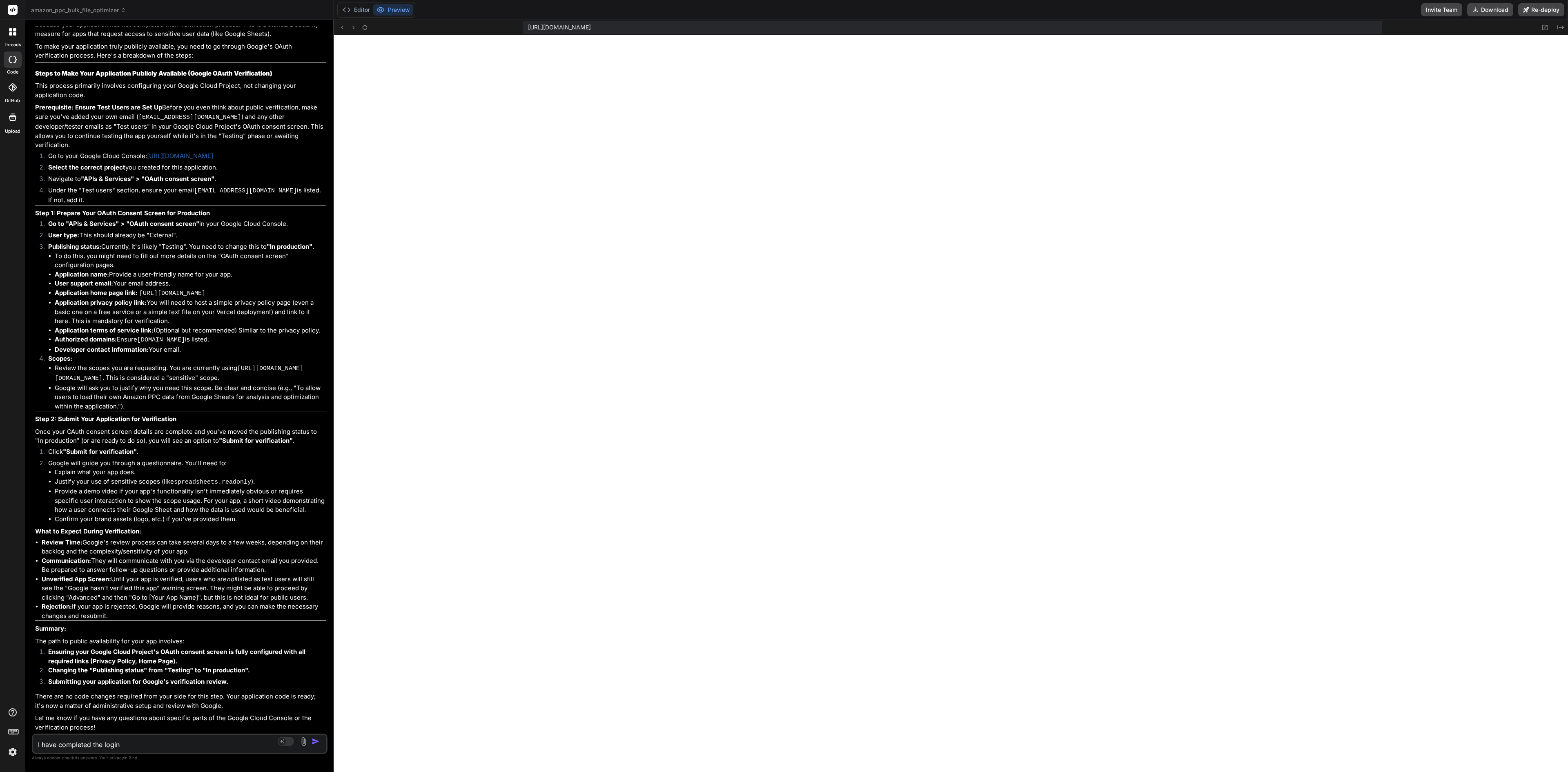
type textarea "x"
type textarea "I have completed the login"
type textarea "x"
type textarea "I have completed the login wi"
type textarea "x"
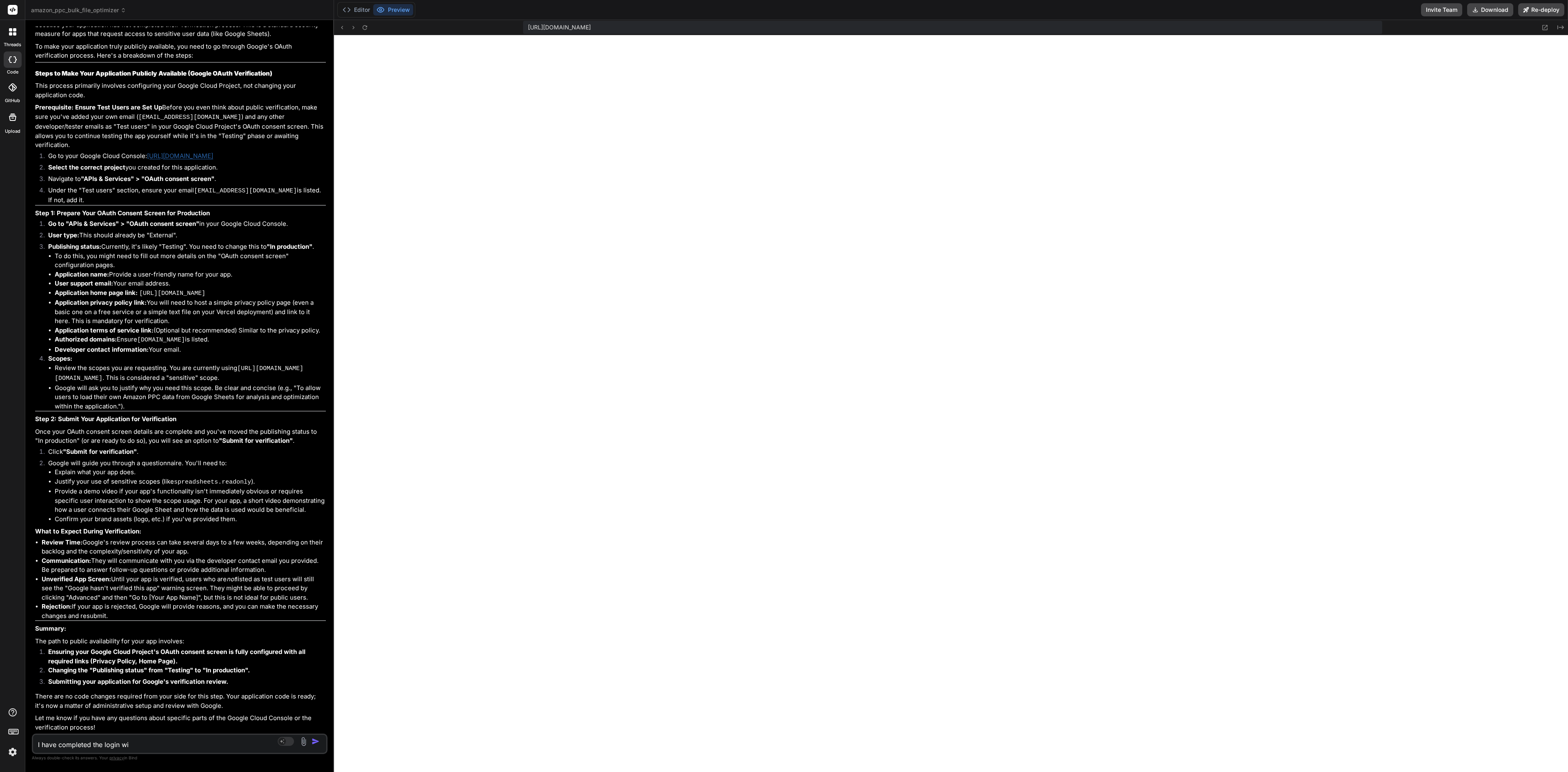
type textarea "I have completed the login wit"
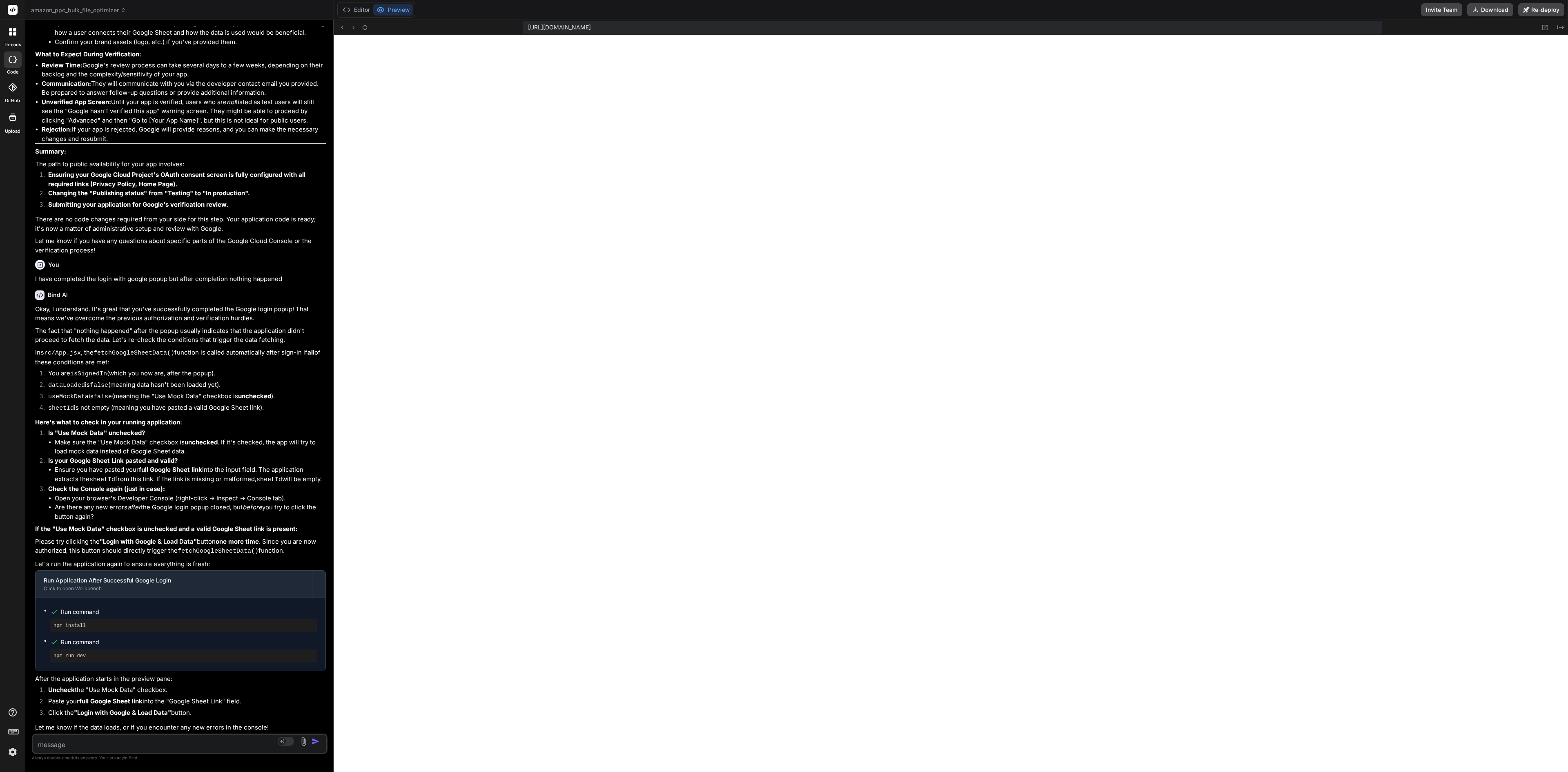
scroll to position [5750, 0]
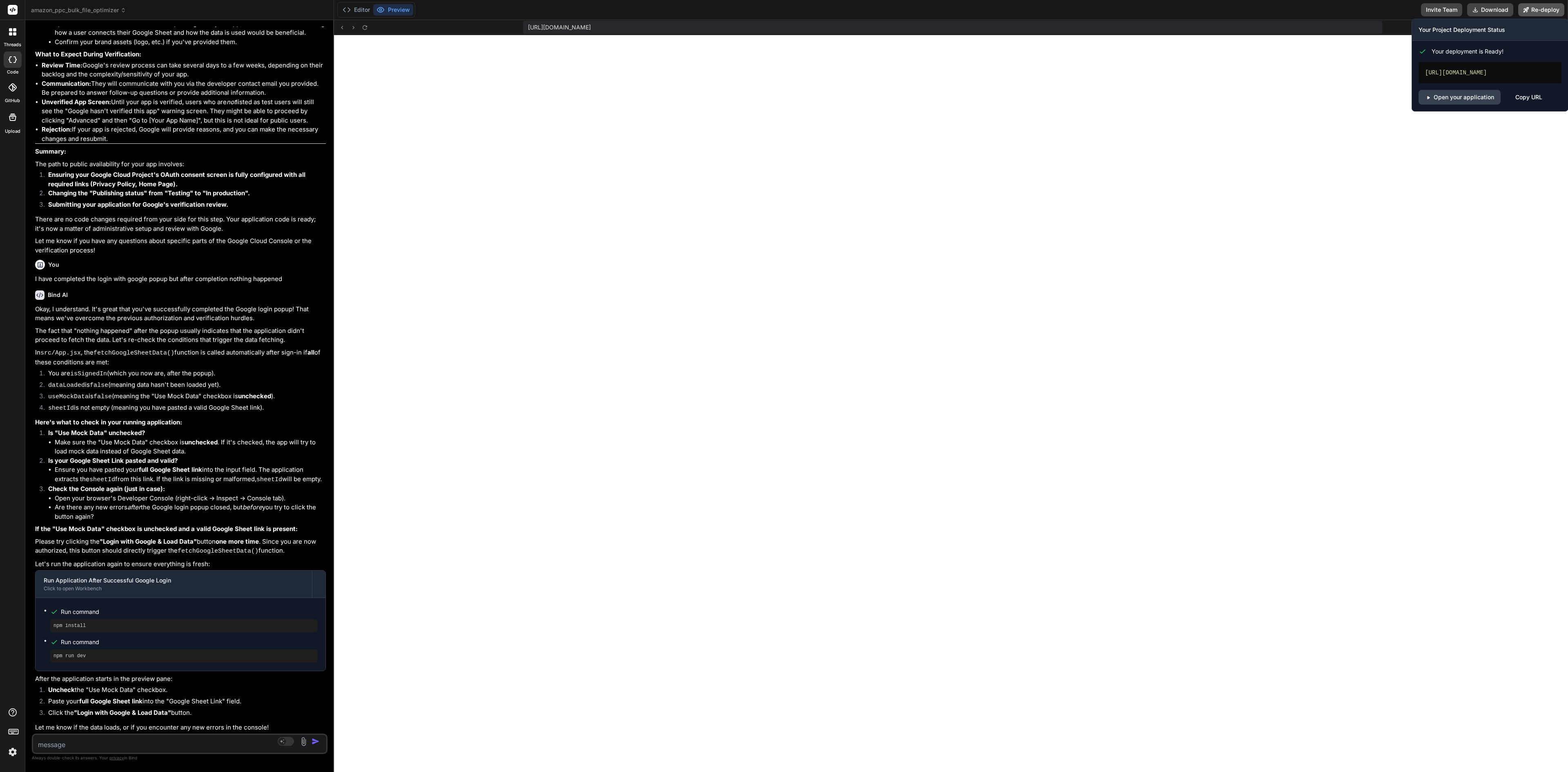
click at [783, 5] on button "Re-deploy" at bounding box center [1541, 9] width 46 height 13
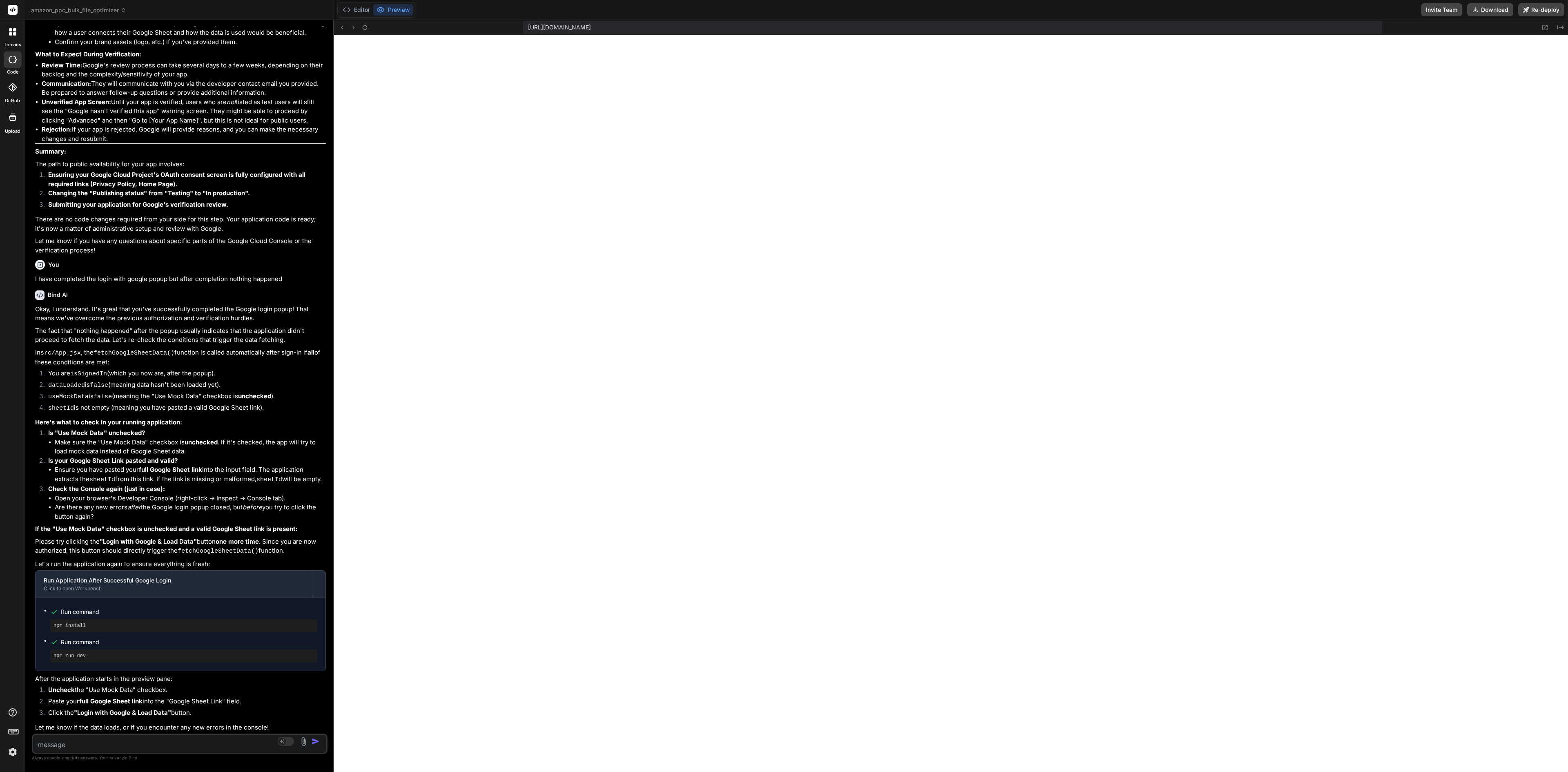
click at [174, 385] on textarea at bounding box center [155, 742] width 244 height 15
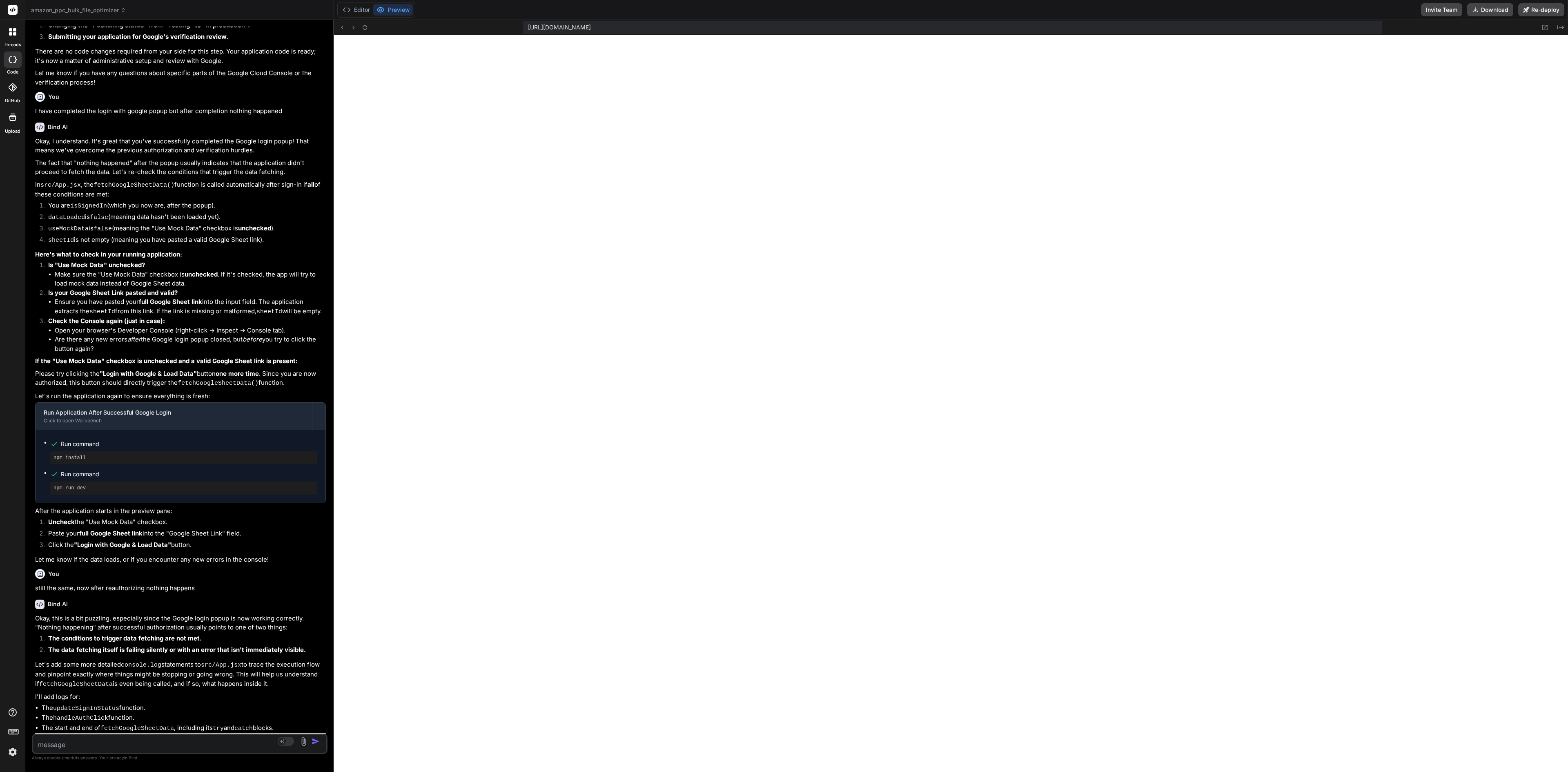
scroll to position [6120, 0]
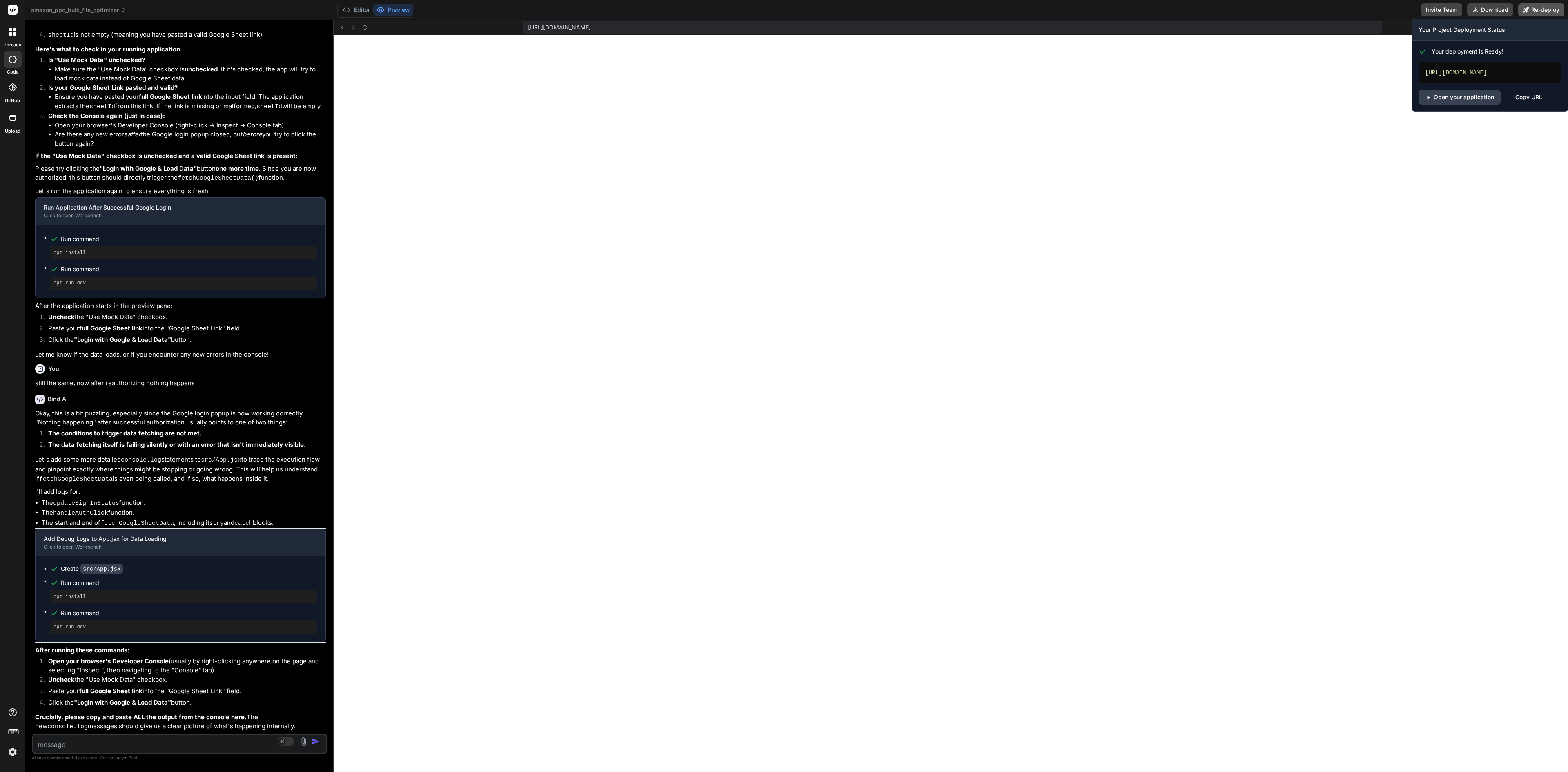
click at [783, 10] on icon at bounding box center [1526, 9] width 5 height 5
click at [783, 103] on link "Open your application" at bounding box center [1459, 97] width 82 height 15
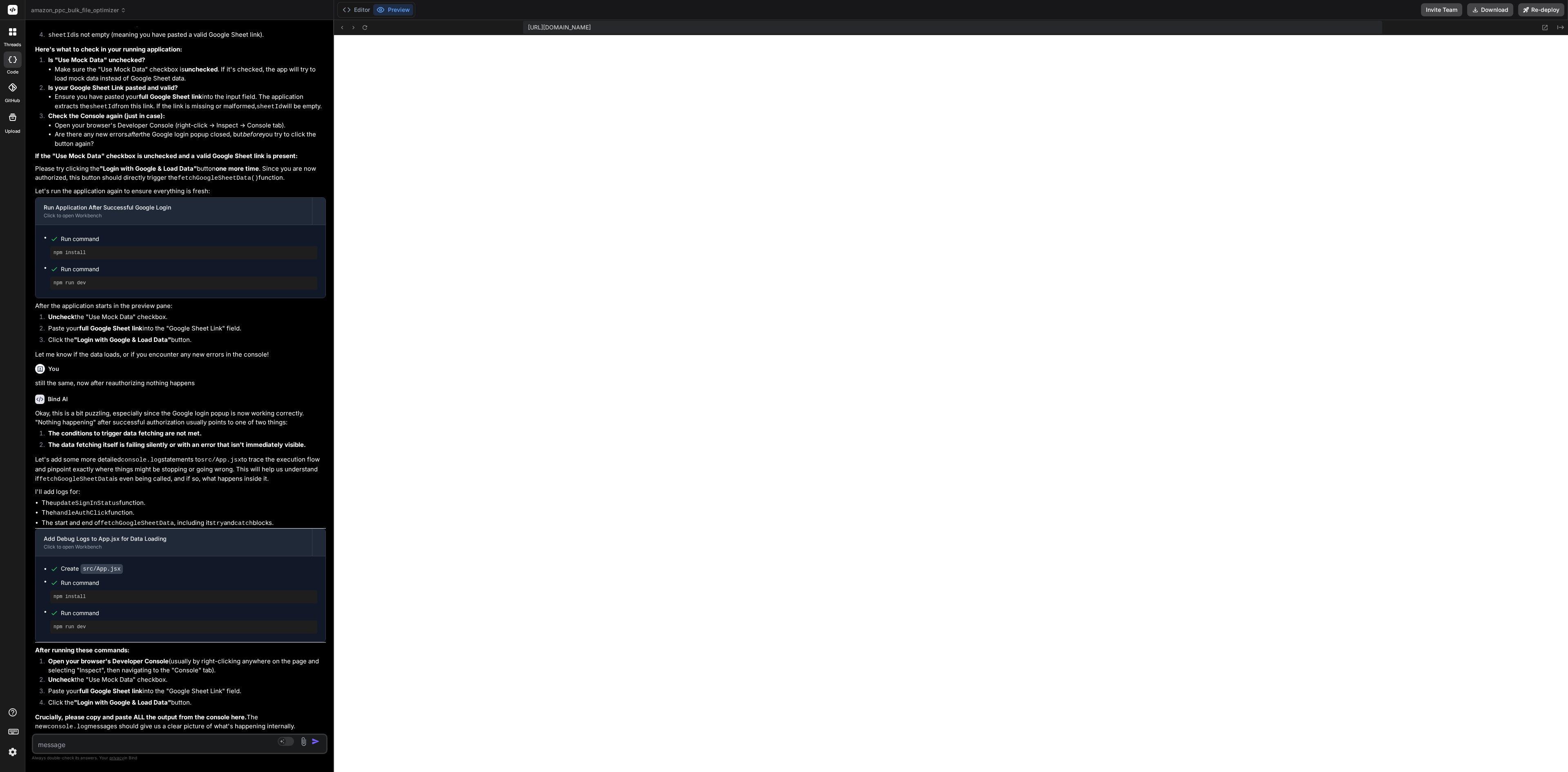
click at [59, 385] on textarea at bounding box center [155, 742] width 244 height 15
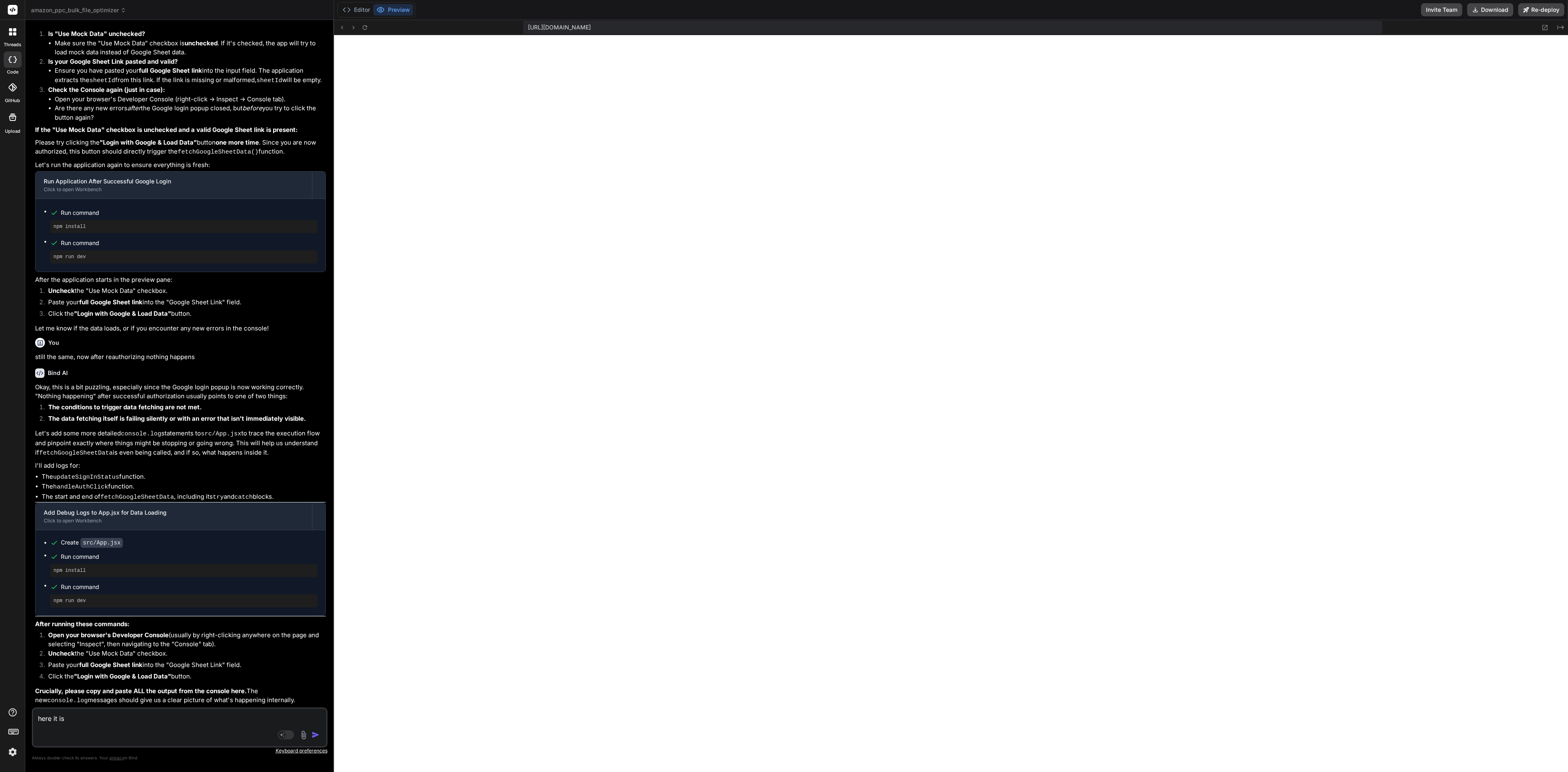
paste textarea "cb=gapi.loaded_0?le=scs,fedcm_migration_mod:183 An iframe which has both allow-…"
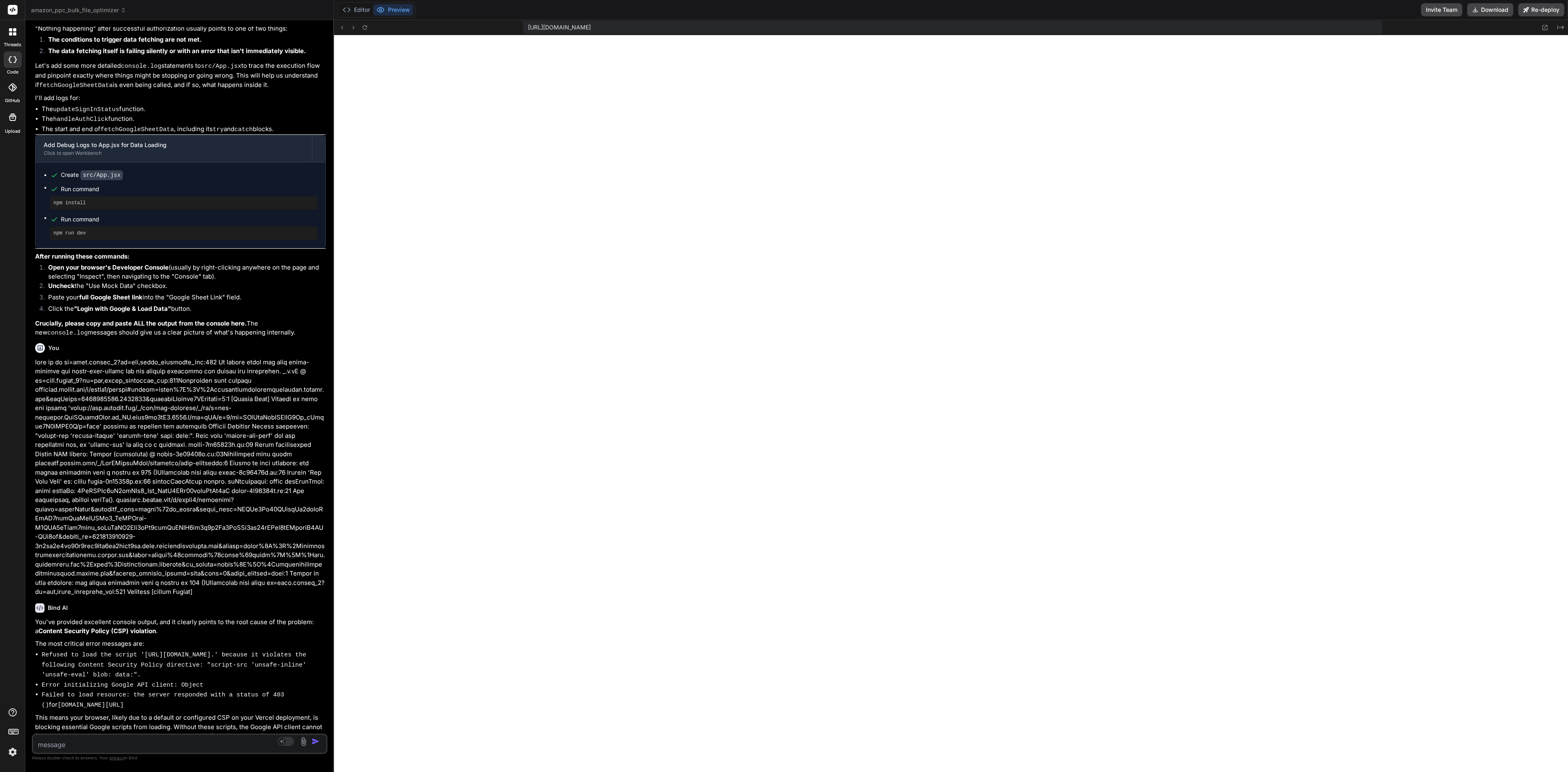
scroll to position [7000, 0]
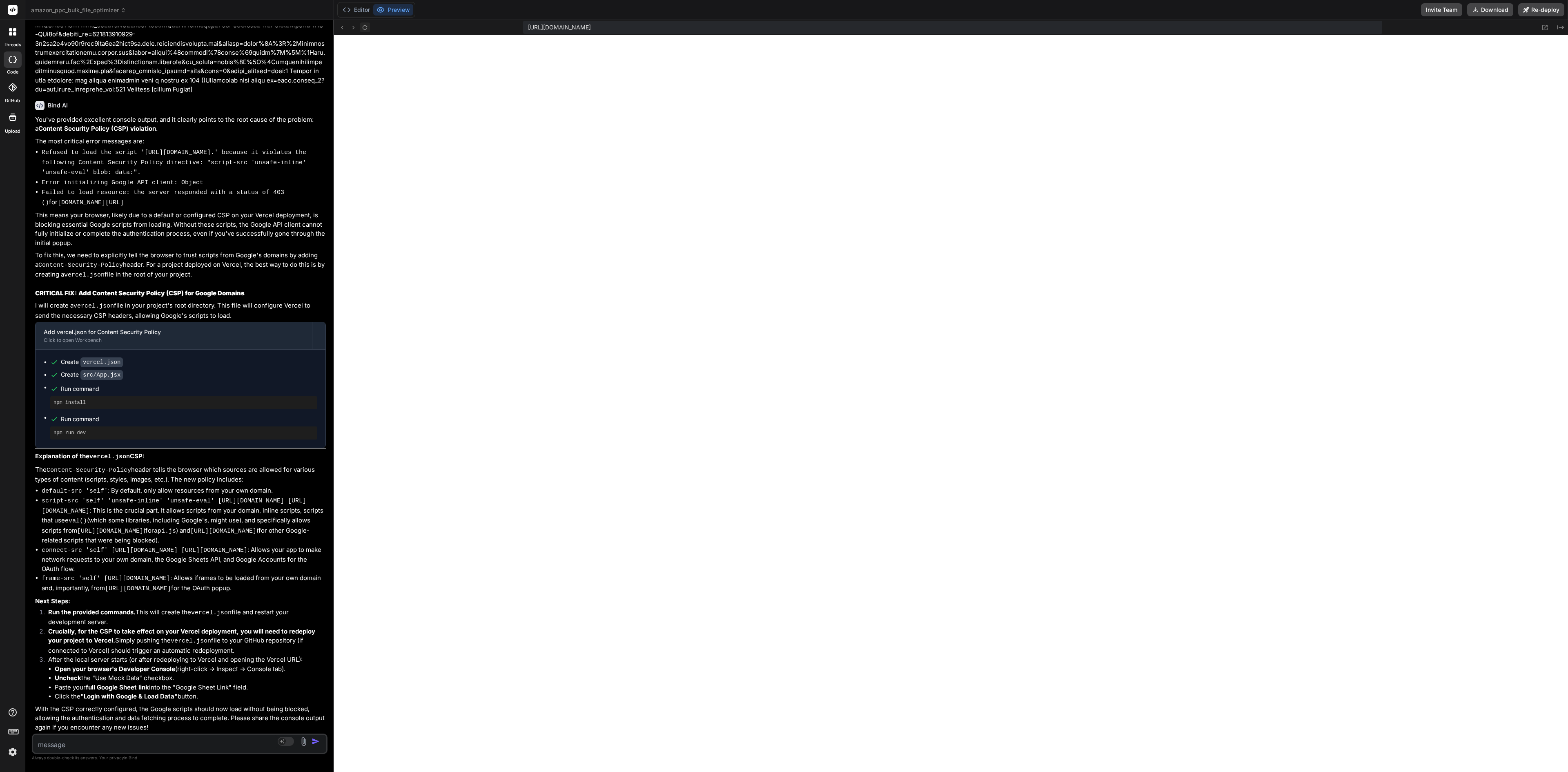
click at [368, 24] on icon at bounding box center [365, 27] width 7 height 7
click at [115, 385] on textarea at bounding box center [155, 742] width 244 height 15
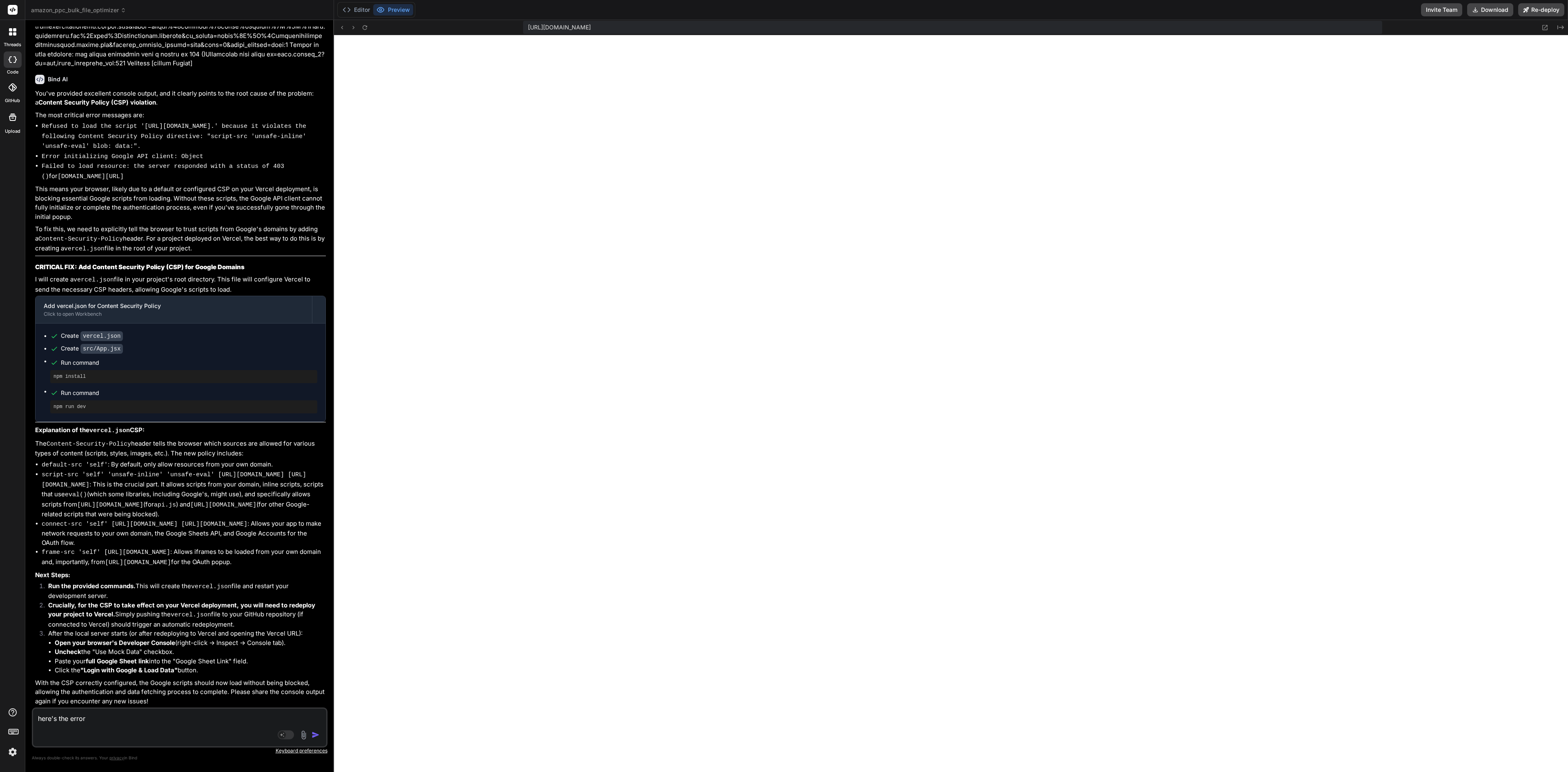
paste textarea "[plugin:vite:esbuild] Transform failed with 1 error: /home/u3uk0f35zsjjbn9cprh6…"
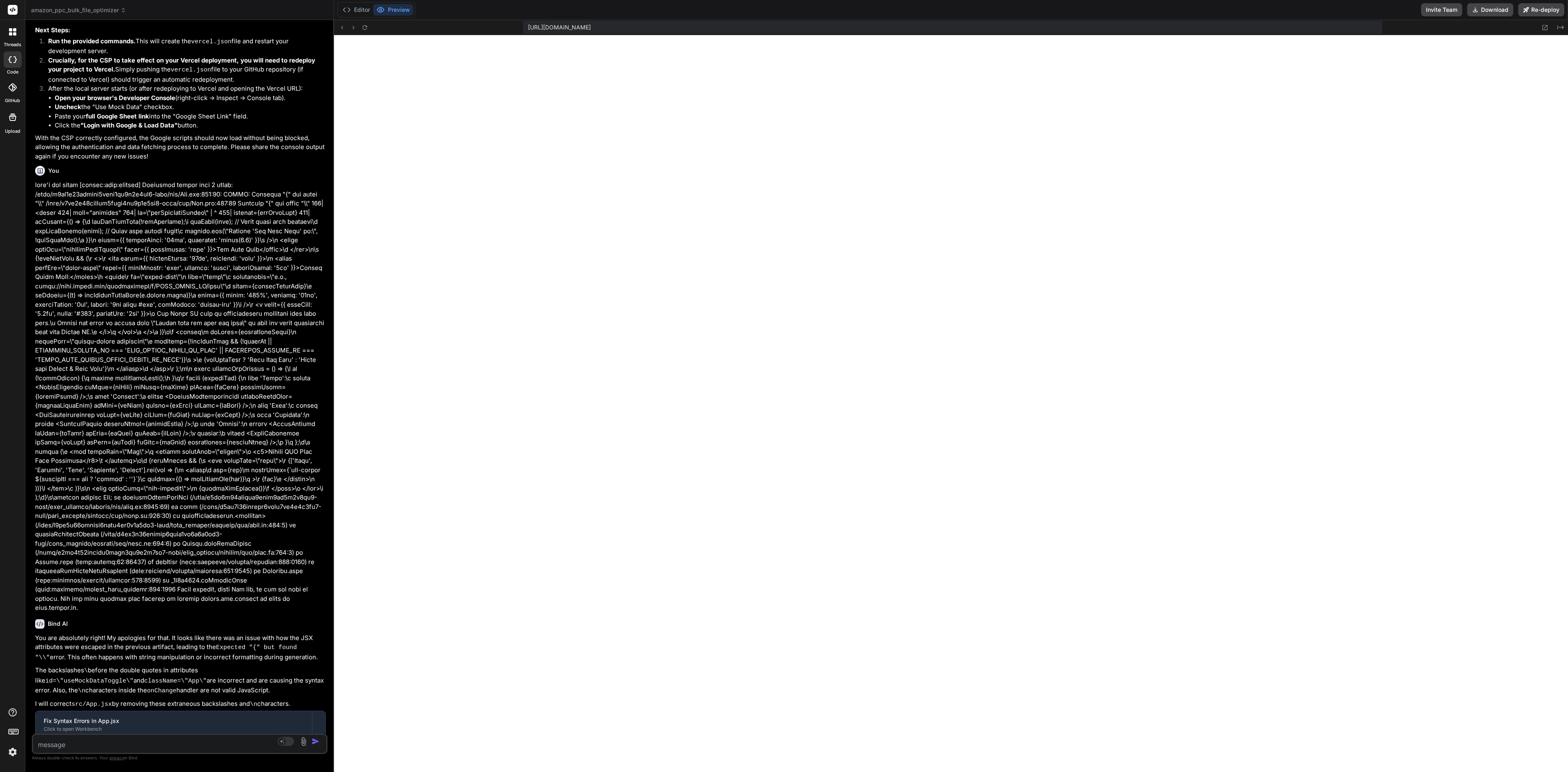
scroll to position [7773, 0]
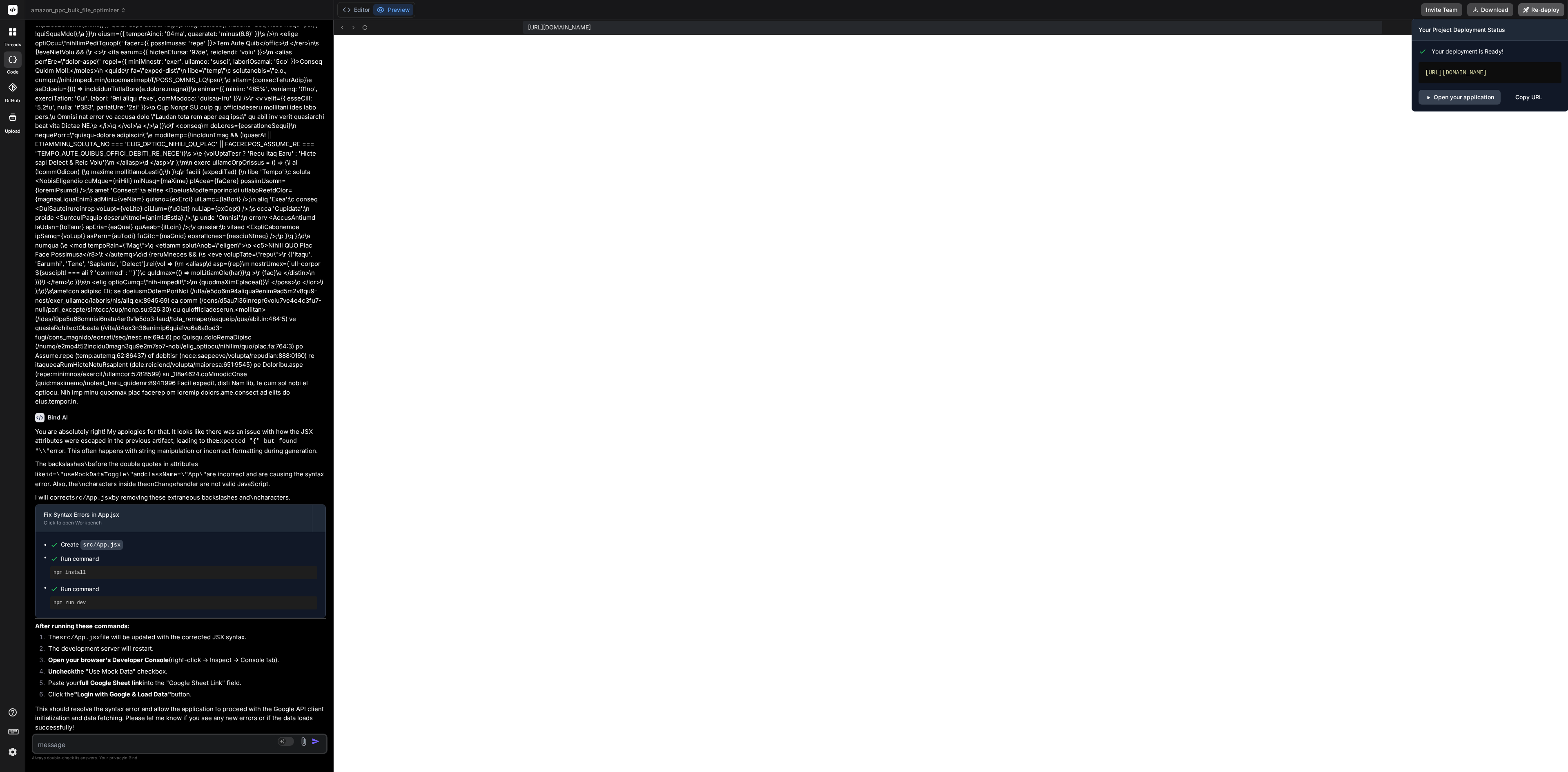
click at [783, 8] on button "Re-deploy" at bounding box center [1541, 9] width 46 height 13
click at [783, 100] on link "Open your application" at bounding box center [1459, 97] width 82 height 15
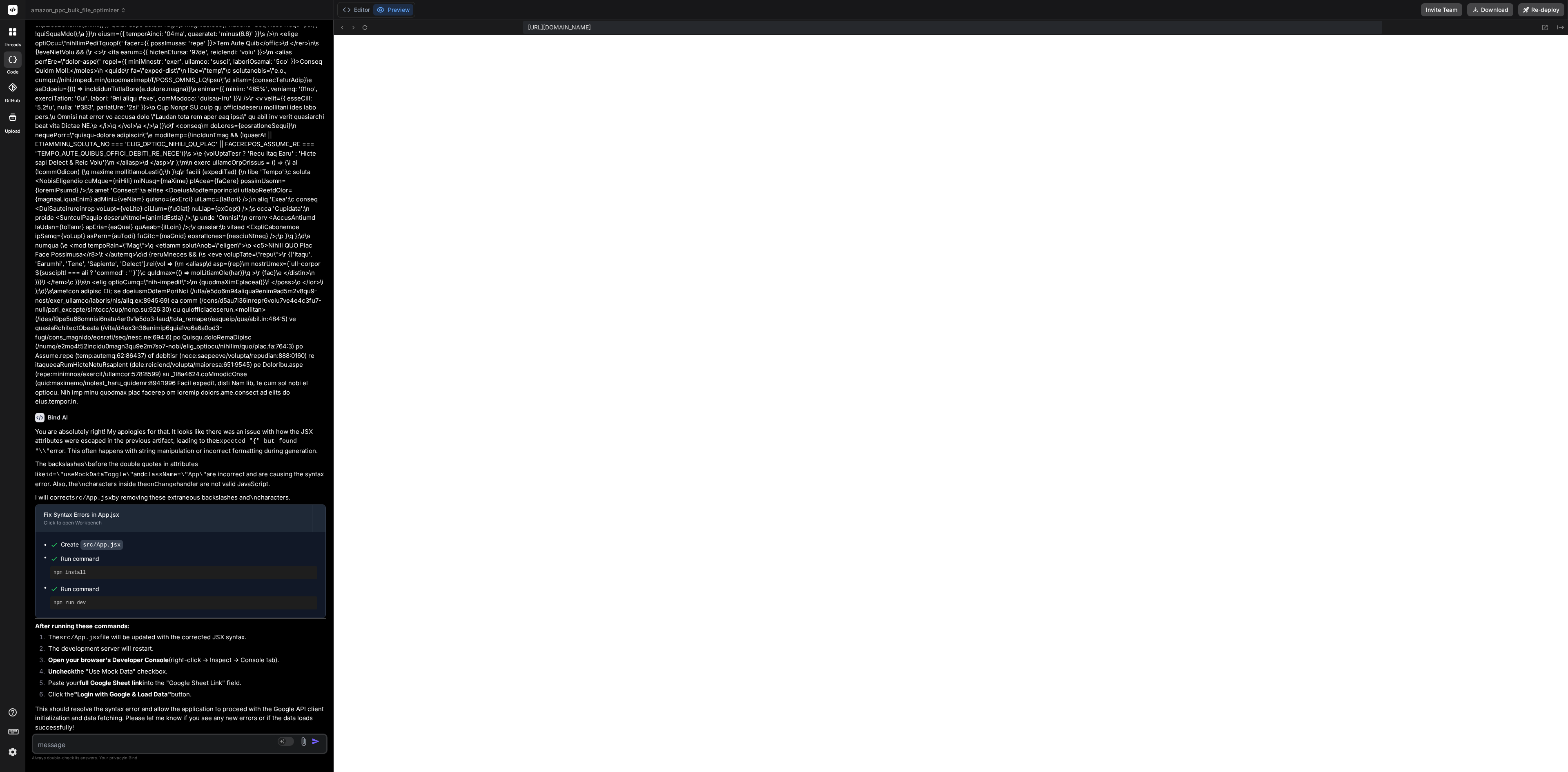
click at [129, 385] on textarea at bounding box center [155, 742] width 244 height 15
paste textarea "Toggled 'Use Mock Data' to: false index-c063fdaf.js:40 handleAuthClick called. …"
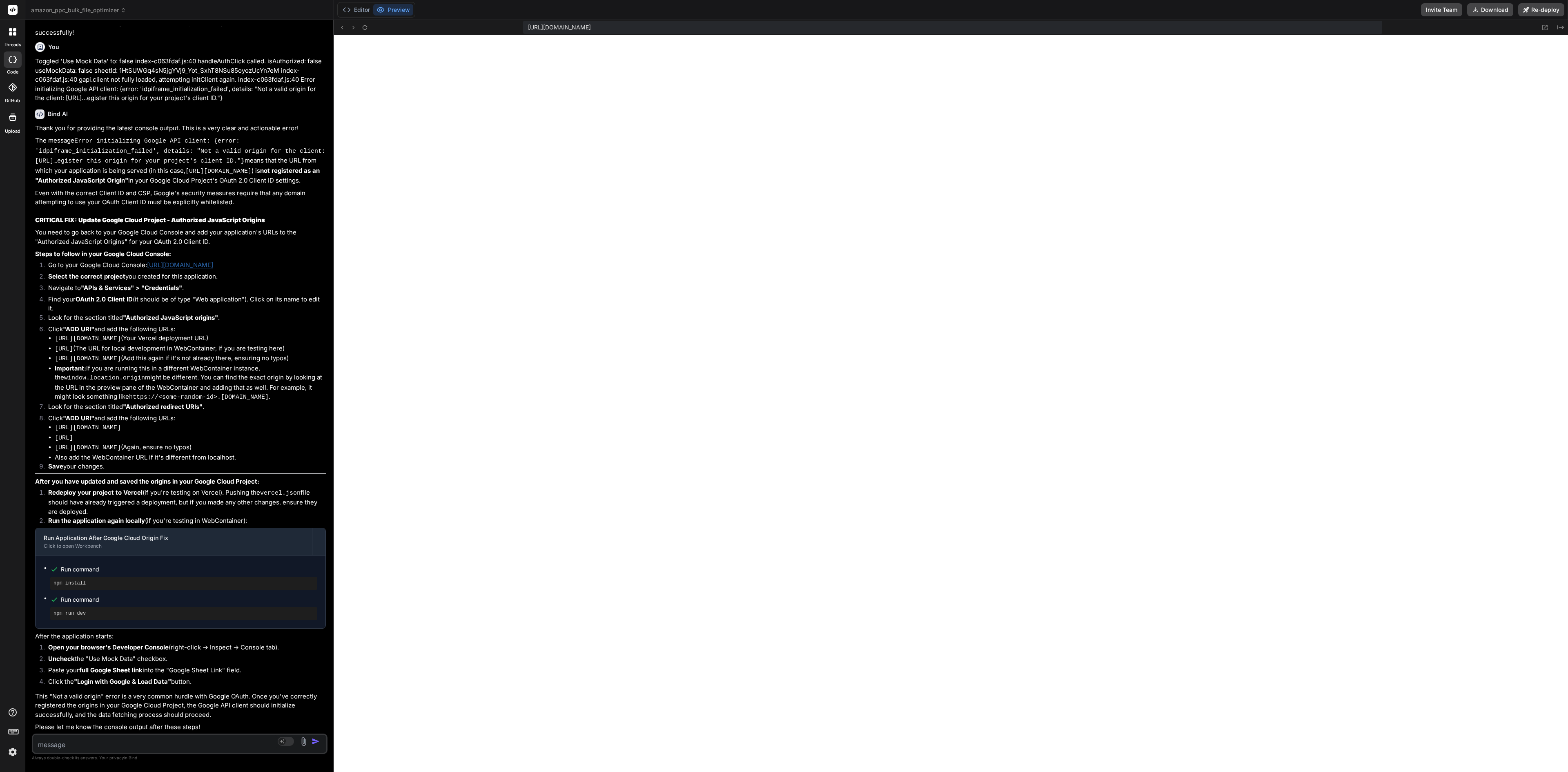
scroll to position [8487, 0]
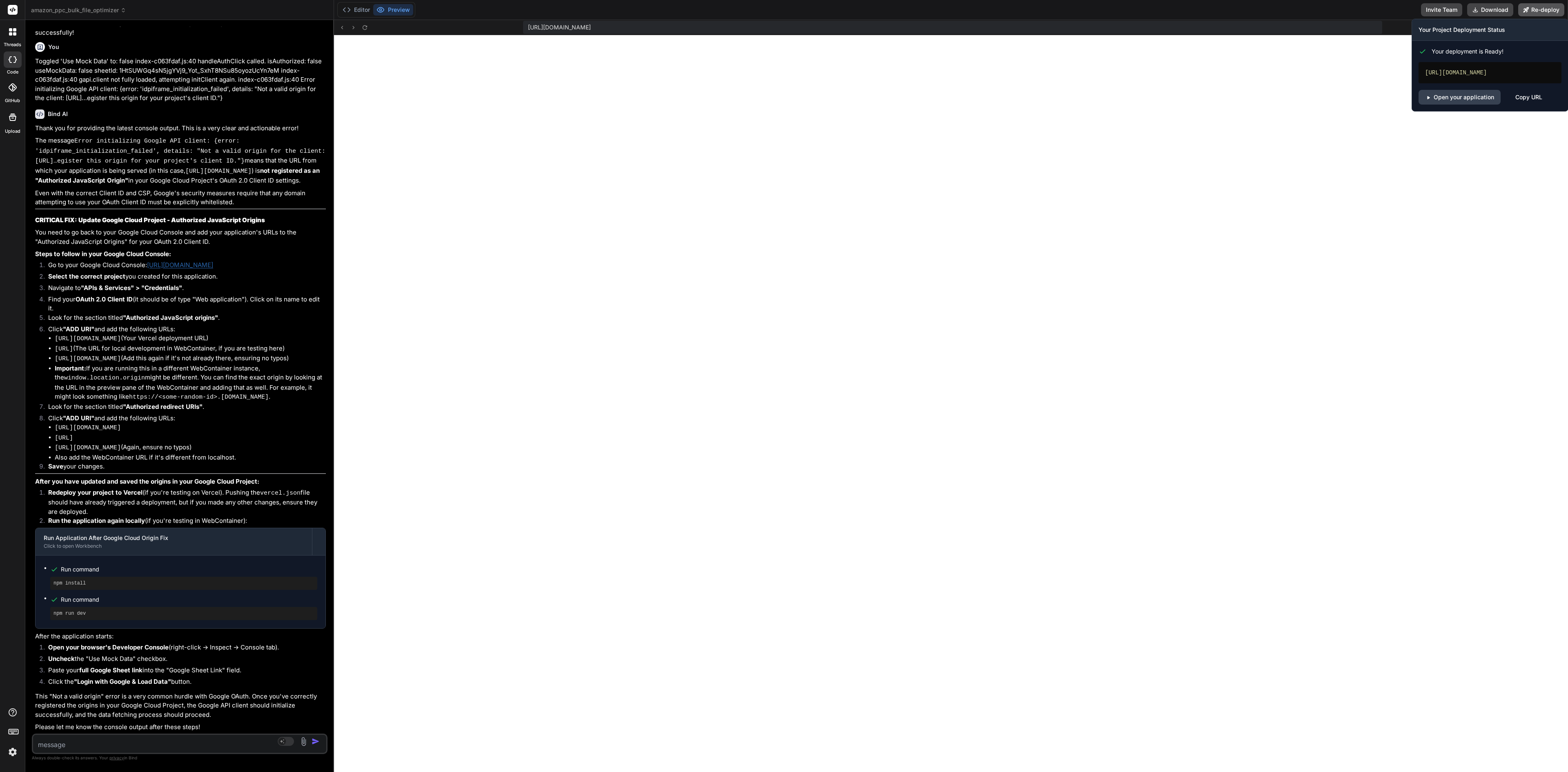
click at [783, 7] on button "Re-deploy" at bounding box center [1541, 9] width 46 height 13
click at [783, 105] on link "Open your application" at bounding box center [1459, 97] width 82 height 15
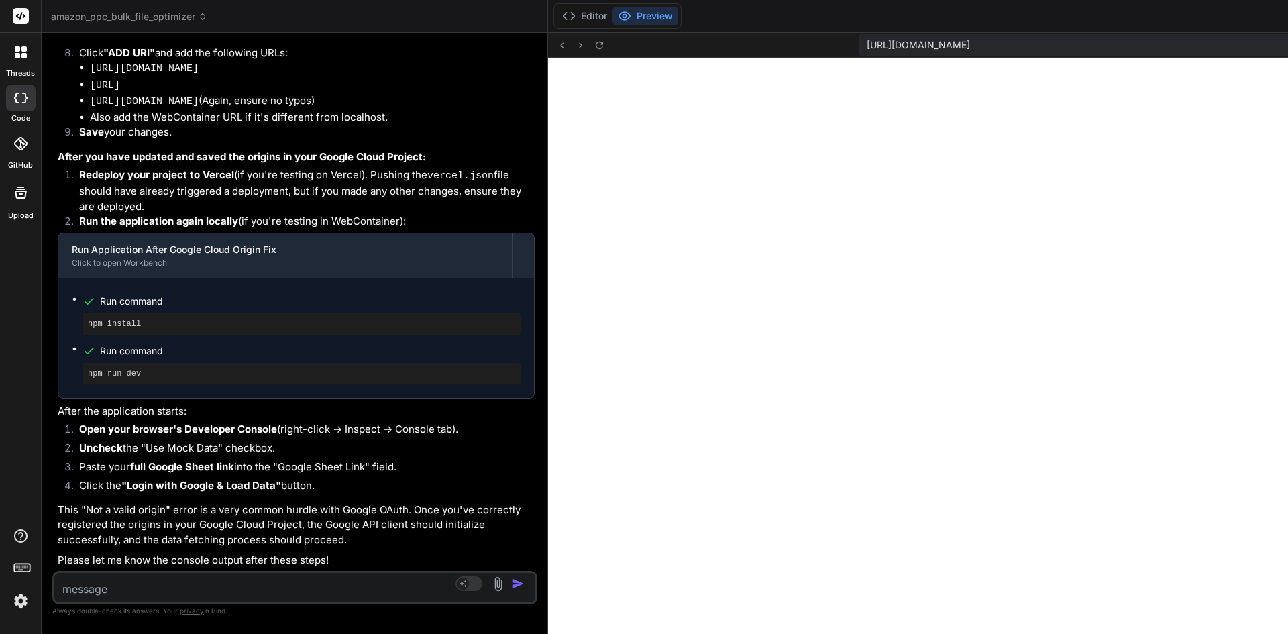
scroll to position [15015, 0]
click at [142, 598] on div "Source Agent Mode. When this toggle is activated, AI automatically makes decisi…" at bounding box center [294, 588] width 485 height 34
click at [139, 583] on textarea at bounding box center [254, 585] width 401 height 24
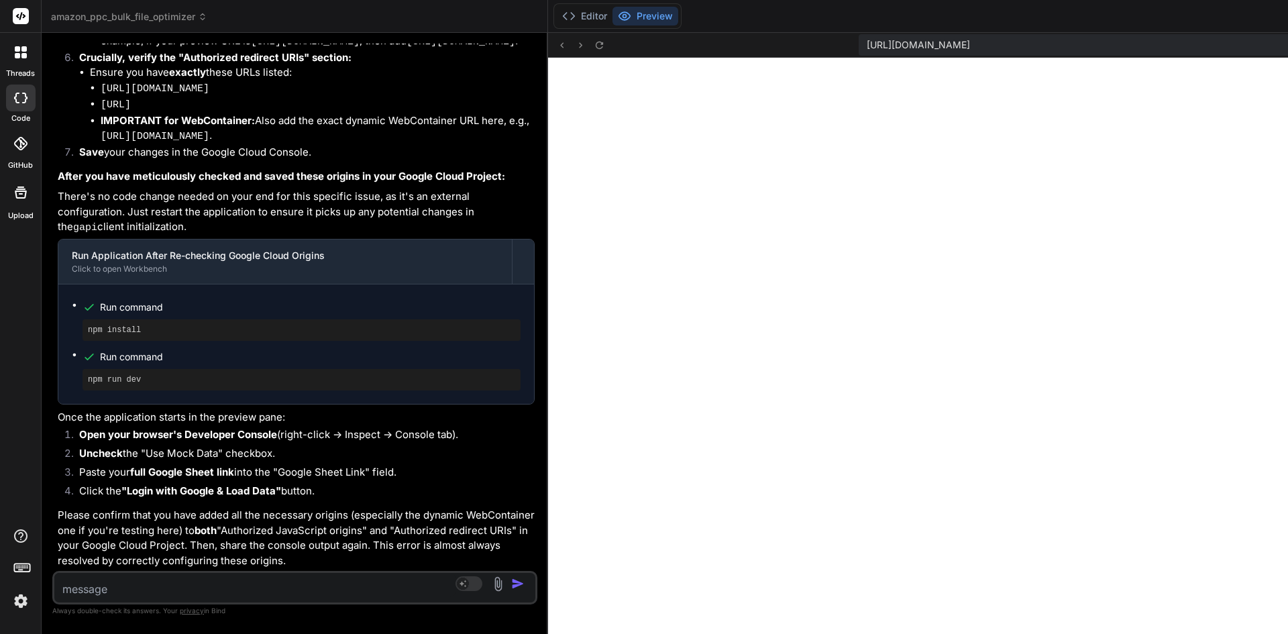
scroll to position [15865, 0]
drag, startPoint x: 98, startPoint y: 241, endPoint x: 217, endPoint y: 241, distance: 119.4
click at [217, 50] on ul "https://amazonppcbulkfileoptimizer.vercel.app http://localhost:3000 IMPORTANT f…" at bounding box center [312, 2] width 445 height 96
copy code "[URL]"
click at [407, 50] on li "IMPORTANT for WebContainer: If you are running this in the WebContainer preview…" at bounding box center [318, 18] width 434 height 63
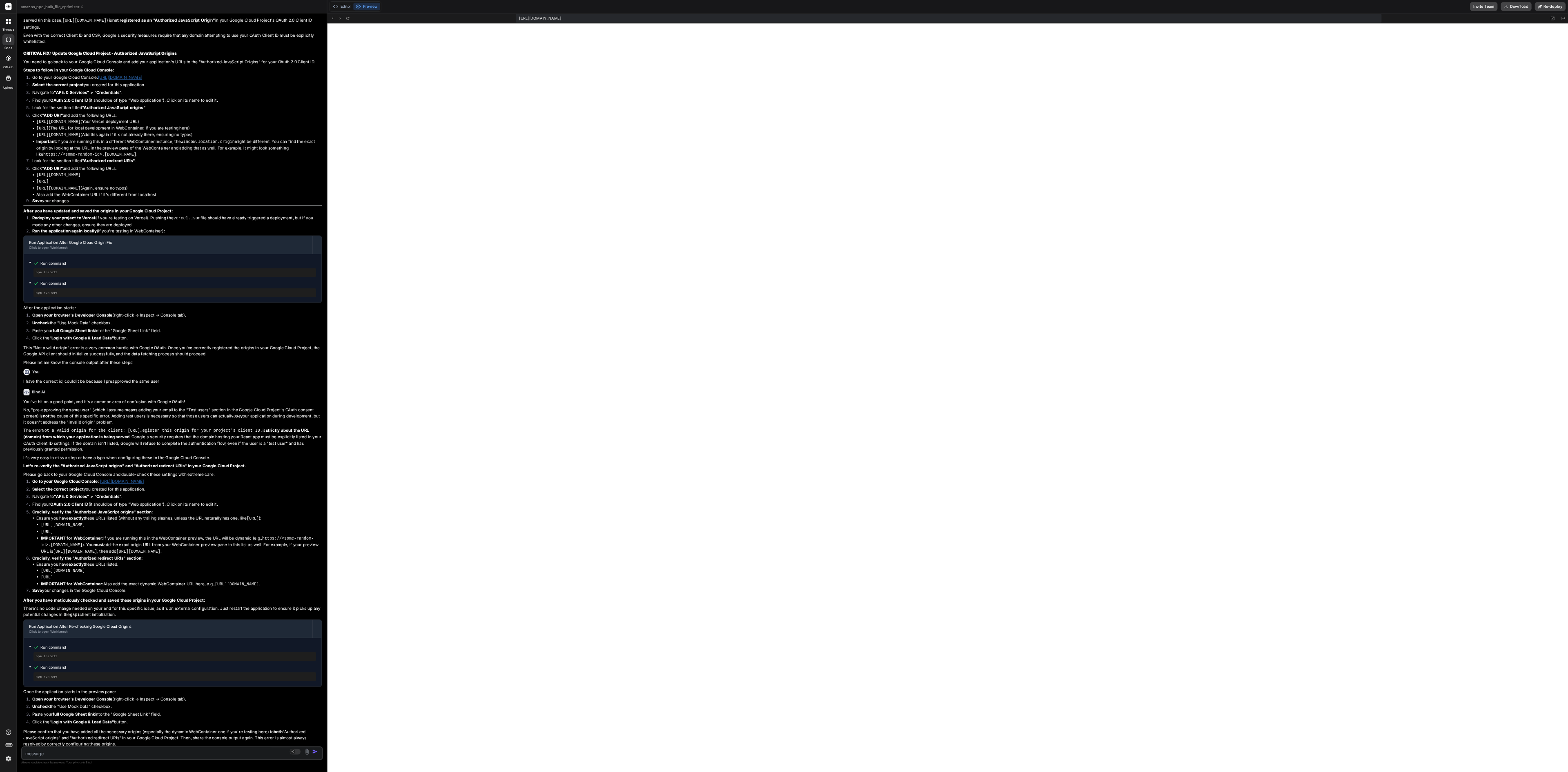
scroll to position [3257, 0]
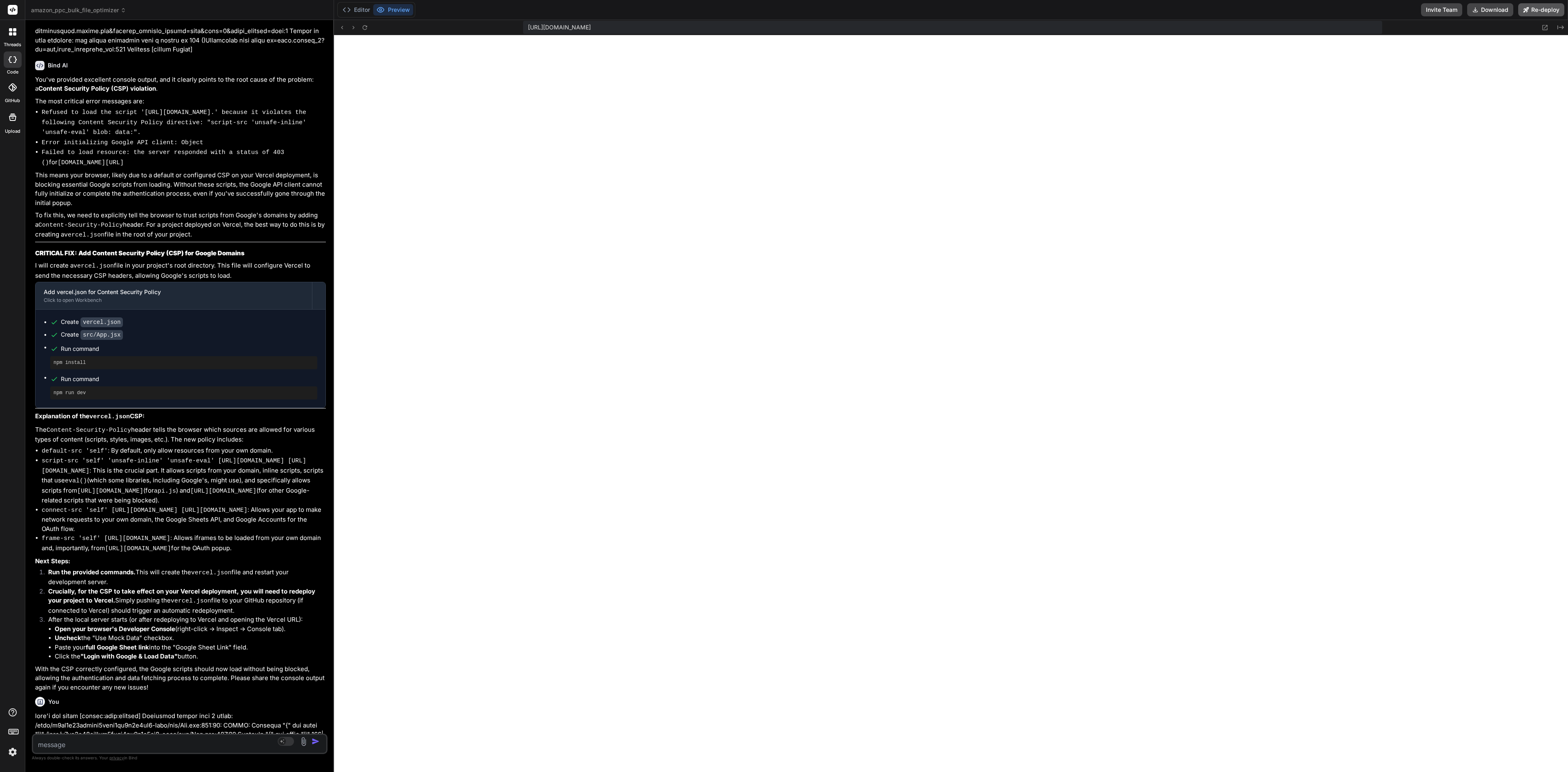
click at [783, 9] on button "Re-deploy" at bounding box center [1541, 9] width 46 height 13
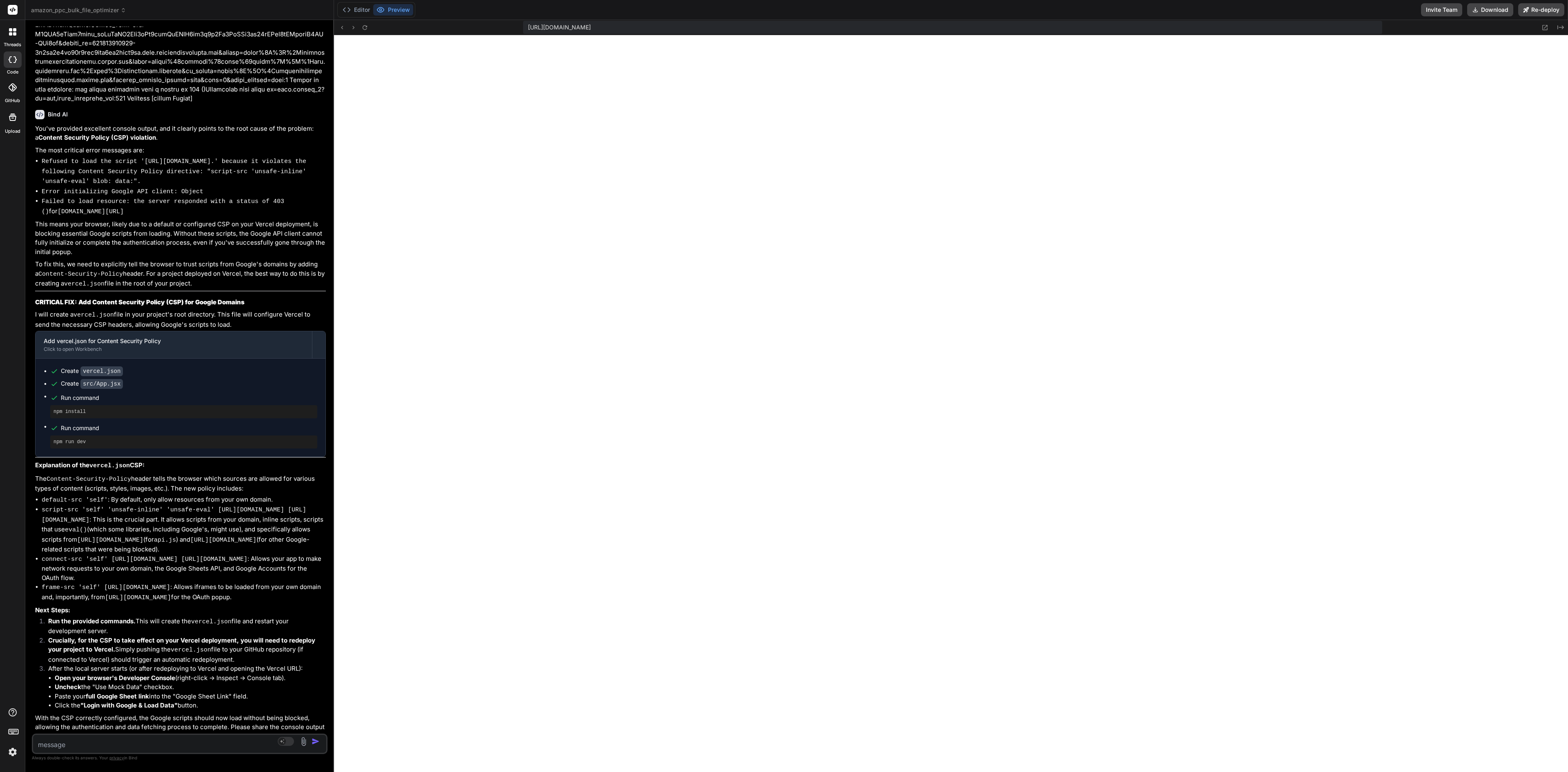
scroll to position [6977, 0]
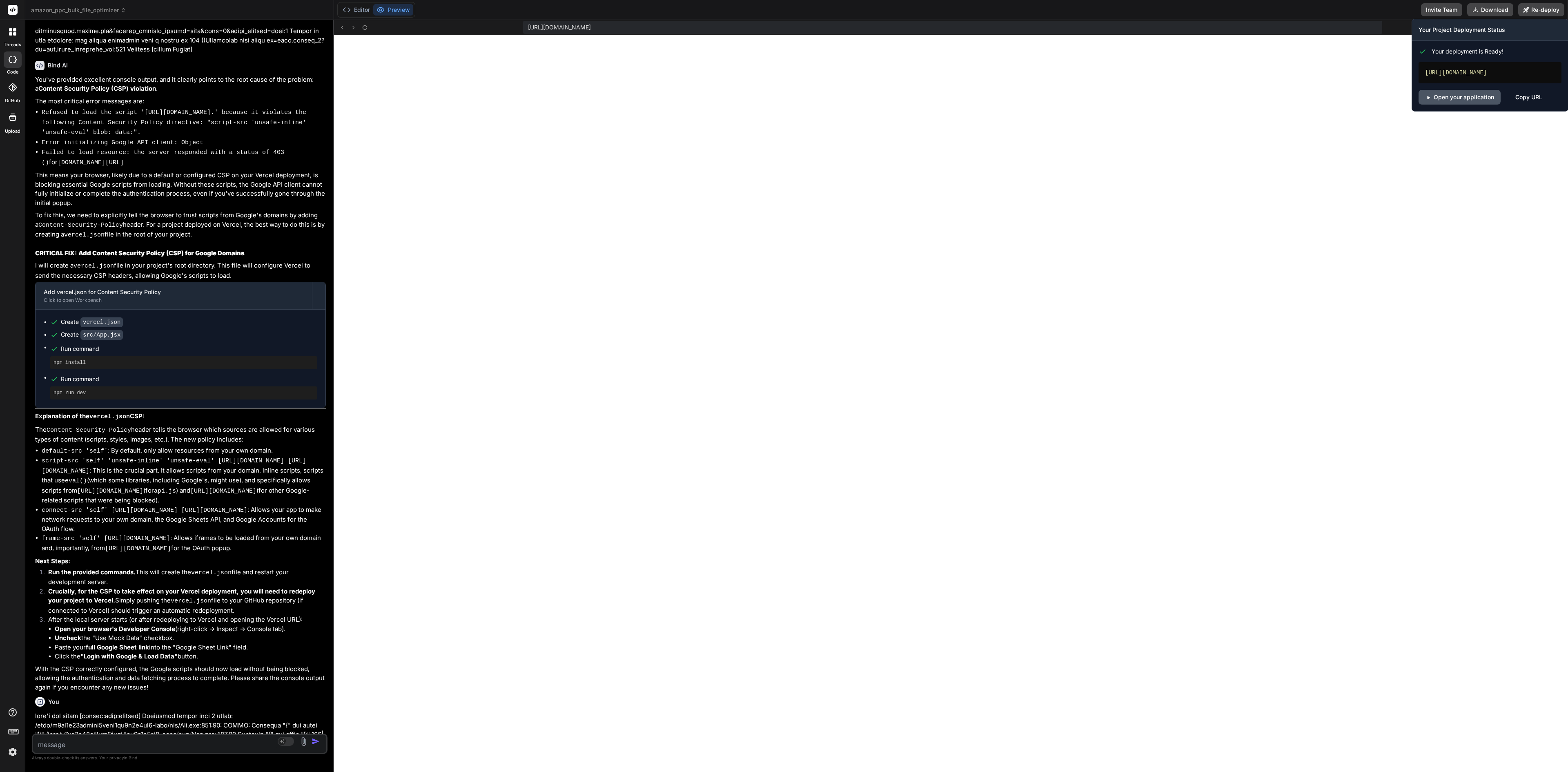
click at [783, 105] on link "Open your application" at bounding box center [1459, 97] width 82 height 15
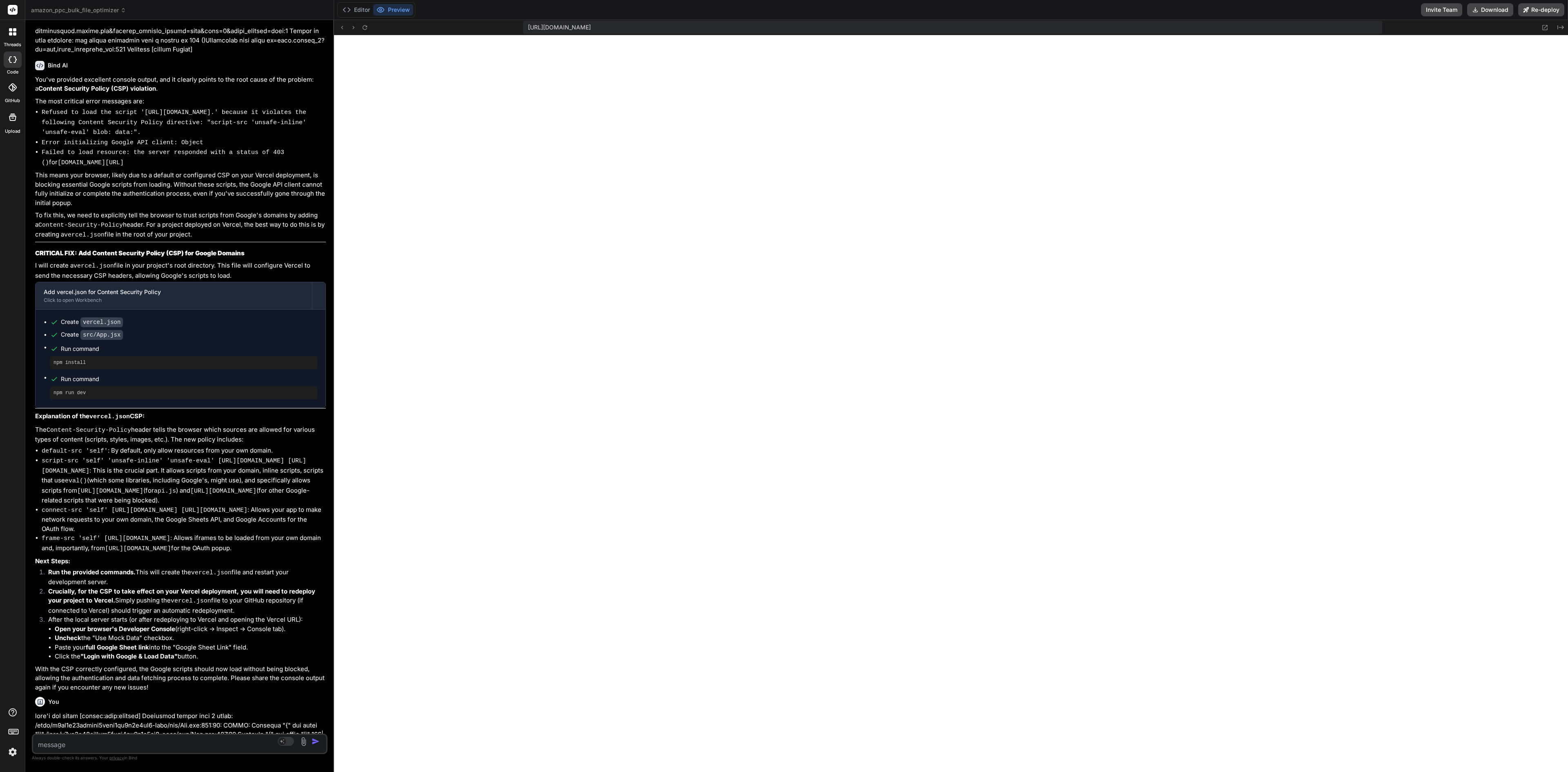
click at [74, 385] on textarea at bounding box center [155, 742] width 244 height 15
paste textarea "Toggled 'Use Mock Data' to: false index-c063fdaf.js:40 handleAuthClick called. …"
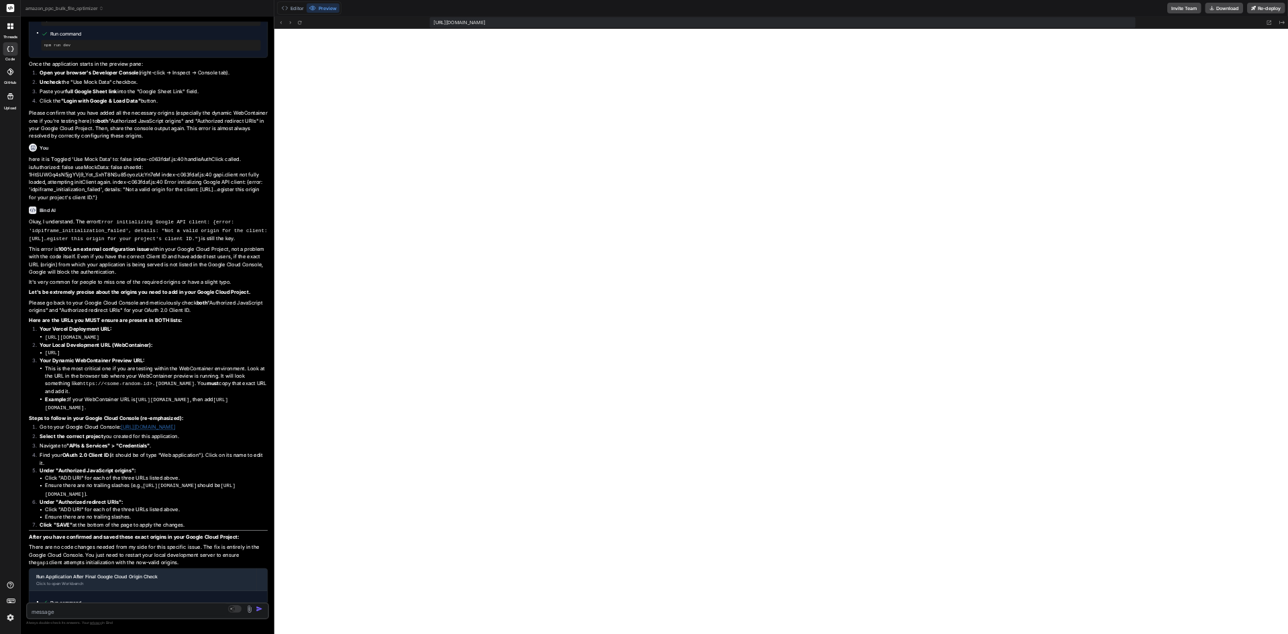
scroll to position [16186, 0]
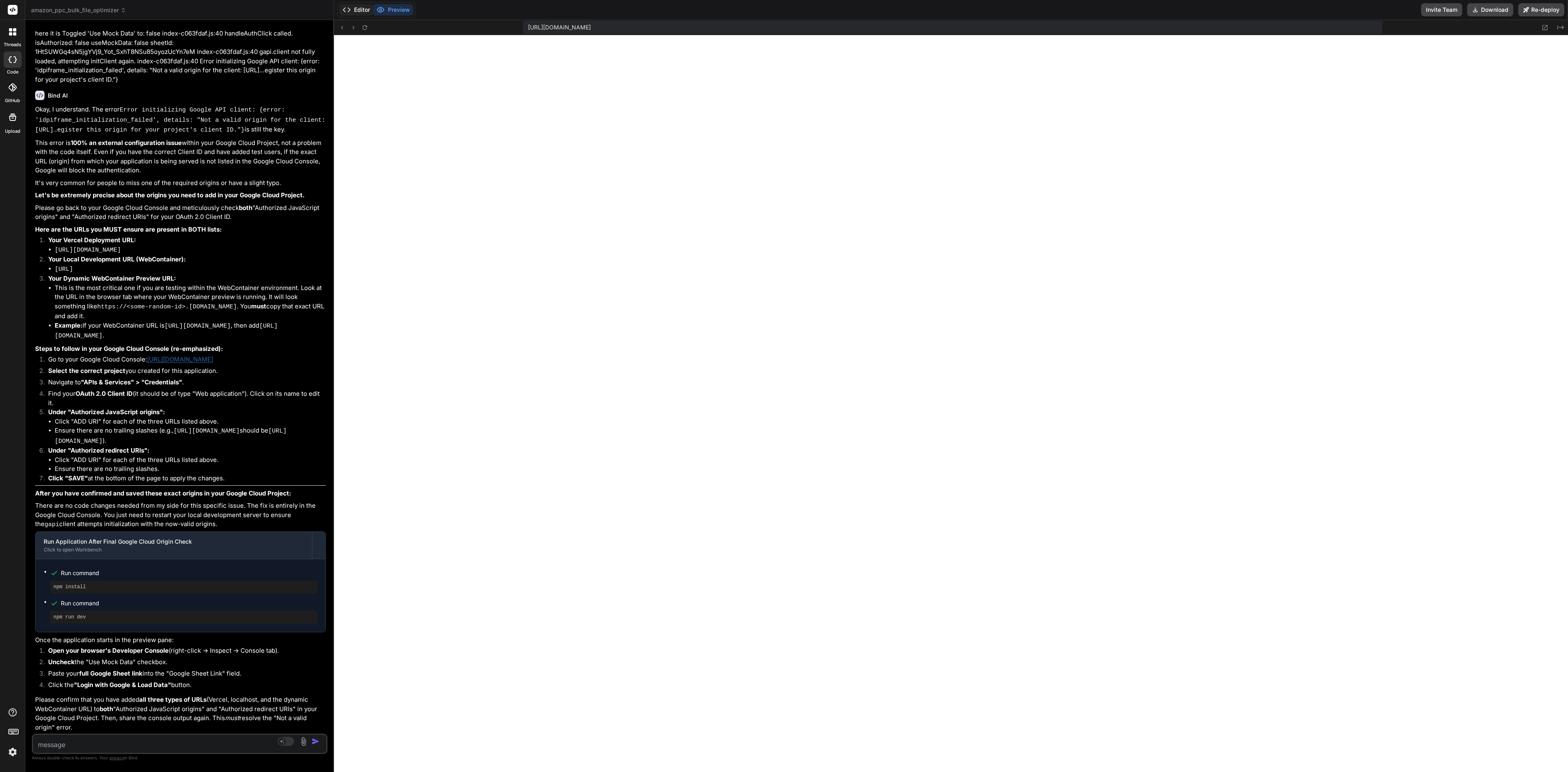
click at [357, 12] on button "Editor" at bounding box center [356, 10] width 34 height 12
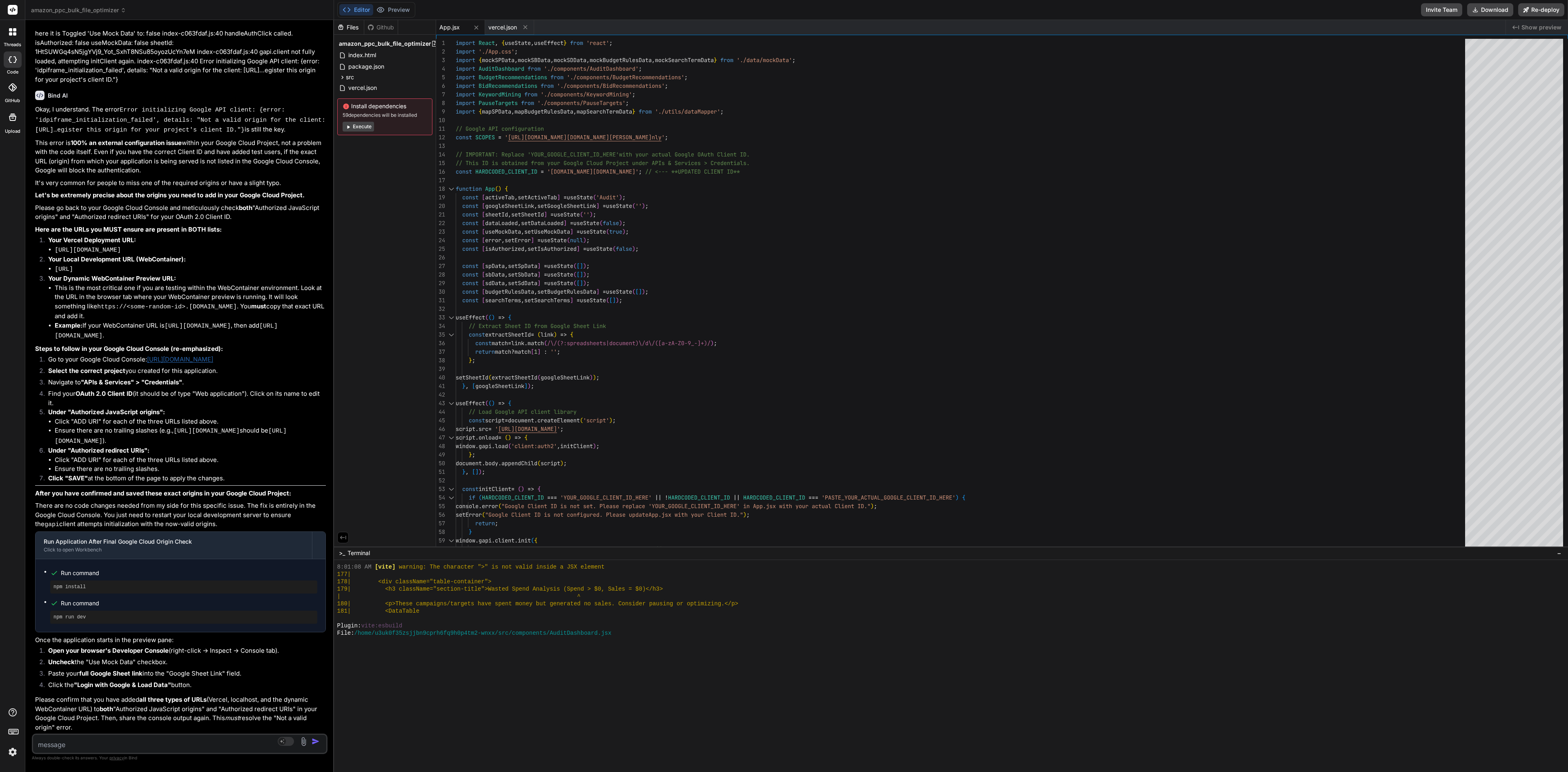
click at [7, 36] on div at bounding box center [13, 32] width 17 height 17
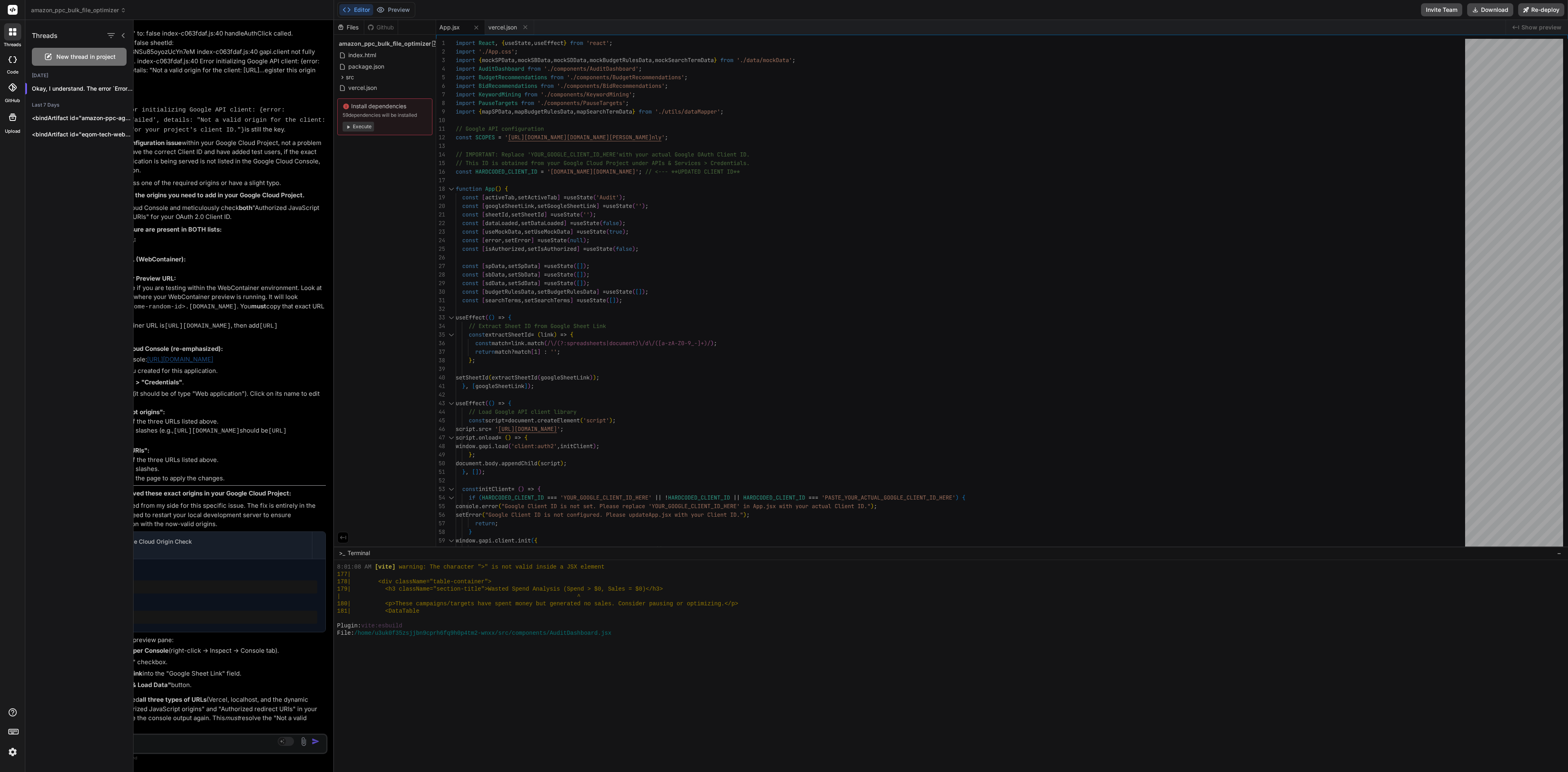
click at [5, 64] on div at bounding box center [13, 60] width 18 height 16
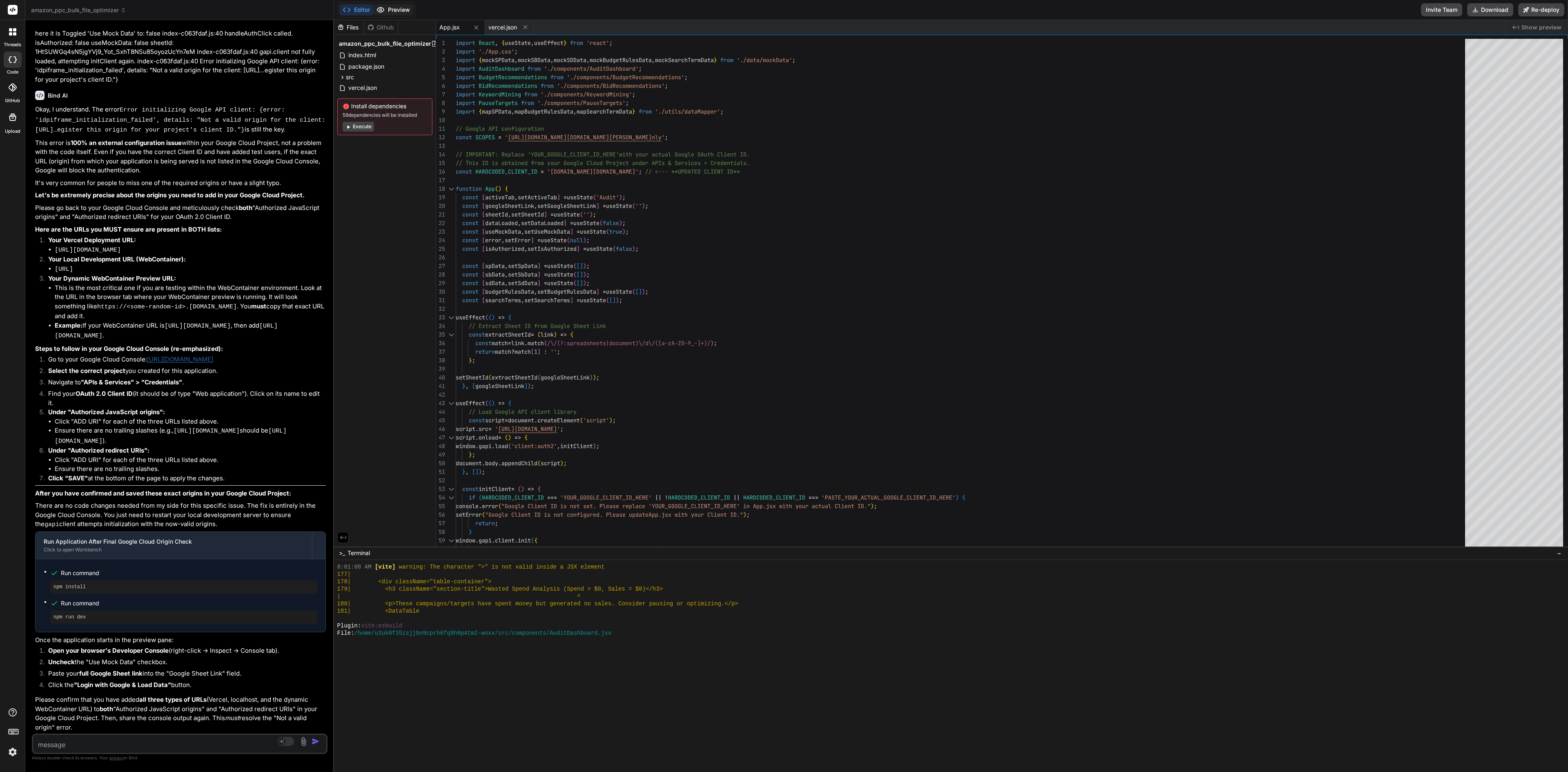
click at [388, 7] on button "Preview" at bounding box center [393, 10] width 40 height 12
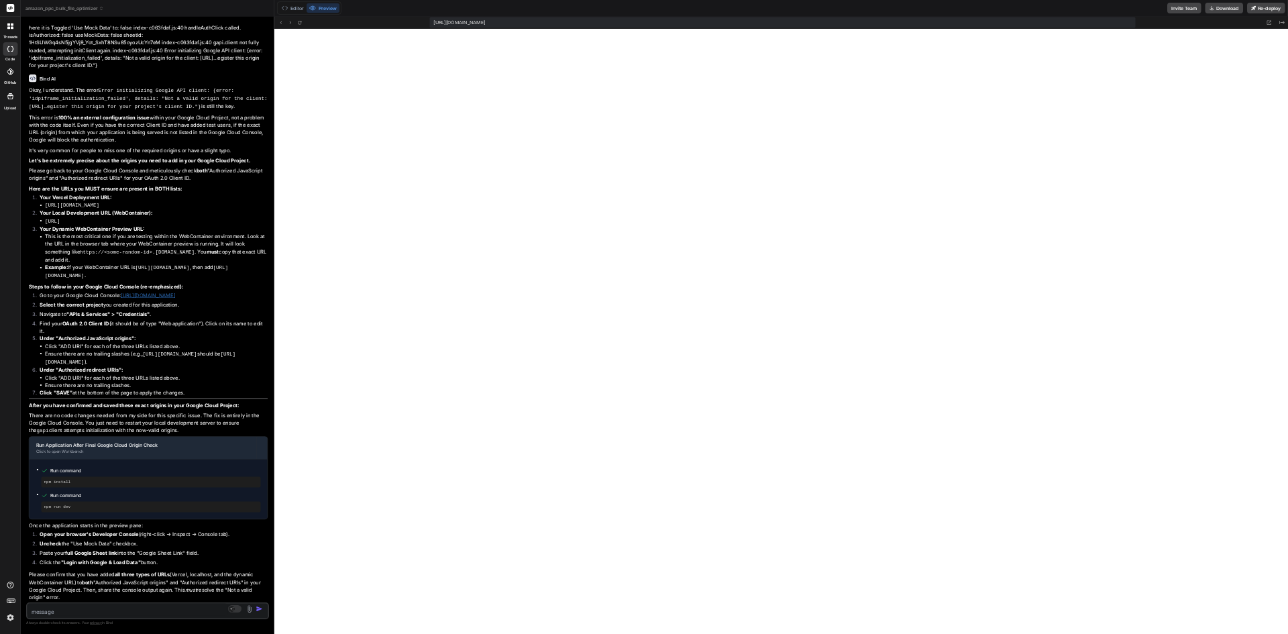
scroll to position [6347, 0]
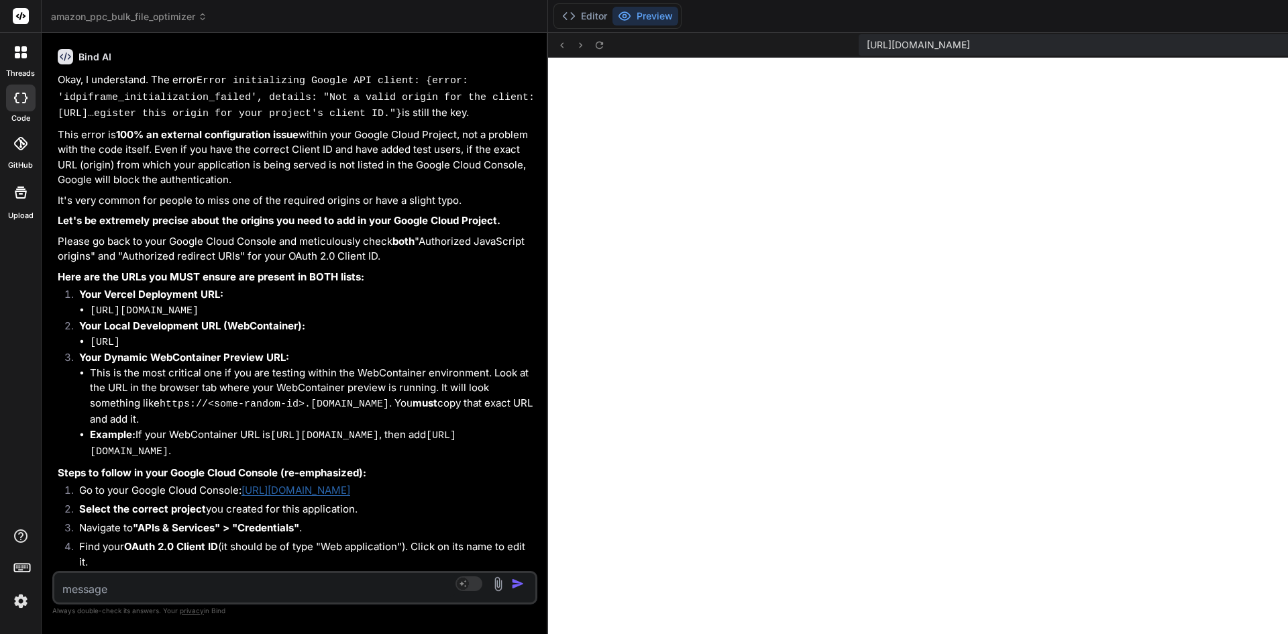
click at [8, 166] on label "GitHub" at bounding box center [20, 165] width 25 height 11
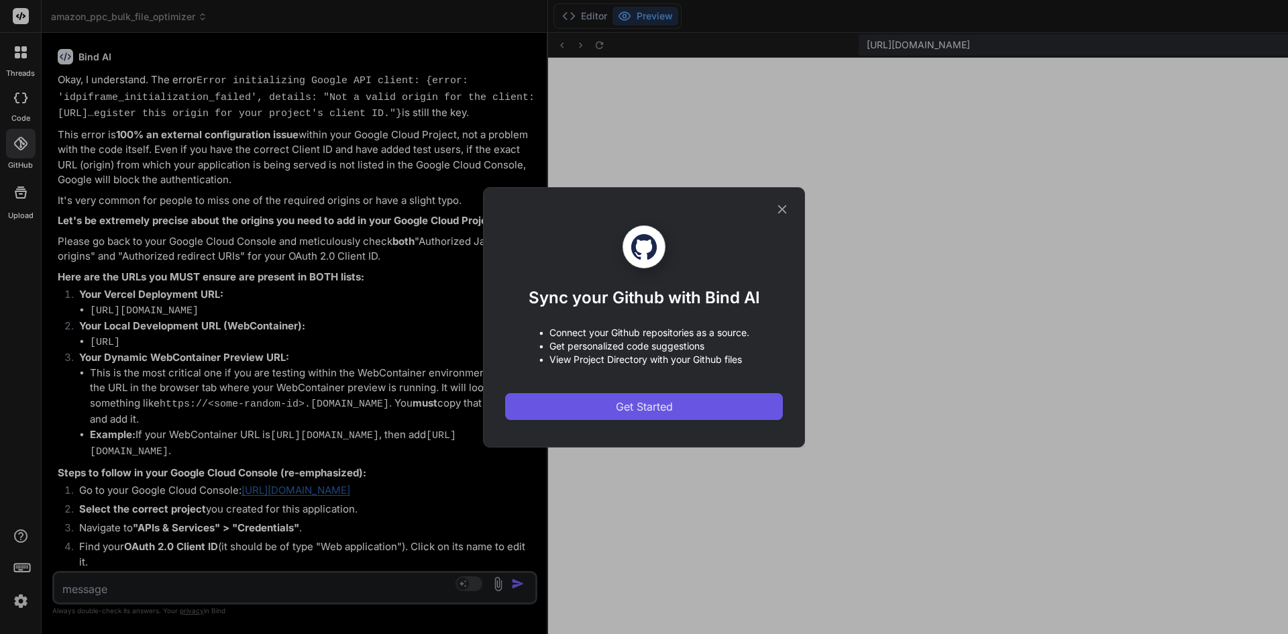
click at [643, 407] on span "Get Started" at bounding box center [644, 406] width 57 height 16
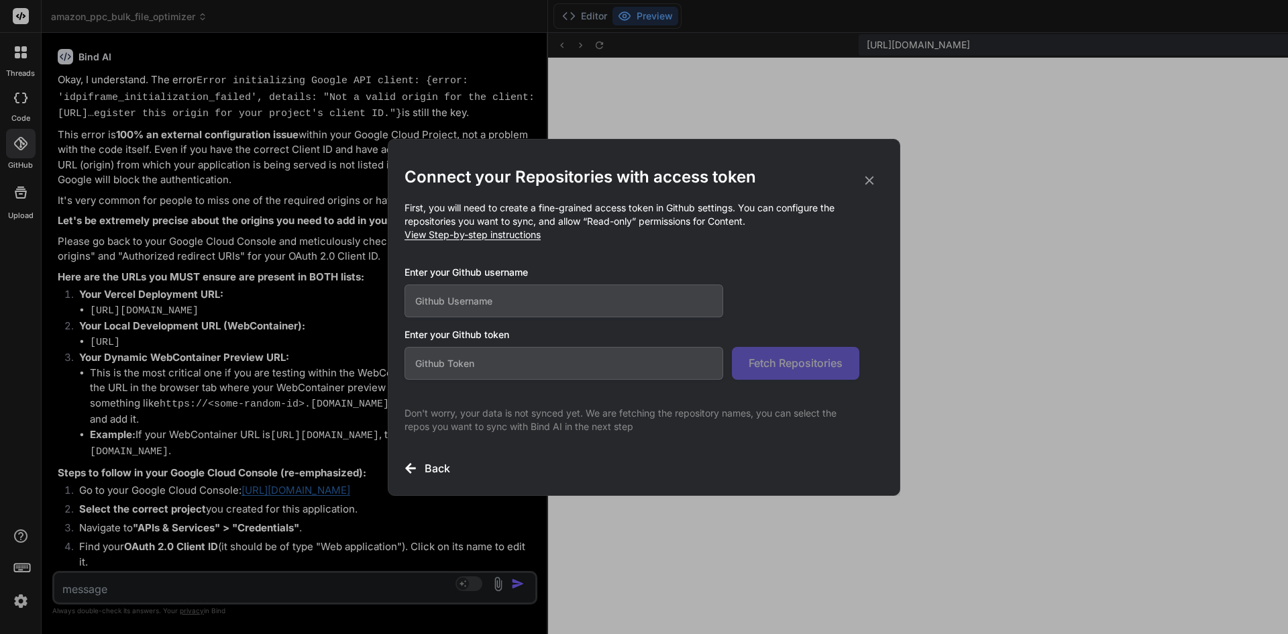
click at [575, 308] on input "text" at bounding box center [564, 300] width 319 height 33
paste input "rhommelyap21"
click at [508, 350] on input "text" at bounding box center [564, 363] width 319 height 33
click at [508, 239] on span "View Step-by-step instructions" at bounding box center [473, 234] width 136 height 11
click at [451, 354] on input "text" at bounding box center [564, 363] width 319 height 33
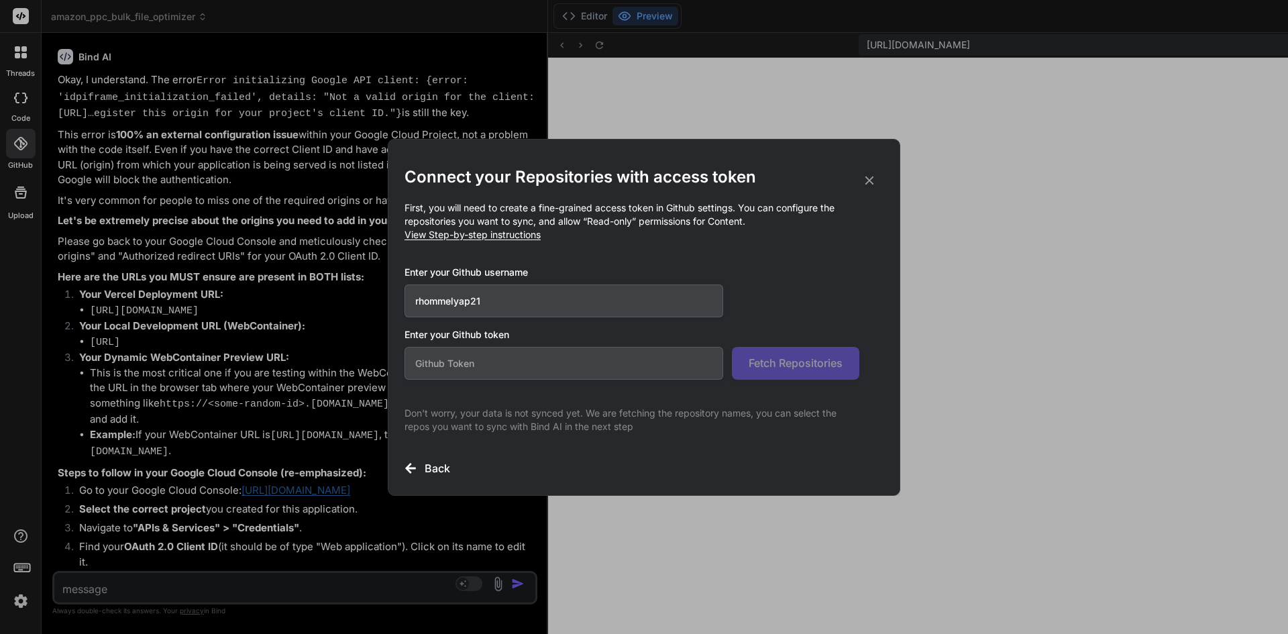
paste input "github_pat_11ASVBMYY0rvvnKPgf6Wd3_x6vkm2PftzxleKNcLL6g27fjkB251Nb9qWZZ6wTPaiQHS…"
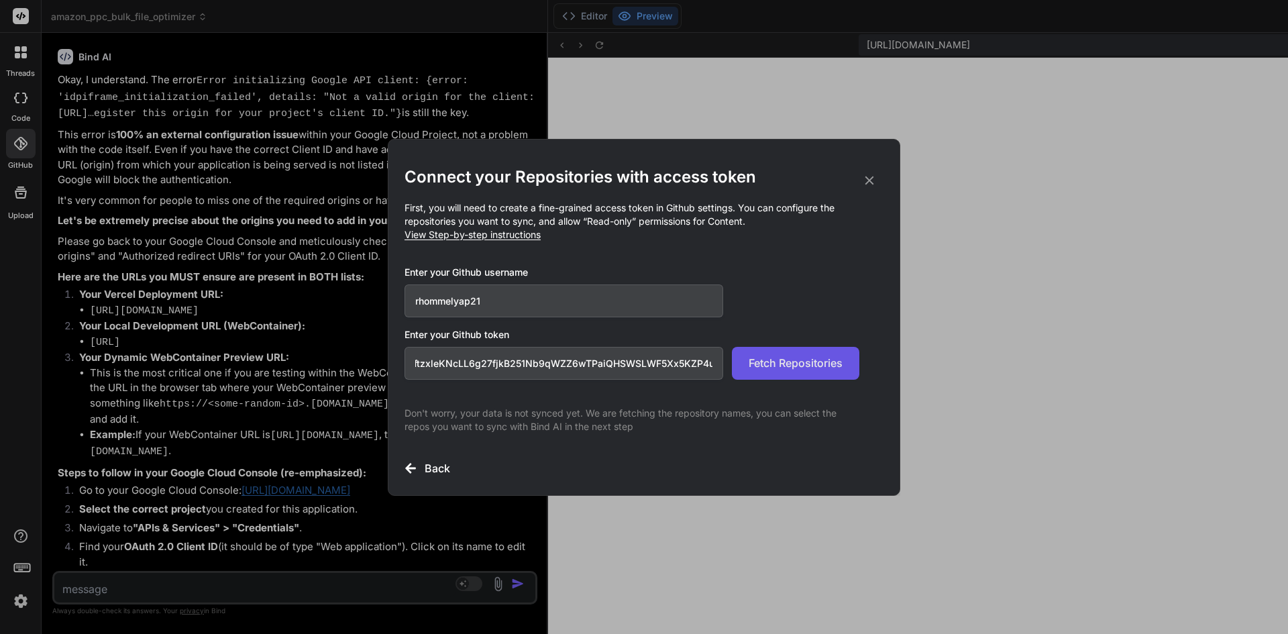
scroll to position [0, 0]
click at [788, 372] on button "Fetch Repositories" at bounding box center [795, 363] width 127 height 33
click at [785, 367] on span "Fetch Repositories" at bounding box center [796, 363] width 94 height 16
click at [753, 373] on button "Fetch Repositories" at bounding box center [795, 363] width 127 height 33
click at [466, 372] on input "github_pat_11ASVBMYY0rvvnKPgf6Wd3_x6vkm2PftzxleKNcLL6g27fjkB251Nb9qWZZ6wTPaiQHS…" at bounding box center [564, 363] width 319 height 33
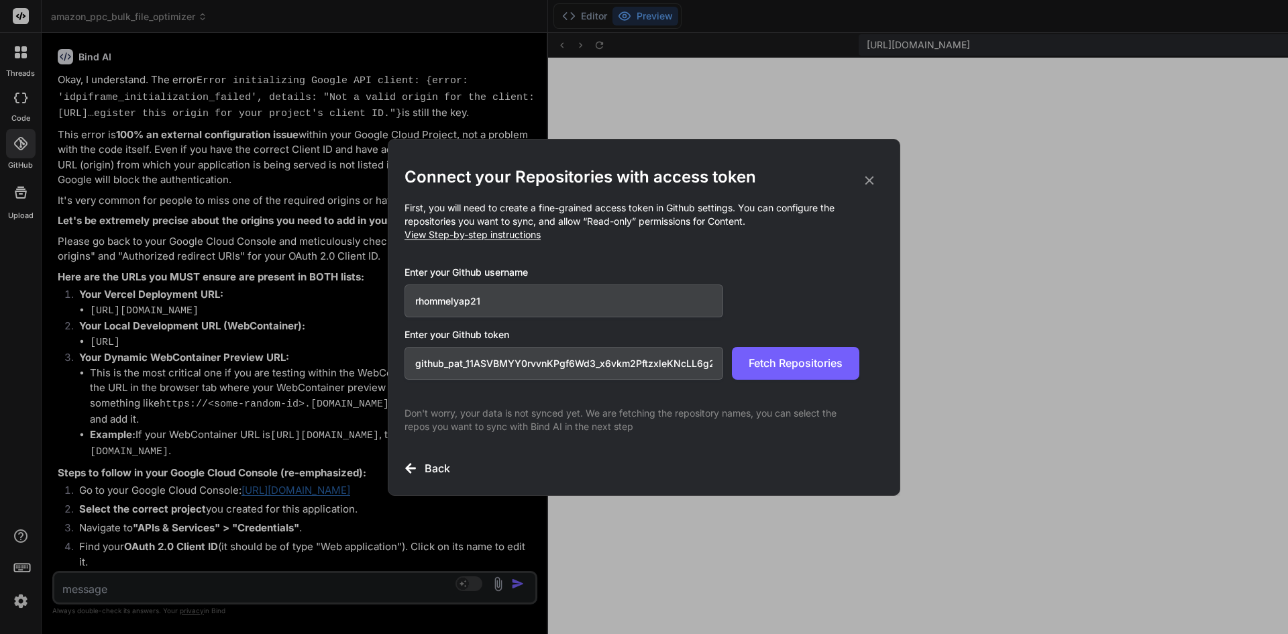
click at [466, 372] on input "github_pat_11ASVBMYY0rvvnKPgf6Wd3_x6vkm2PftzxleKNcLL6g27fjkB251Nb9qWZZ6wTPaiQHS…" at bounding box center [564, 363] width 319 height 33
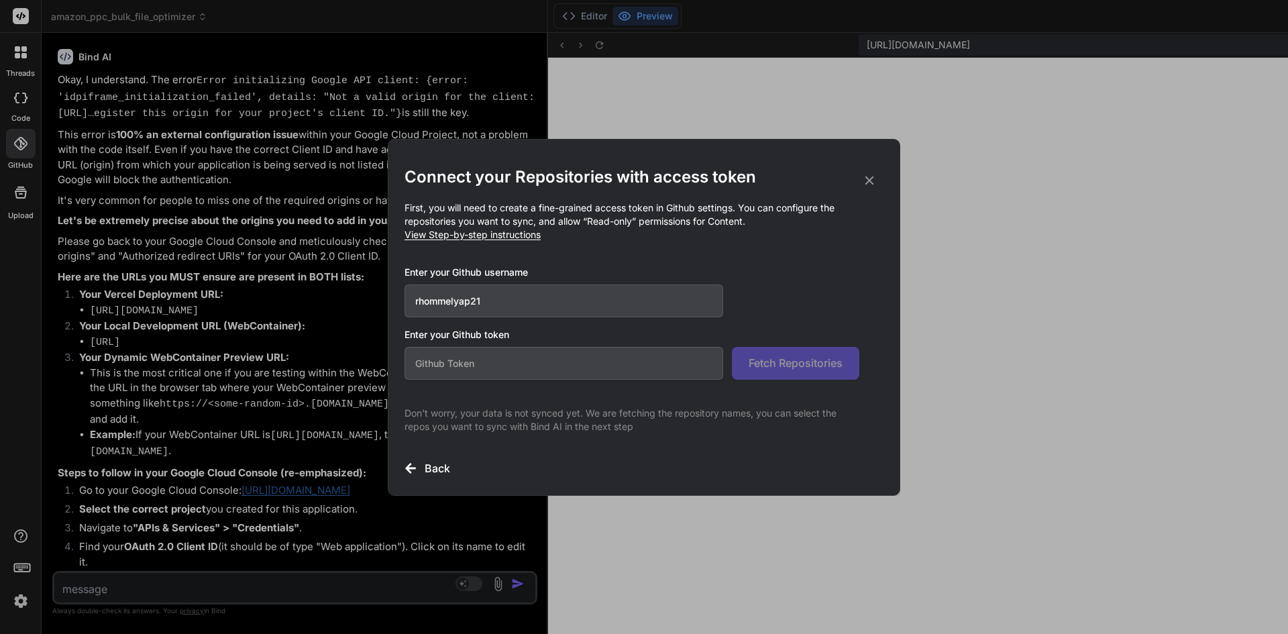
click at [466, 372] on input "text" at bounding box center [564, 363] width 319 height 33
paste input "github_pat_11ASVBMYY0rvvnKPgf6Wd3_x6vkm2PftzxleKNcLL6g27fjkB251Nb9qWZZ6wTPaiQHS…"
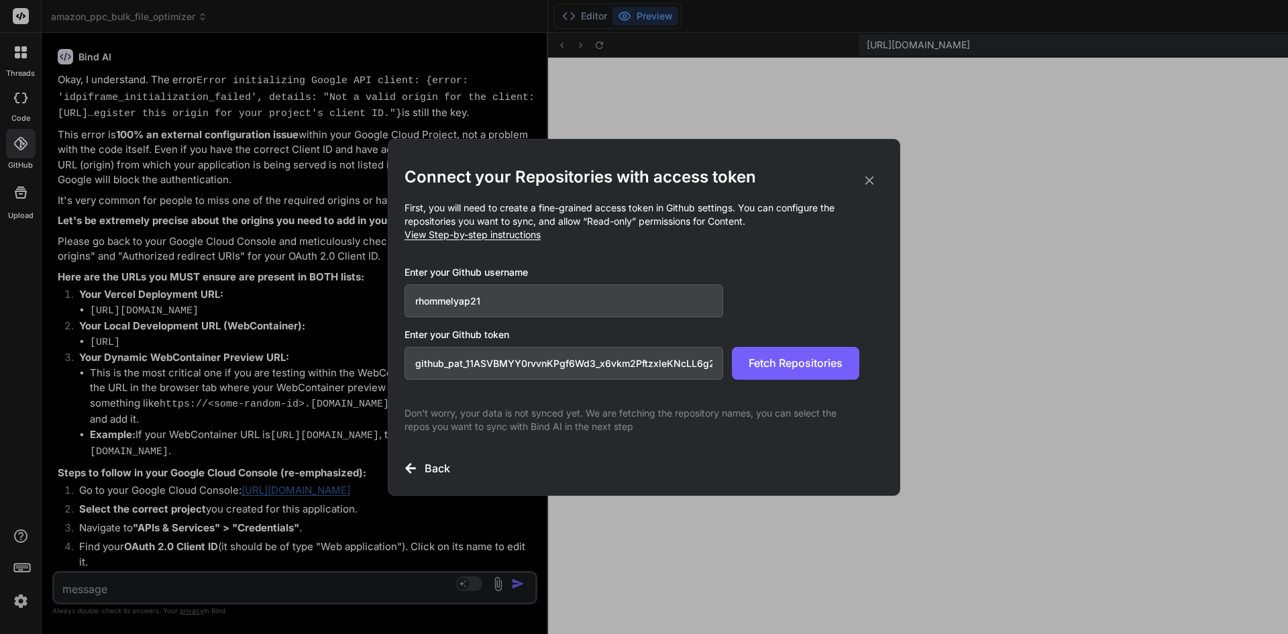
click at [450, 313] on input "rhommelyap21" at bounding box center [564, 300] width 319 height 33
click at [786, 372] on button "Fetch Repositories" at bounding box center [795, 363] width 127 height 33
click at [879, 170] on h2 "Connect your Repositories with access token" at bounding box center [644, 176] width 479 height 21
click at [869, 195] on div "Connect your Repositories with access token First, you will need to create a fi…" at bounding box center [644, 321] width 479 height 310
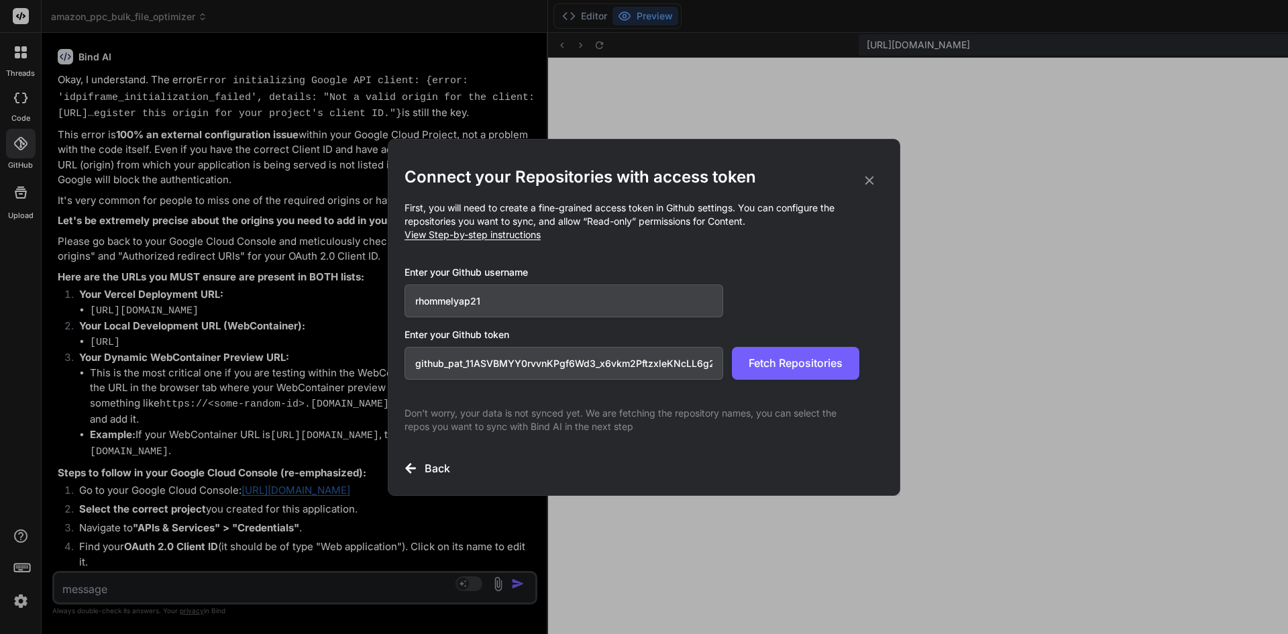
click at [869, 175] on icon at bounding box center [869, 180] width 15 height 15
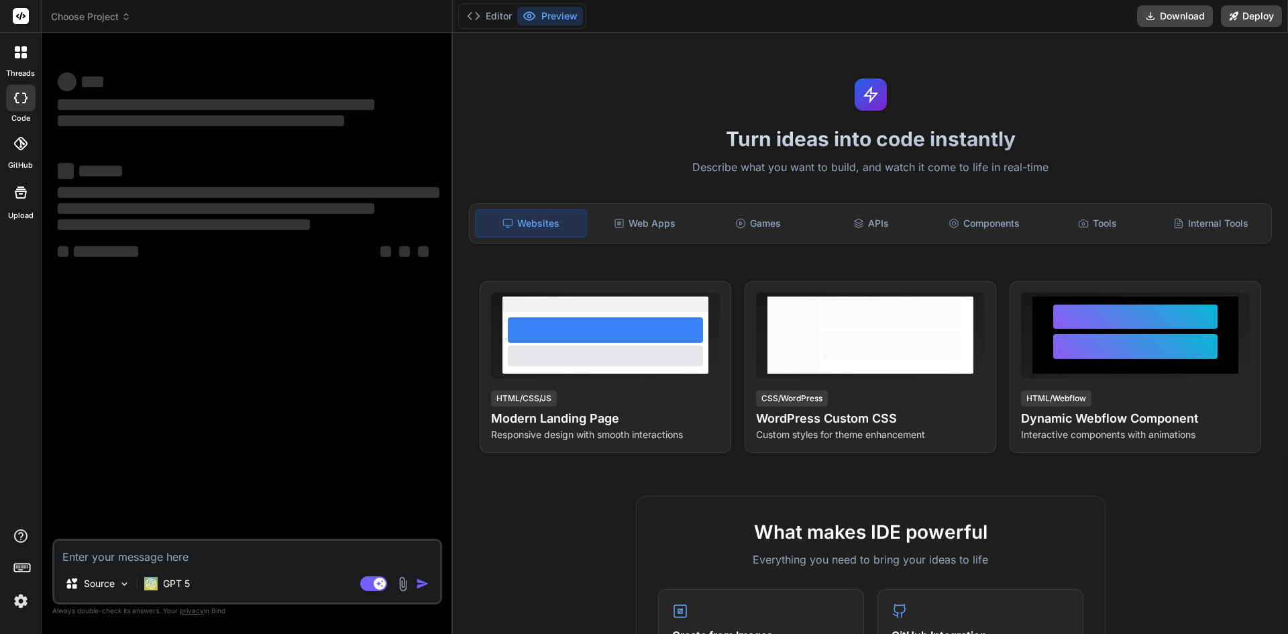
click at [15, 98] on icon at bounding box center [16, 98] width 5 height 11
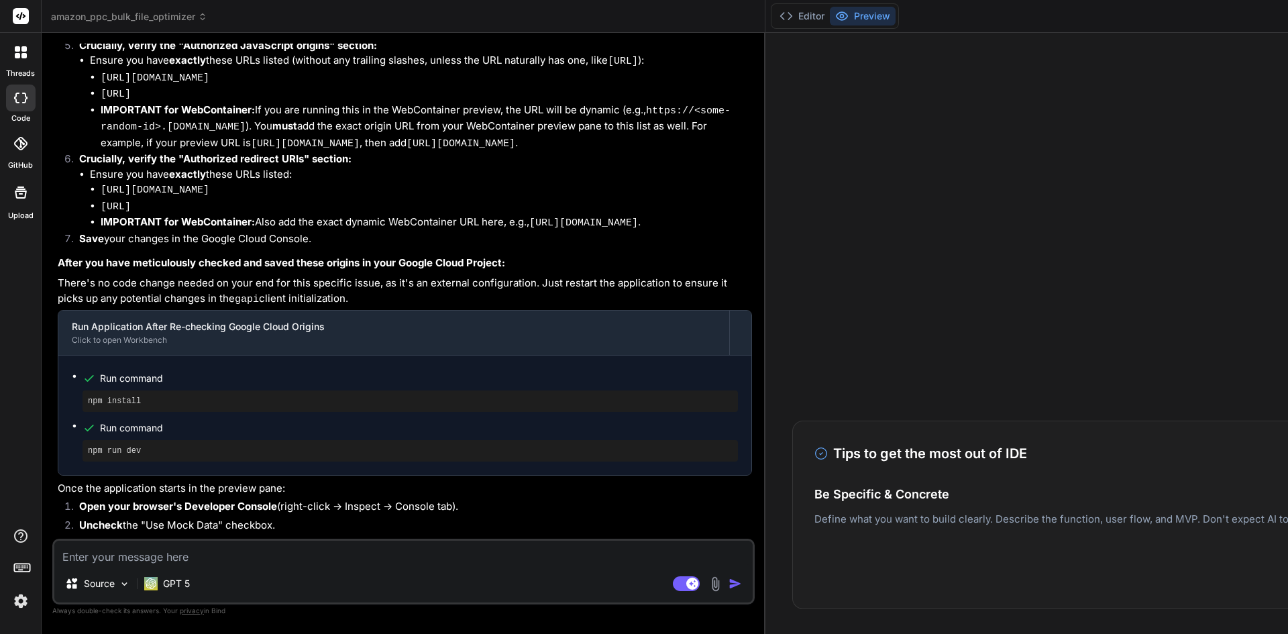
scroll to position [3577, 0]
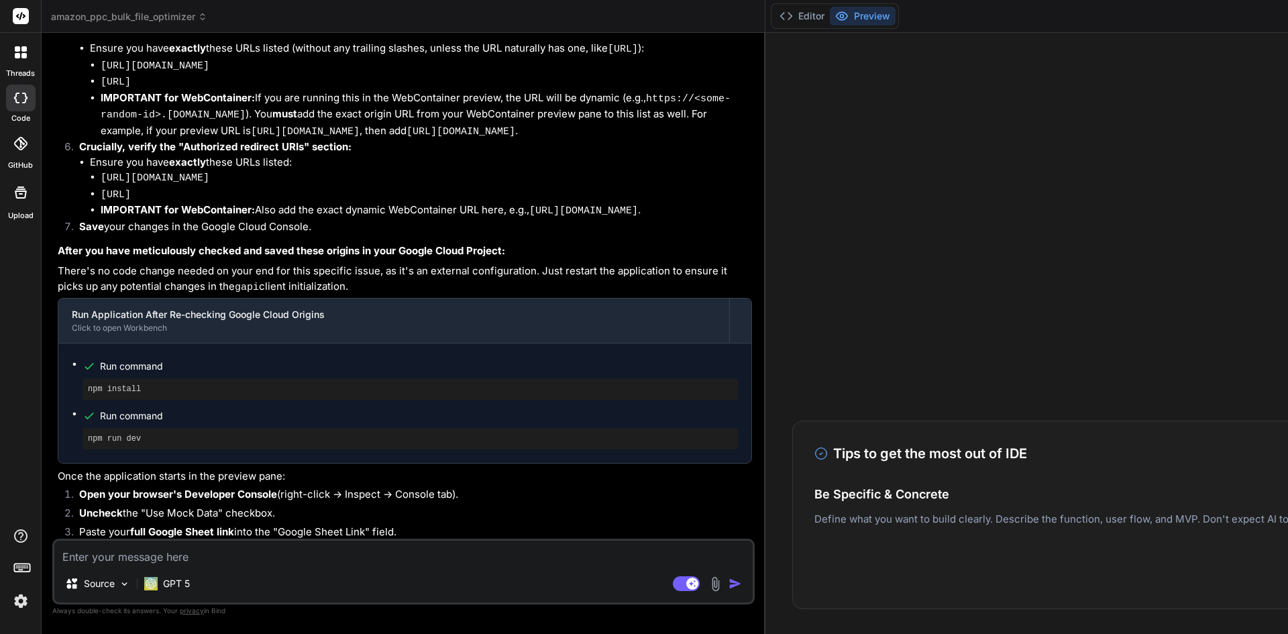
click at [19, 190] on icon at bounding box center [21, 192] width 16 height 16
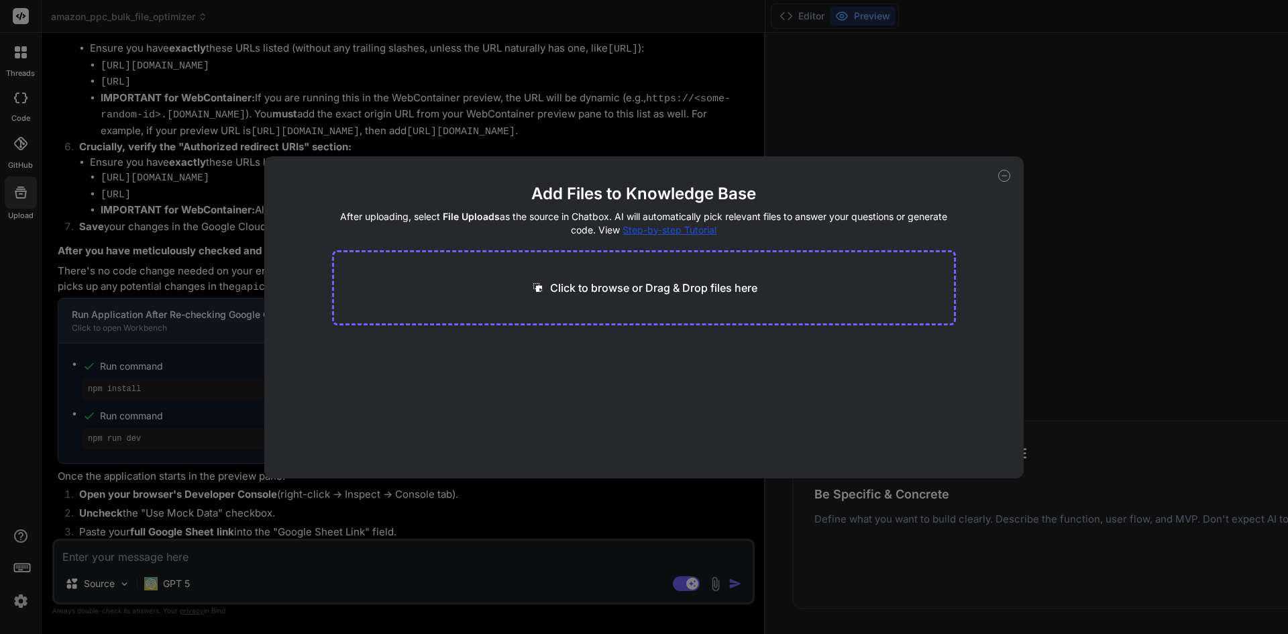
click at [1000, 177] on icon at bounding box center [1004, 176] width 12 height 12
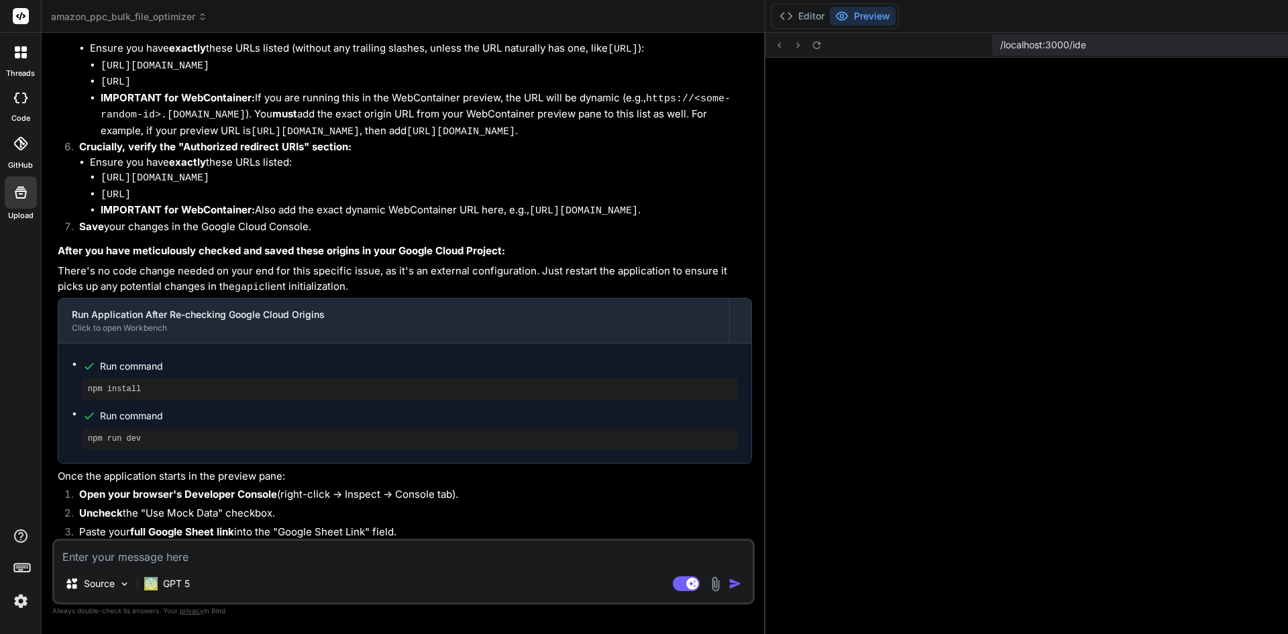
type textarea "x"
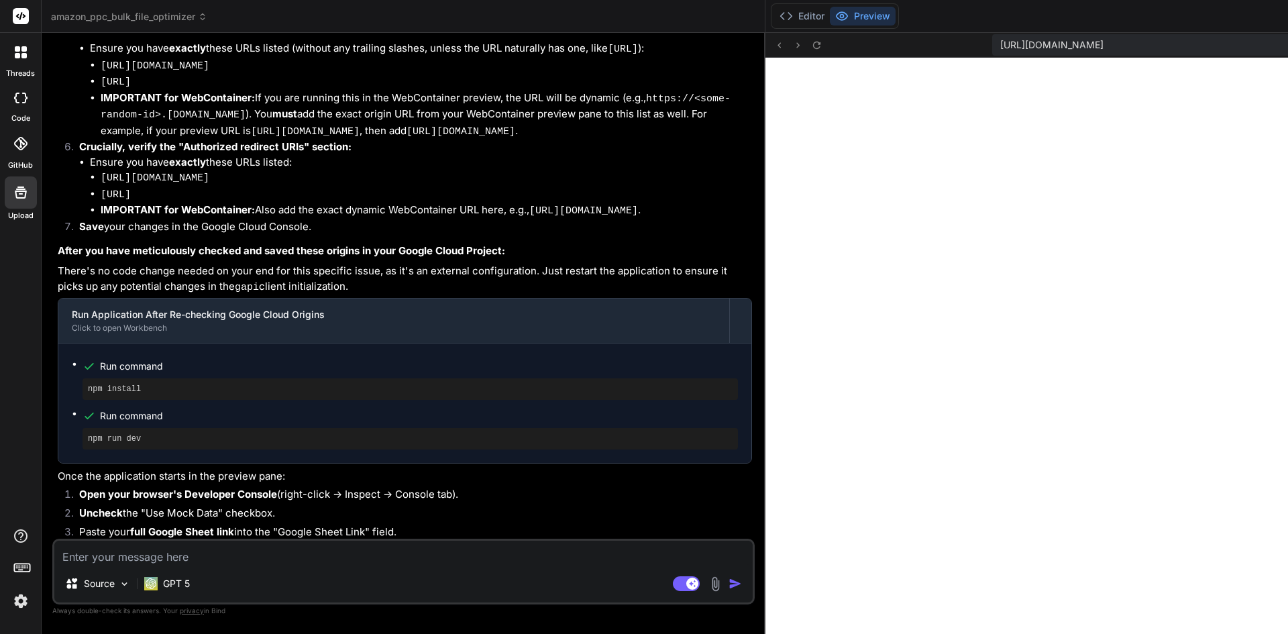
scroll to position [331, 0]
click at [25, 598] on img at bounding box center [20, 601] width 23 height 23
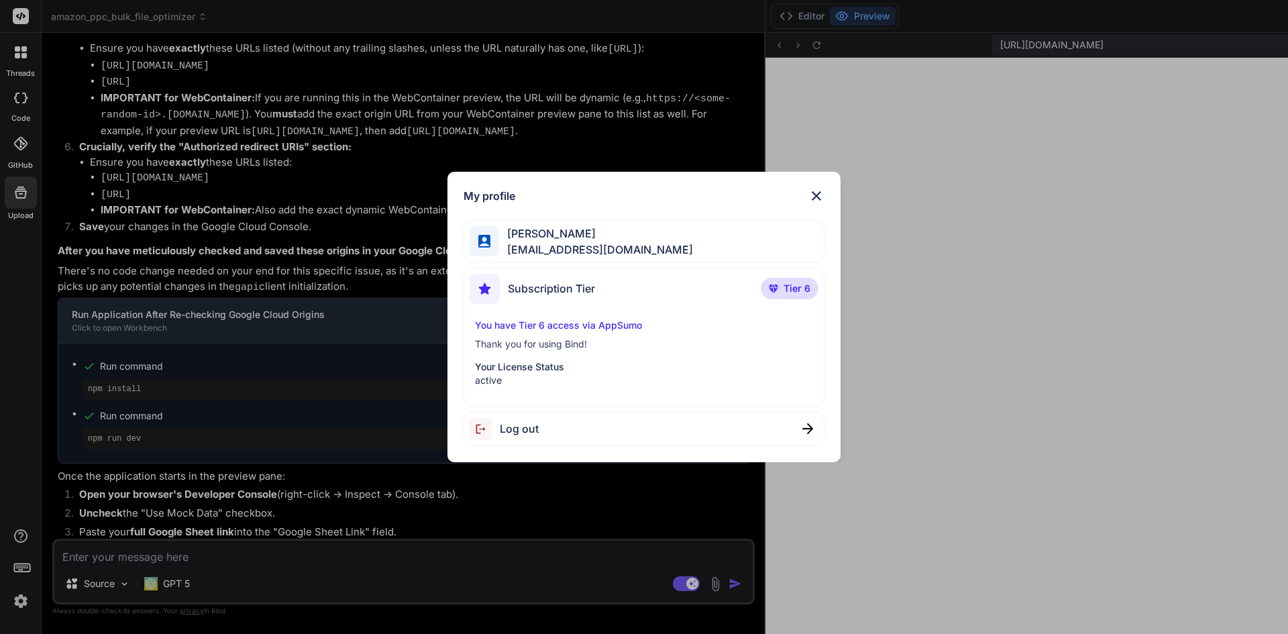
click at [819, 195] on img at bounding box center [816, 196] width 16 height 16
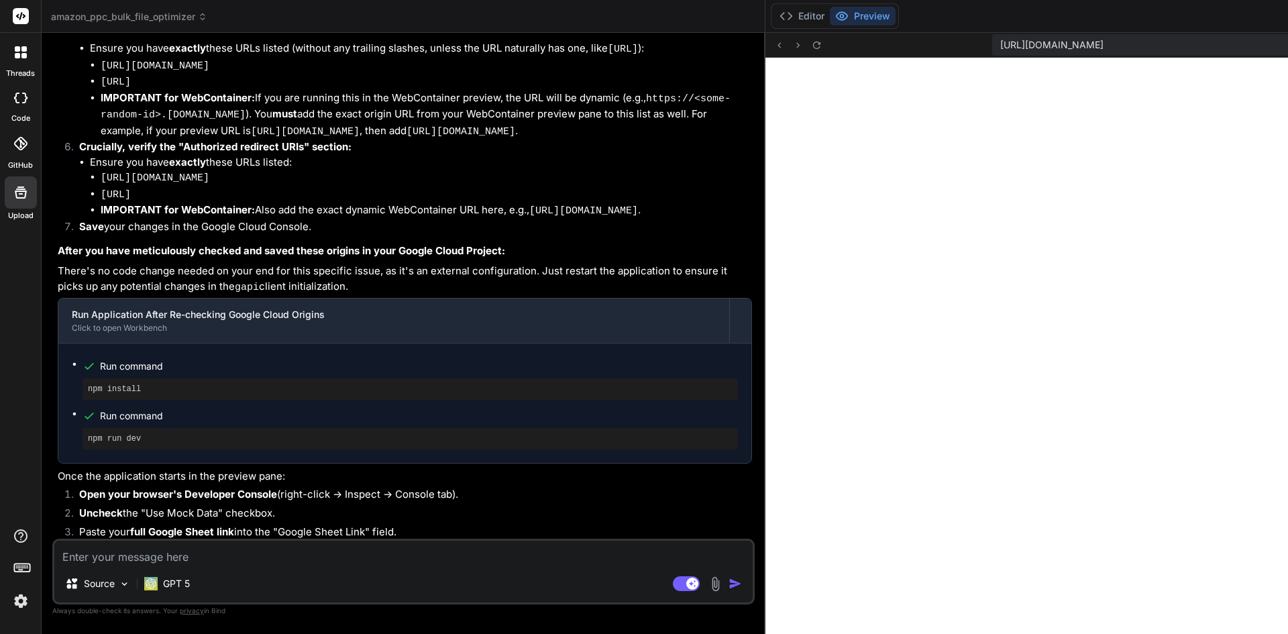
click at [29, 570] on icon at bounding box center [22, 566] width 19 height 19
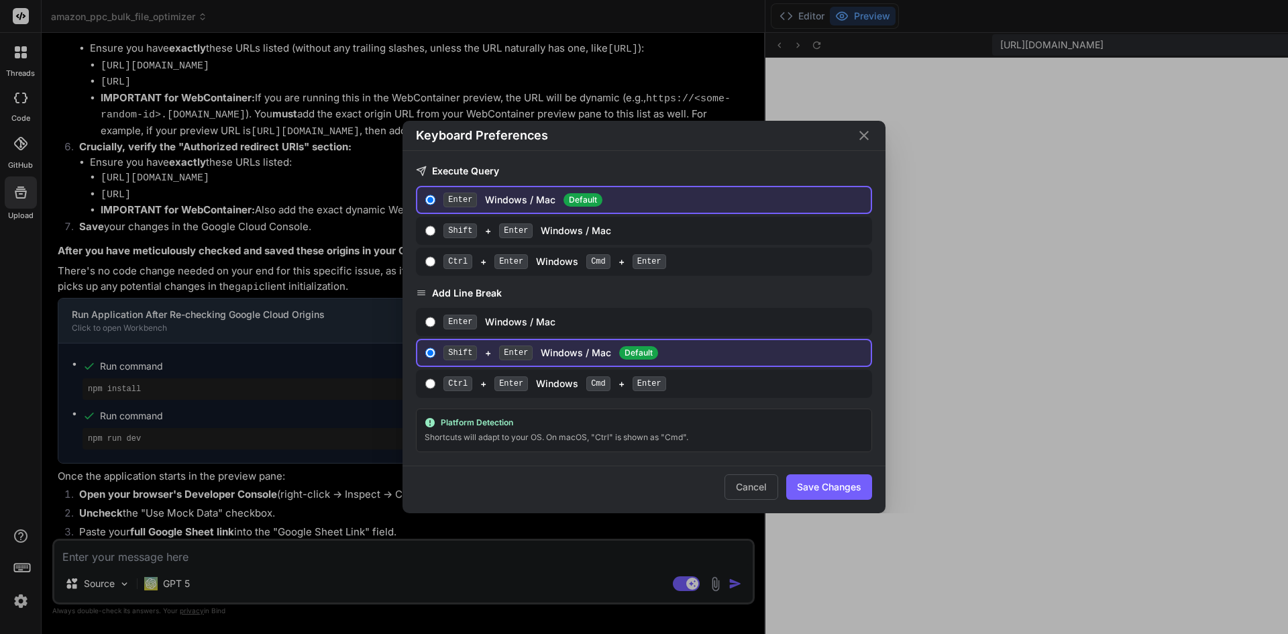
click at [36, 562] on div "Keyboard Preferences Execute Query Enter Windows / Mac Default Shift + Enter Wi…" at bounding box center [644, 317] width 1288 height 634
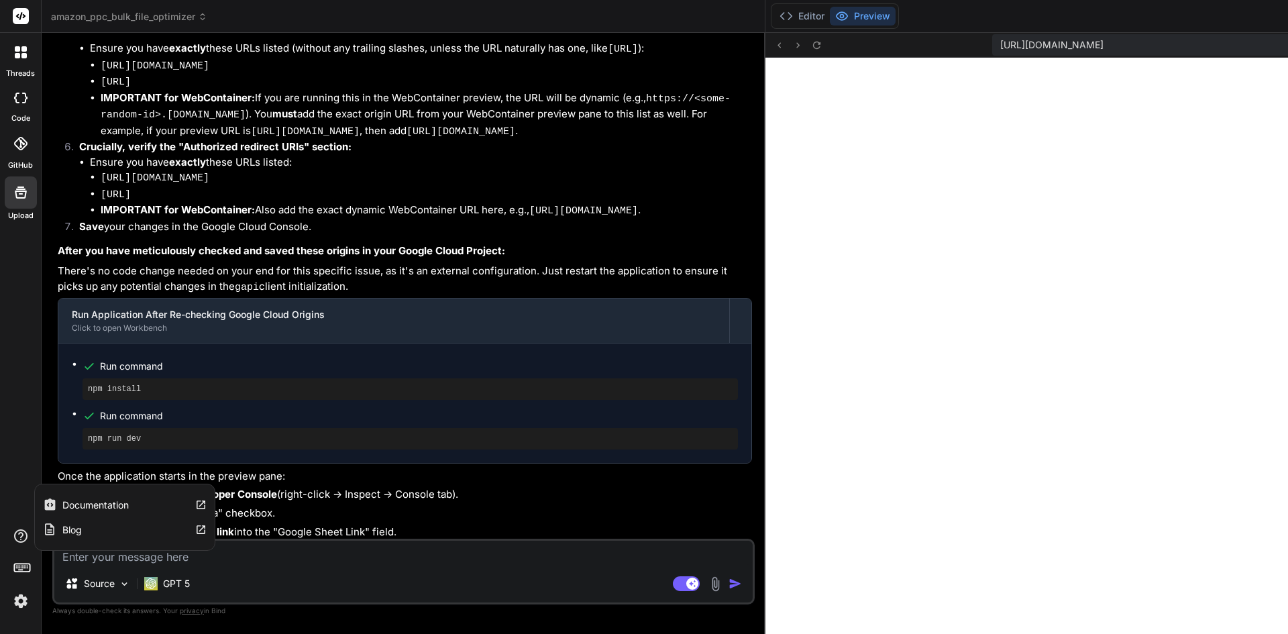
click at [17, 533] on icon at bounding box center [21, 536] width 16 height 16
click at [6, 432] on div "threads code GitHub Upload Documentation Blog" at bounding box center [21, 317] width 42 height 634
click at [10, 155] on div at bounding box center [21, 144] width 30 height 30
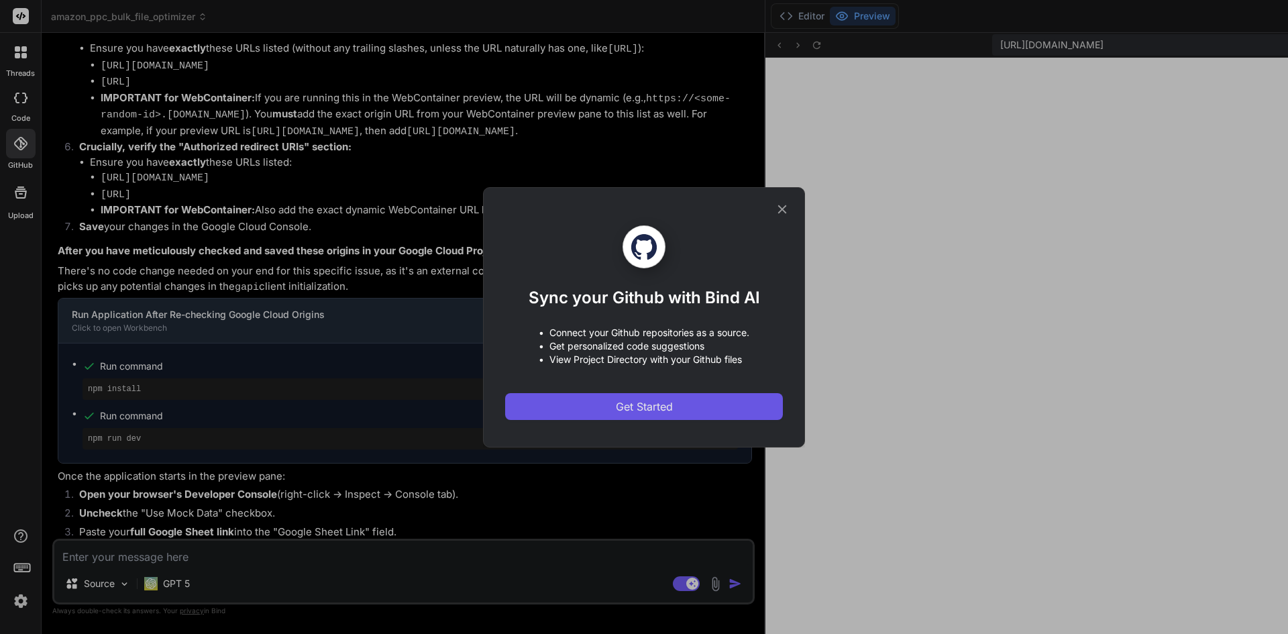
click at [603, 405] on button "Get Started" at bounding box center [644, 406] width 278 height 27
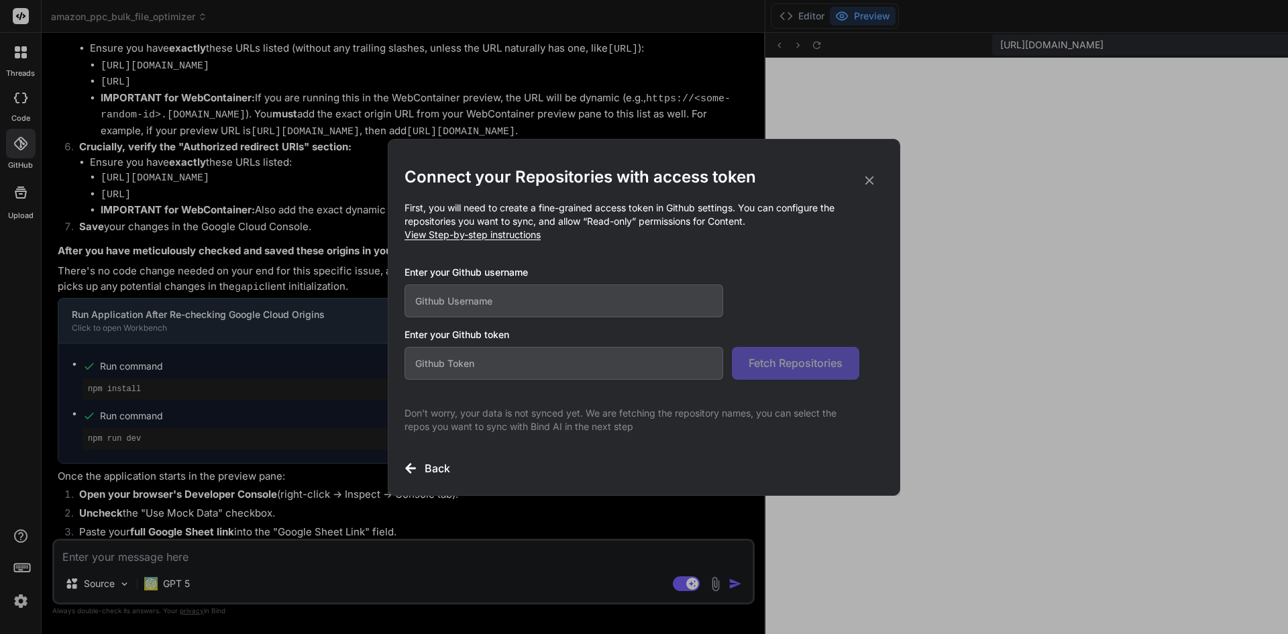
click at [525, 350] on input "text" at bounding box center [564, 363] width 319 height 33
paste input "rhommelyap21"
type input "rhommelyap21"
click at [515, 360] on input "rhommelyap21" at bounding box center [564, 363] width 319 height 33
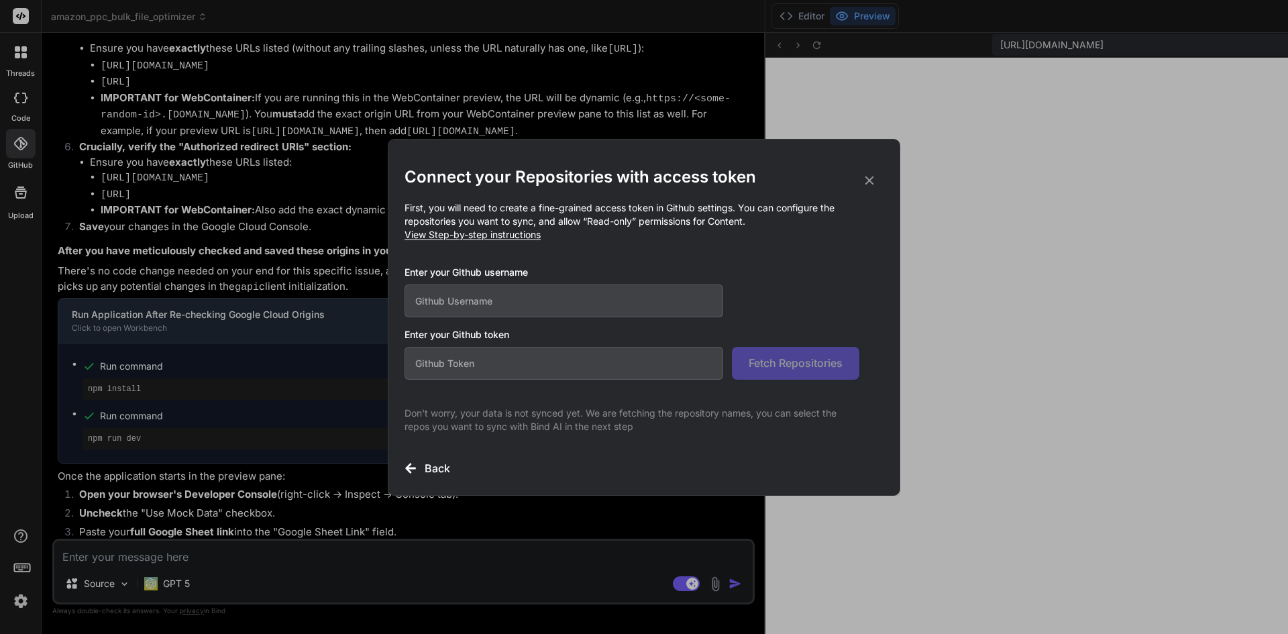
click at [490, 306] on input "text" at bounding box center [564, 300] width 319 height 33
paste input "rhommelyap21"
type input "rhommelyap21"
click at [524, 360] on input "text" at bounding box center [564, 363] width 319 height 33
paste input "github_pat_11ASVBMYY0rvvnKPgf6Wd3_x6vkm2PftzxleKNcLL6g27fjkB251Nb9qWZZ6wTPaiQHS…"
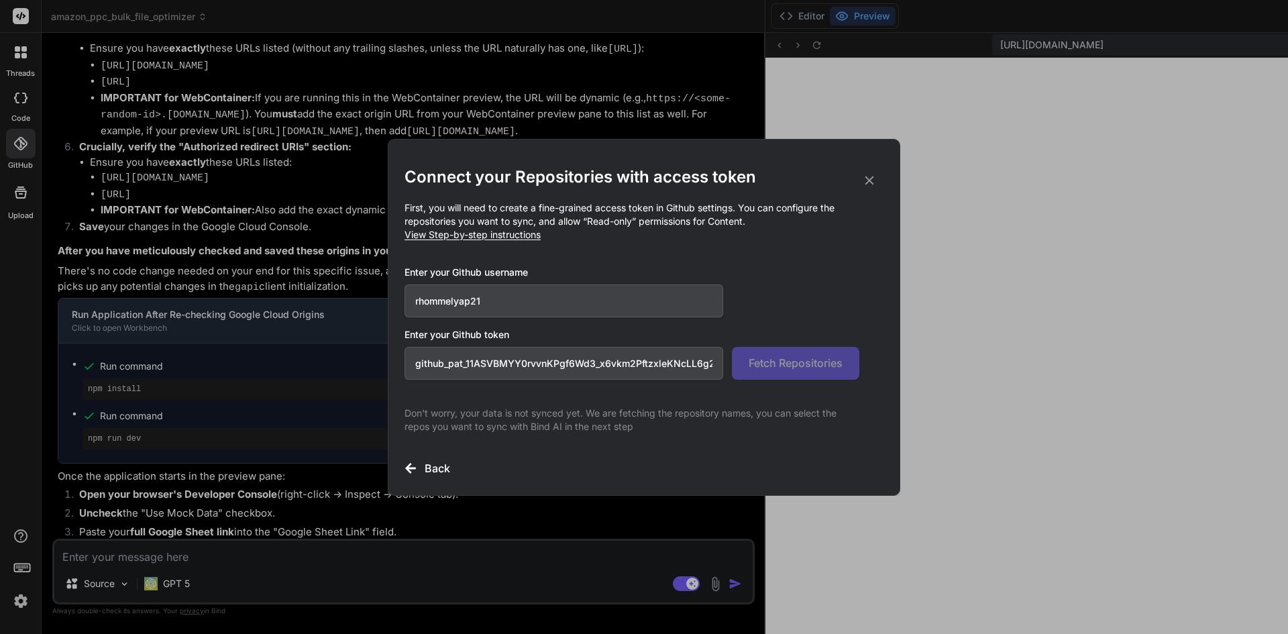
scroll to position [0, 228]
type input "github_pat_11ASVBMYY0rvvnKPgf6Wd3_x6vkm2PftzxleKNcLL6g27fjkB251Nb9qWZZ6wTPaiQHS…"
click at [786, 380] on div "Connect your Repositories with access token First, you will need to create a fi…" at bounding box center [644, 321] width 479 height 310
click at [753, 353] on button "Fetch Repositories" at bounding box center [795, 363] width 127 height 33
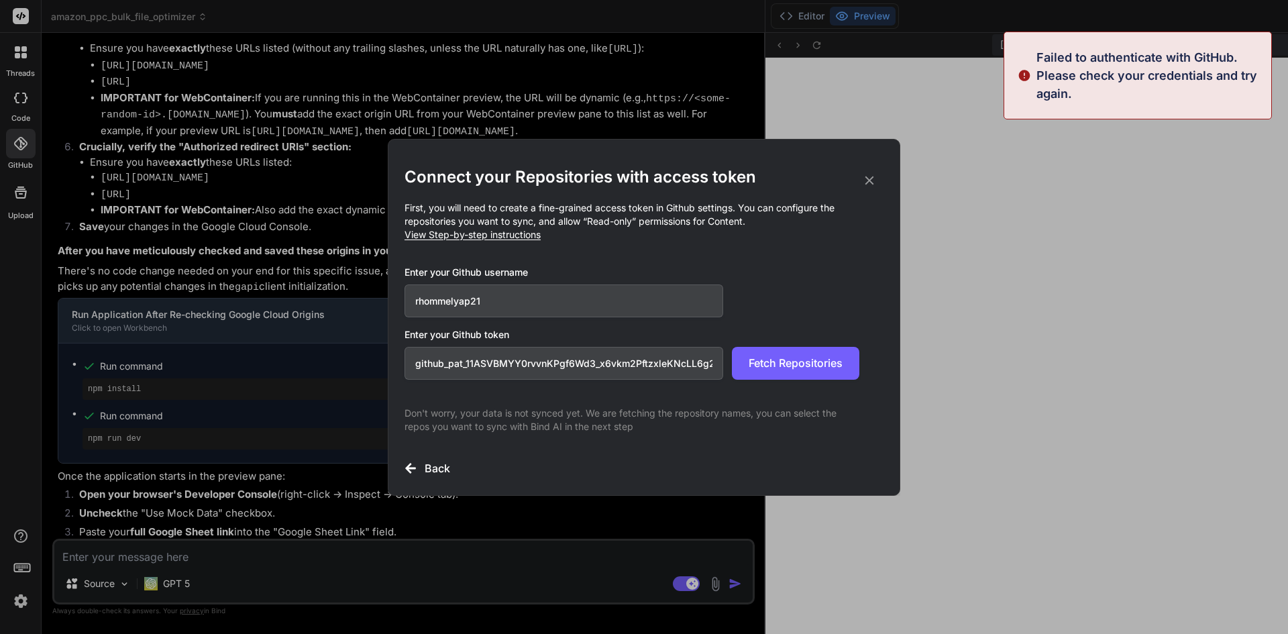
click at [489, 234] on span "View Step-by-step instructions" at bounding box center [473, 234] width 136 height 11
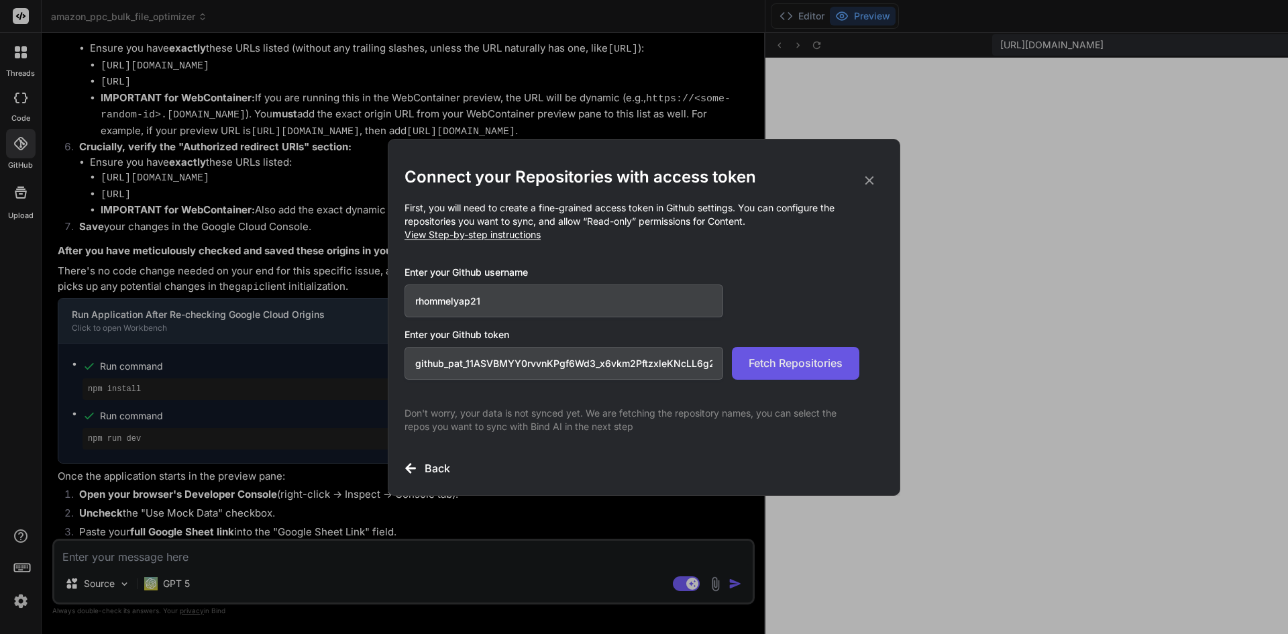
click at [804, 361] on span "Fetch Repositories" at bounding box center [796, 363] width 94 height 16
click at [784, 343] on div "Enter your Github token github_pat_11ASVBMYY0rvvnKPgf6Wd3_x6vkm2PftzxleKNcLL6g2…" at bounding box center [644, 354] width 479 height 52
click at [784, 357] on span "Fetch Repositories" at bounding box center [796, 363] width 94 height 16
click at [779, 364] on span "Fetch Repositories" at bounding box center [796, 363] width 94 height 16
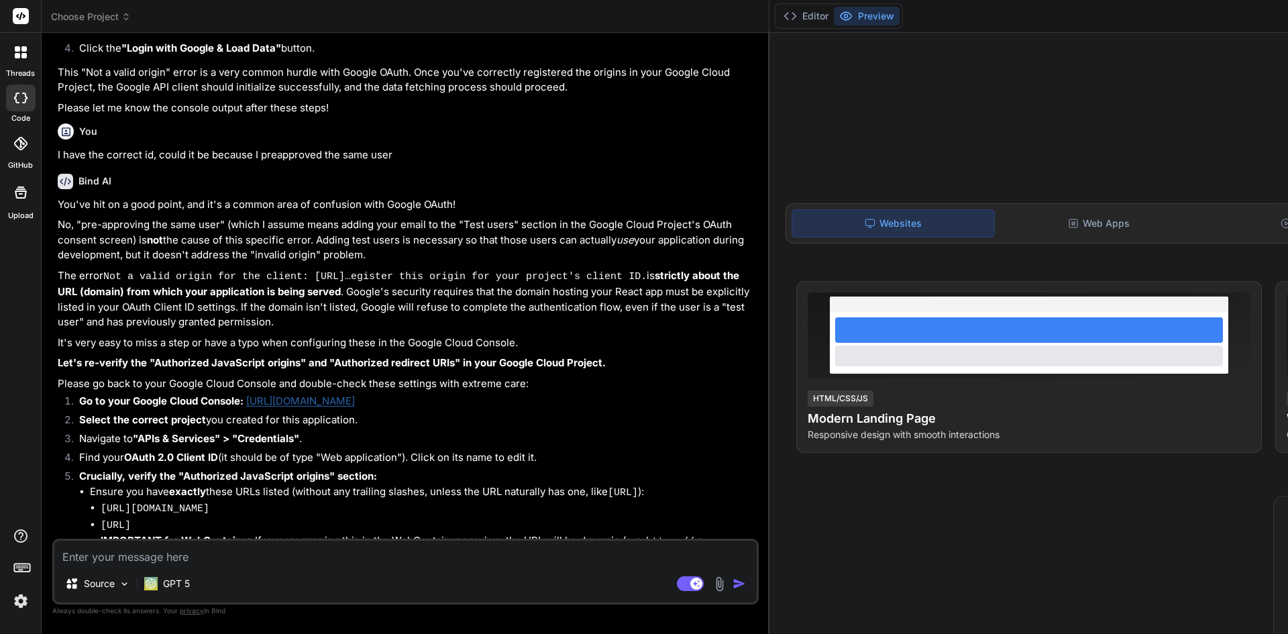
click at [7, 163] on div "GitHub" at bounding box center [20, 147] width 41 height 48
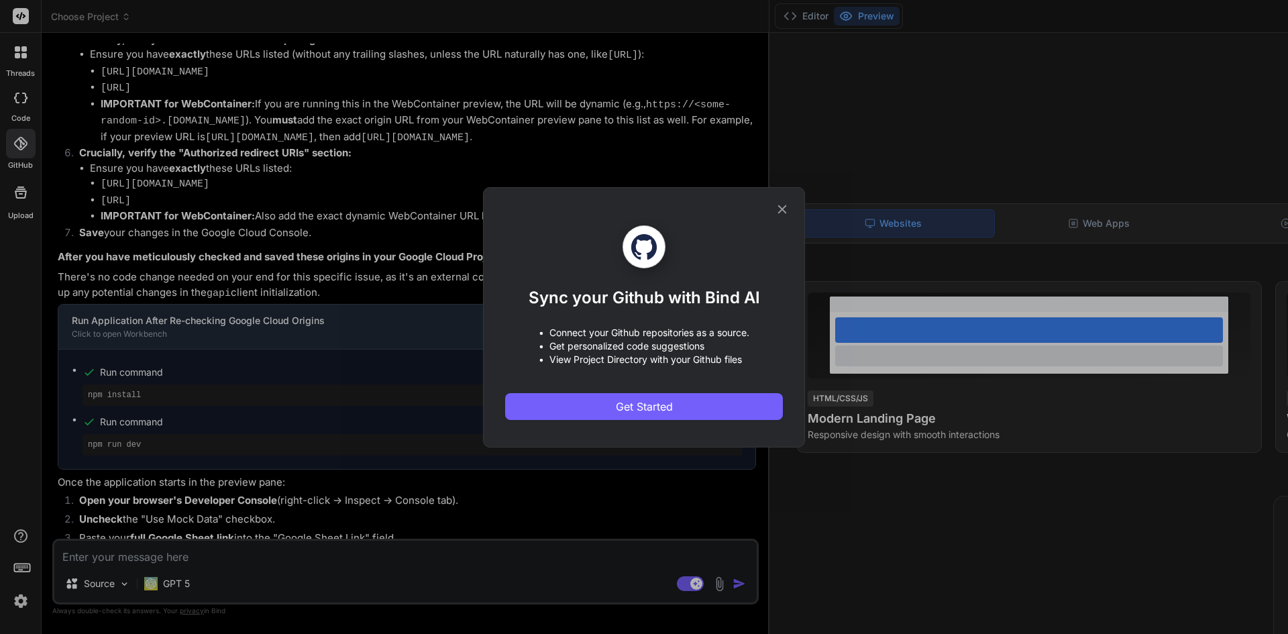
type textarea "x"
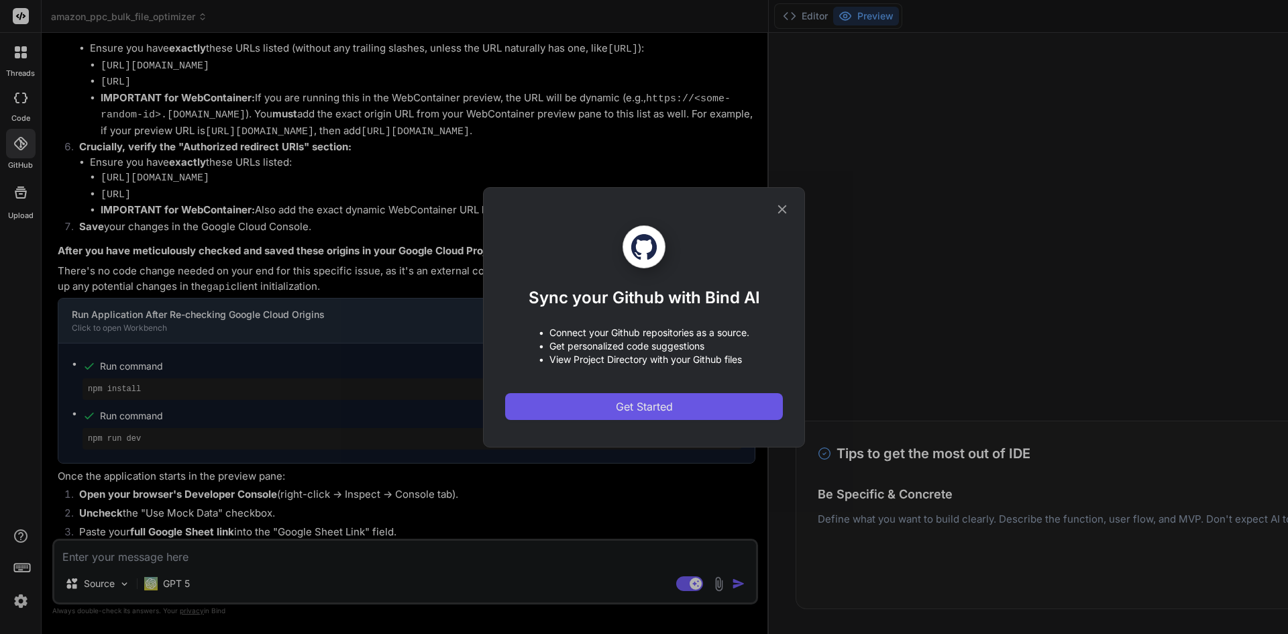
click at [720, 399] on button "Get Started" at bounding box center [644, 406] width 278 height 27
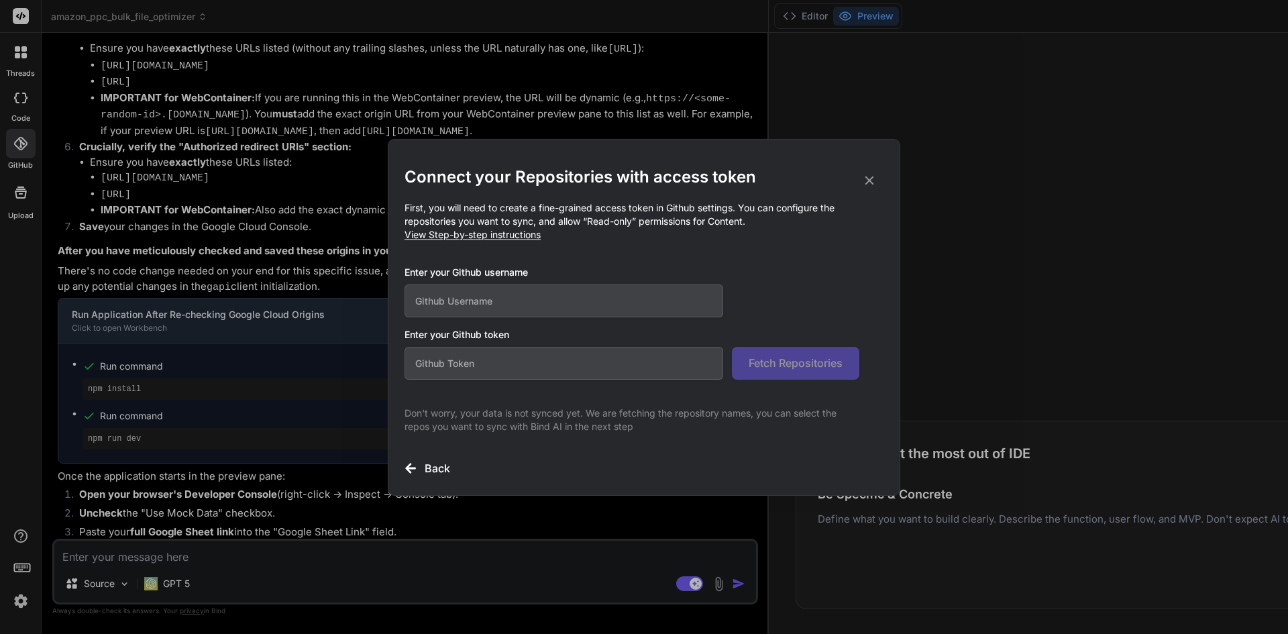
click at [613, 296] on input "text" at bounding box center [564, 300] width 319 height 33
paste input "github_pat_11ASVBMYY0rvvnKPgf6Wd3_x6vkm2PftzxleKNcLL6g27fjkB251Nb9qWZZ6wTPaiQHS…"
click at [639, 287] on input "github_pat_11ASVBMYY0rvvnKPgf6Wd3_x6vkm2PftzxleKNcLL6g27fjkB251Nb9qWZZ6wTPaiQHS…" at bounding box center [564, 300] width 319 height 33
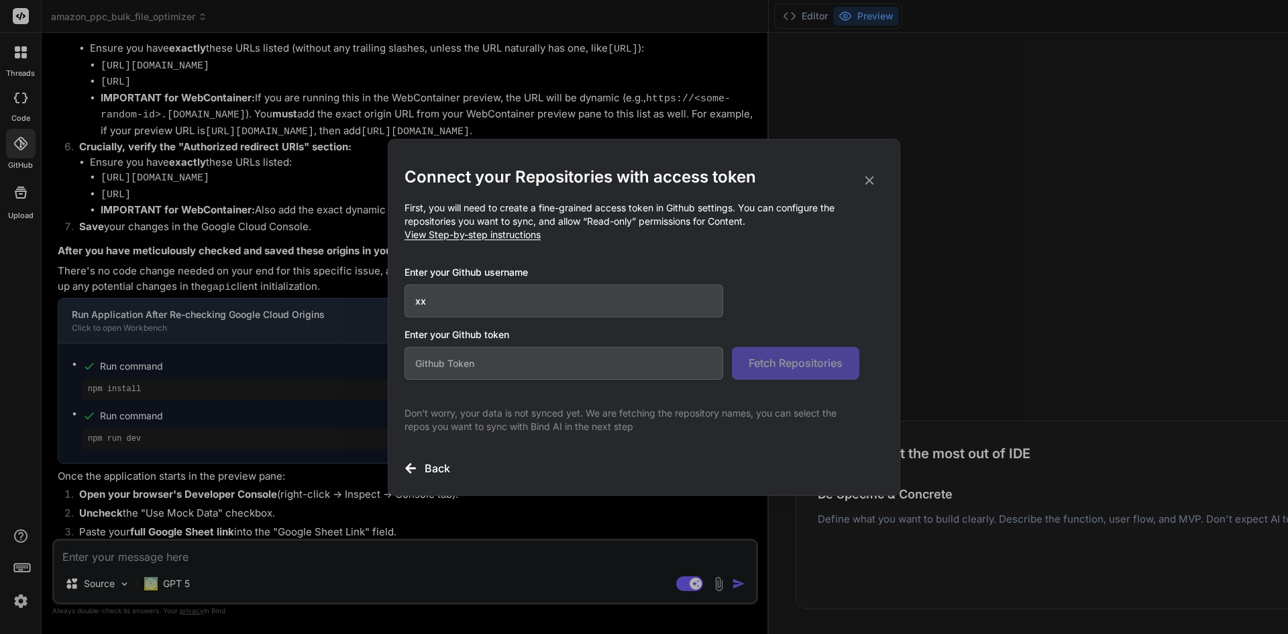
scroll to position [0, 0]
type input "xx"
click at [566, 375] on input "text" at bounding box center [564, 363] width 319 height 33
paste input "github_pat_11ASVBMYY0rvvnKPgf6Wd3_x6vkm2PftzxleKNcLL6g27fjkB251Nb9qWZZ6wTPaiQHS…"
type input "github_pat_11ASVBMYY0rvvnKPgf6Wd3_x6vkm2PftzxleKNcLL6g27fjkB251Nb9qWZZ6wTPaiQHS…"
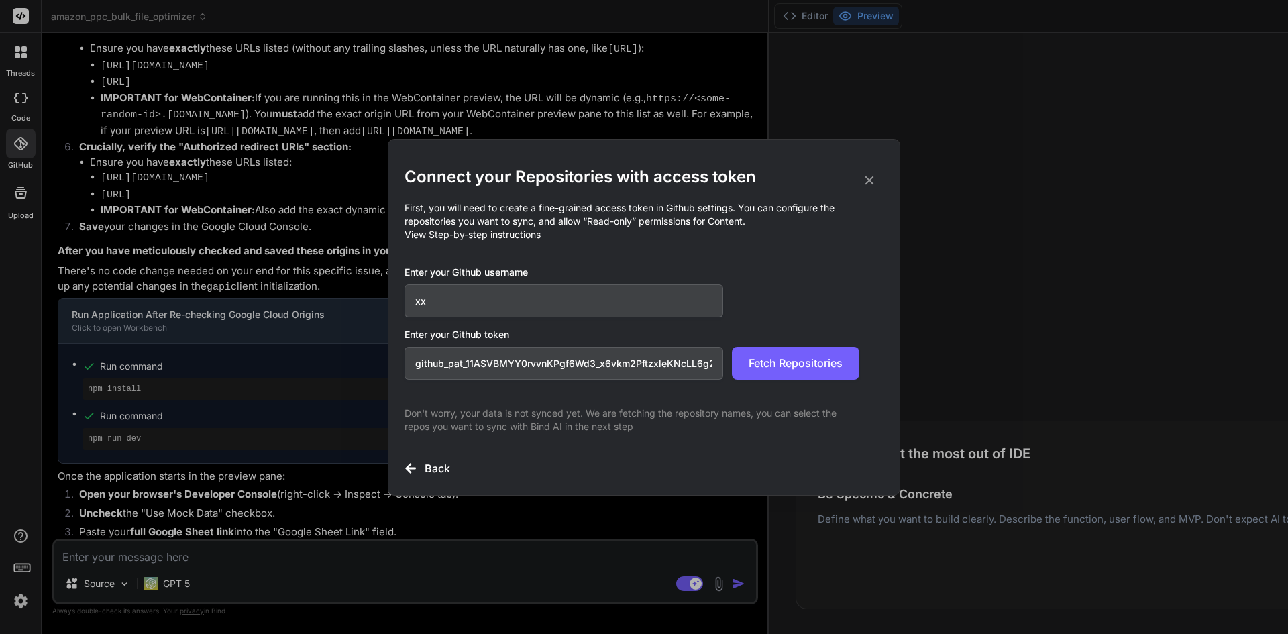
drag, startPoint x: 566, startPoint y: 375, endPoint x: 303, endPoint y: 372, distance: 263.7
click at [303, 372] on div "Connect your Repositories with access token First, you will need to create a fi…" at bounding box center [644, 317] width 1288 height 634
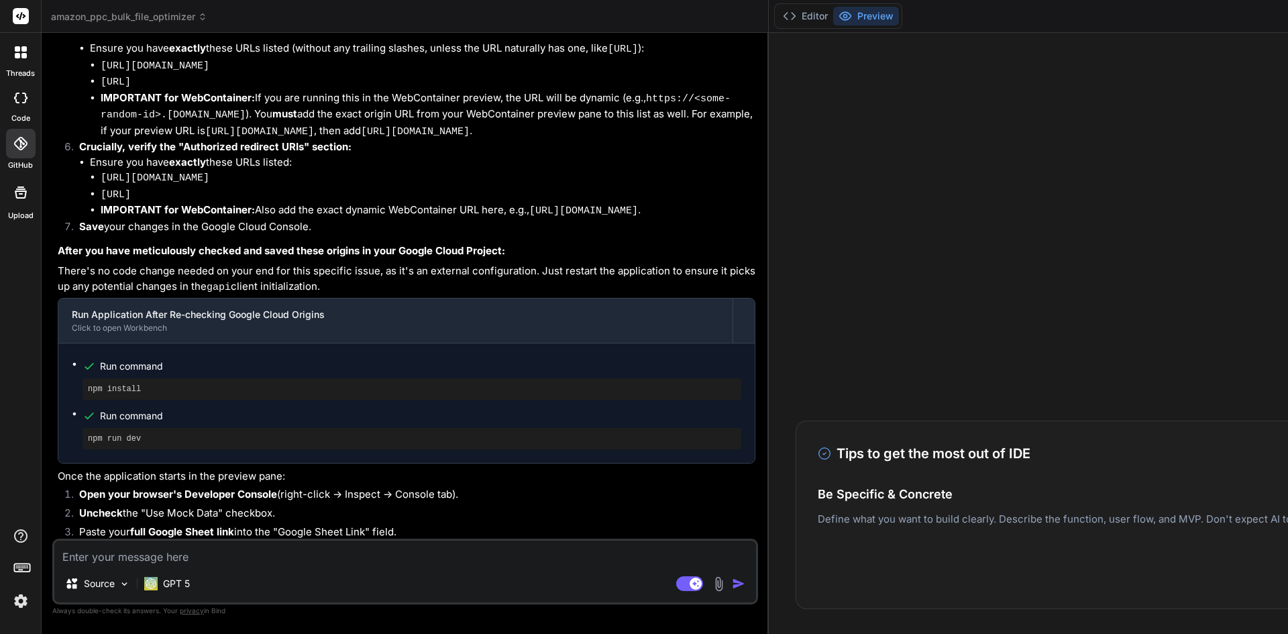
click at [17, 144] on icon at bounding box center [20, 143] width 13 height 13
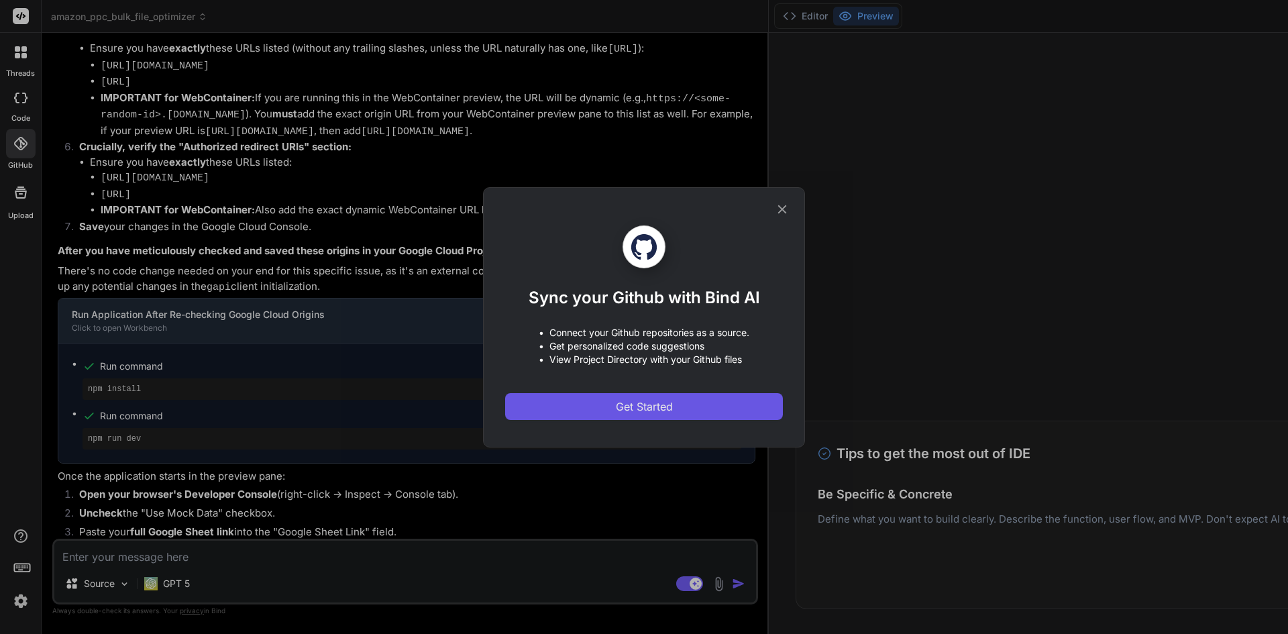
click at [565, 402] on button "Get Started" at bounding box center [644, 406] width 278 height 27
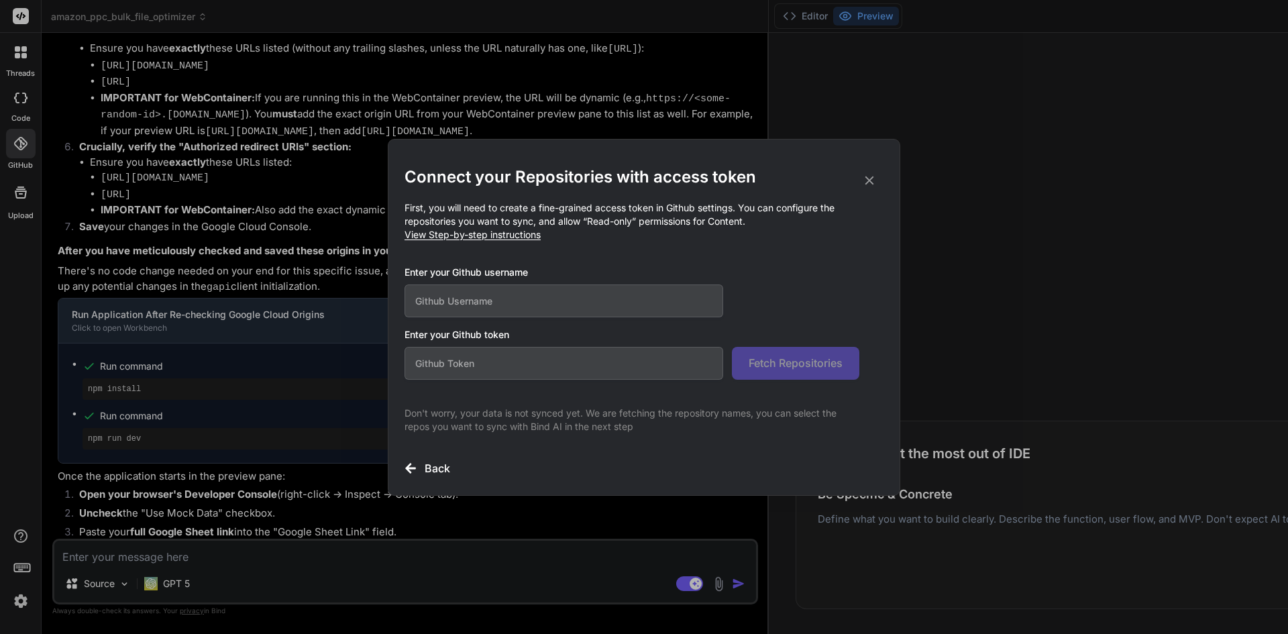
click at [506, 357] on input "text" at bounding box center [564, 363] width 319 height 33
paste input "github_pat_11ASVBMYY0rvvnKPgf6Wd3_x6vkm2PftzxleKNcLL6g27fjkB251Nb9qWZZ6wTPaiQHS…"
type input "github_pat_11ASVBMYY0rvvnKPgf6Wd3_x6vkm2PftzxleKNcLL6g27fjkB251Nb9qWZZ6wTPaiQHS…"
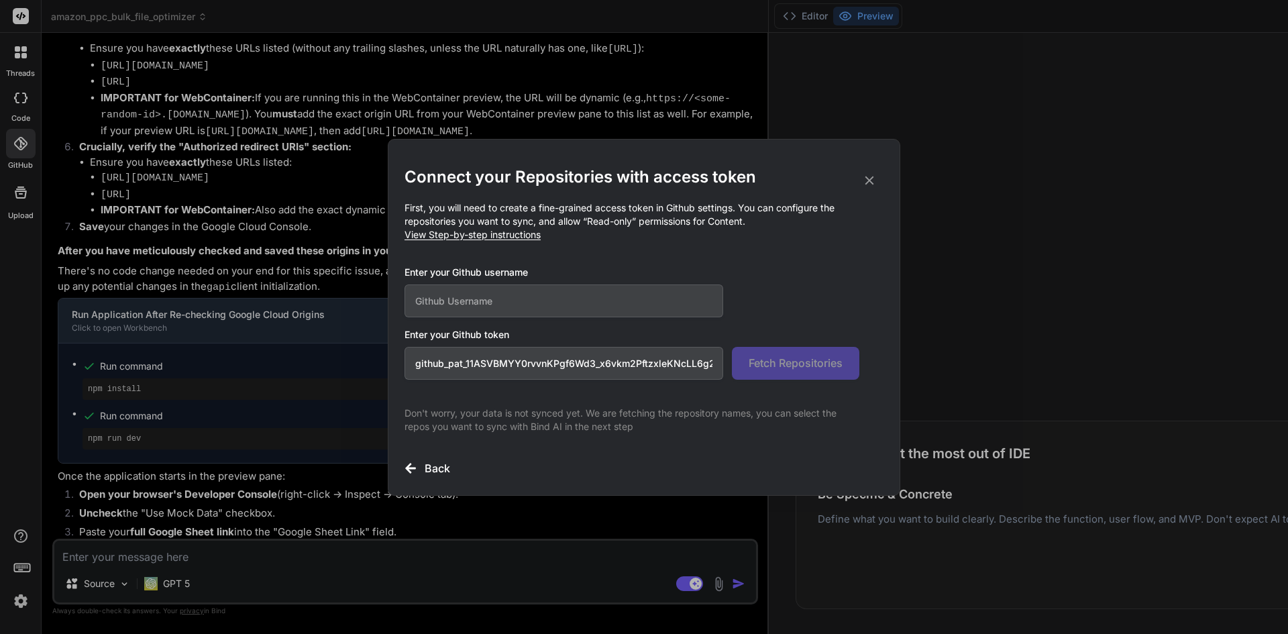
type textarea "x"
click at [464, 307] on input "text" at bounding box center [564, 300] width 319 height 33
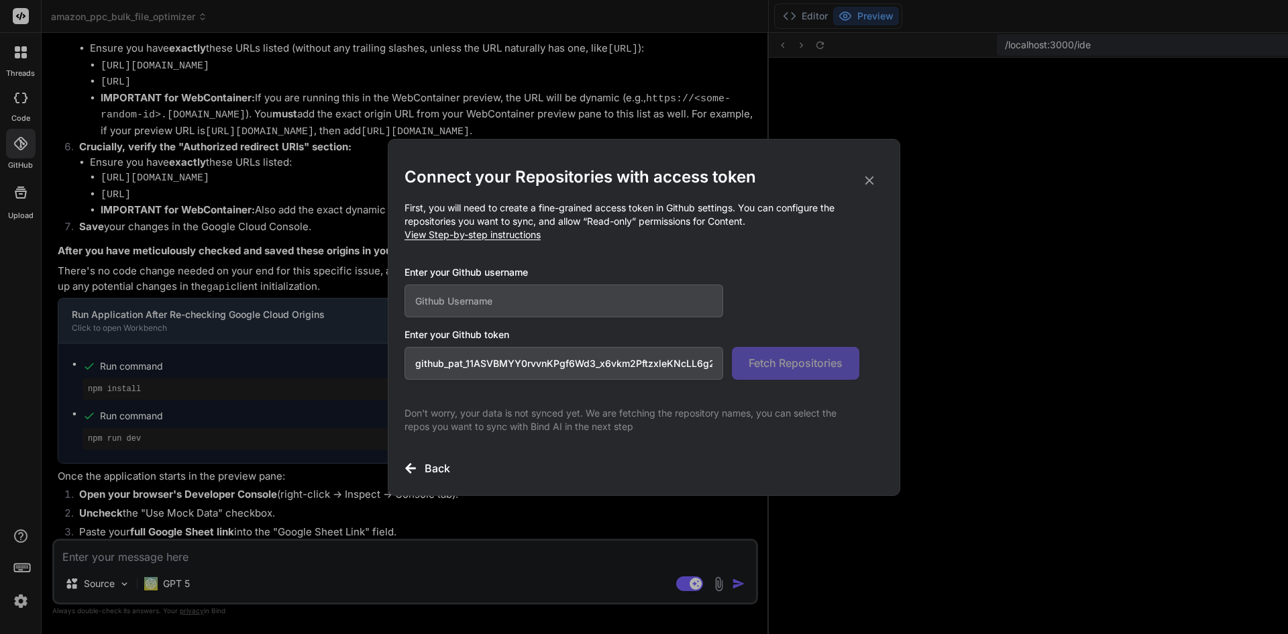
scroll to position [127, 0]
type input "eqom"
type textarea "x"
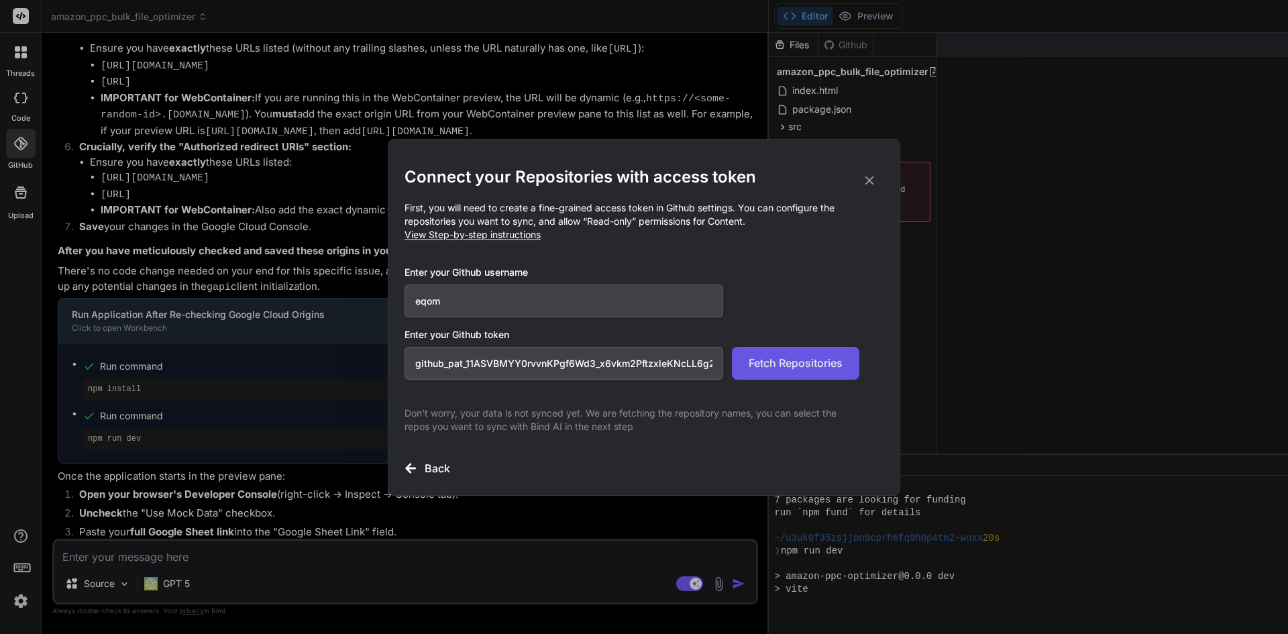
click at [790, 356] on span "Fetch Repositories" at bounding box center [796, 363] width 94 height 16
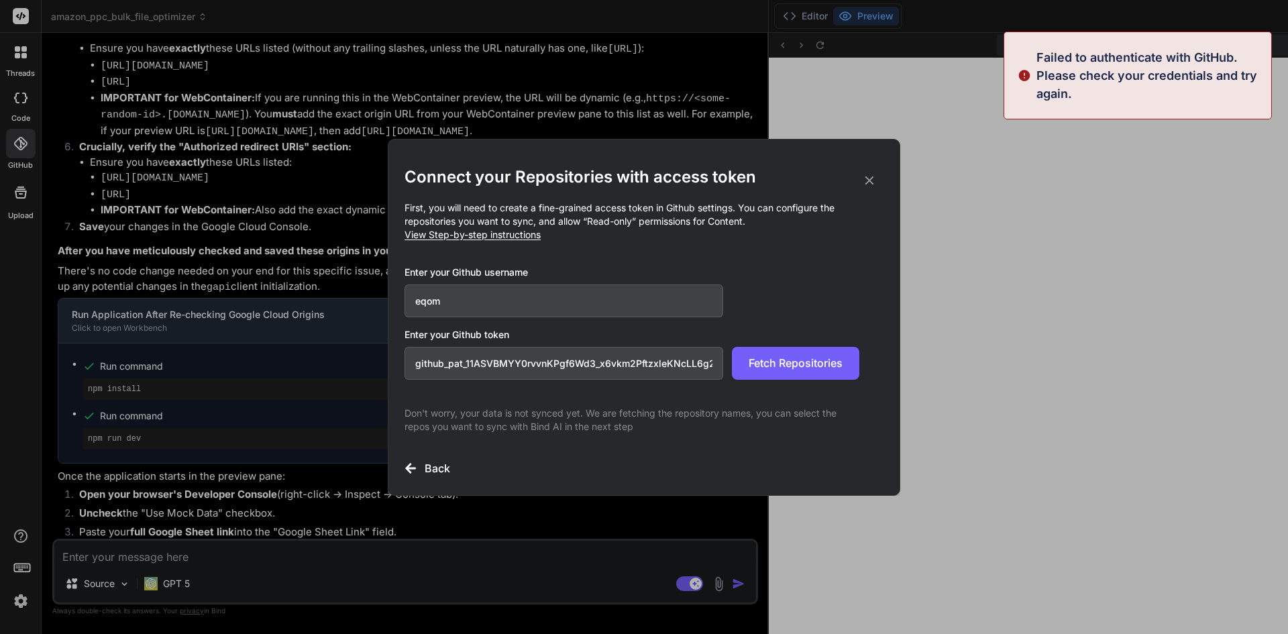
scroll to position [331, 0]
click at [603, 295] on input "eqom" at bounding box center [564, 300] width 319 height 33
paste input "rhommelyap21"
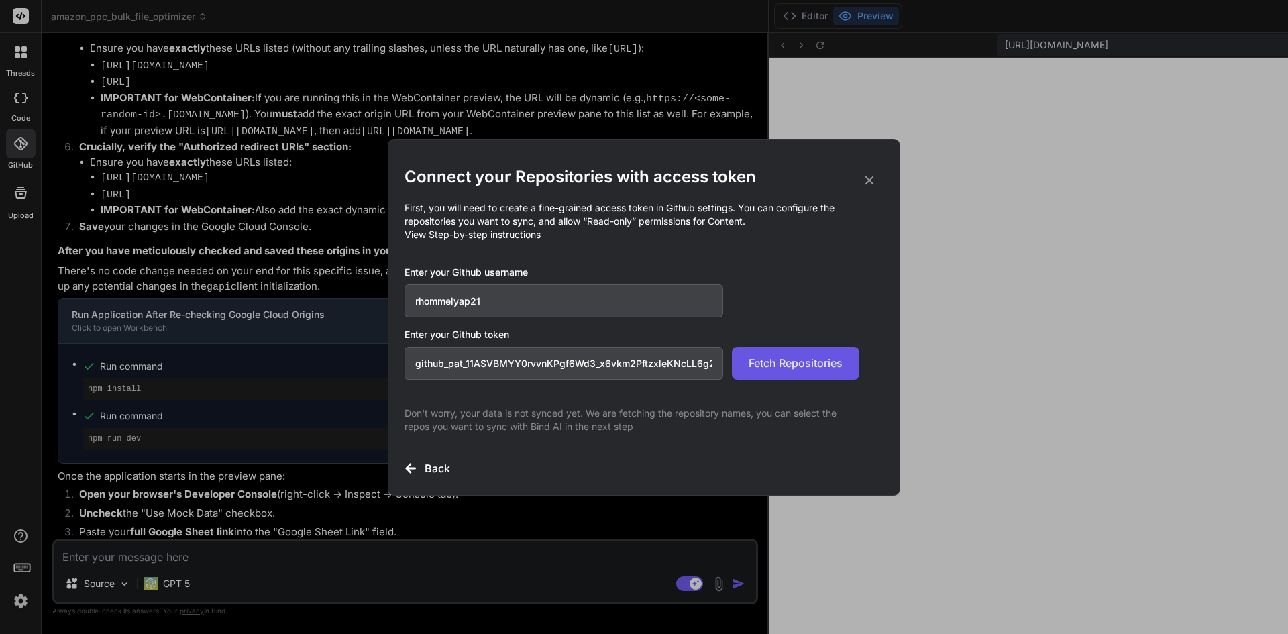
type input "rhommelyap21"
click at [763, 360] on span "Fetch Repositories" at bounding box center [796, 363] width 94 height 16
click at [578, 374] on input "github_pat_11ASVBMYY0rvvnKPgf6Wd3_x6vkm2PftzxleKNcLL6g27fjkB251Nb9qWZZ6wTPaiQHS…" at bounding box center [564, 363] width 319 height 33
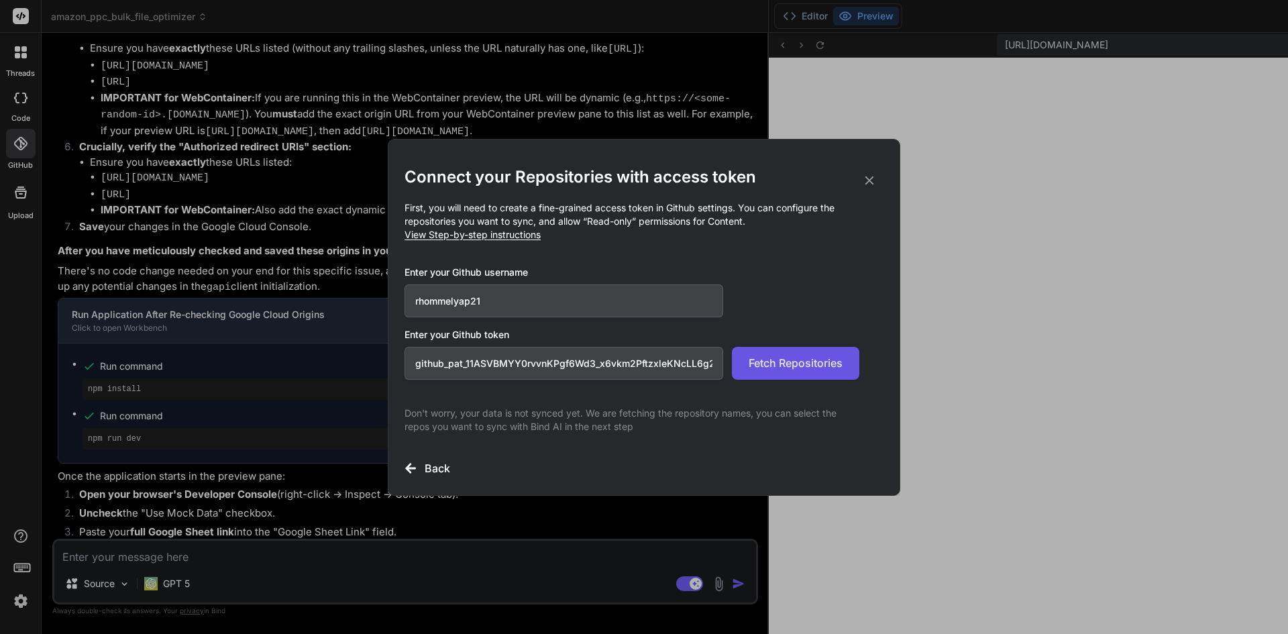
paste input "eeZu00MRt8dN_4Rttj13zxgKCWq4OTojckoP2dwCsNy4etKr5SN5QrxHMYVTPN749HOUC7Ci"
type input "github_pat_11ASVBMYY0eeZu00MRt8dN_4Rttj13zxgKCWq4OTojckoP2dwCsNy4etKr5SN5QrxHMY…"
click at [768, 356] on span "Fetch Repositories" at bounding box center [796, 363] width 94 height 16
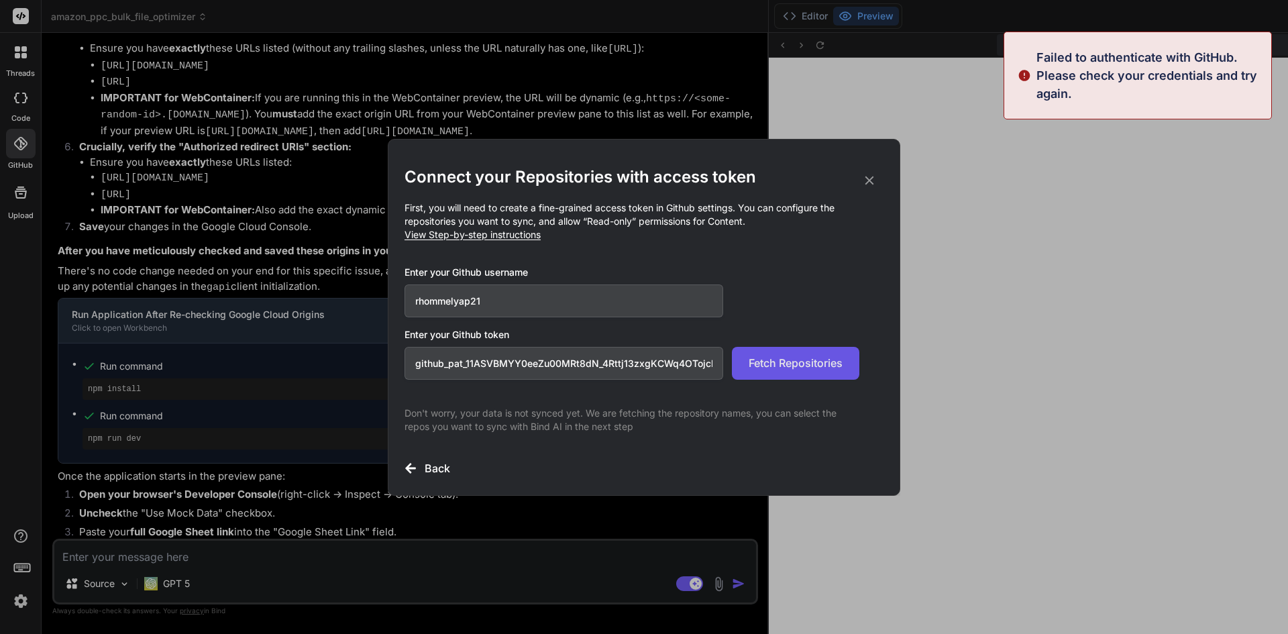
click at [798, 366] on span "Fetch Repositories" at bounding box center [796, 363] width 94 height 16
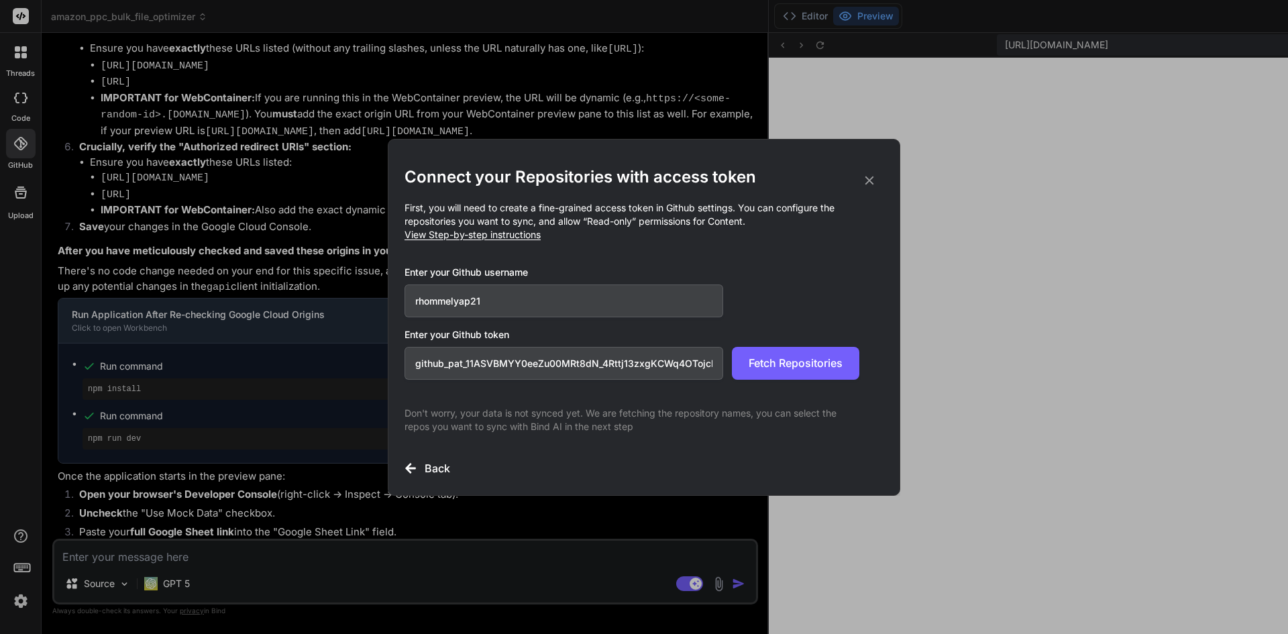
click at [761, 341] on div "Enter your Github token github_pat_11ASVBMYY0eeZu00MRt8dN_4Rttj13zxgKCWq4OTojck…" at bounding box center [644, 354] width 479 height 52
click at [798, 359] on span "Fetch Repositories" at bounding box center [796, 363] width 94 height 16
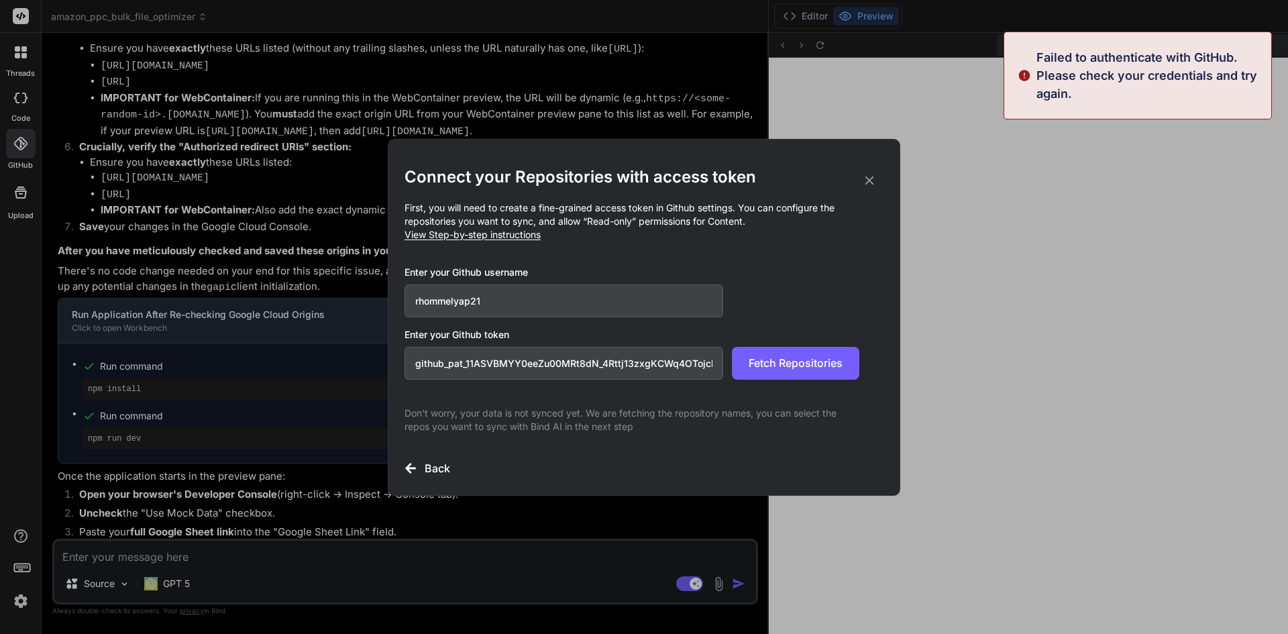
click at [869, 184] on icon at bounding box center [869, 180] width 15 height 15
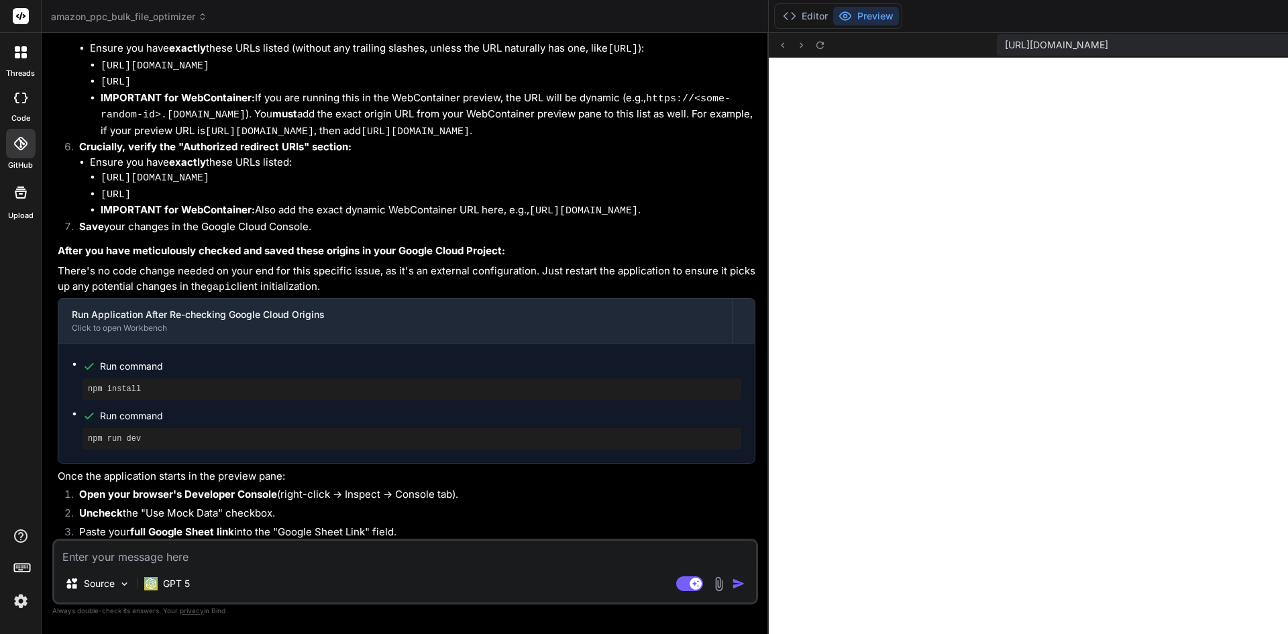
click at [20, 594] on img at bounding box center [20, 601] width 23 height 23
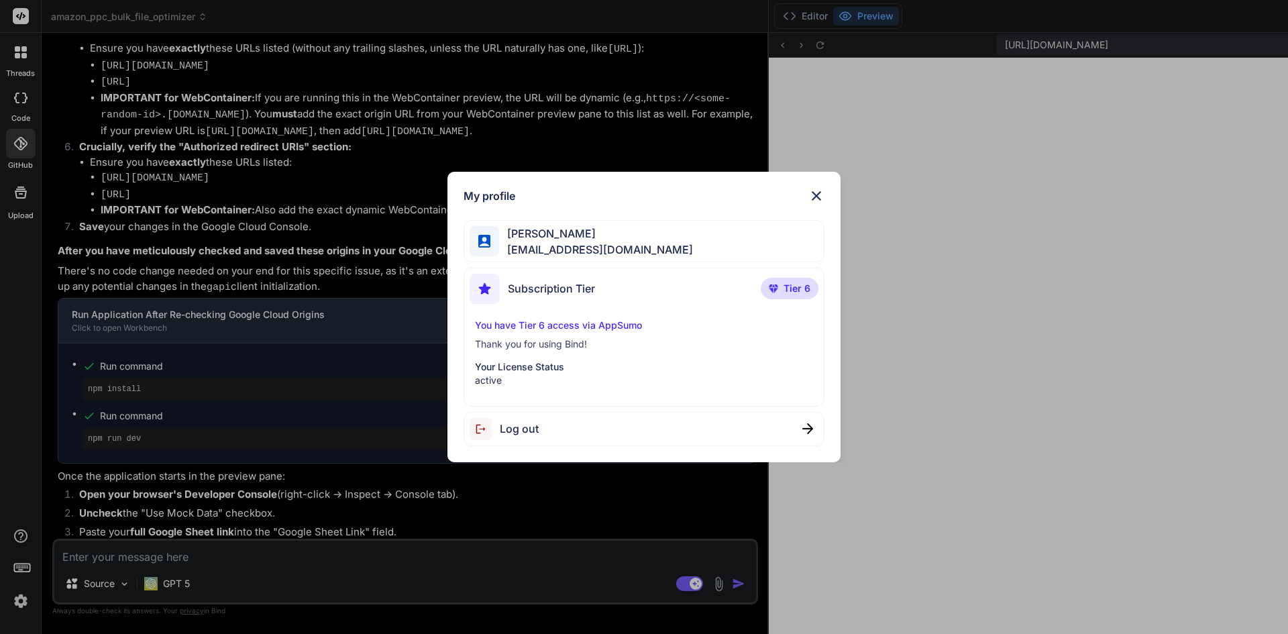
click at [20, 47] on div "My profile rhommel yap rhommelyap@gmail.com Subscription Tier Tier 6 You have T…" at bounding box center [644, 317] width 1288 height 634
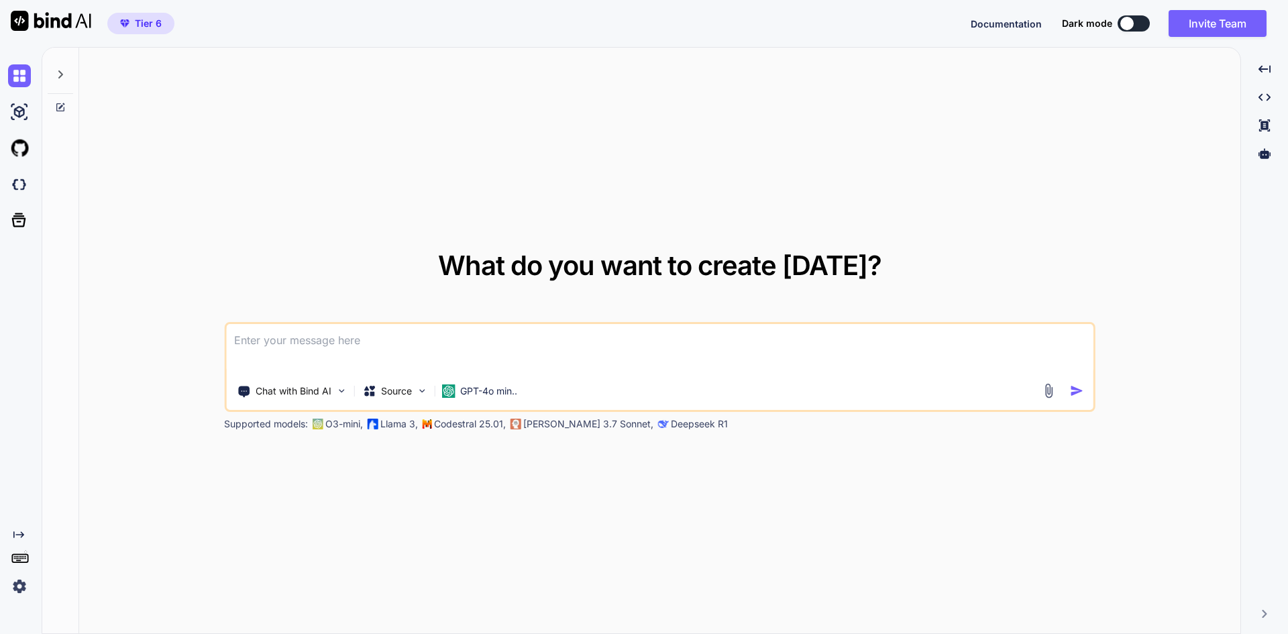
click at [67, 77] on div at bounding box center [60, 71] width 25 height 46
type textarea "x"
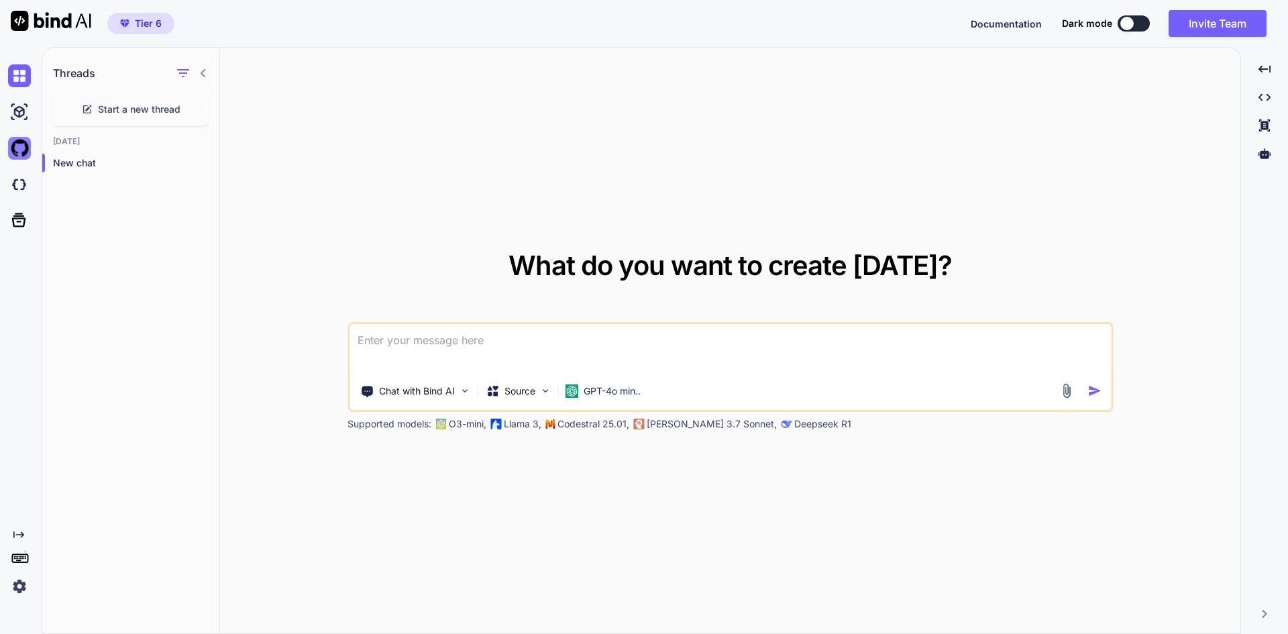
click at [21, 156] on img at bounding box center [19, 148] width 23 height 23
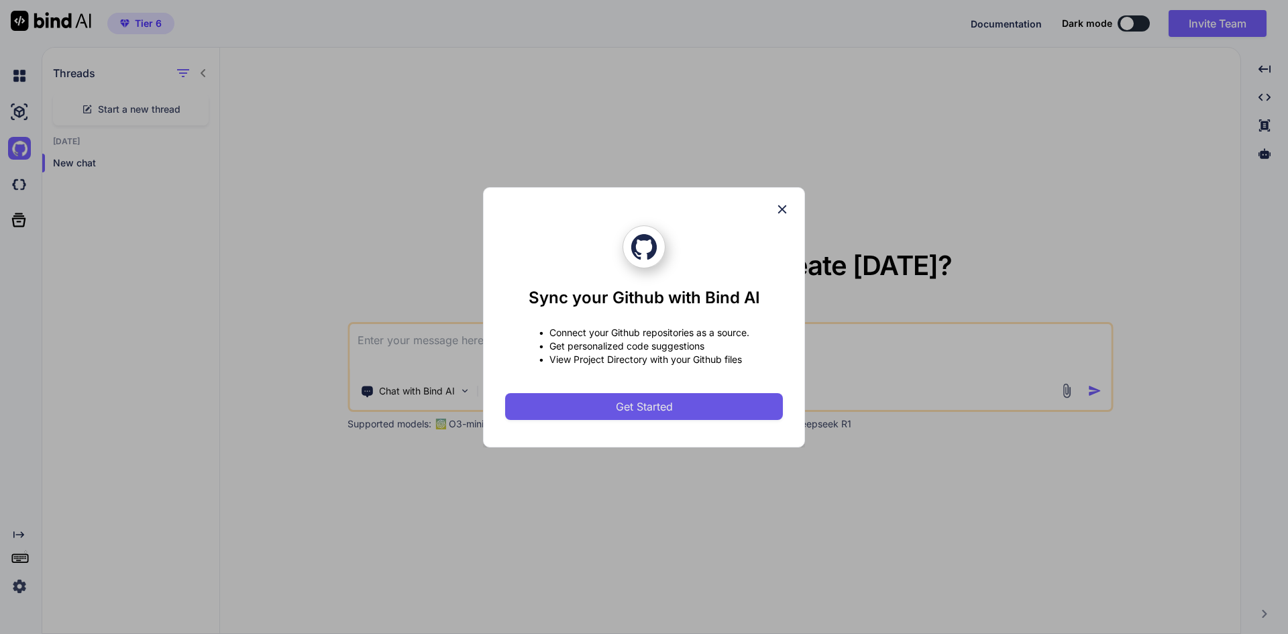
click at [580, 402] on button "Get Started" at bounding box center [644, 406] width 278 height 27
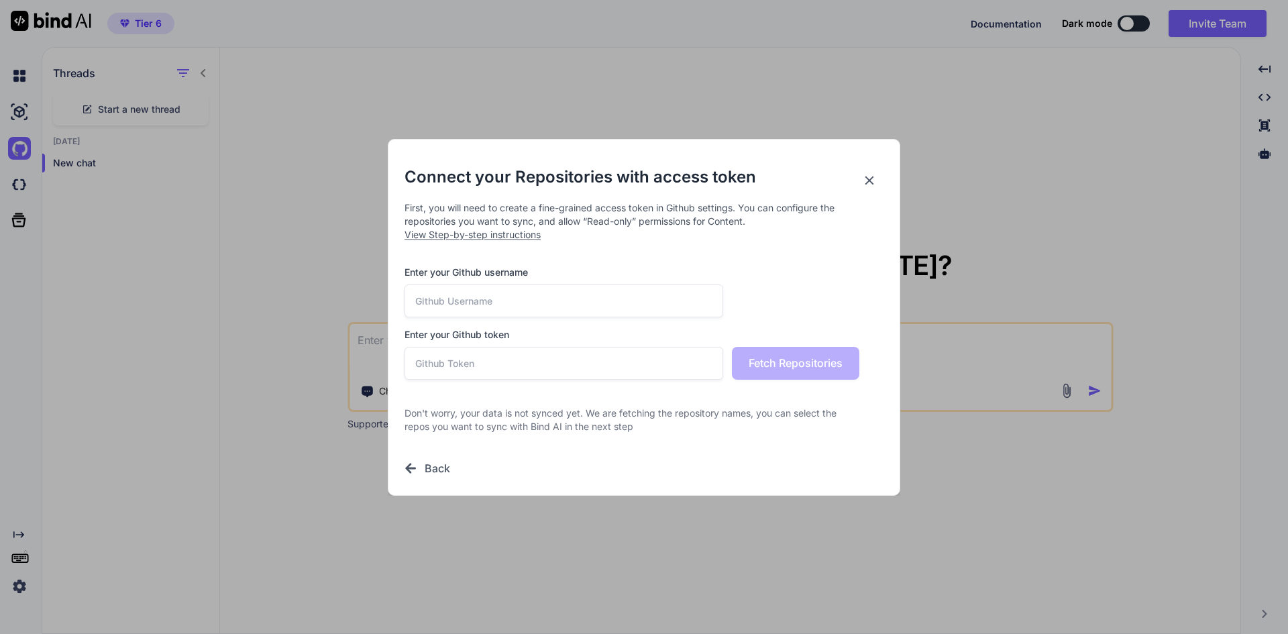
click at [507, 317] on div "Enter your Github username Enter your Github token Fetch Repositories" at bounding box center [644, 323] width 479 height 114
click at [498, 306] on input "text" at bounding box center [564, 300] width 319 height 33
click at [619, 254] on div "Connect your Repositories with access token First, you will need to create a fi…" at bounding box center [644, 321] width 479 height 310
click at [529, 380] on div "Connect your Repositories with access token First, you will need to create a fi…" at bounding box center [644, 321] width 479 height 310
click at [506, 364] on input "text" at bounding box center [564, 363] width 319 height 33
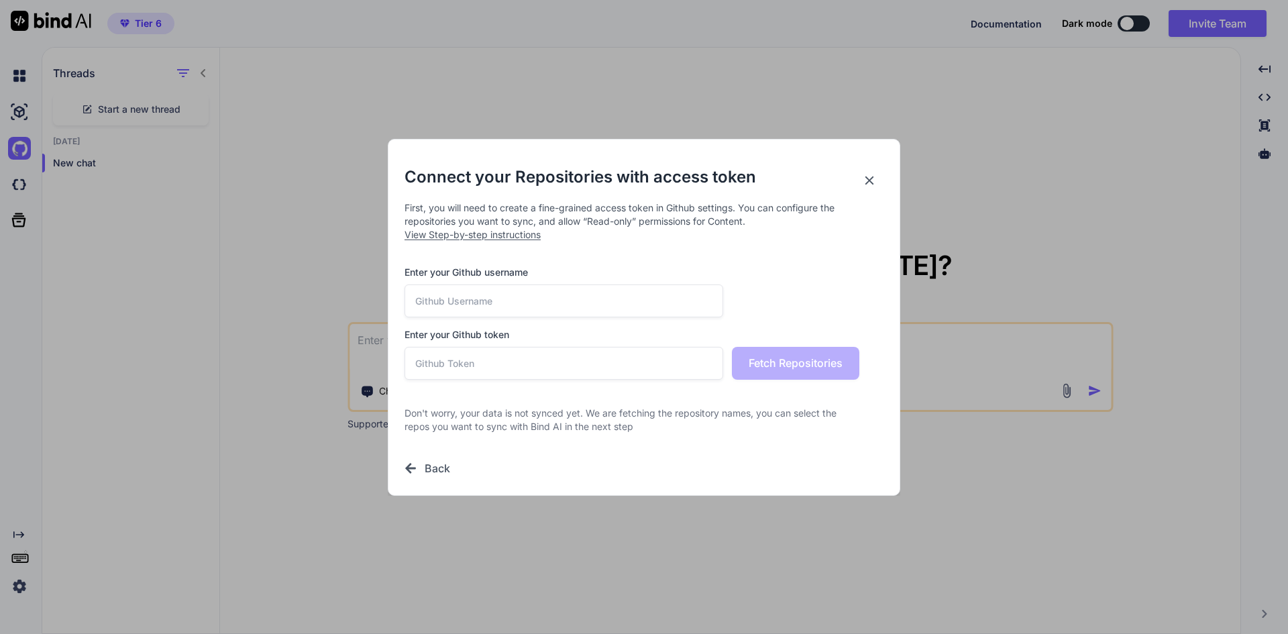
paste input "github_pat_11ASVBMYY0rvvnKPgf6Wd3_x6vkm2PftzxleKNcLL6g27fjkB251Nb9qWZZ6wTPaiQHS…"
type input "github_pat_11ASVBMYY0rvvnKPgf6Wd3_x6vkm2PftzxleKNcLL6g27fjkB251Nb9qWZZ6wTPaiQHS…"
click at [480, 298] on input "text" at bounding box center [564, 300] width 319 height 33
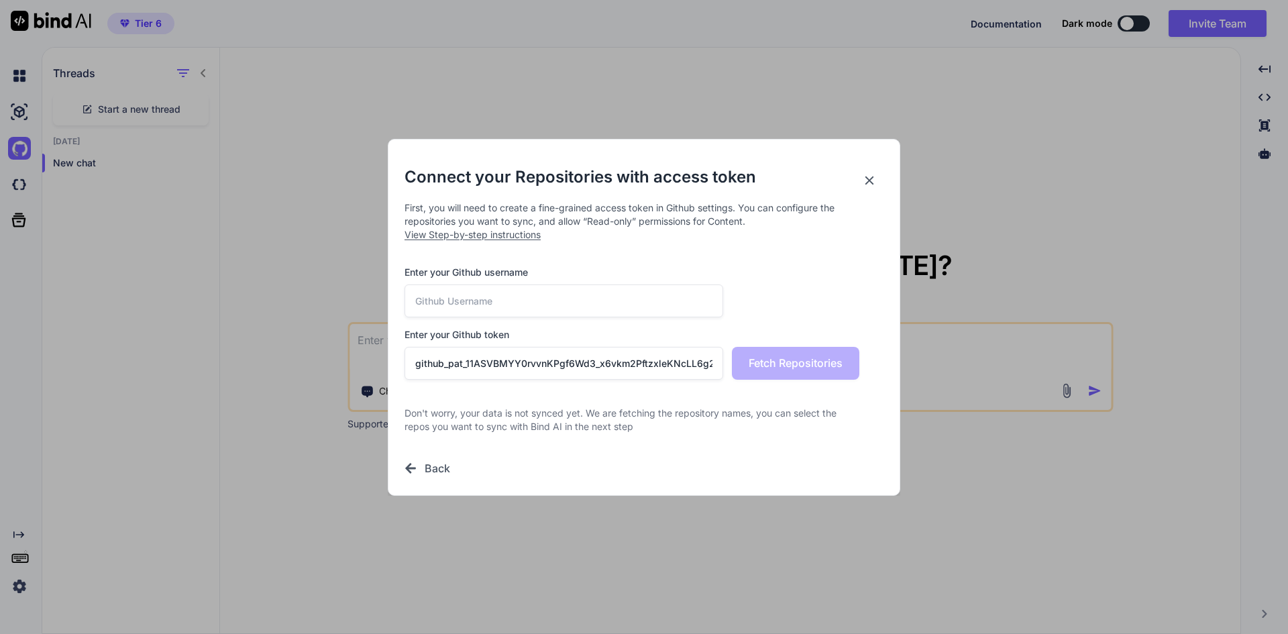
paste input "rhommelyap21"
type input "rhommelyap21"
click at [797, 363] on span "Fetch Repositories" at bounding box center [796, 363] width 94 height 16
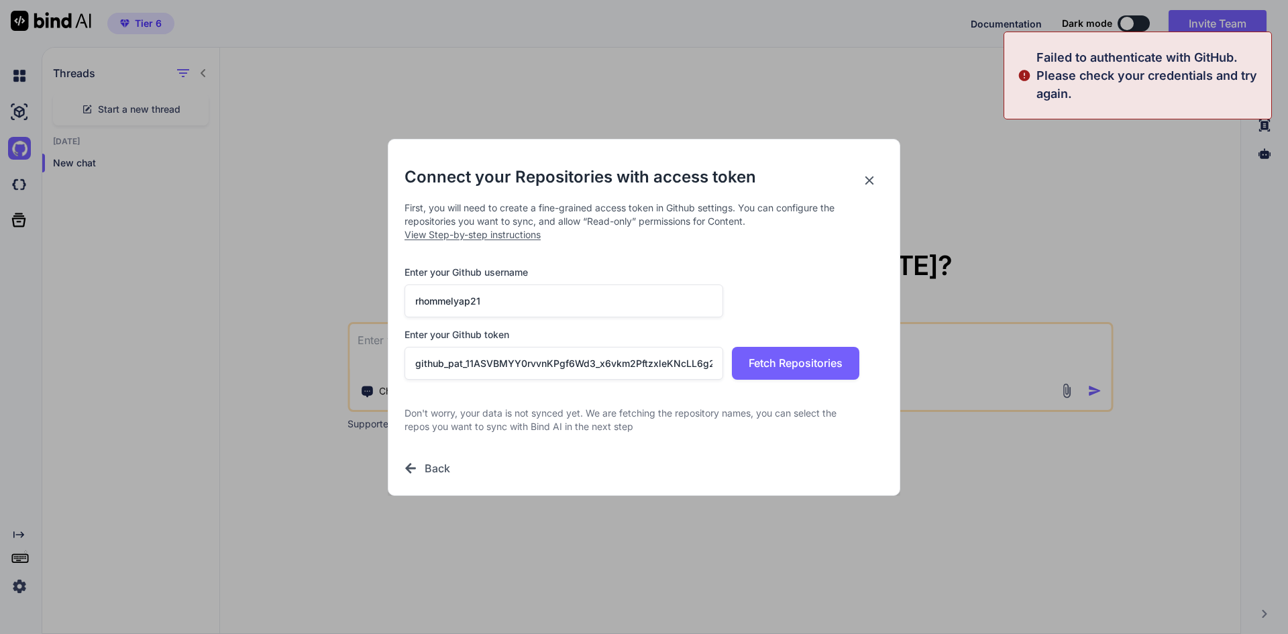
click at [877, 180] on h2 "Connect your Repositories with access token" at bounding box center [644, 176] width 479 height 21
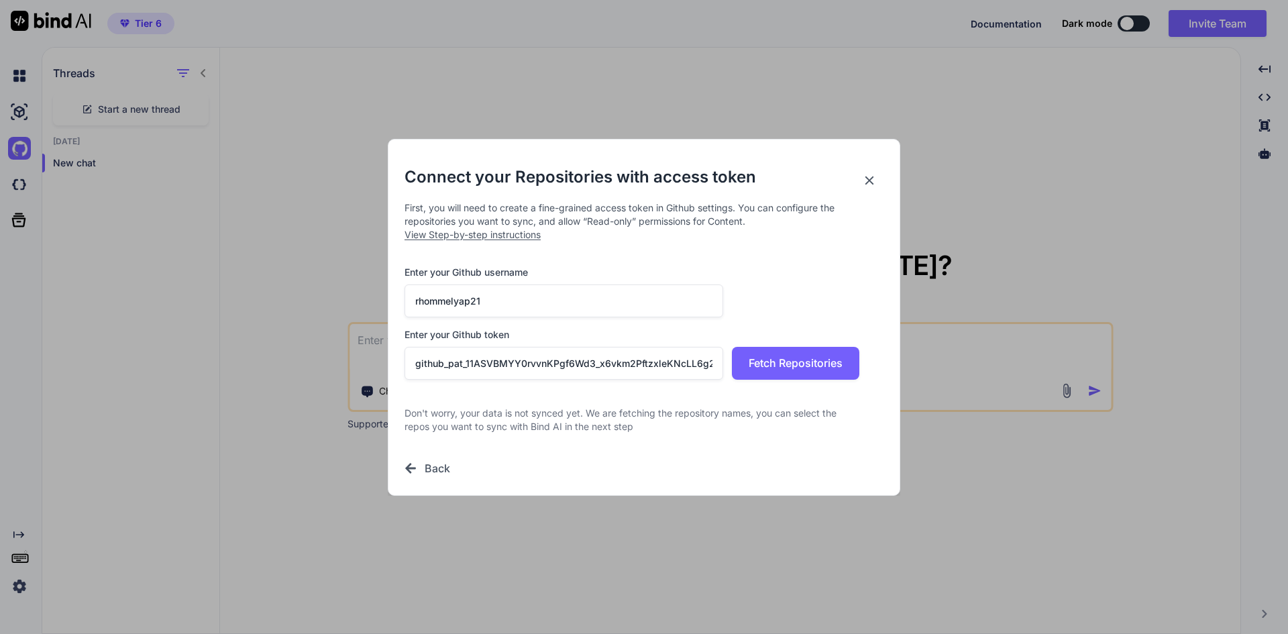
click at [867, 182] on icon at bounding box center [869, 180] width 9 height 9
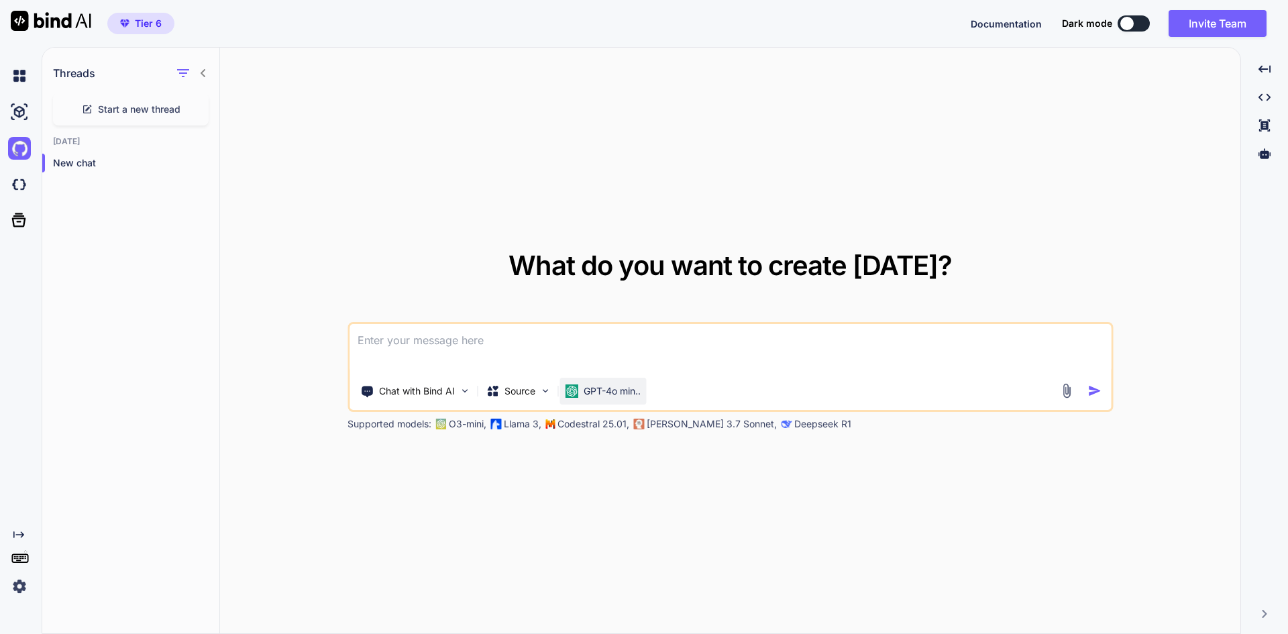
click at [573, 386] on img at bounding box center [571, 390] width 13 height 13
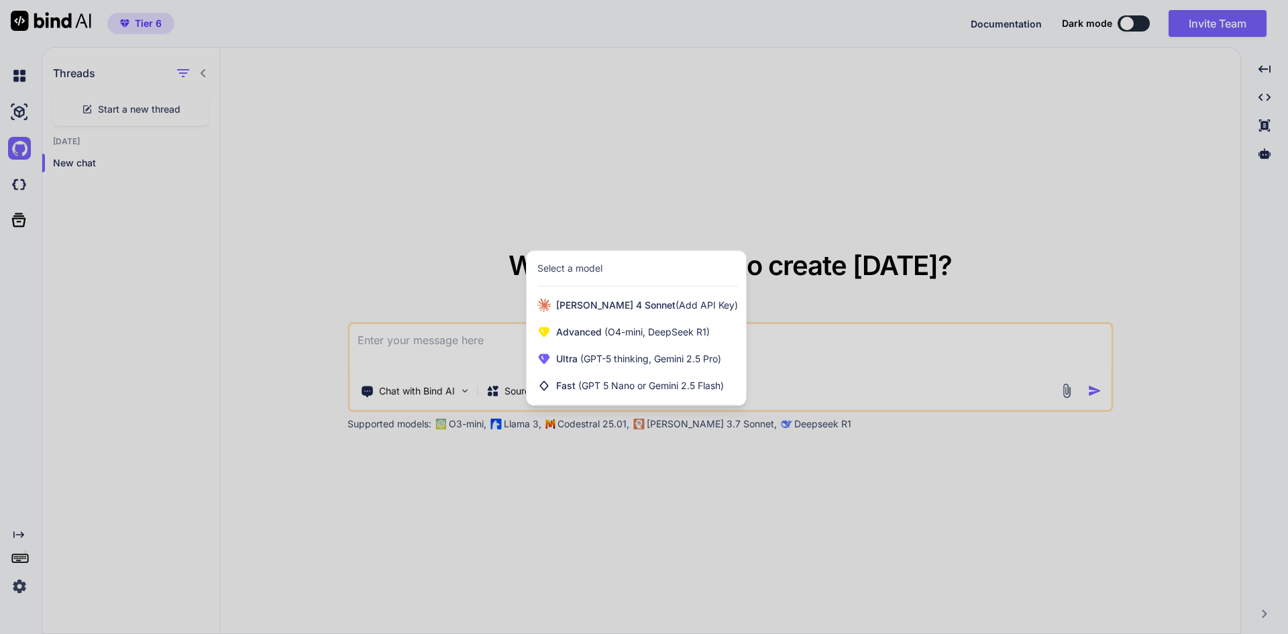
click at [366, 231] on div at bounding box center [644, 317] width 1288 height 634
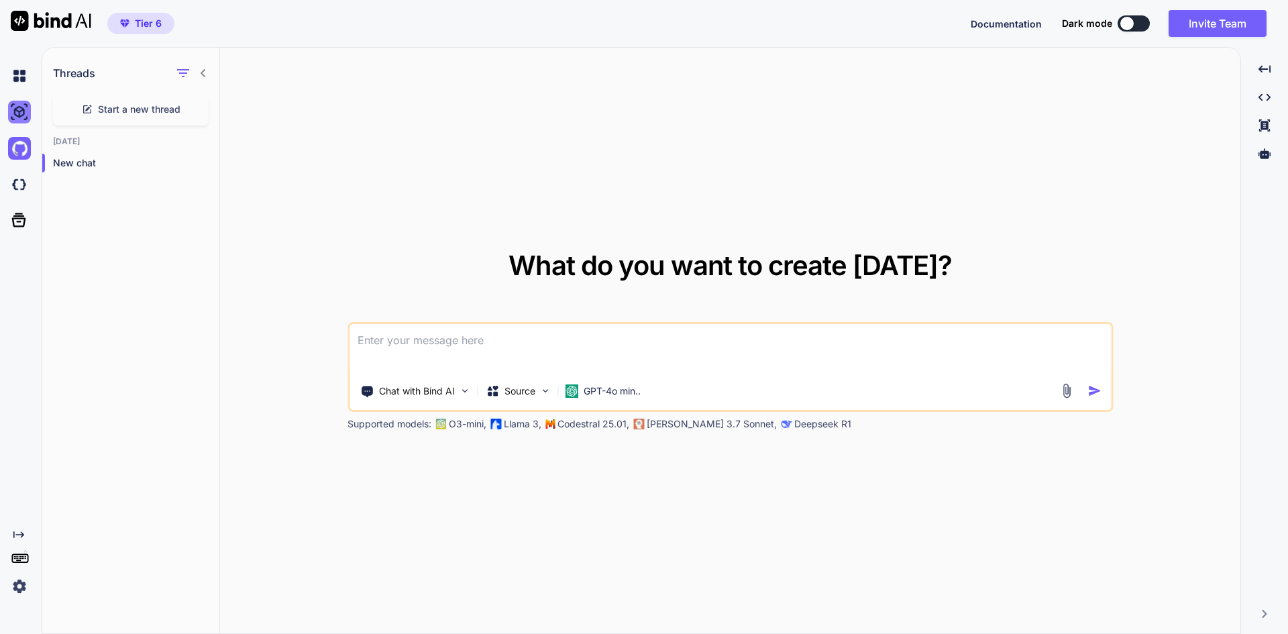
click at [23, 105] on img at bounding box center [19, 112] width 23 height 23
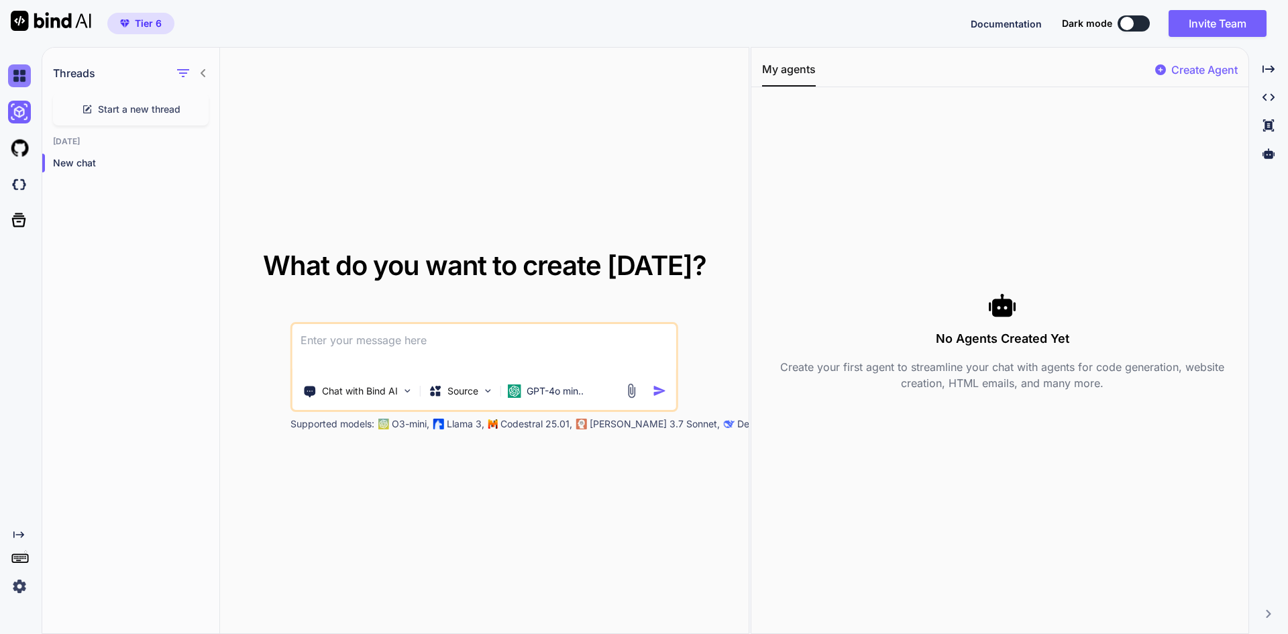
click at [18, 78] on img at bounding box center [19, 75] width 23 height 23
click at [18, 186] on img at bounding box center [19, 184] width 23 height 23
click at [10, 584] on img at bounding box center [19, 586] width 23 height 23
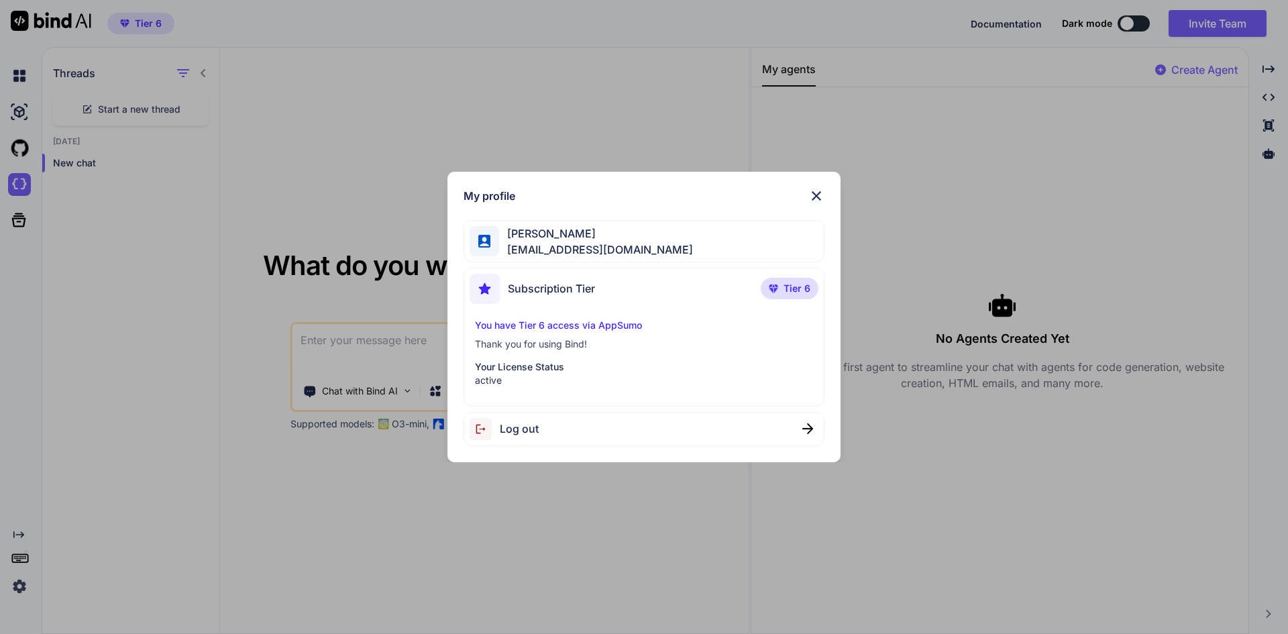
click at [826, 198] on div "My profile rhommel yap rhommelyap@gmail.com Subscription Tier Tier 6 You have T…" at bounding box center [644, 317] width 394 height 290
click at [823, 199] on img at bounding box center [816, 196] width 16 height 16
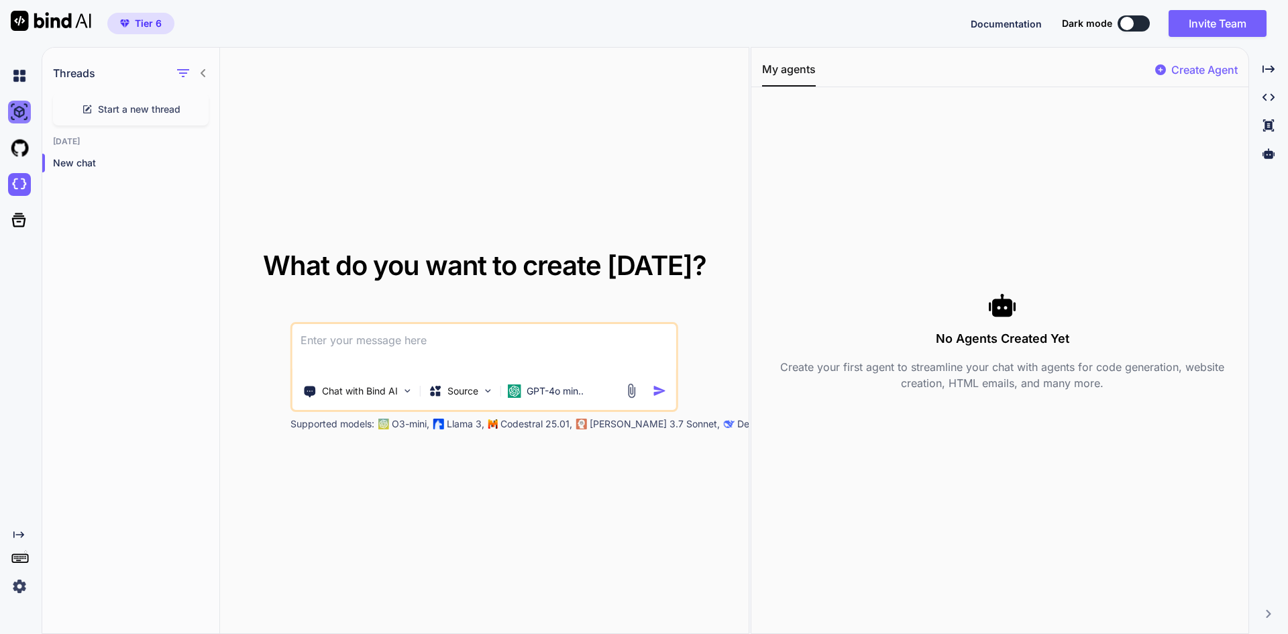
click at [11, 105] on img at bounding box center [19, 112] width 23 height 23
click at [15, 141] on img at bounding box center [19, 148] width 23 height 23
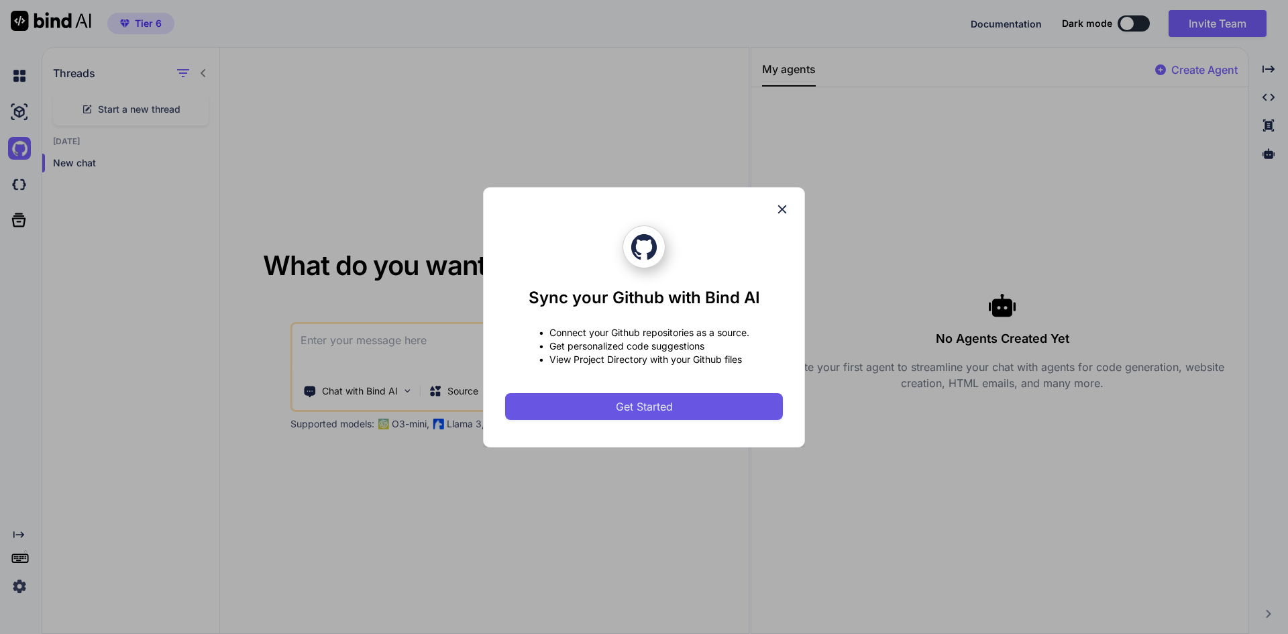
click at [571, 400] on button "Get Started" at bounding box center [644, 406] width 278 height 27
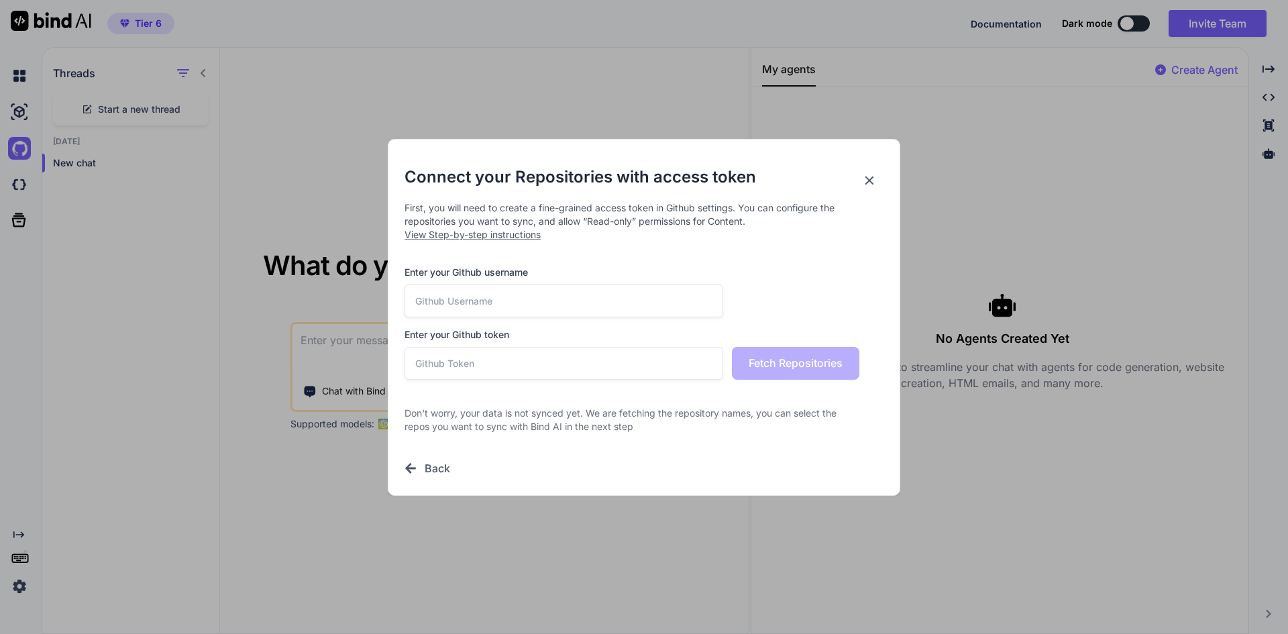
click at [515, 307] on input "text" at bounding box center [564, 300] width 319 height 33
click at [547, 299] on input "text" at bounding box center [564, 300] width 319 height 33
paste input "rhommelyap21"
type input "rhommelyap21"
click at [574, 251] on div "Connect your Repositories with access token First, you will need to create a fi…" at bounding box center [644, 321] width 479 height 310
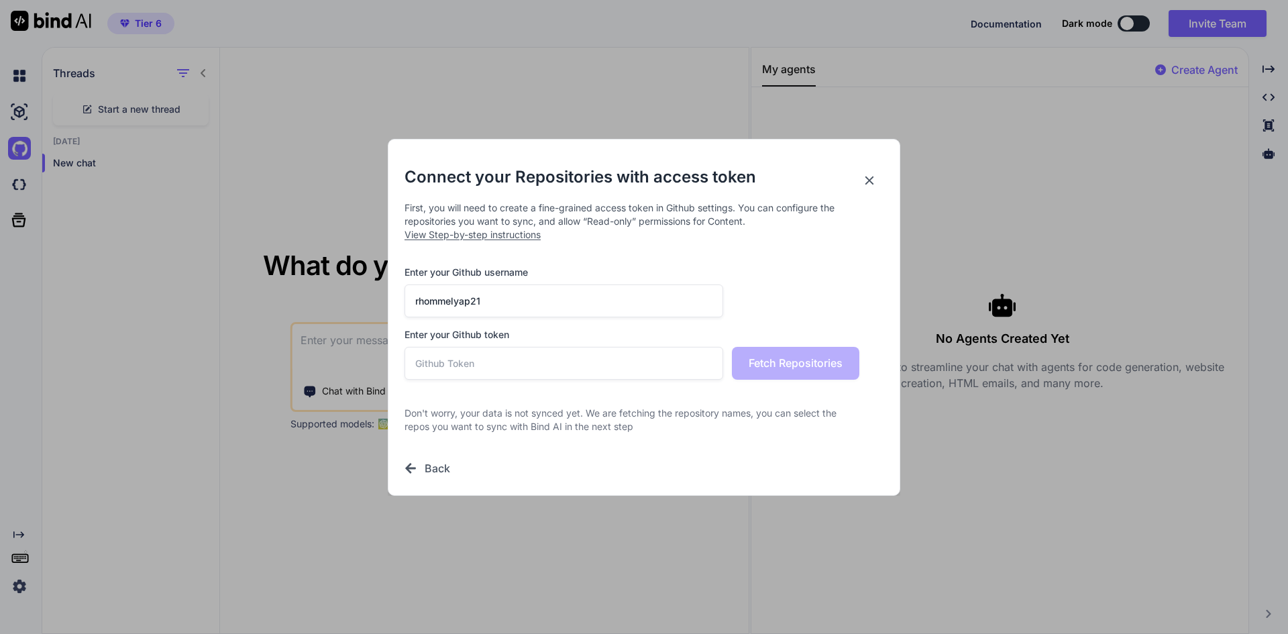
click at [557, 365] on input "text" at bounding box center [564, 363] width 319 height 33
paste input "github_pat_11ASVBMYY0eeZu00MRt8dN_4Rttj13zxgKCWq4OTojckoP2dwCsNy4etKr5SN5QrxHMY…"
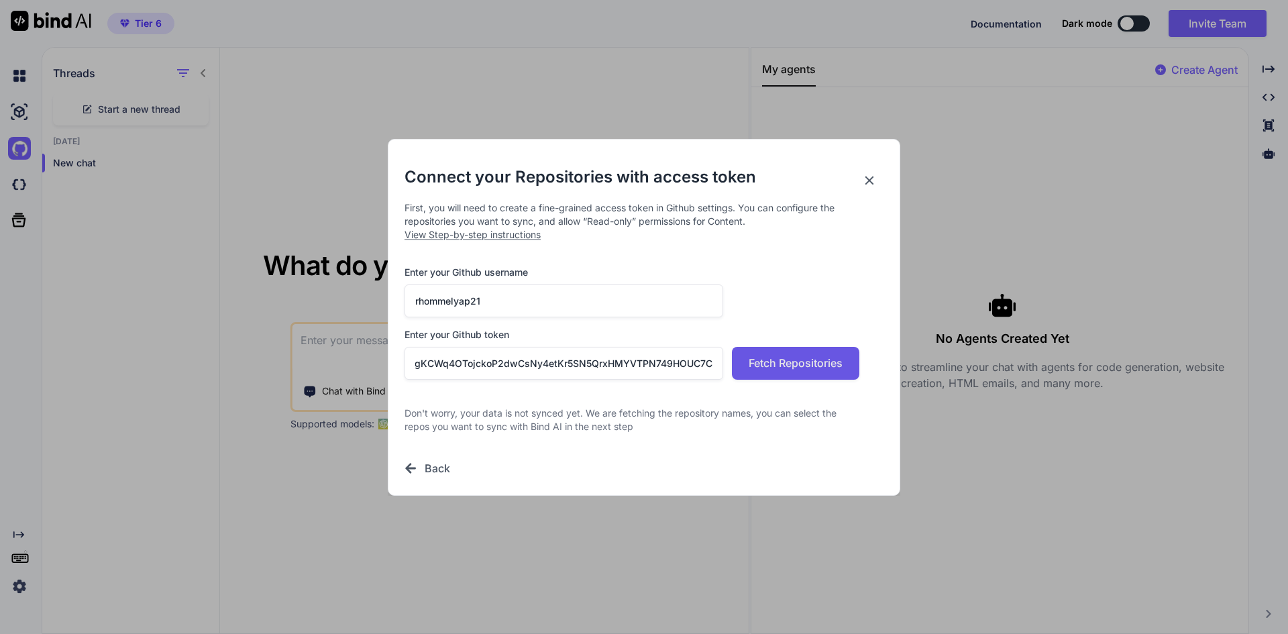
type input "github_pat_11ASVBMYY0eeZu00MRt8dN_4Rttj13zxgKCWq4OTojckoP2dwCsNy4etKr5SN5QrxHMY…"
click at [822, 367] on span "Fetch Repositories" at bounding box center [796, 363] width 94 height 16
click at [820, 348] on button "Fetch Repositories" at bounding box center [795, 363] width 127 height 33
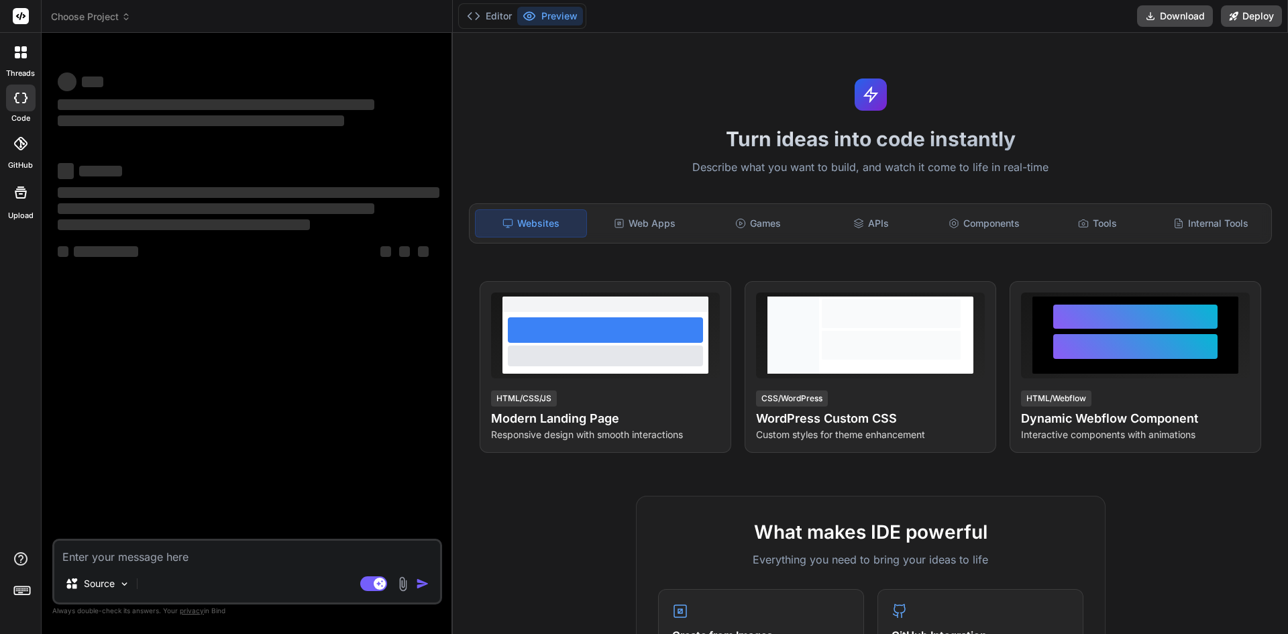
type textarea "x"
